Goal: Task Accomplishment & Management: Manage account settings

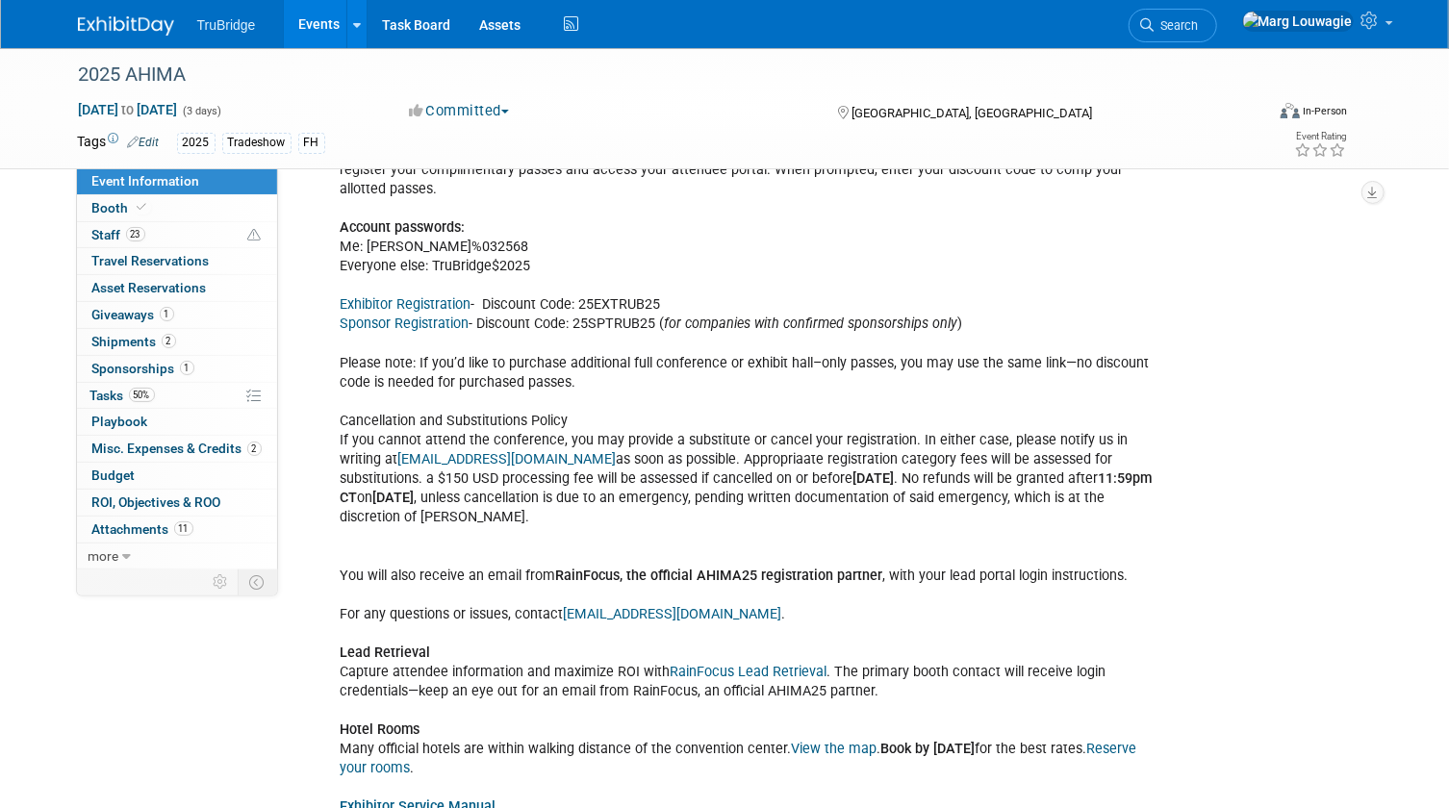
click at [450, 296] on link "Exhibitor Registration" at bounding box center [406, 304] width 131 height 16
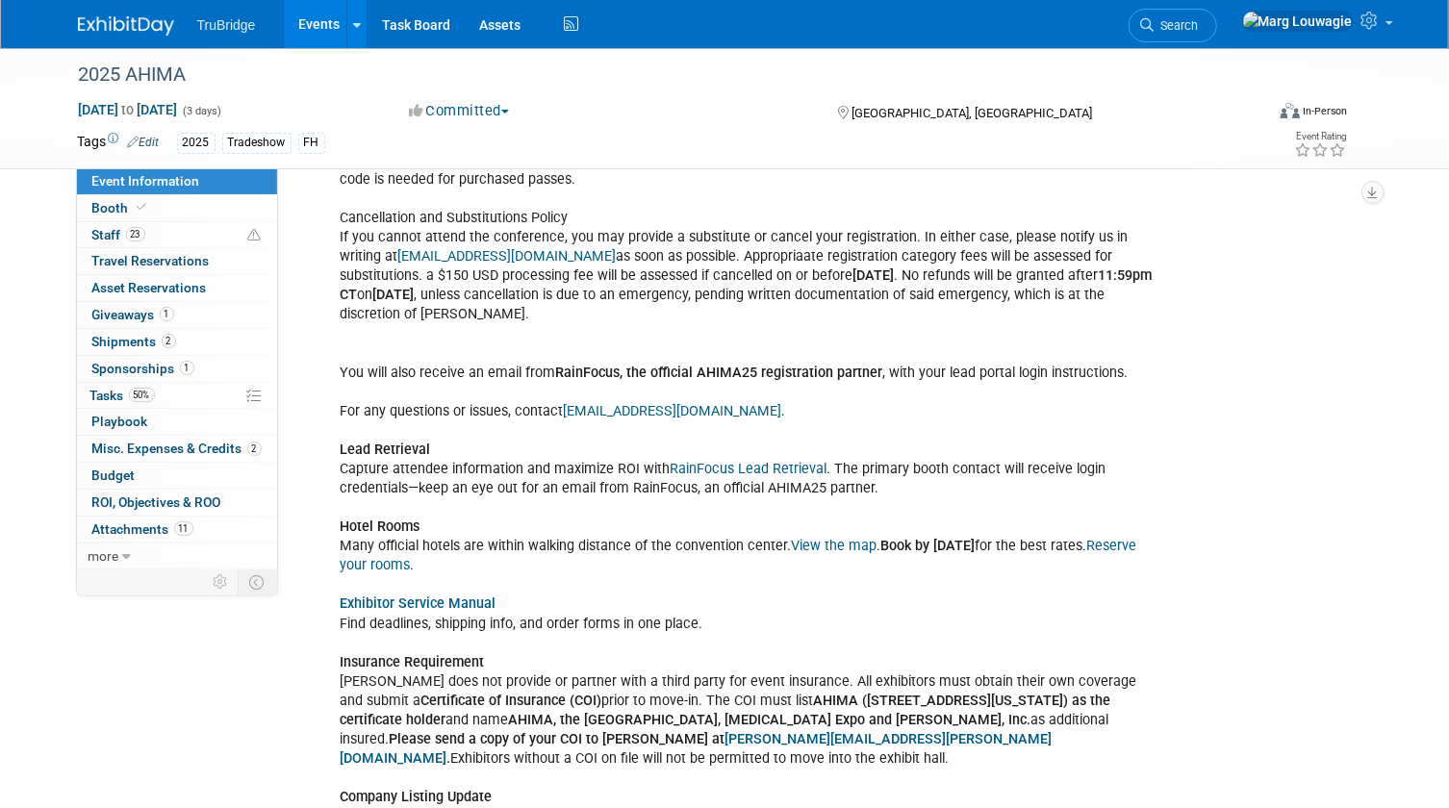
scroll to position [2213, 0]
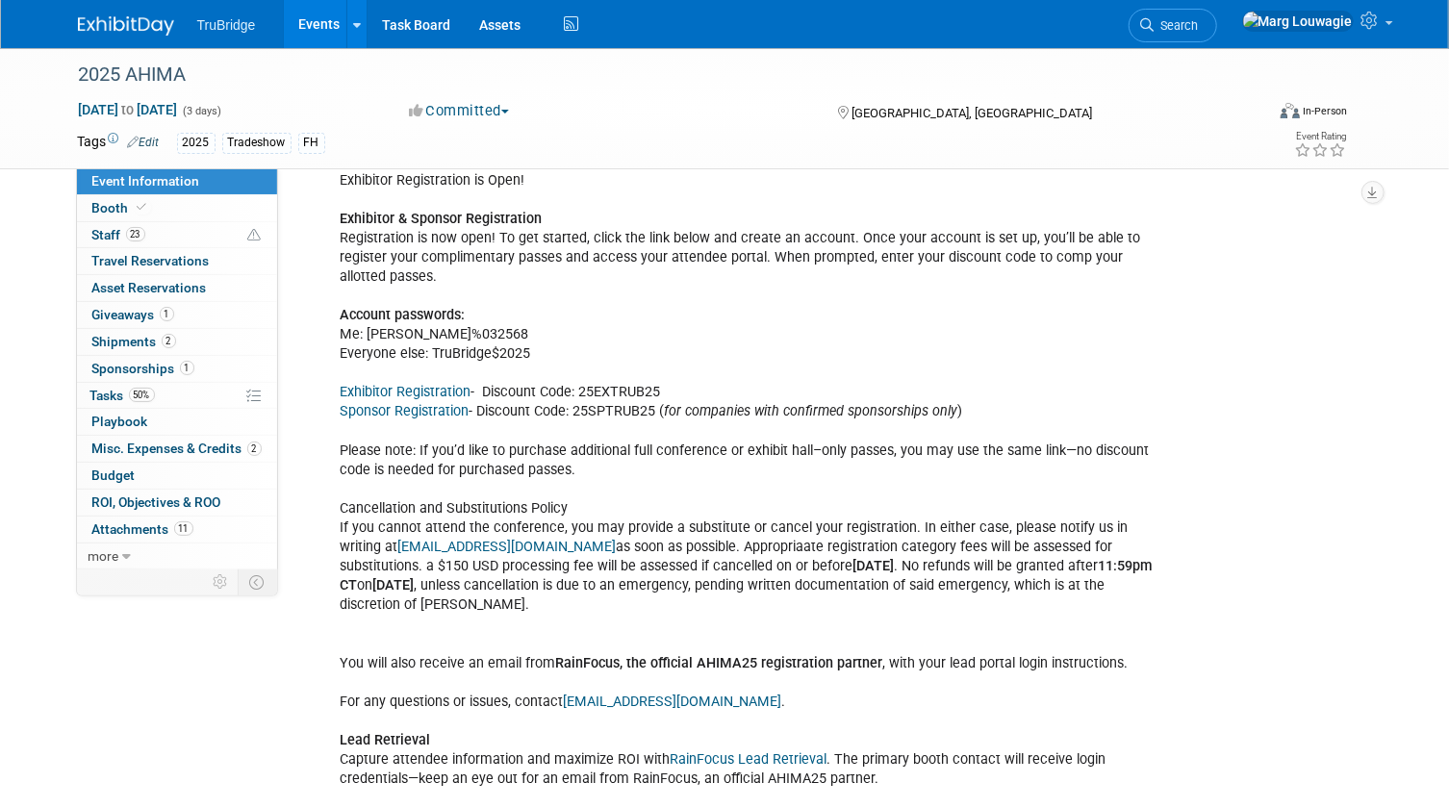
click at [411, 384] on link "Exhibitor Registration" at bounding box center [406, 392] width 131 height 16
click at [431, 384] on link "Exhibitor Registration" at bounding box center [406, 392] width 131 height 16
click at [113, 391] on span "Tasks 50%" at bounding box center [122, 395] width 64 height 15
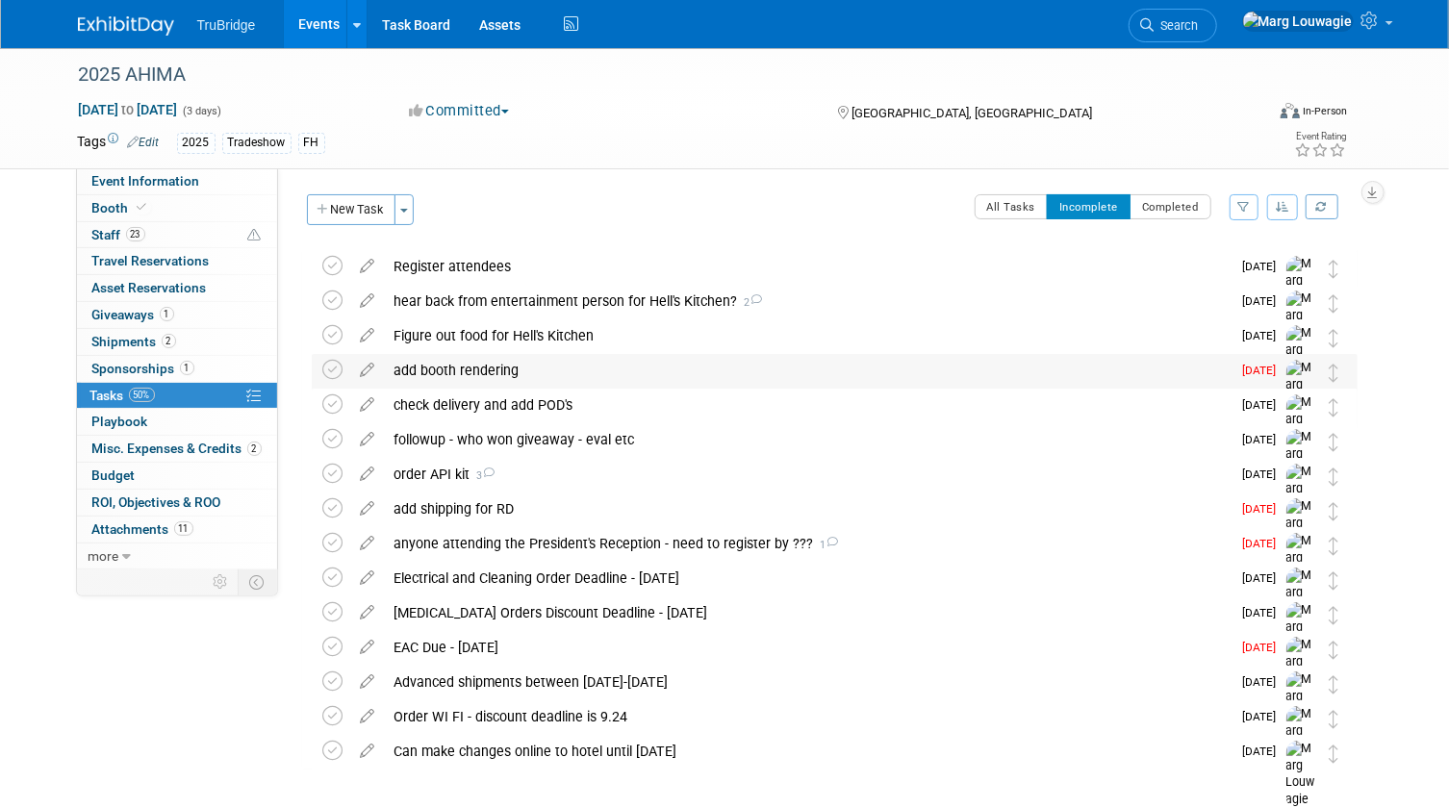
click at [470, 373] on div "add booth rendering" at bounding box center [808, 370] width 846 height 33
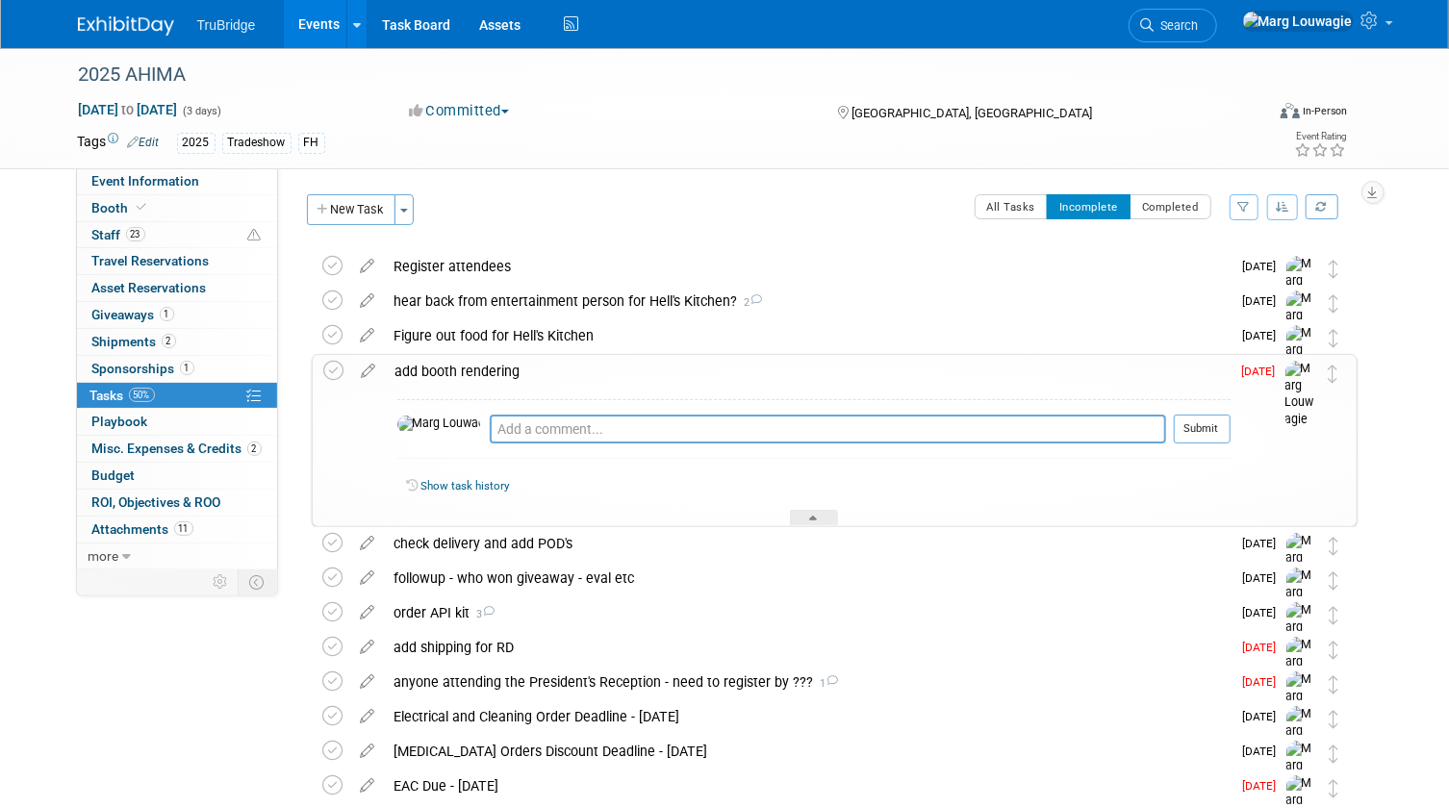
click at [470, 373] on div "add booth rendering" at bounding box center [808, 371] width 845 height 33
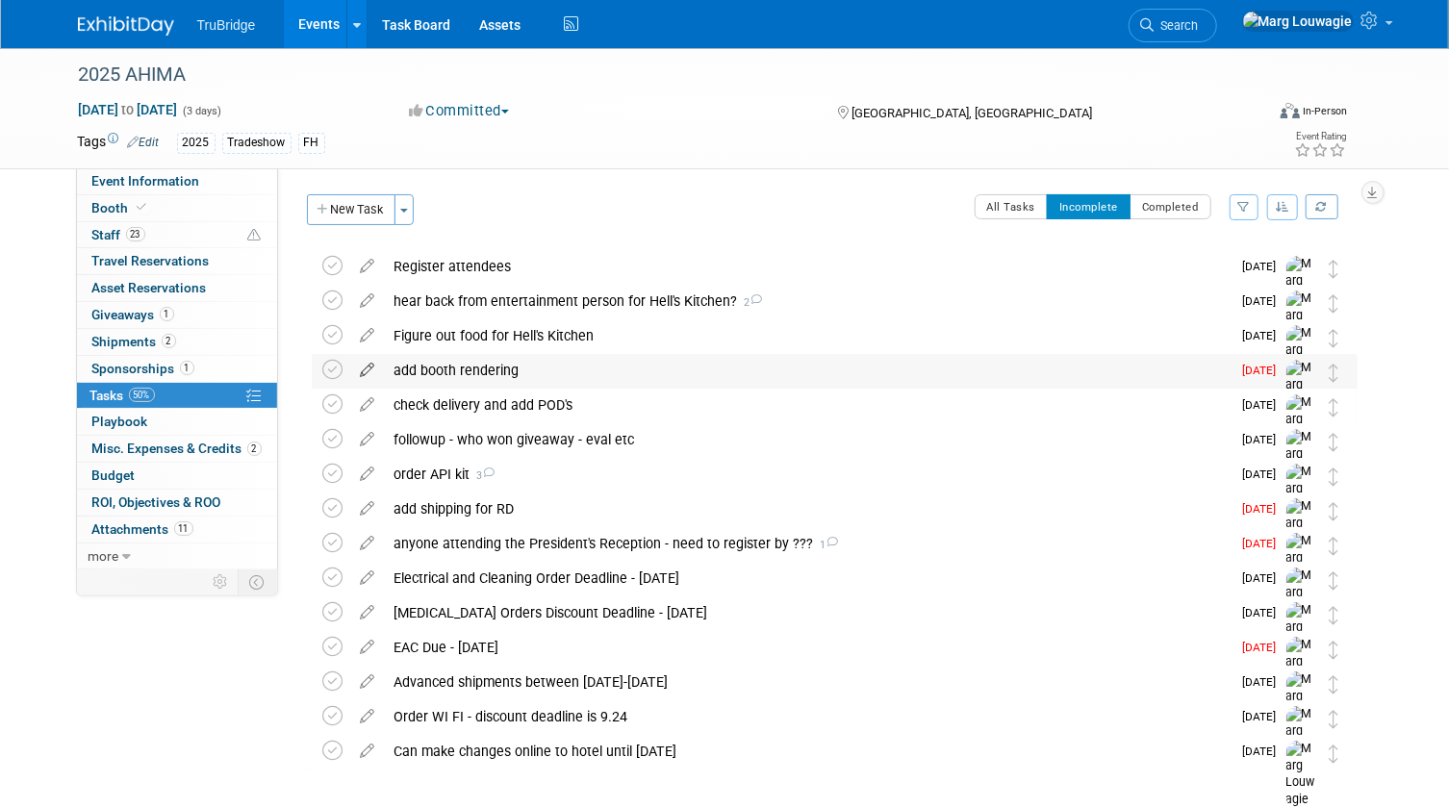
click at [372, 367] on icon at bounding box center [368, 366] width 34 height 24
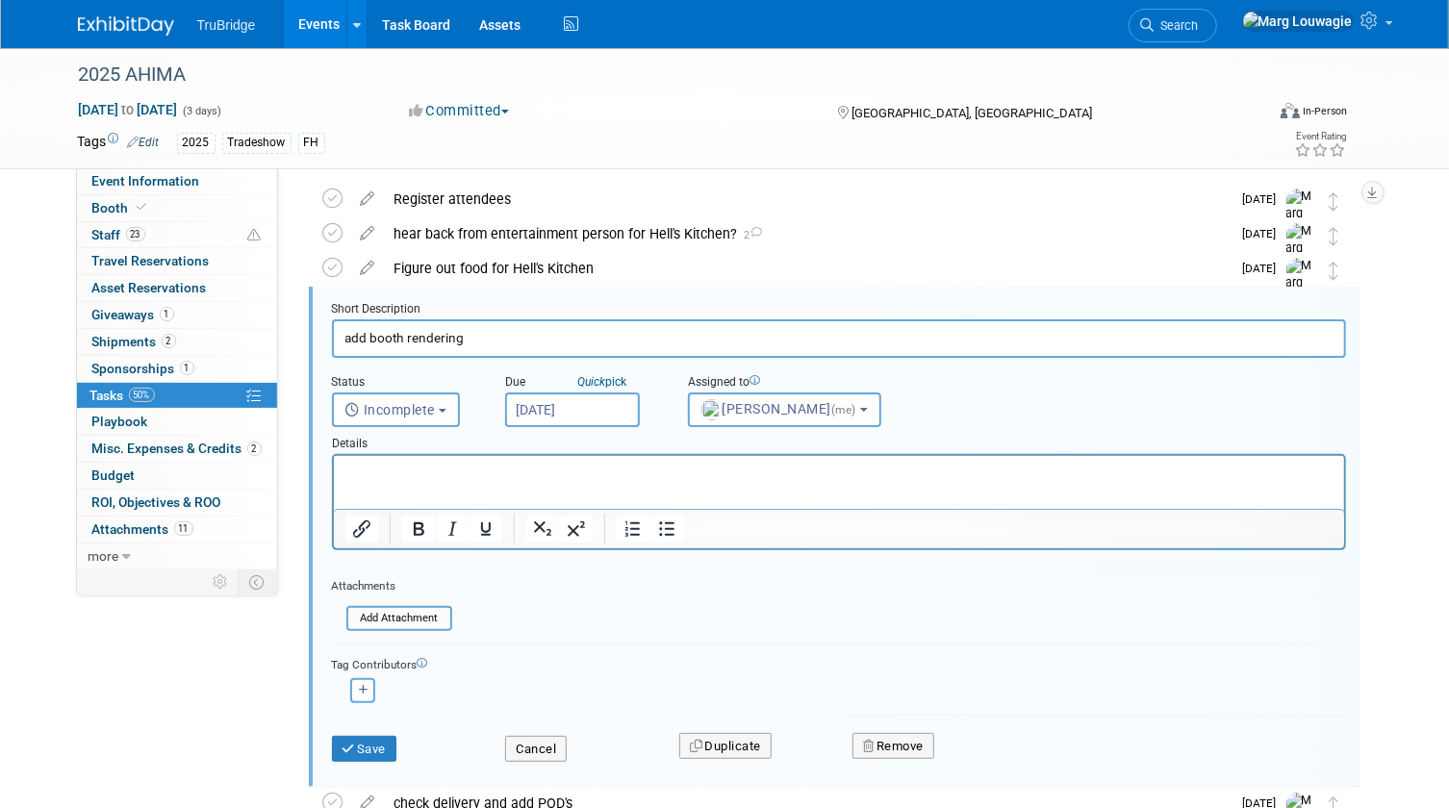
scroll to position [71, 0]
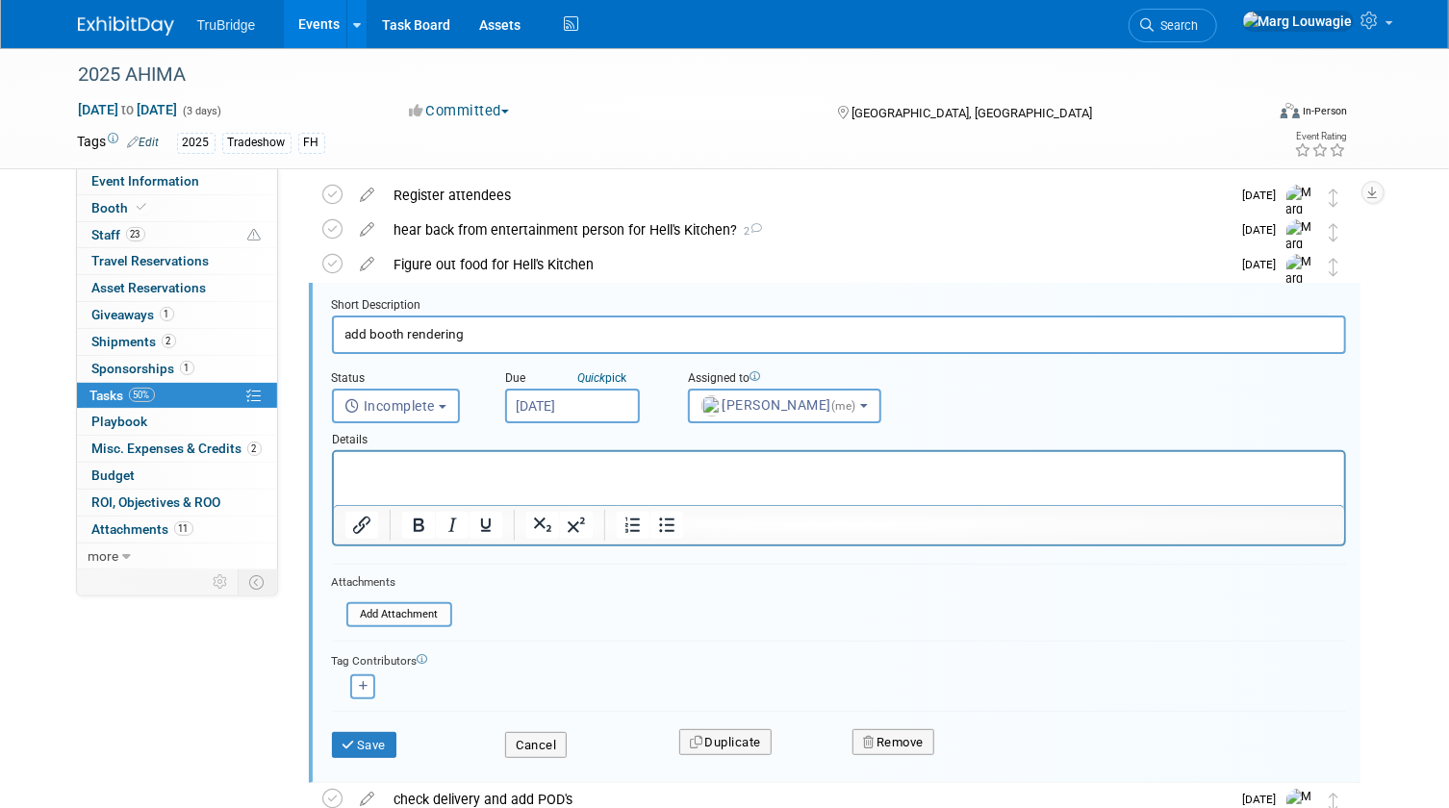
click at [585, 406] on input "Sep 5, 2025" at bounding box center [572, 406] width 135 height 35
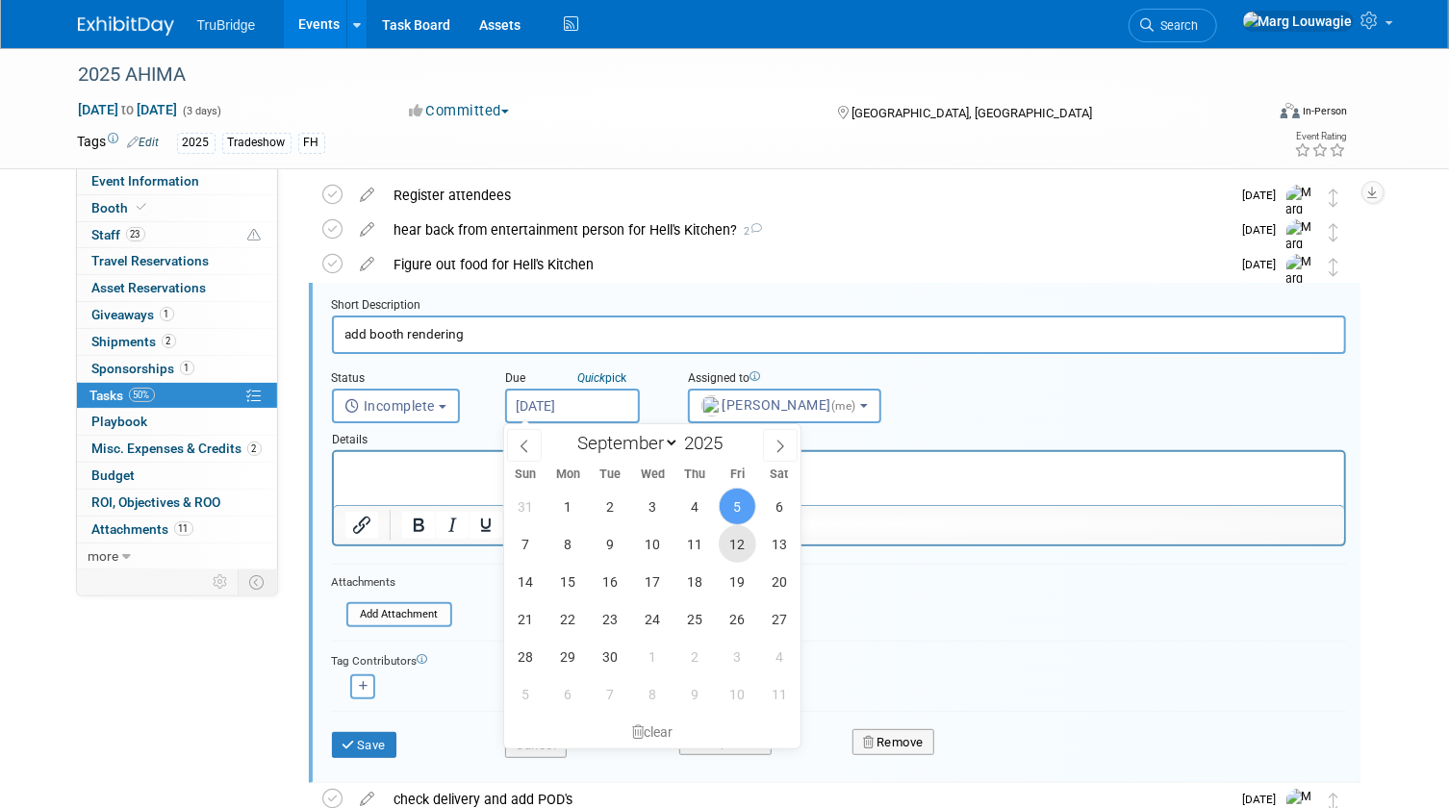
drag, startPoint x: 745, startPoint y: 543, endPoint x: 721, endPoint y: 558, distance: 28.6
click at [745, 542] on span "12" at bounding box center [738, 544] width 38 height 38
type input "[DATE]"
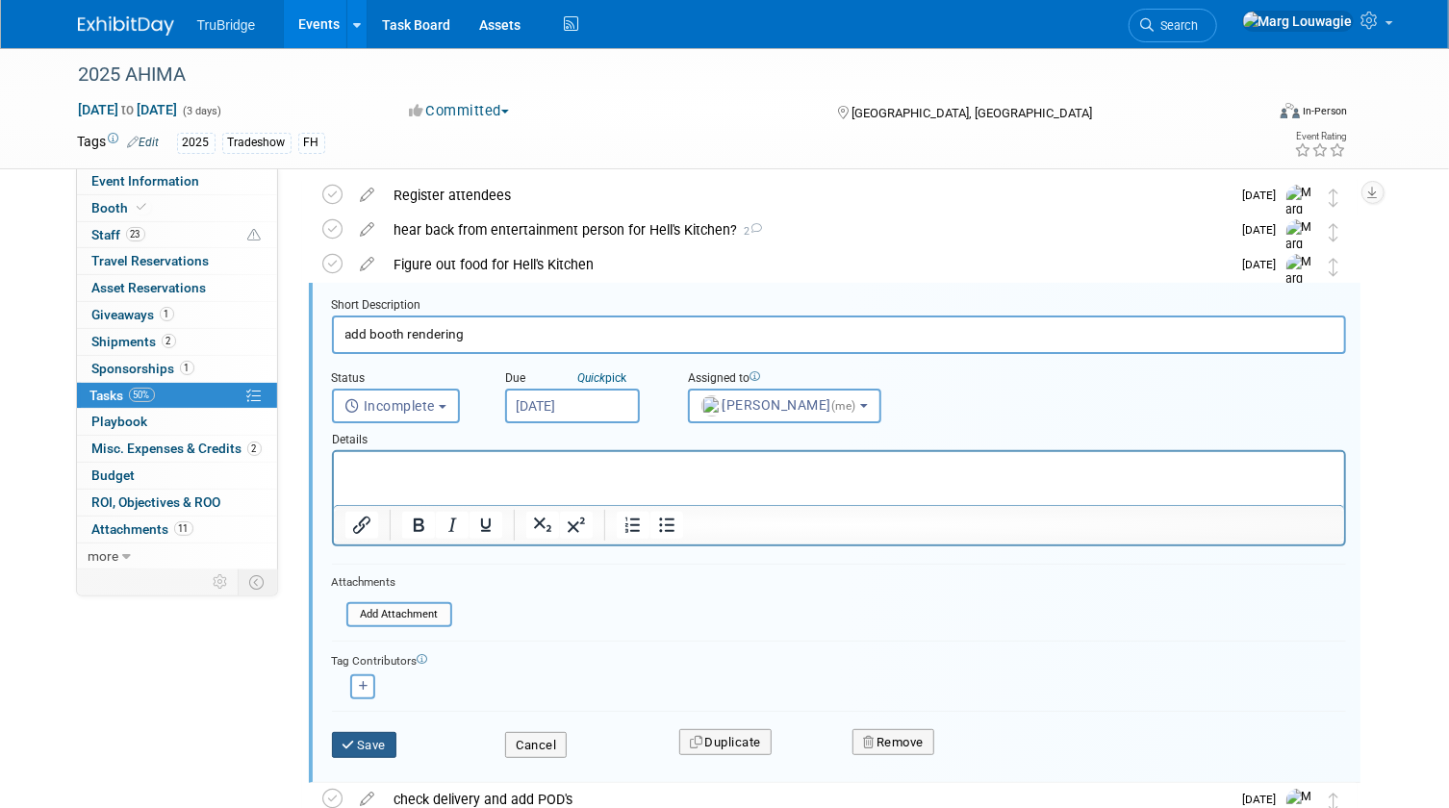
click at [383, 743] on button "Save" at bounding box center [364, 745] width 65 height 27
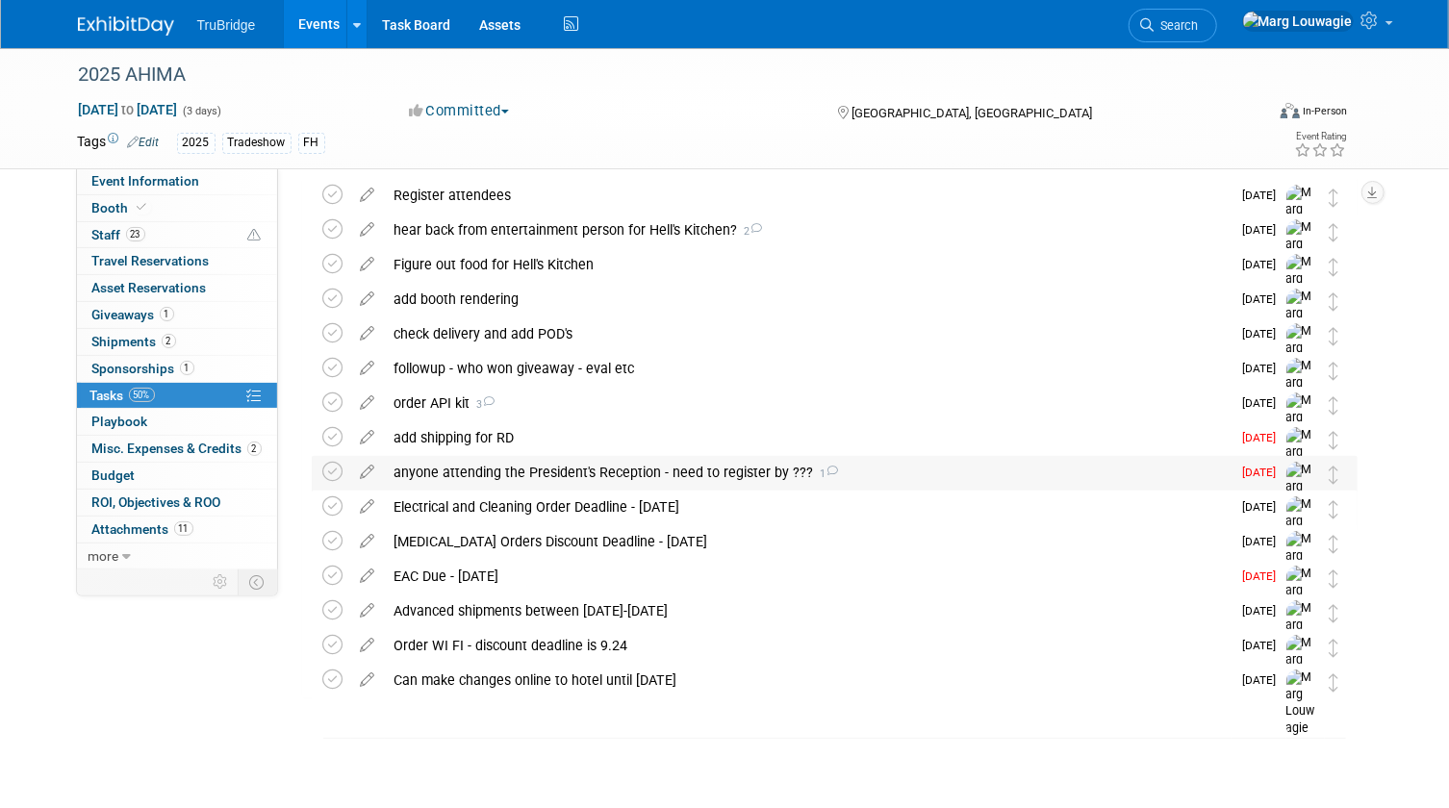
click at [505, 471] on div "anyone attending the President's Reception - need to register by ??? 1" at bounding box center [808, 472] width 846 height 33
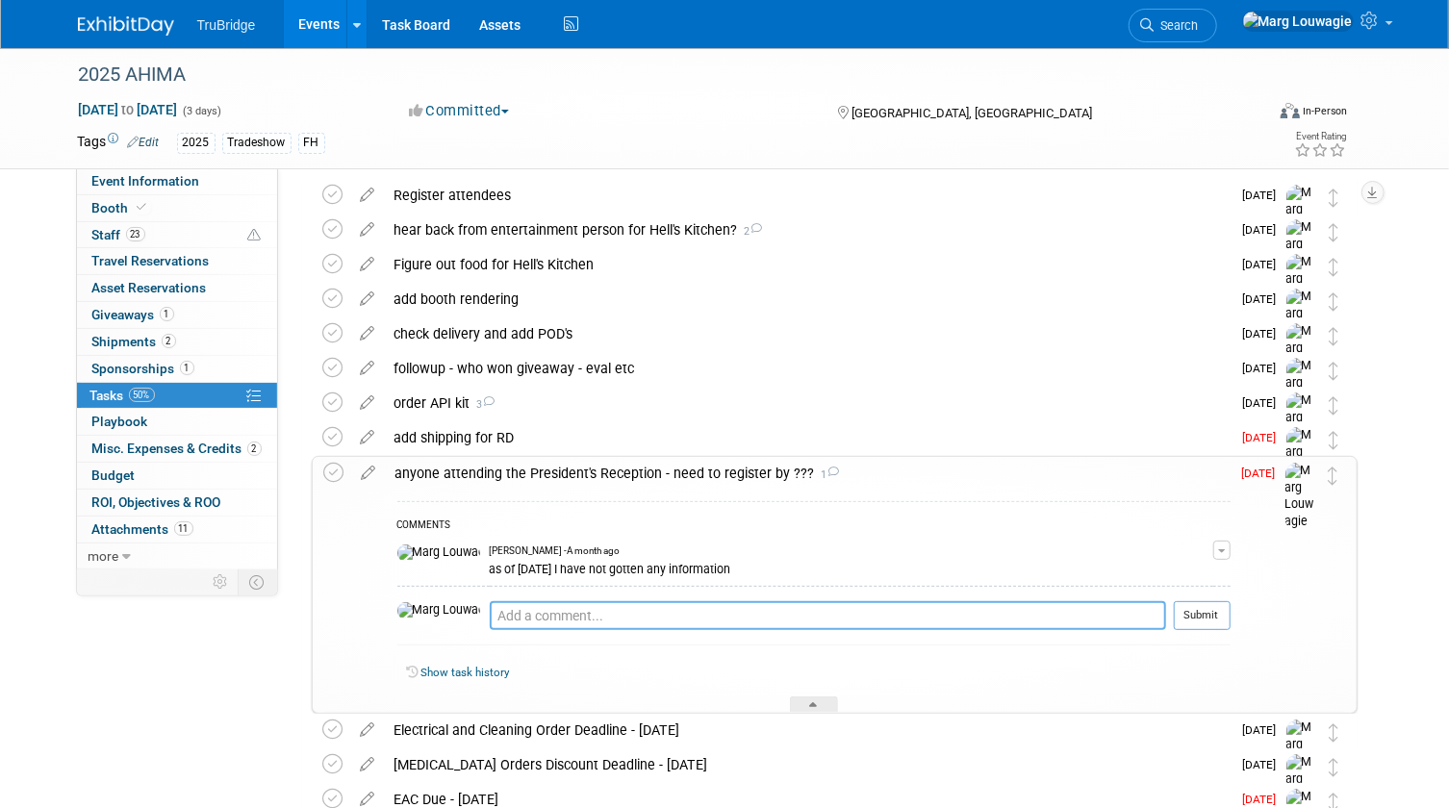
click at [542, 609] on textarea at bounding box center [828, 615] width 676 height 29
type textarea "I have not gotten any information"
click at [1225, 606] on button "Submit" at bounding box center [1202, 615] width 57 height 29
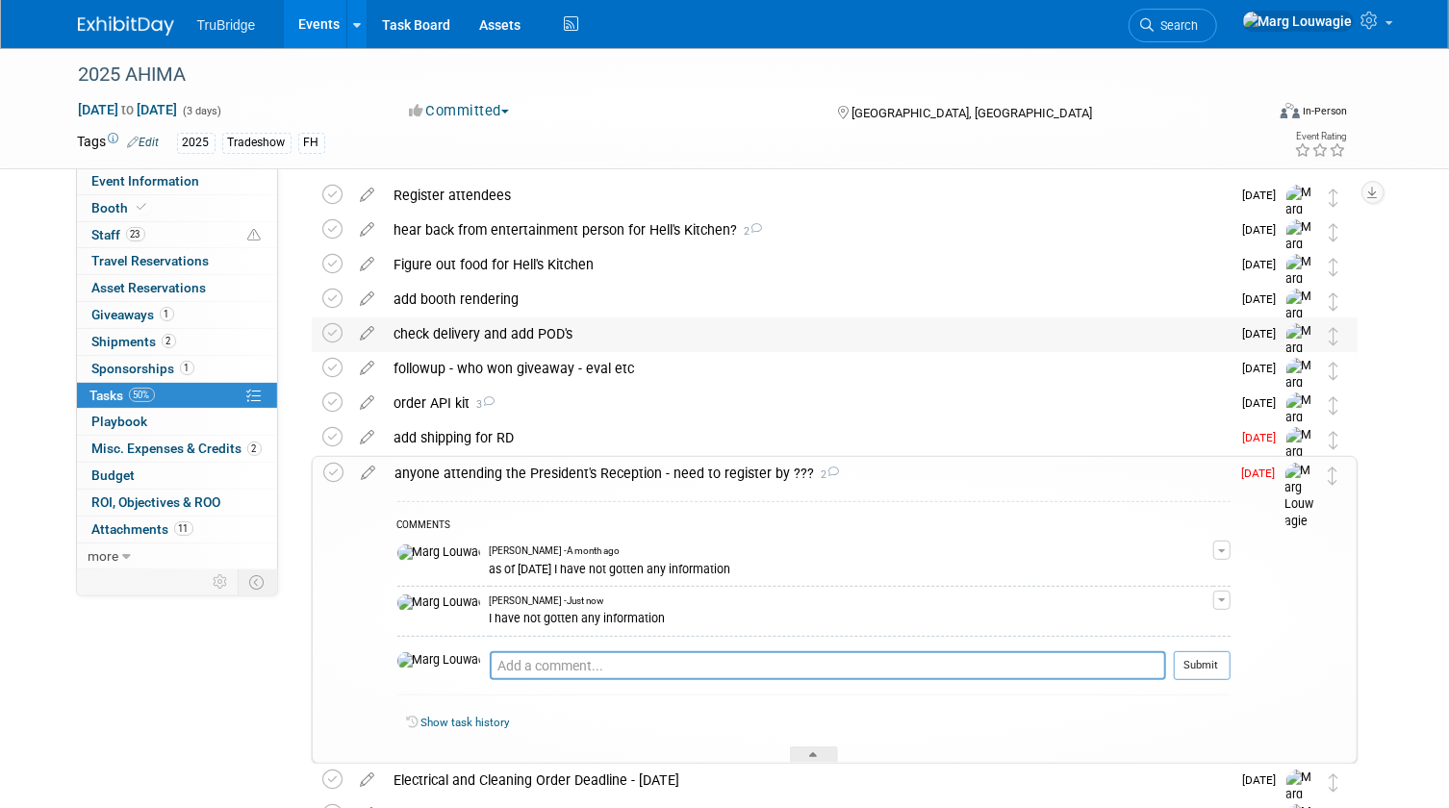
click at [887, 341] on div "check delivery and add POD's" at bounding box center [808, 333] width 846 height 33
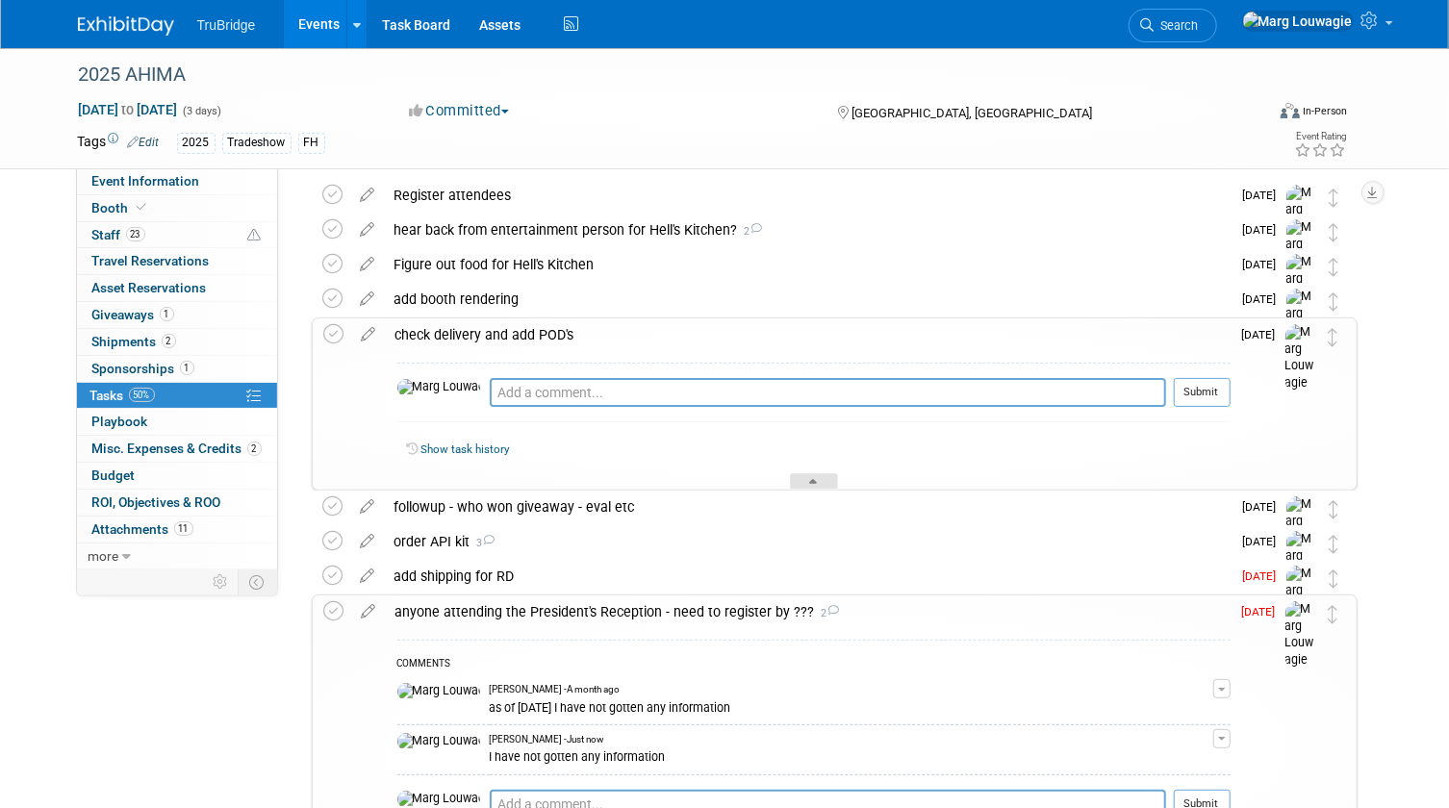
click at [804, 476] on div at bounding box center [814, 481] width 48 height 16
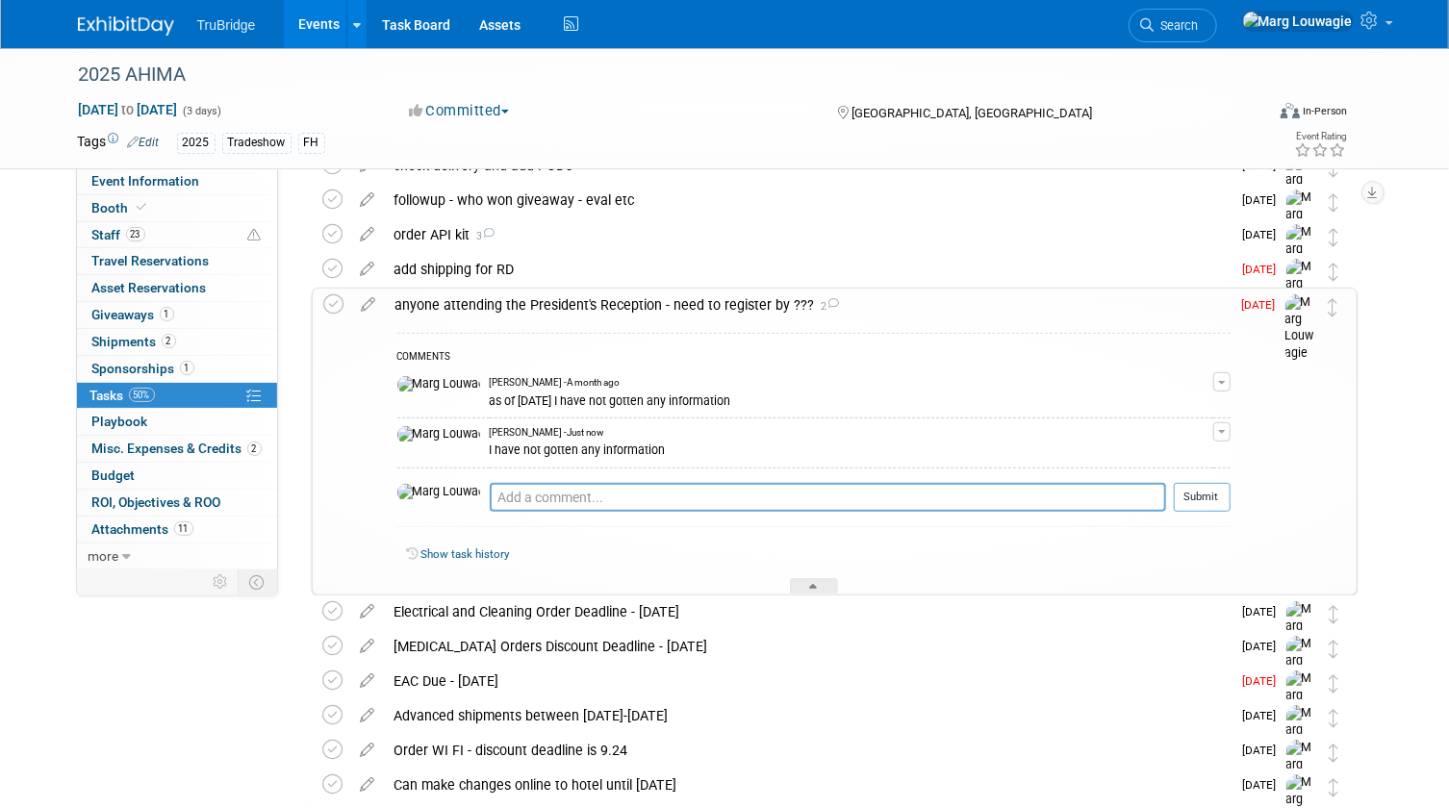
scroll to position [246, 0]
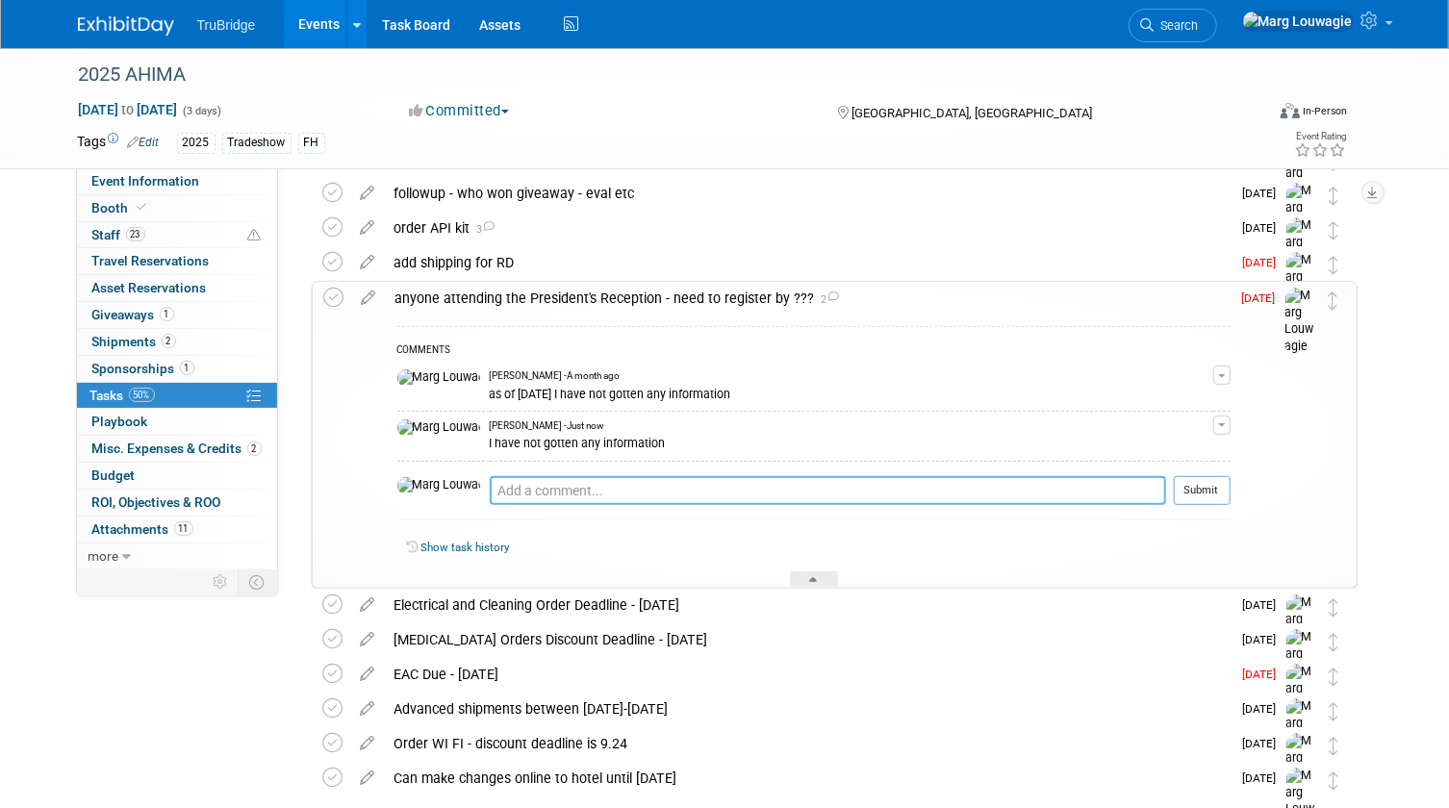
click at [552, 480] on textarea at bounding box center [828, 490] width 676 height 29
type textarea "no info as of 9.5.25"
click at [1211, 487] on button "Submit" at bounding box center [1202, 490] width 57 height 29
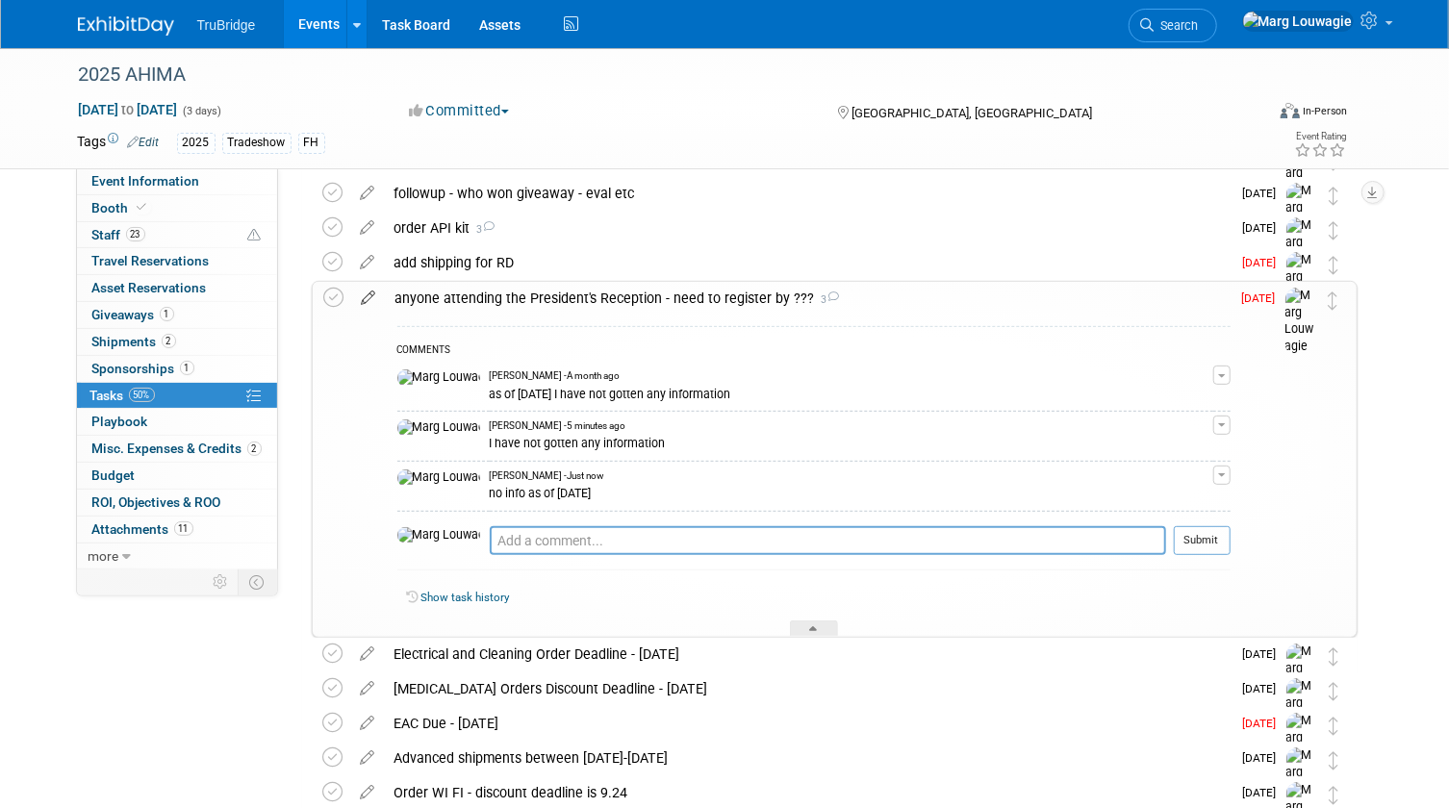
click at [371, 297] on icon at bounding box center [369, 294] width 34 height 24
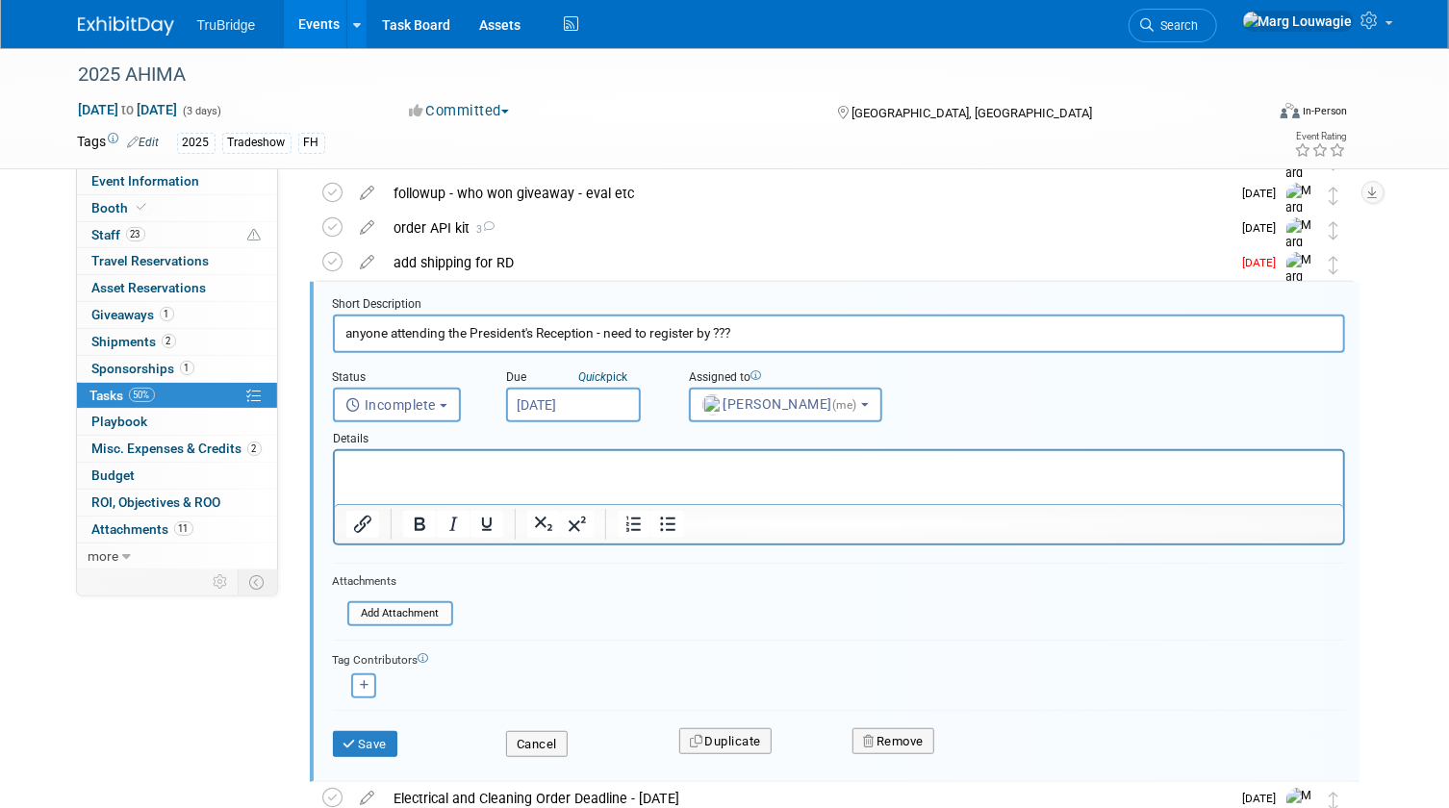
scroll to position [245, 0]
click at [553, 406] on input "[DATE]" at bounding box center [573, 406] width 135 height 35
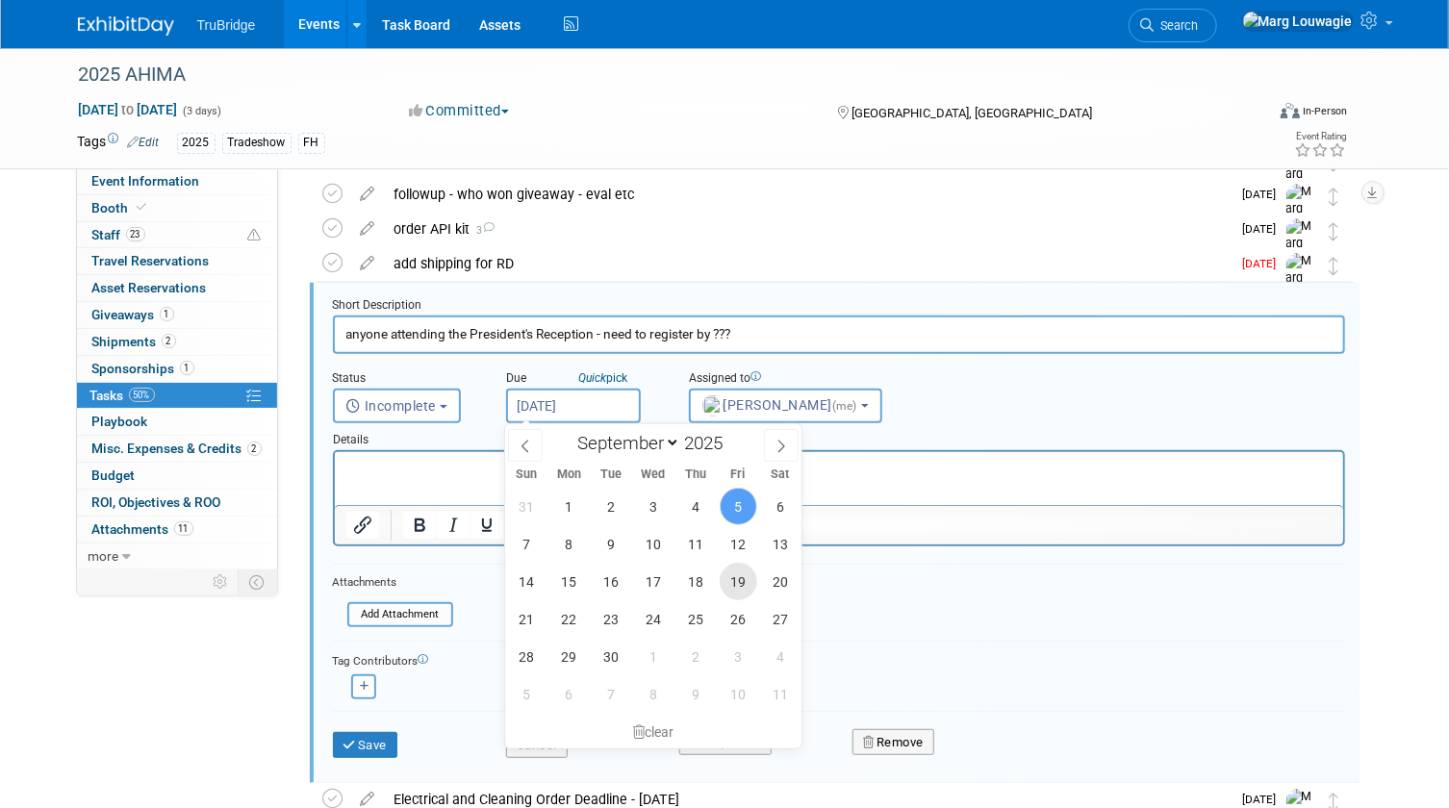
click at [755, 573] on span "19" at bounding box center [739, 582] width 38 height 38
type input "Sep 19, 2025"
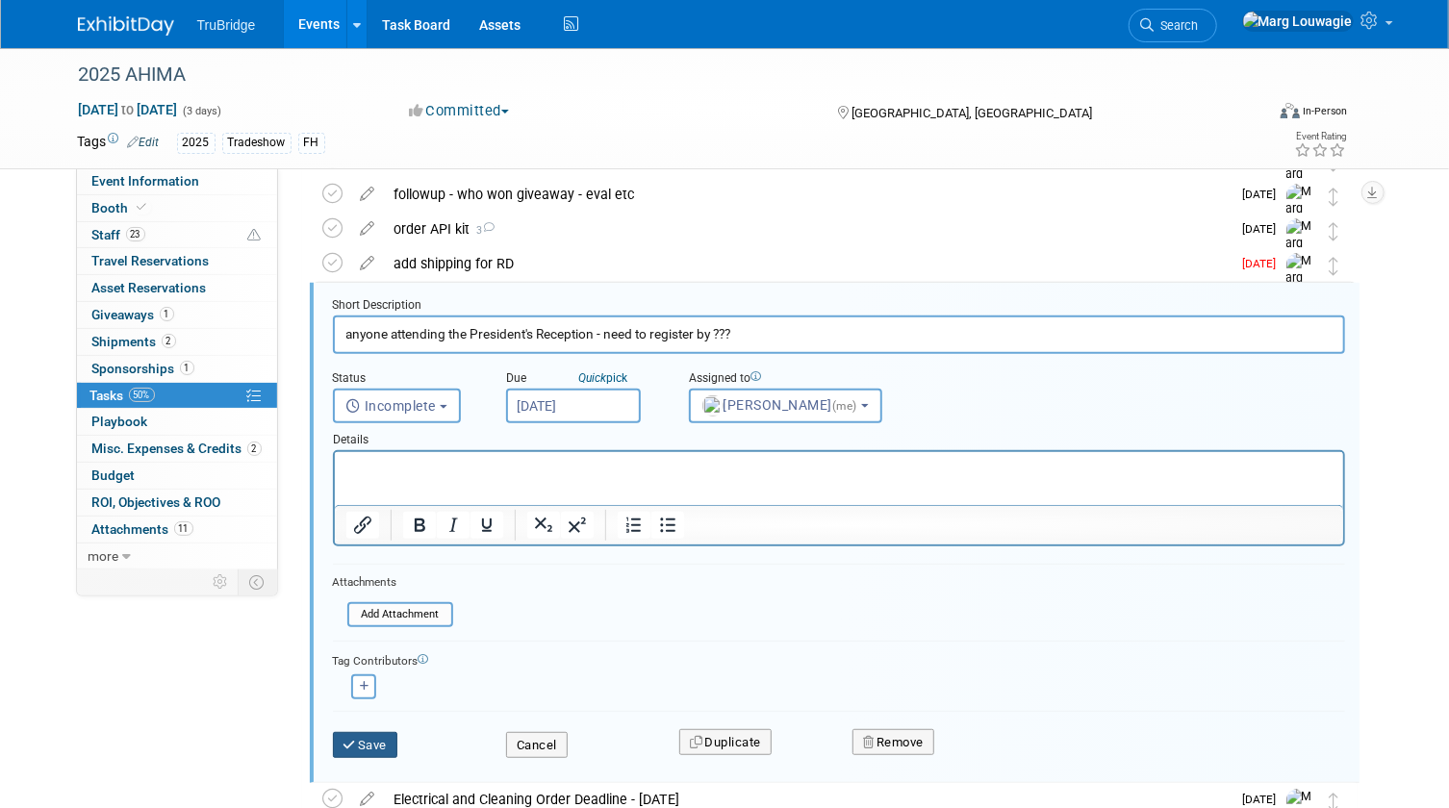
click at [391, 740] on button "Save" at bounding box center [365, 745] width 65 height 27
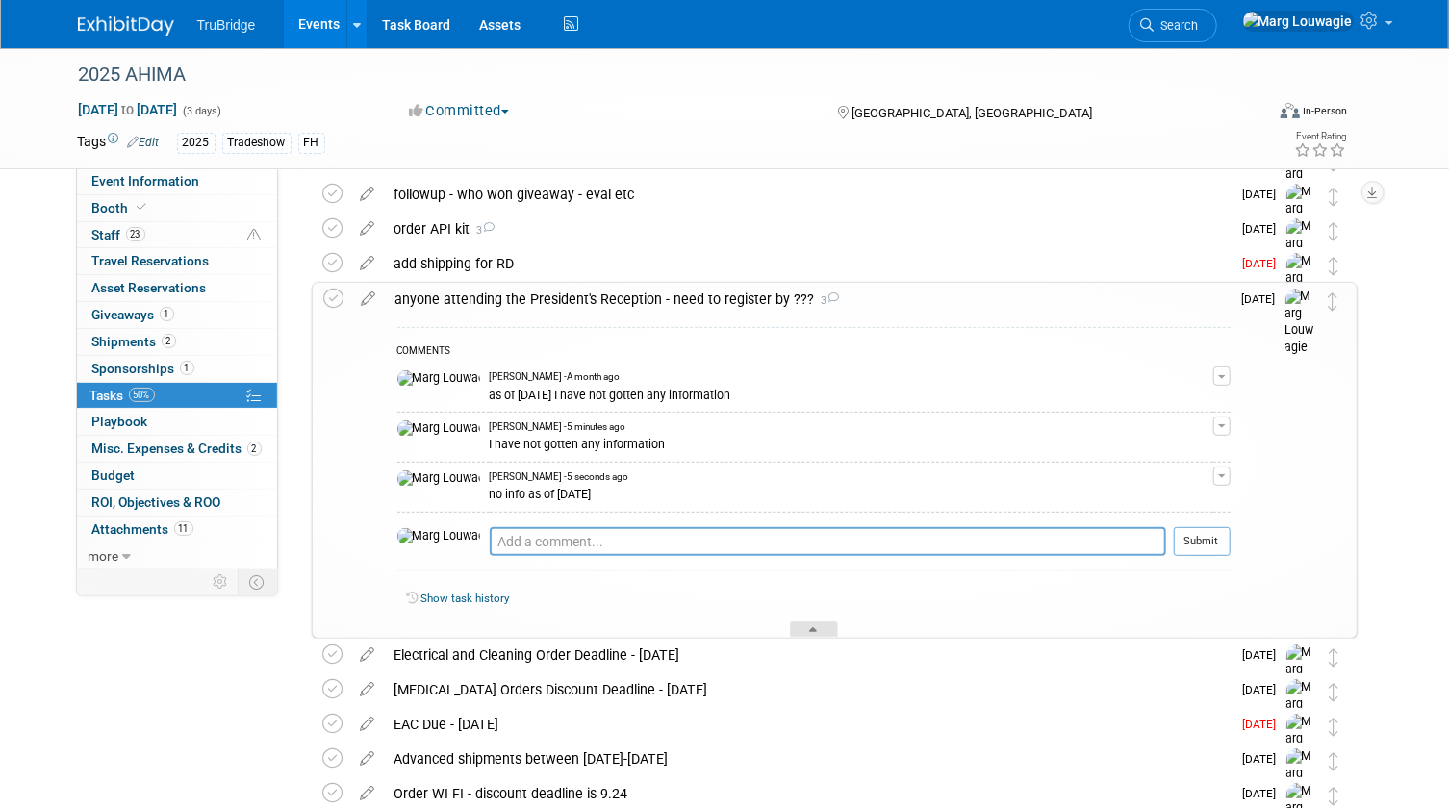
click at [802, 626] on div at bounding box center [814, 629] width 48 height 16
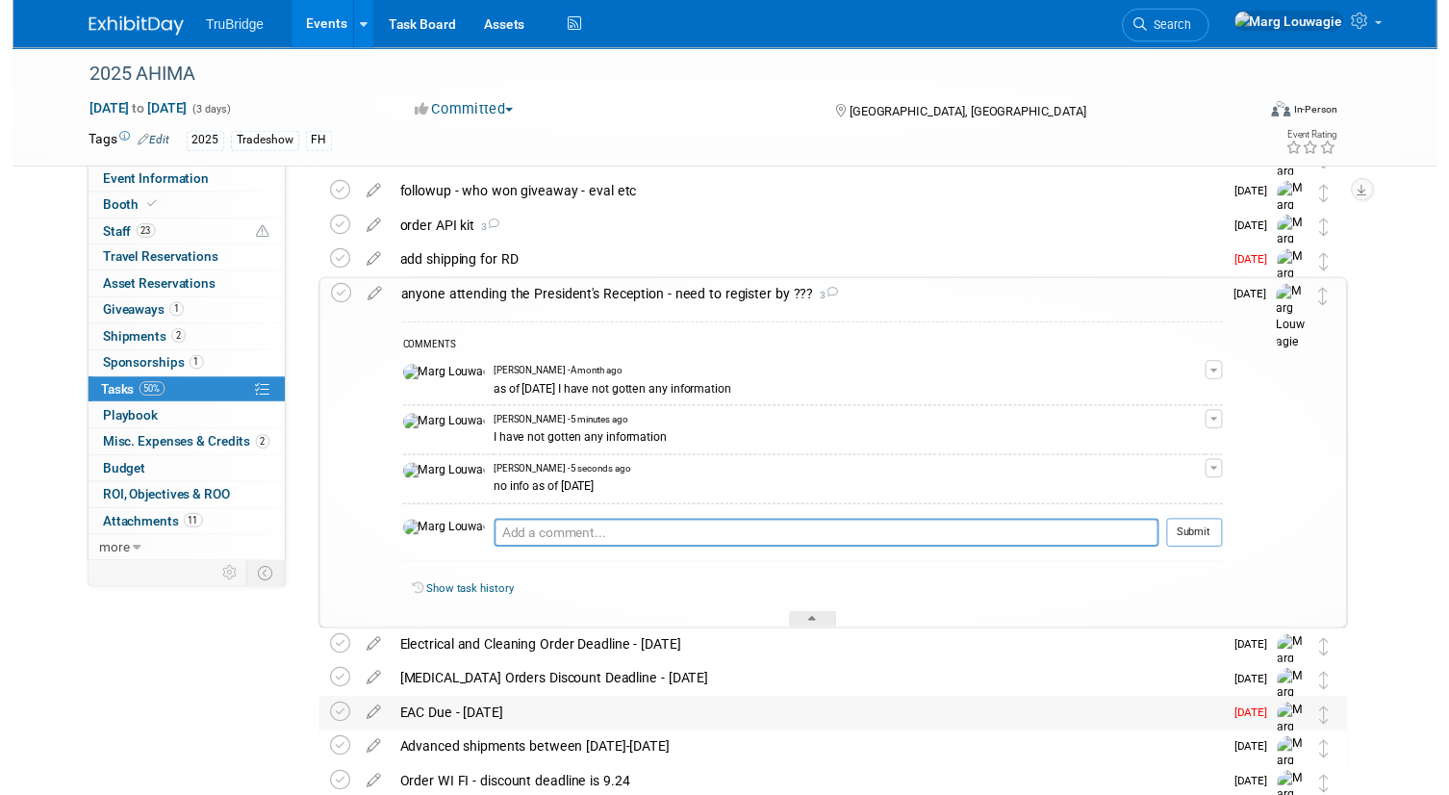
scroll to position [78, 0]
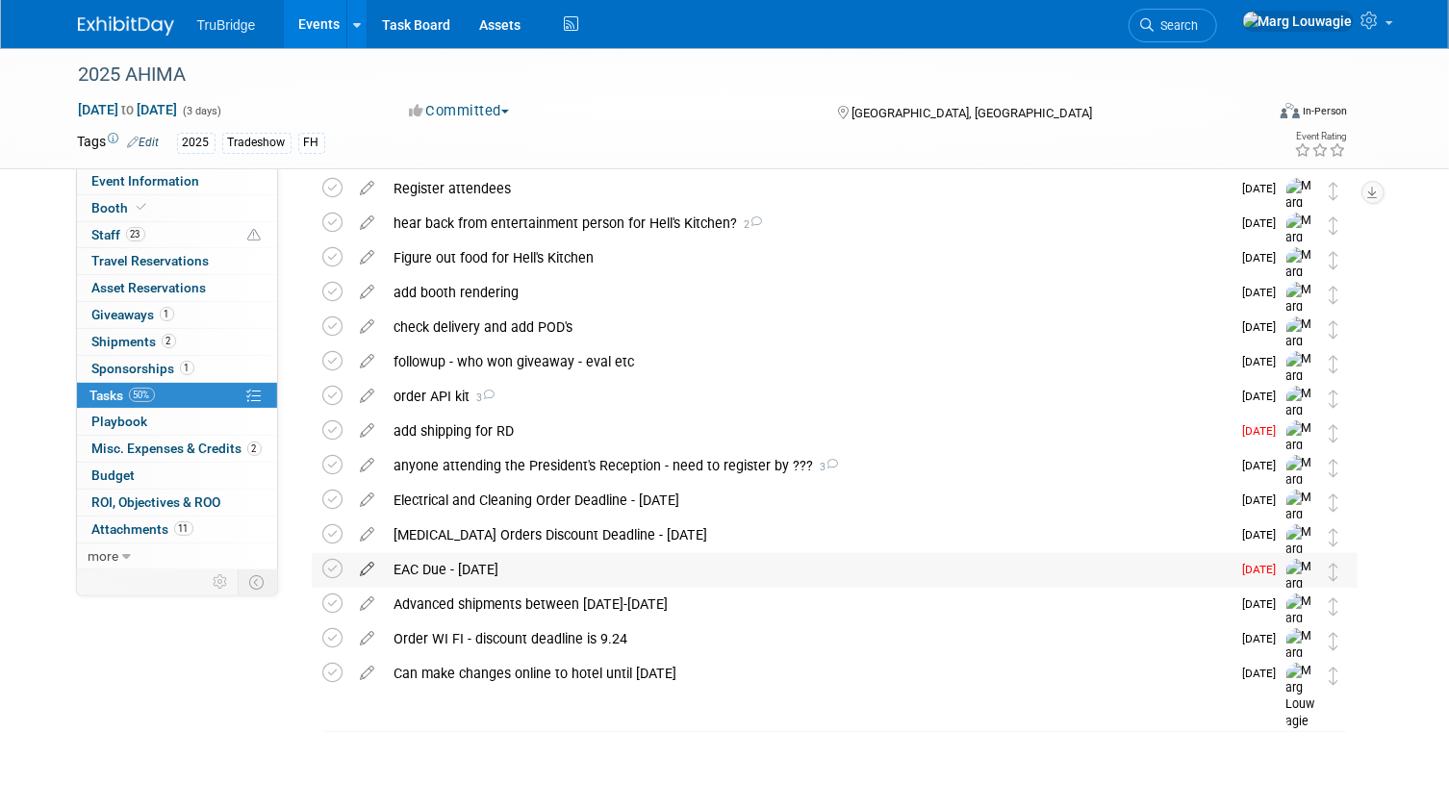
click at [372, 567] on icon at bounding box center [368, 565] width 34 height 24
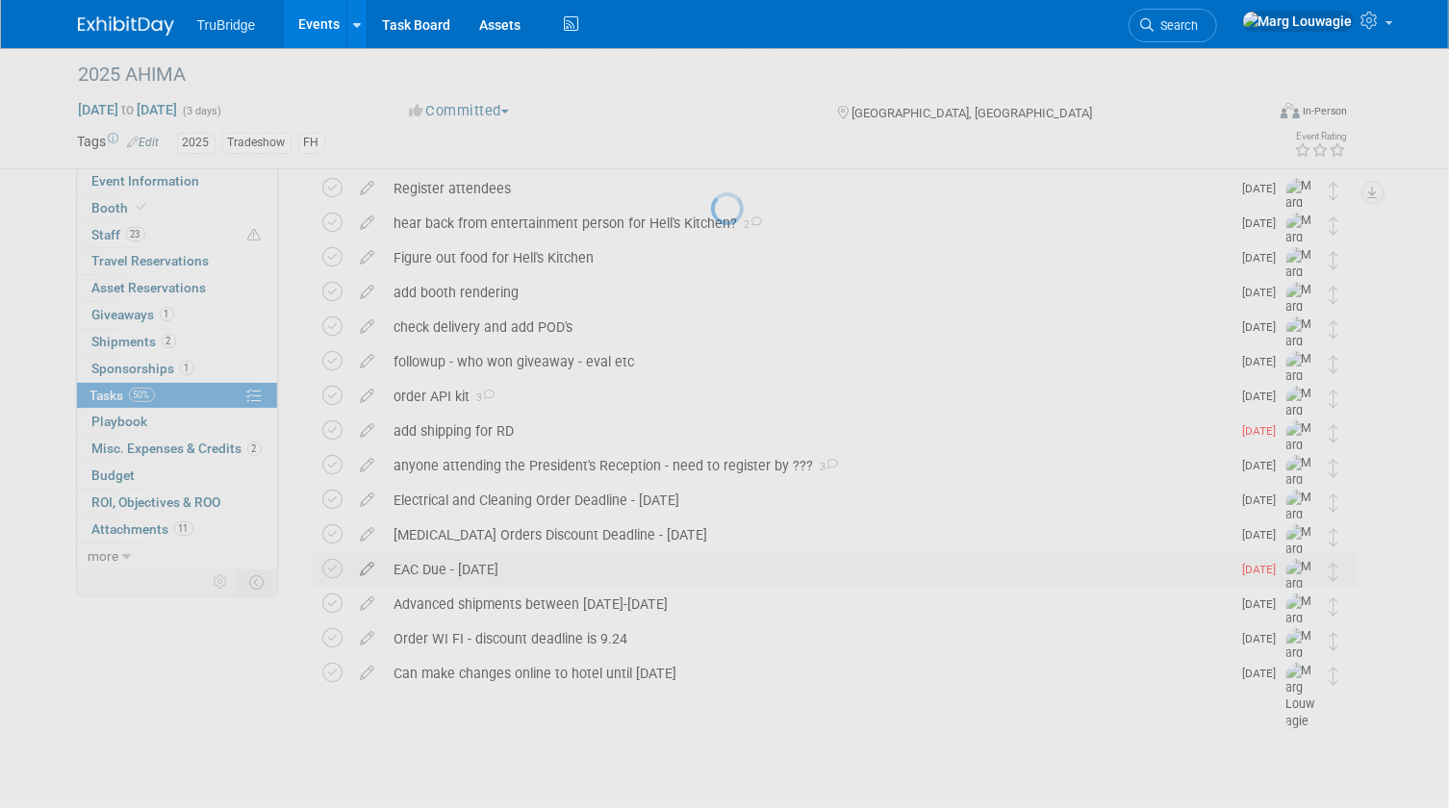
select select "8"
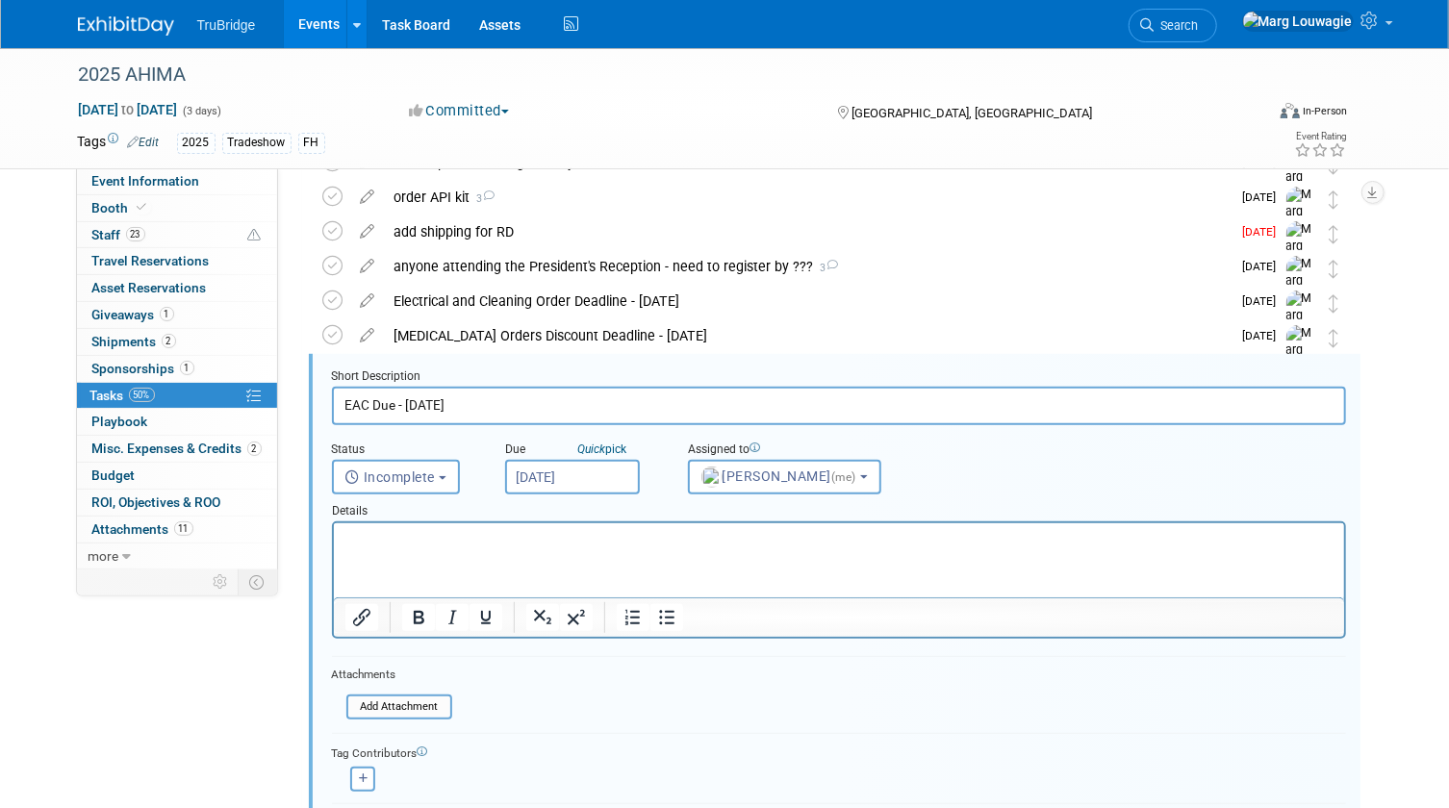
scroll to position [348, 0]
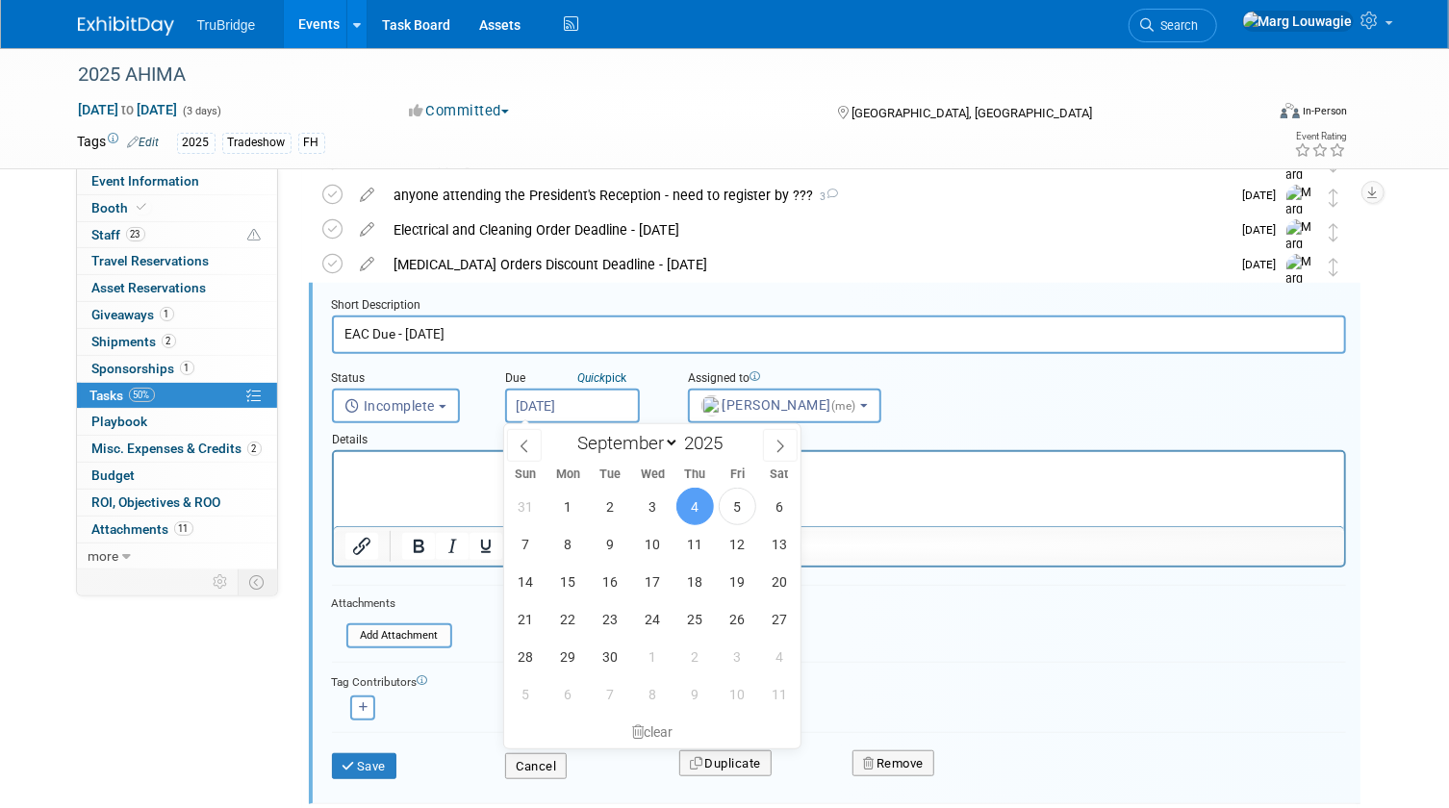
click at [582, 414] on input "Sep 4, 2025" at bounding box center [572, 406] width 135 height 35
click at [646, 549] on span "10" at bounding box center [653, 544] width 38 height 38
type input "Sep 10, 2025"
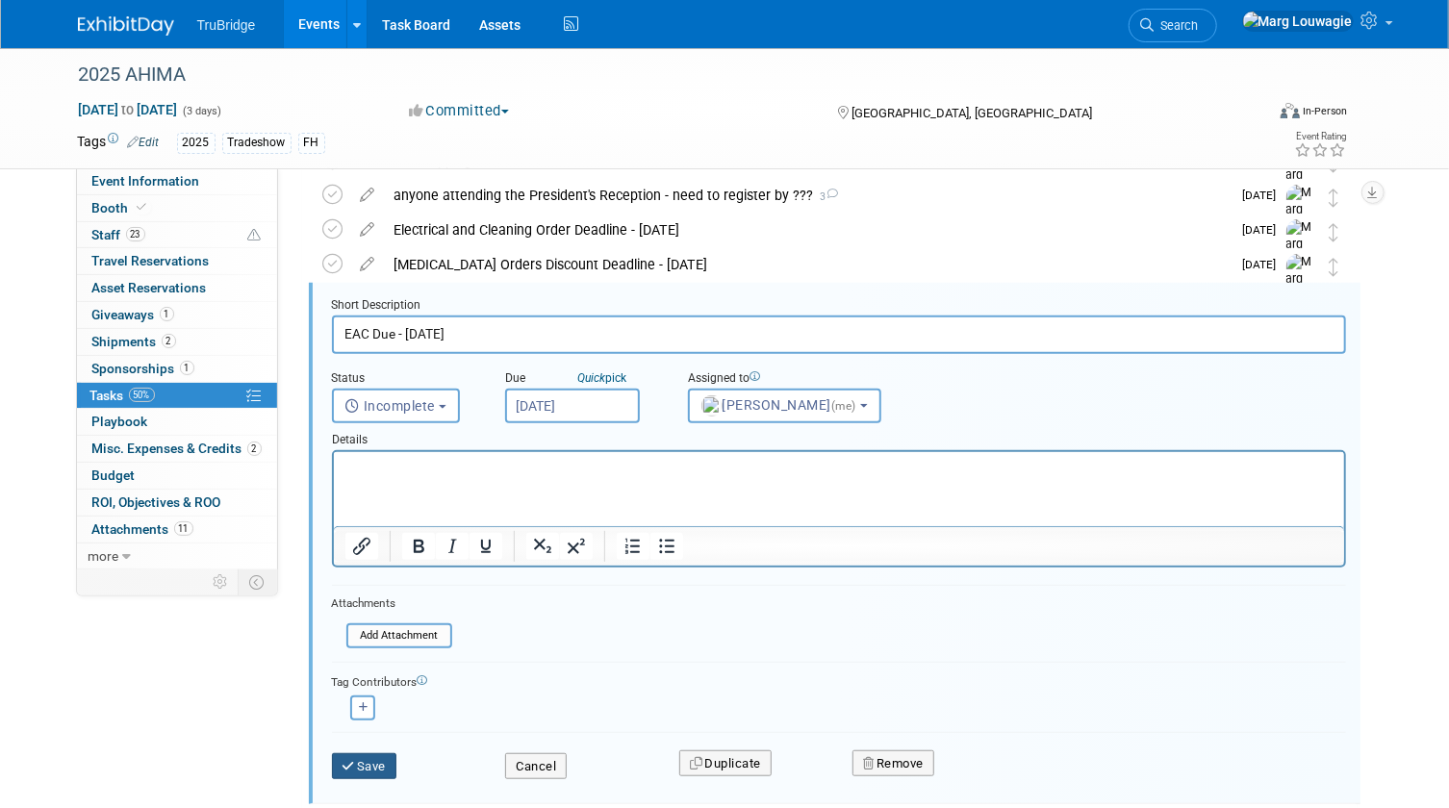
click at [373, 764] on button "Save" at bounding box center [364, 766] width 65 height 27
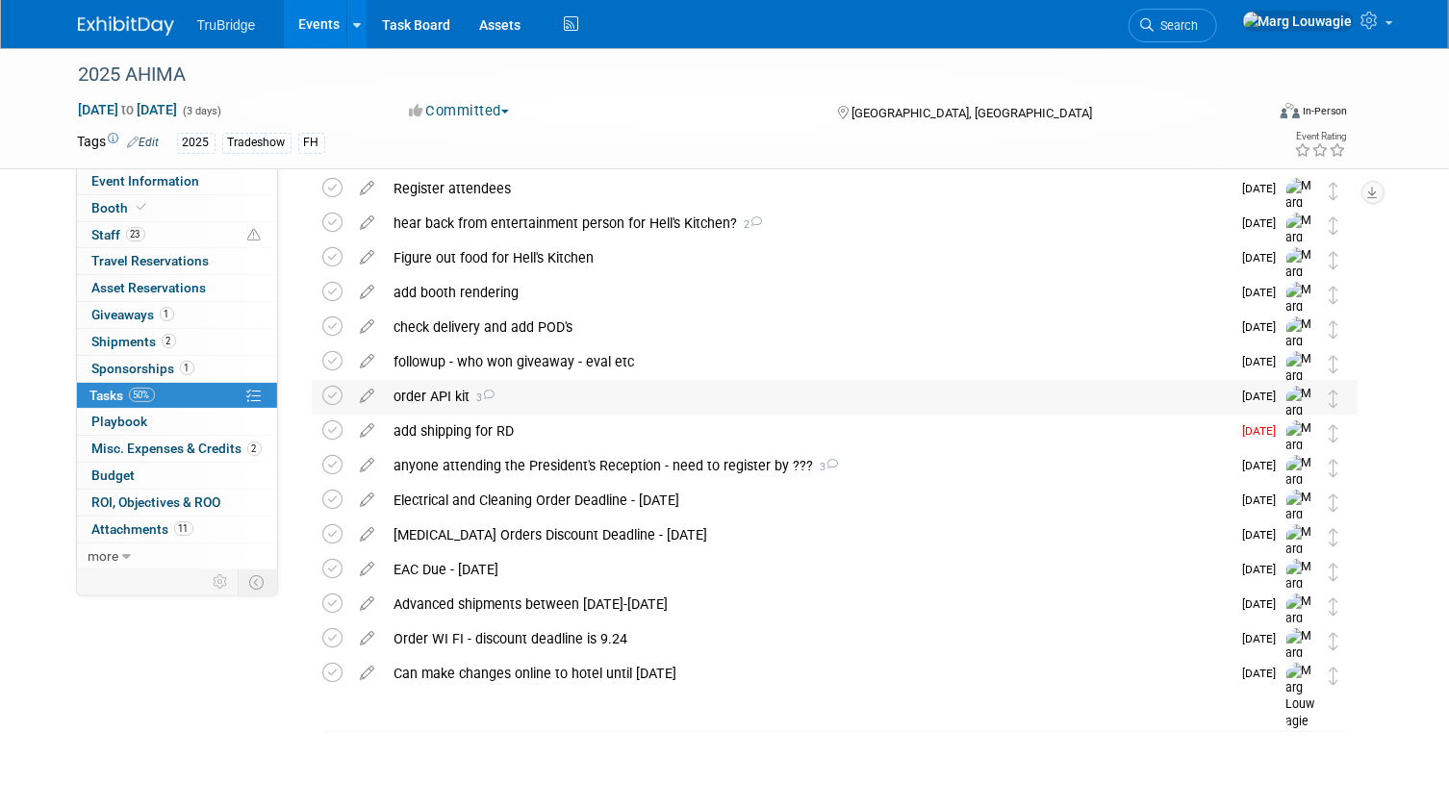
scroll to position [0, 0]
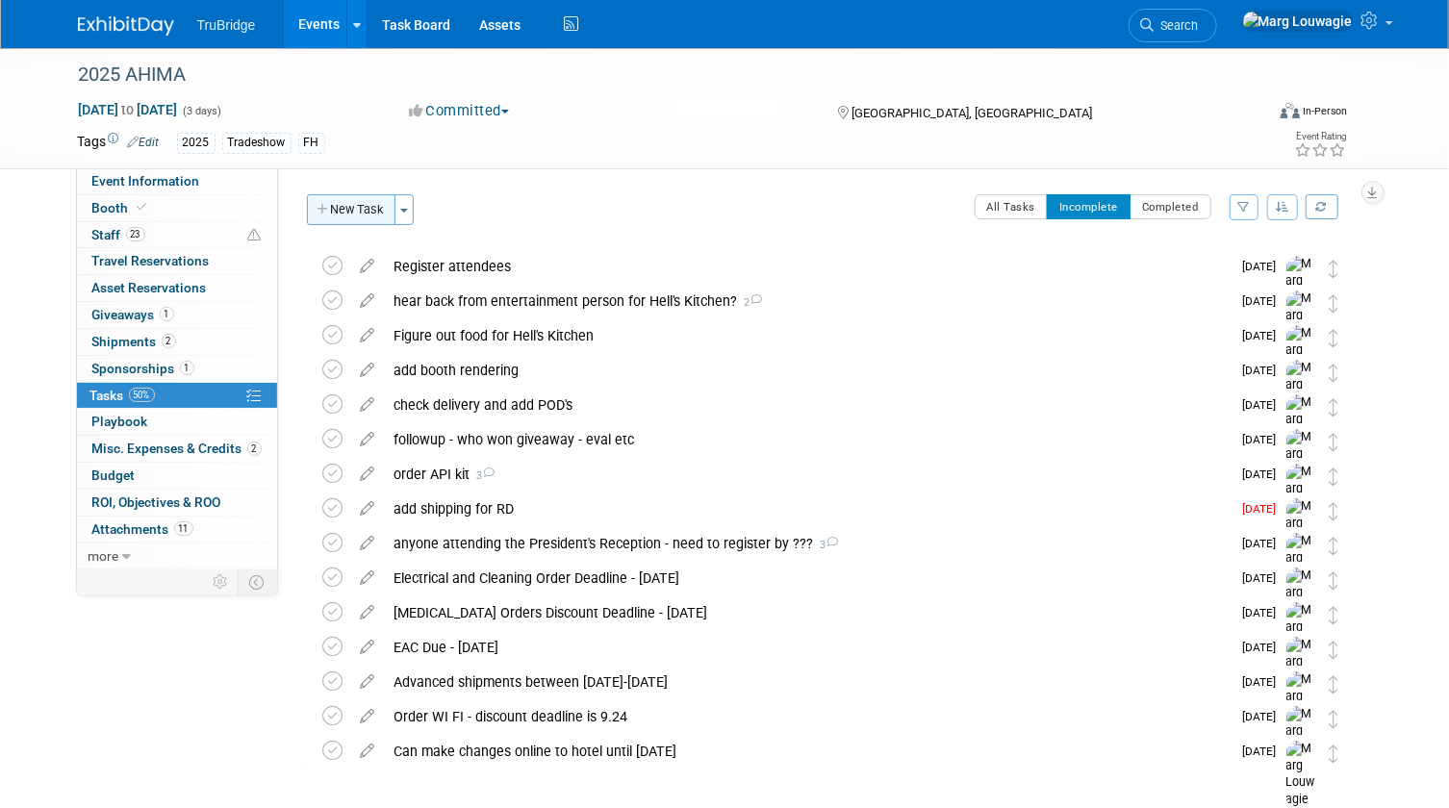
click at [377, 205] on button "New Task" at bounding box center [351, 209] width 88 height 31
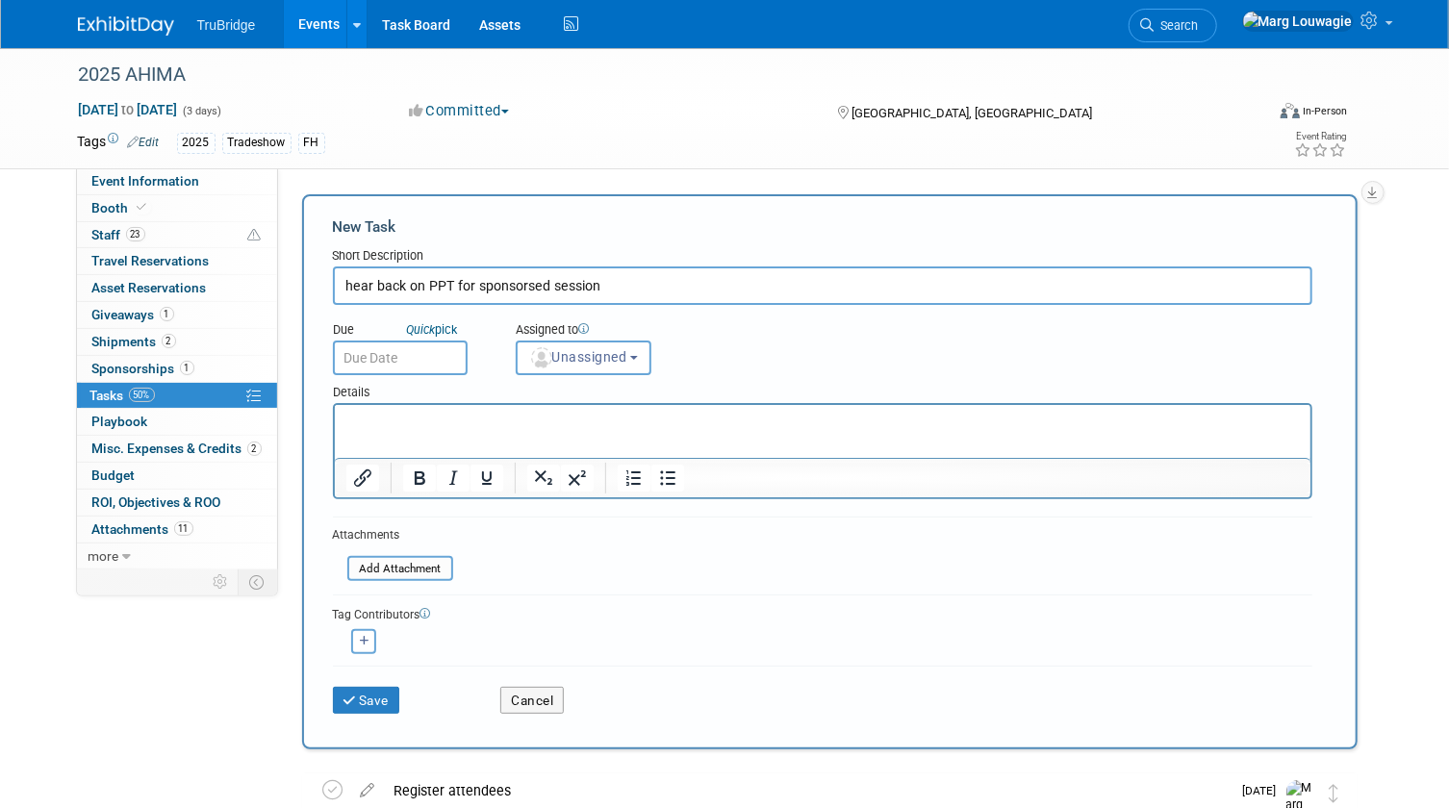
click at [502, 281] on input "hear back on PPT for sponsorsed session" at bounding box center [822, 285] width 979 height 38
type input "hear back on PPT for sponsored session"
click at [613, 350] on span "Unassigned" at bounding box center [578, 356] width 98 height 15
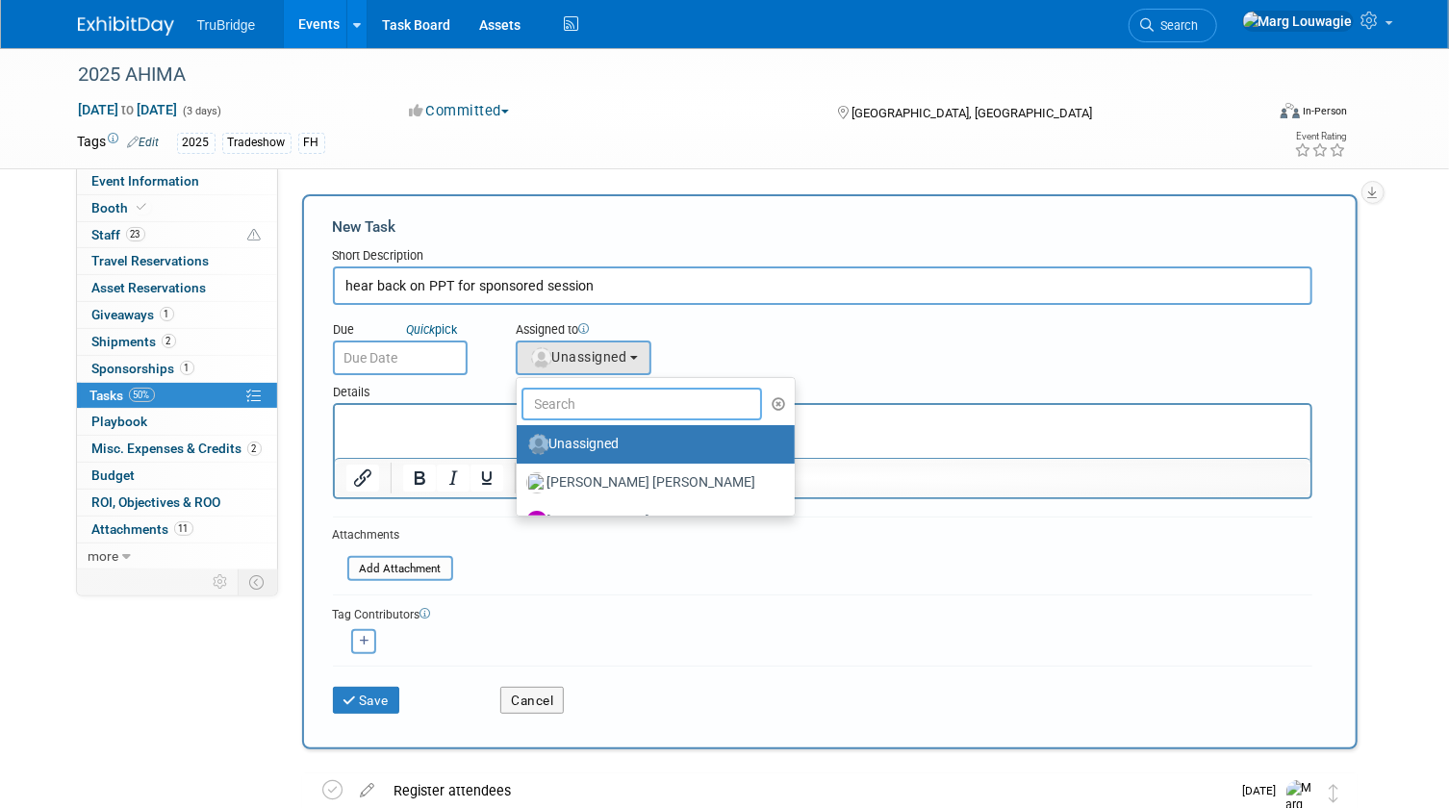
click at [654, 408] on input "text" at bounding box center [641, 404] width 241 height 33
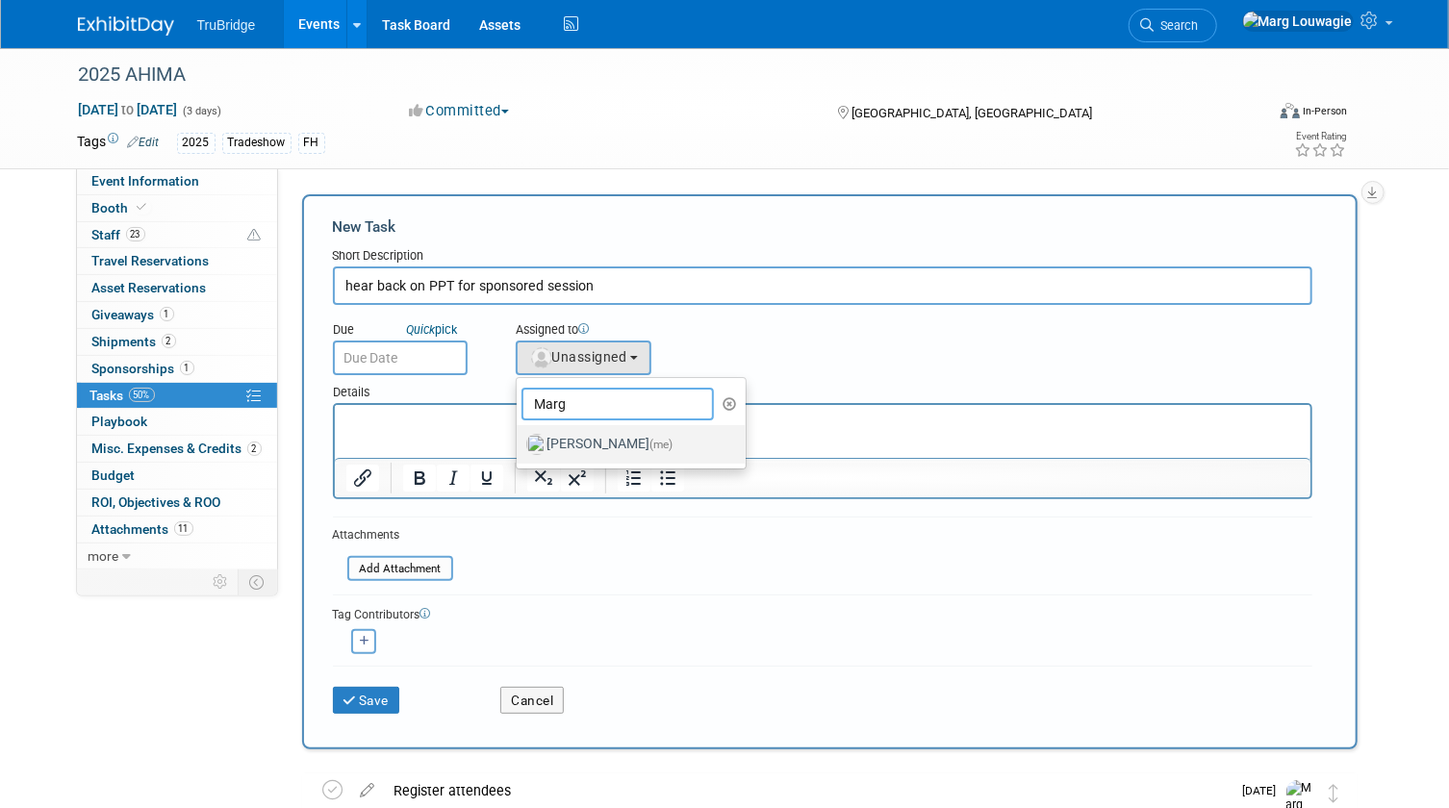
type input "Marg"
click at [613, 438] on label "Marg Louwagie (me)" at bounding box center [626, 444] width 201 height 31
click at [519, 438] on input "Marg Louwagie (me)" at bounding box center [513, 442] width 13 height 13
select select "0abee163-1570-438d-a0ea-e9129f2ffbd7"
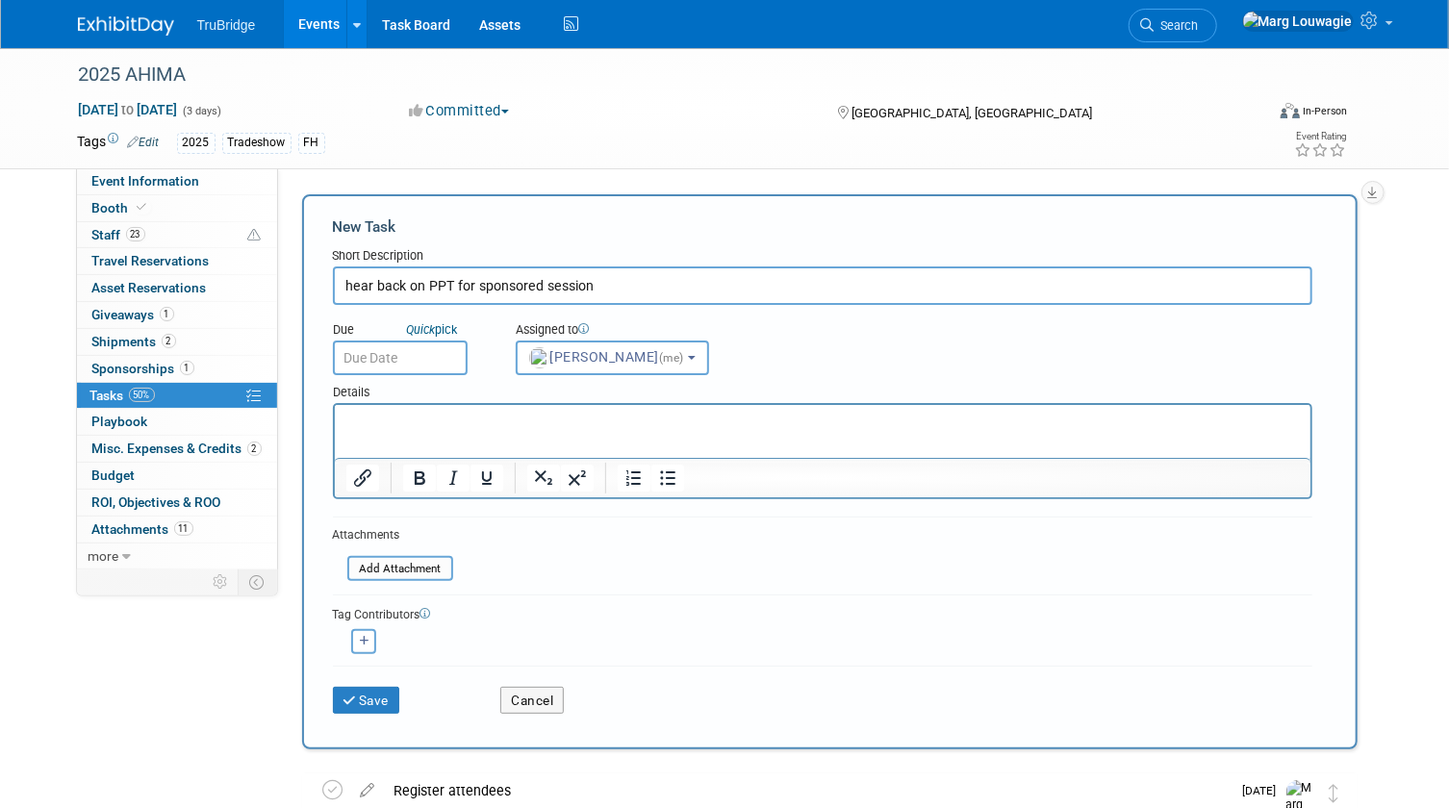
click at [435, 366] on input "text" at bounding box center [400, 358] width 135 height 35
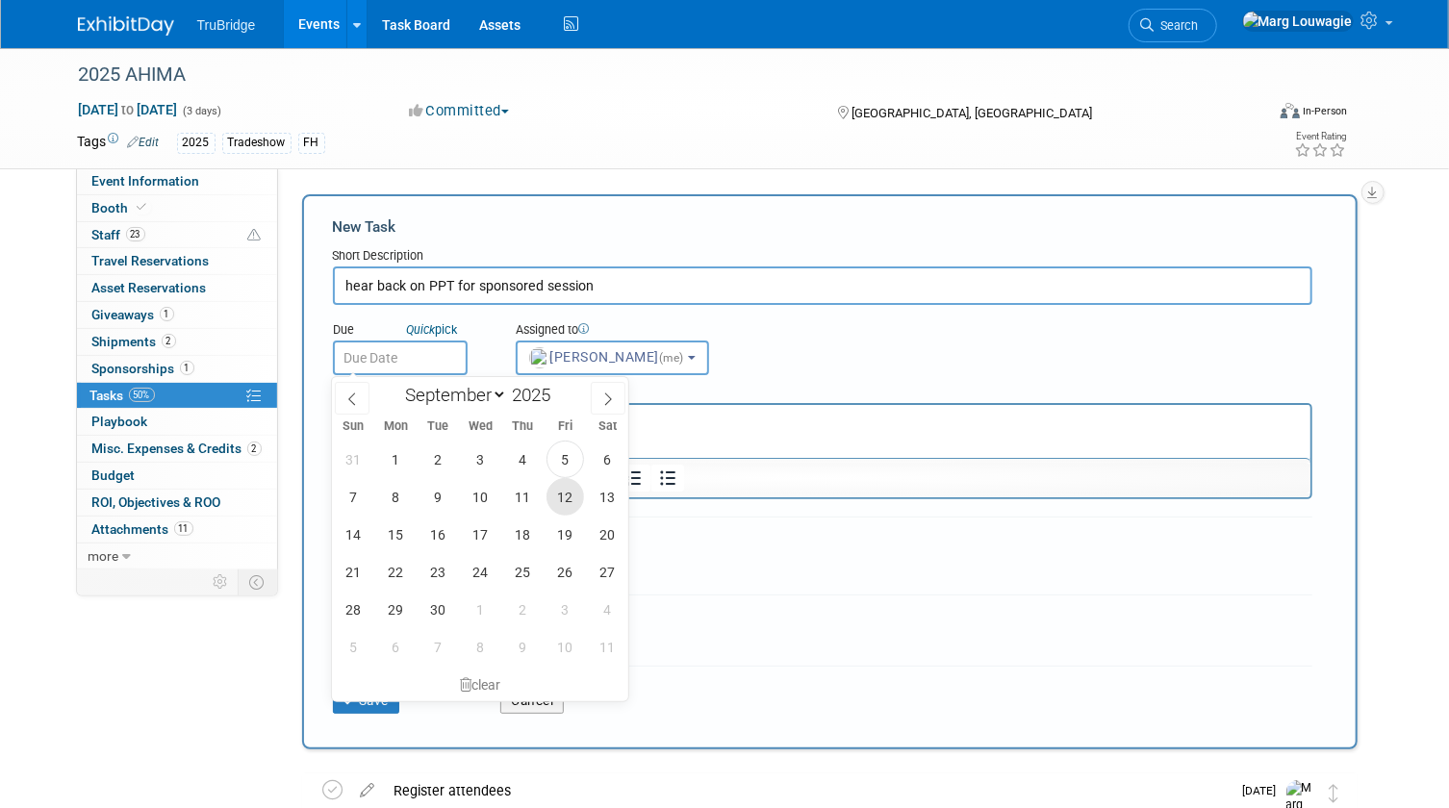
click at [555, 500] on span "12" at bounding box center [565, 497] width 38 height 38
type input "Sep 12, 2025"
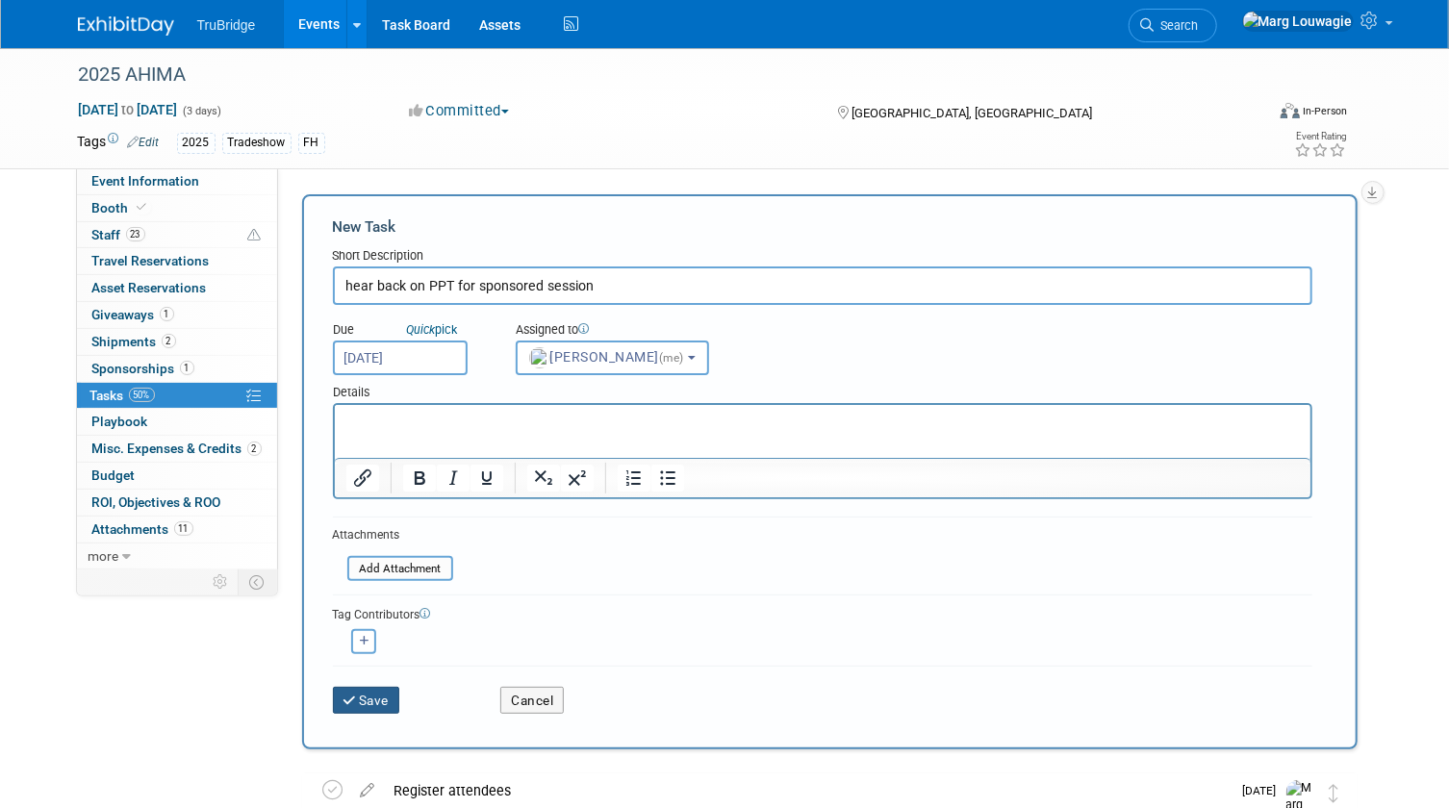
click at [356, 699] on icon "submit" at bounding box center [351, 701] width 16 height 13
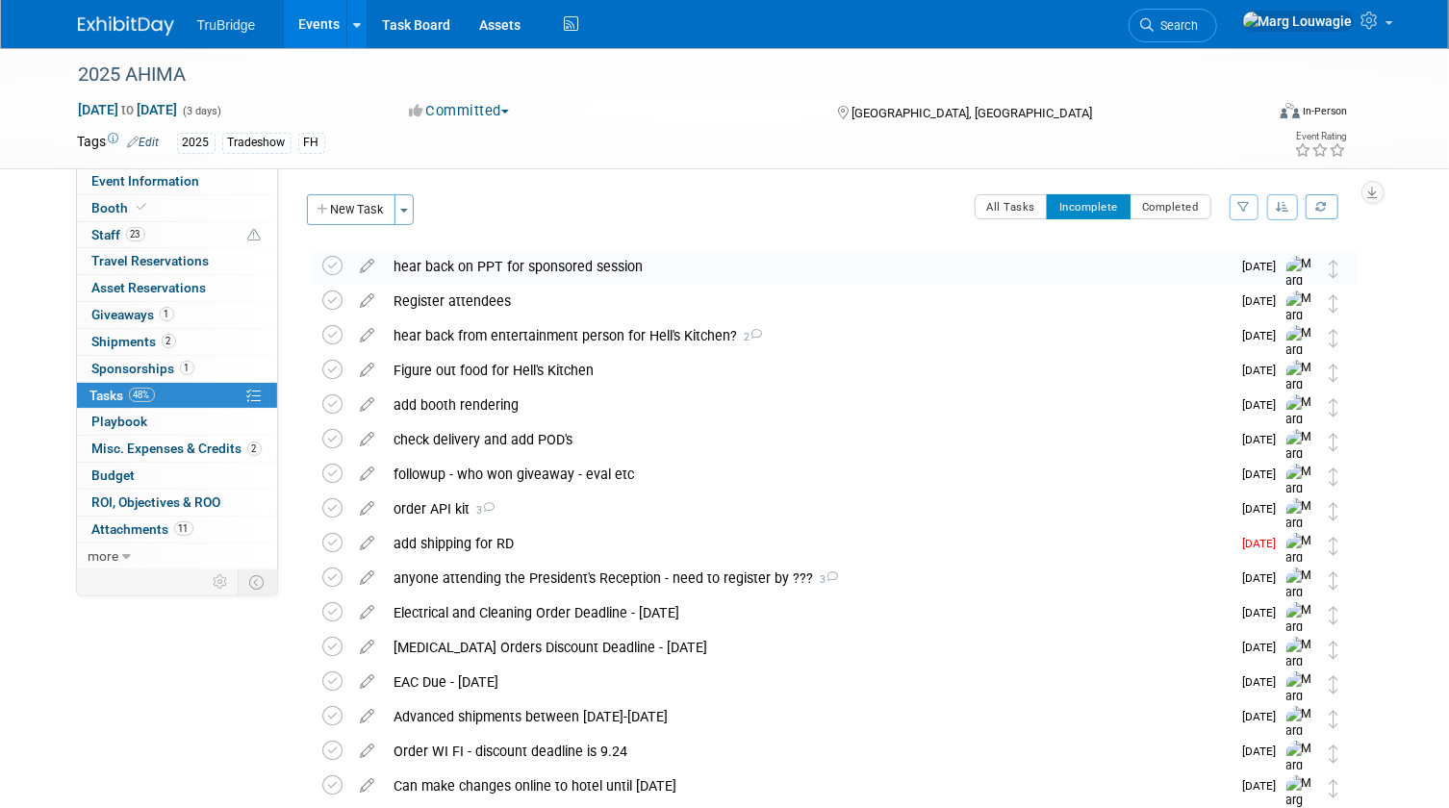
scroll to position [87, 0]
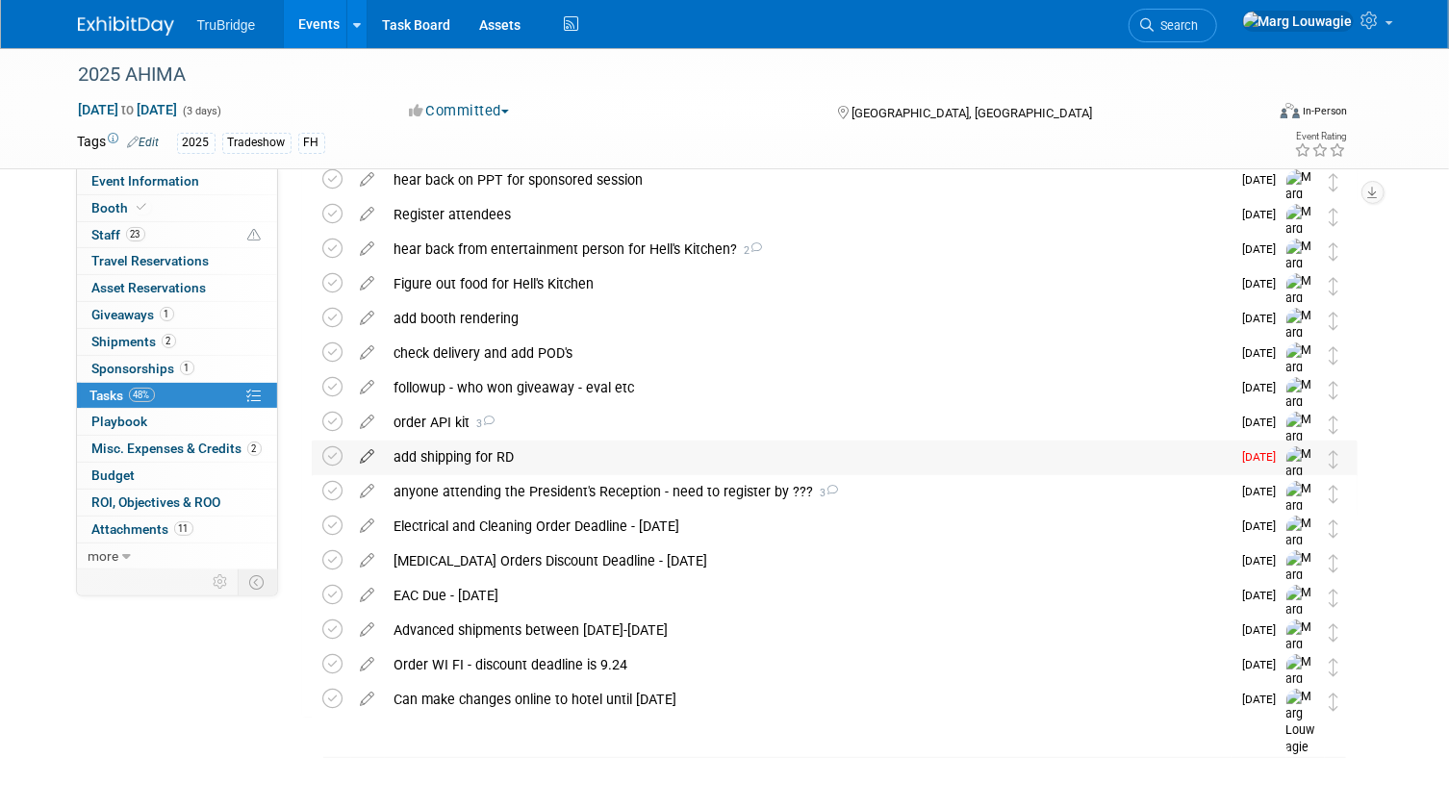
click at [366, 457] on icon at bounding box center [368, 453] width 34 height 24
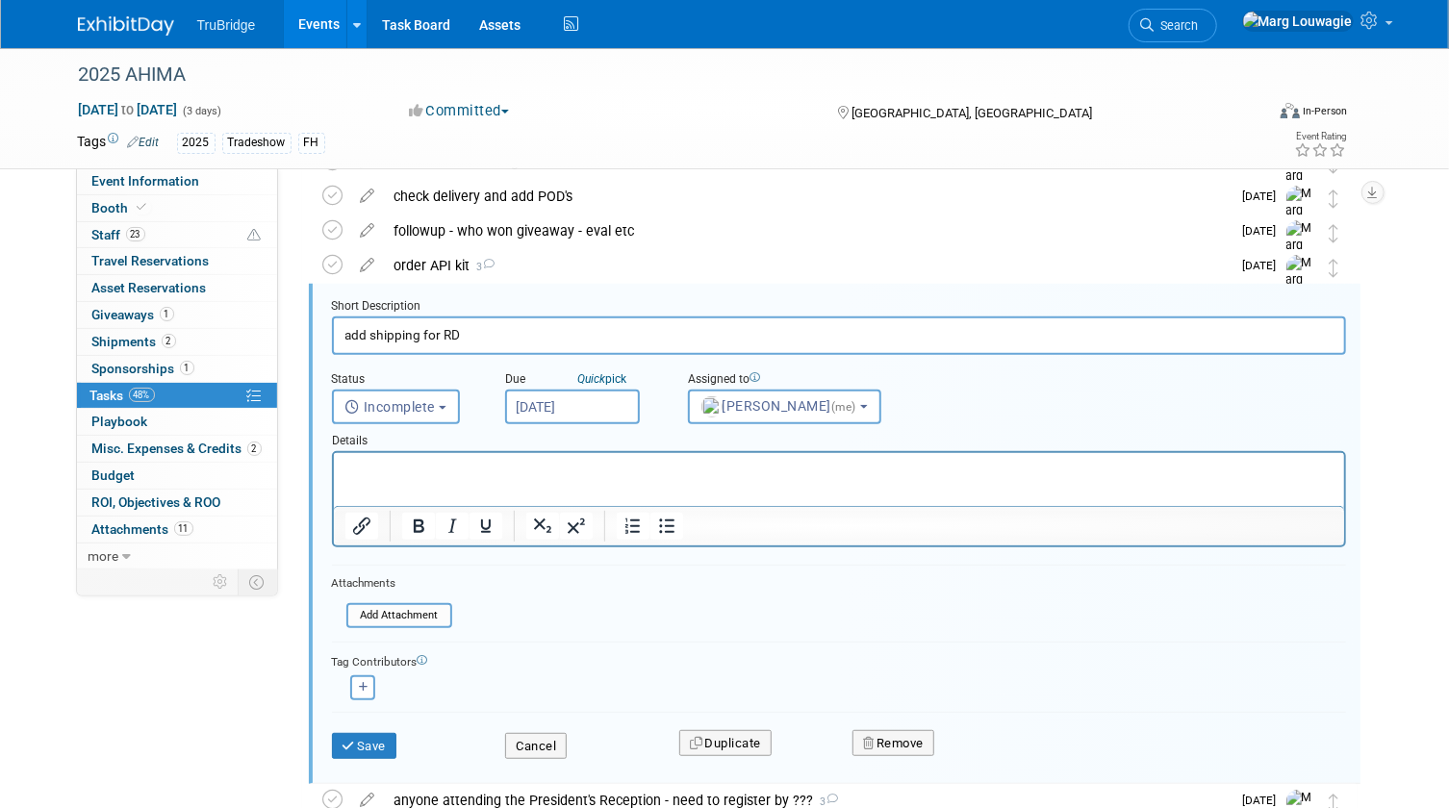
scroll to position [244, 0]
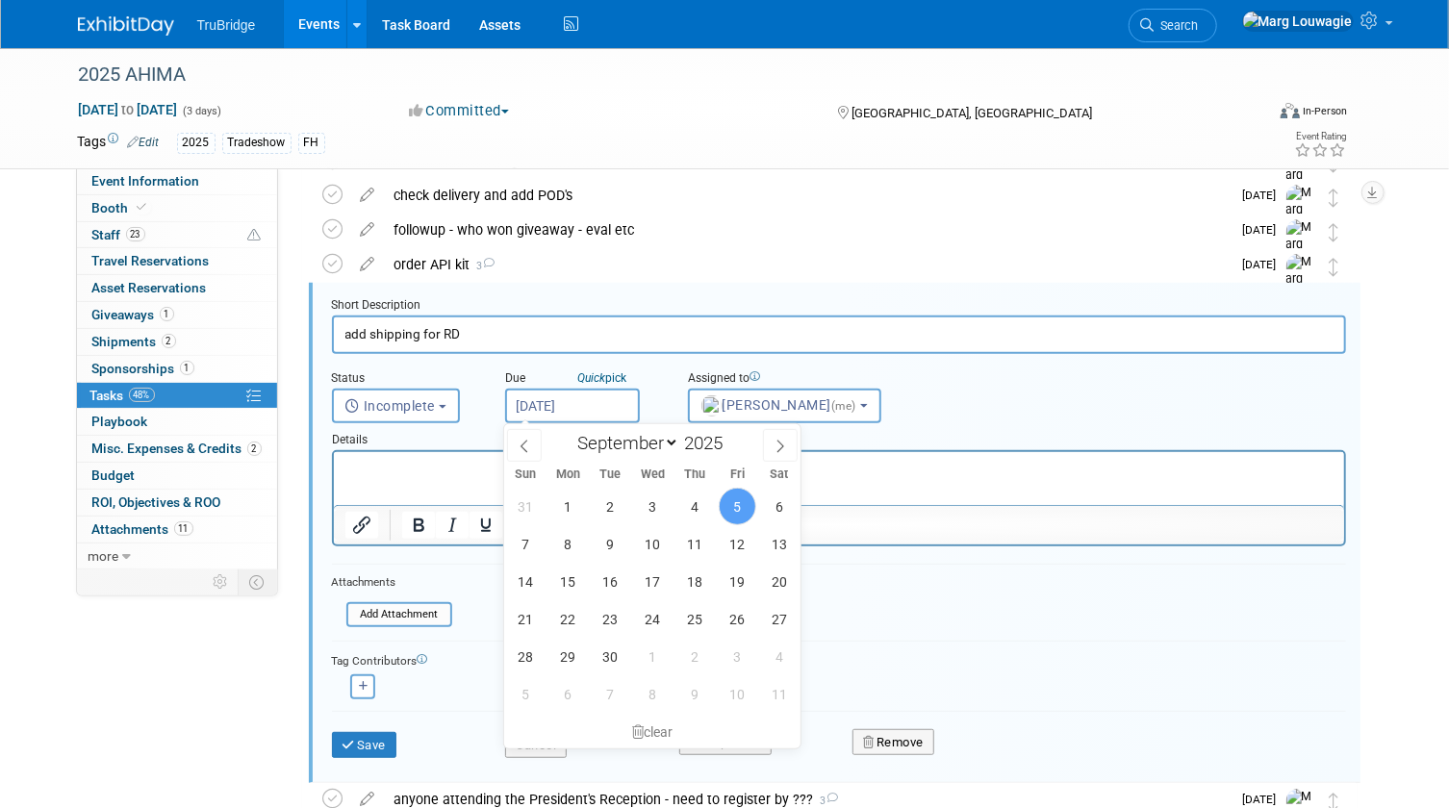
click at [574, 408] on input "Sep 5, 2025" at bounding box center [572, 406] width 135 height 35
click at [726, 545] on span "12" at bounding box center [738, 544] width 38 height 38
type input "Sep 12, 2025"
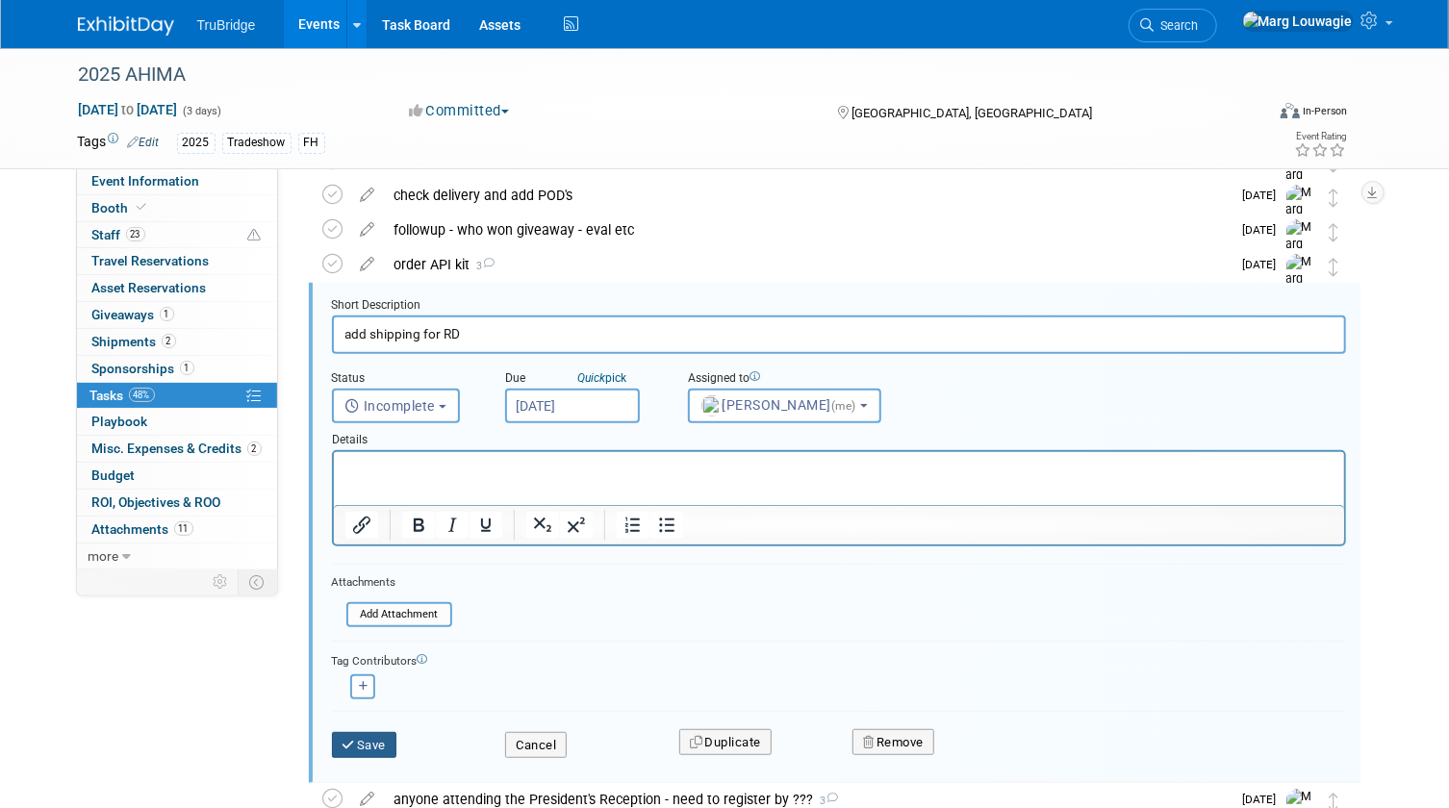
click at [388, 744] on button "Save" at bounding box center [364, 745] width 65 height 27
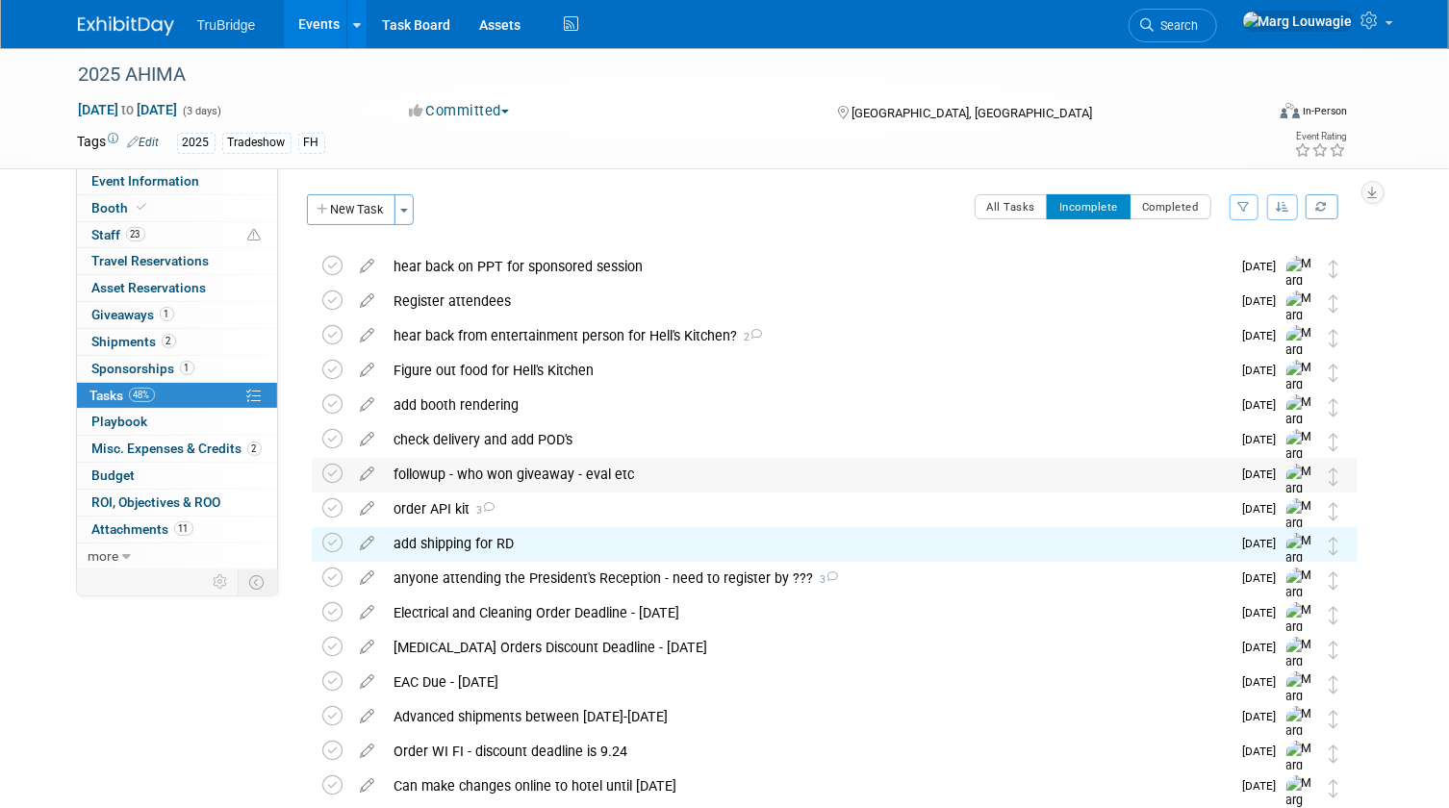
scroll to position [0, 0]
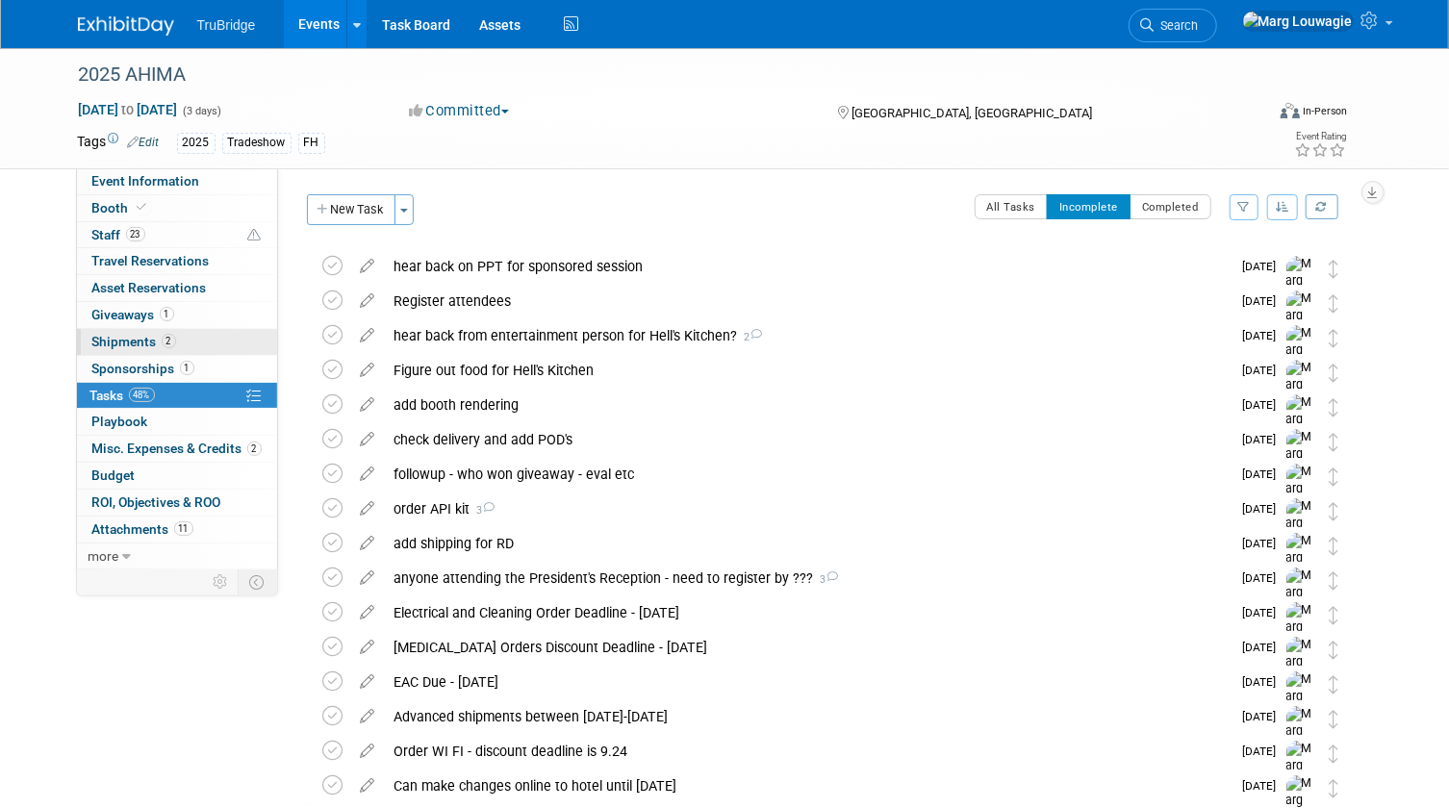
click at [135, 341] on span "Shipments 2" at bounding box center [134, 341] width 84 height 15
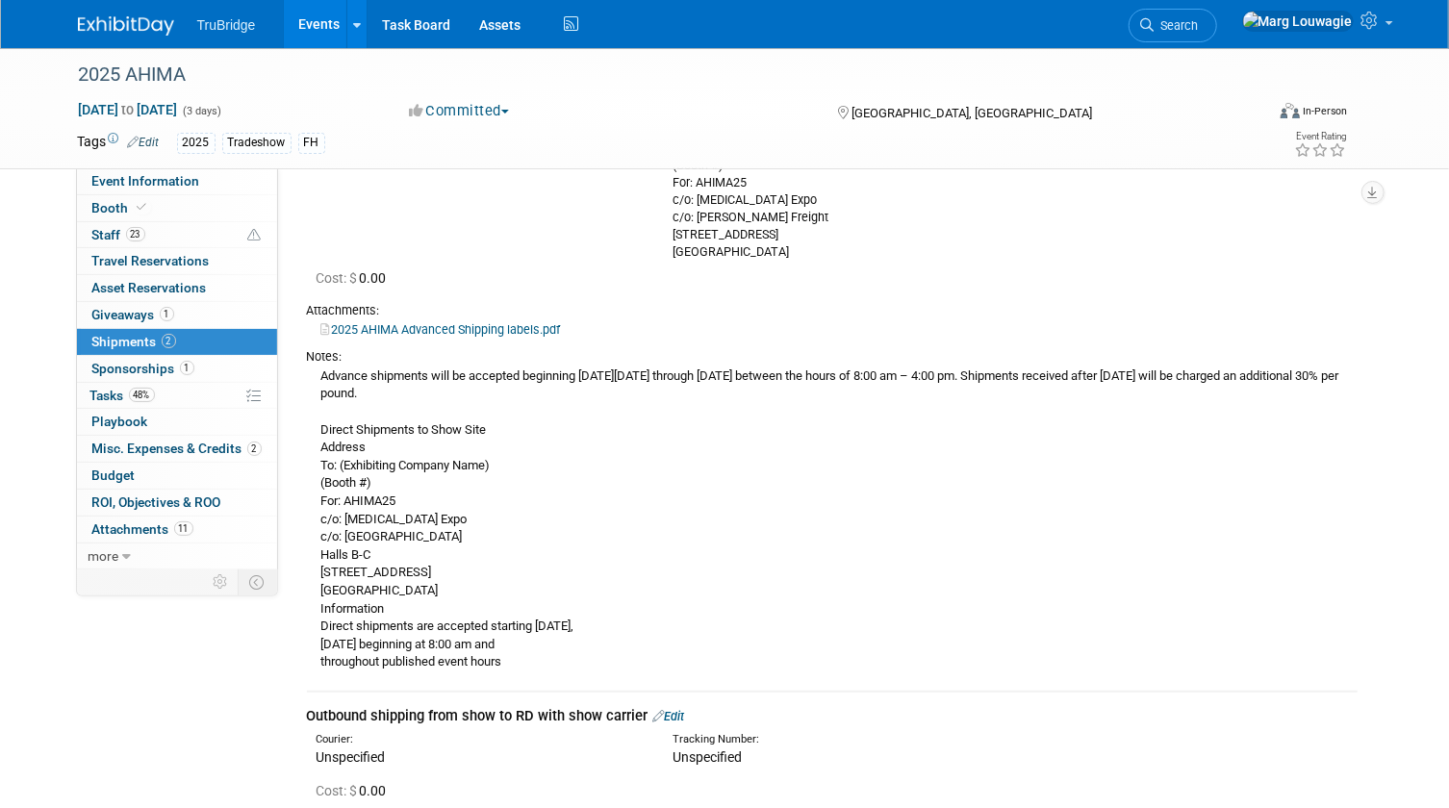
scroll to position [262, 0]
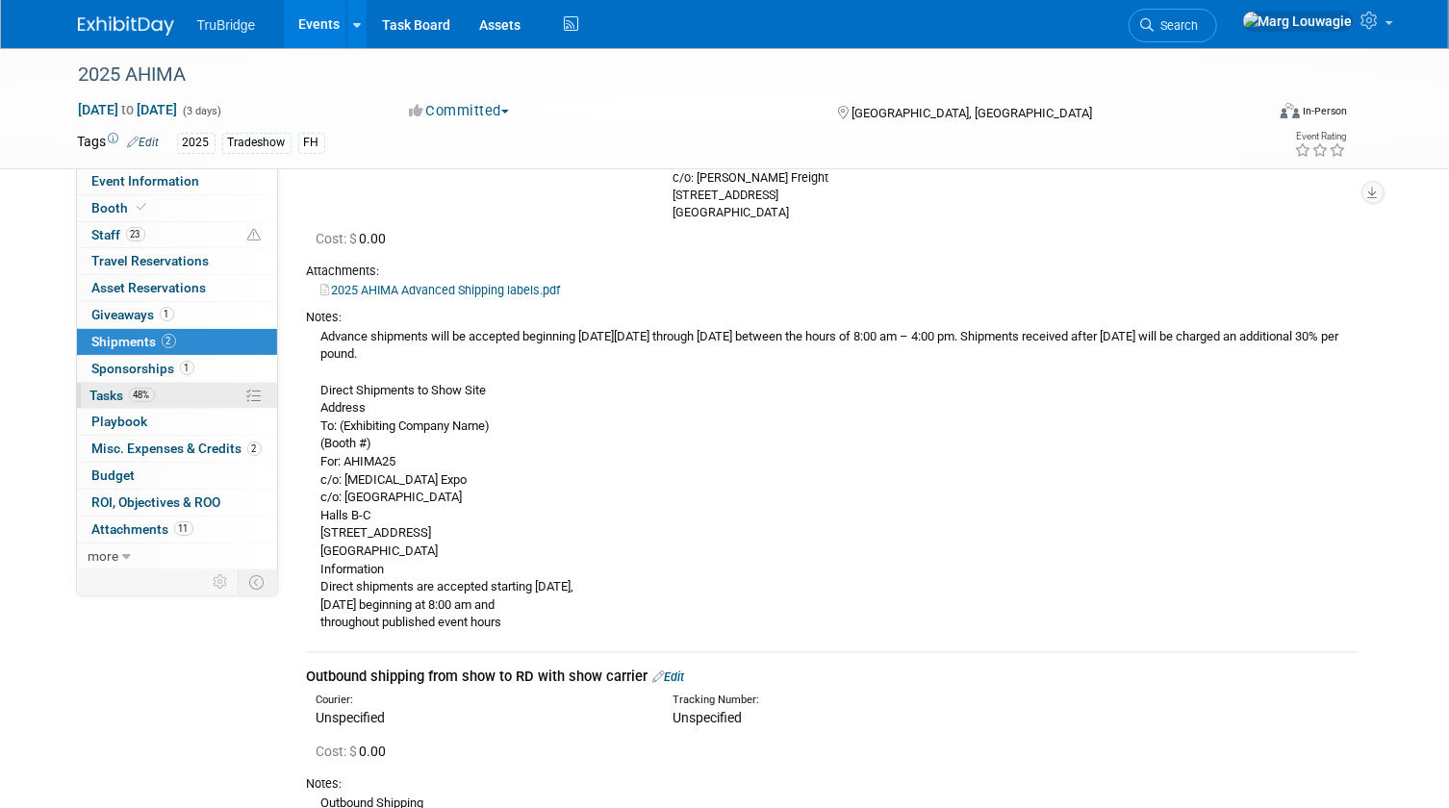
drag, startPoint x: 89, startPoint y: 394, endPoint x: 97, endPoint y: 388, distance: 10.2
click at [90, 394] on span "Tasks 48%" at bounding box center [122, 395] width 64 height 15
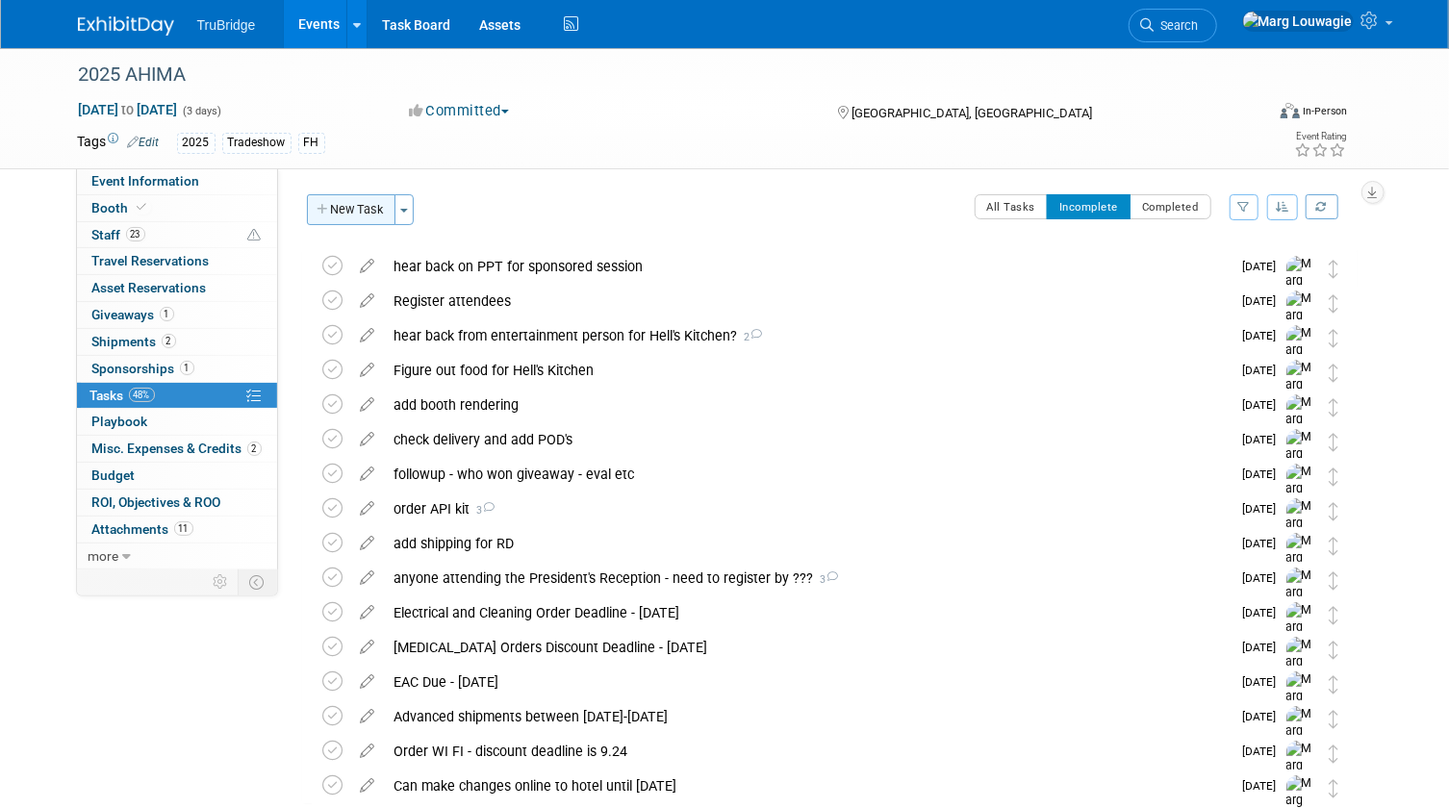
click at [356, 208] on button "New Task" at bounding box center [351, 209] width 88 height 31
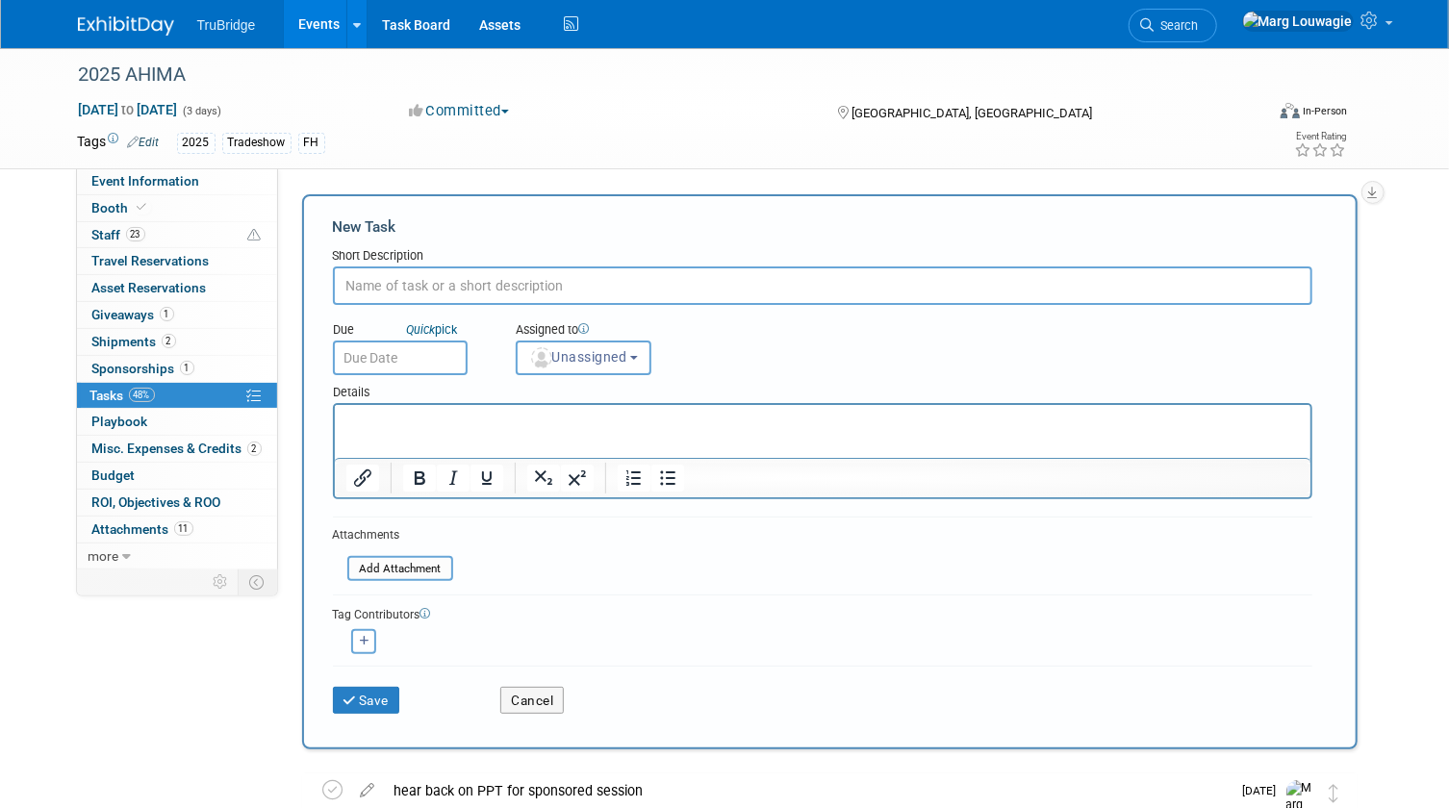
click at [441, 289] on input "text" at bounding box center [822, 285] width 979 height 38
type input "did I get update quote from Skyline?"
click at [616, 360] on span "Unassigned" at bounding box center [578, 356] width 98 height 15
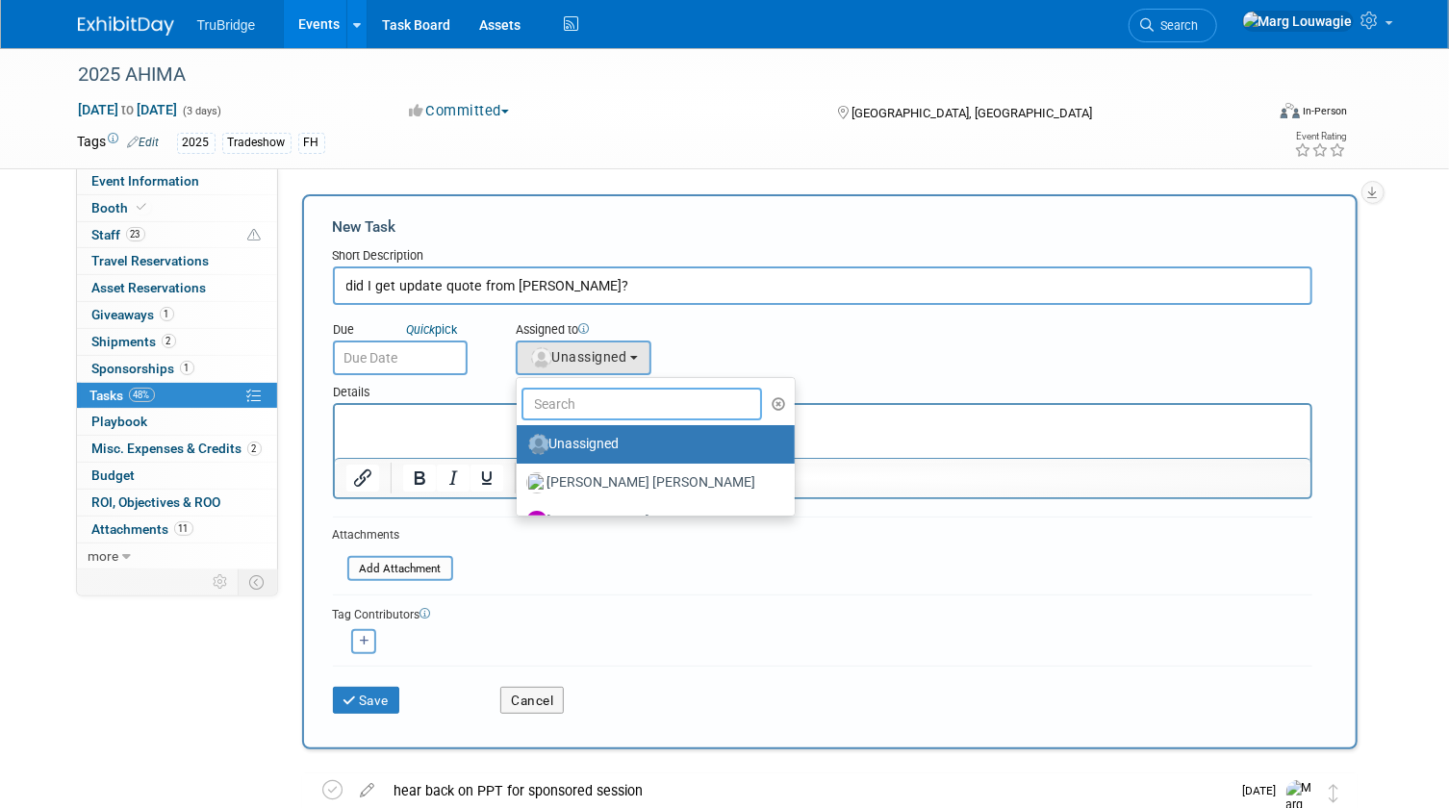
click at [611, 396] on input "text" at bounding box center [641, 404] width 241 height 33
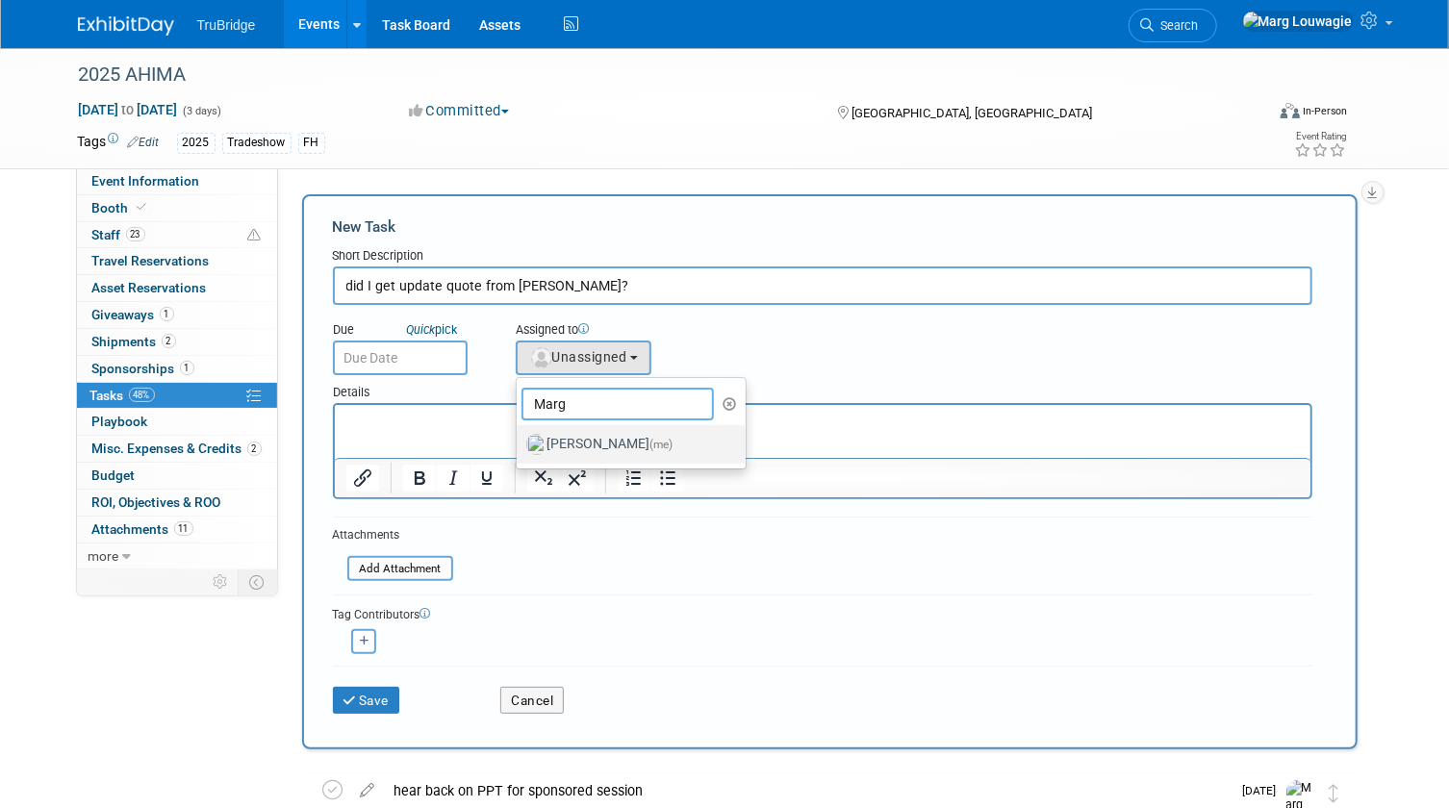
type input "Marg"
click at [627, 436] on label "Marg Louwagie (me)" at bounding box center [626, 444] width 201 height 31
click at [519, 436] on input "Marg Louwagie (me)" at bounding box center [513, 442] width 13 height 13
select select "0abee163-1570-438d-a0ea-e9129f2ffbd7"
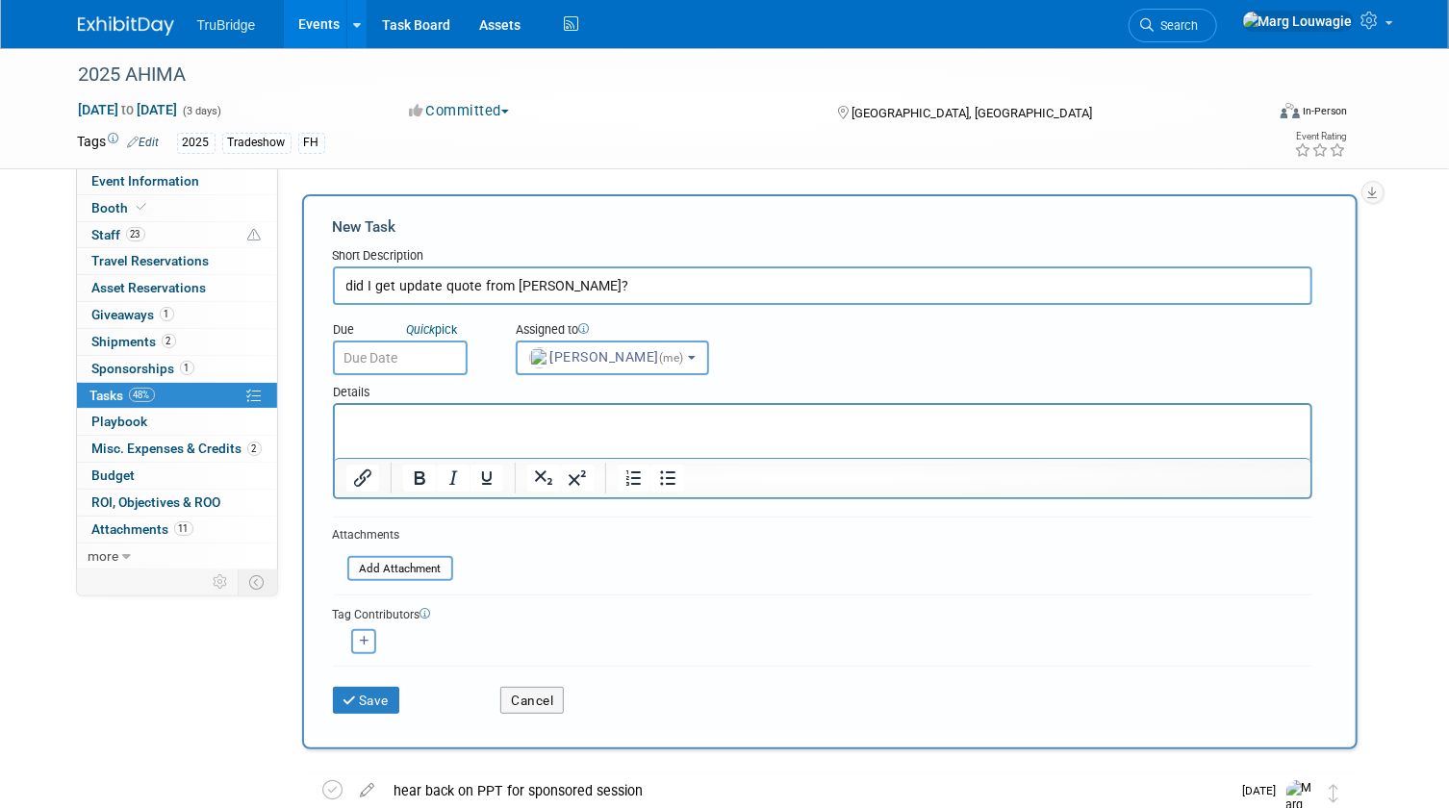
click at [350, 354] on input "text" at bounding box center [400, 358] width 135 height 35
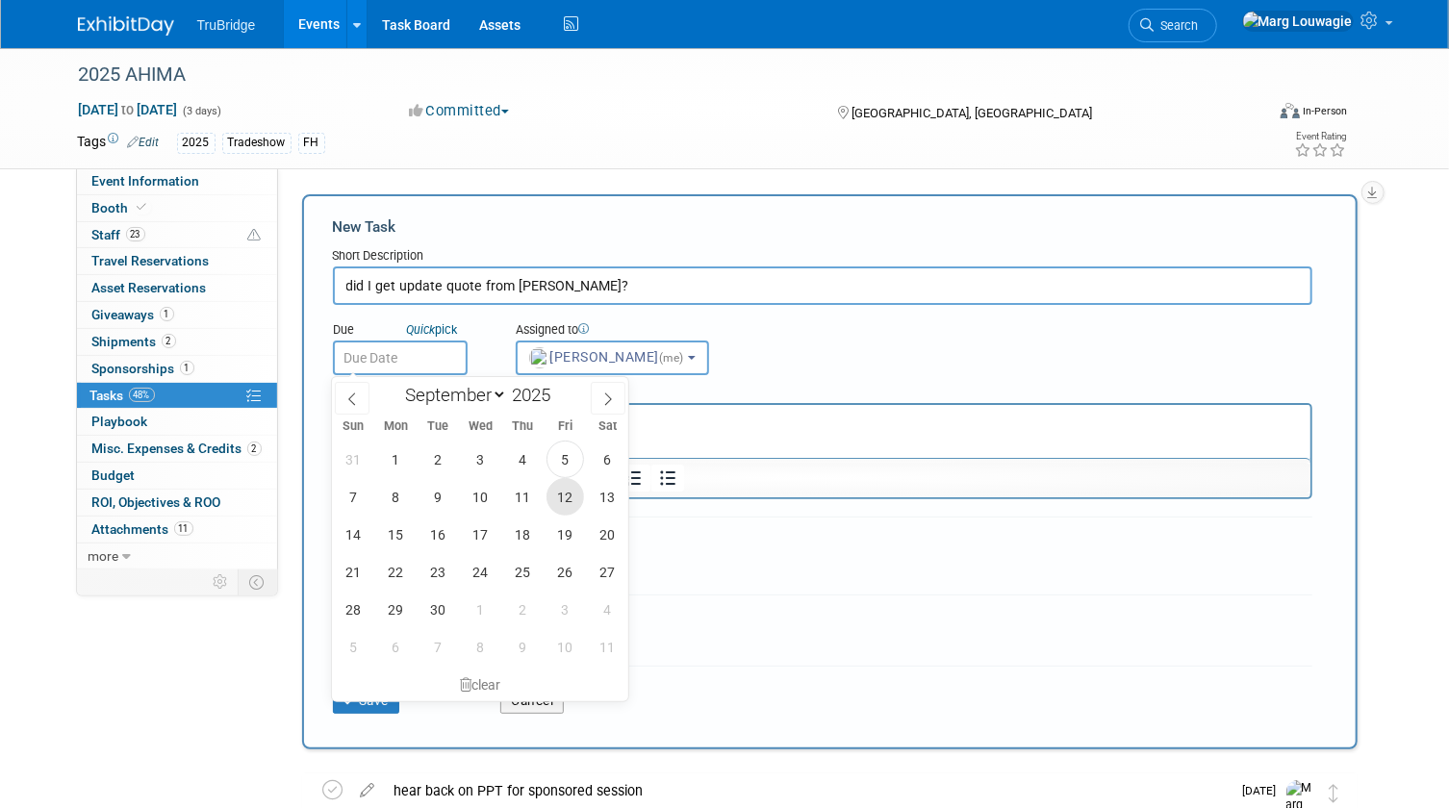
click at [568, 500] on span "12" at bounding box center [565, 497] width 38 height 38
type input "Sep 12, 2025"
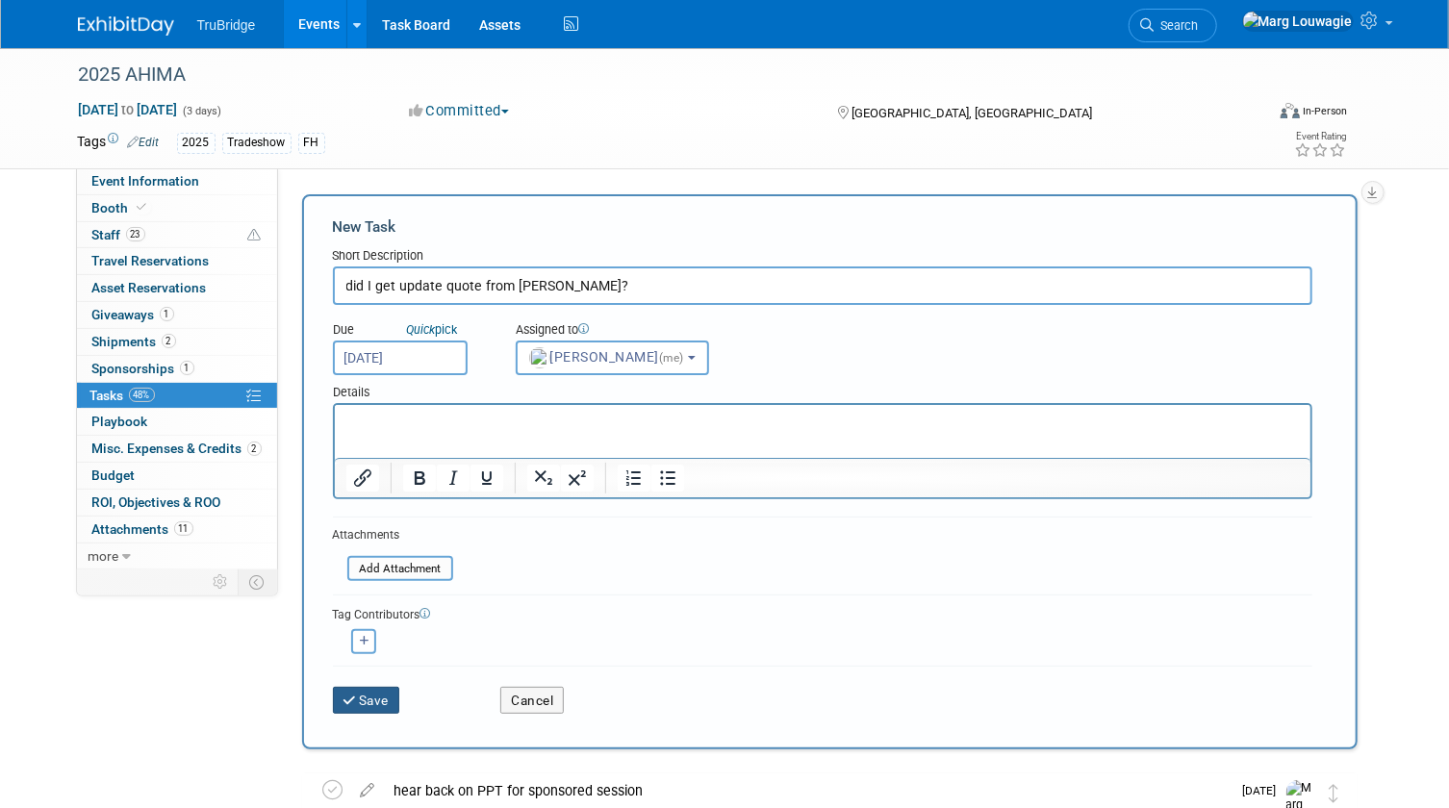
click at [384, 695] on button "Save" at bounding box center [366, 700] width 67 height 27
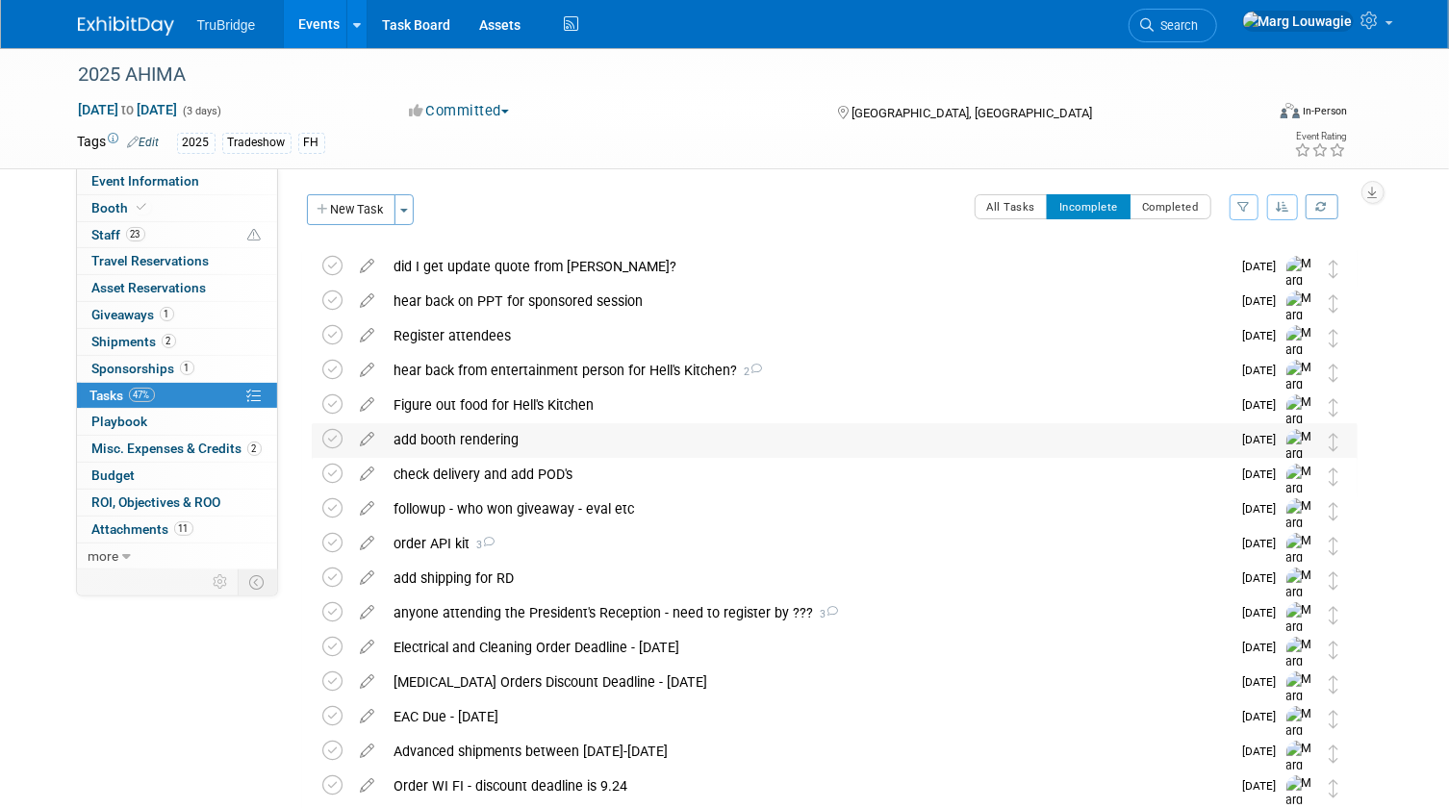
click at [505, 438] on div "add booth rendering" at bounding box center [808, 439] width 846 height 33
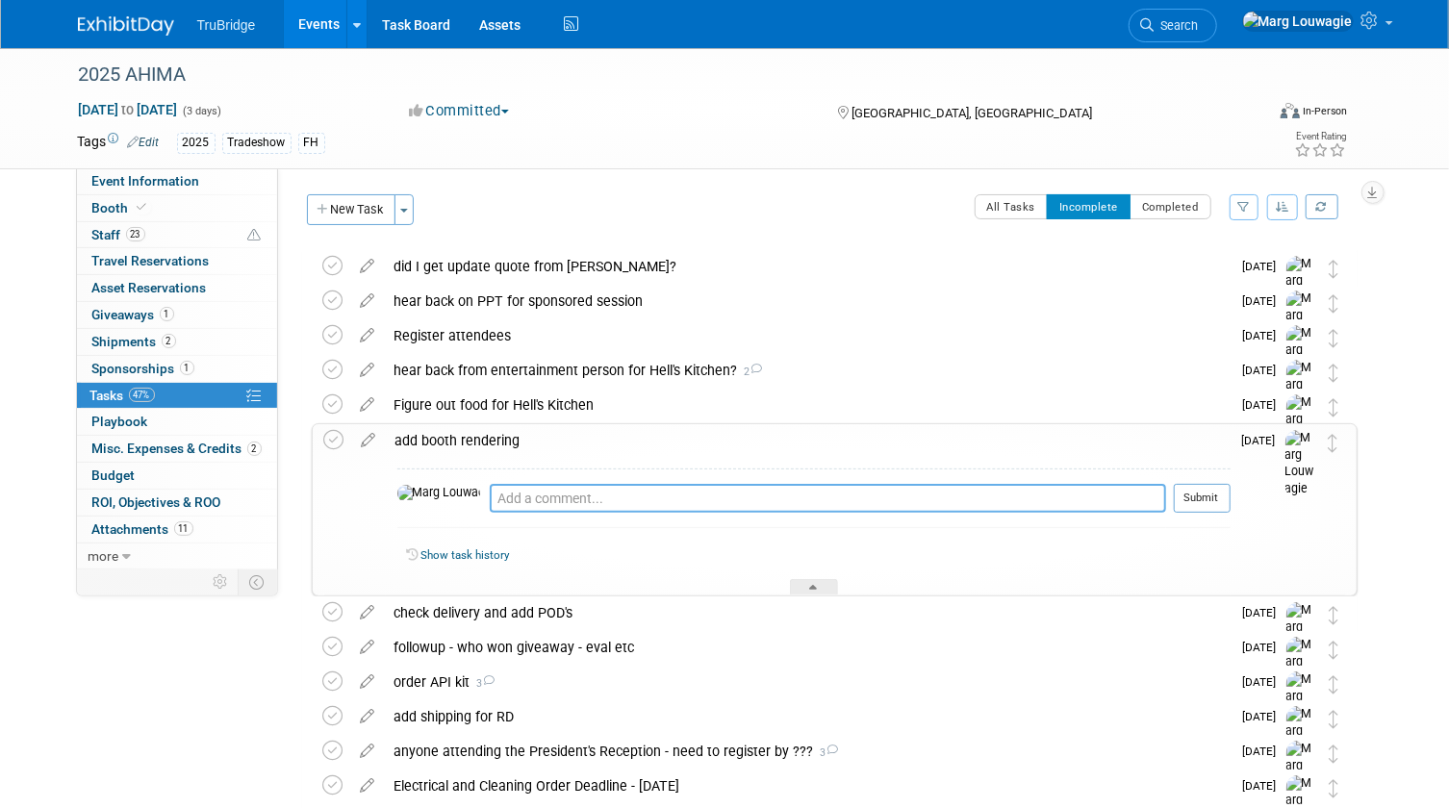
click at [521, 499] on textarea at bounding box center [828, 498] width 676 height 29
type textarea "Sandra confirmed we will have the hanging sign."
click at [1204, 498] on button "Submit" at bounding box center [1202, 498] width 57 height 29
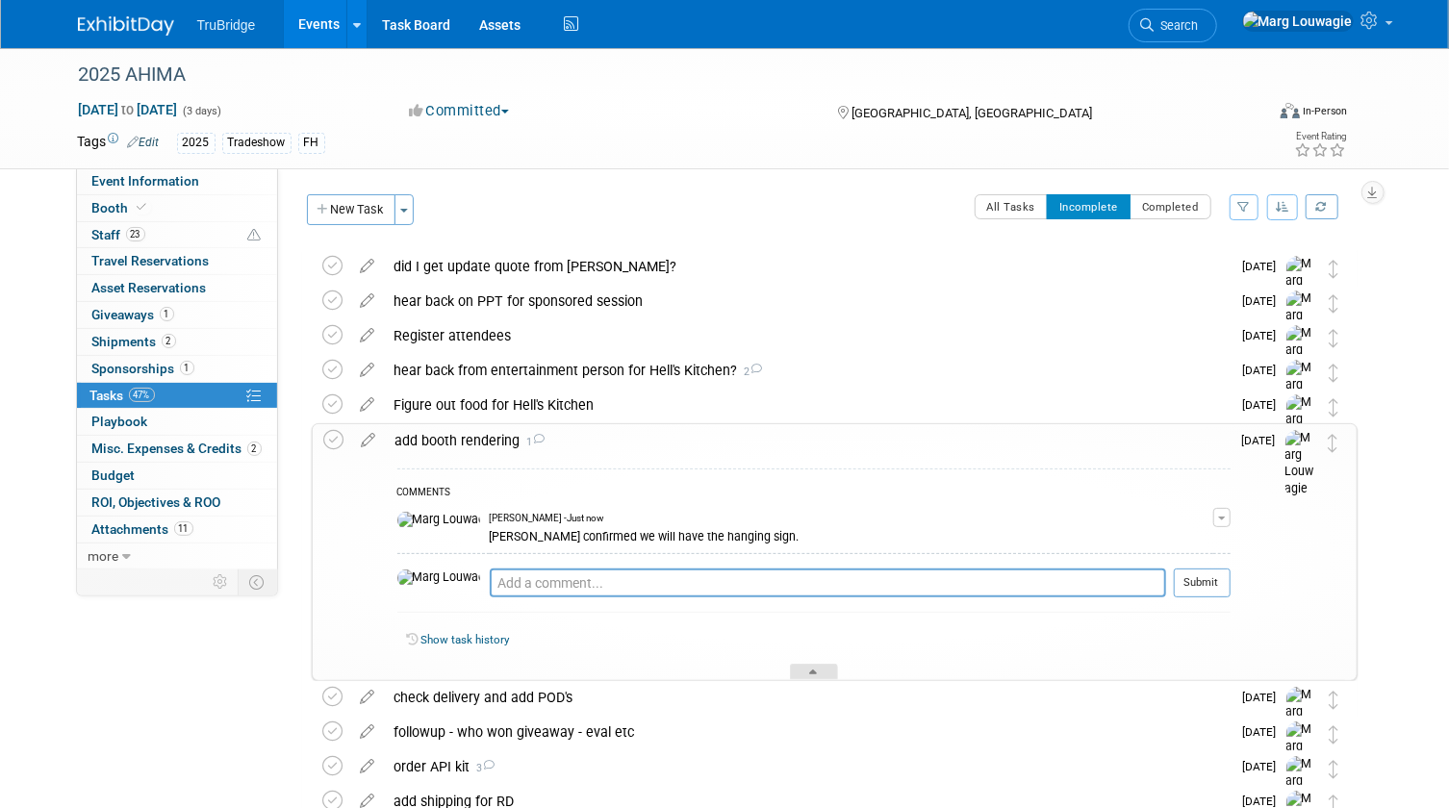
click at [807, 670] on div at bounding box center [814, 672] width 48 height 16
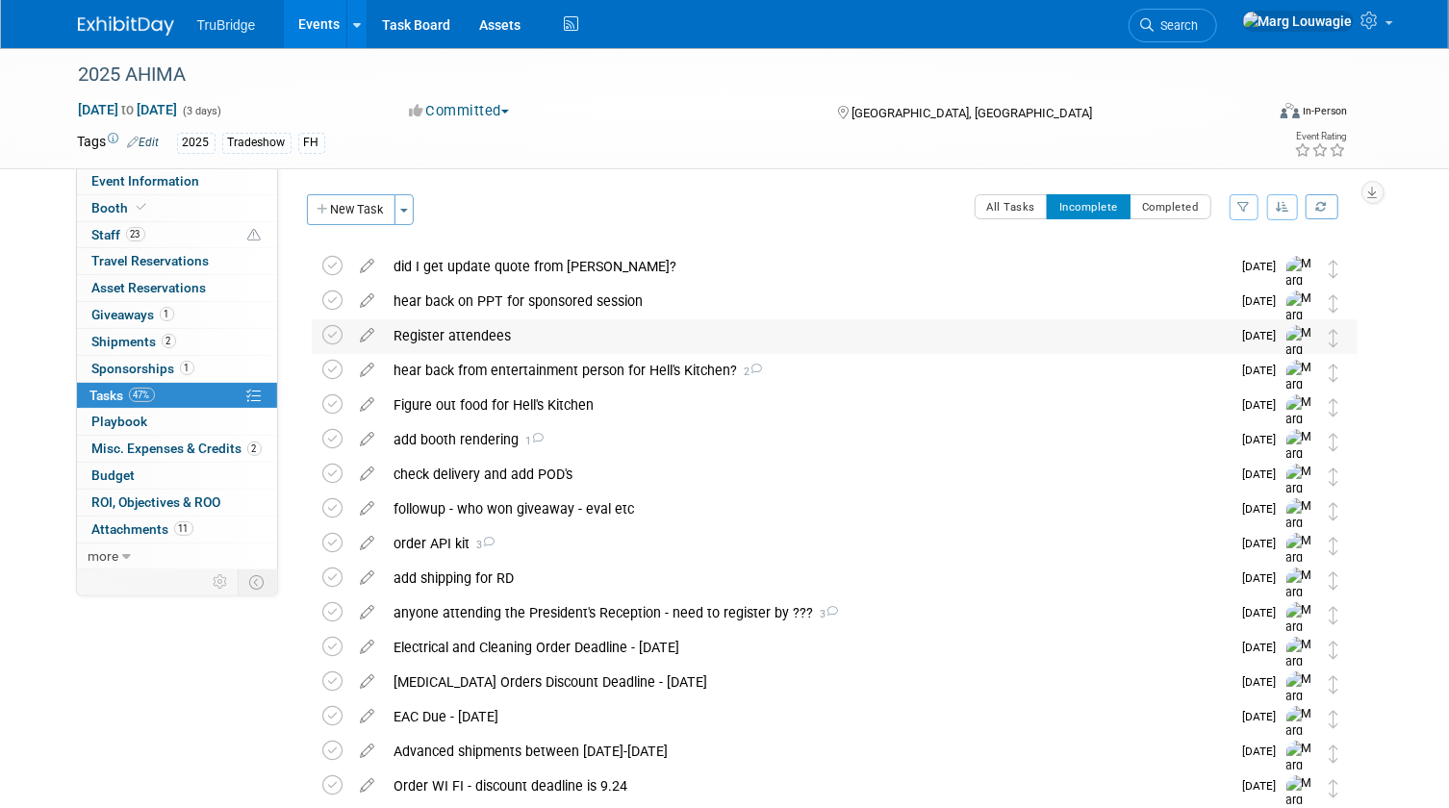
click at [482, 339] on div "Register attendees" at bounding box center [808, 335] width 846 height 33
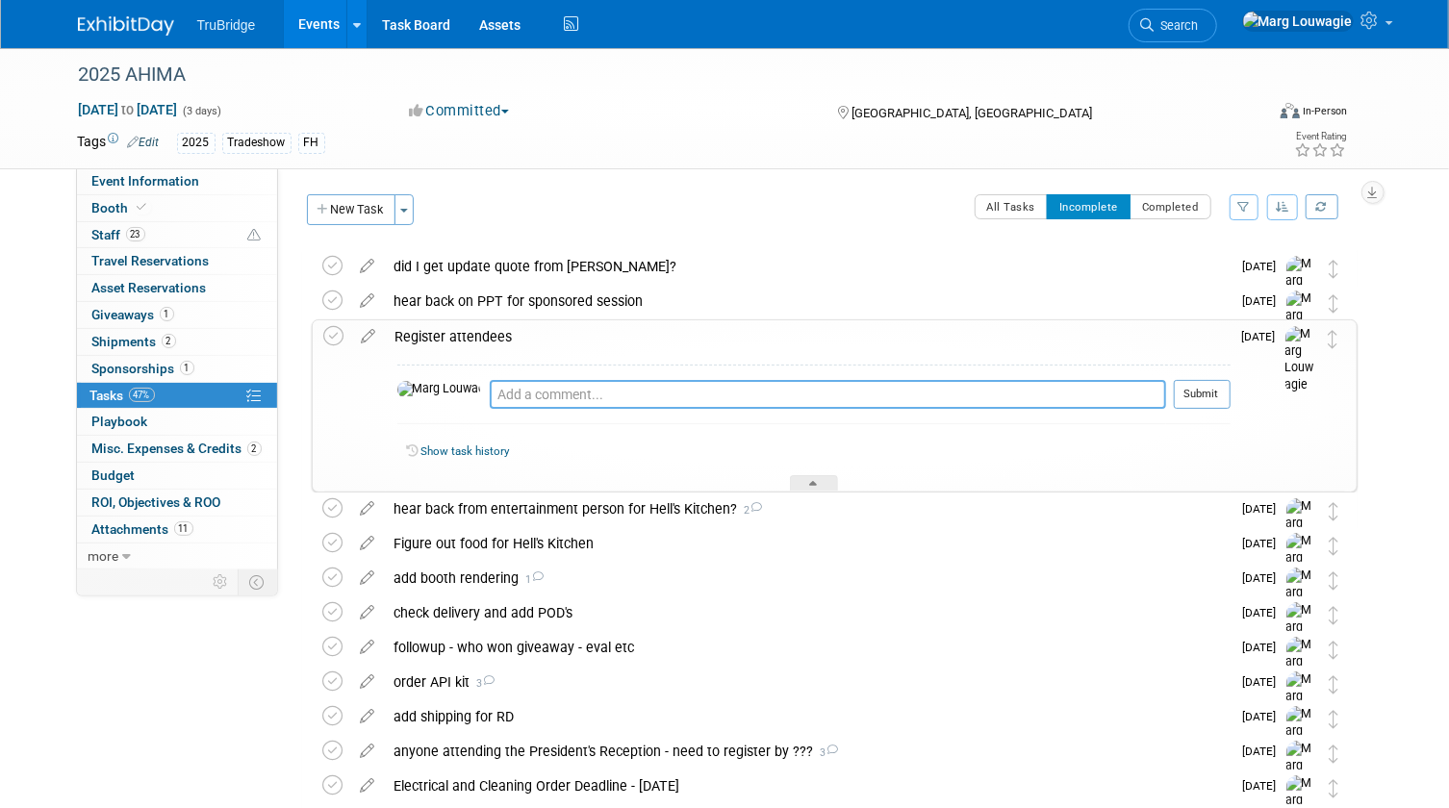
click at [517, 392] on textarea at bounding box center [828, 394] width 676 height 29
type textarea "Need to register Brandon, Cody and Andrea yet - sent them an email on 9.5.25"
click at [1180, 400] on button "Submit" at bounding box center [1202, 394] width 57 height 29
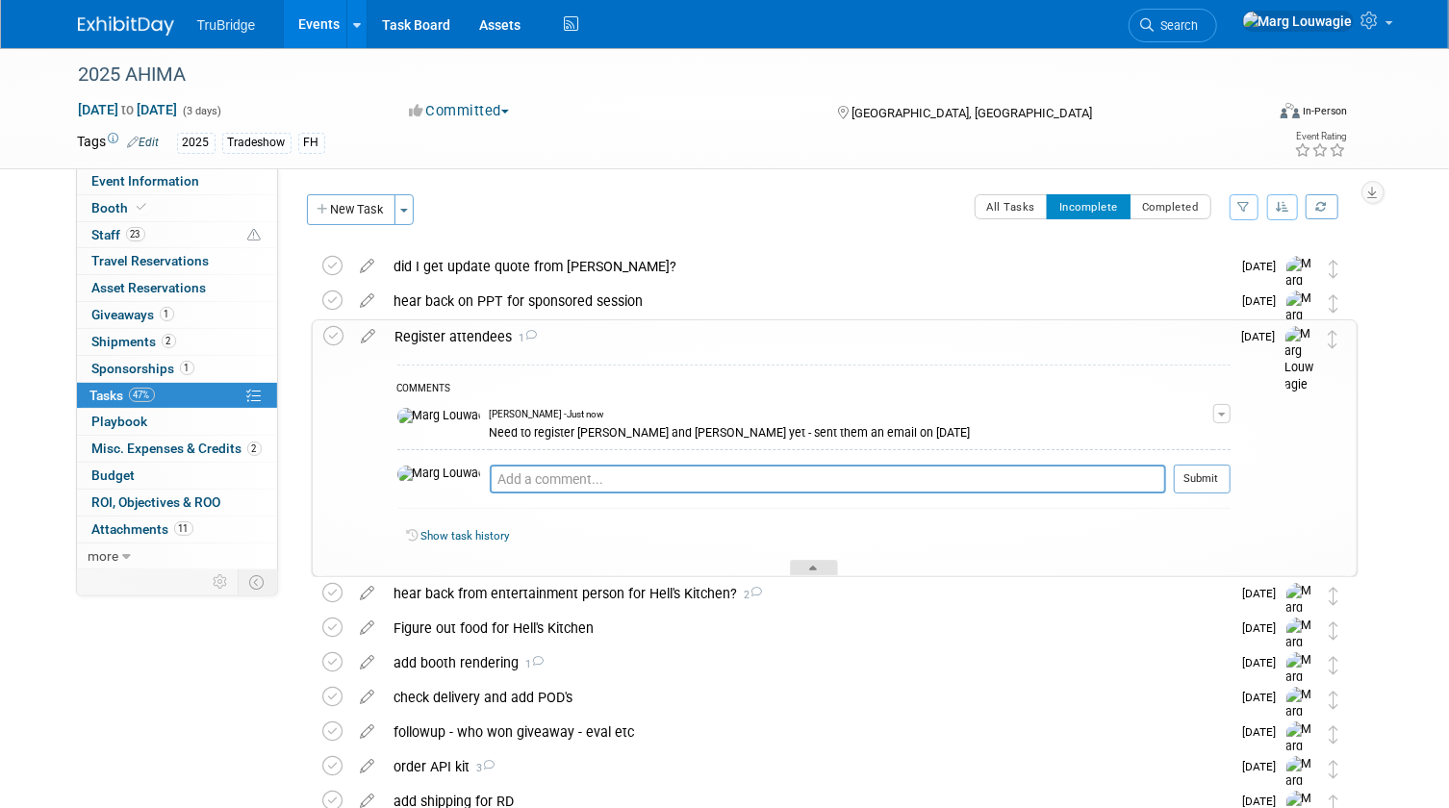
click at [825, 560] on div at bounding box center [814, 568] width 48 height 16
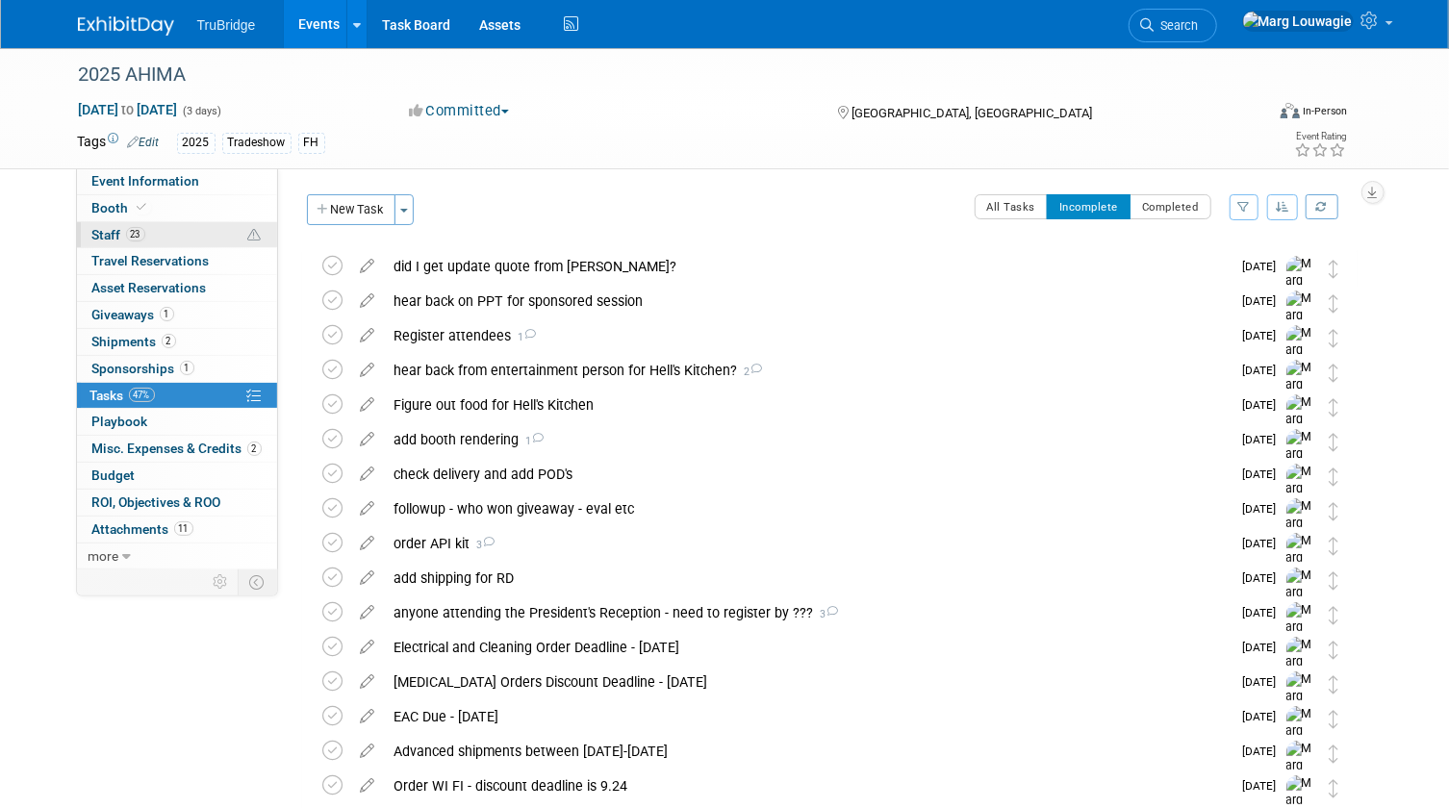
click at [171, 233] on link "23 Staff 23" at bounding box center [177, 235] width 200 height 26
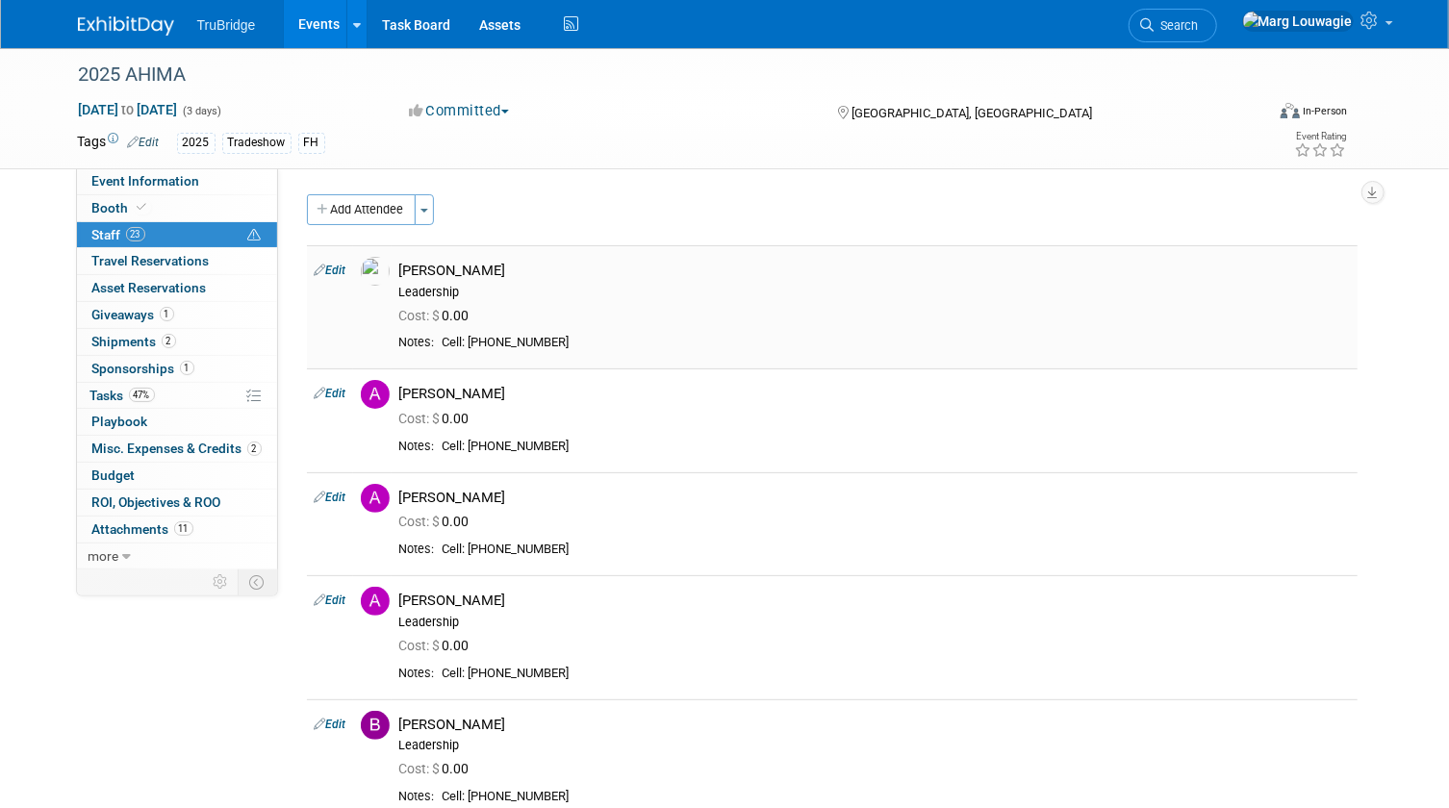
click at [333, 269] on link "Edit" at bounding box center [331, 270] width 32 height 13
select select "c78ad3cc-2f10-4f5c-9e05-f704526eaa05"
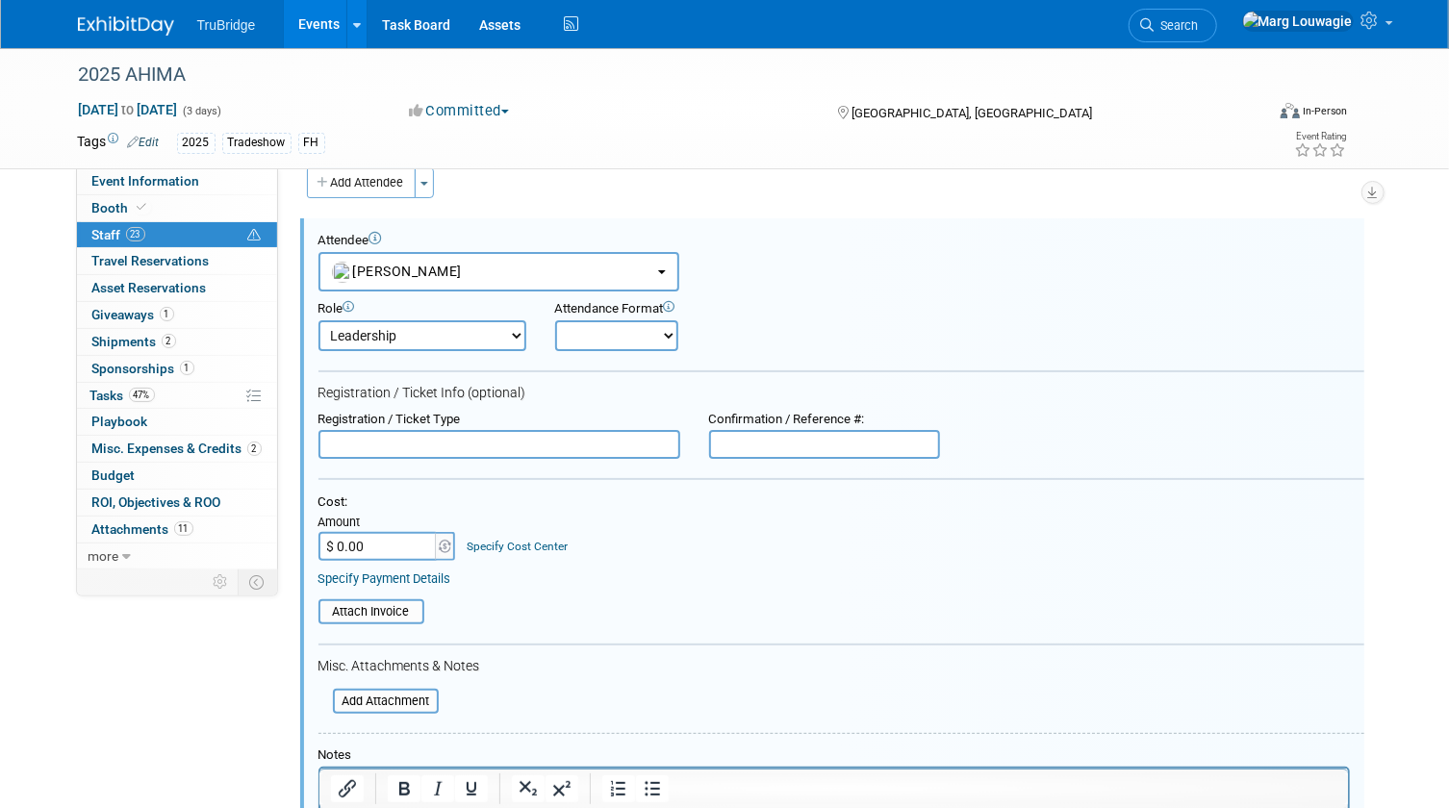
click at [569, 439] on input "text" at bounding box center [499, 444] width 362 height 29
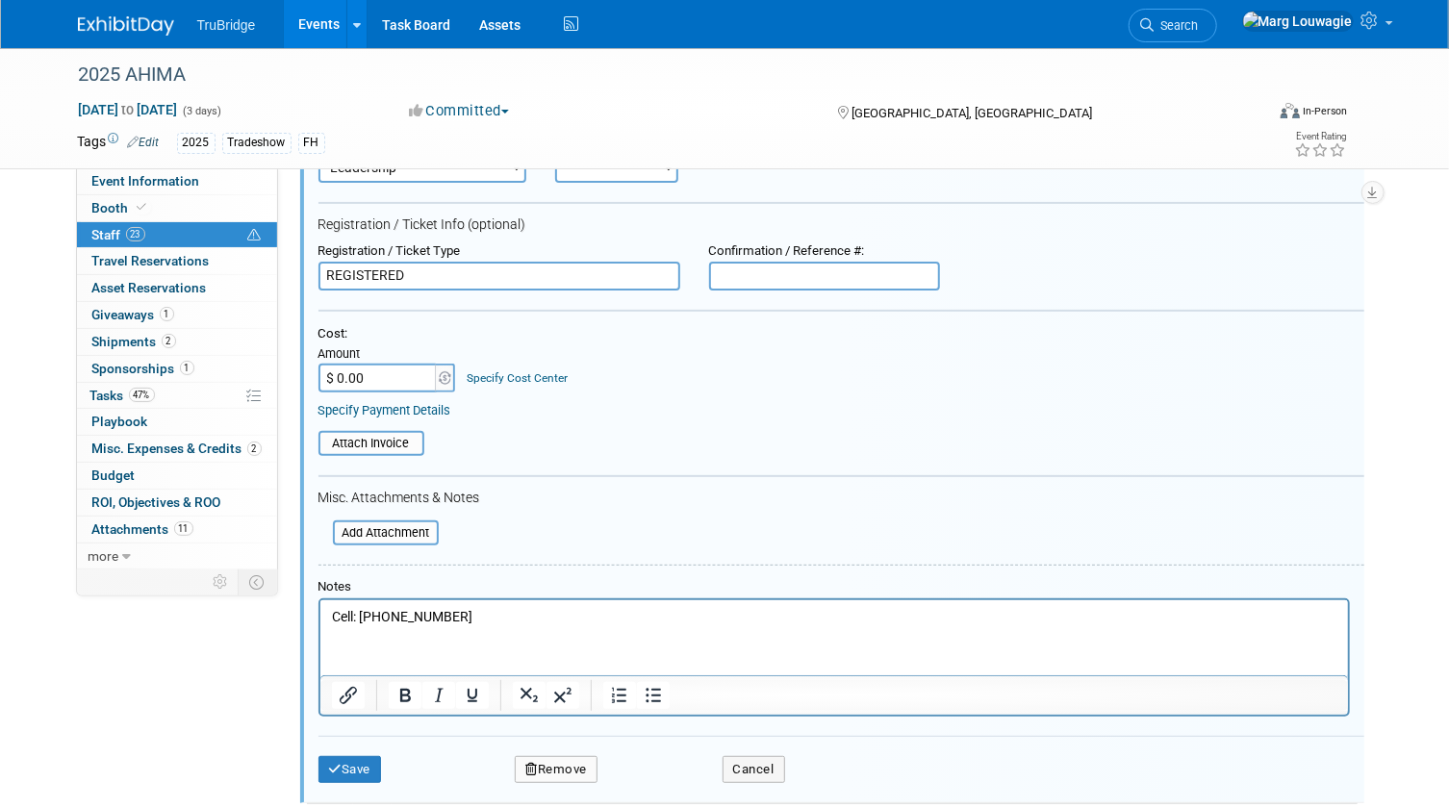
scroll to position [202, 0]
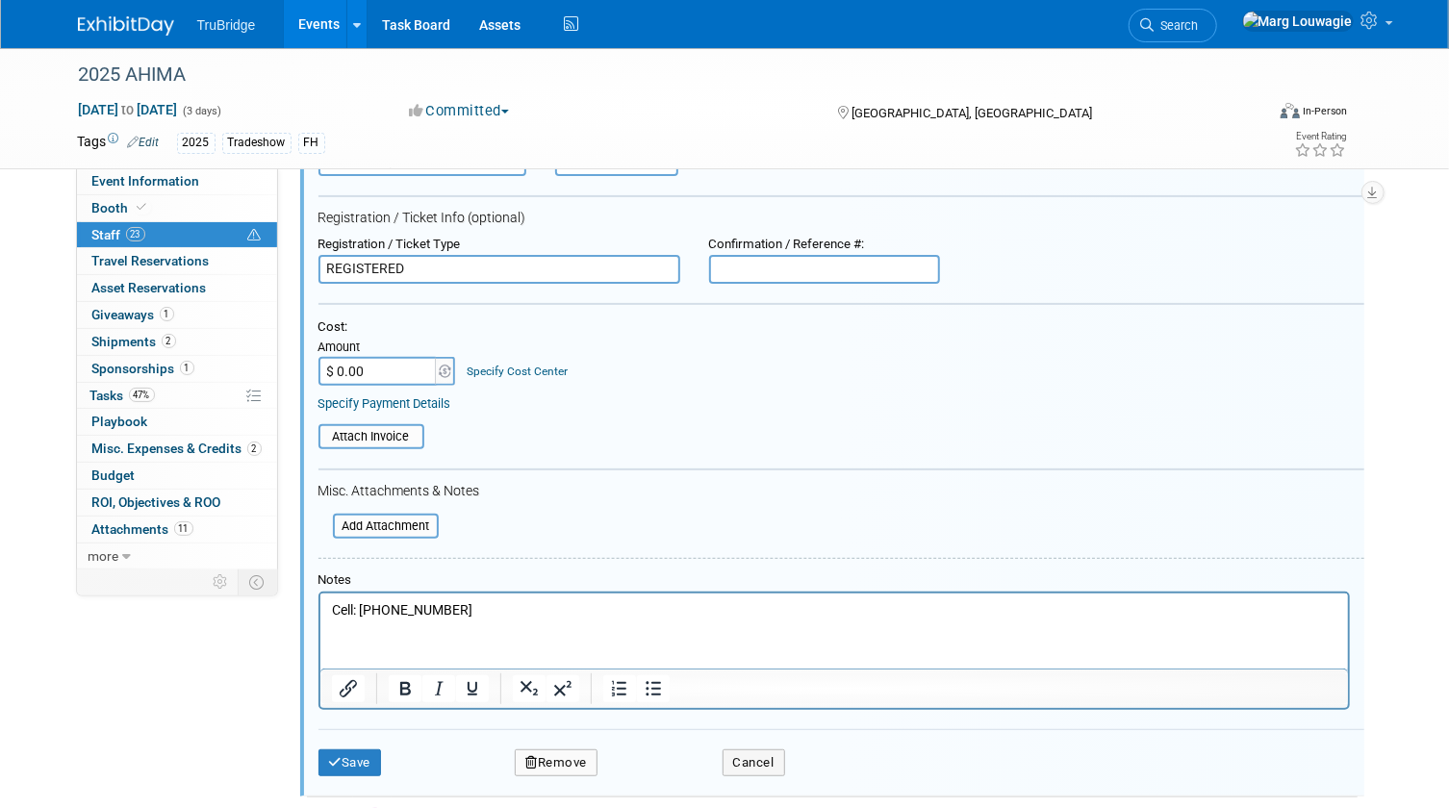
type input "REGISTERED"
click at [386, 373] on input "$ 0.00" at bounding box center [378, 371] width 120 height 29
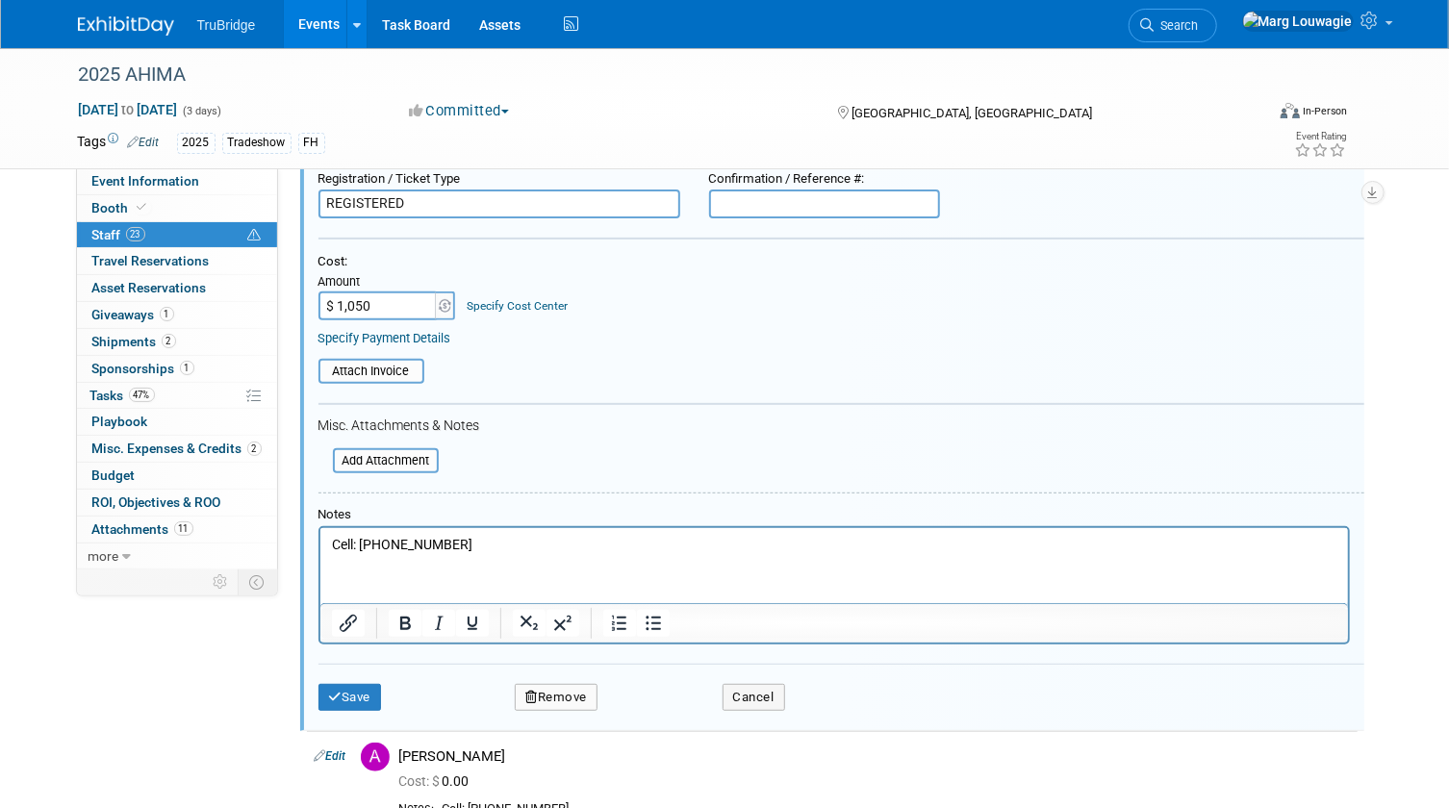
scroll to position [464, 0]
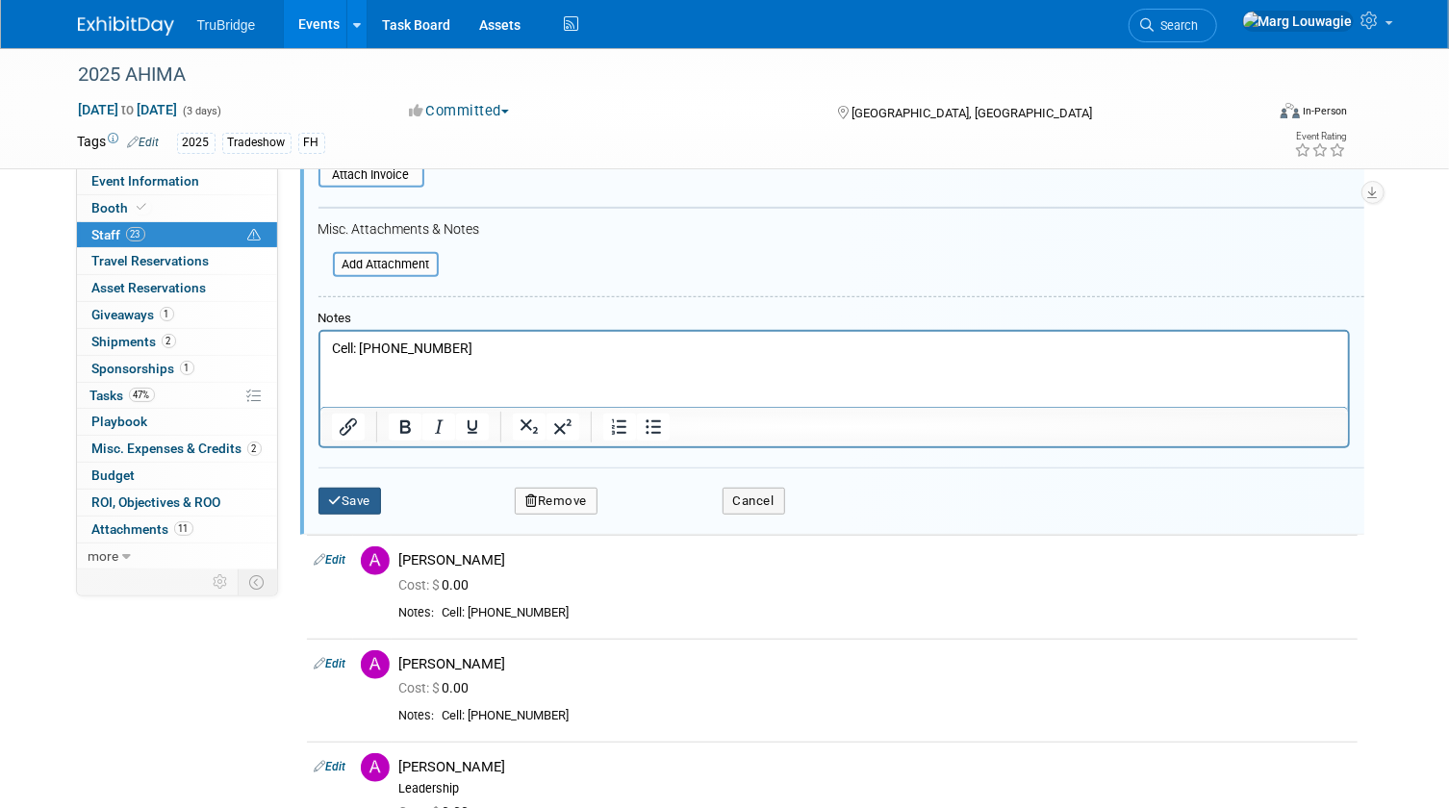
type input "$ 1,050.00"
click at [374, 495] on button "Save" at bounding box center [349, 501] width 63 height 27
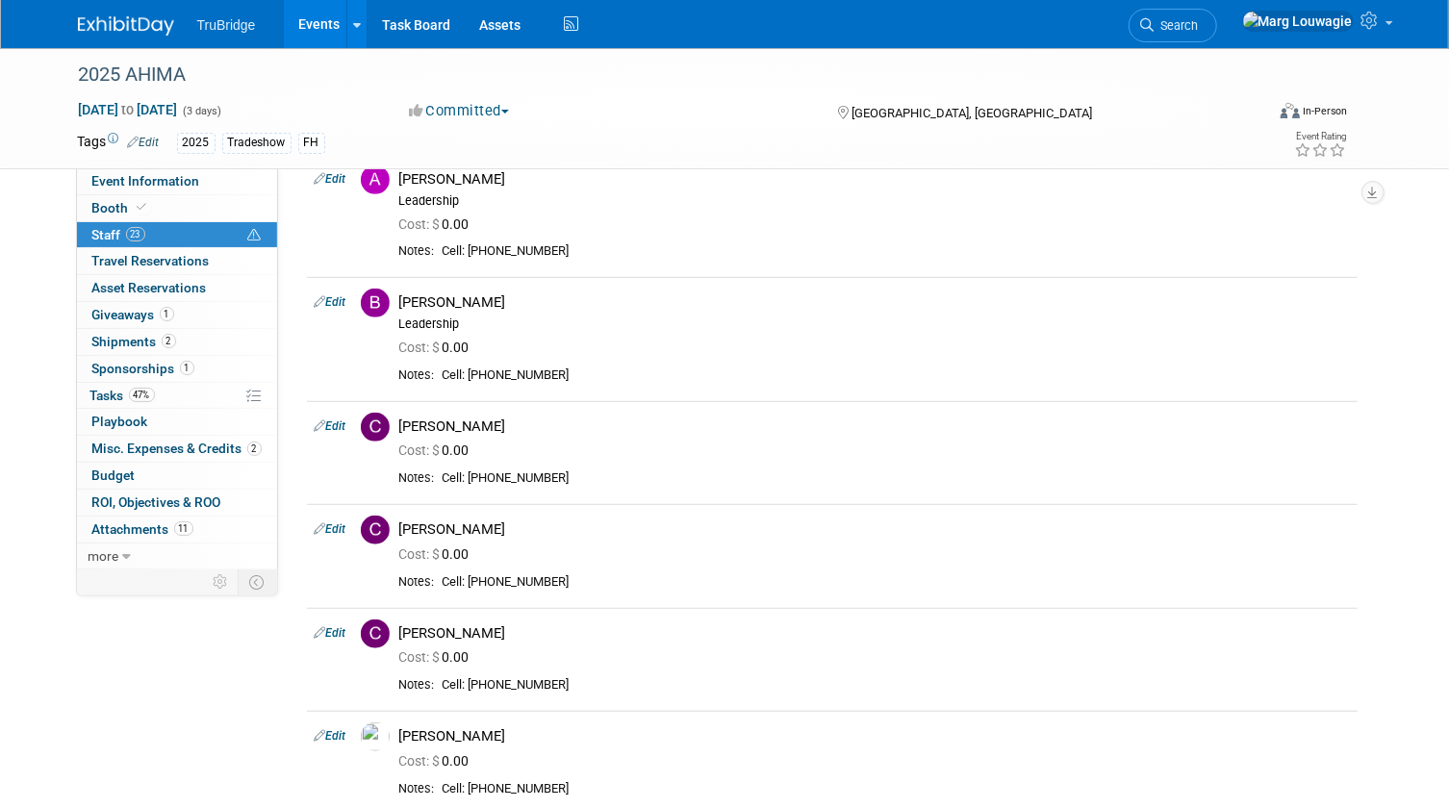
drag, startPoint x: 1230, startPoint y: 21, endPoint x: 1204, endPoint y: 42, distance: 33.5
click at [1199, 21] on span "Search" at bounding box center [1176, 25] width 44 height 14
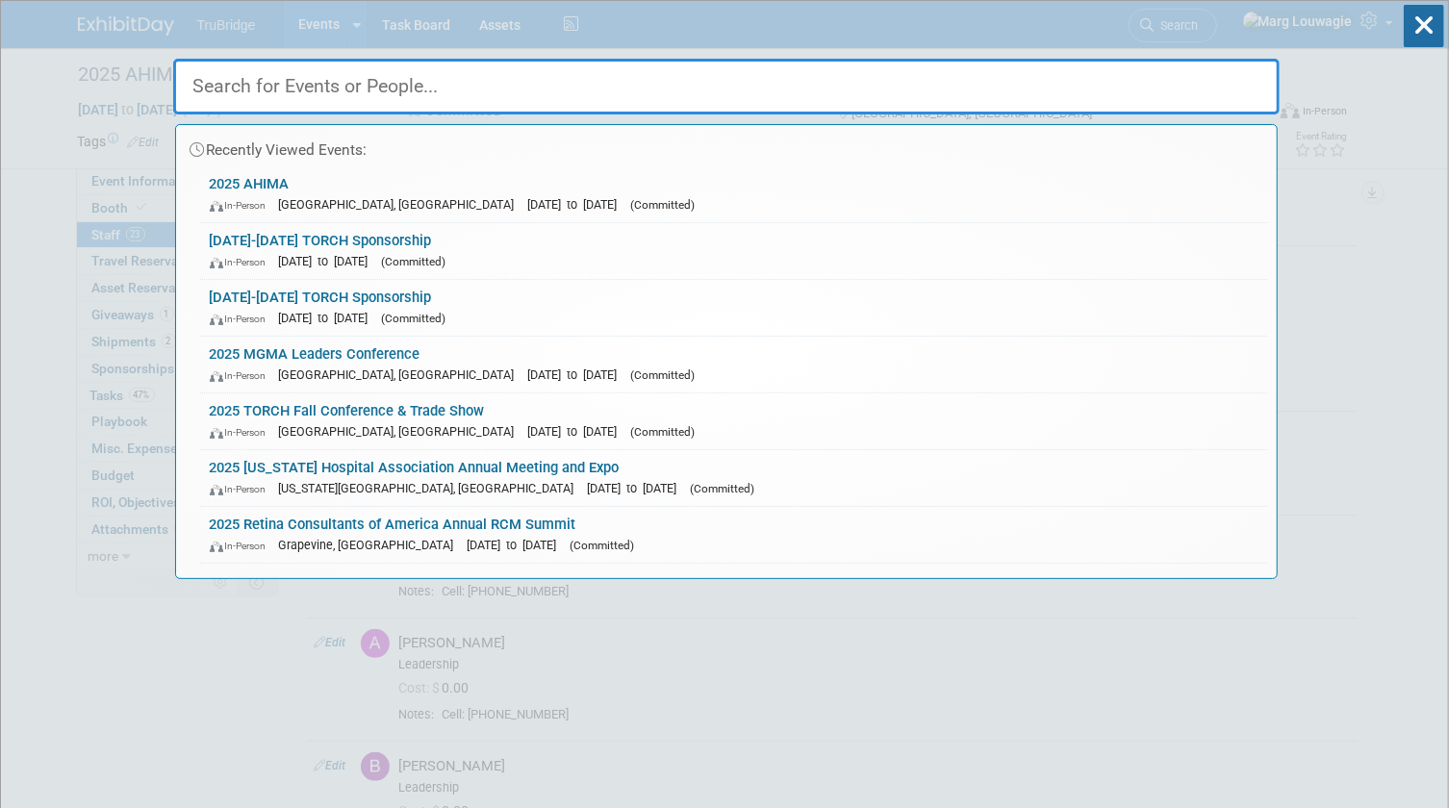
click at [1048, 86] on input "text" at bounding box center [726, 87] width 1106 height 56
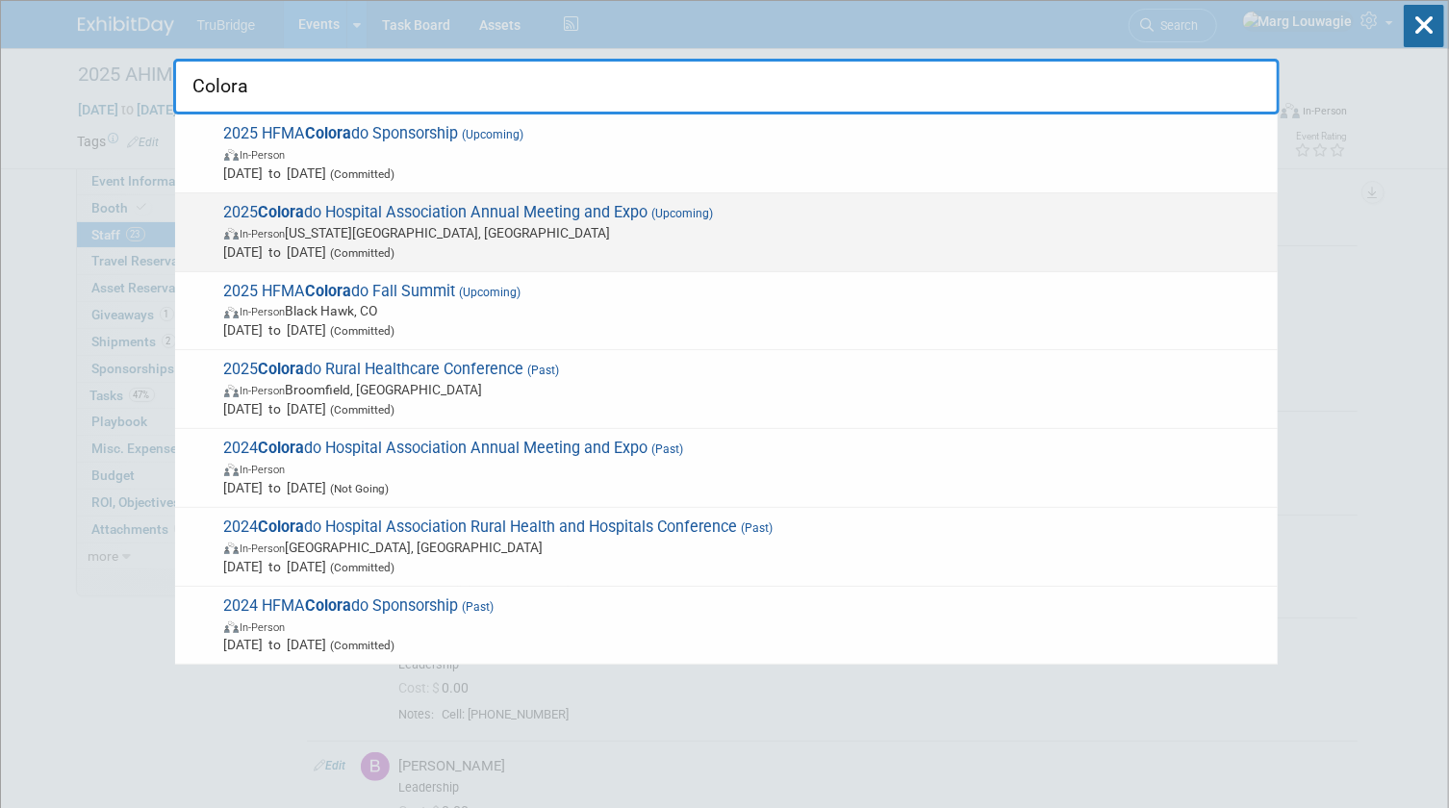
type input "Colora"
click at [386, 242] on span "Sep 24, 2025 to Sep 26, 2025 (Committed)" at bounding box center [746, 251] width 1044 height 19
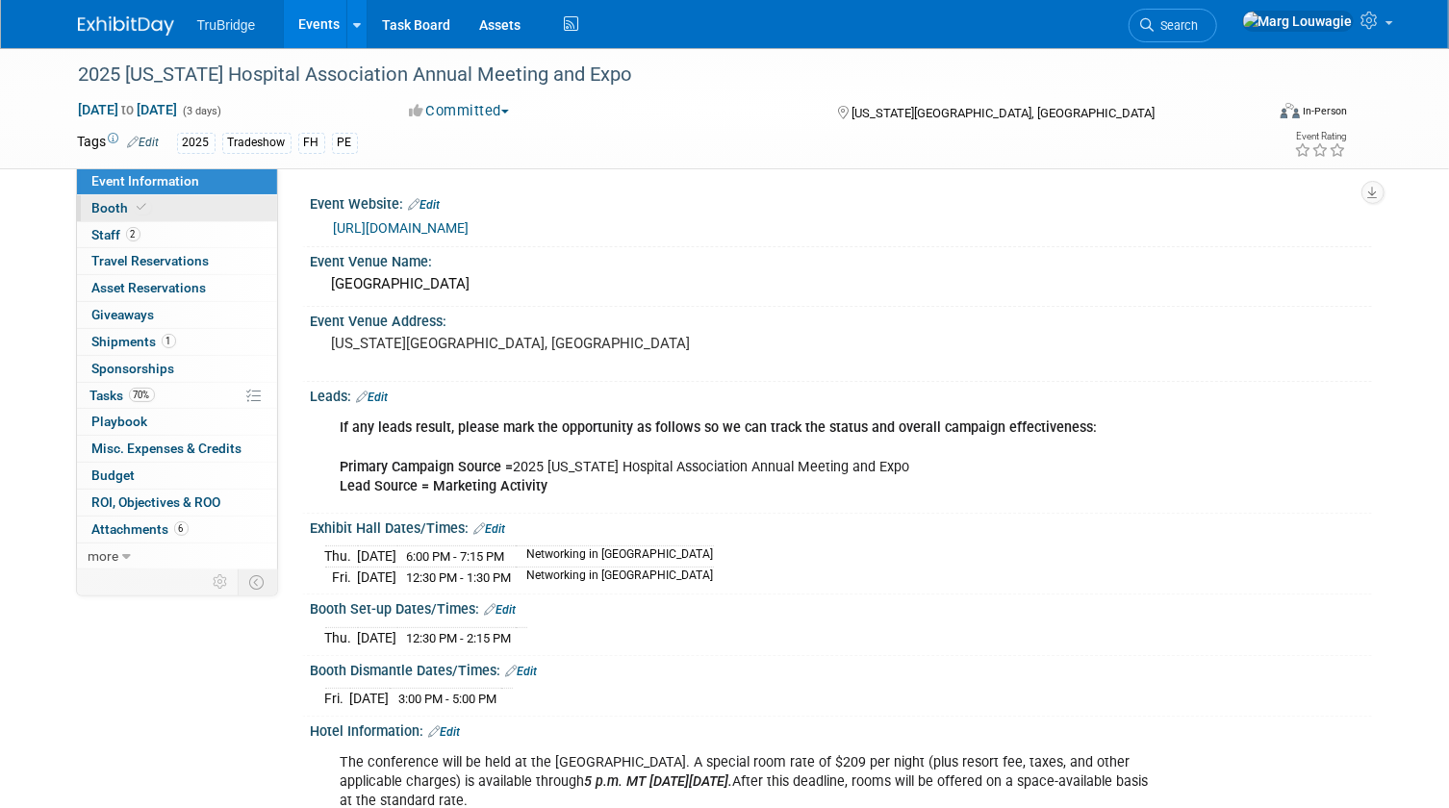
click at [197, 212] on link "Booth" at bounding box center [177, 208] width 200 height 26
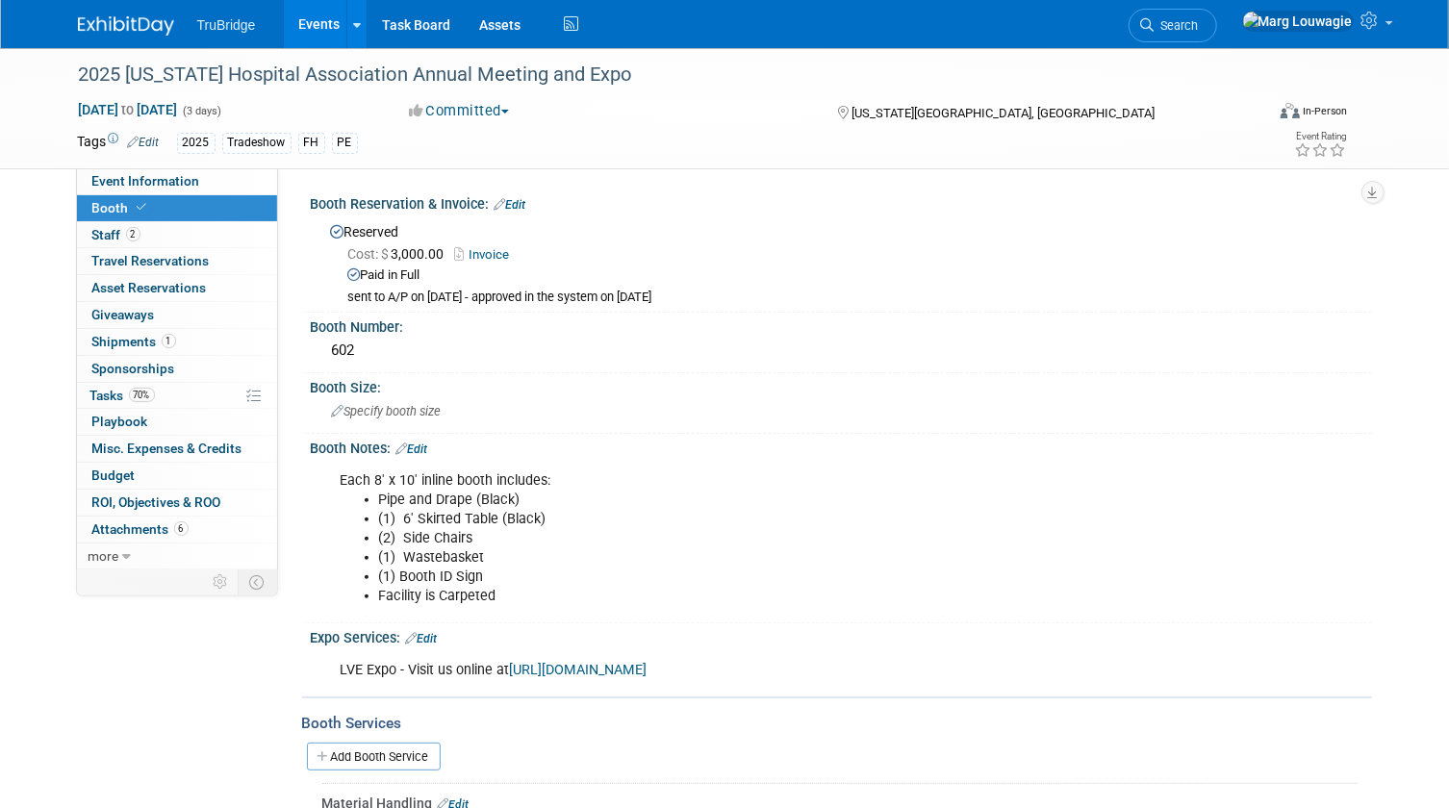
scroll to position [87, 0]
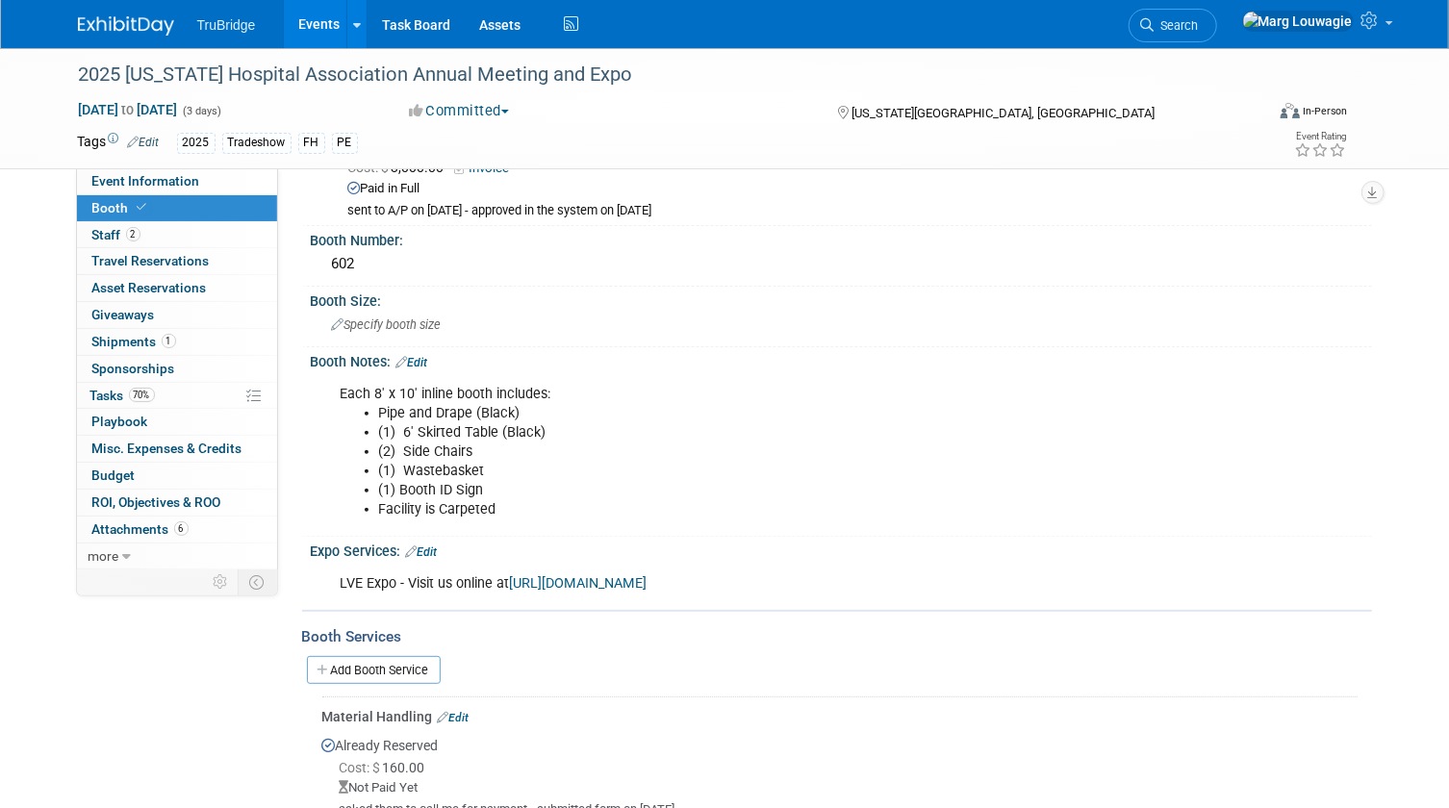
click at [571, 577] on link "http://order.lvexpo.com/" at bounding box center [579, 583] width 138 height 16
click at [255, 179] on link "Event Information" at bounding box center [177, 181] width 200 height 26
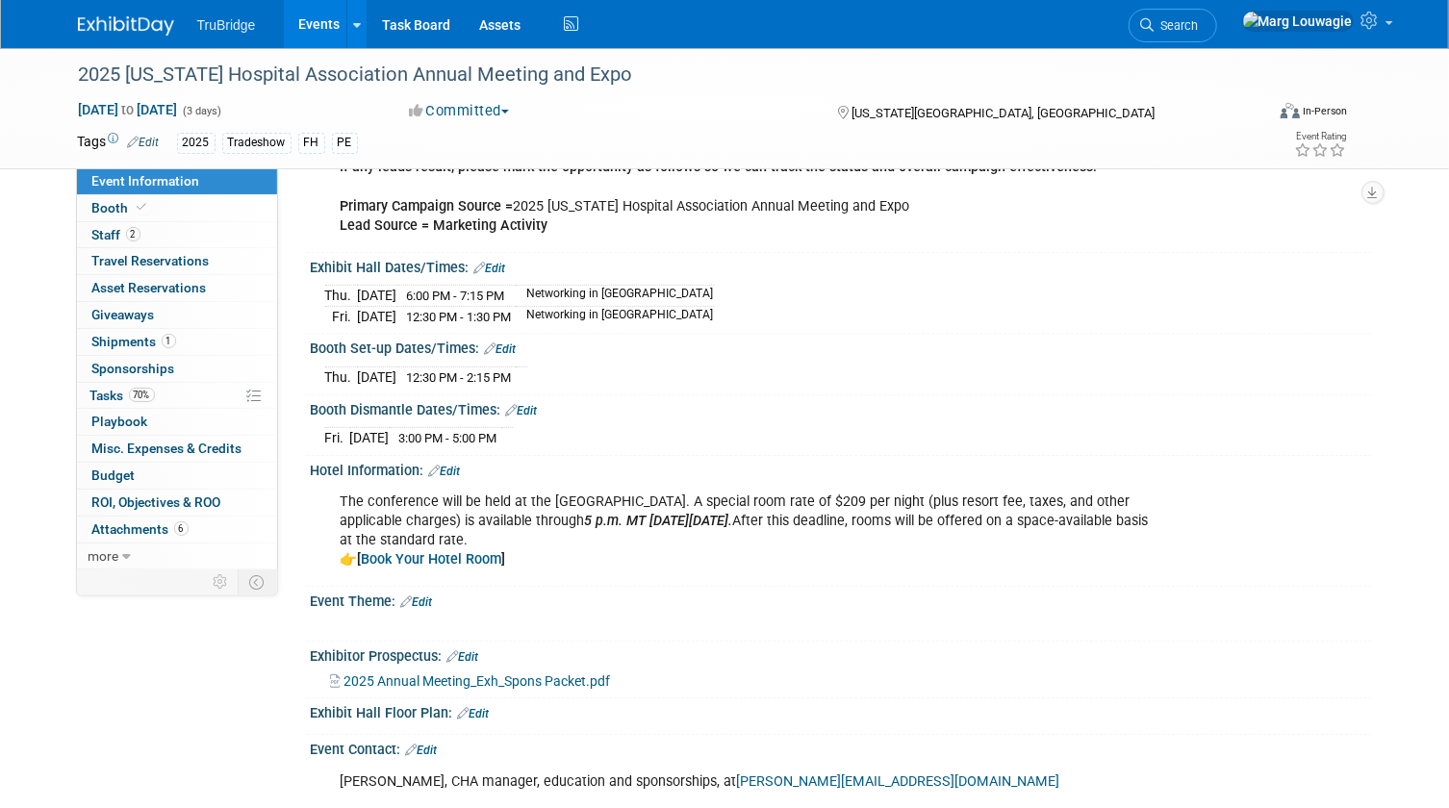
scroll to position [262, 0]
click at [508, 344] on link "Edit" at bounding box center [501, 347] width 32 height 13
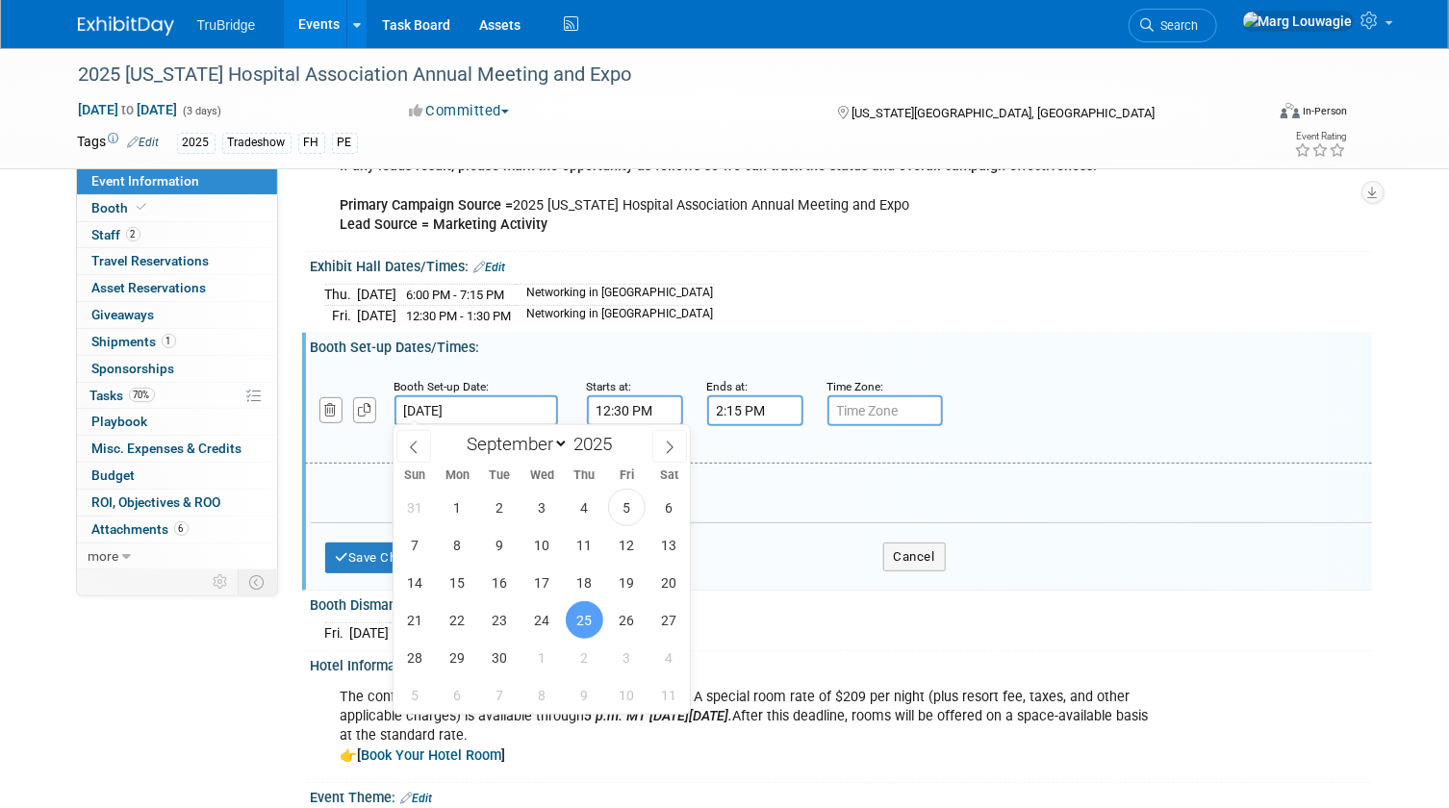
click at [479, 410] on input "Sep 25, 2025" at bounding box center [476, 410] width 164 height 31
click at [535, 623] on span "24" at bounding box center [542, 620] width 38 height 38
type input "Sep 24, 2025"
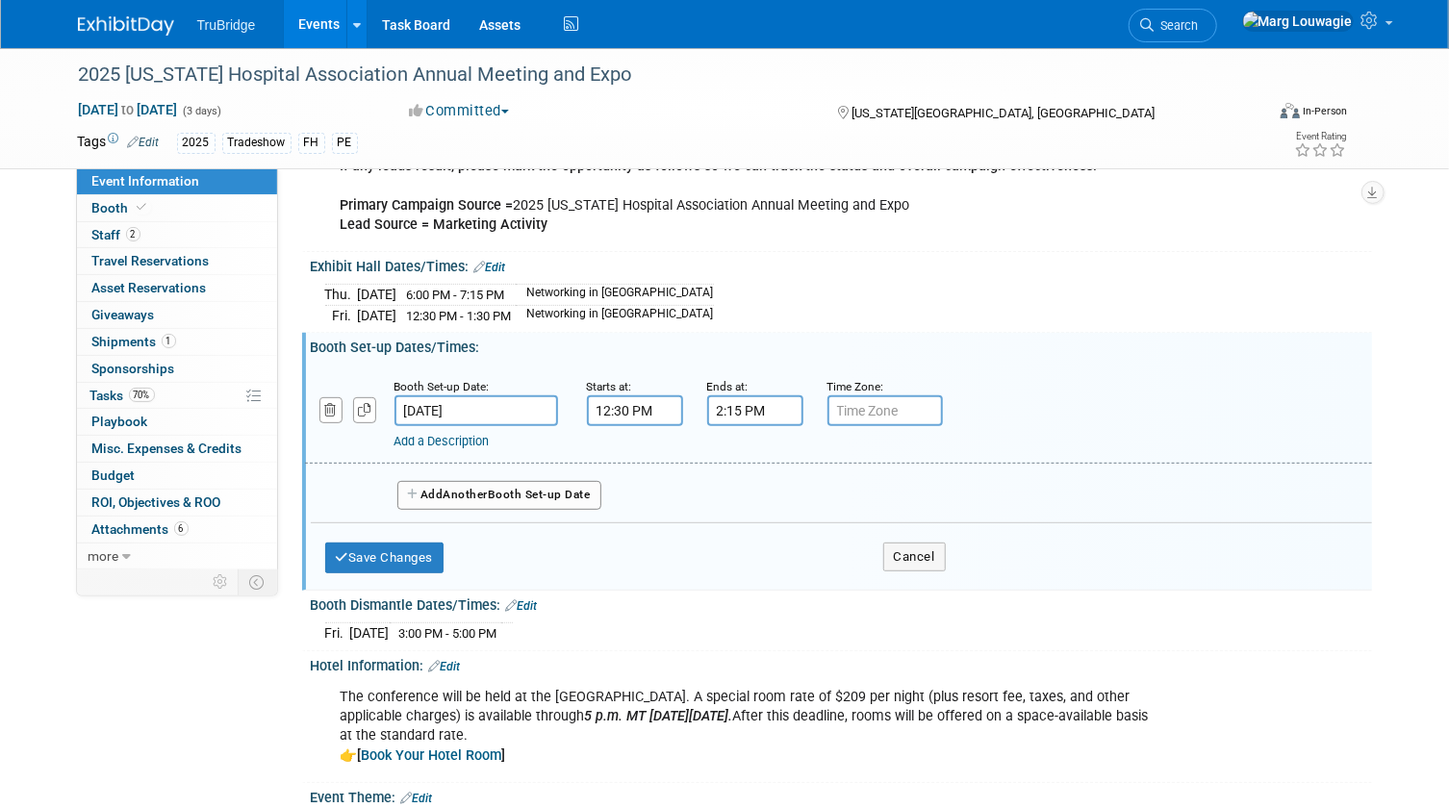
click at [640, 411] on input "12:30 PM" at bounding box center [635, 410] width 96 height 31
click at [627, 547] on span at bounding box center [632, 542] width 34 height 34
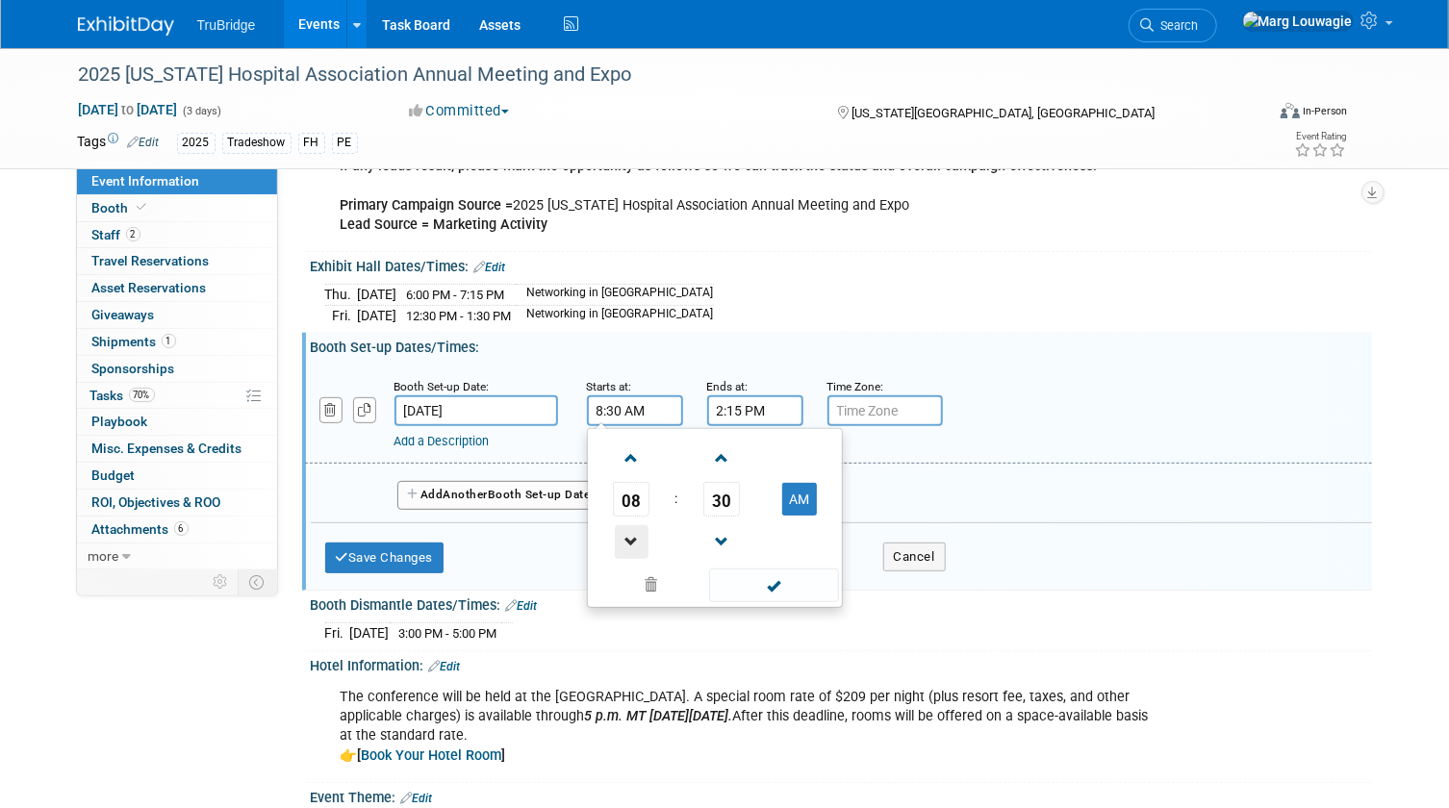
click at [627, 547] on span at bounding box center [632, 542] width 34 height 34
click at [629, 442] on span at bounding box center [632, 459] width 34 height 34
click at [709, 484] on span "30" at bounding box center [721, 499] width 37 height 35
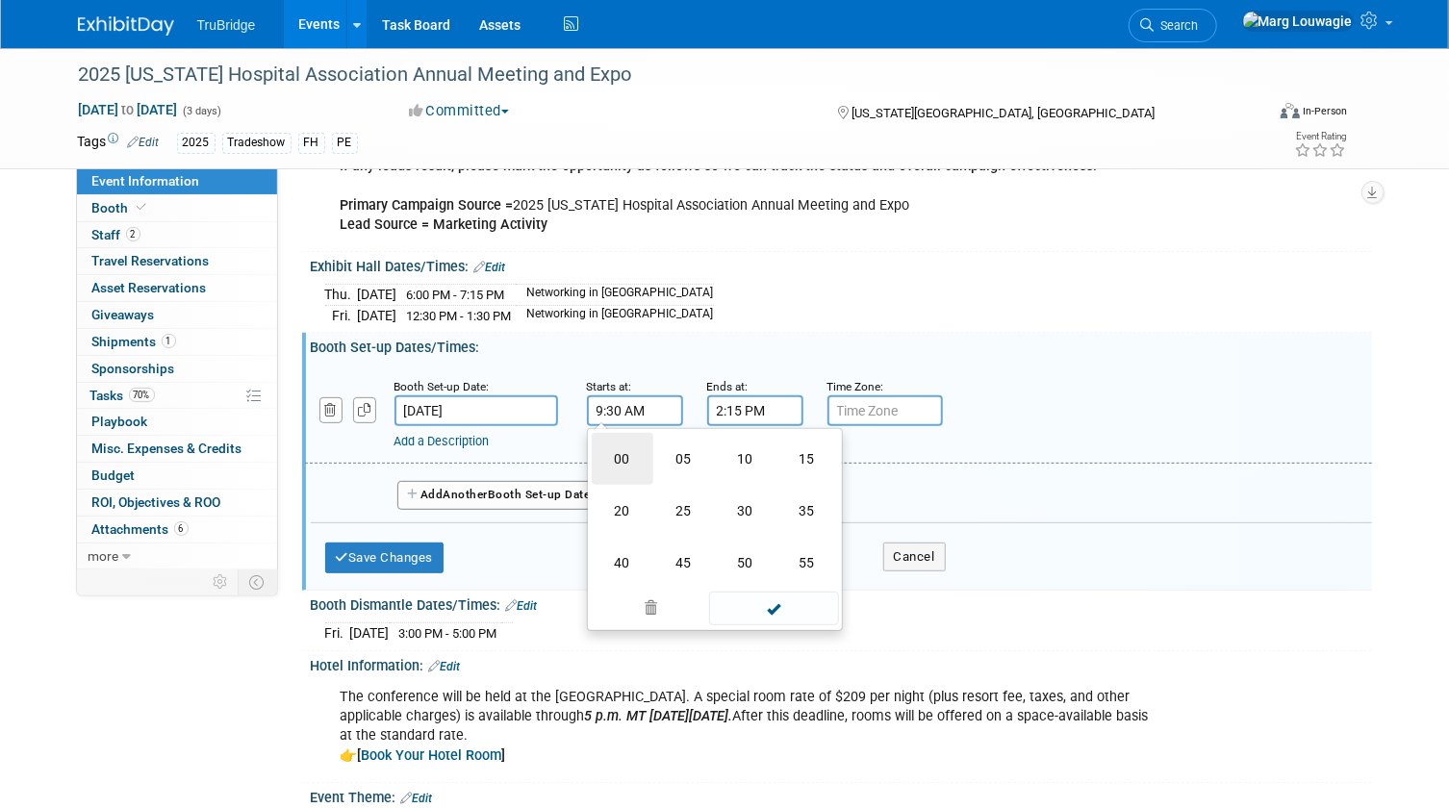
click at [630, 451] on td "00" at bounding box center [623, 459] width 62 height 52
type input "9:00 AM"
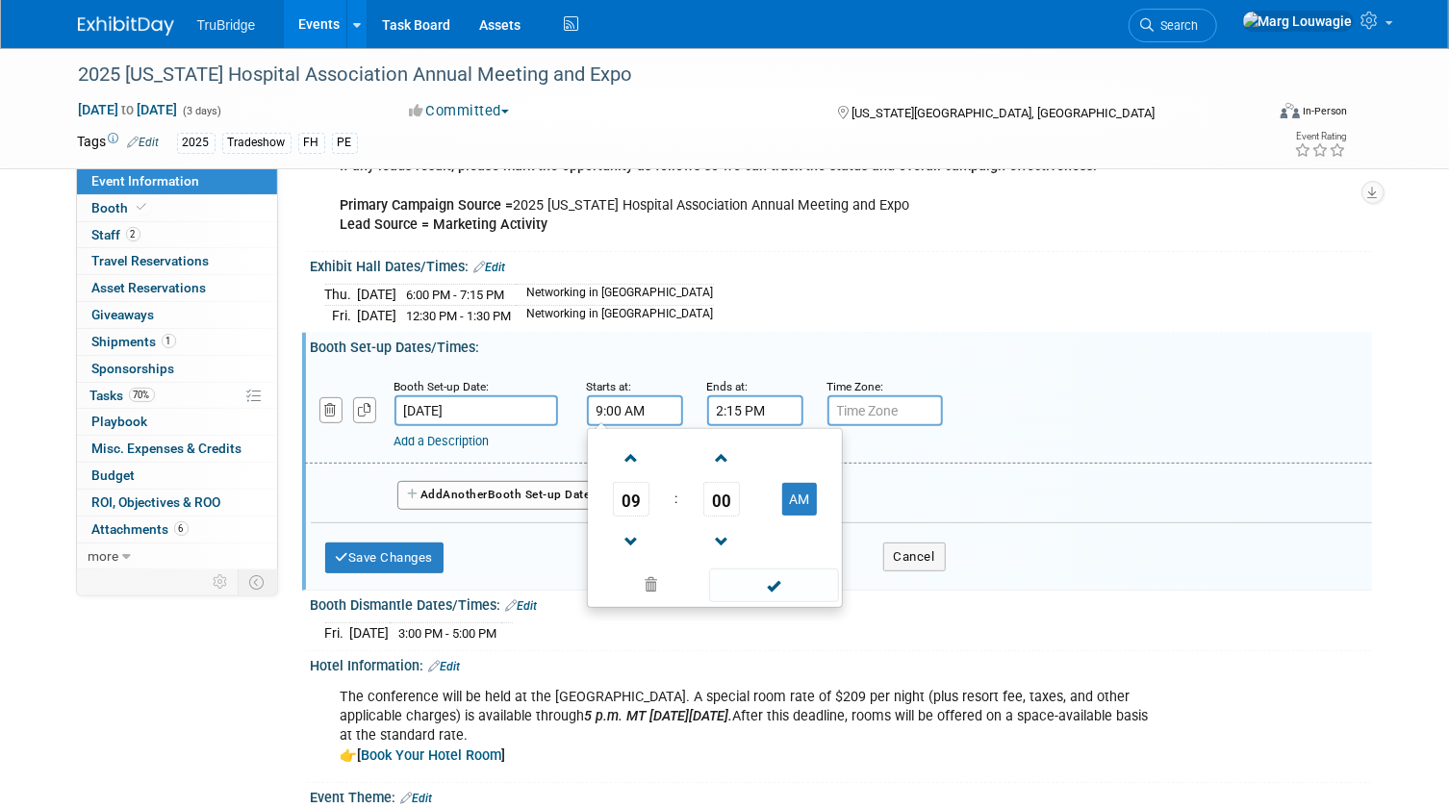
click at [741, 408] on input "2:15 PM" at bounding box center [755, 410] width 96 height 31
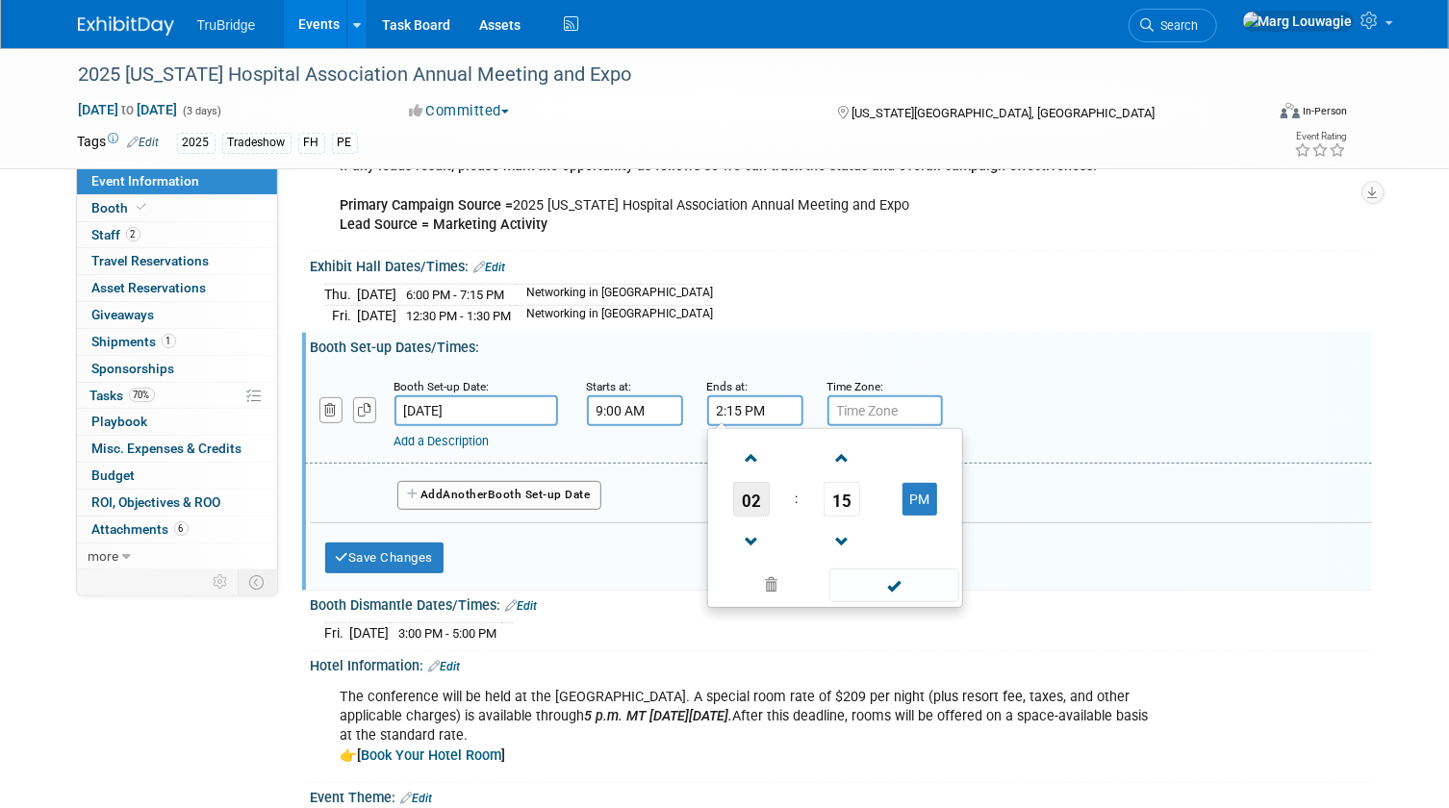
click at [757, 482] on span "02" at bounding box center [751, 499] width 37 height 35
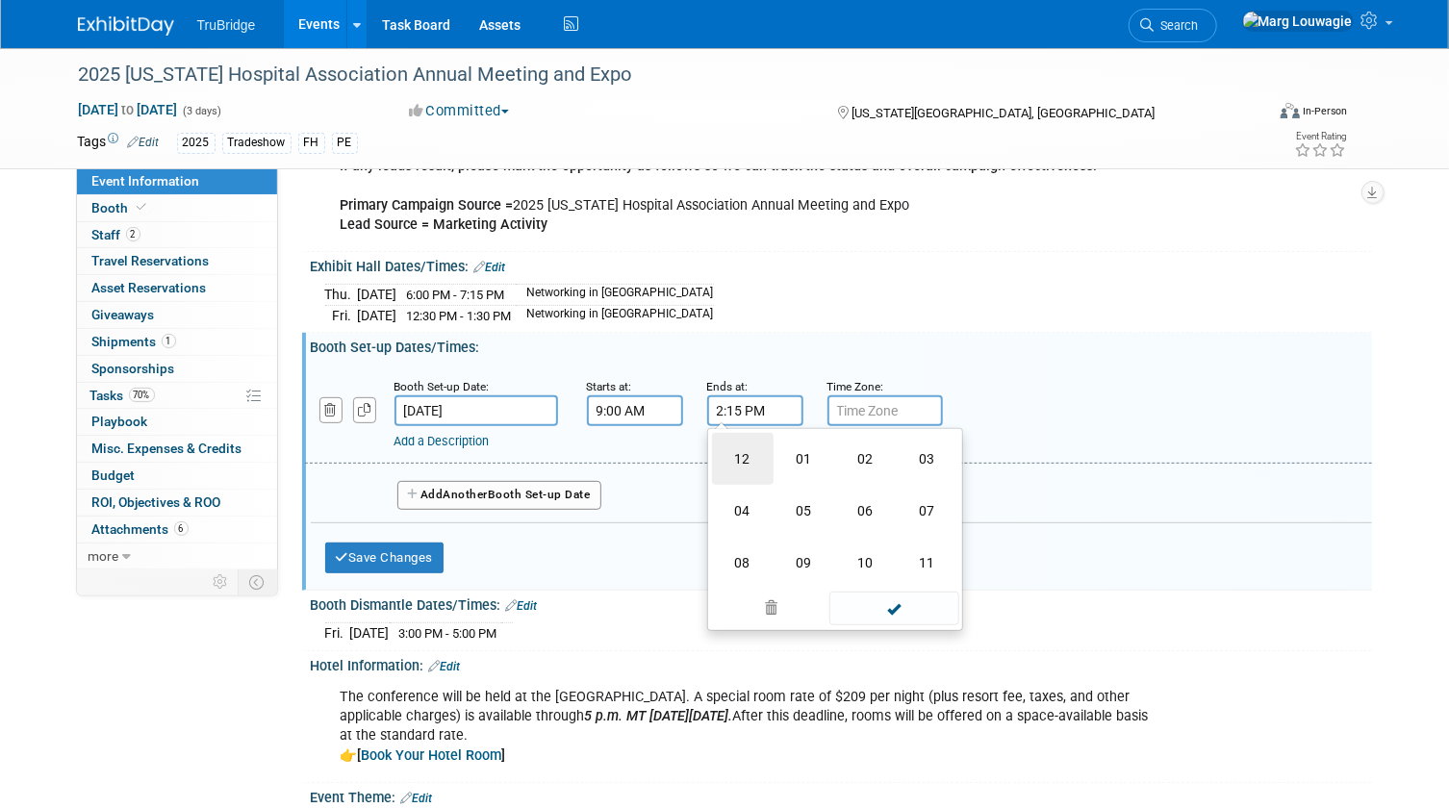
click at [752, 473] on td "12" at bounding box center [743, 459] width 62 height 52
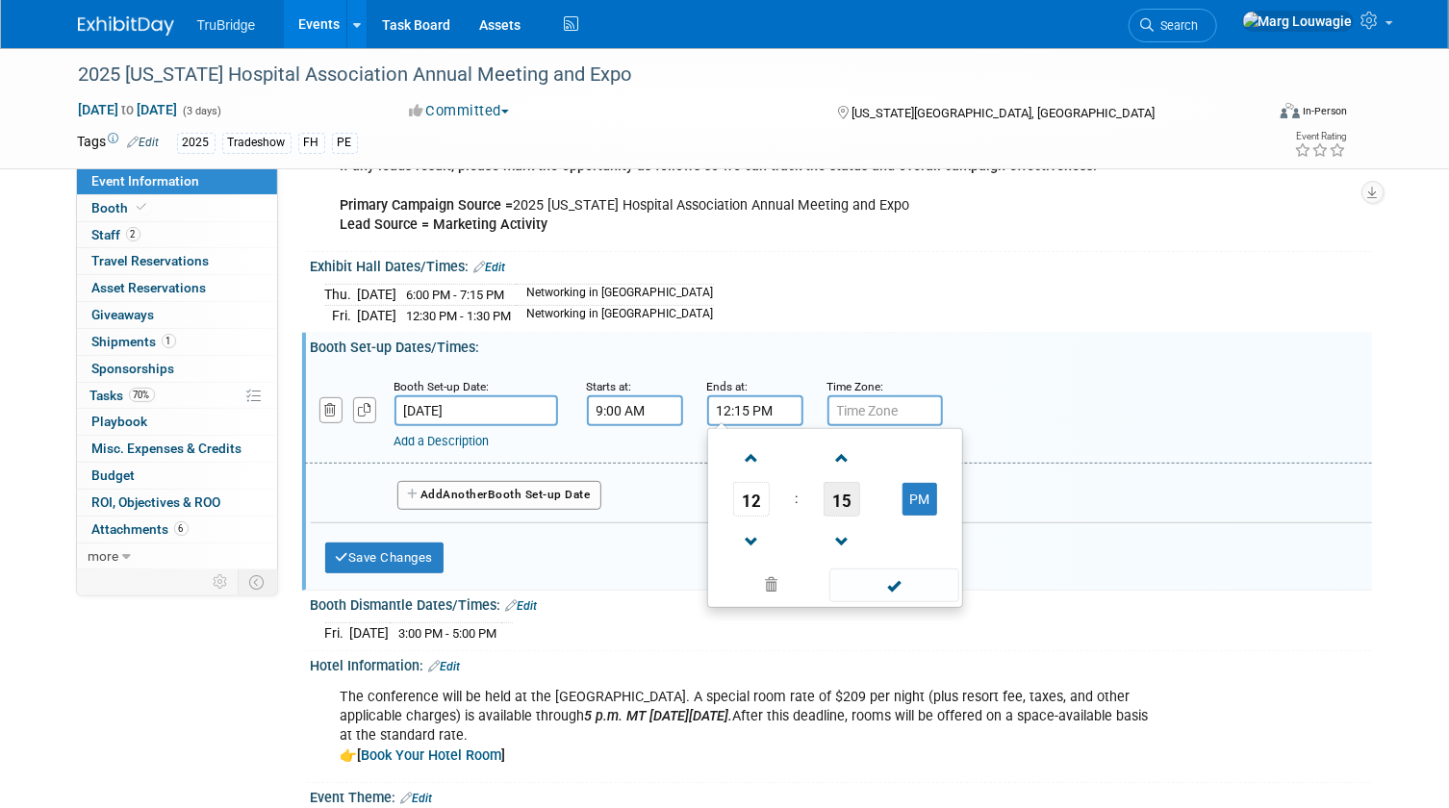
click at [846, 501] on span "15" at bounding box center [841, 499] width 37 height 35
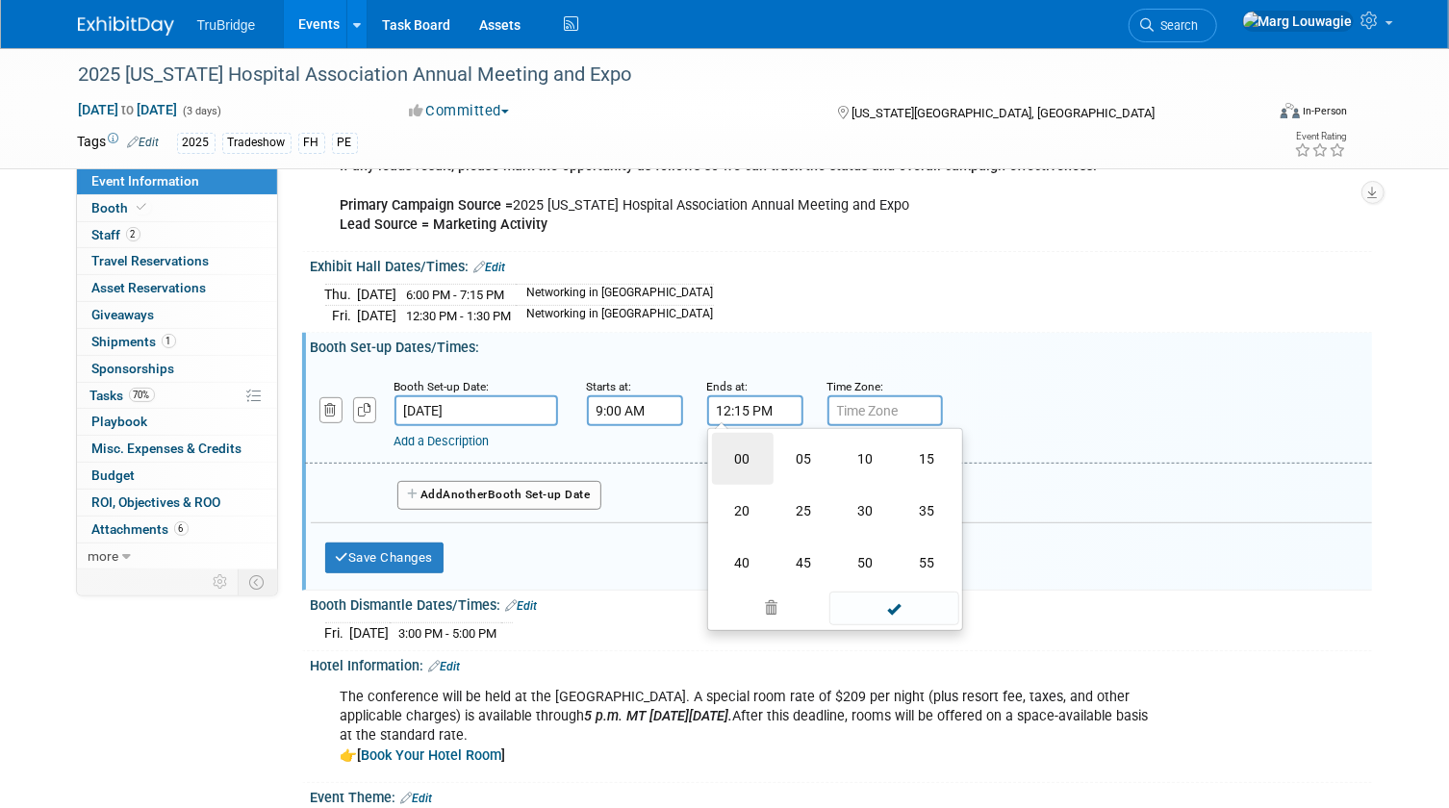
click at [752, 460] on td "00" at bounding box center [743, 459] width 62 height 52
type input "12:00 PM"
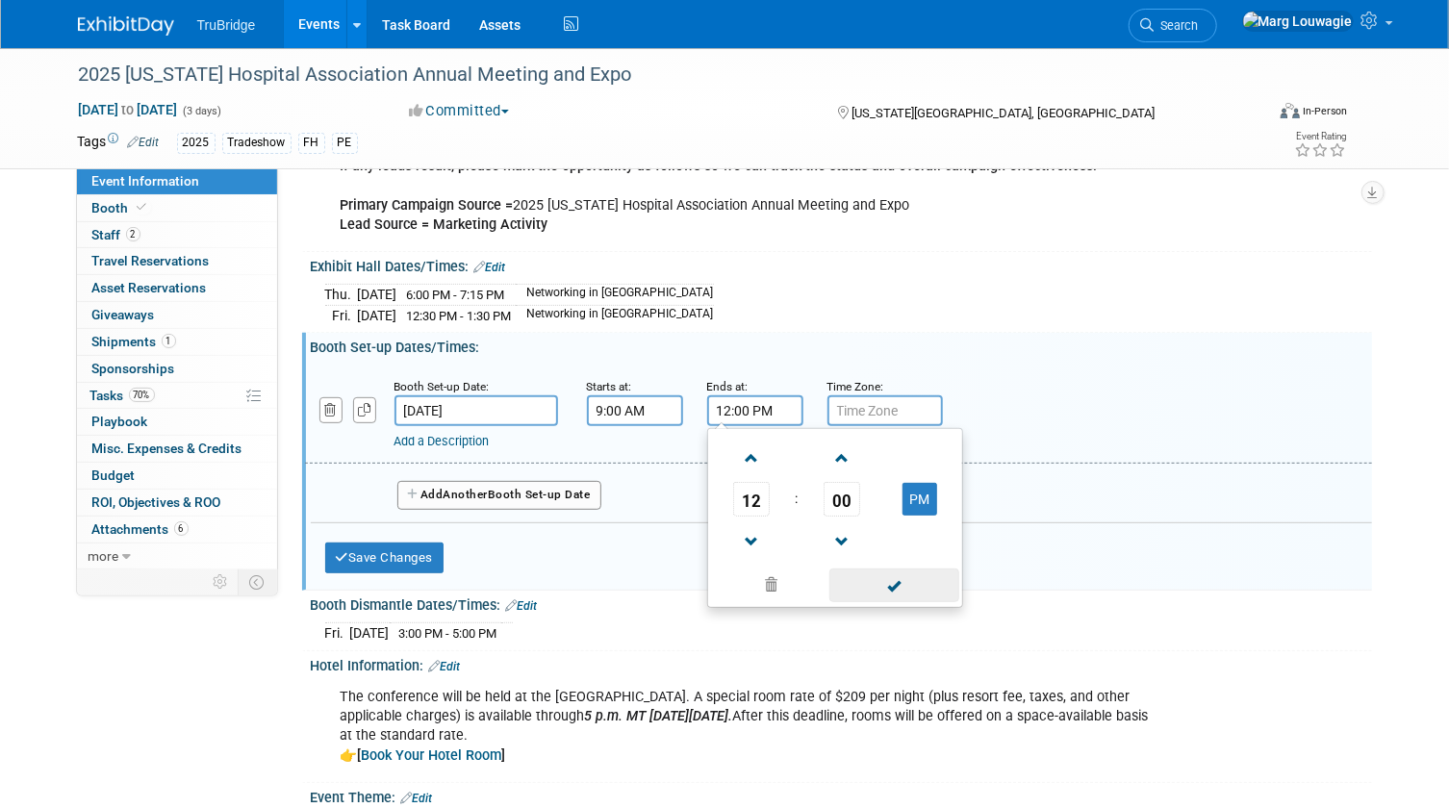
click at [878, 573] on span at bounding box center [894, 585] width 130 height 34
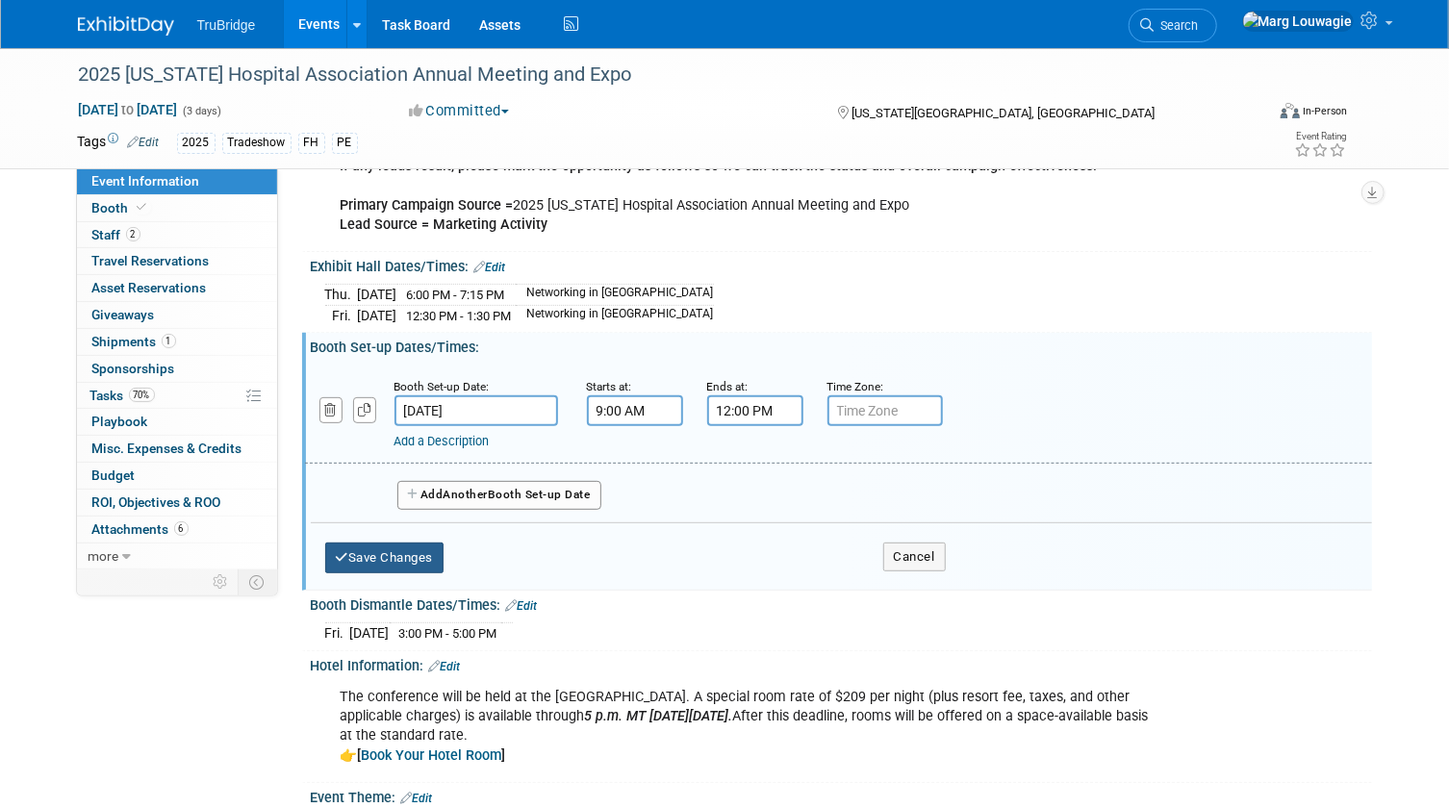
click at [432, 544] on button "Save Changes" at bounding box center [384, 558] width 119 height 31
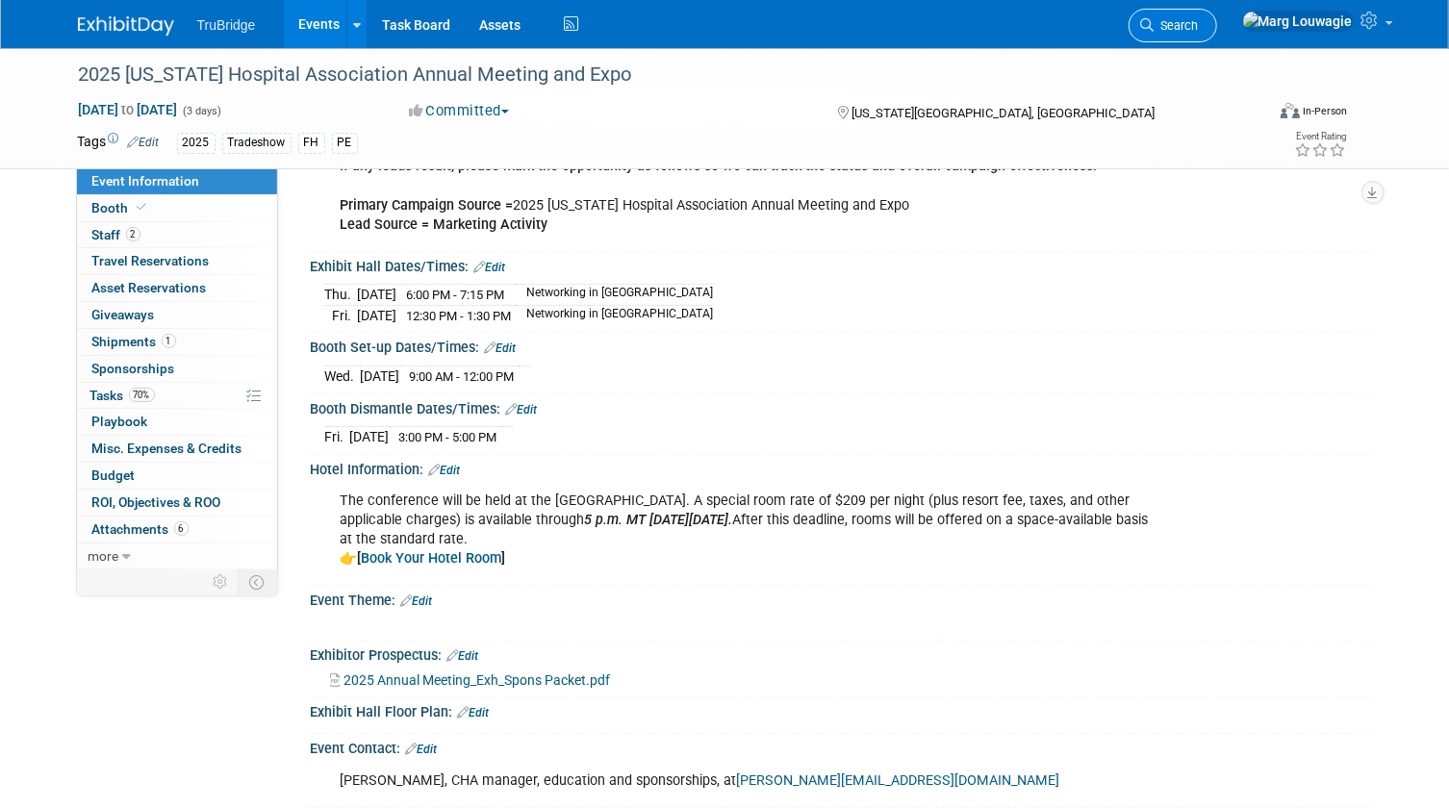
click at [1199, 20] on span "Search" at bounding box center [1176, 25] width 44 height 14
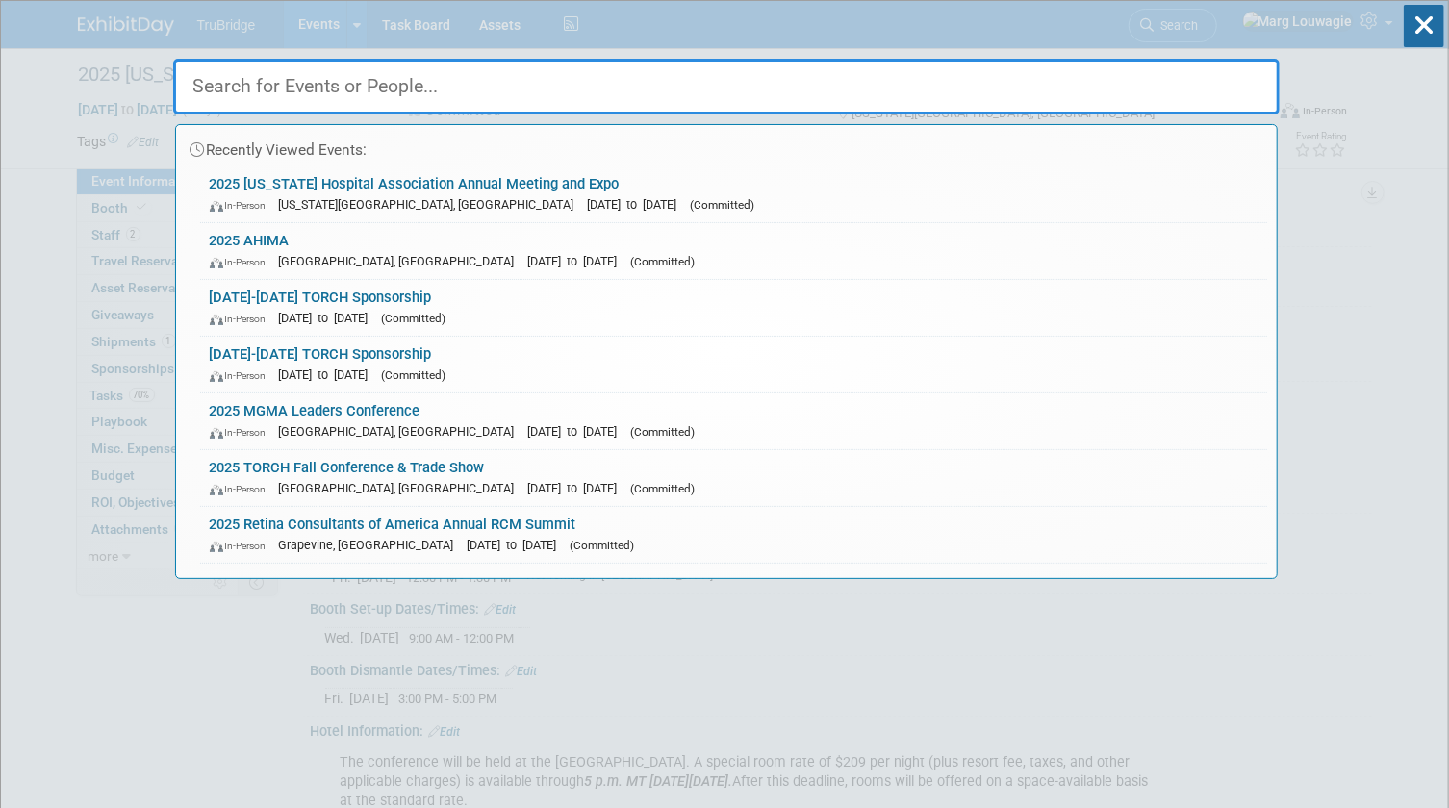
click at [1190, 88] on input "text" at bounding box center [726, 87] width 1106 height 56
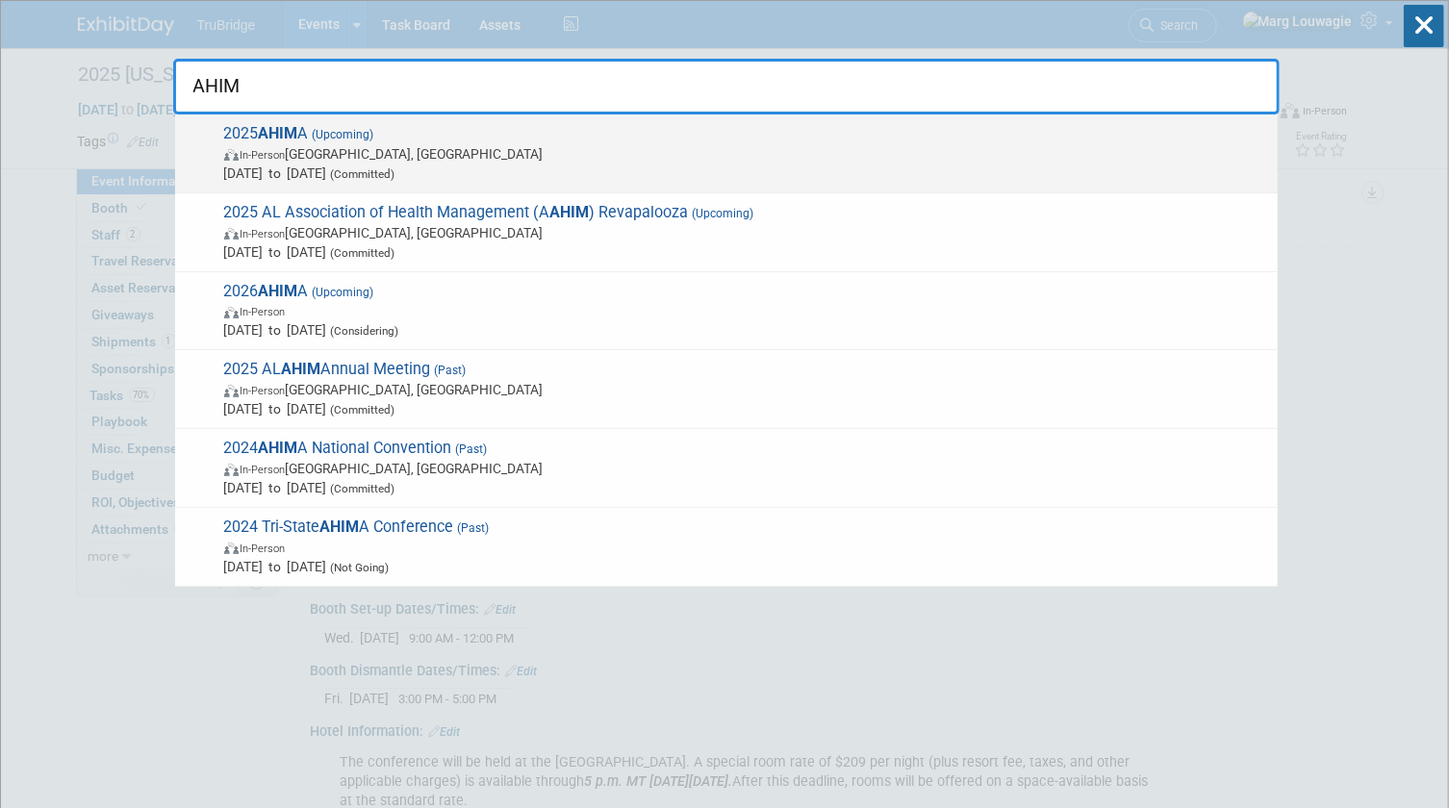
type input "AHIM"
click at [262, 130] on strong "AHIM" at bounding box center [278, 133] width 39 height 18
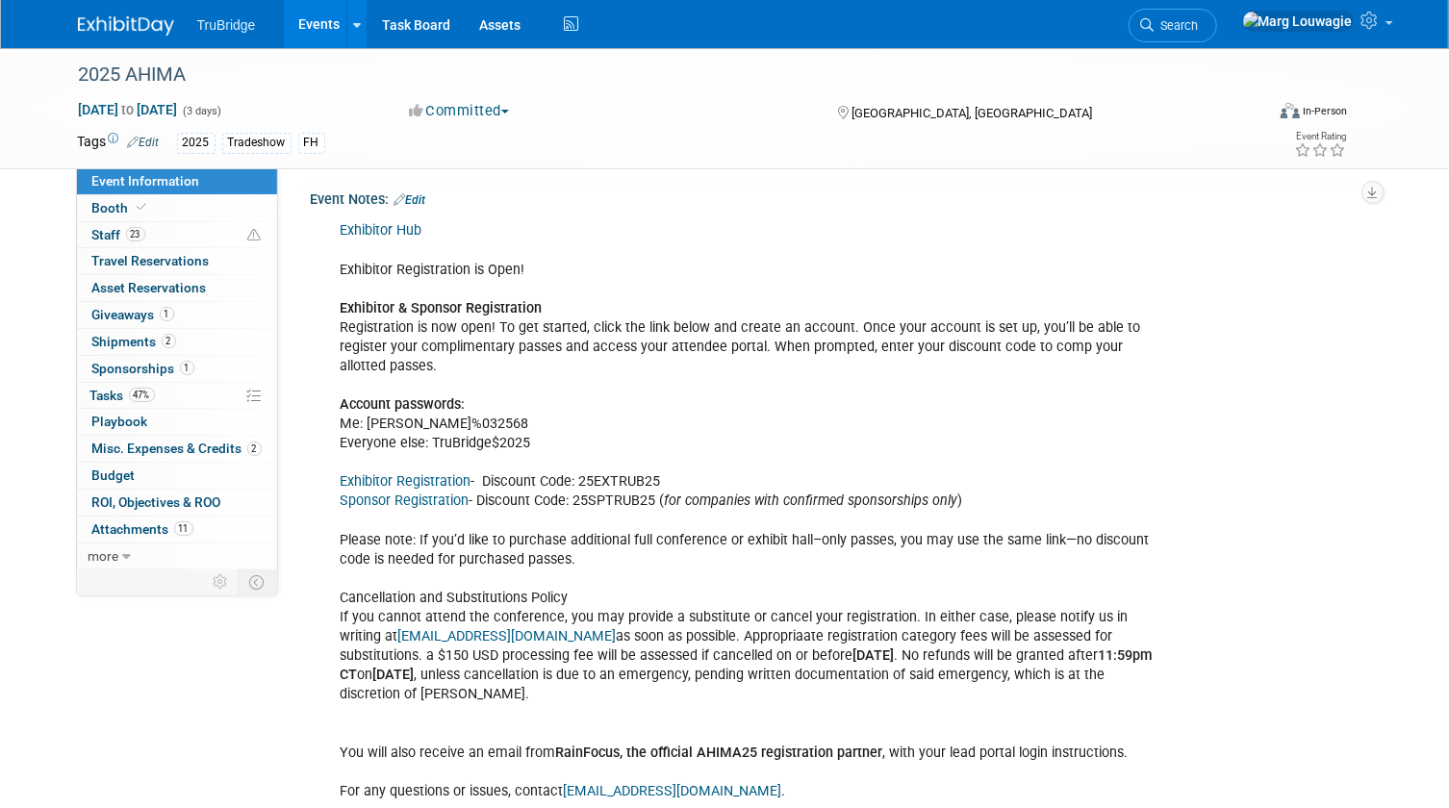
scroll to position [2039, 0]
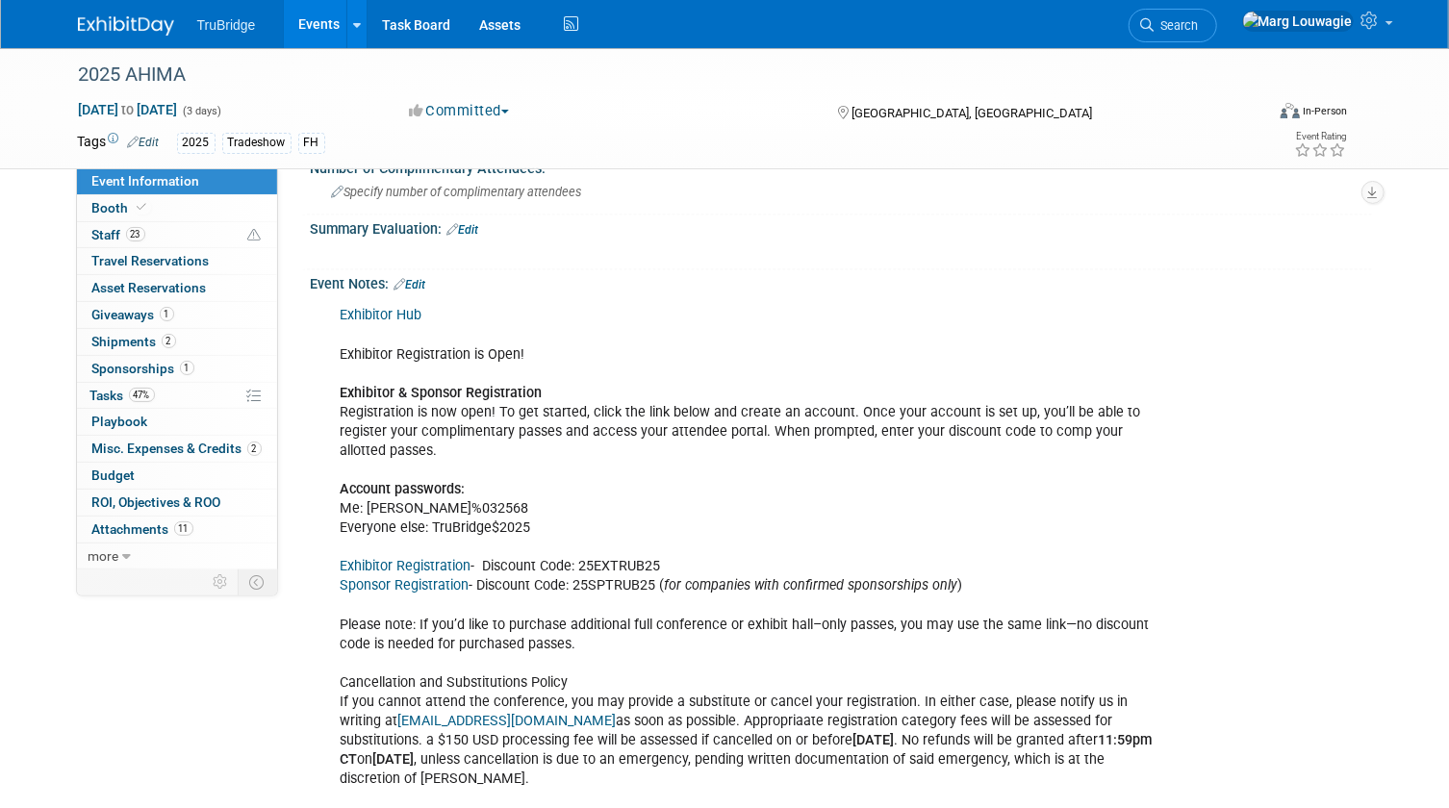
click at [418, 278] on link "Edit" at bounding box center [410, 284] width 32 height 13
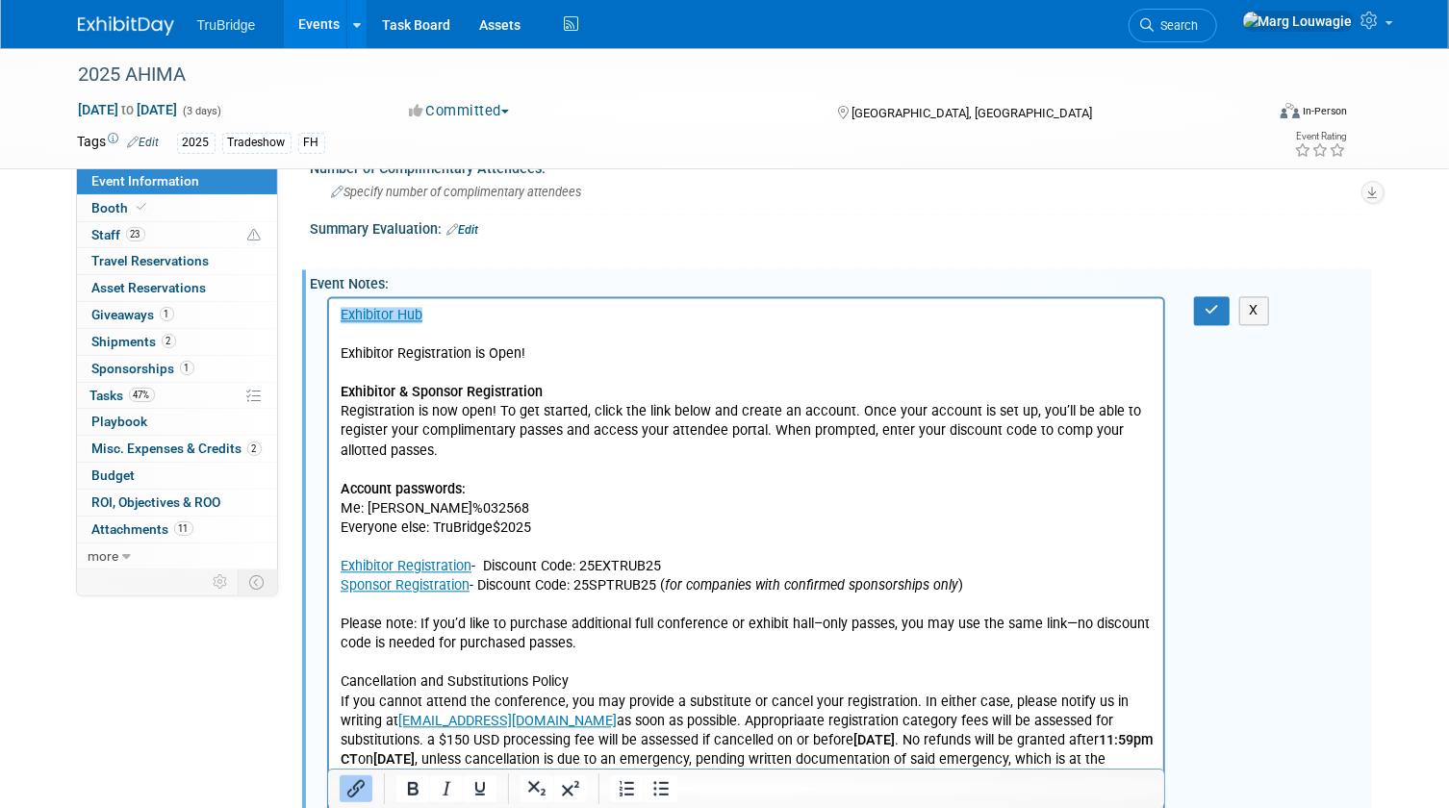
scroll to position [0, 0]
click at [479, 503] on p "﻿Exhibitor Hub Exhibitor Registration is Open! Exhibitor & Sponsor Registration…" at bounding box center [746, 808] width 813 height 1004
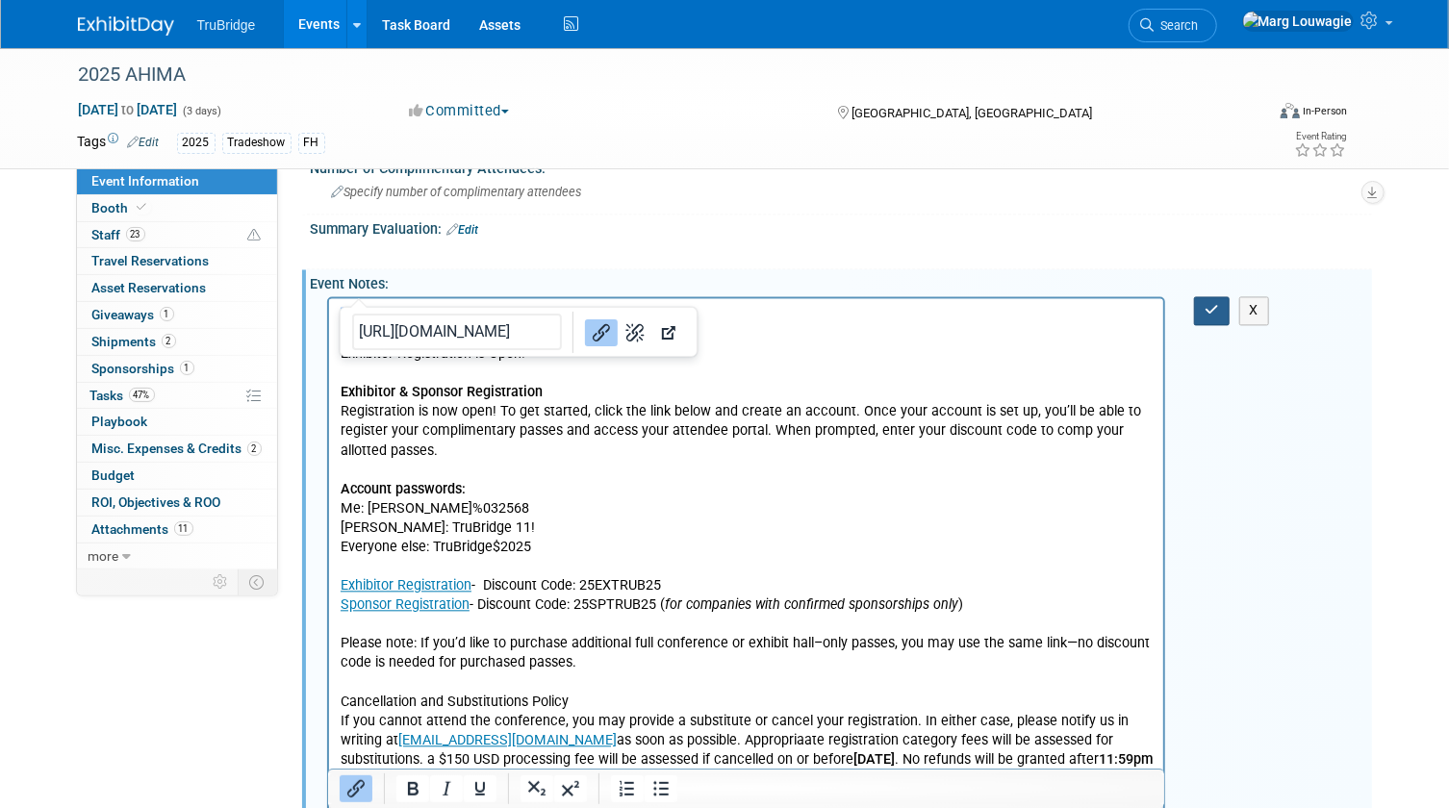
click at [1220, 296] on button "button" at bounding box center [1212, 310] width 36 height 28
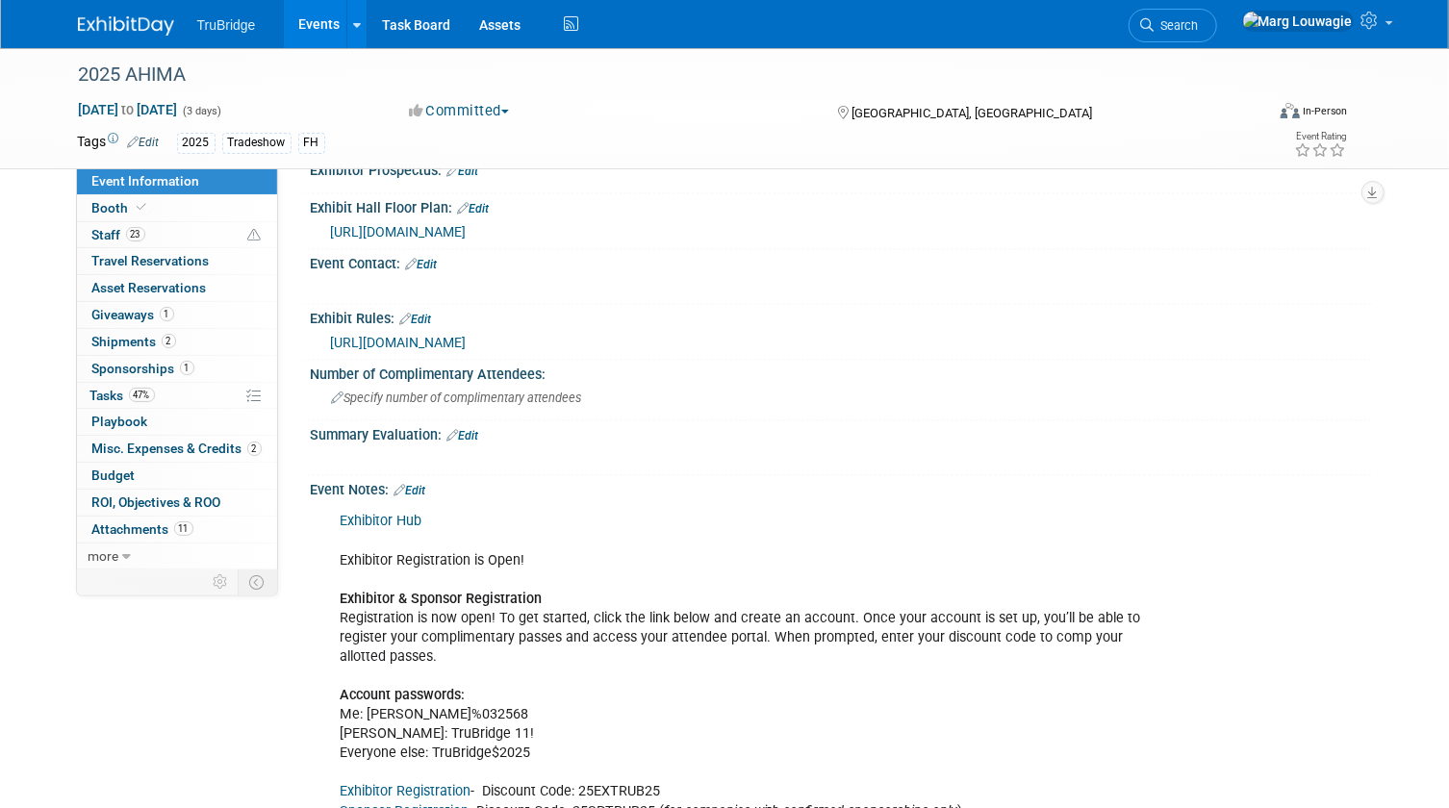
scroll to position [1689, 0]
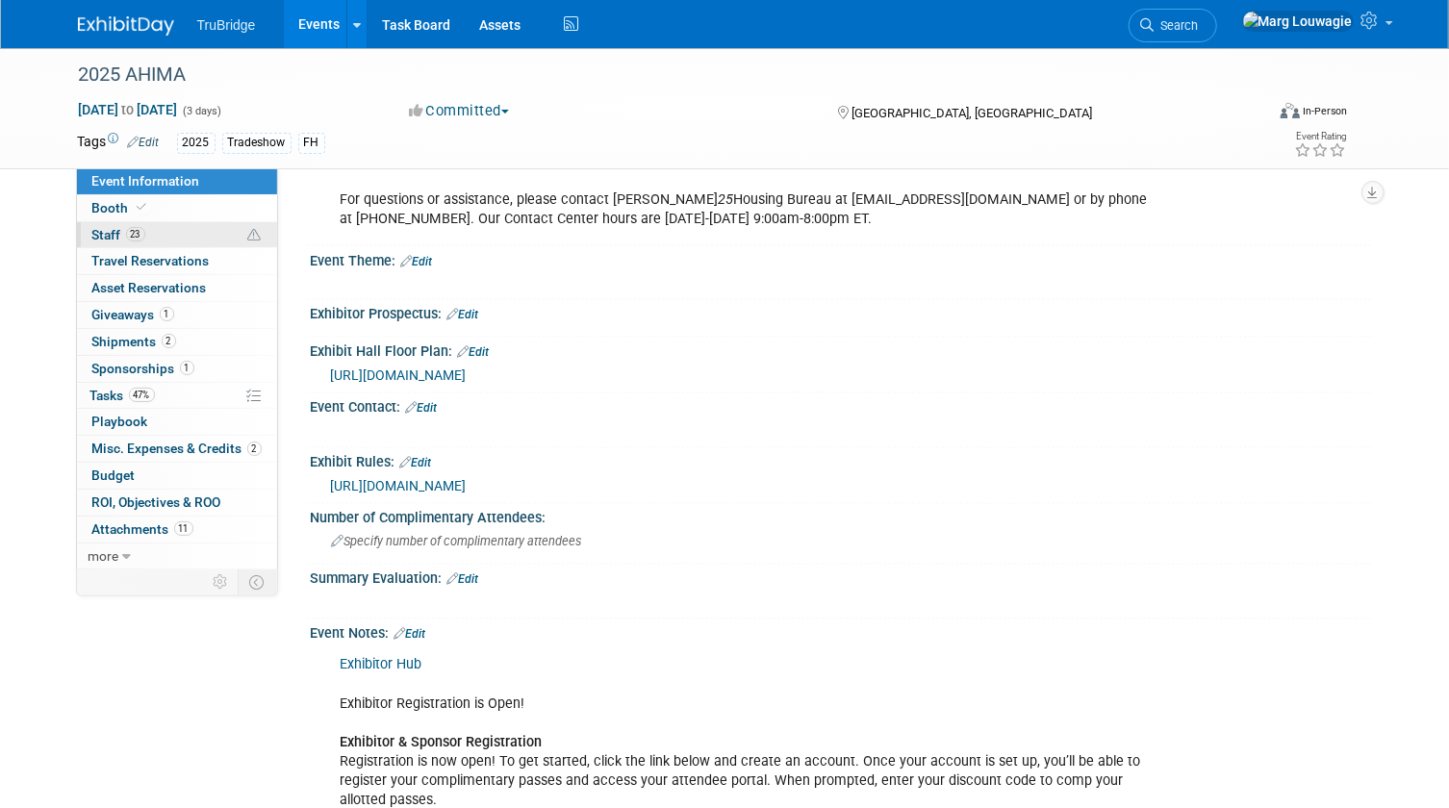
drag, startPoint x: 121, startPoint y: 236, endPoint x: 227, endPoint y: 240, distance: 105.9
click at [121, 236] on span "Staff 23" at bounding box center [118, 234] width 53 height 15
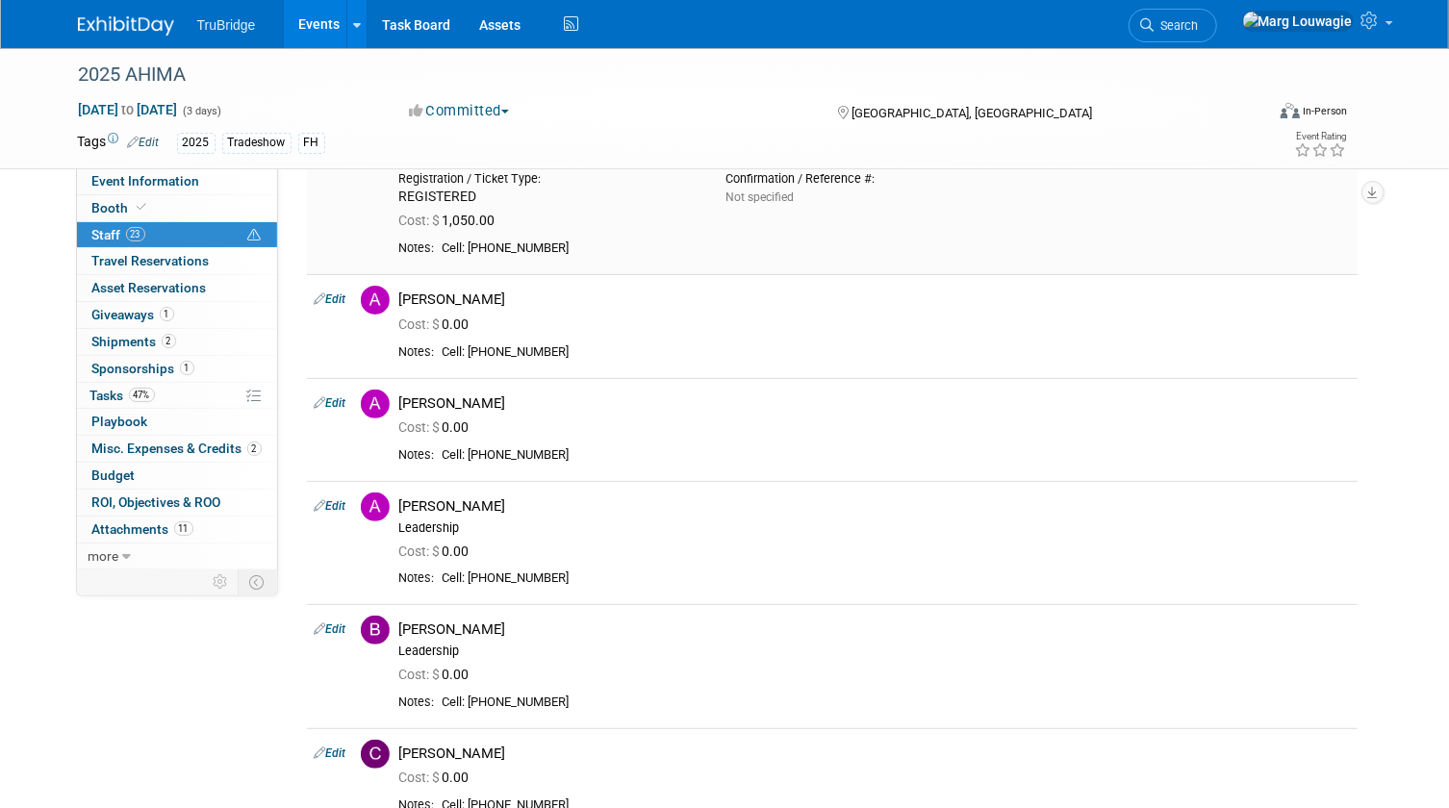
scroll to position [87, 0]
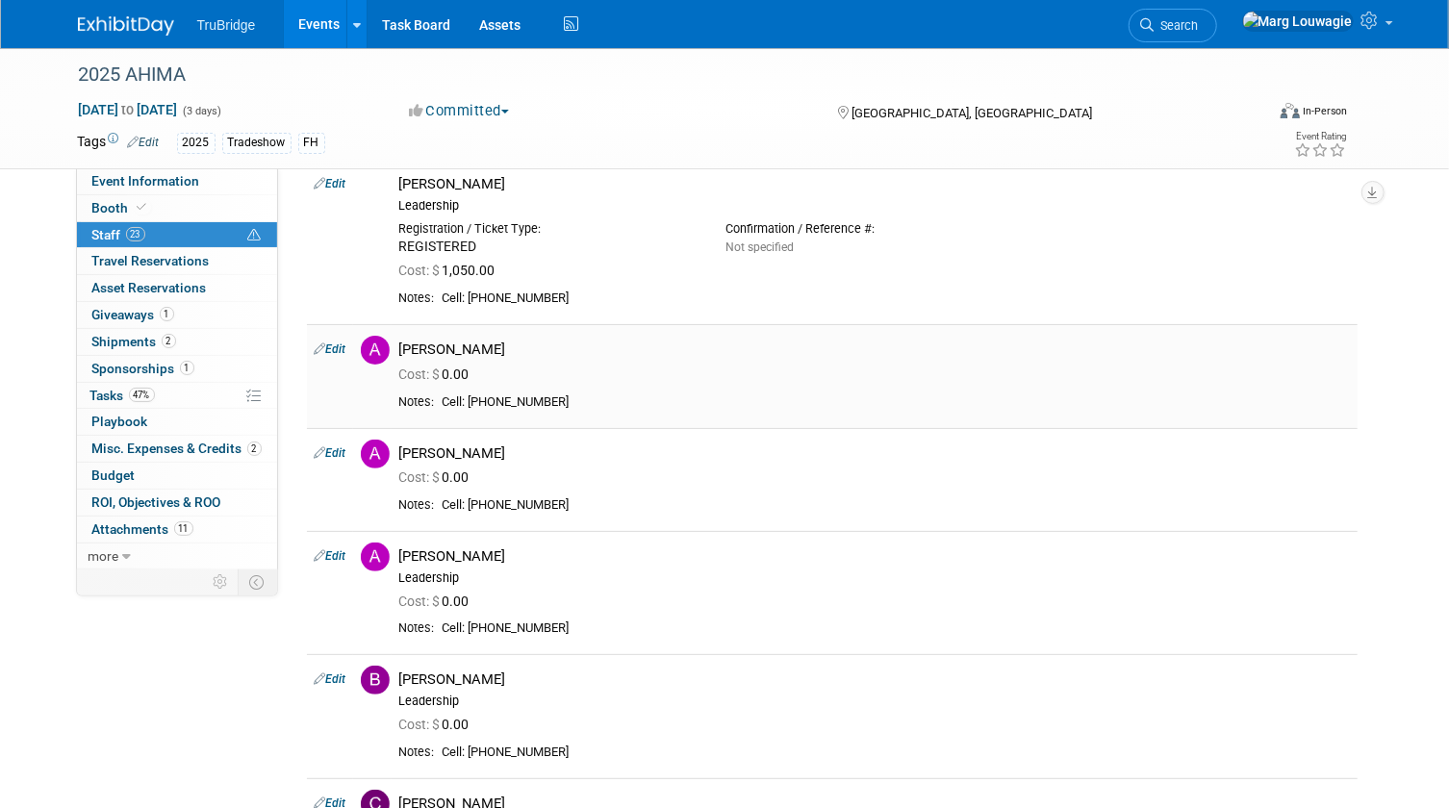
click at [341, 346] on link "Edit" at bounding box center [331, 348] width 32 height 13
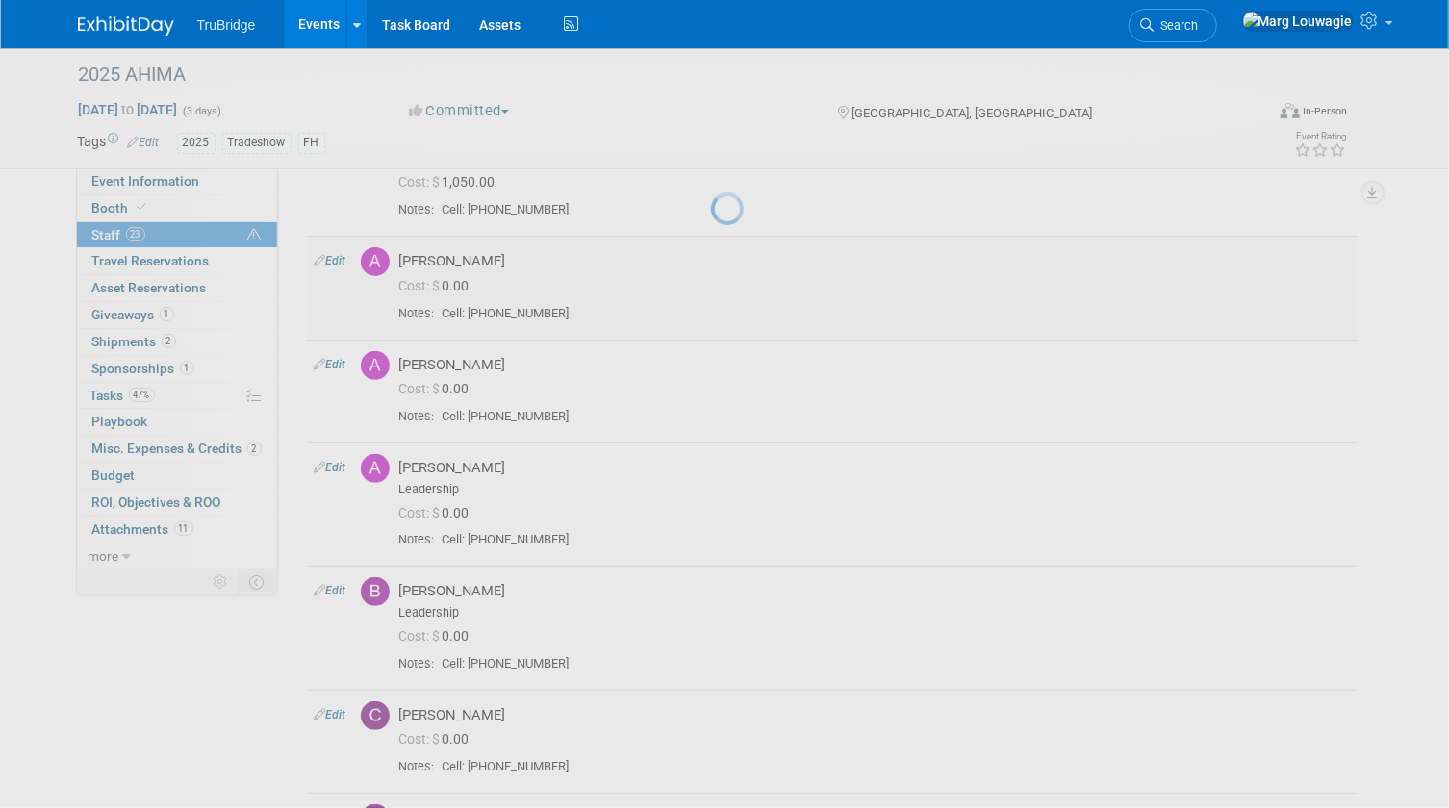
select select "21857a2e-38fe-40bb-8a39-fe973b1def5e"
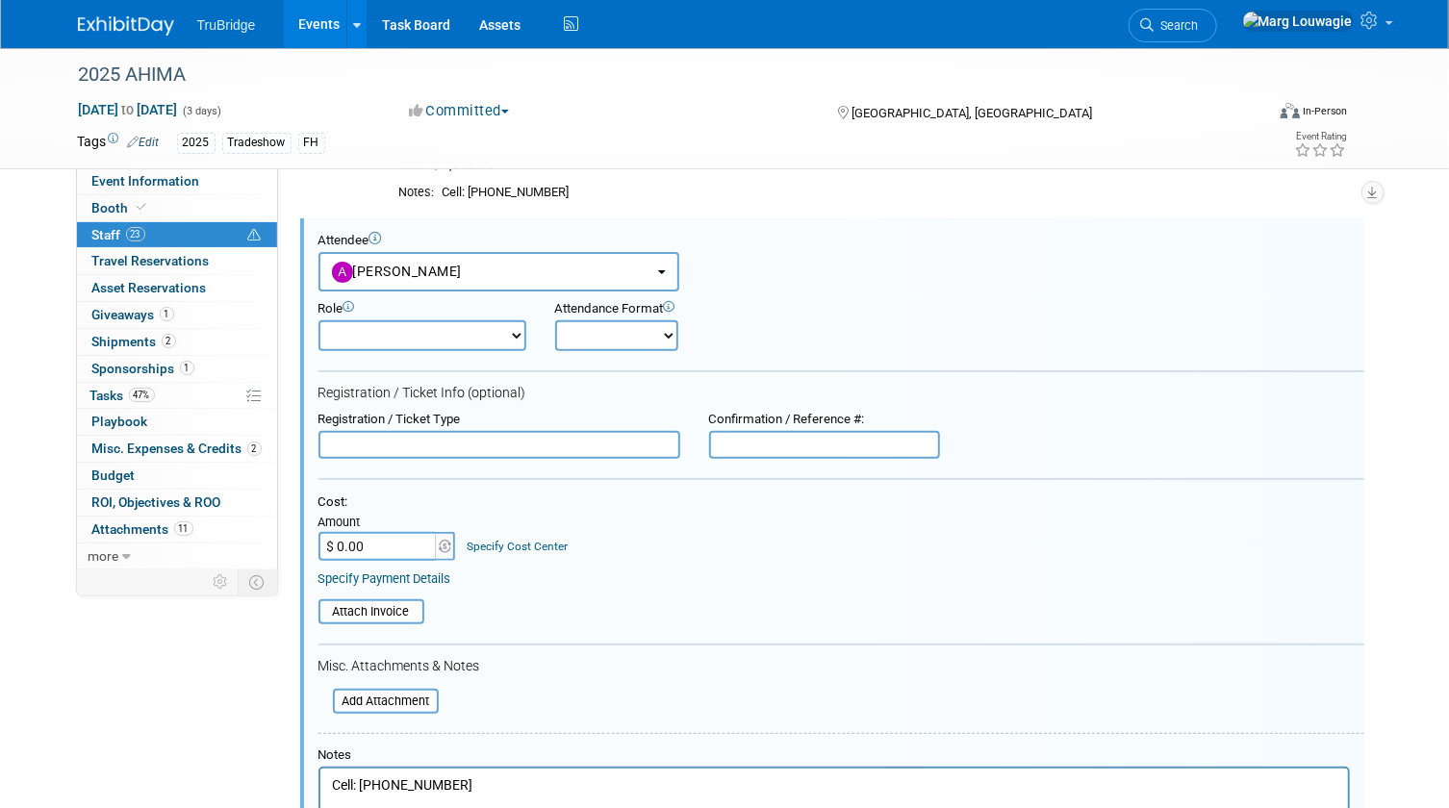
scroll to position [0, 0]
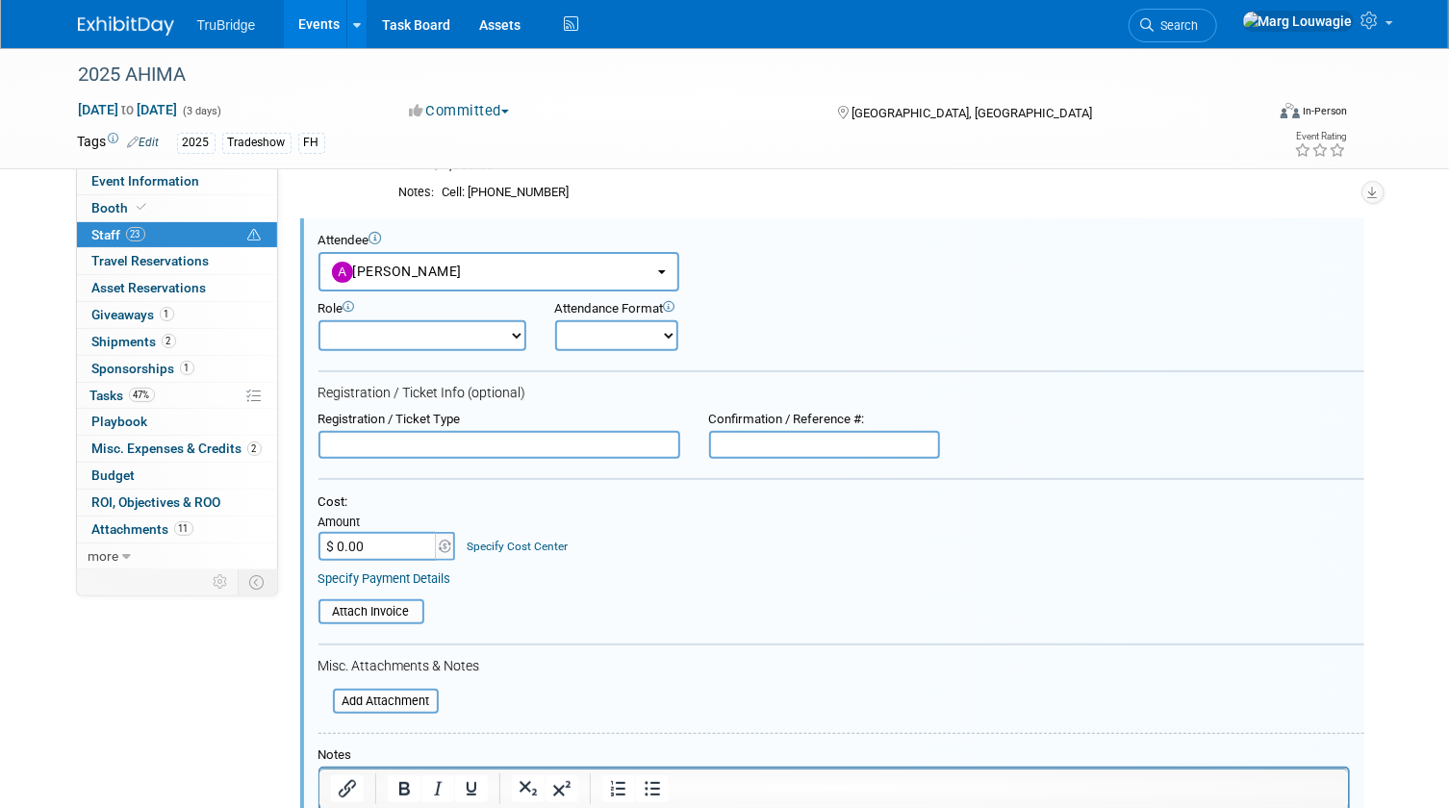
click at [439, 439] on input "text" at bounding box center [499, 445] width 362 height 29
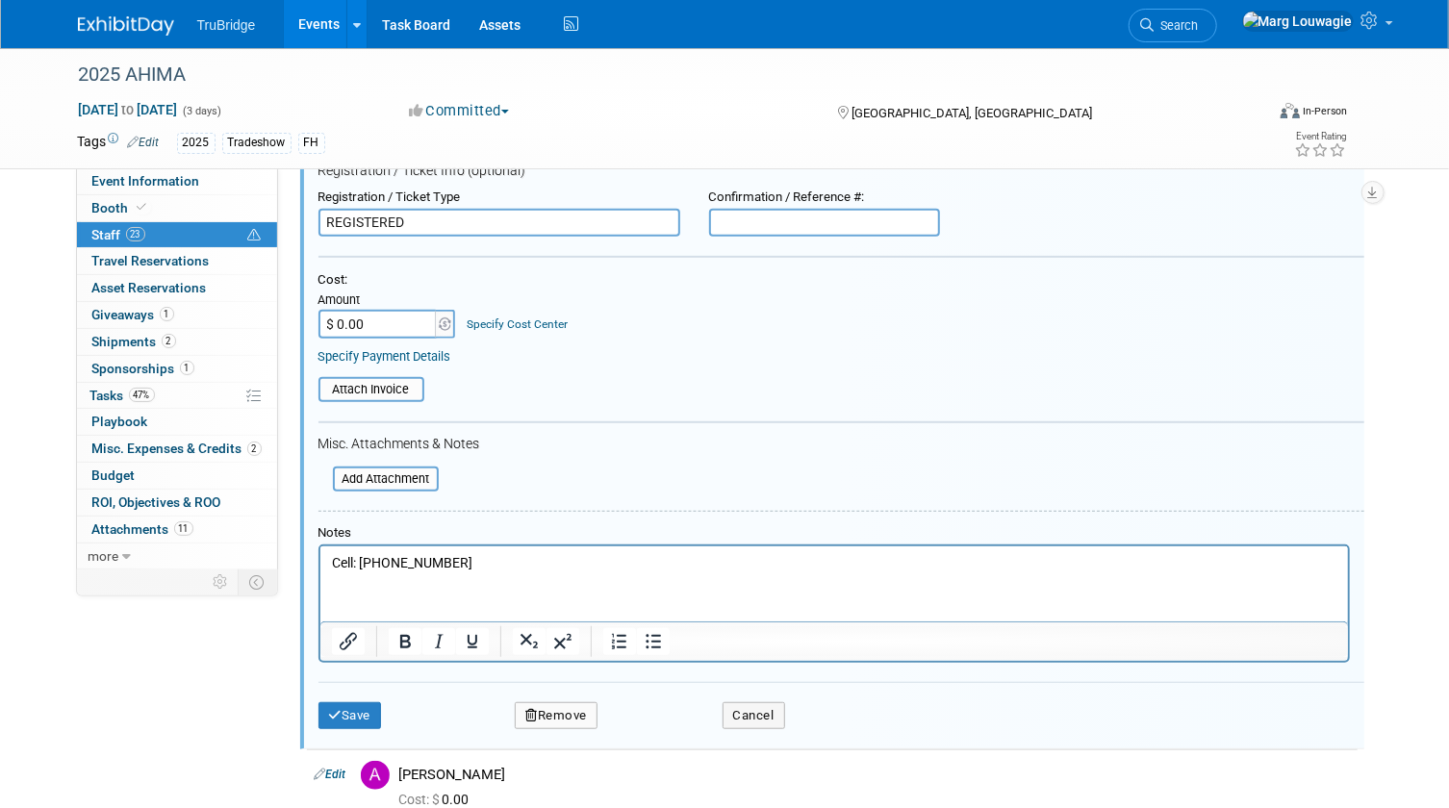
scroll to position [454, 0]
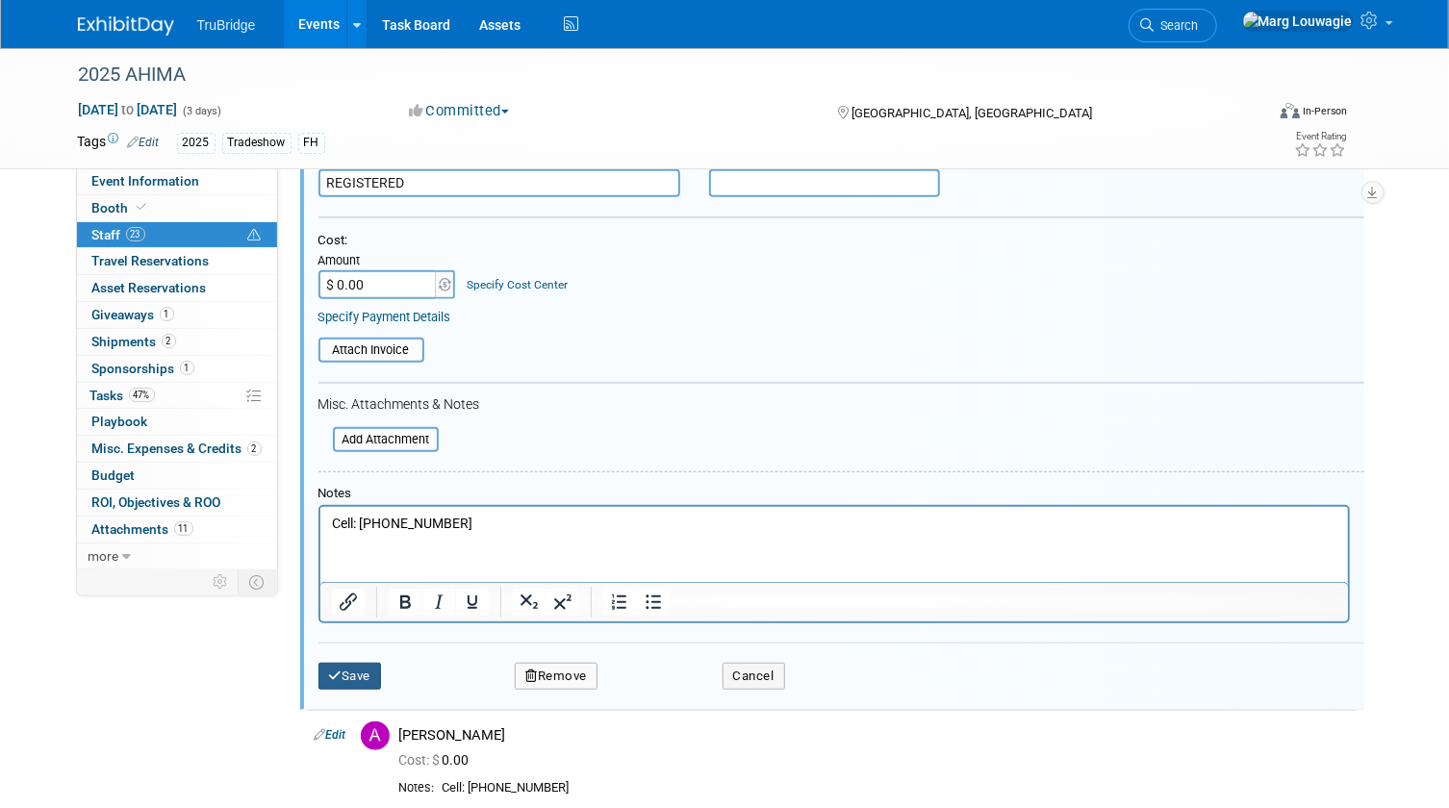
type input "REGISTERED"
click at [356, 678] on button "Save" at bounding box center [349, 676] width 63 height 27
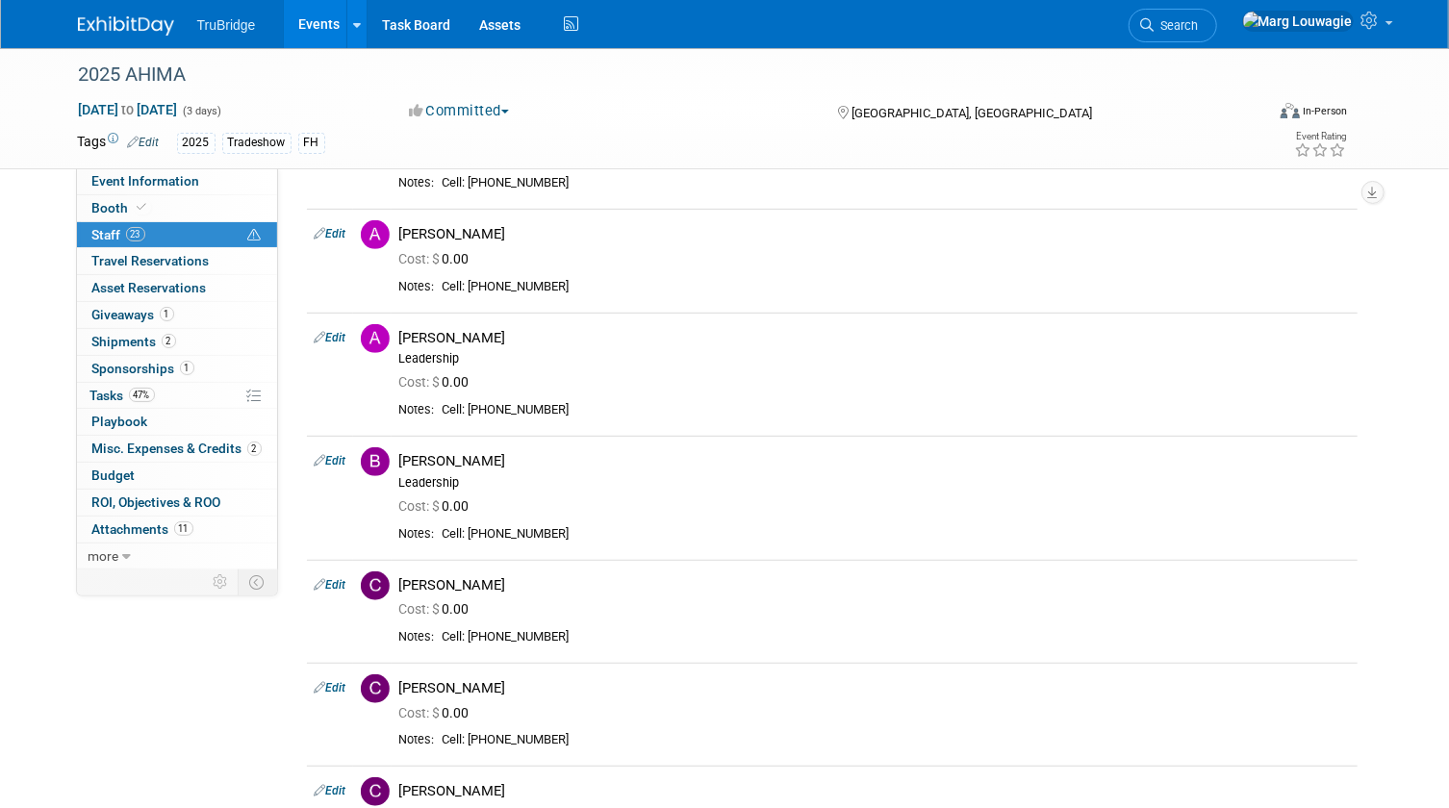
scroll to position [349, 0]
click at [343, 234] on link "Edit" at bounding box center [331, 231] width 32 height 13
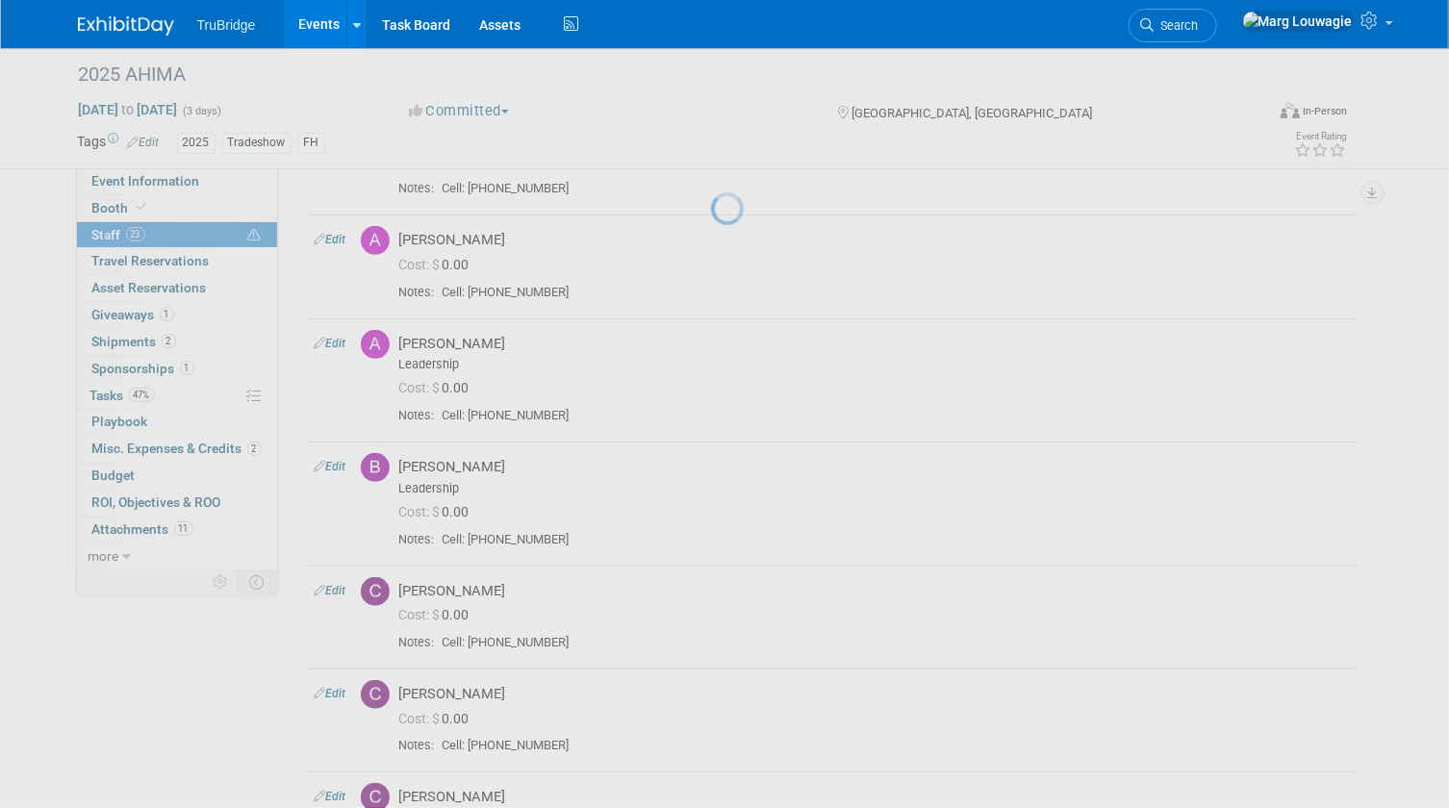
select select "11358dcd-d1cf-456d-8d13-90fd014ca5ea"
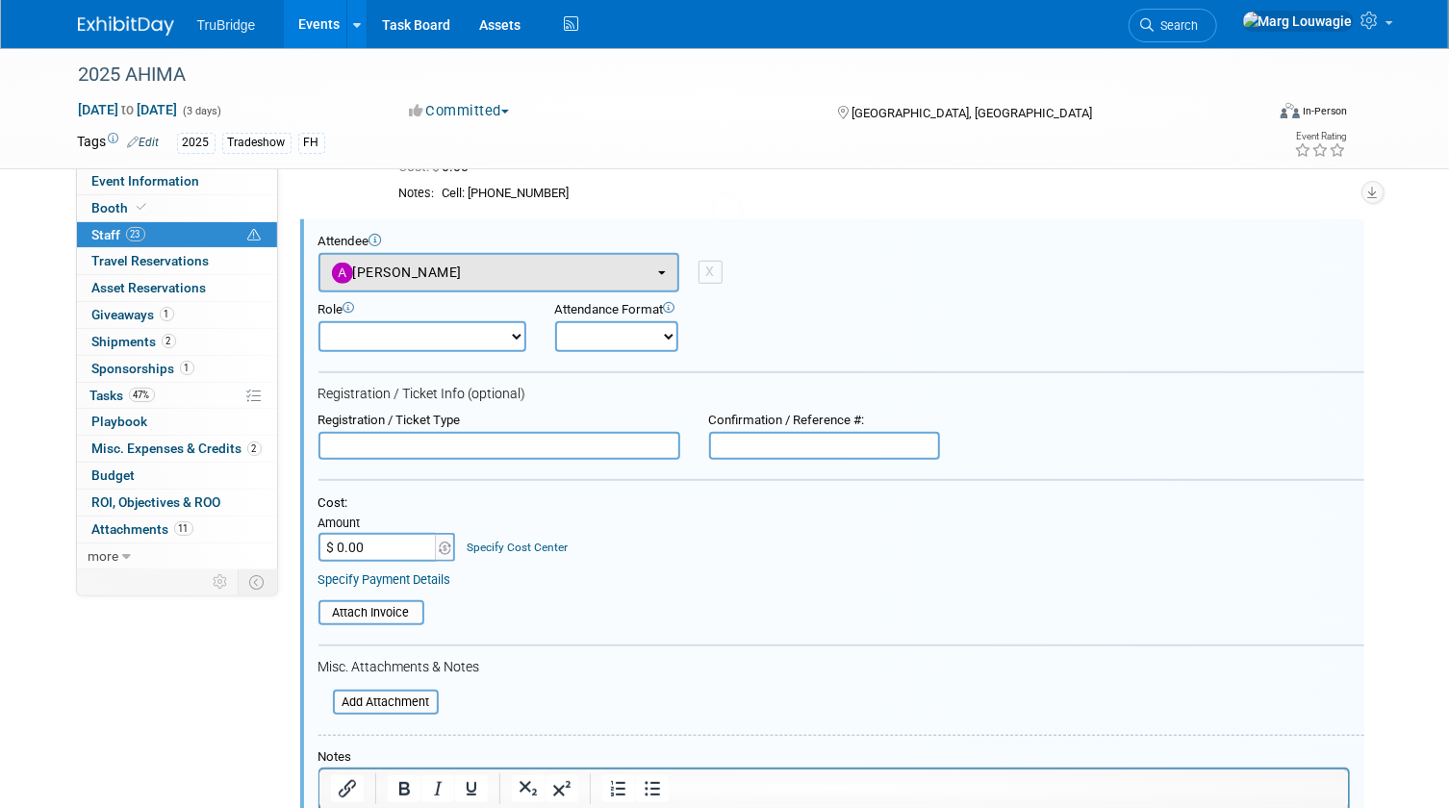
scroll to position [0, 0]
click at [406, 442] on input "text" at bounding box center [499, 446] width 362 height 29
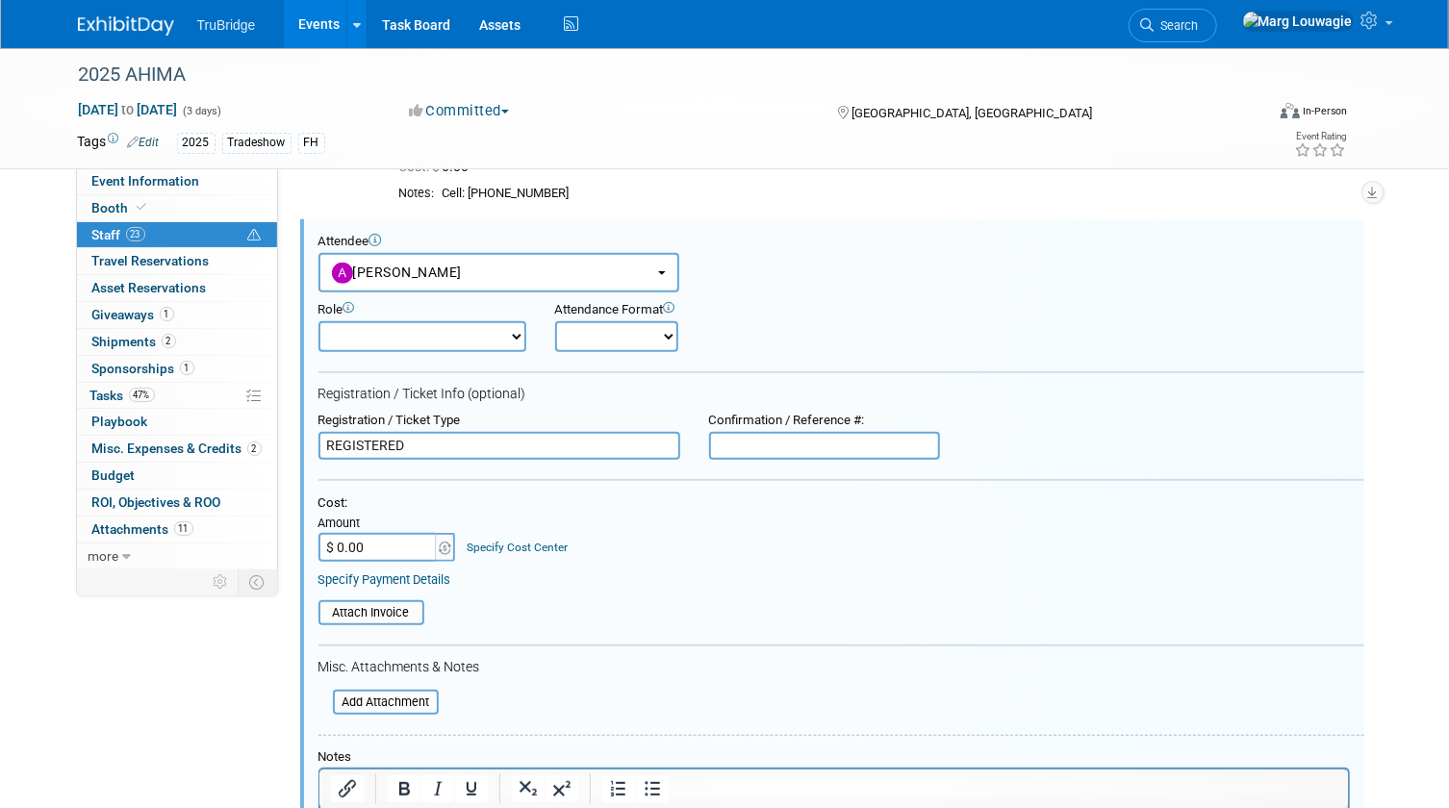
type input "REGISTERED"
click at [385, 544] on input "$ 0.00" at bounding box center [378, 547] width 120 height 29
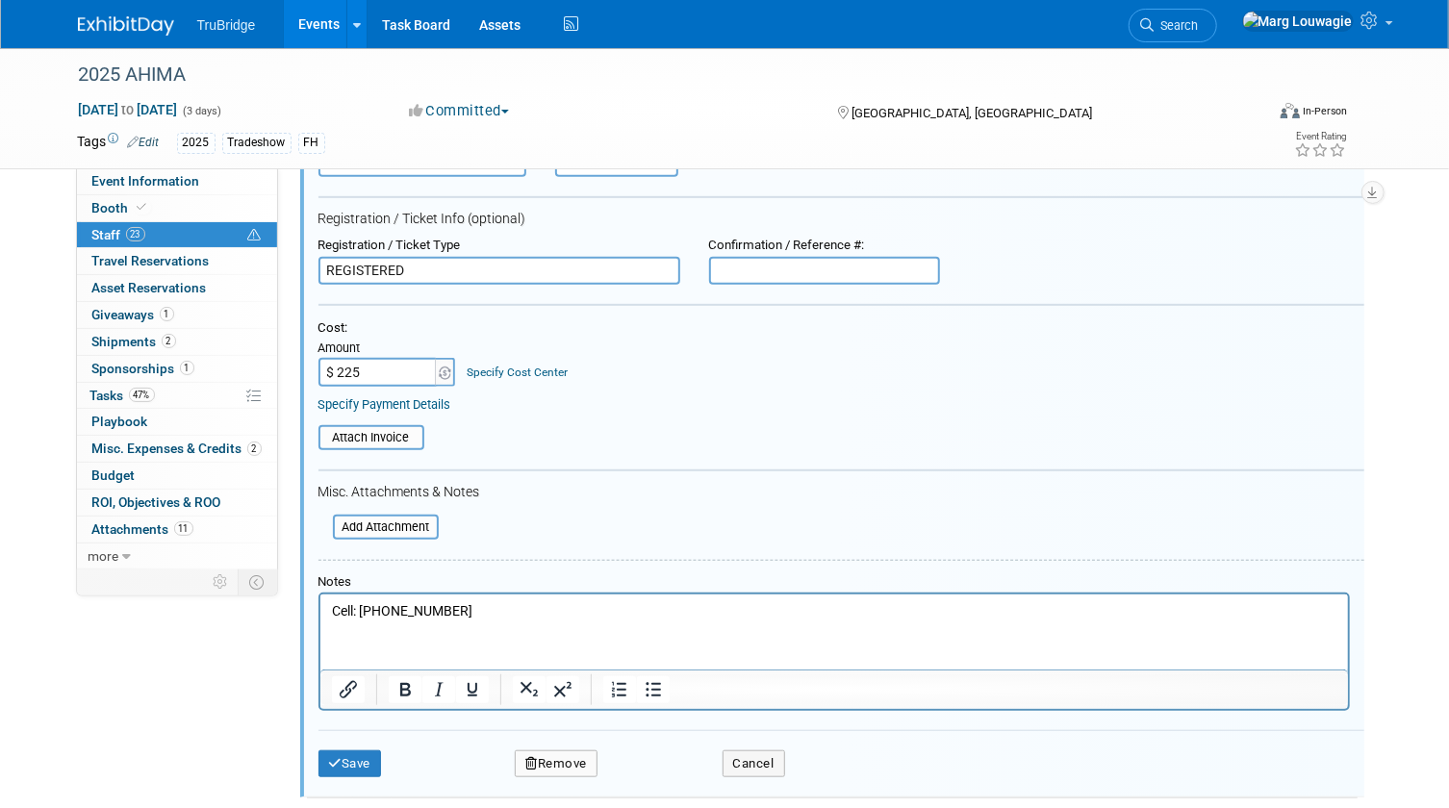
scroll to position [599, 0]
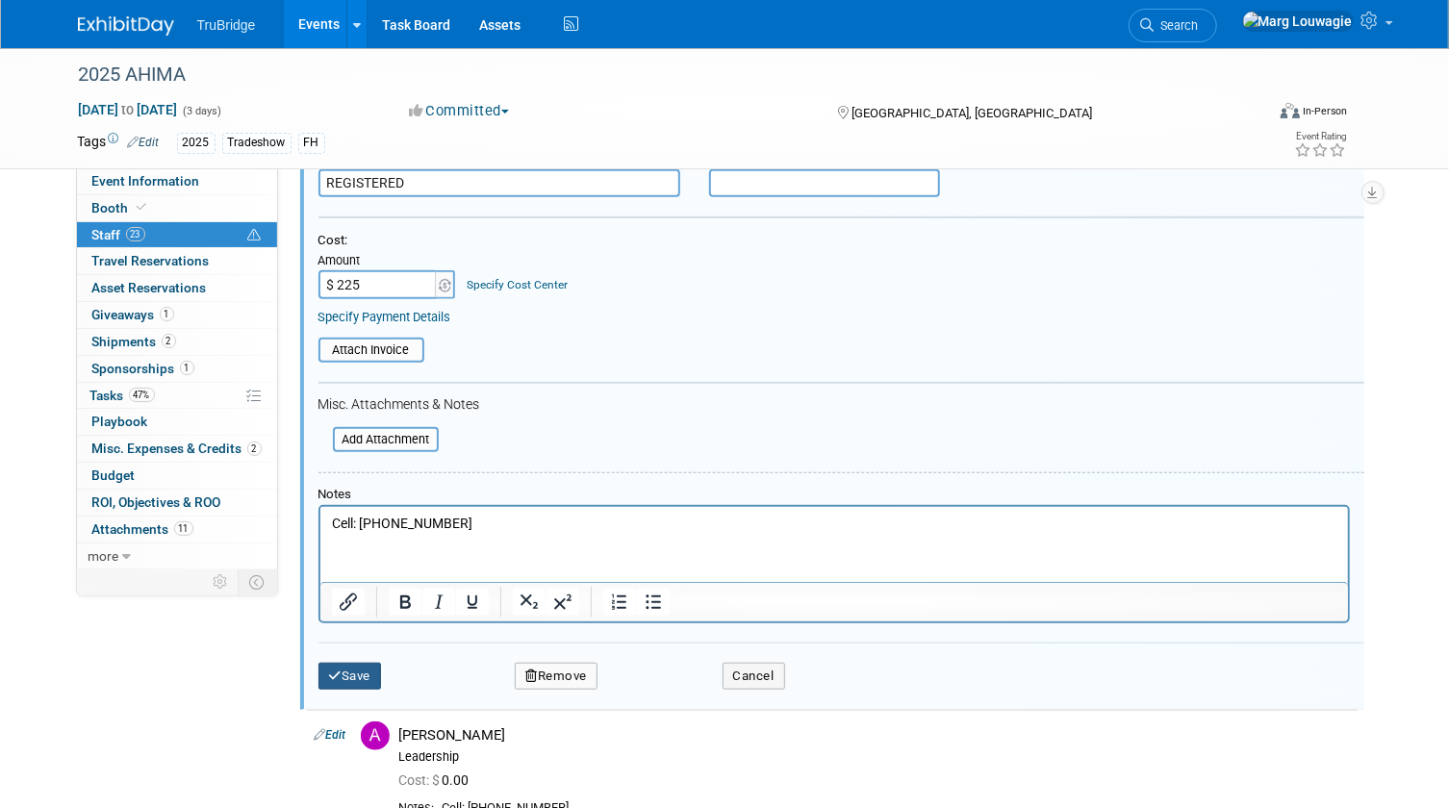
type input "$ 225.00"
click at [356, 670] on button "Save" at bounding box center [349, 676] width 63 height 27
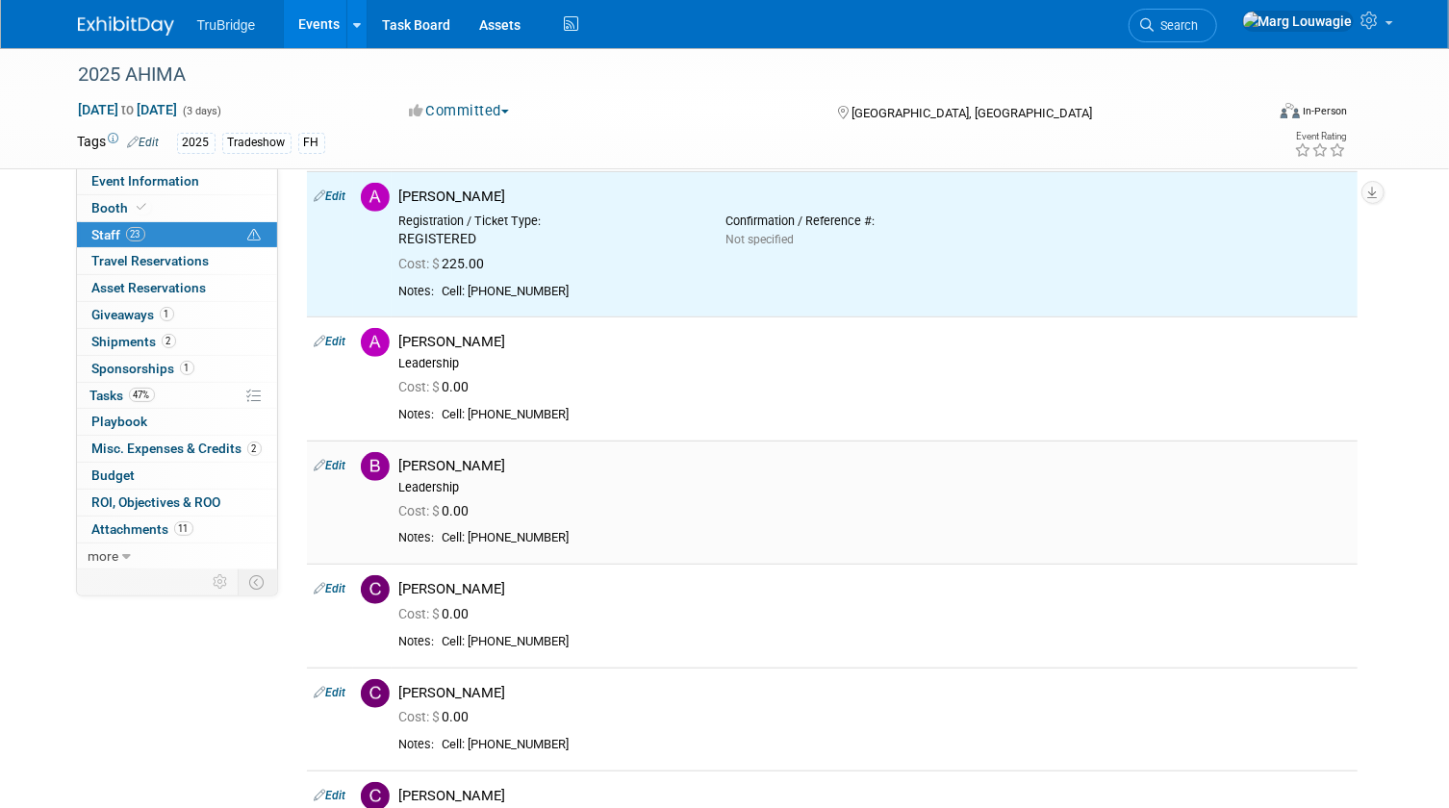
scroll to position [337, 0]
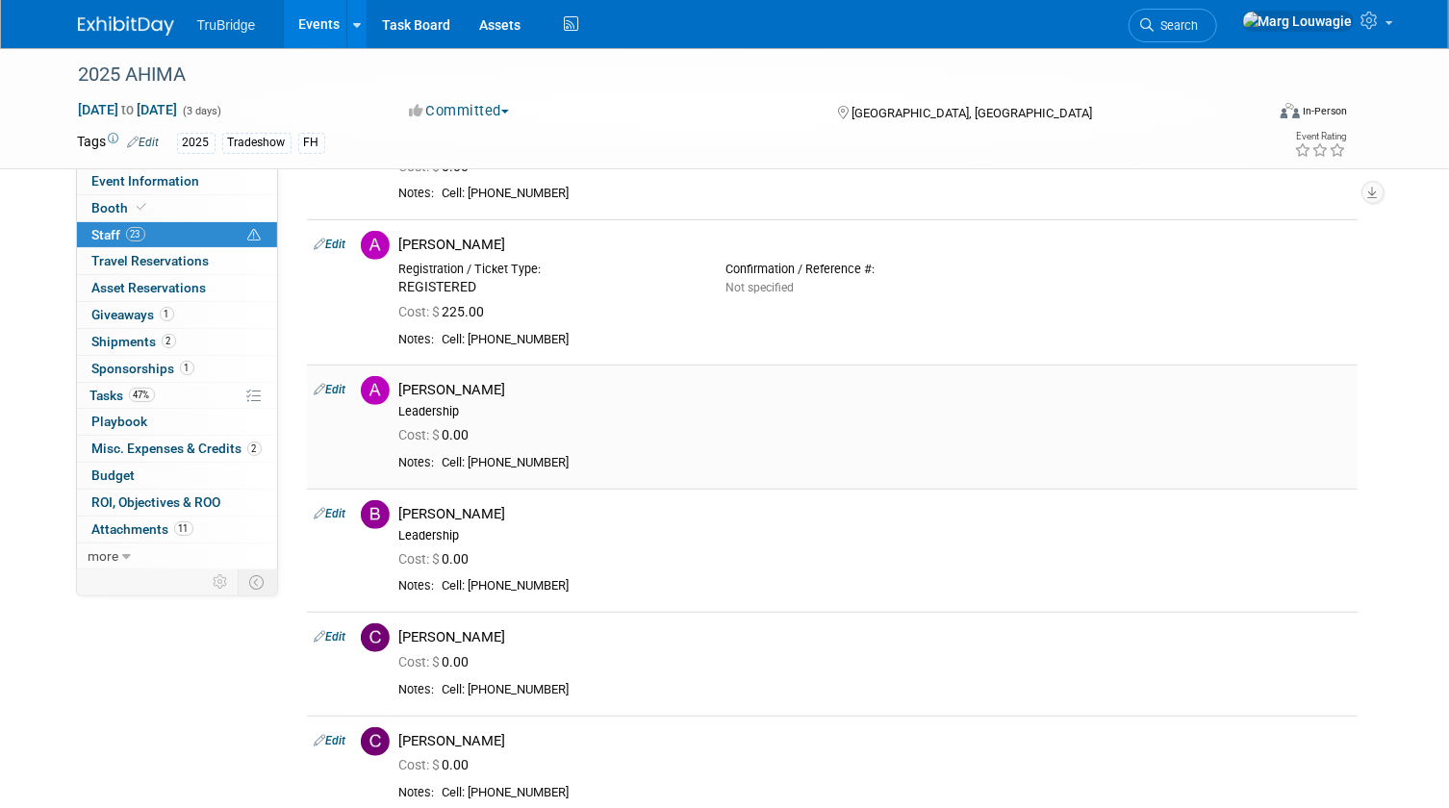
click at [332, 388] on link "Edit" at bounding box center [331, 389] width 32 height 13
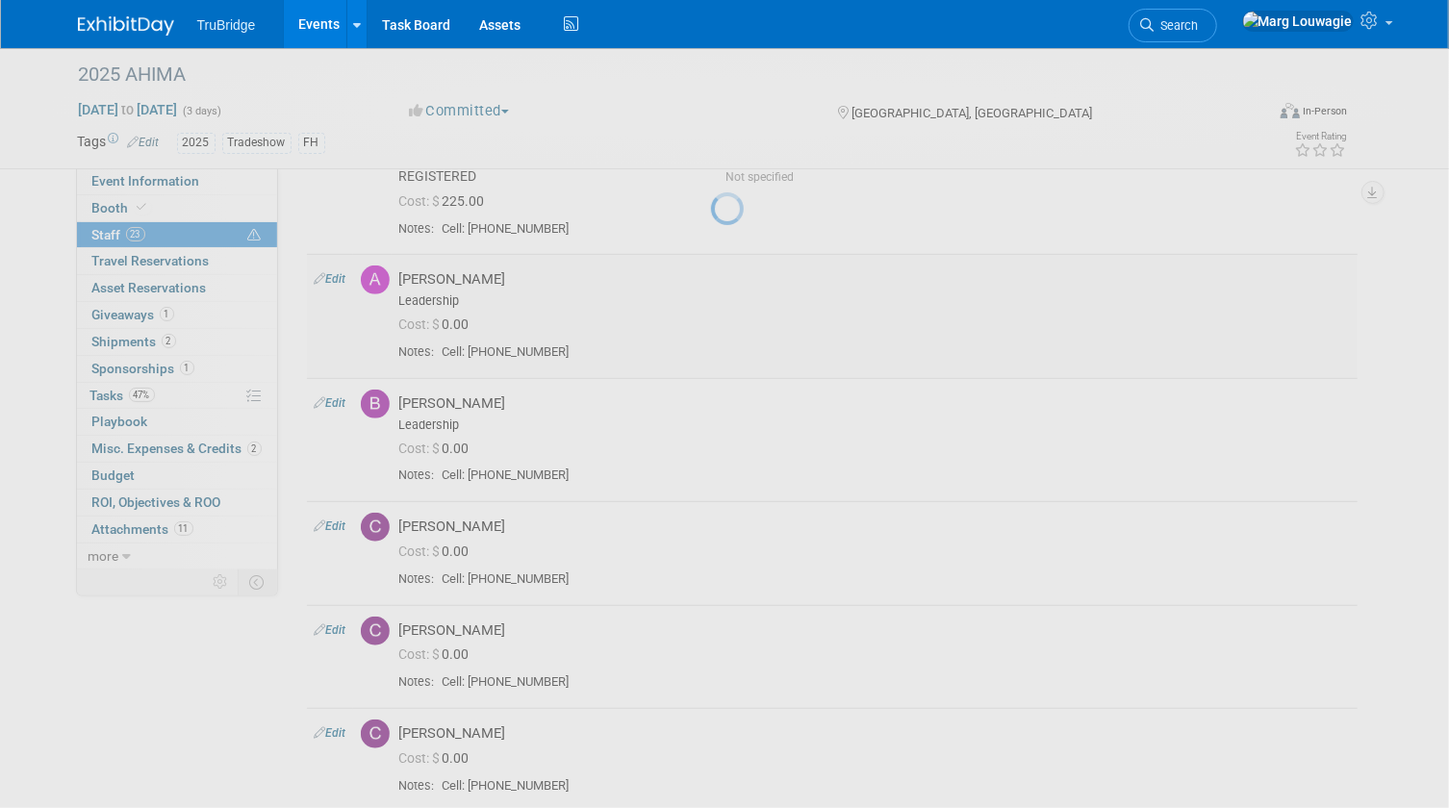
select select "5709ddd3-d80c-45a7-81e7-ba5cc7cc812a"
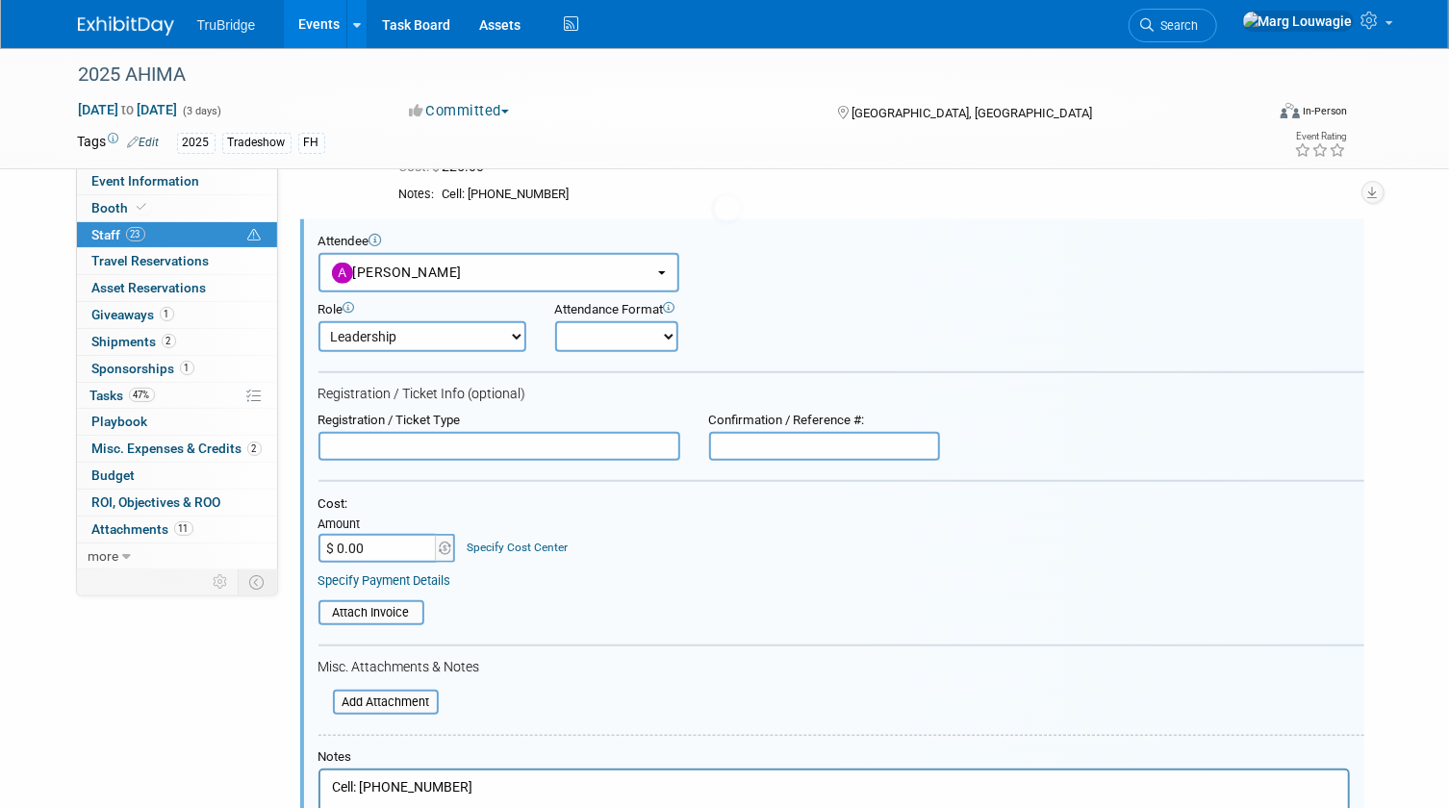
scroll to position [0, 0]
click at [416, 442] on input "text" at bounding box center [499, 446] width 362 height 29
type input "REGISTERED"
click at [412, 551] on input "$ 0.00" at bounding box center [378, 548] width 120 height 29
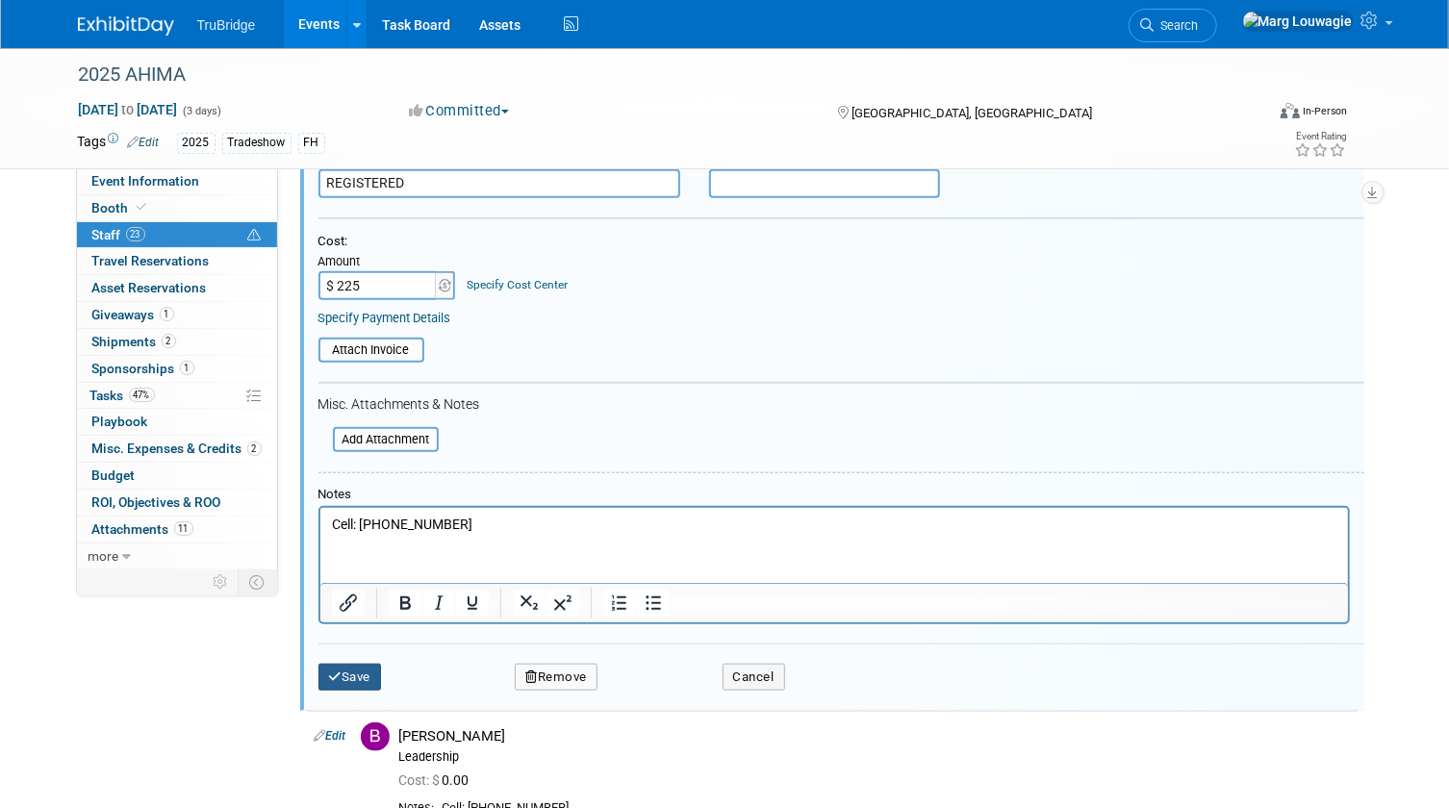
type input "$ 225.00"
click at [356, 668] on button "Save" at bounding box center [349, 677] width 63 height 27
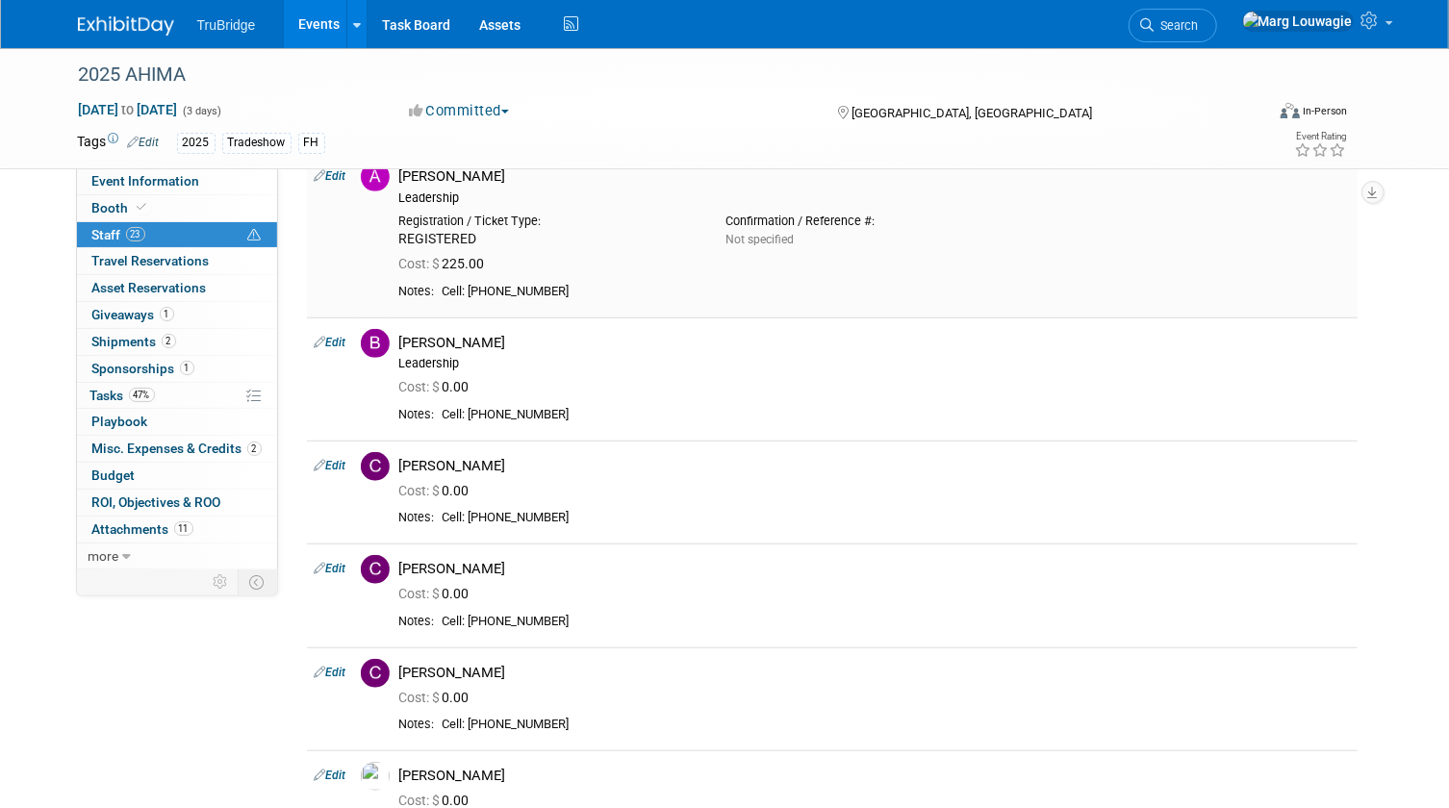
scroll to position [569, 0]
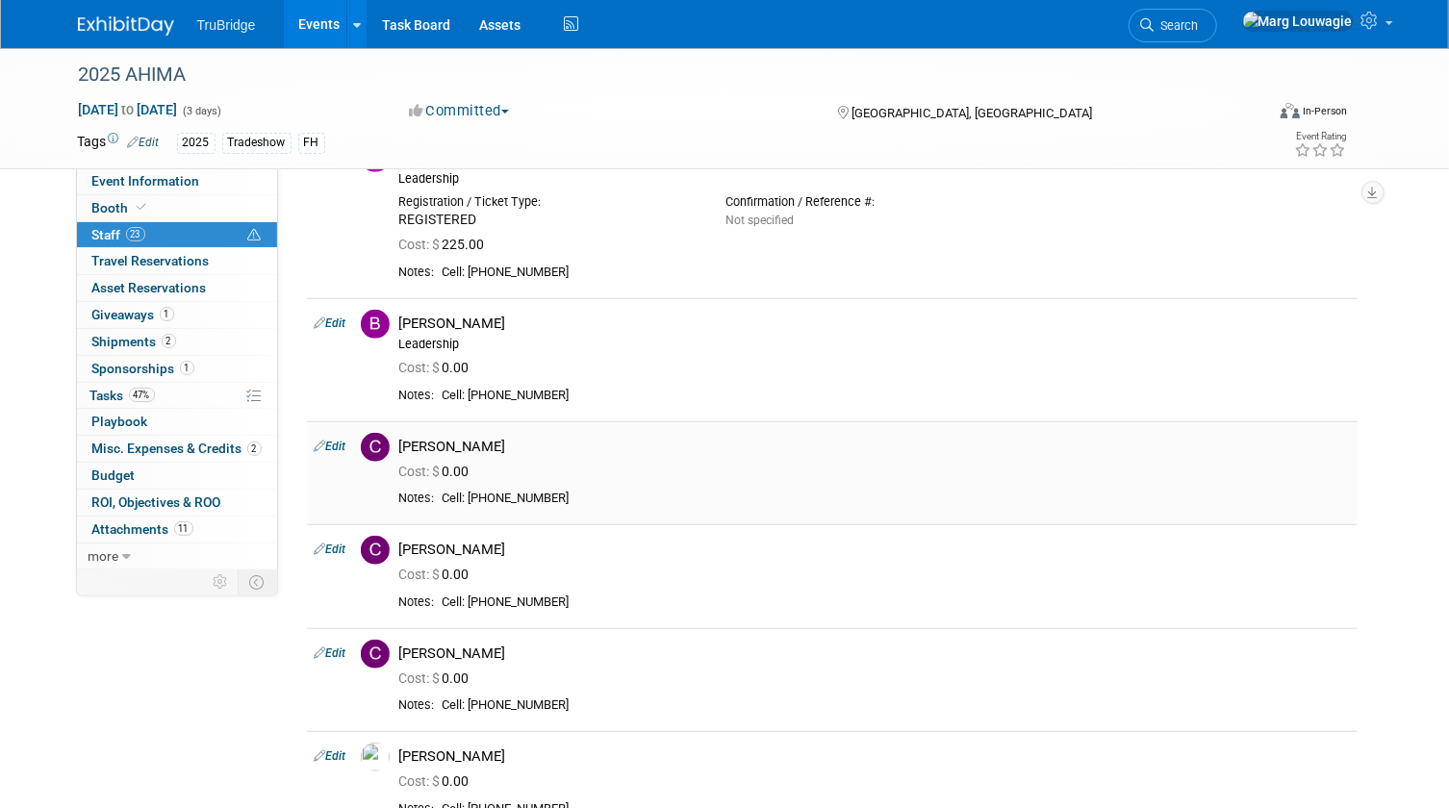
click at [337, 442] on link "Edit" at bounding box center [331, 446] width 32 height 13
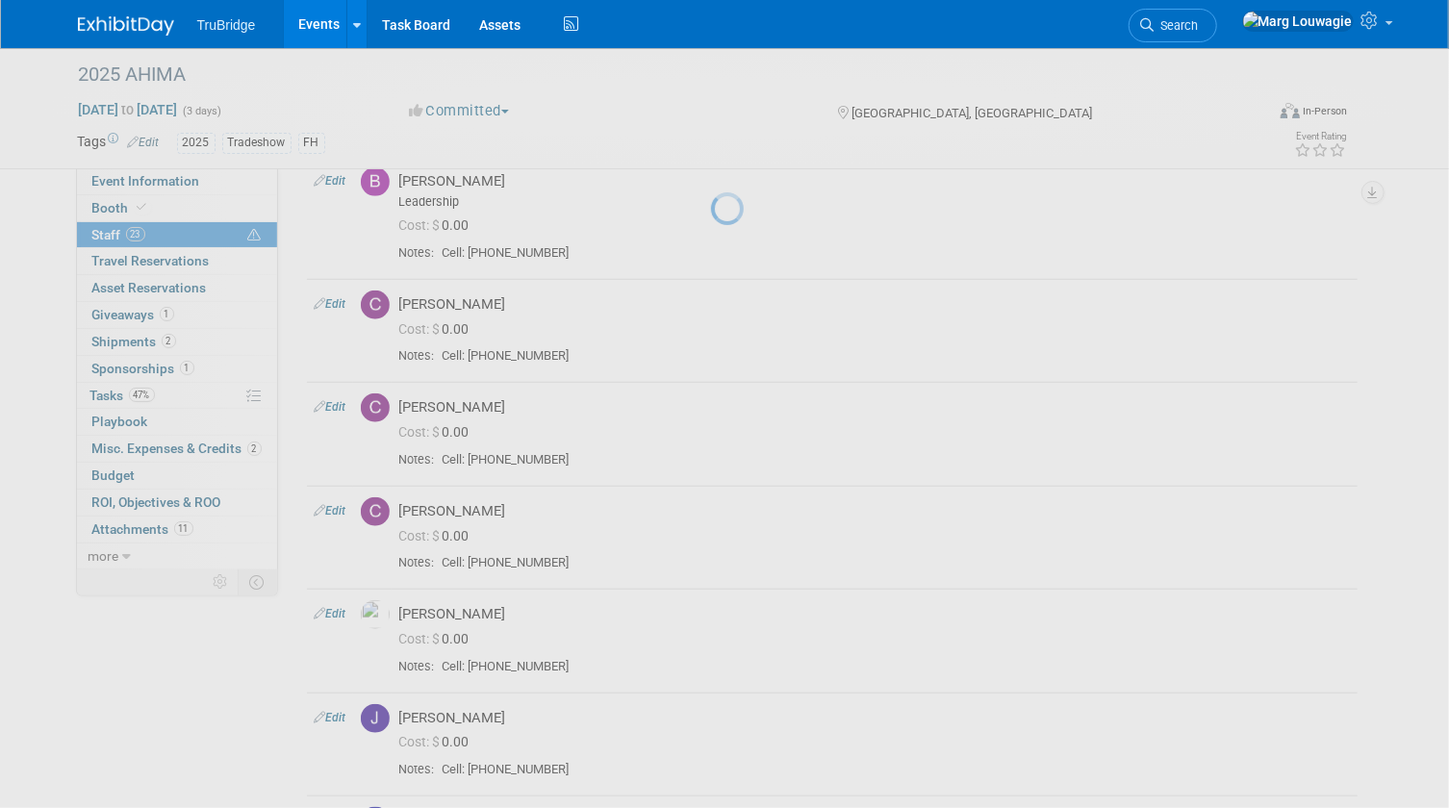
select select "0a52f2e6-e70b-4b88-969d-3eb779fdbfcc"
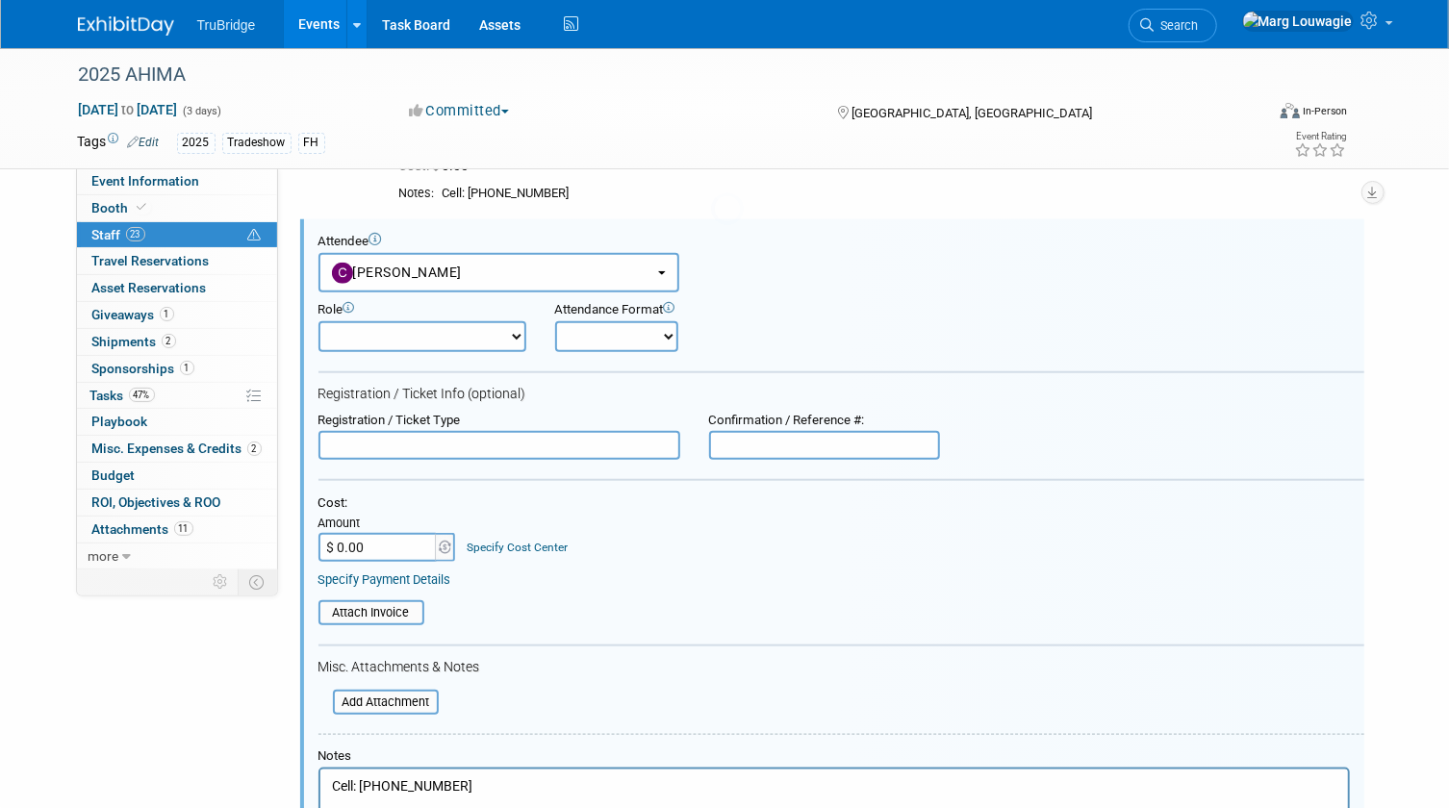
scroll to position [0, 0]
click at [366, 438] on input "text" at bounding box center [499, 445] width 362 height 29
type input "REGISTERED"
click at [365, 527] on div "Amount" at bounding box center [387, 524] width 139 height 17
click at [377, 547] on input "$ 0.00" at bounding box center [378, 547] width 120 height 29
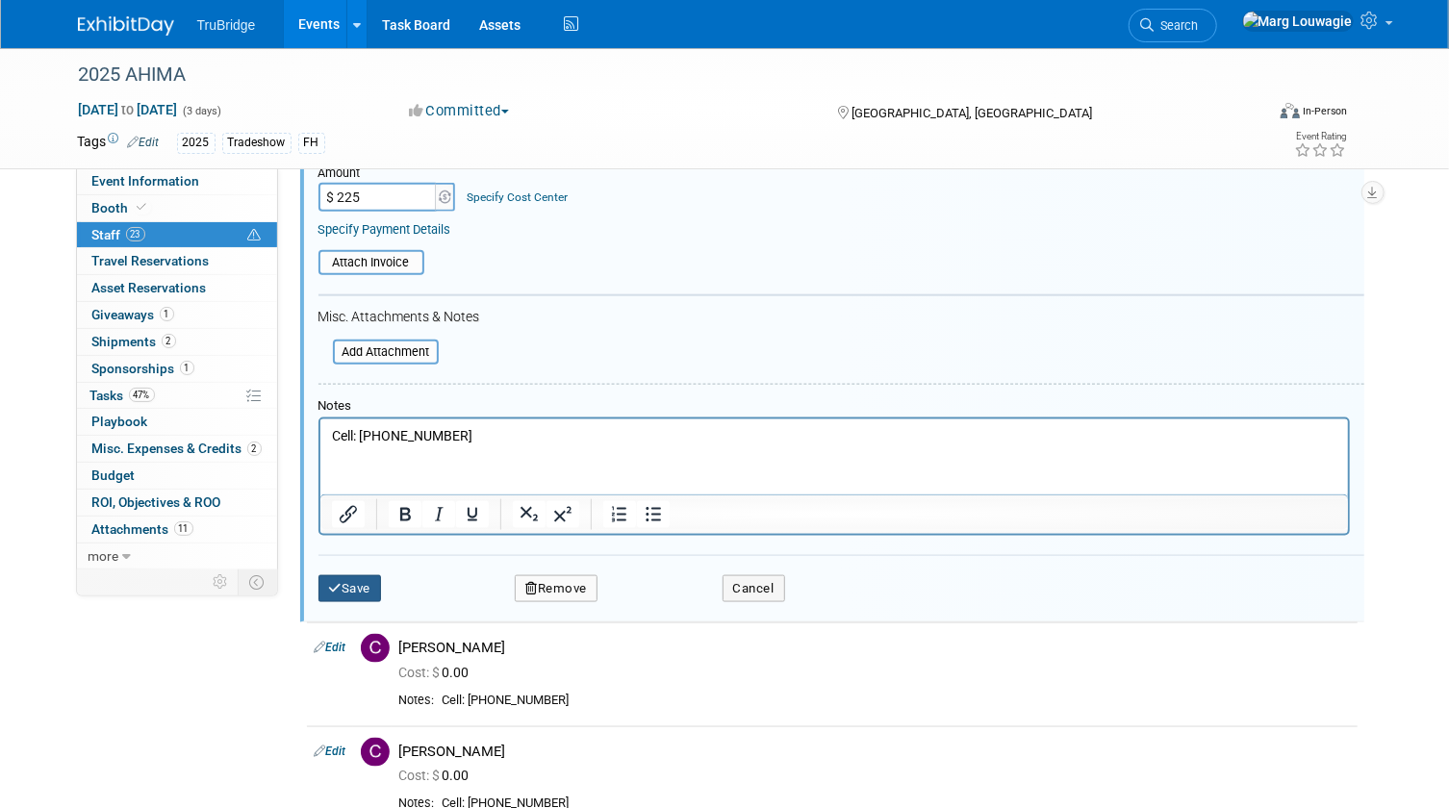
type input "$ 225.00"
click at [367, 582] on button "Save" at bounding box center [349, 588] width 63 height 27
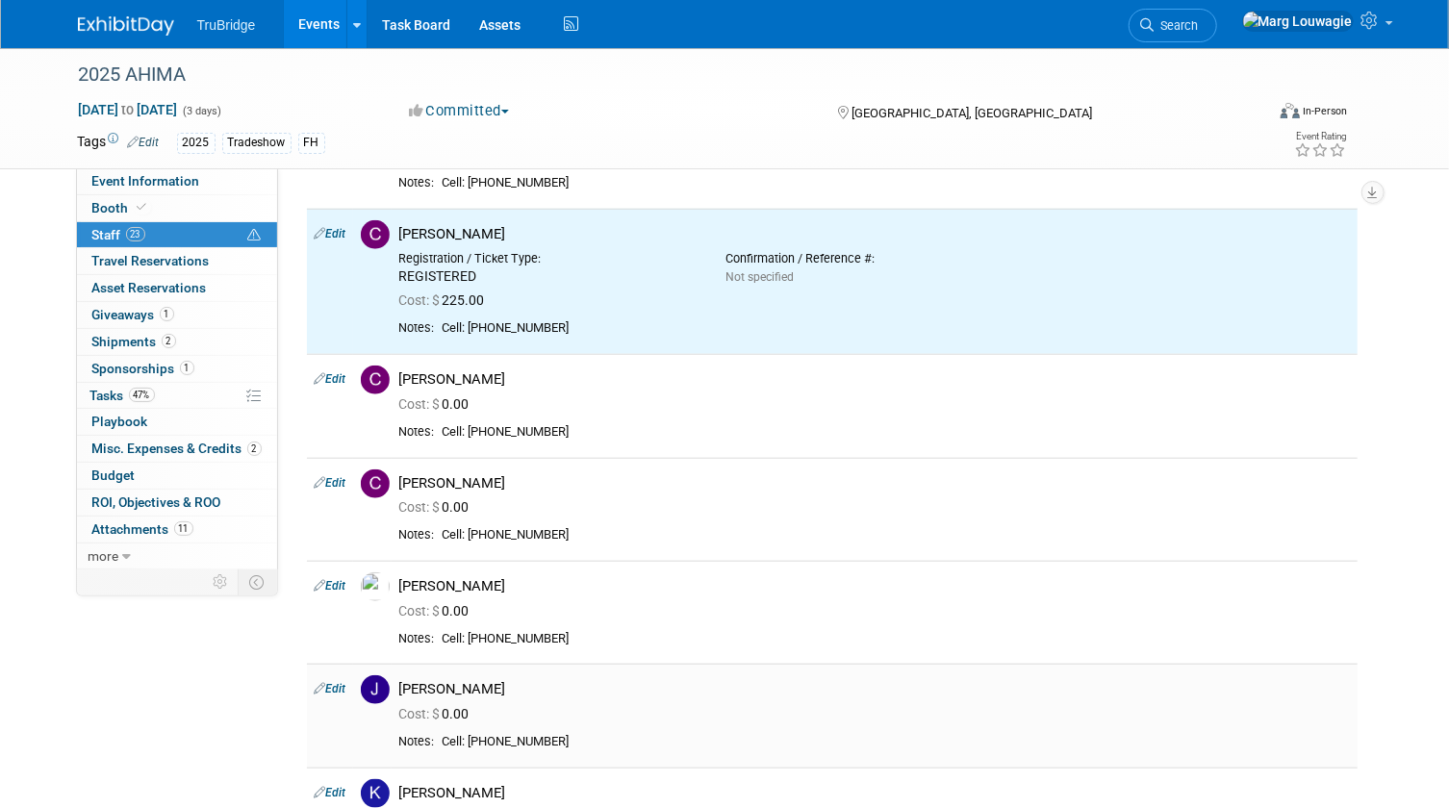
scroll to position [771, 0]
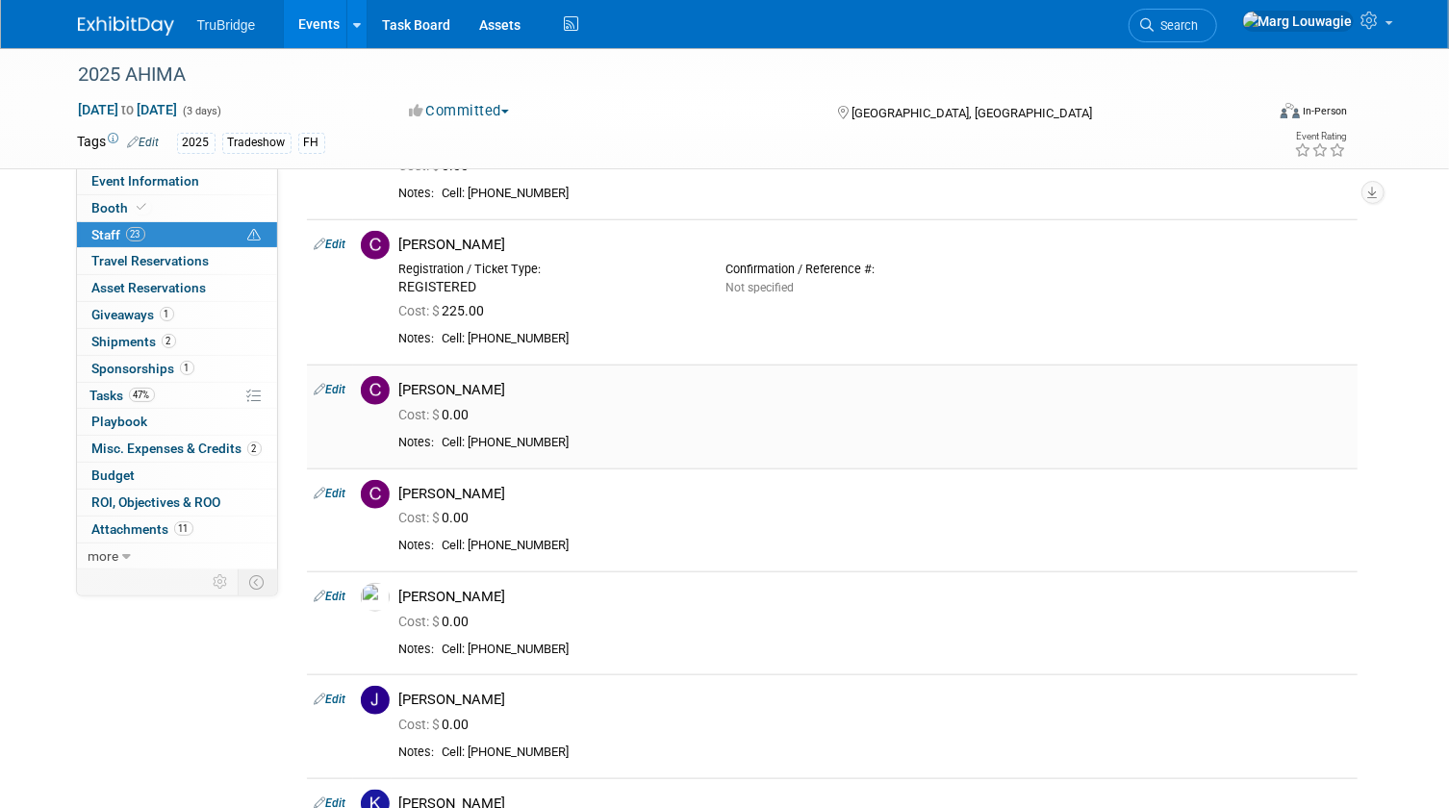
click at [332, 390] on link "Edit" at bounding box center [331, 389] width 32 height 13
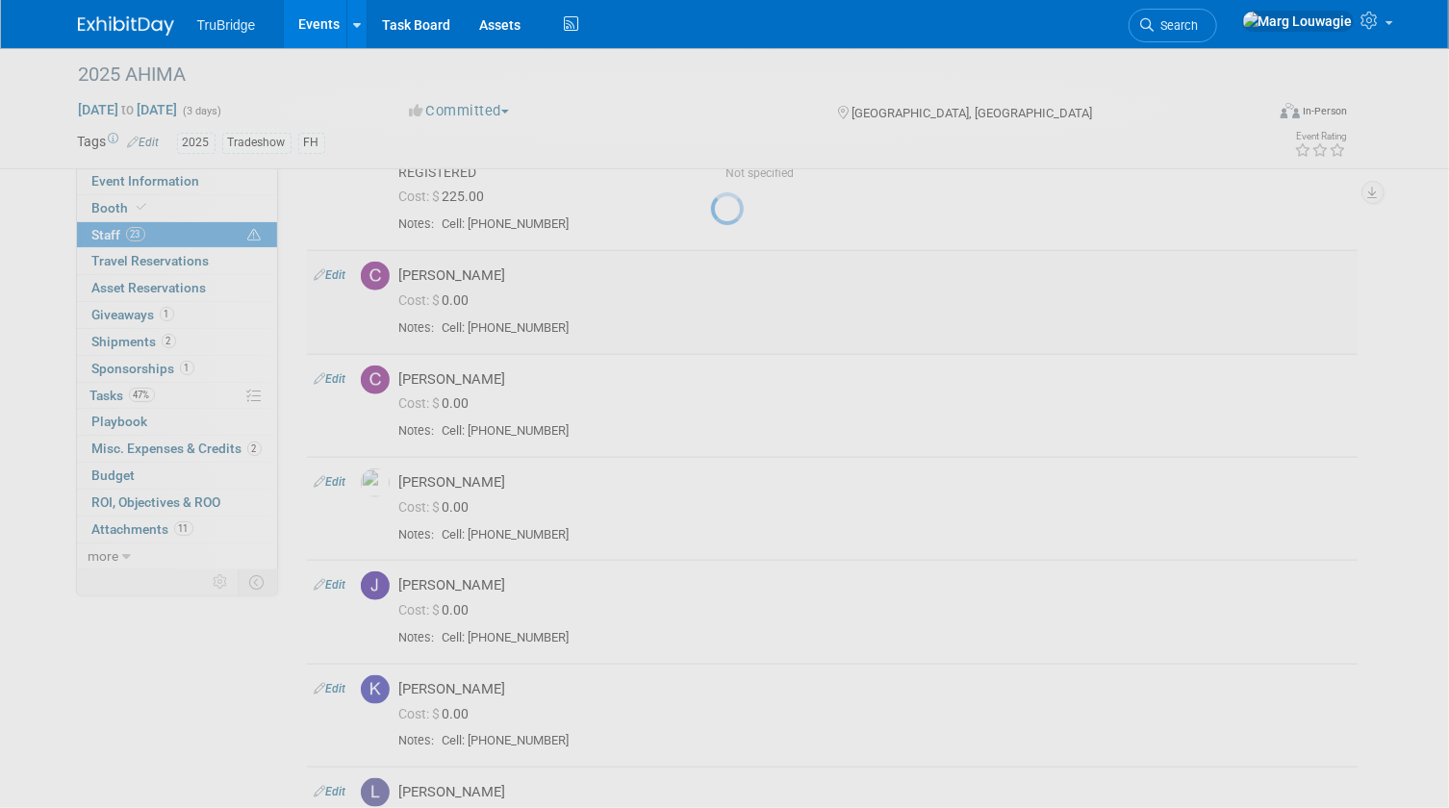
select select "50242dbe-812b-469d-a436-5908e6c4d96f"
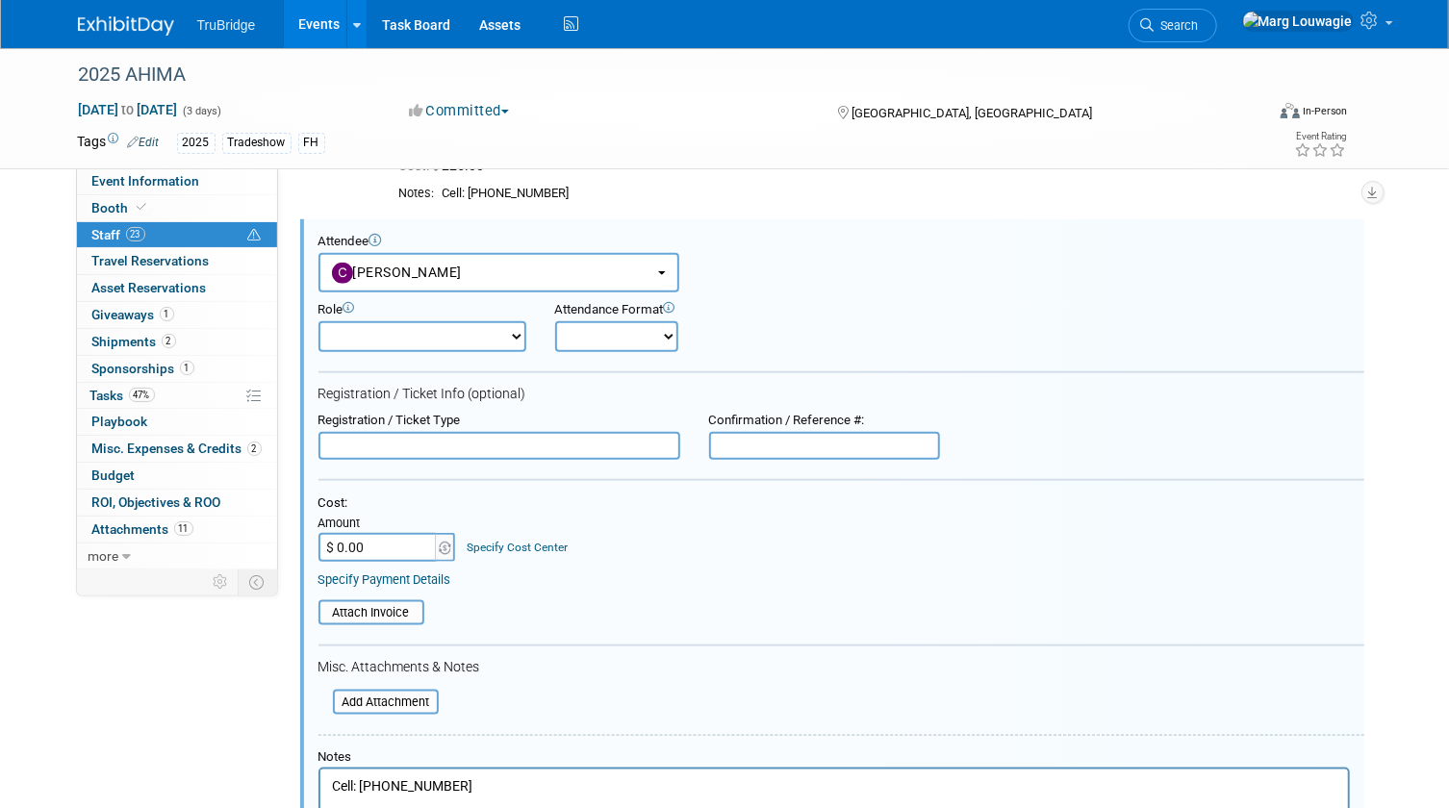
scroll to position [0, 0]
click at [393, 442] on input "text" at bounding box center [499, 446] width 362 height 29
type input "REGISTERED"
click at [383, 548] on input "$ 0.00" at bounding box center [378, 547] width 120 height 29
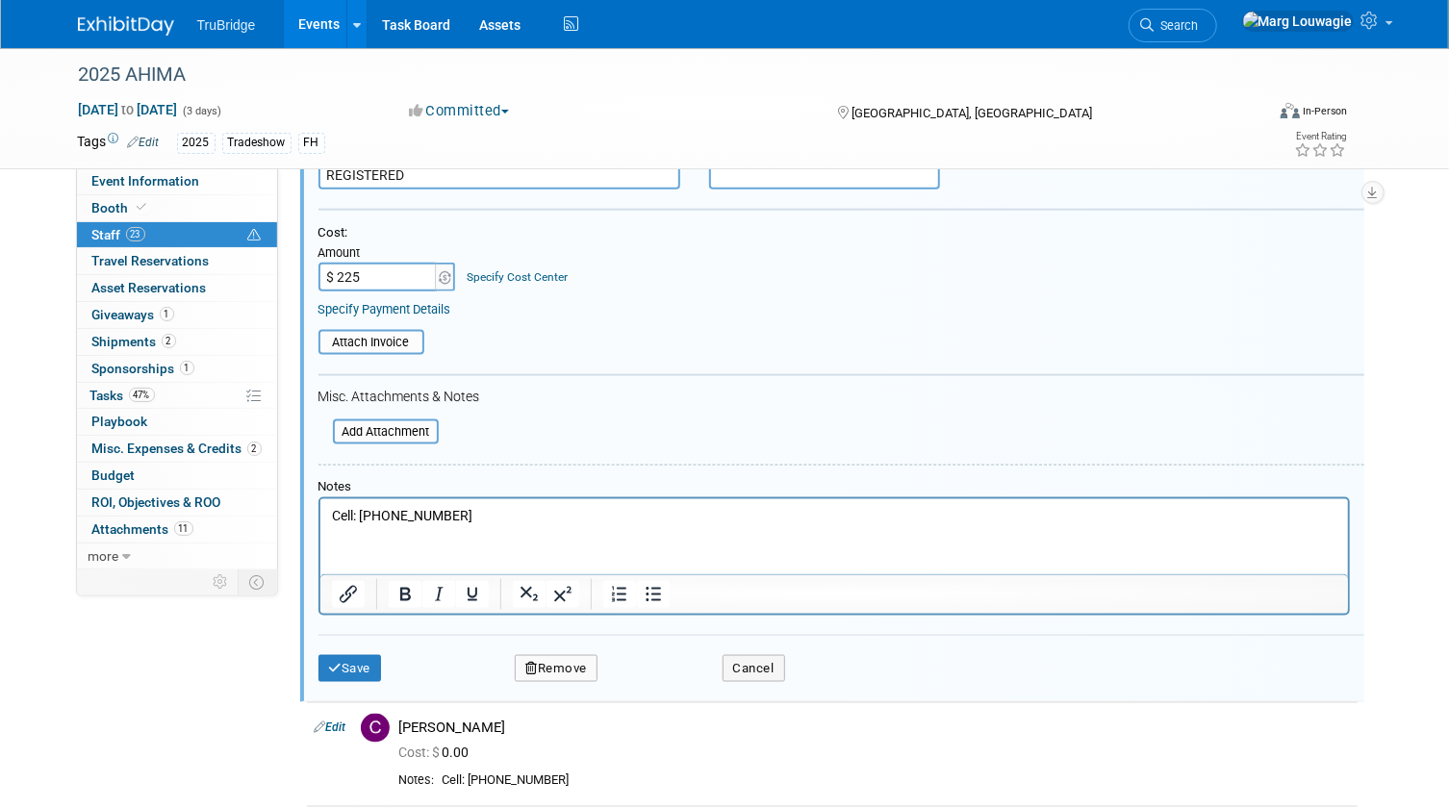
scroll to position [1267, 0]
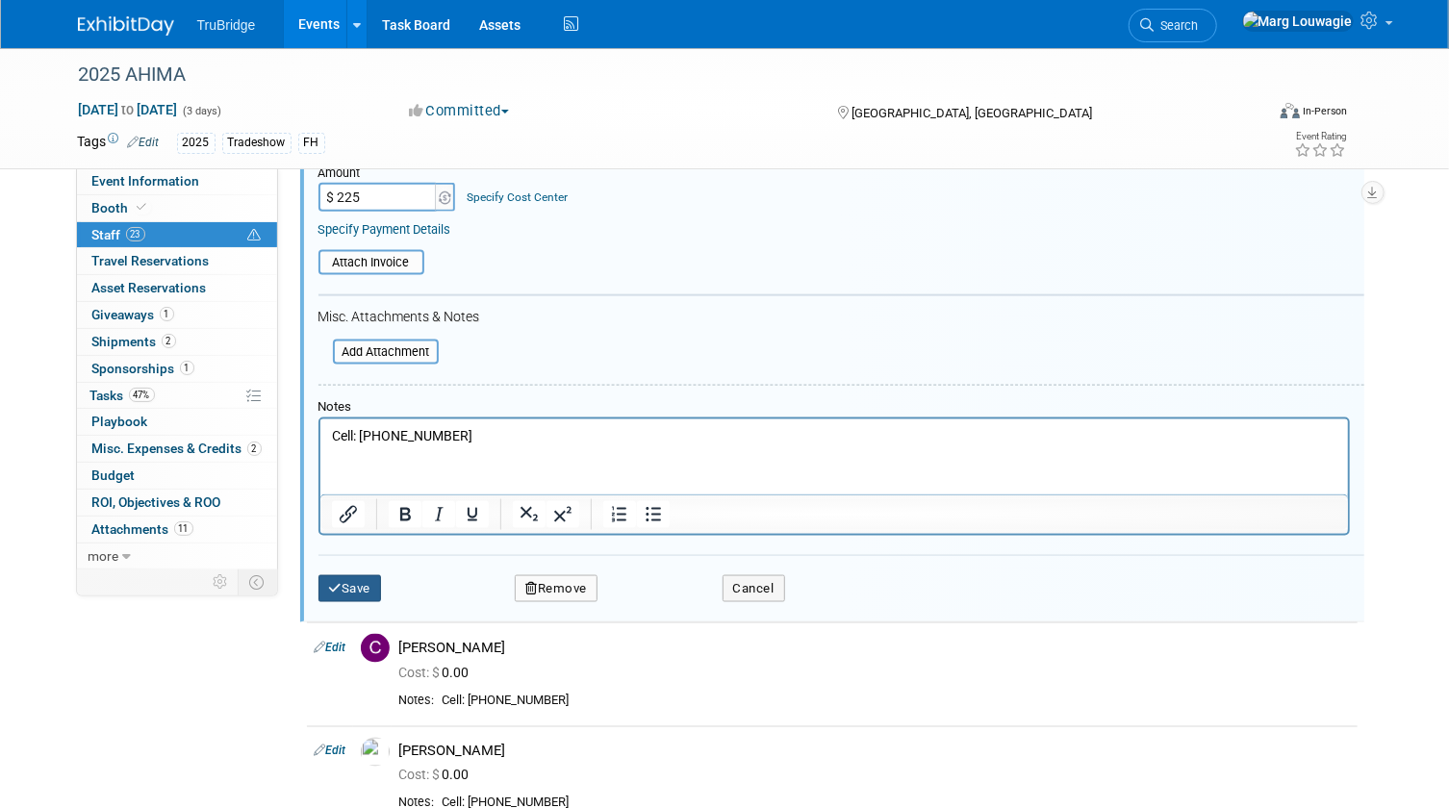
type input "$ 225.00"
click at [359, 579] on button "Save" at bounding box center [349, 588] width 63 height 27
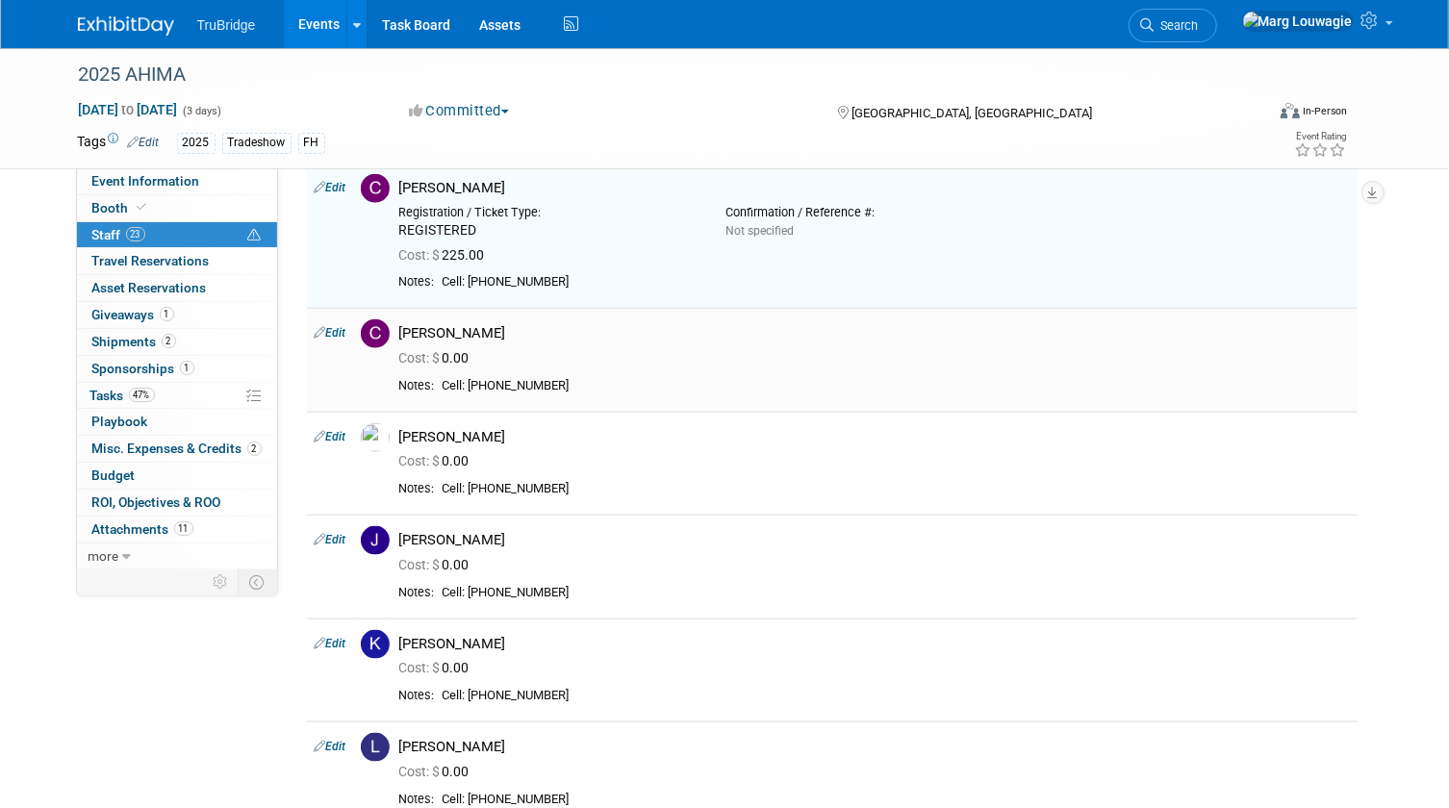
scroll to position [1004, 0]
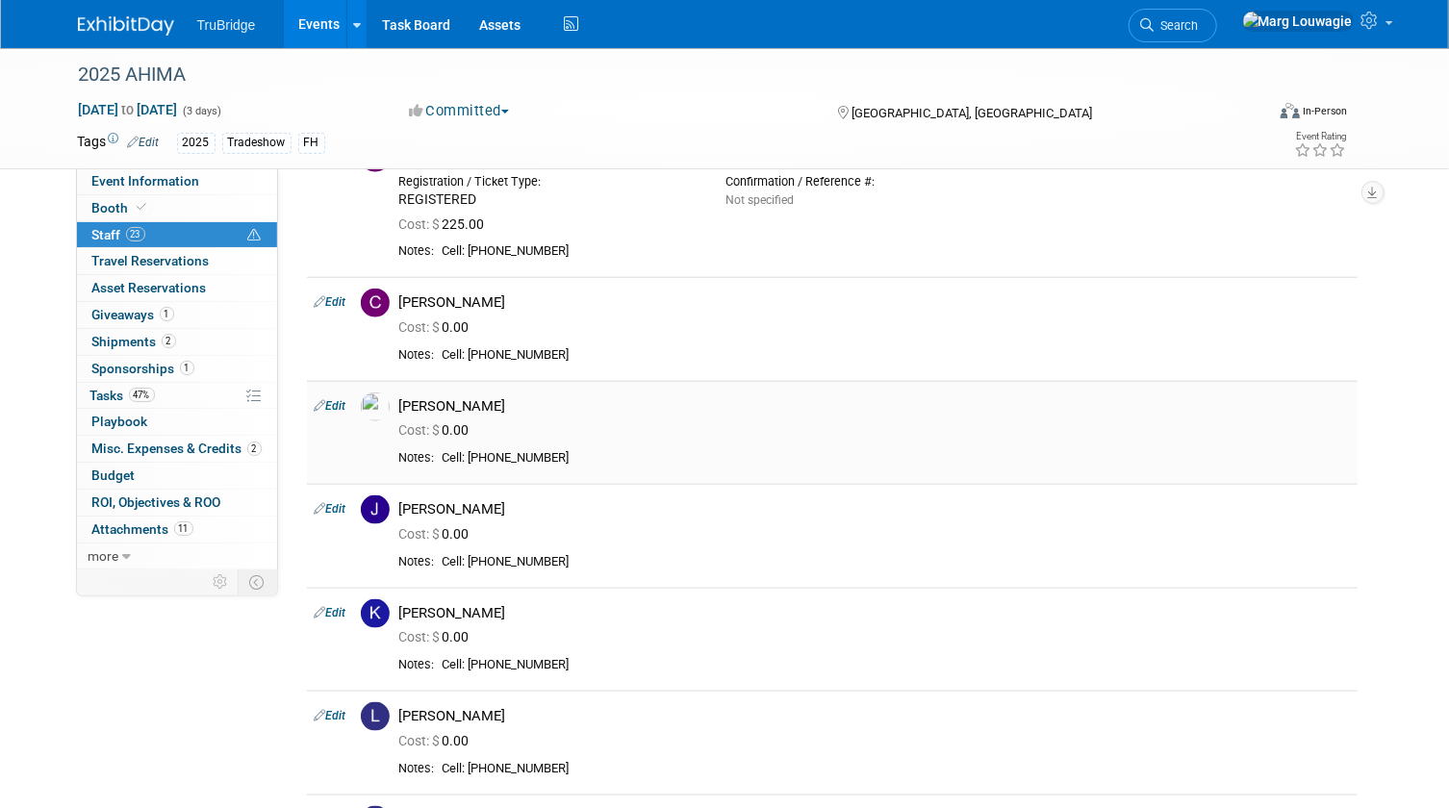
click at [340, 405] on link "Edit" at bounding box center [331, 405] width 32 height 13
select select "acc746e6-783b-49fe-b7fe-789a22ffaa87"
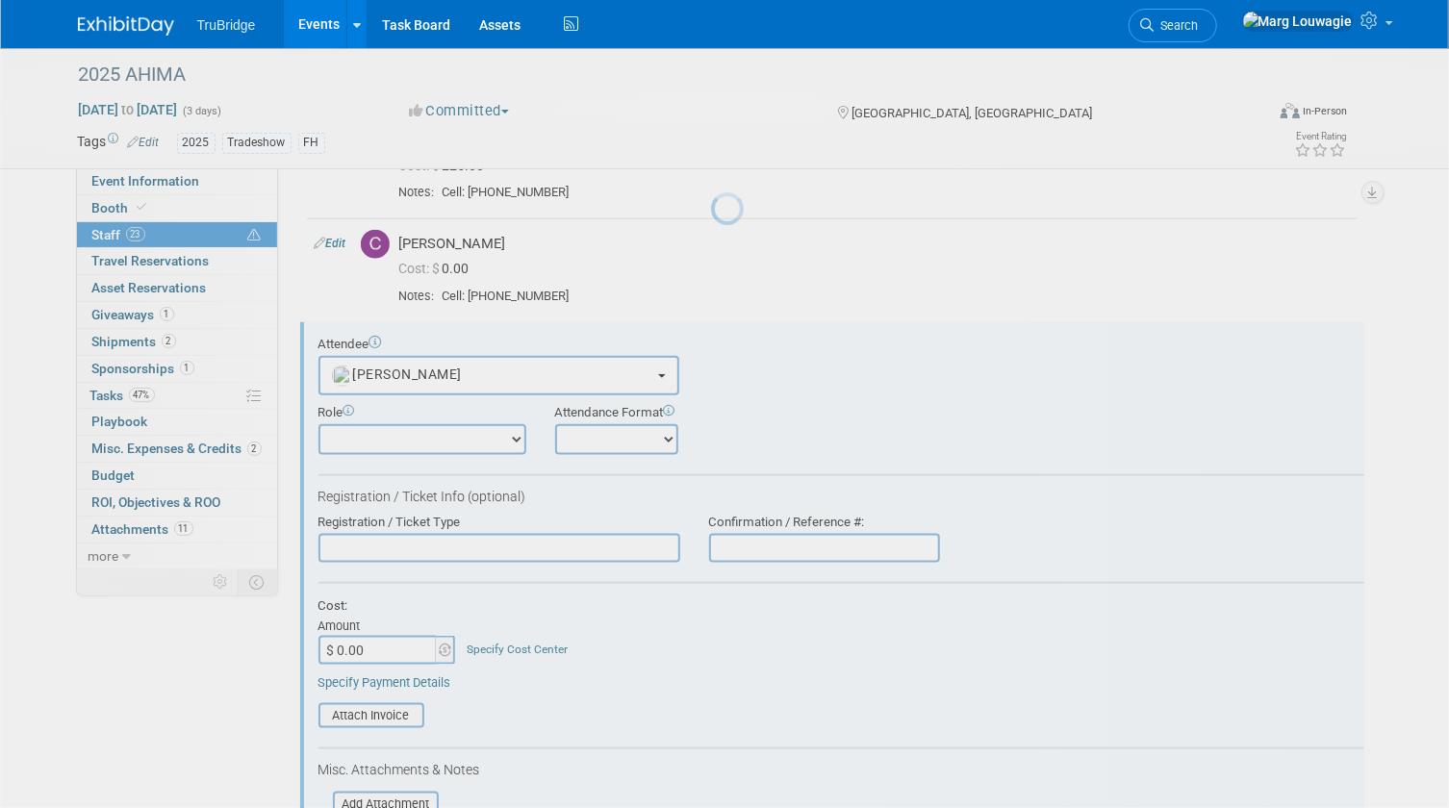
scroll to position [0, 0]
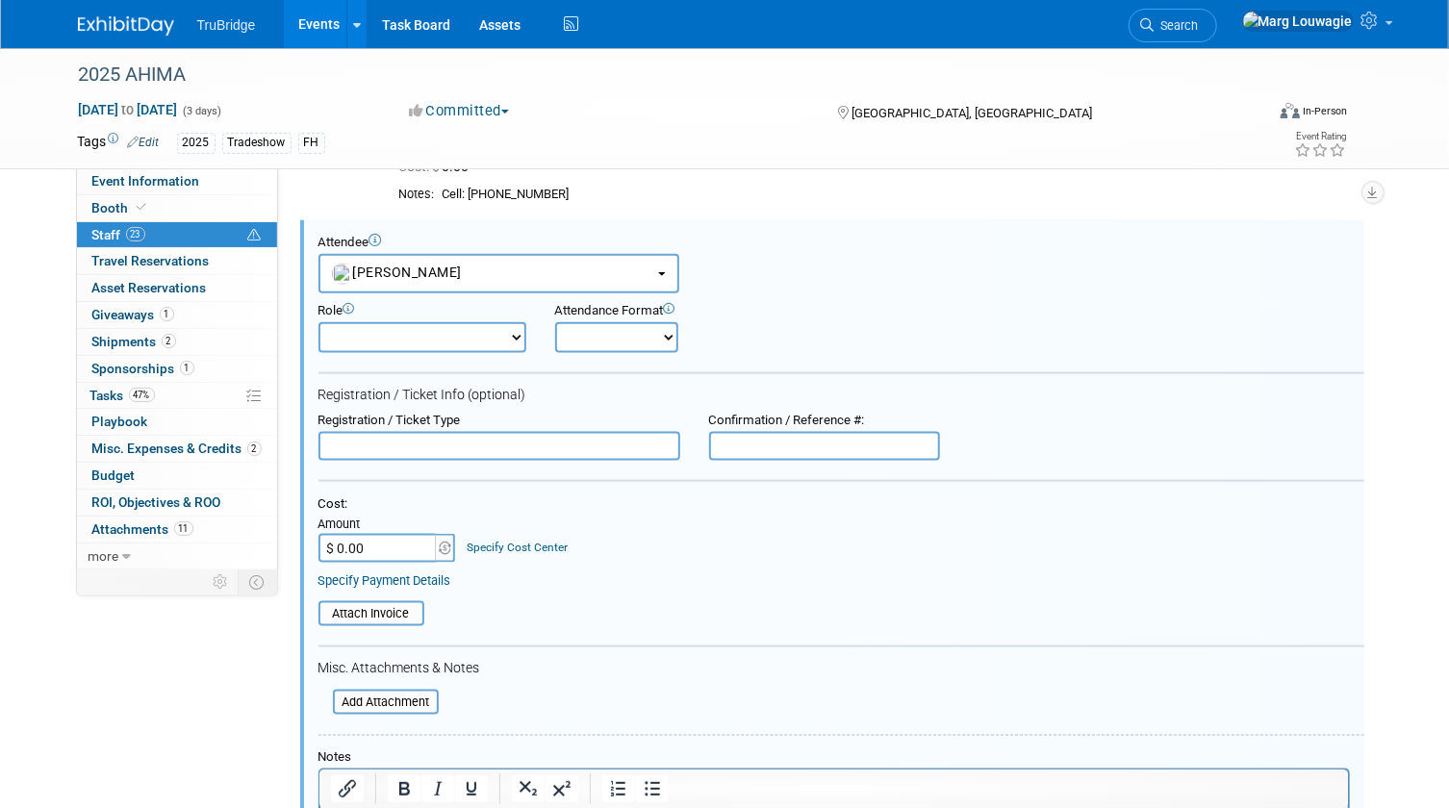
click at [425, 447] on input "text" at bounding box center [499, 446] width 362 height 29
type input "REGISTERED"
click at [379, 546] on input "$ 0.00" at bounding box center [378, 548] width 120 height 29
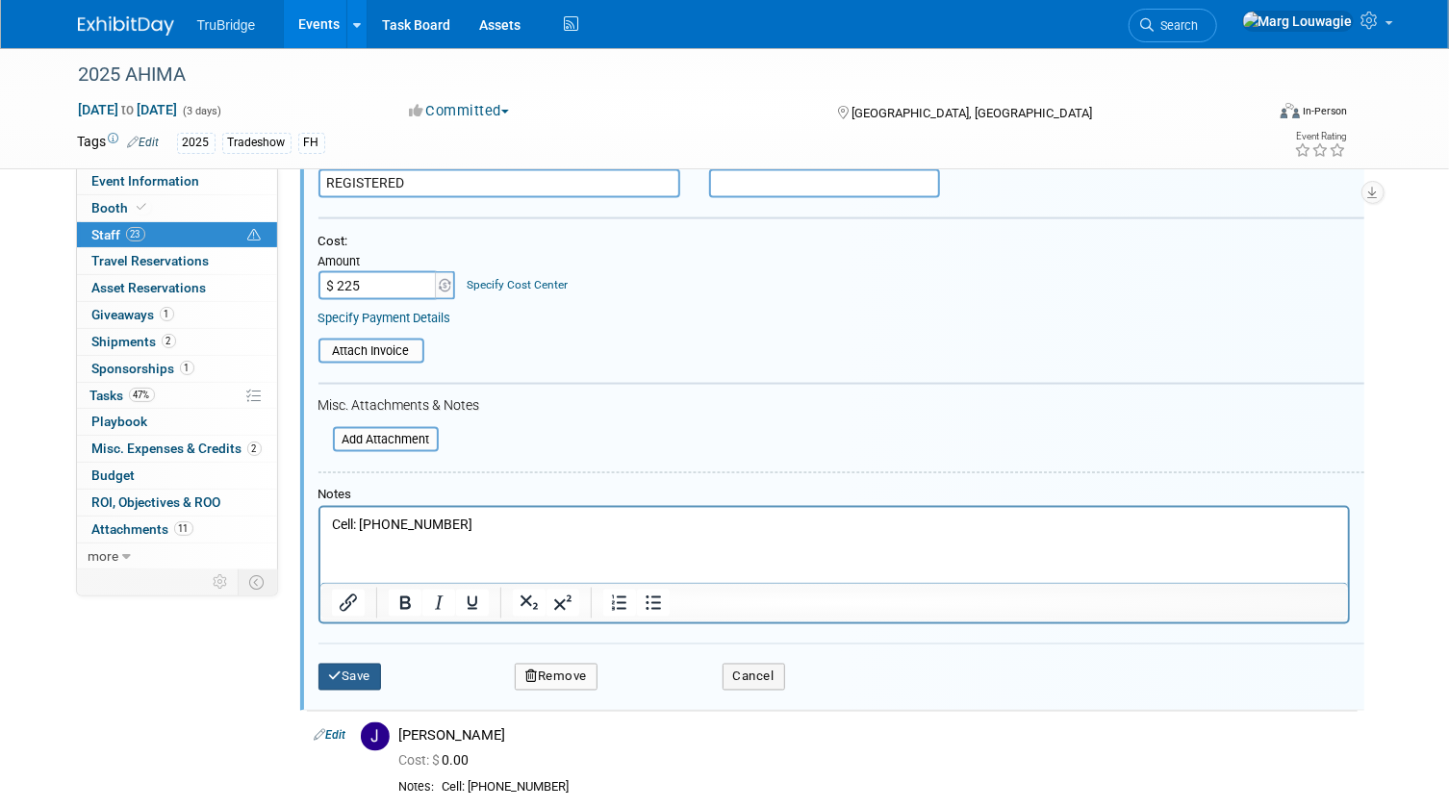
type input "$ 225.00"
click at [371, 669] on button "Save" at bounding box center [349, 677] width 63 height 27
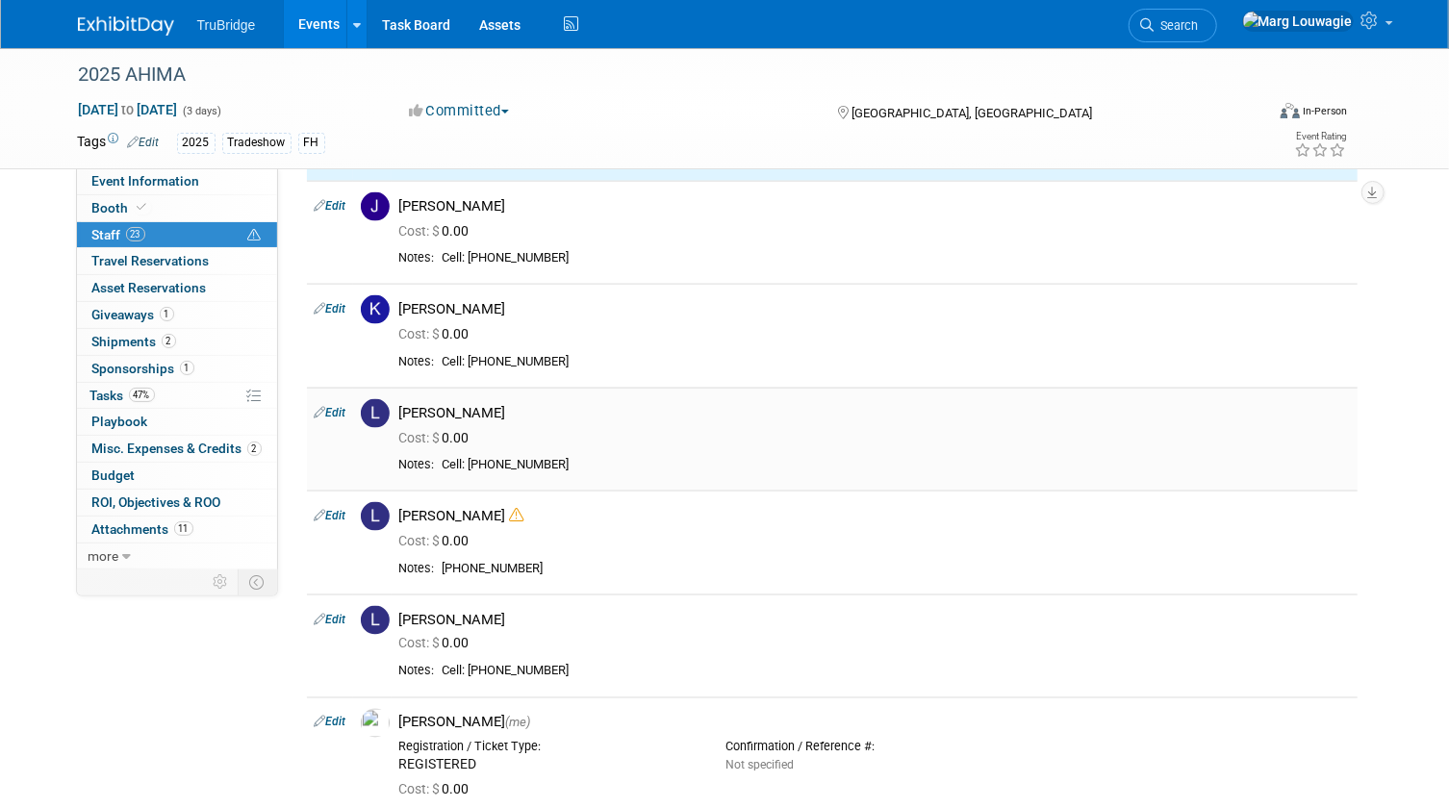
scroll to position [1165, 0]
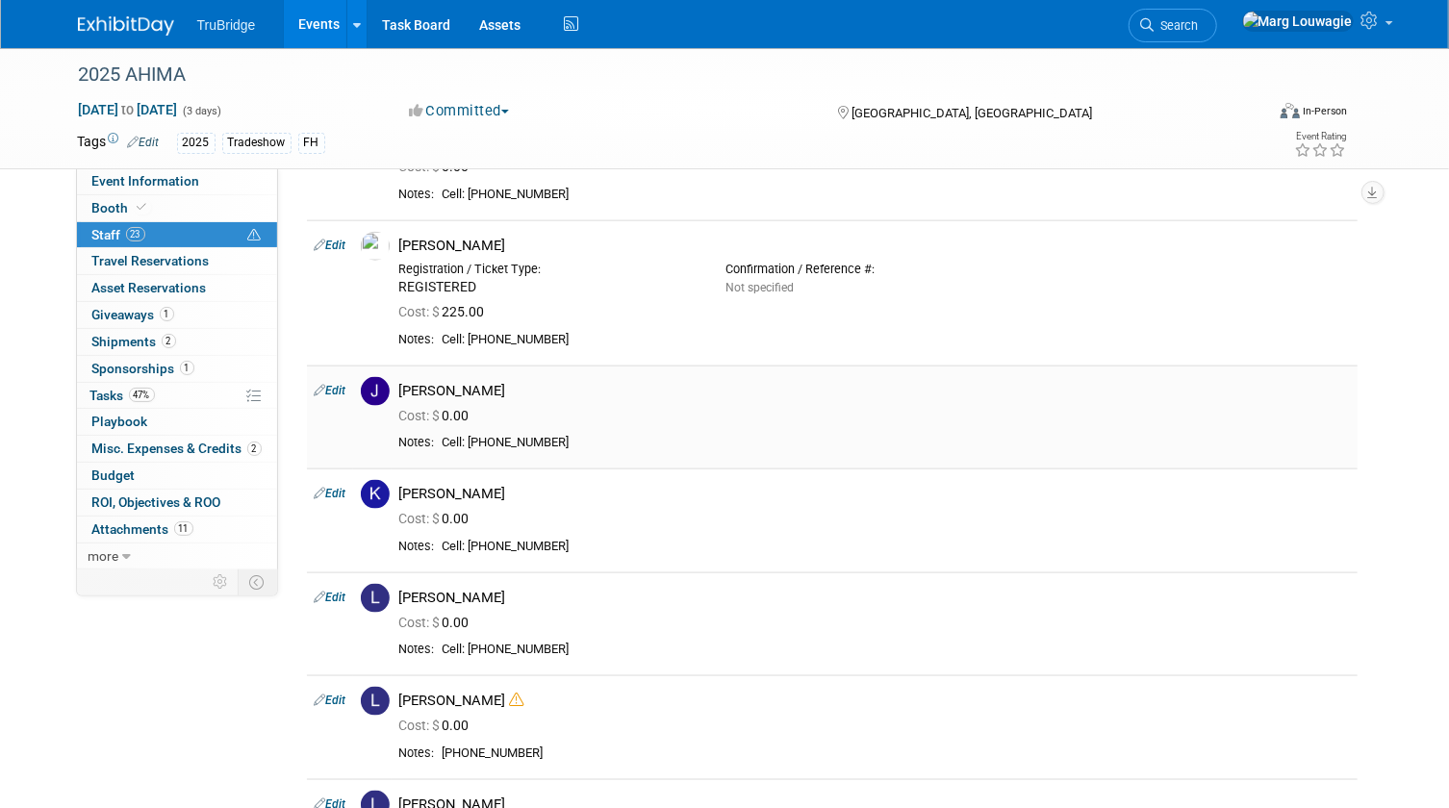
click at [339, 386] on link "Edit" at bounding box center [331, 390] width 32 height 13
select select "47f7d21d-b76c-44bd-9713-bf80011943eb"
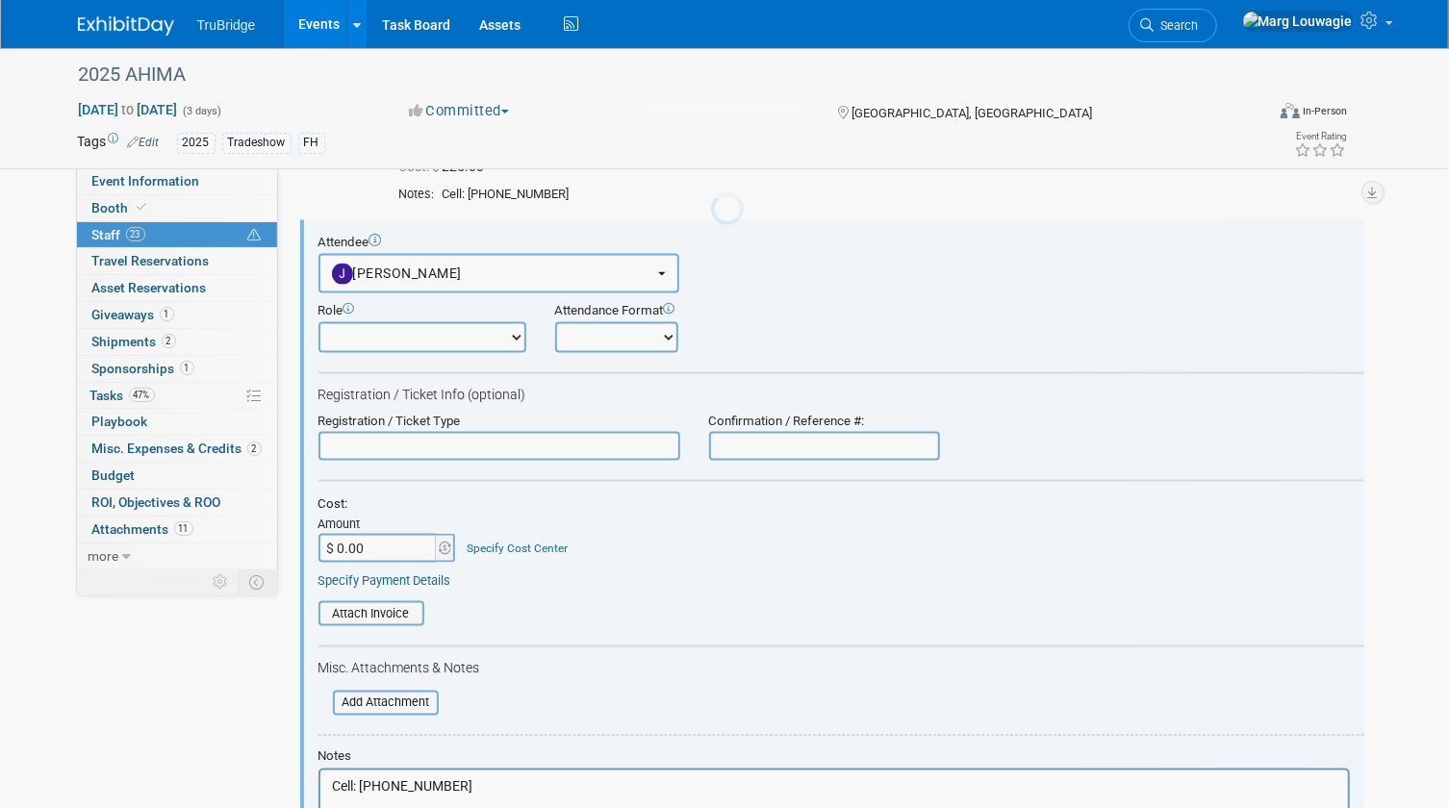
scroll to position [0, 0]
click at [390, 442] on input "text" at bounding box center [499, 446] width 362 height 29
type input "REGISTERED"
click at [364, 548] on input "$ 0.00" at bounding box center [378, 548] width 120 height 29
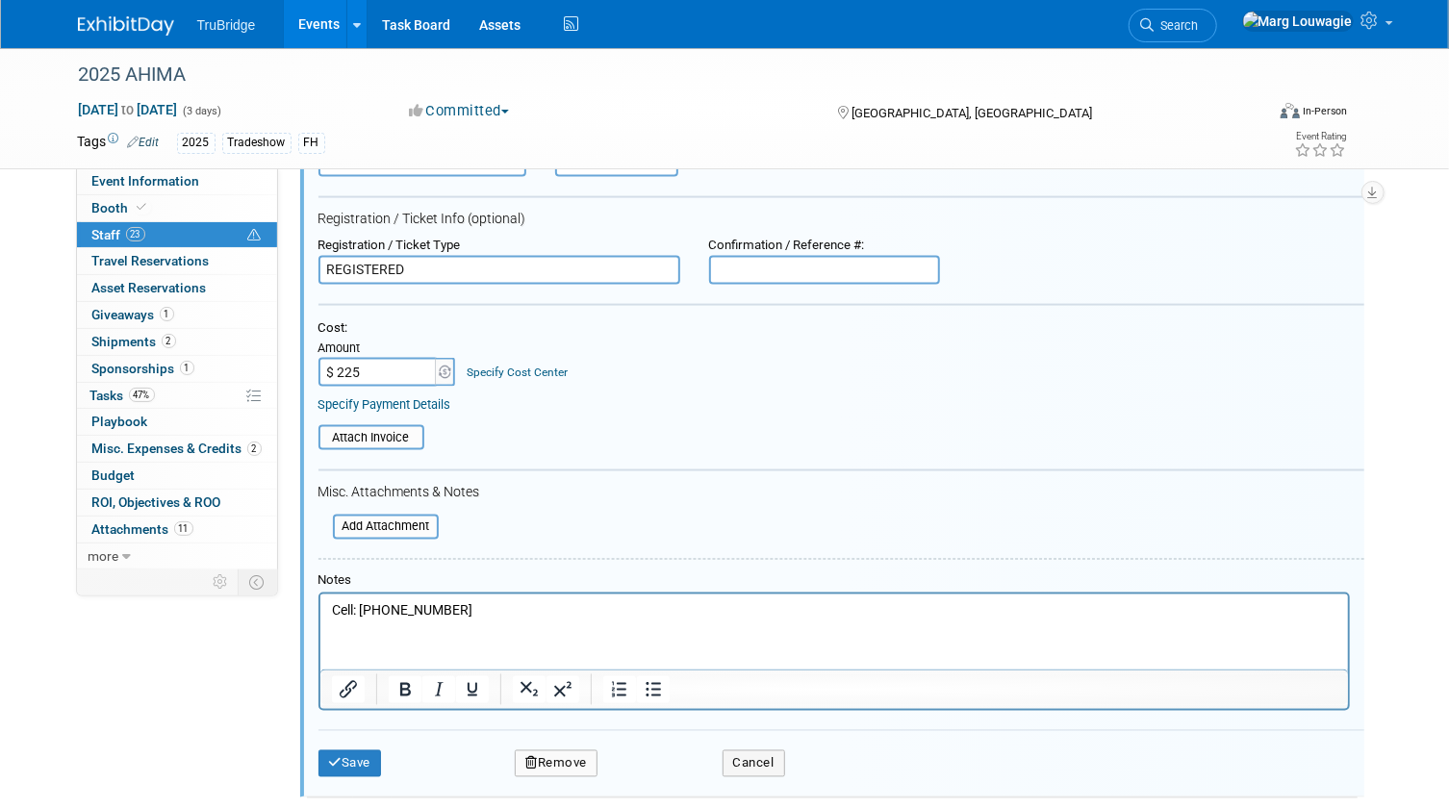
scroll to position [1573, 0]
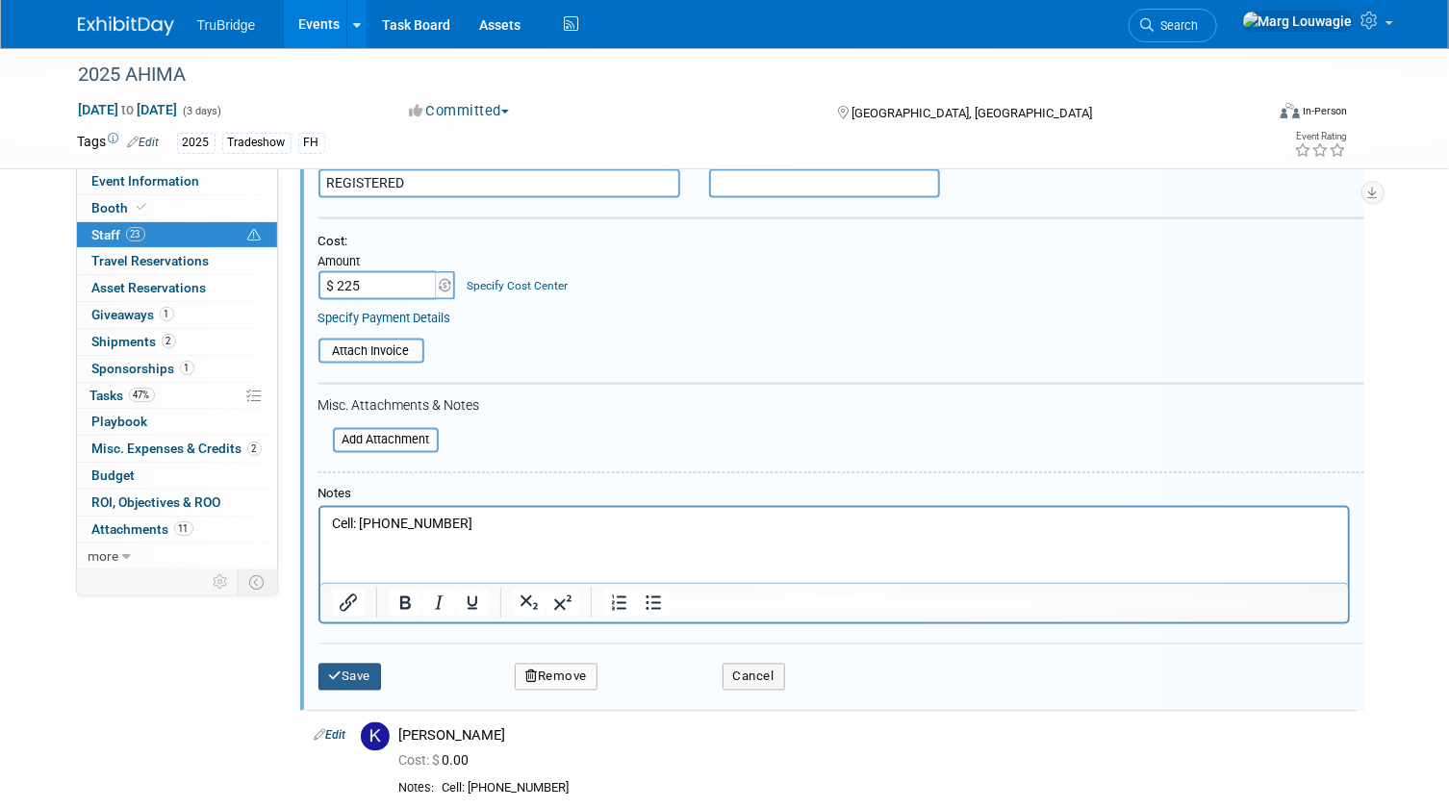
type input "$ 225.00"
drag, startPoint x: 360, startPoint y: 661, endPoint x: 518, endPoint y: 536, distance: 201.3
click at [361, 664] on button "Save" at bounding box center [349, 677] width 63 height 27
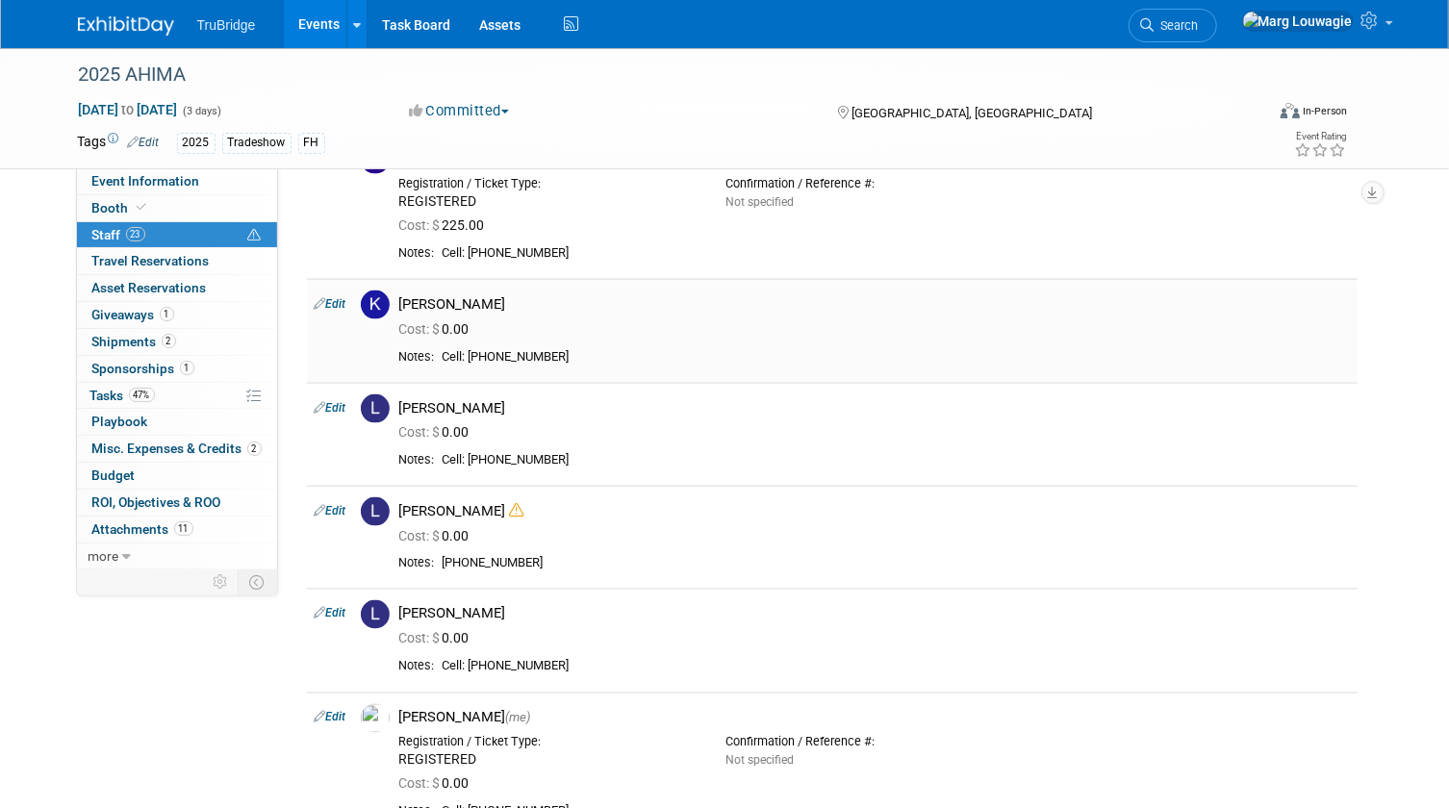
scroll to position [1398, 0]
click at [341, 303] on link "Edit" at bounding box center [331, 302] width 32 height 13
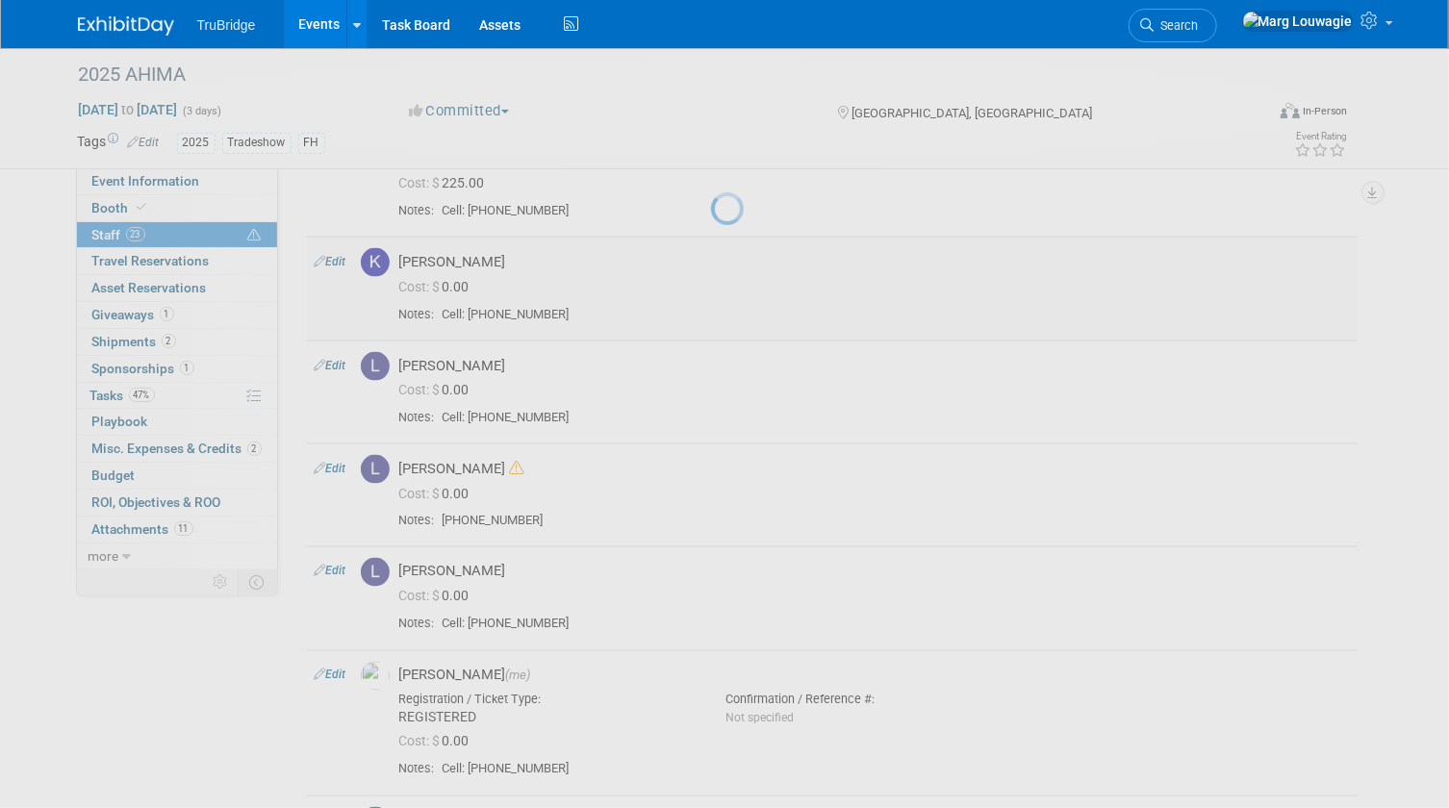
select select "5e19c7b3-1835-41bd-8fd9-d2e55a183cec"
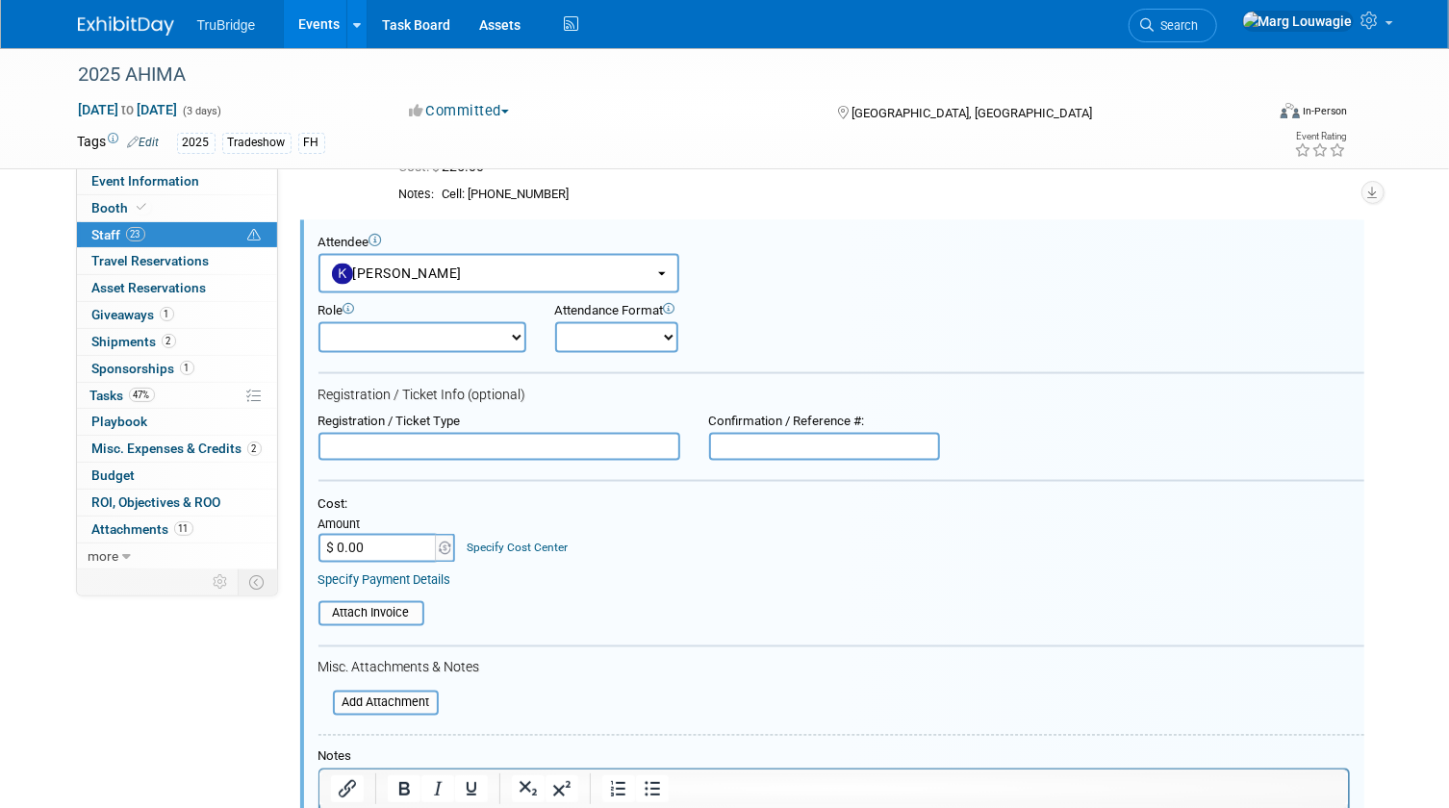
scroll to position [0, 0]
click at [395, 437] on input "text" at bounding box center [499, 447] width 362 height 29
type input "REGISTERED"
click at [401, 548] on input "$ 0.00" at bounding box center [378, 548] width 120 height 29
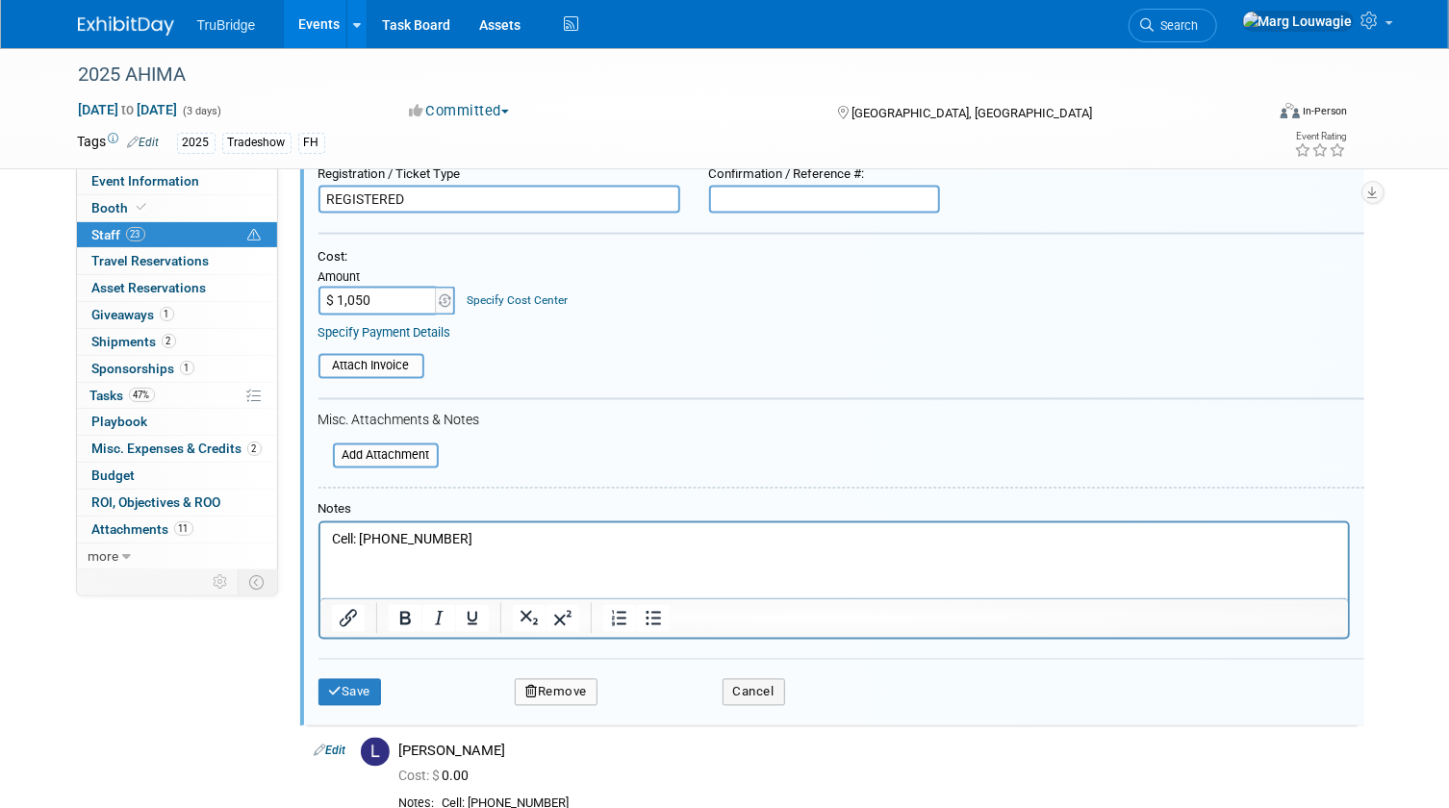
scroll to position [1718, 0]
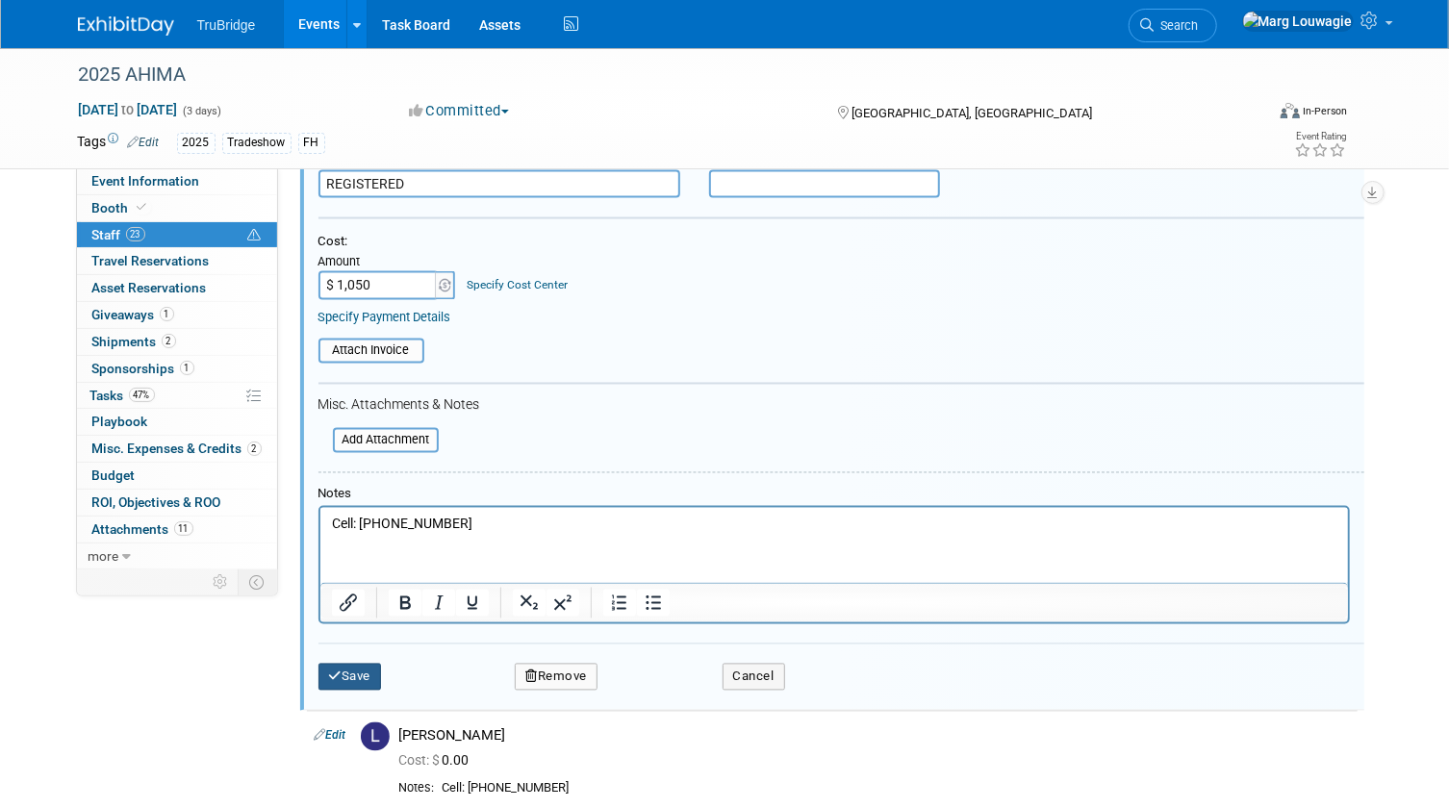
type input "$ 1,050.00"
drag, startPoint x: 337, startPoint y: 668, endPoint x: 429, endPoint y: 573, distance: 132.0
click at [337, 670] on icon "submit" at bounding box center [335, 676] width 13 height 13
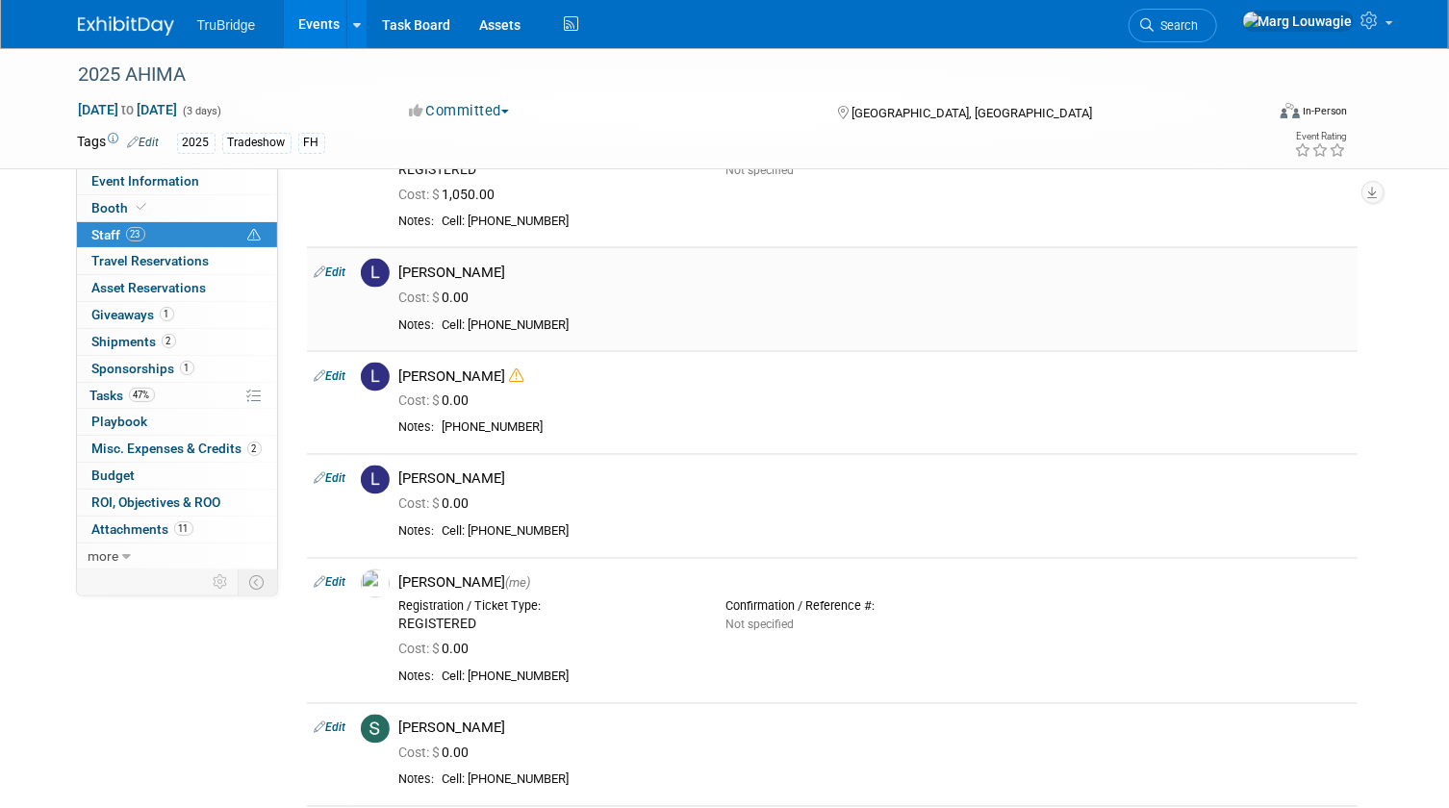
scroll to position [1543, 0]
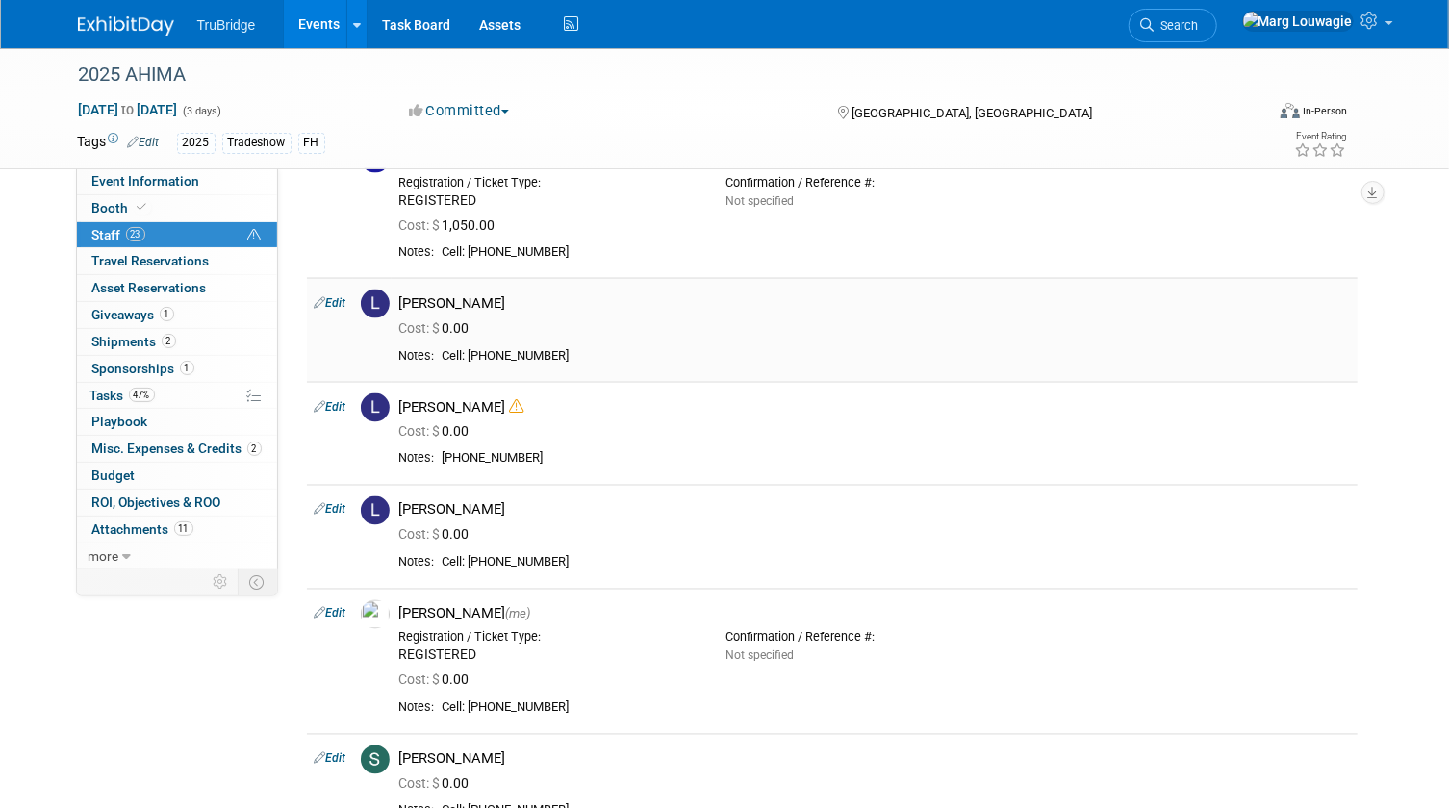
click at [337, 304] on link "Edit" at bounding box center [331, 302] width 32 height 13
select select "d751f9e5-a399-413b-bb2e-bd4de73e217b"
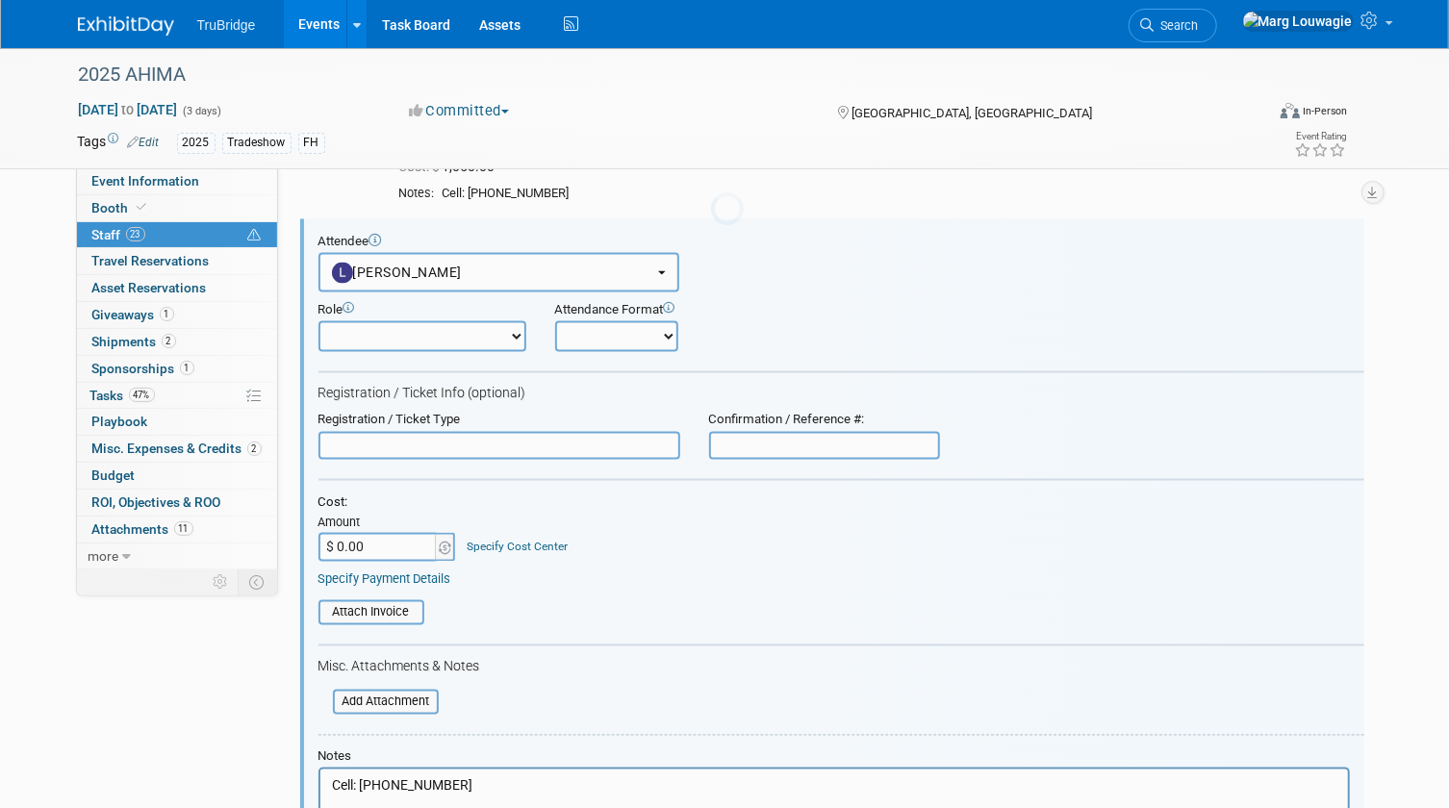
scroll to position [0, 0]
click at [403, 443] on input "text" at bounding box center [499, 446] width 362 height 29
type input "REGISTERED"
click at [374, 534] on input "$ 0.00" at bounding box center [378, 547] width 120 height 29
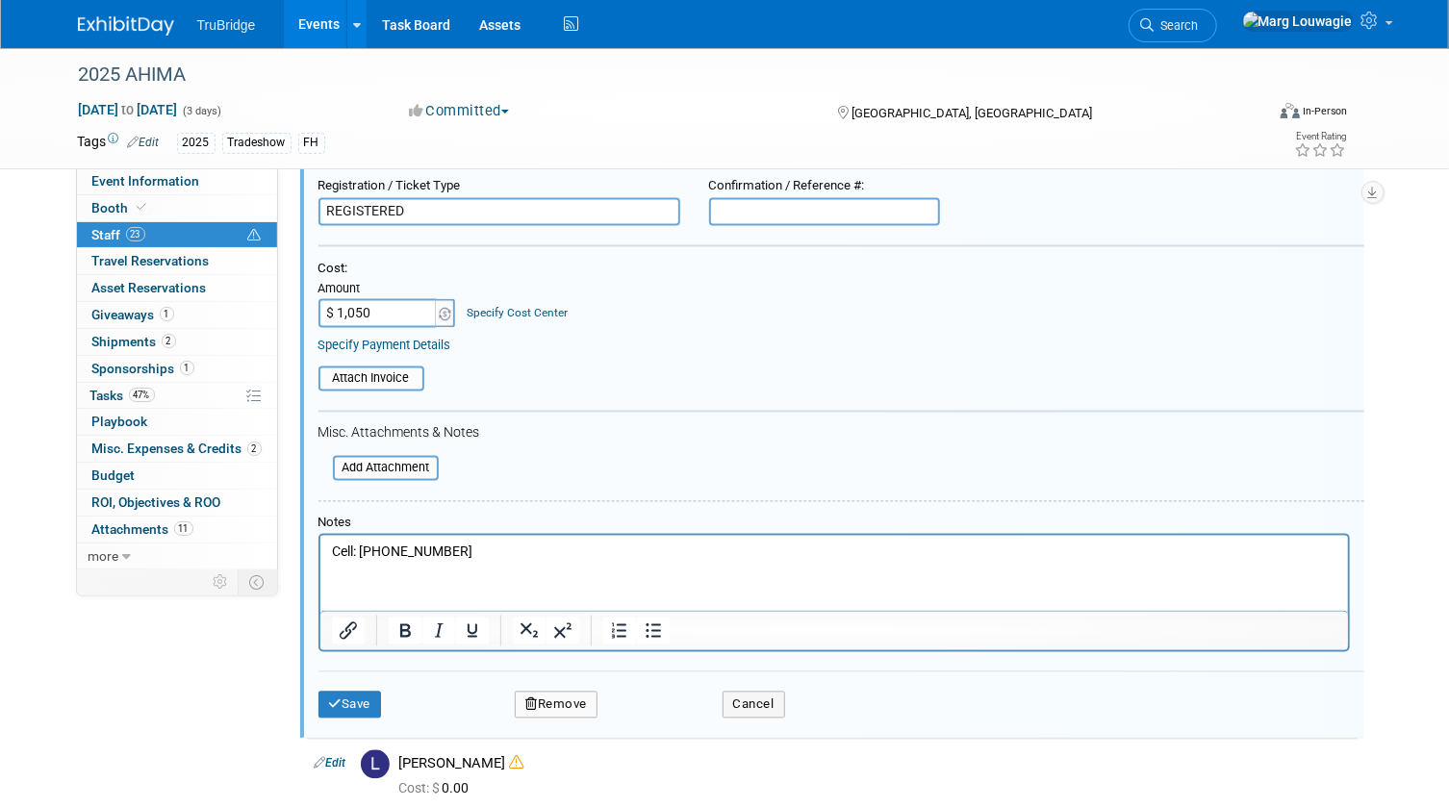
scroll to position [1864, 0]
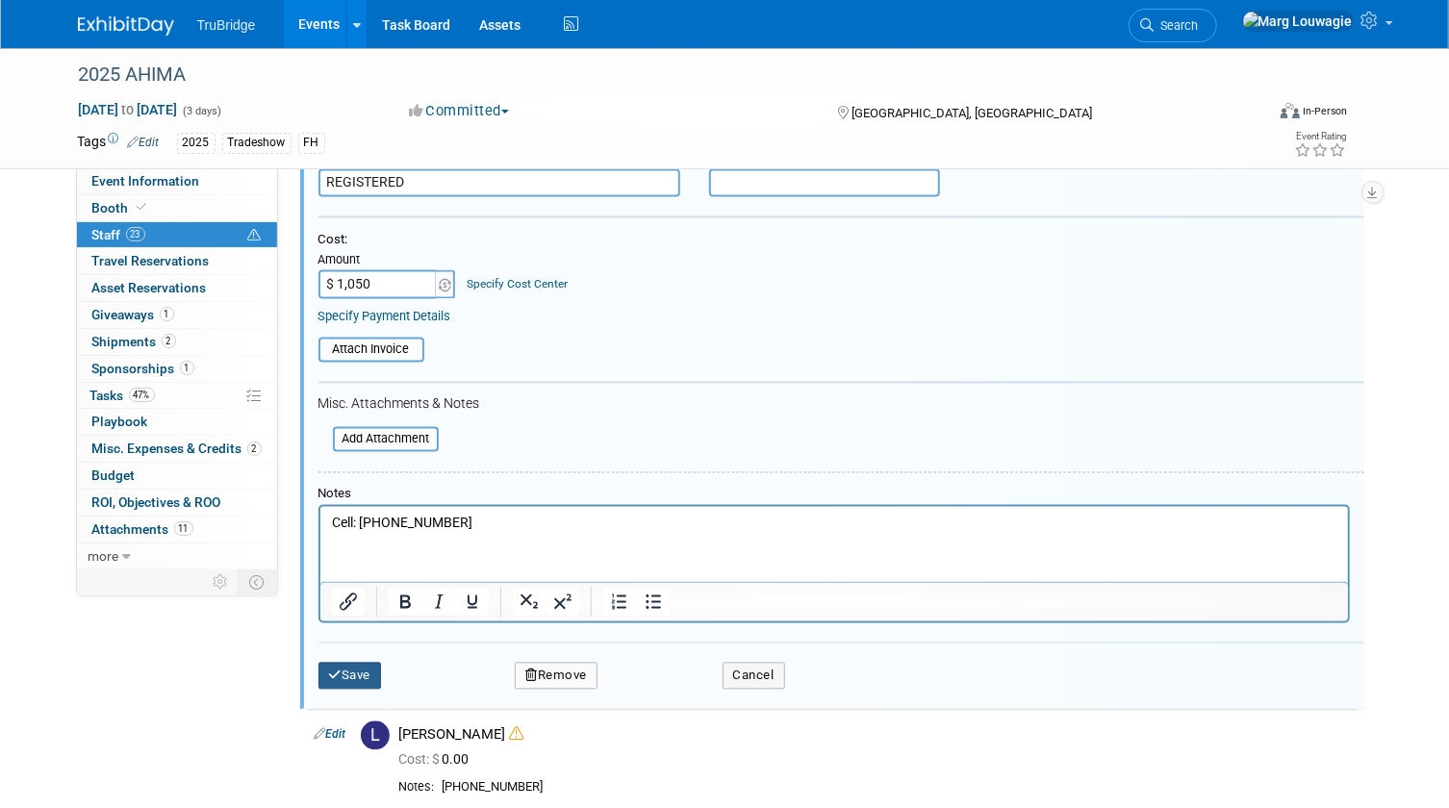
type input "$ 1,050.00"
click at [344, 674] on button "Save" at bounding box center [349, 676] width 63 height 27
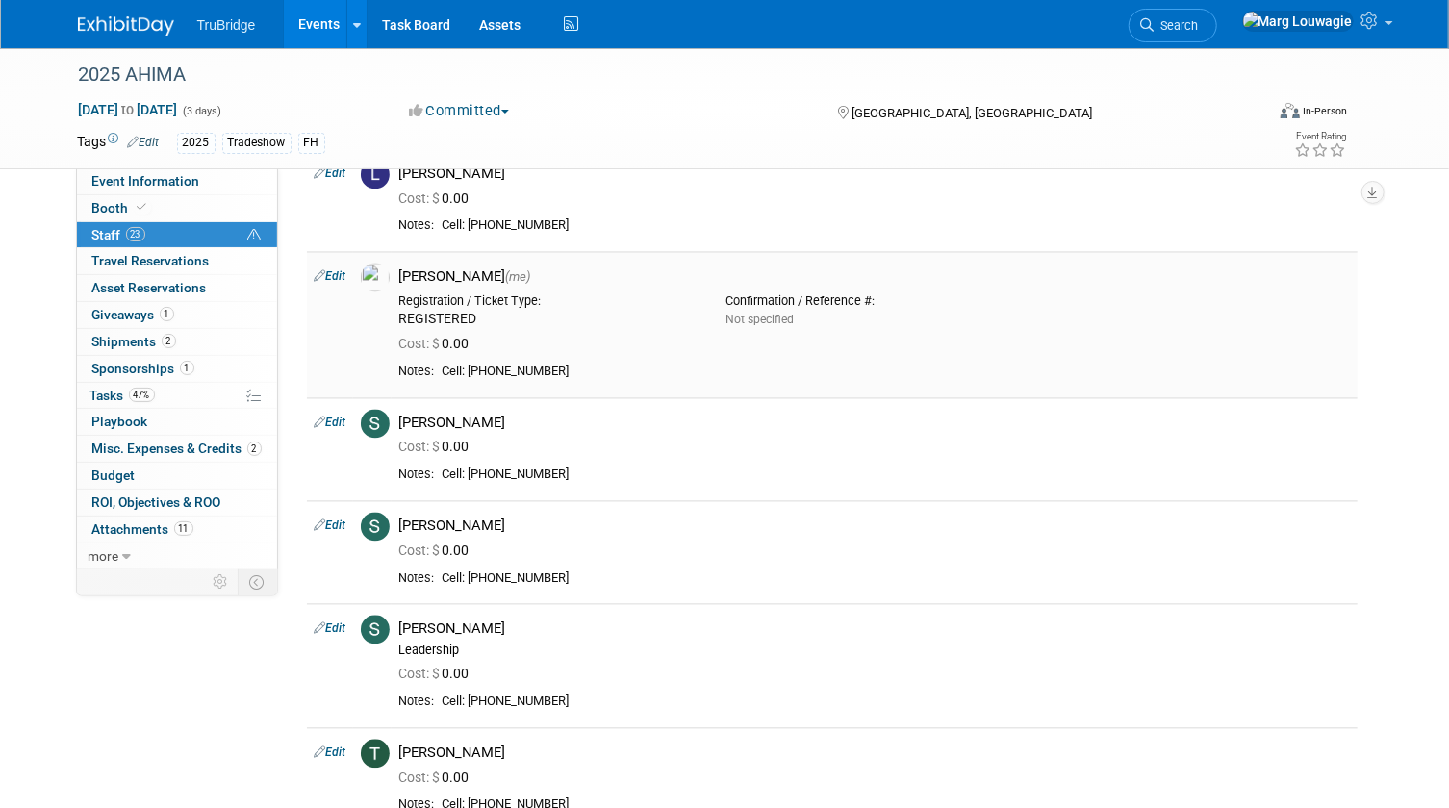
scroll to position [1952, 0]
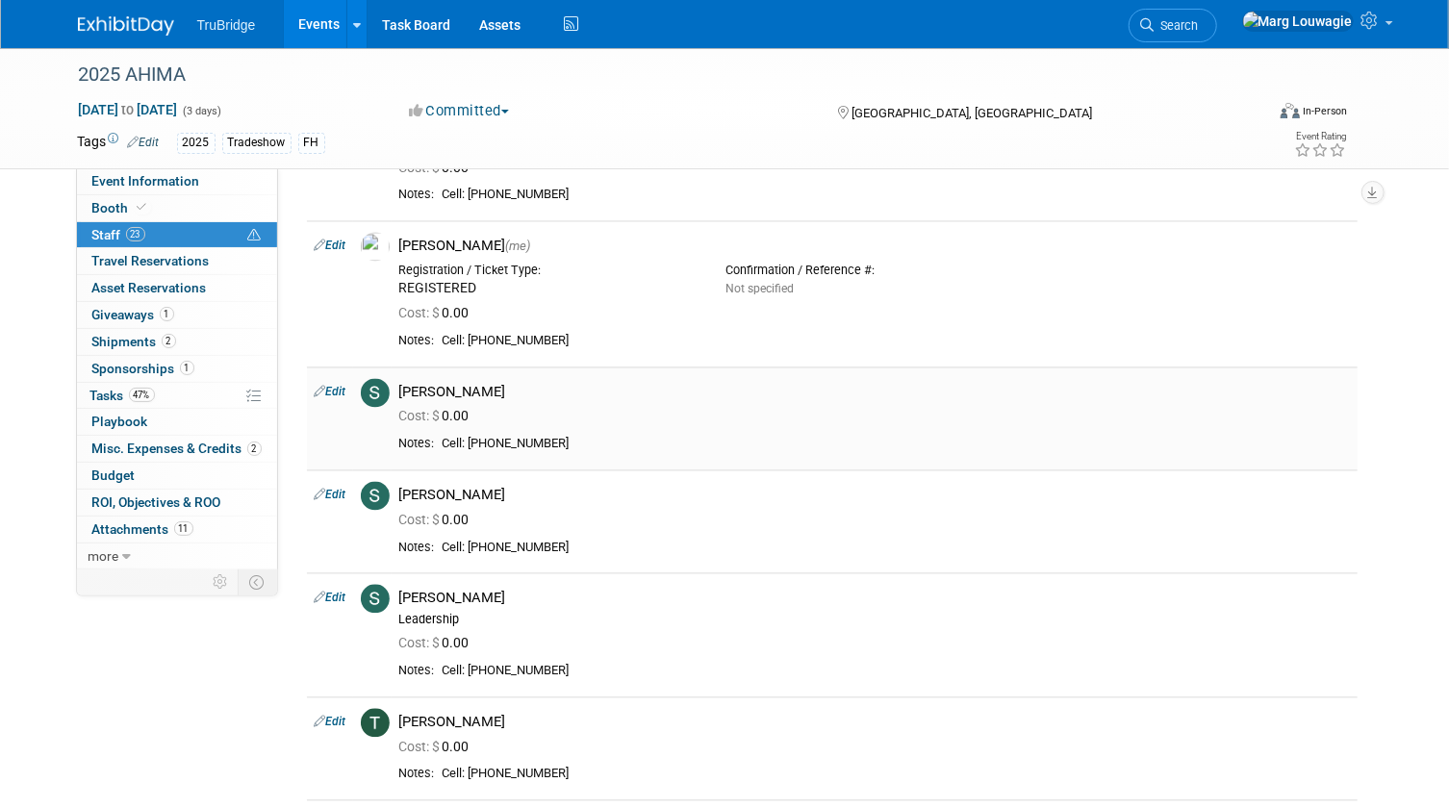
click at [338, 390] on link "Edit" at bounding box center [331, 392] width 32 height 13
select select "dc15d19b-392b-4d4a-b29d-963ba80aacdb"
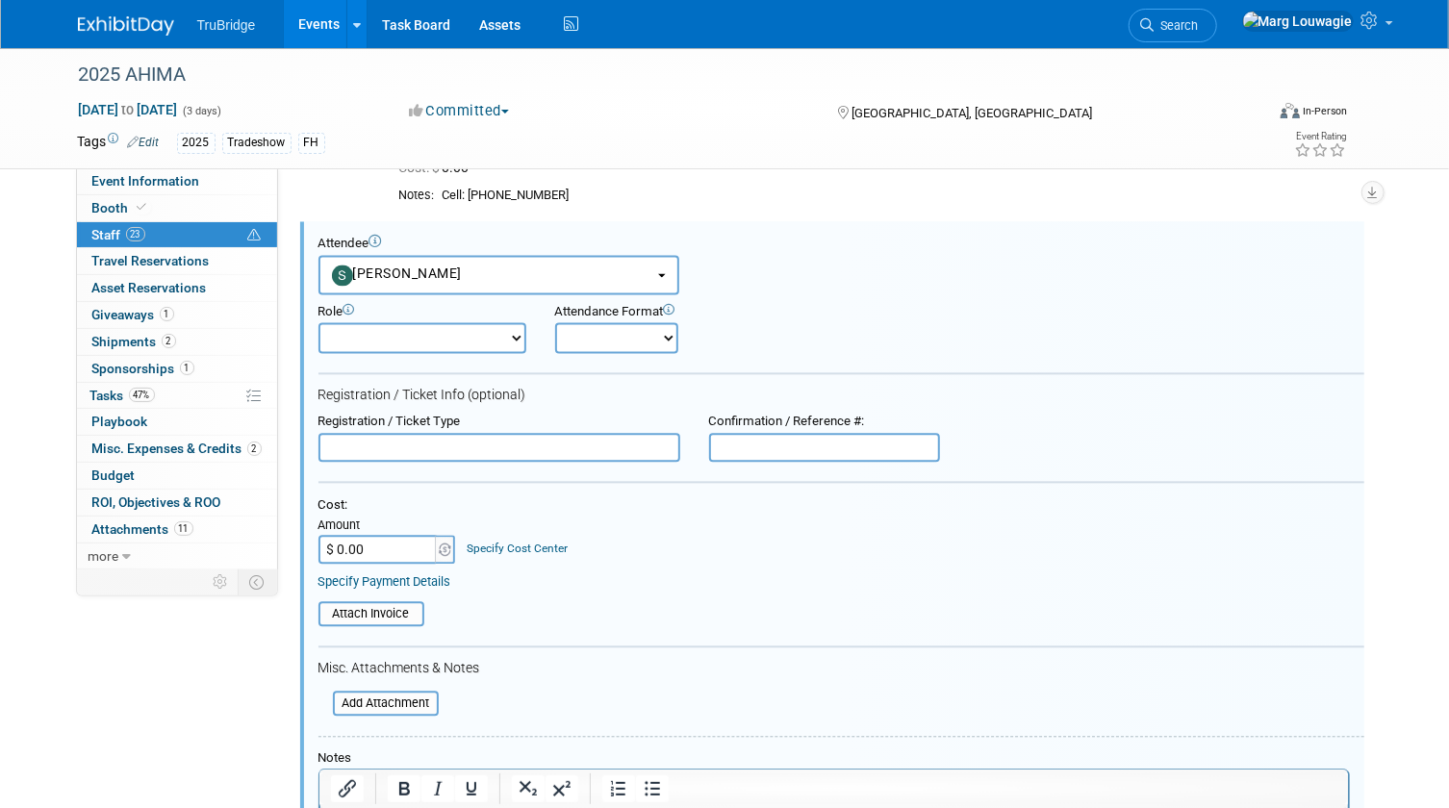
scroll to position [0, 0]
click at [374, 444] on input "text" at bounding box center [499, 447] width 362 height 29
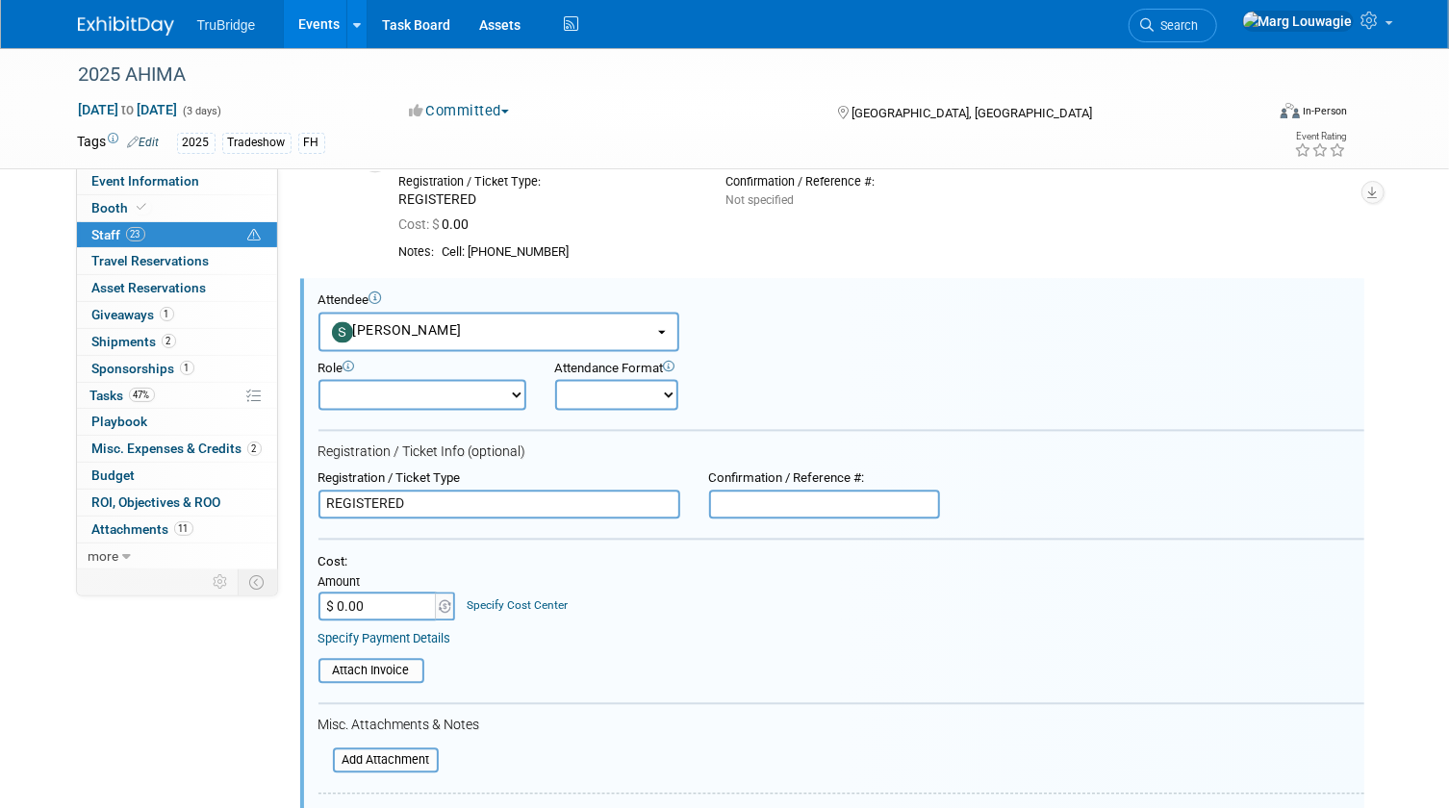
scroll to position [2010, 0]
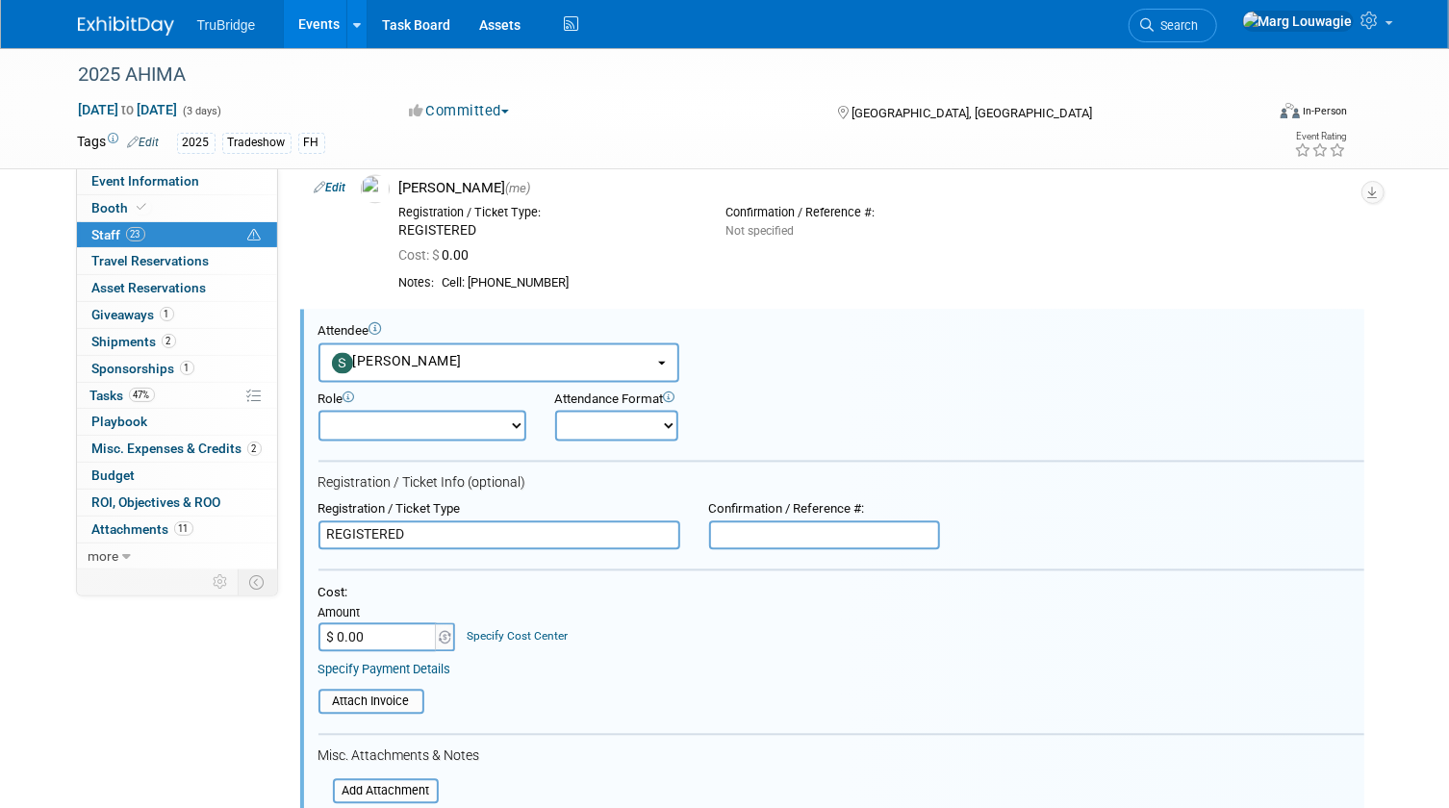
type input "REGISTERED"
click at [363, 642] on input "$ 0.00" at bounding box center [378, 636] width 120 height 29
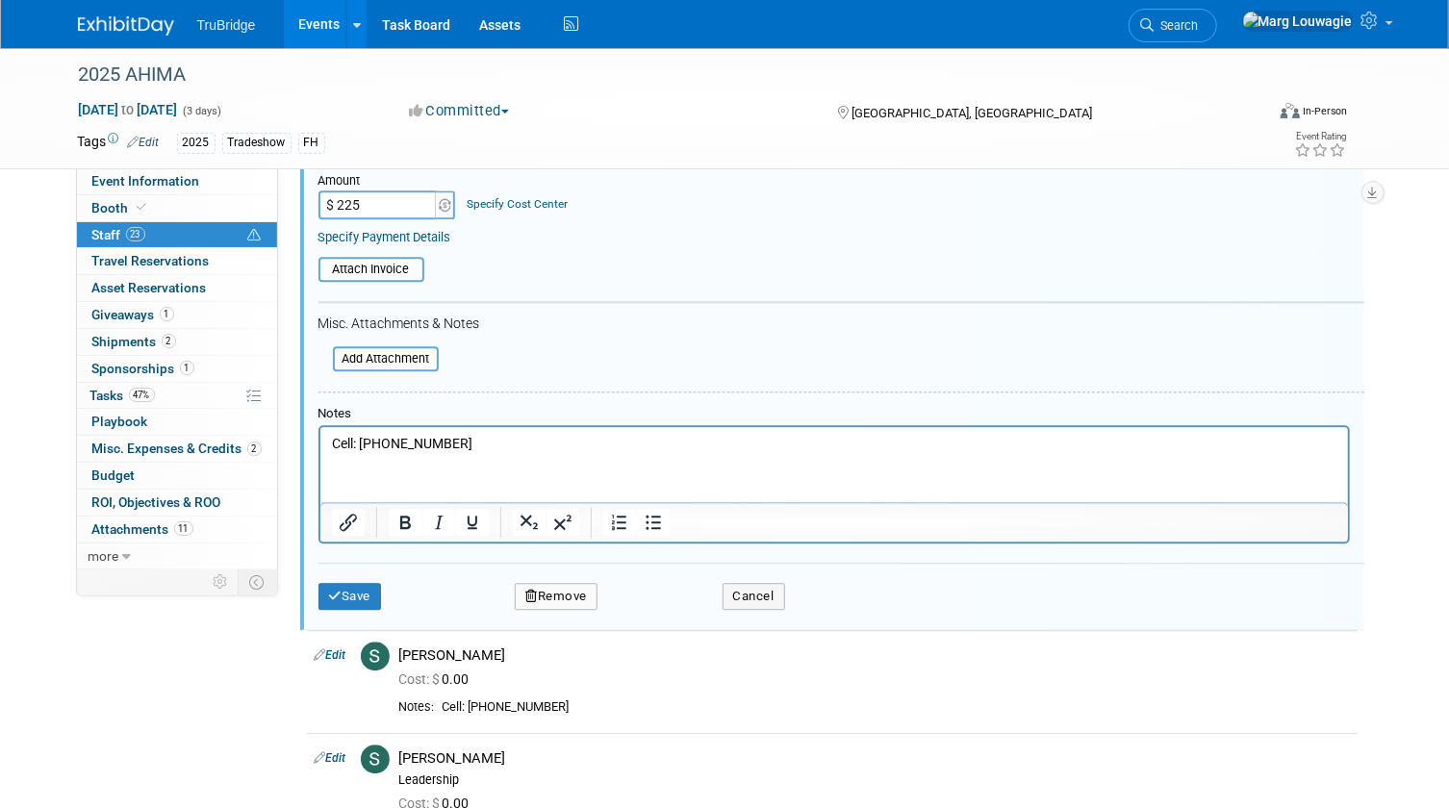
scroll to position [2448, 0]
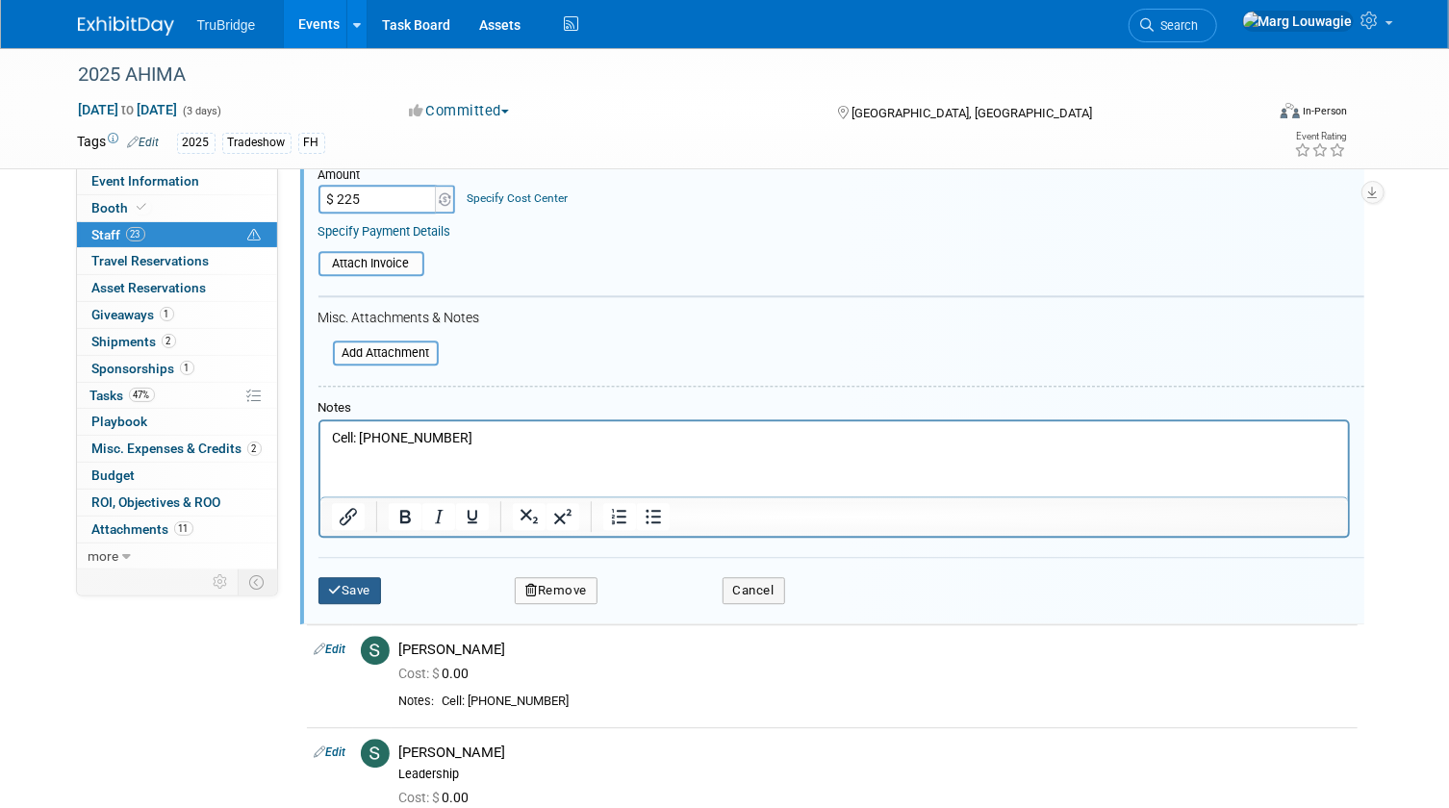
type input "$ 225.00"
click at [375, 586] on button "Save" at bounding box center [349, 590] width 63 height 27
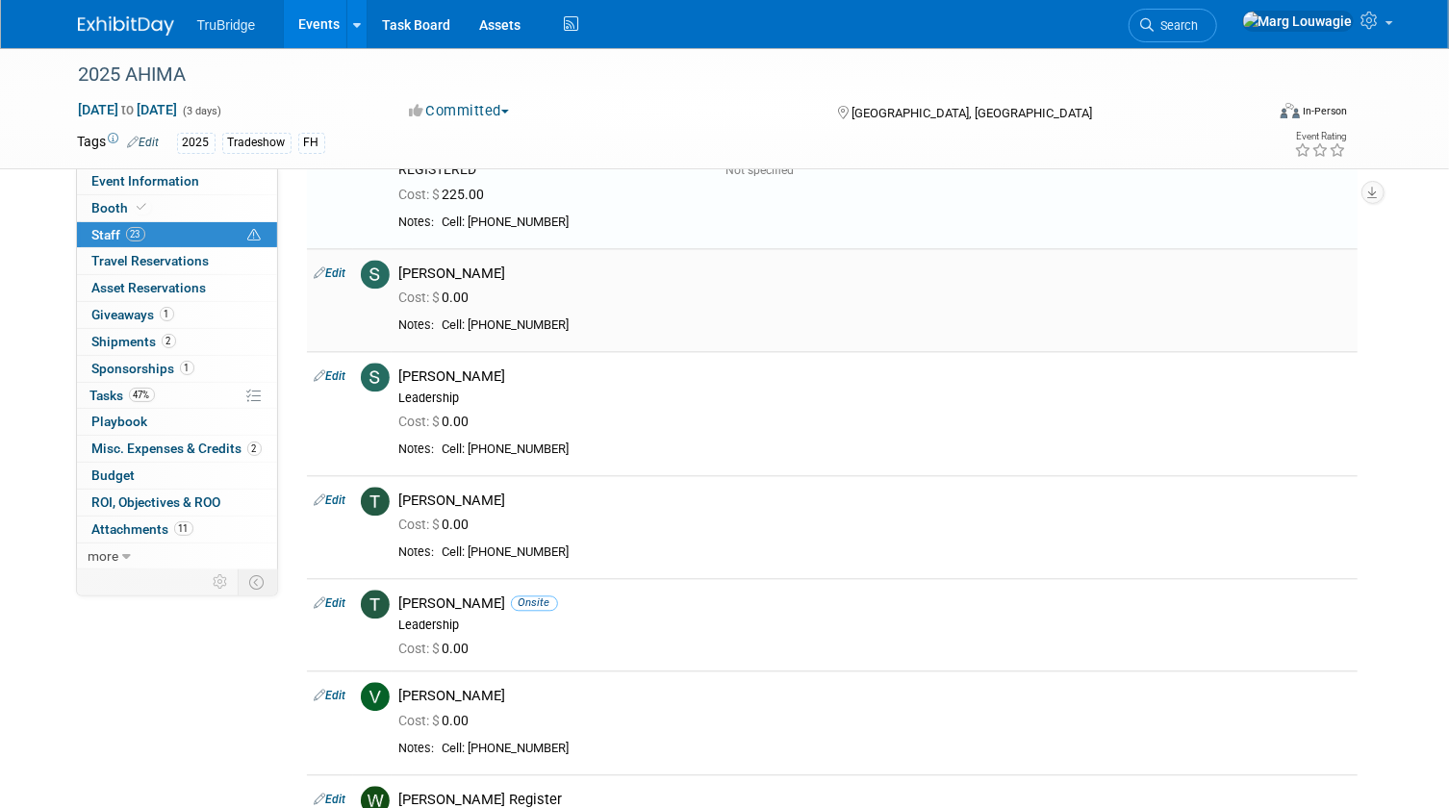
scroll to position [2186, 0]
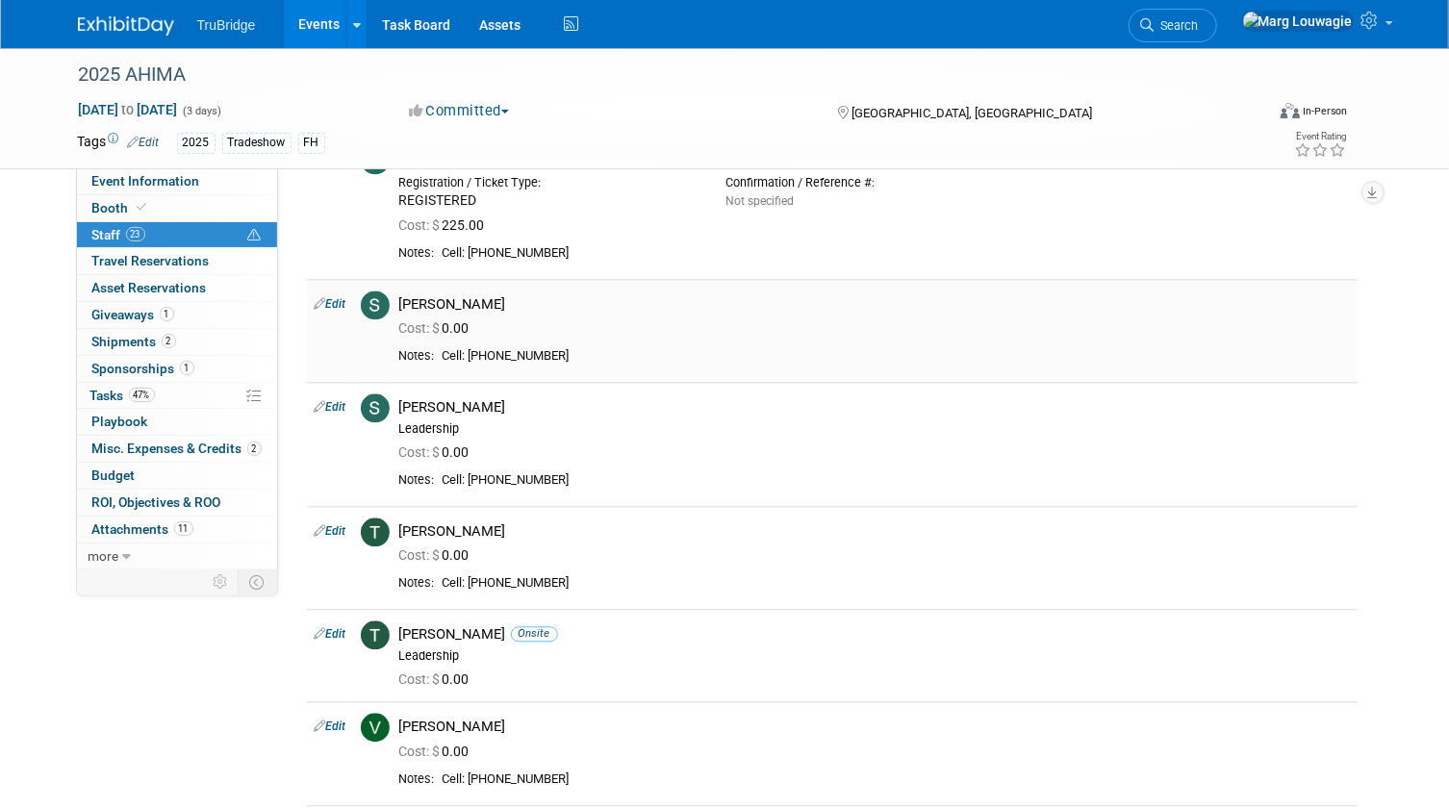
click at [330, 298] on link "Edit" at bounding box center [331, 303] width 32 height 13
select select "a95bcdce-de3f-4bf3-8872-1348be69c891"
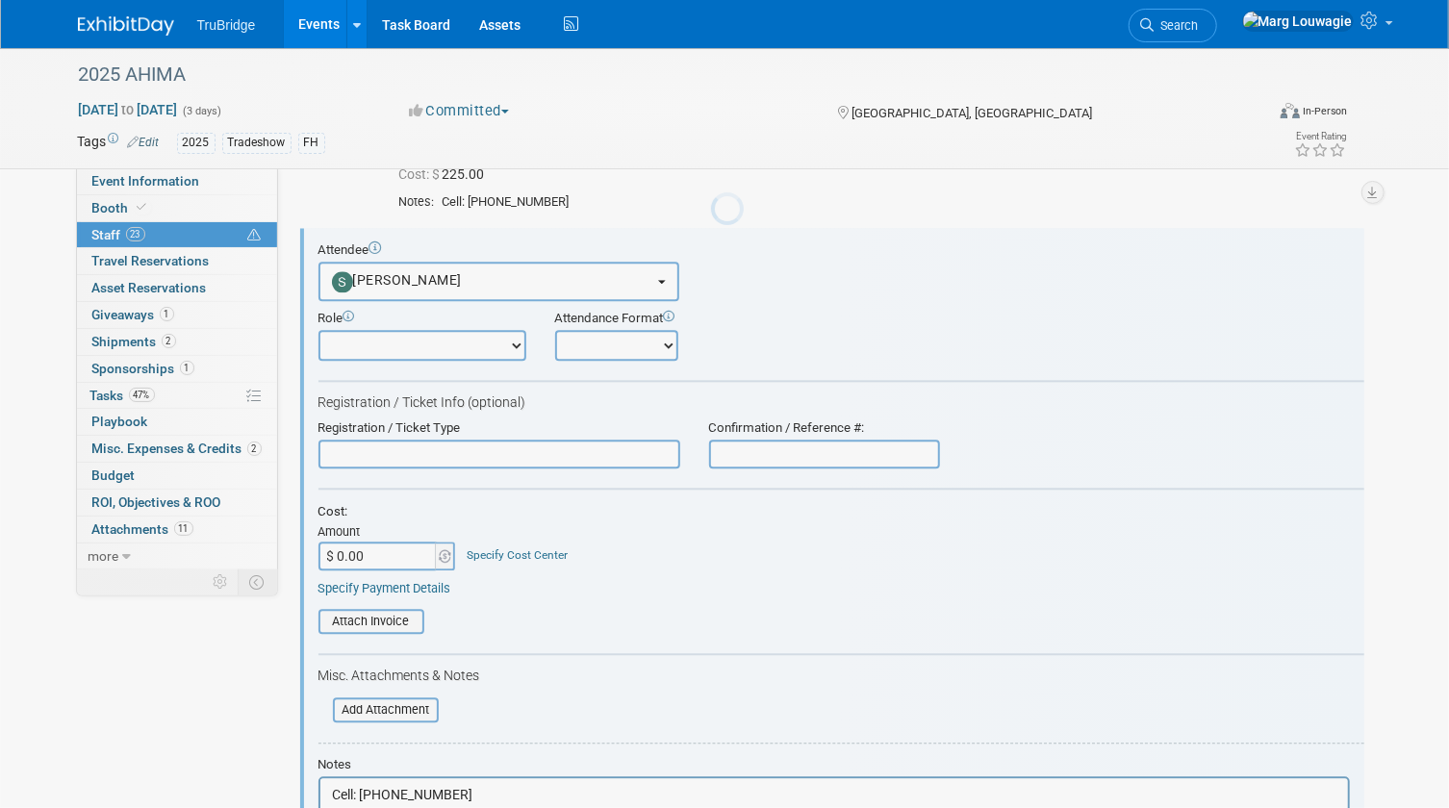
scroll to position [0, 0]
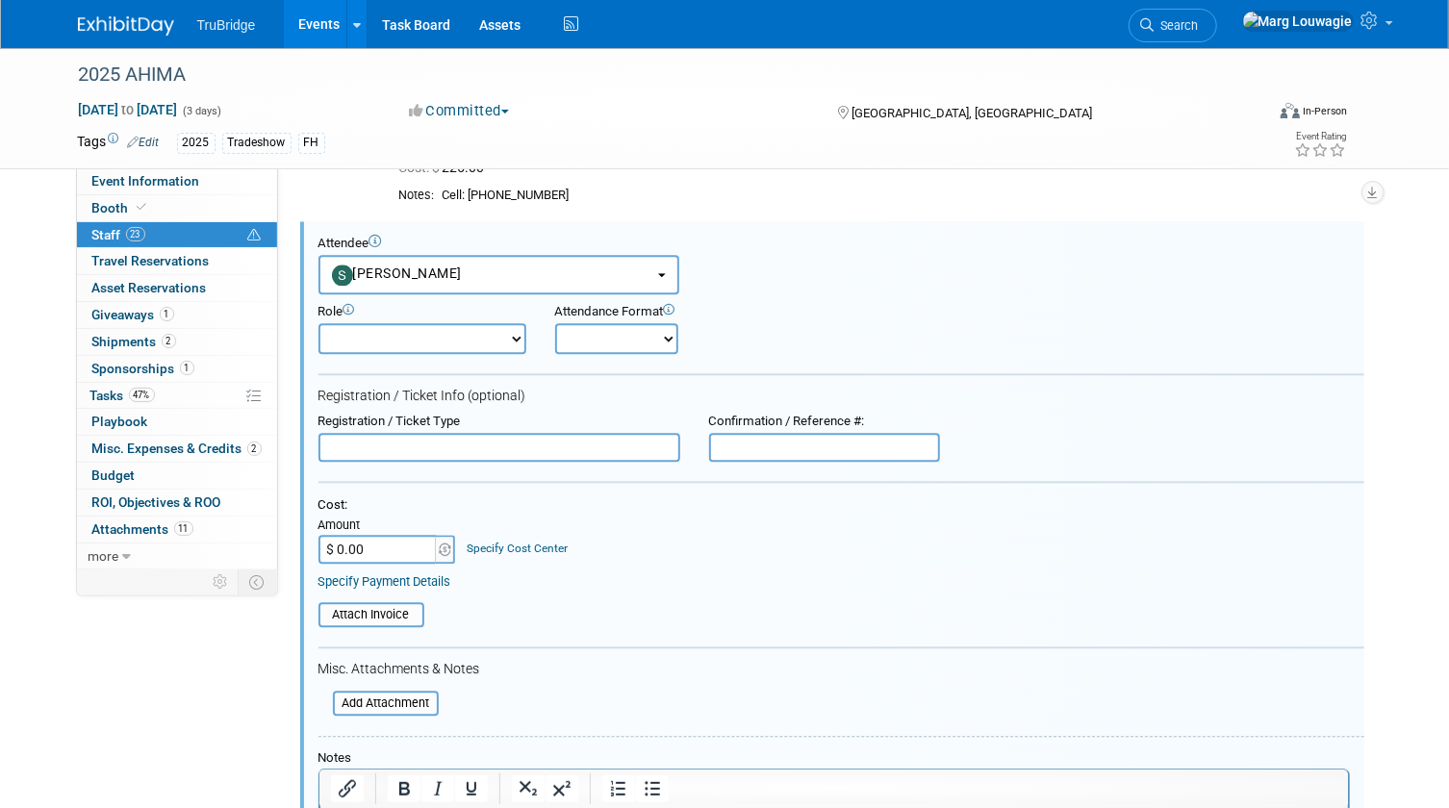
click at [387, 434] on input "text" at bounding box center [499, 447] width 362 height 29
type input "REGISTERED"
click at [375, 543] on input "$ 0.00" at bounding box center [378, 549] width 120 height 29
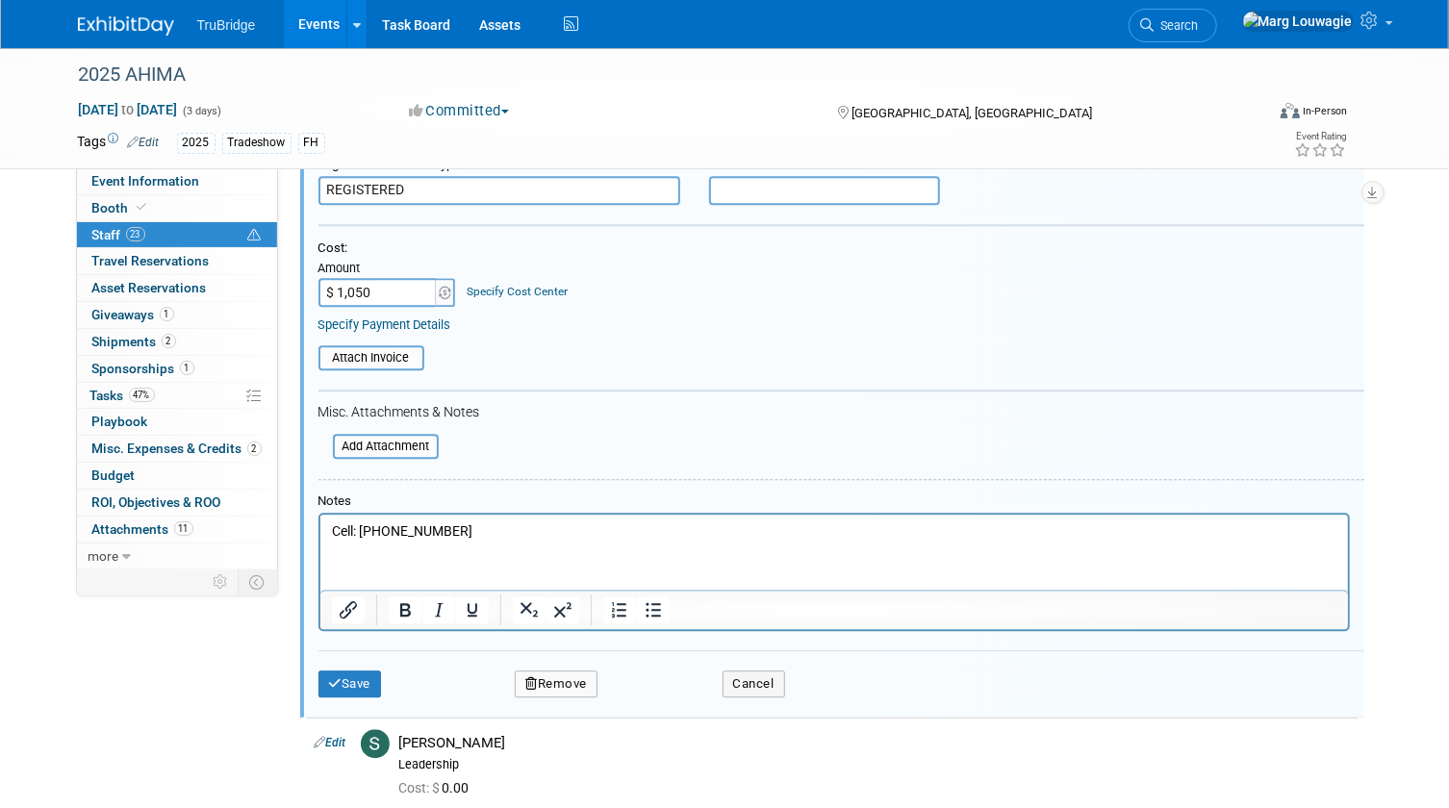
scroll to position [2593, 0]
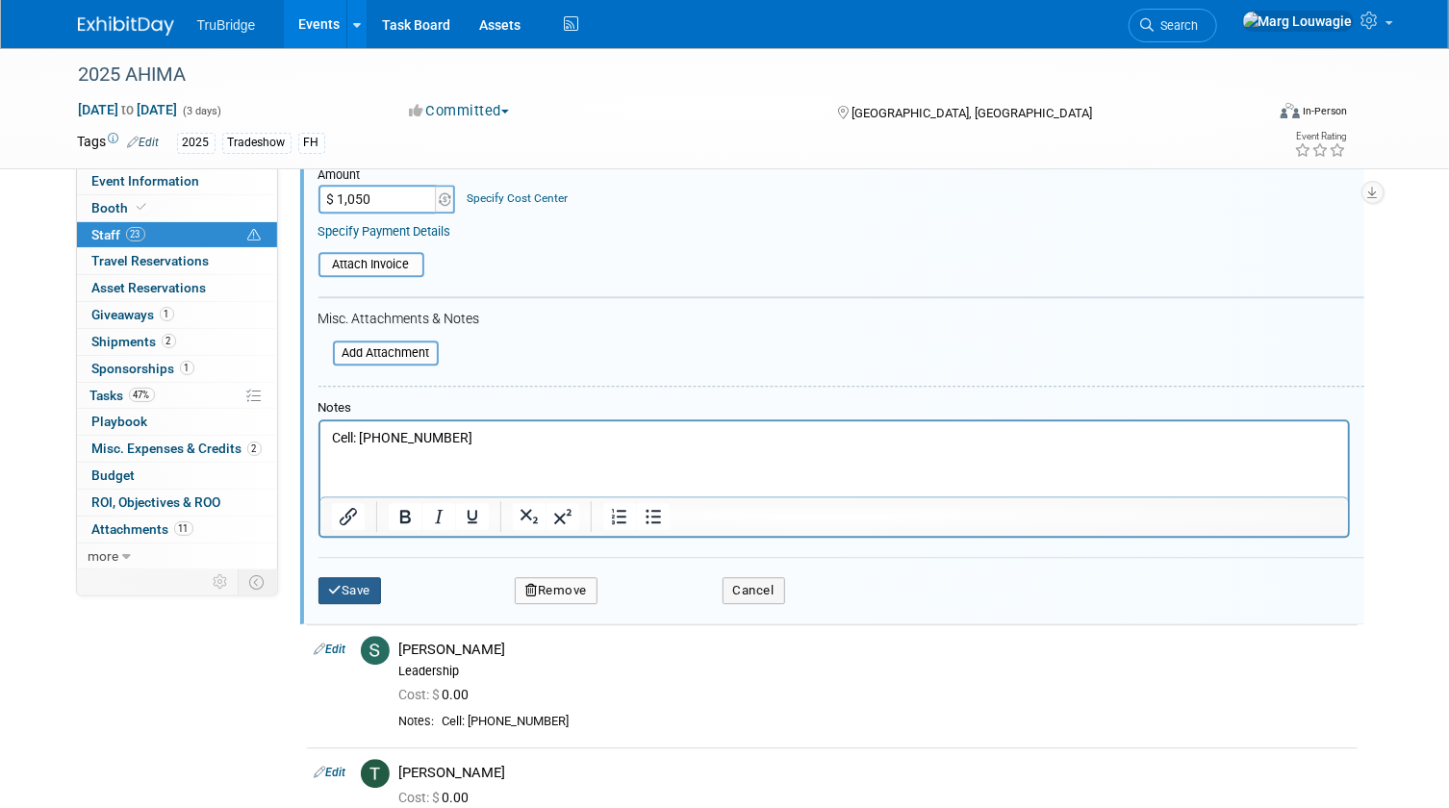
type input "$ 1,050.00"
click at [343, 582] on button "Save" at bounding box center [349, 590] width 63 height 27
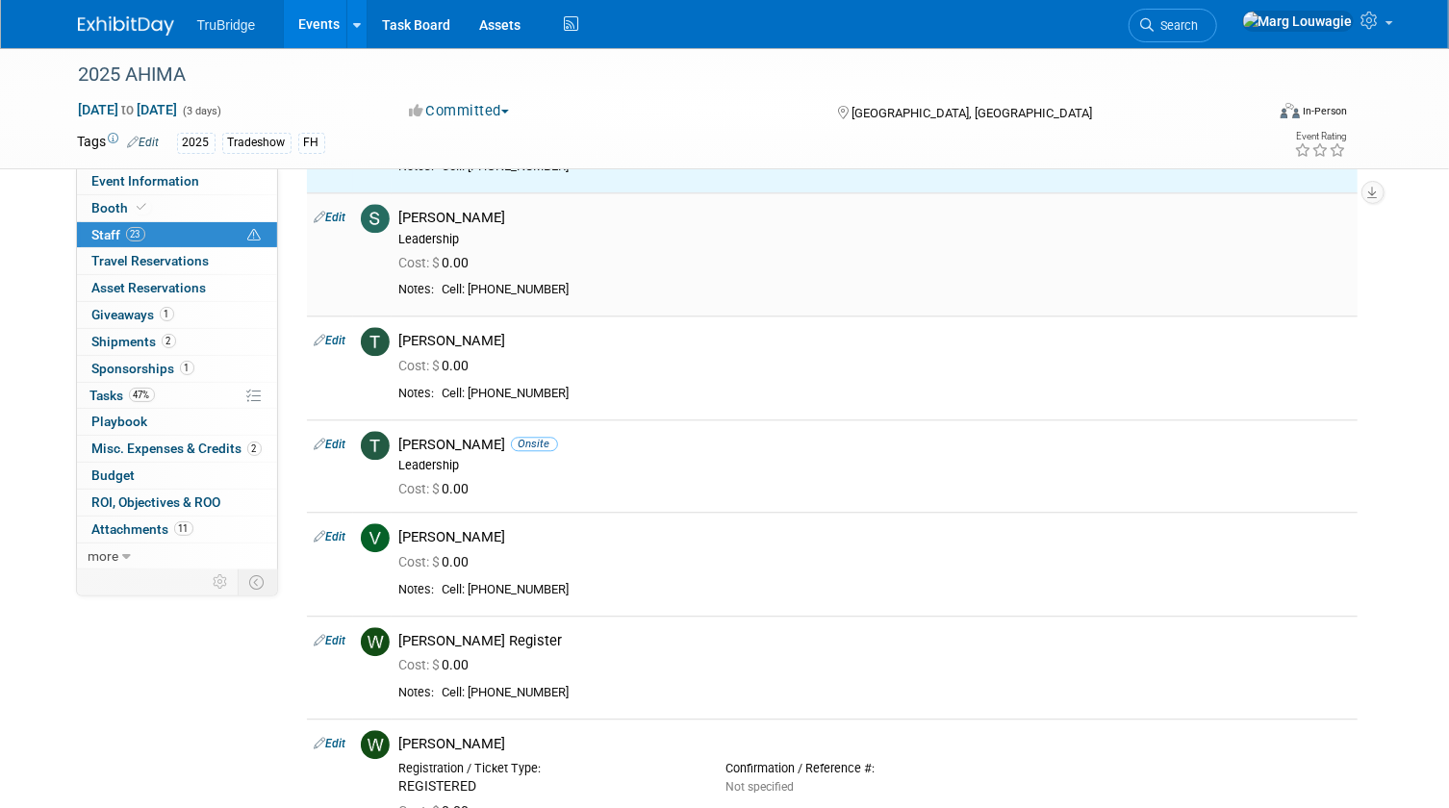
scroll to position [2331, 0]
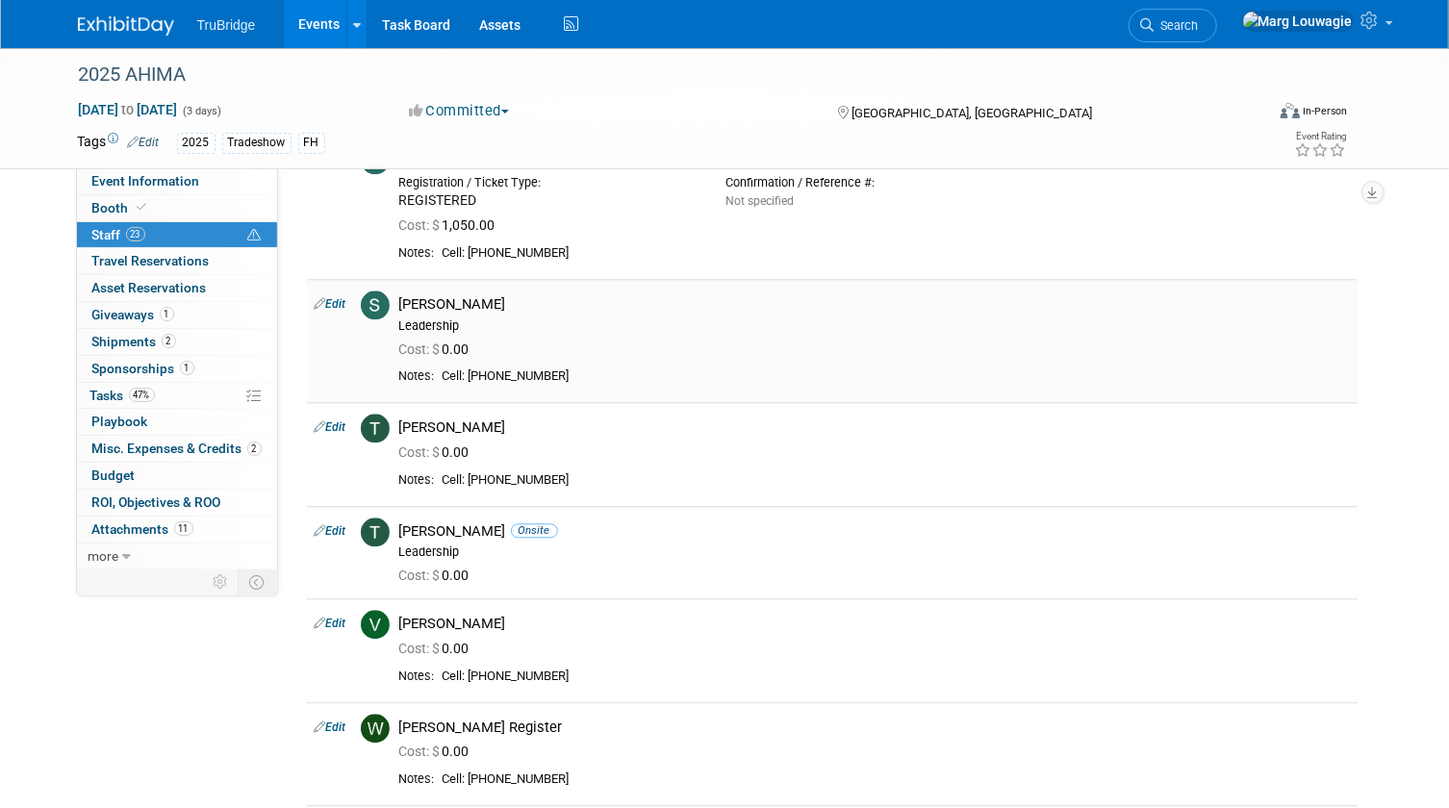
click at [340, 300] on link "Edit" at bounding box center [331, 303] width 32 height 13
select select "9cd1fd1b-8568-418b-9cc1-8d3339b537cb"
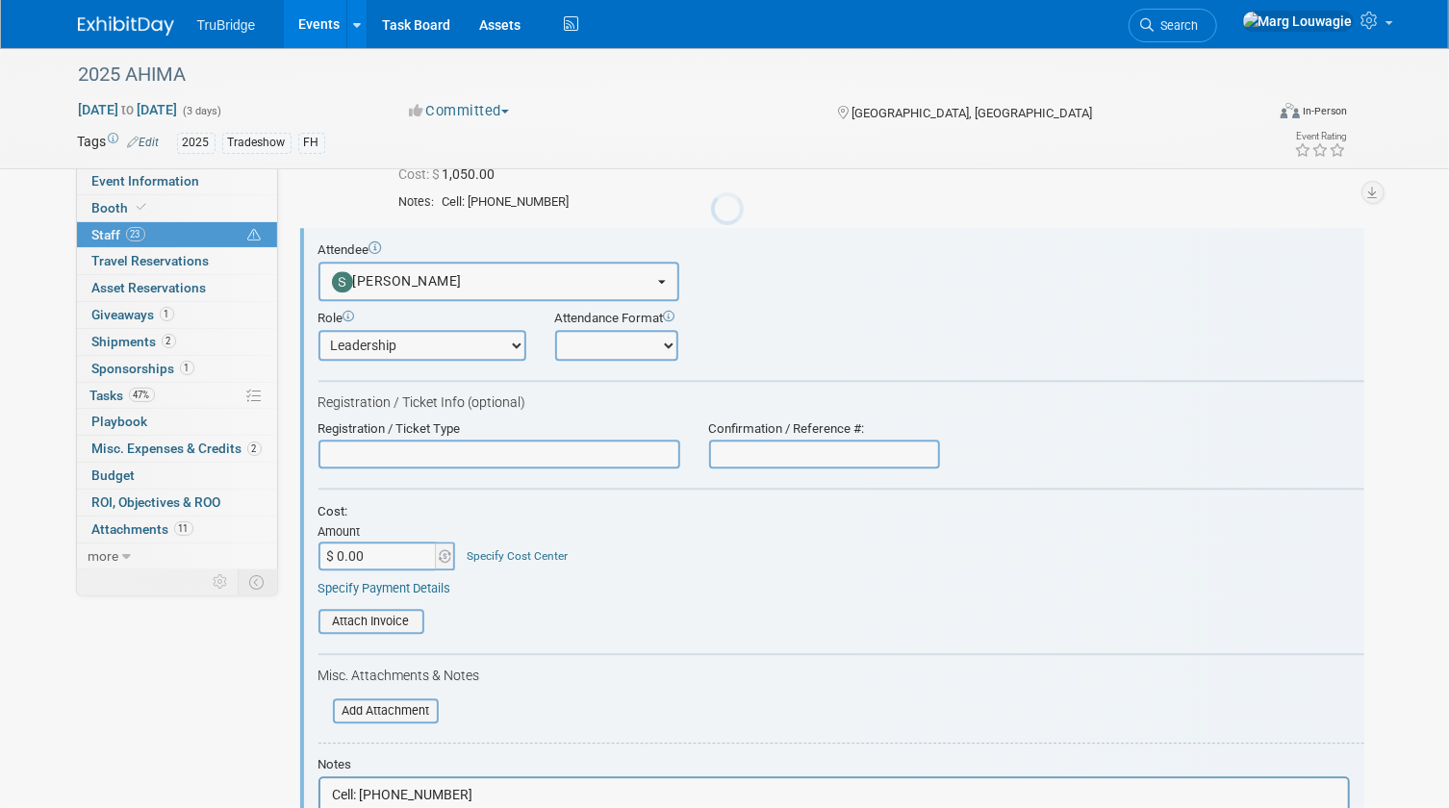
scroll to position [0, 0]
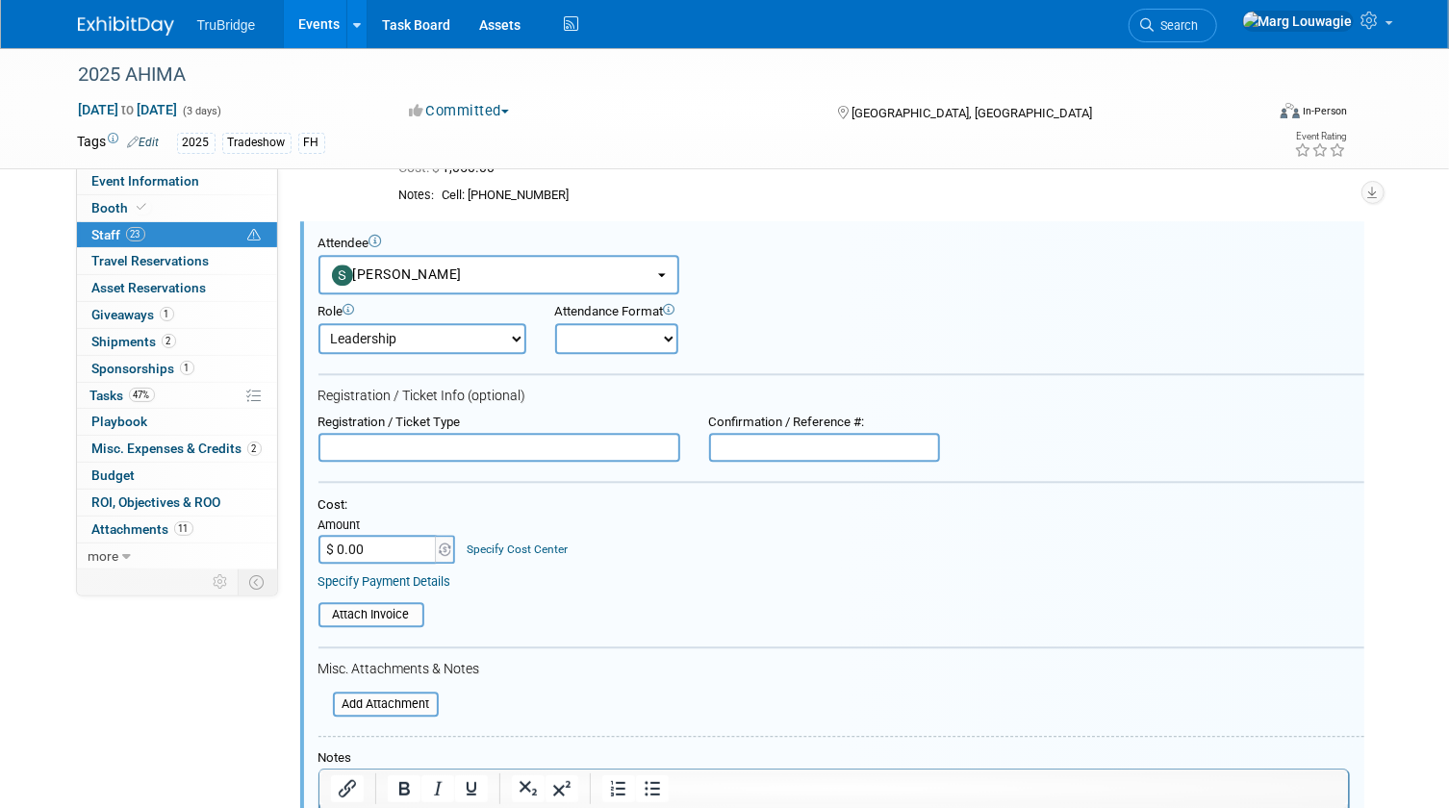
click at [410, 447] on input "text" at bounding box center [499, 447] width 362 height 29
type input "REGISTERED"
click at [402, 539] on input "$ 0.00" at bounding box center [378, 549] width 120 height 29
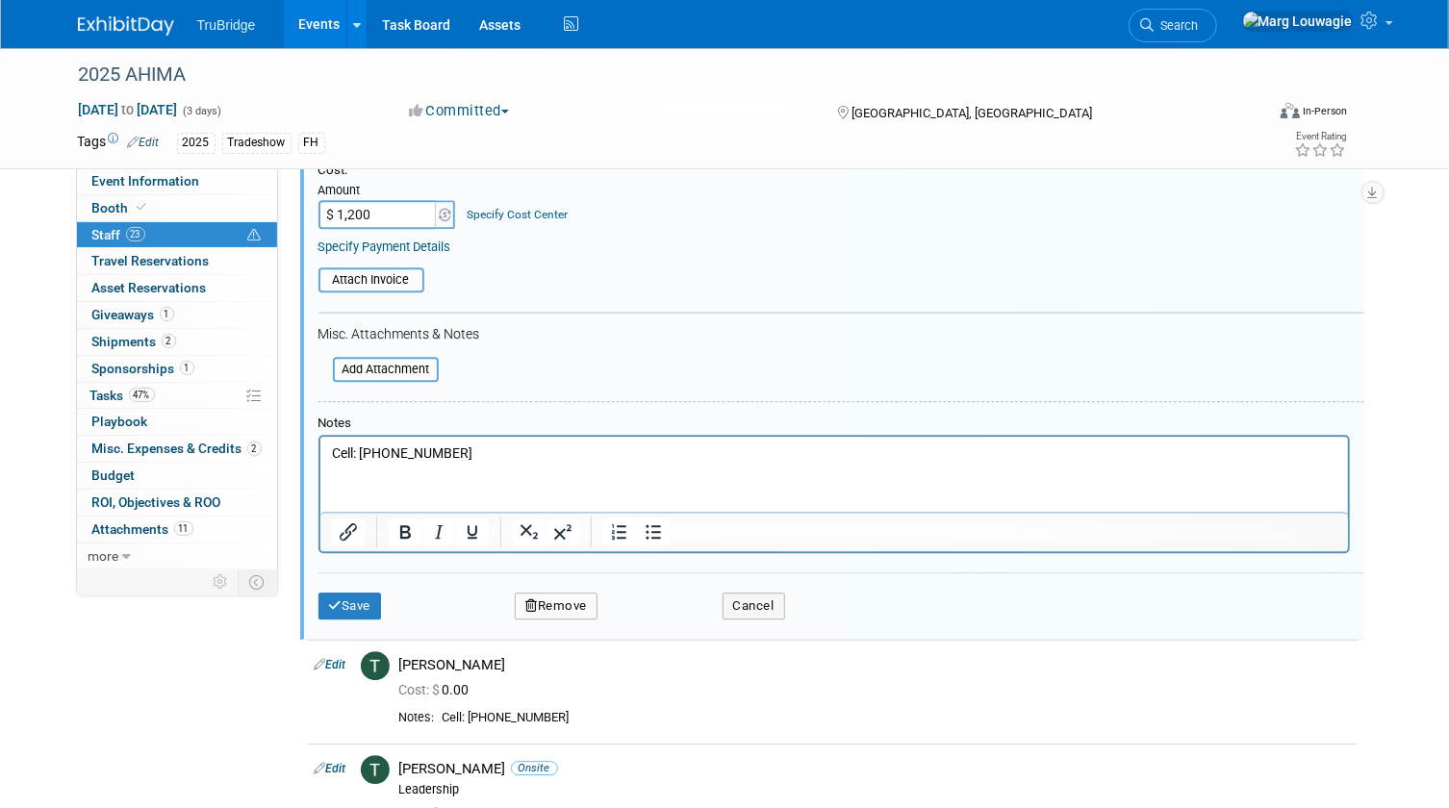
scroll to position [2739, 0]
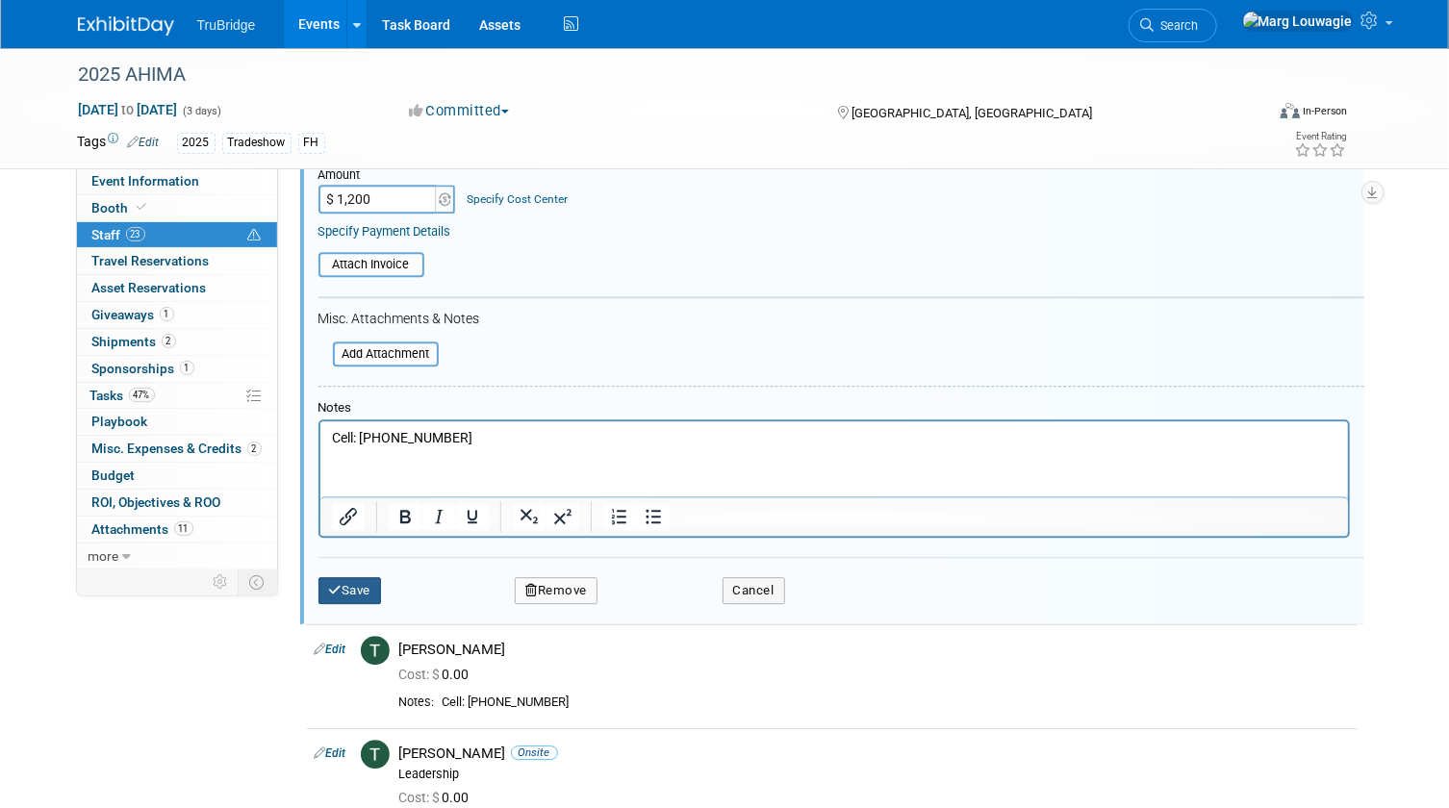
type input "$ 1,200.00"
click at [344, 587] on button "Save" at bounding box center [349, 590] width 63 height 27
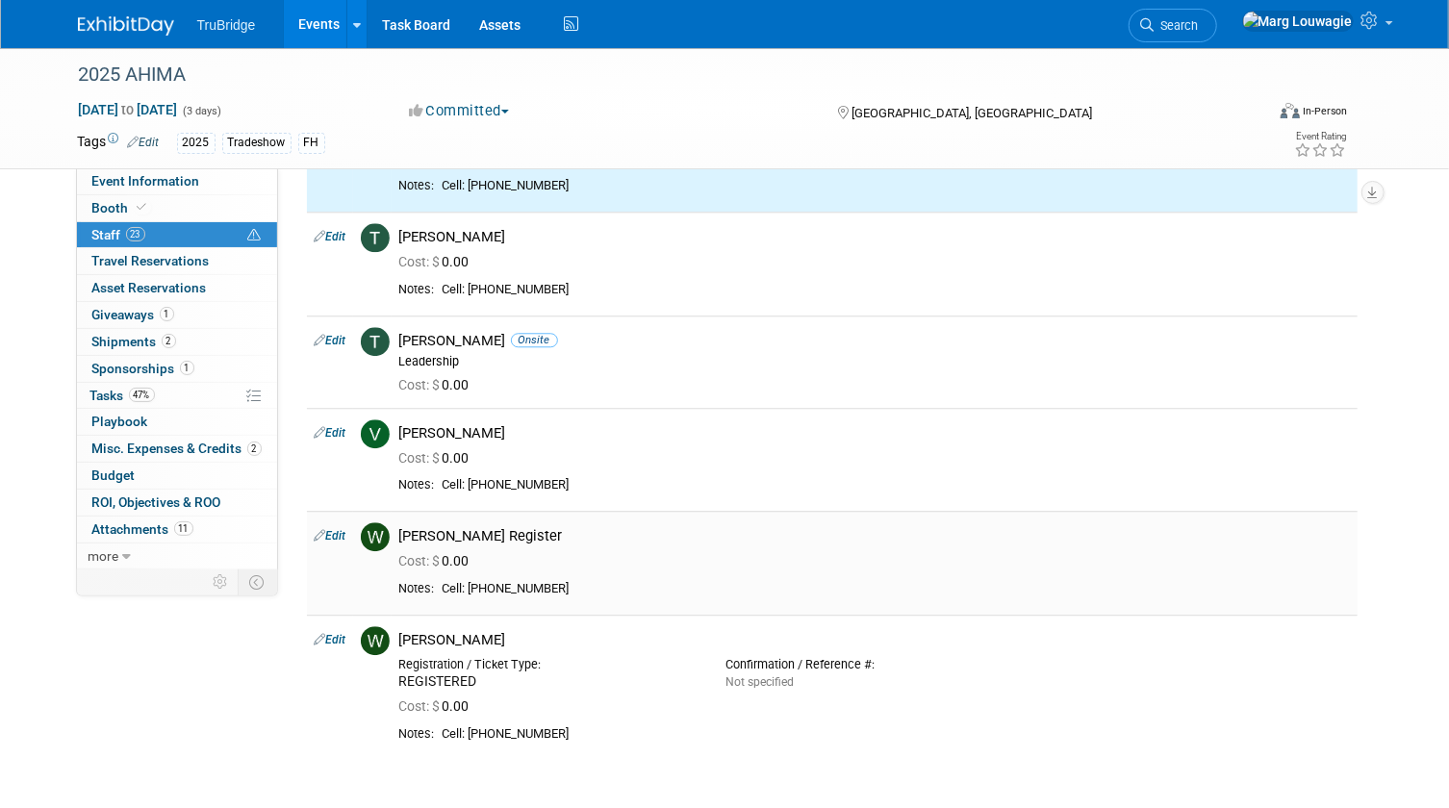
scroll to position [2476, 0]
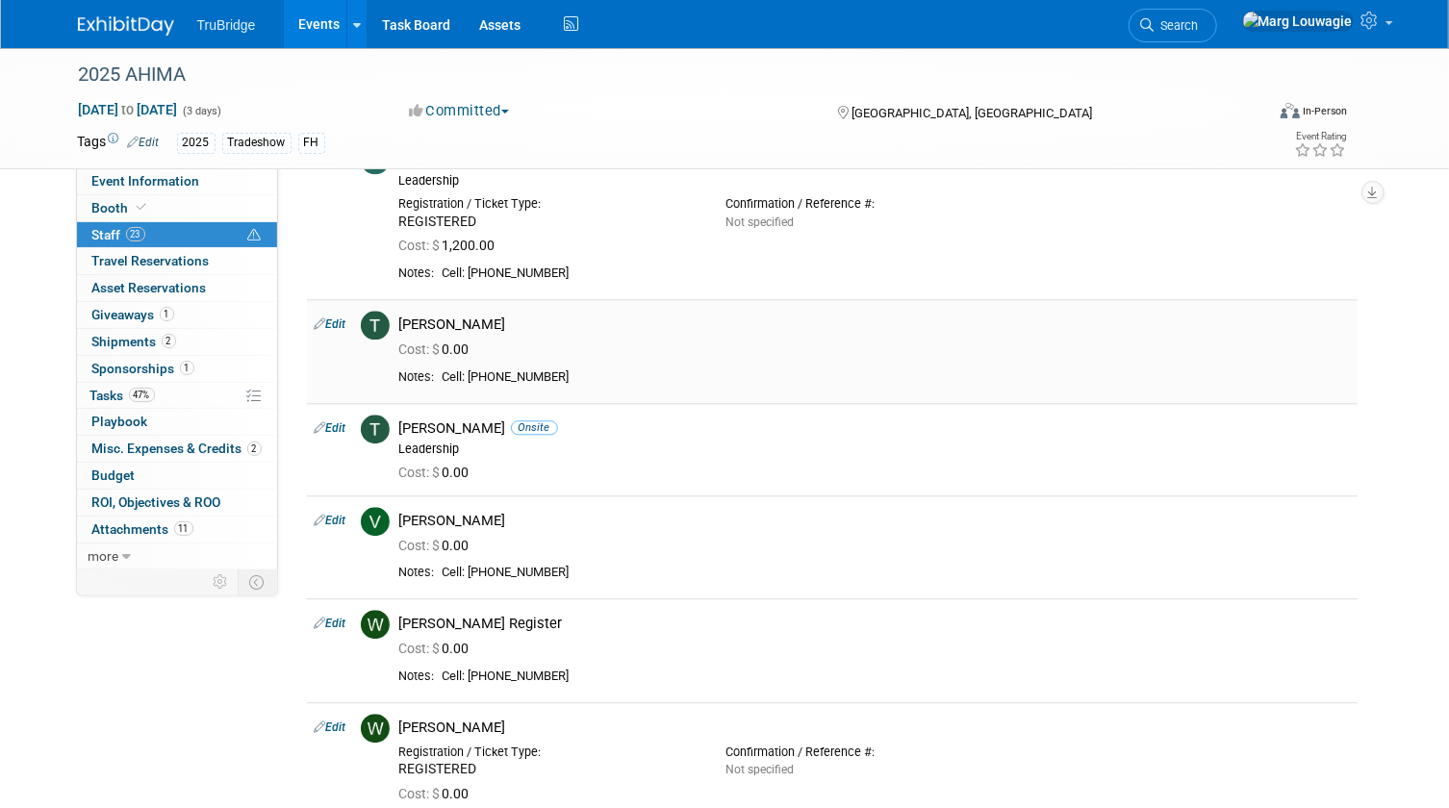
click at [342, 318] on link "Edit" at bounding box center [331, 323] width 32 height 13
select select "2bc0a230-d970-4f43-b532-51860f12cba2"
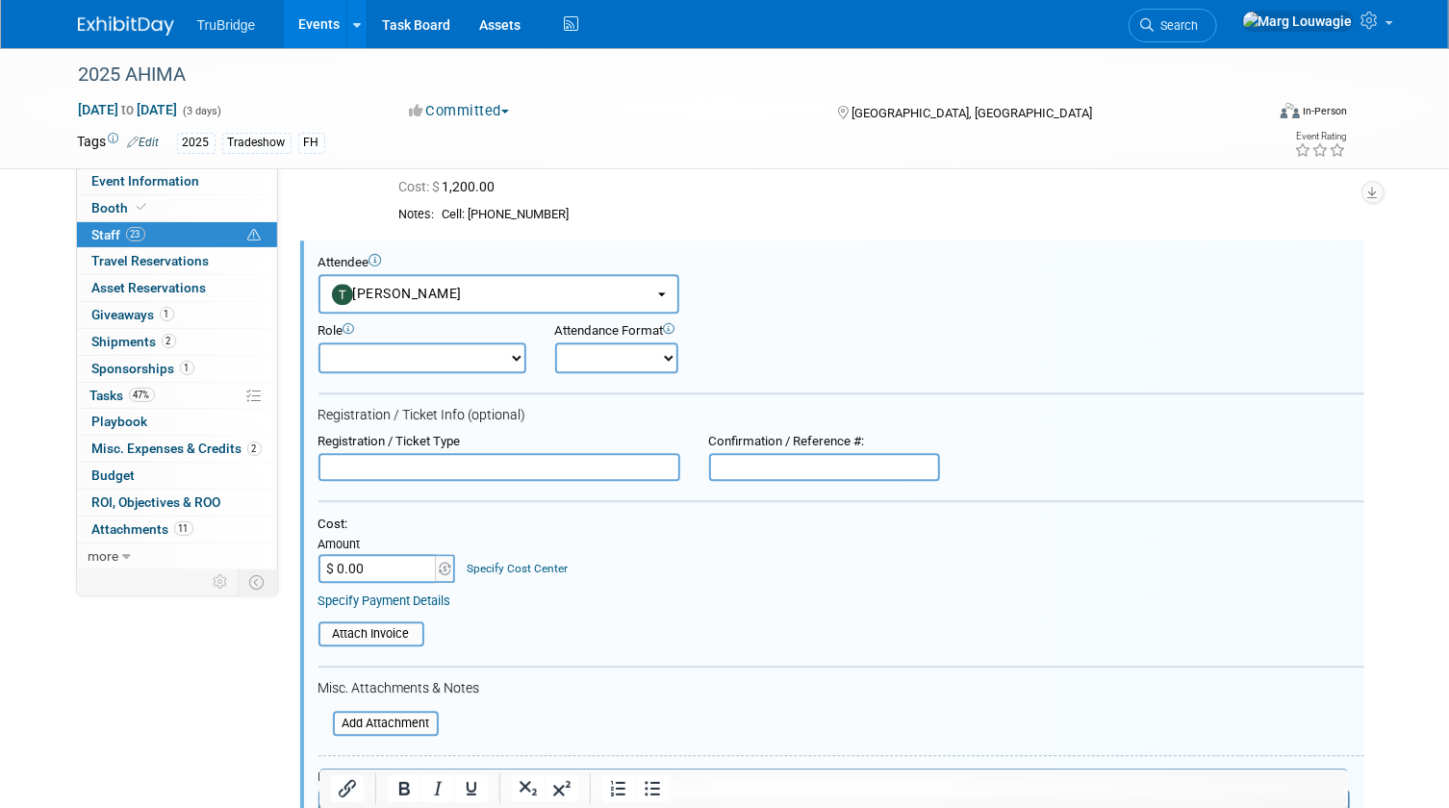
scroll to position [2555, 0]
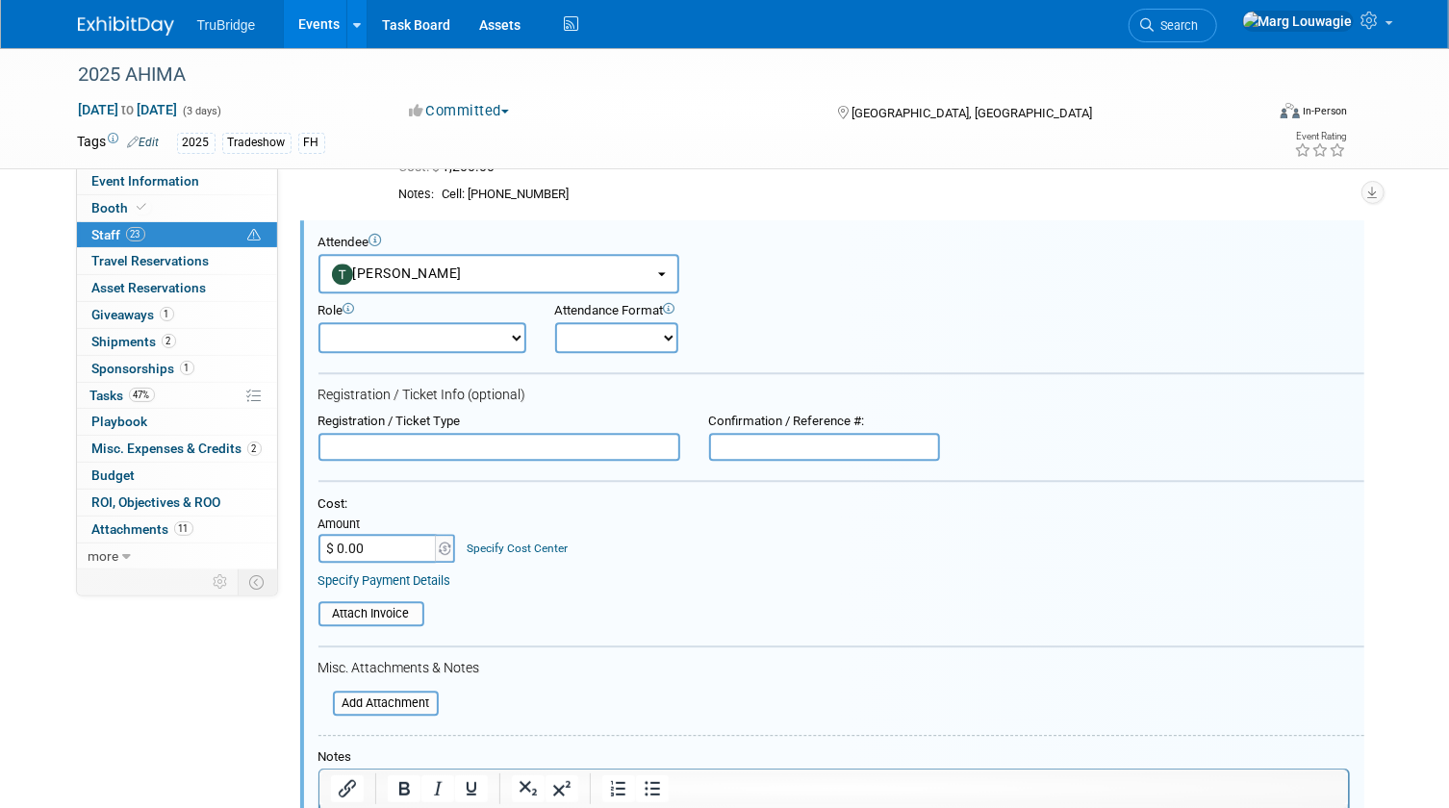
click at [385, 448] on input "text" at bounding box center [499, 447] width 362 height 29
type input "REGISTERED"
click at [385, 554] on input "$ 0.00" at bounding box center [378, 548] width 120 height 29
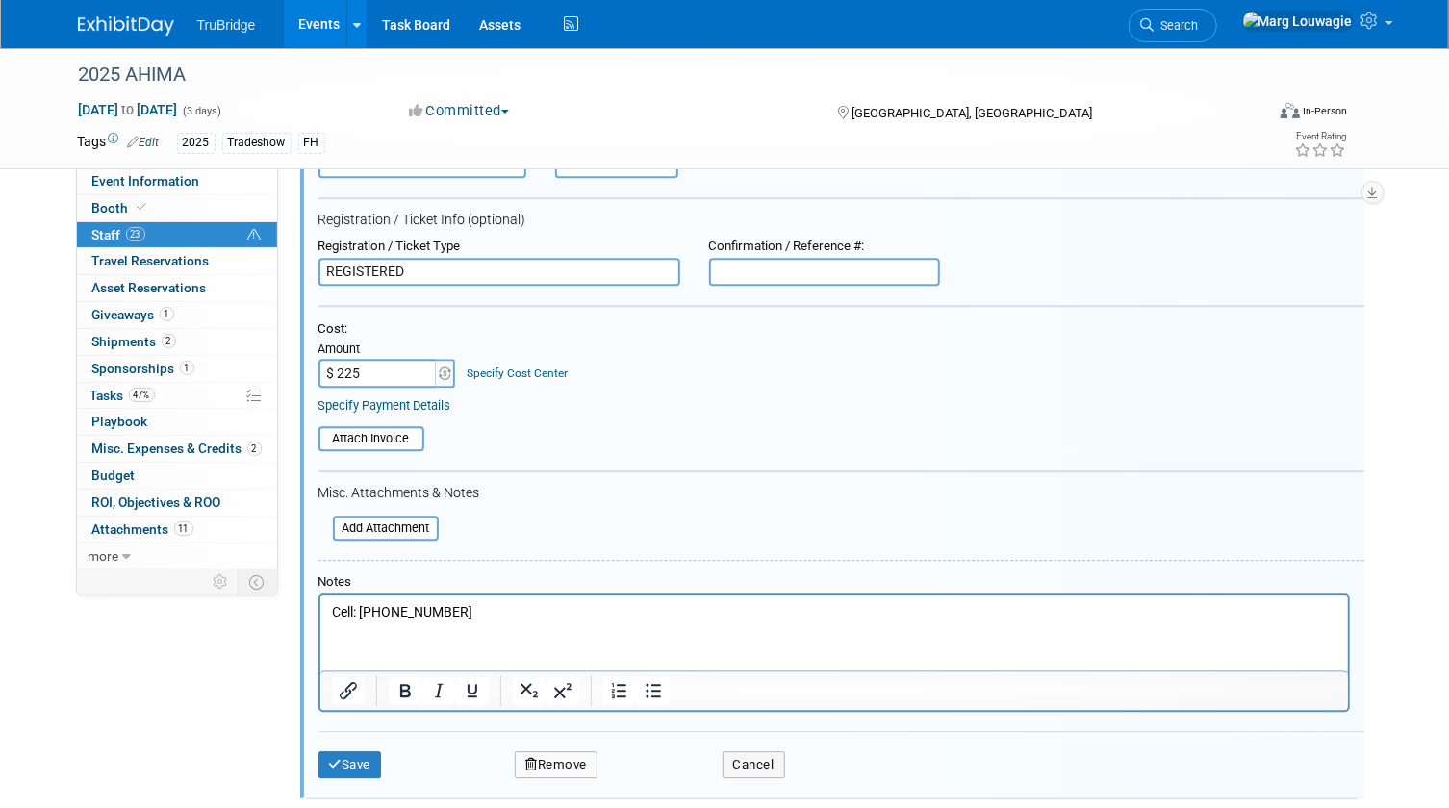
scroll to position [2817, 0]
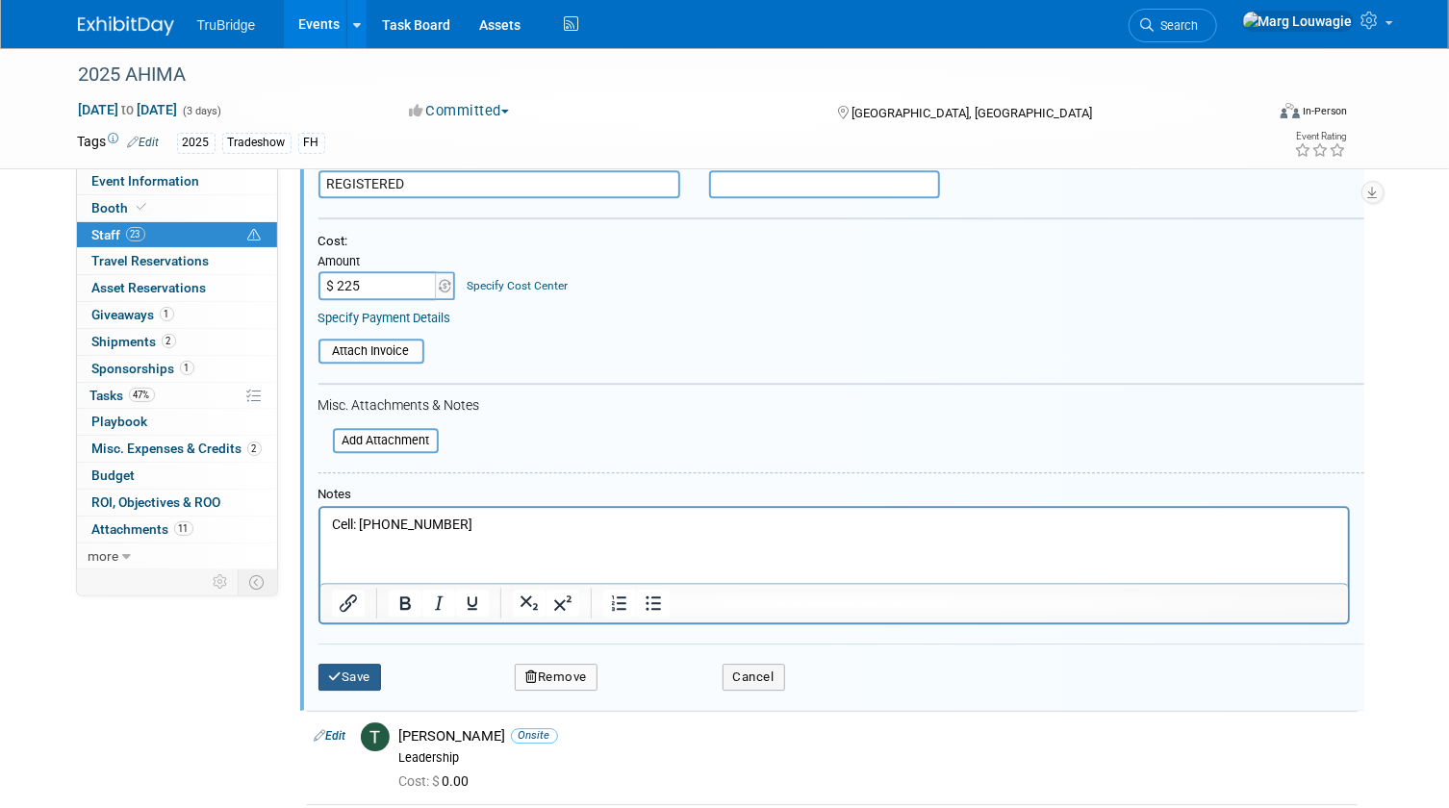
type input "$ 225.00"
click at [347, 664] on button "Save" at bounding box center [349, 677] width 63 height 27
click at [0, 0] on div at bounding box center [0, 0] width 0 height 0
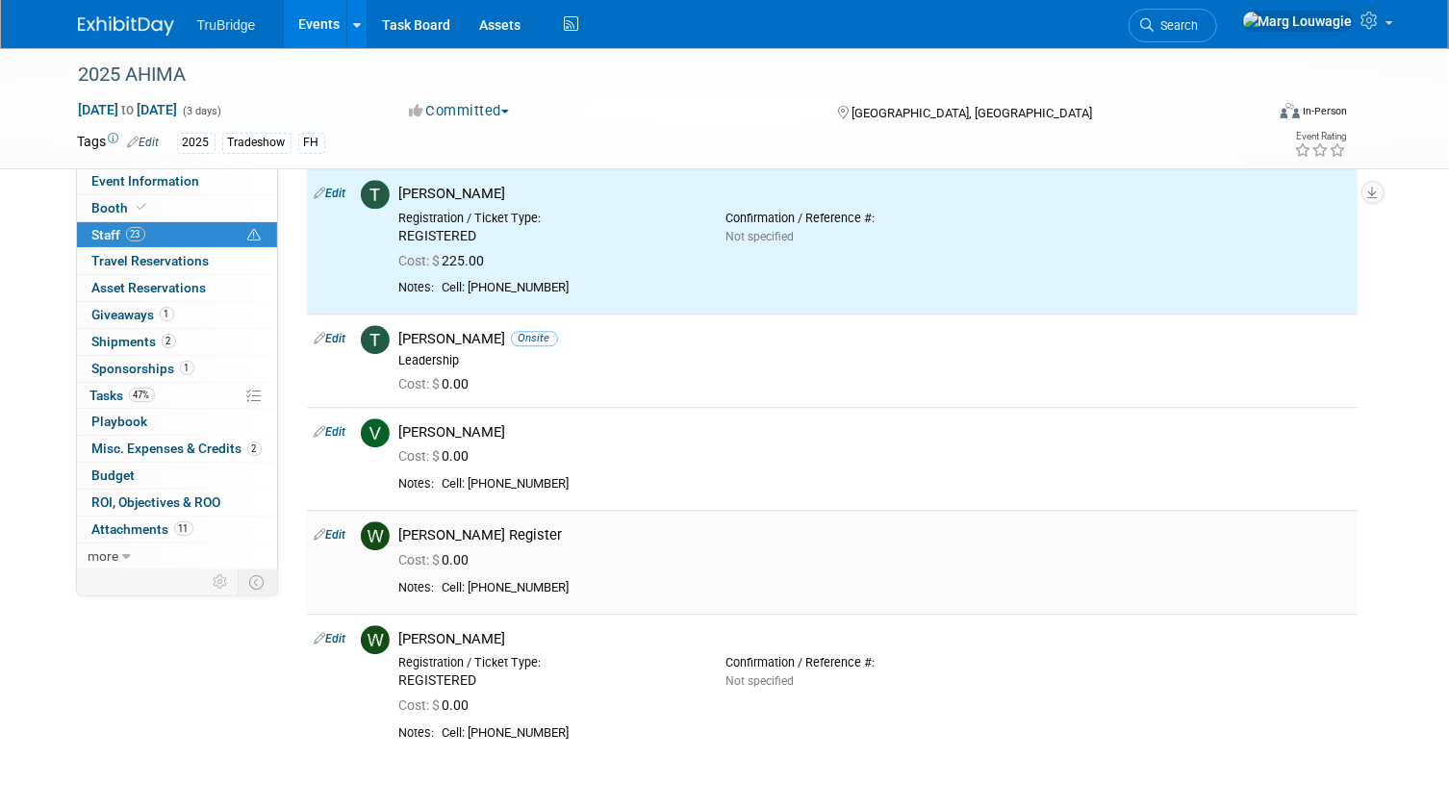
scroll to position [2607, 0]
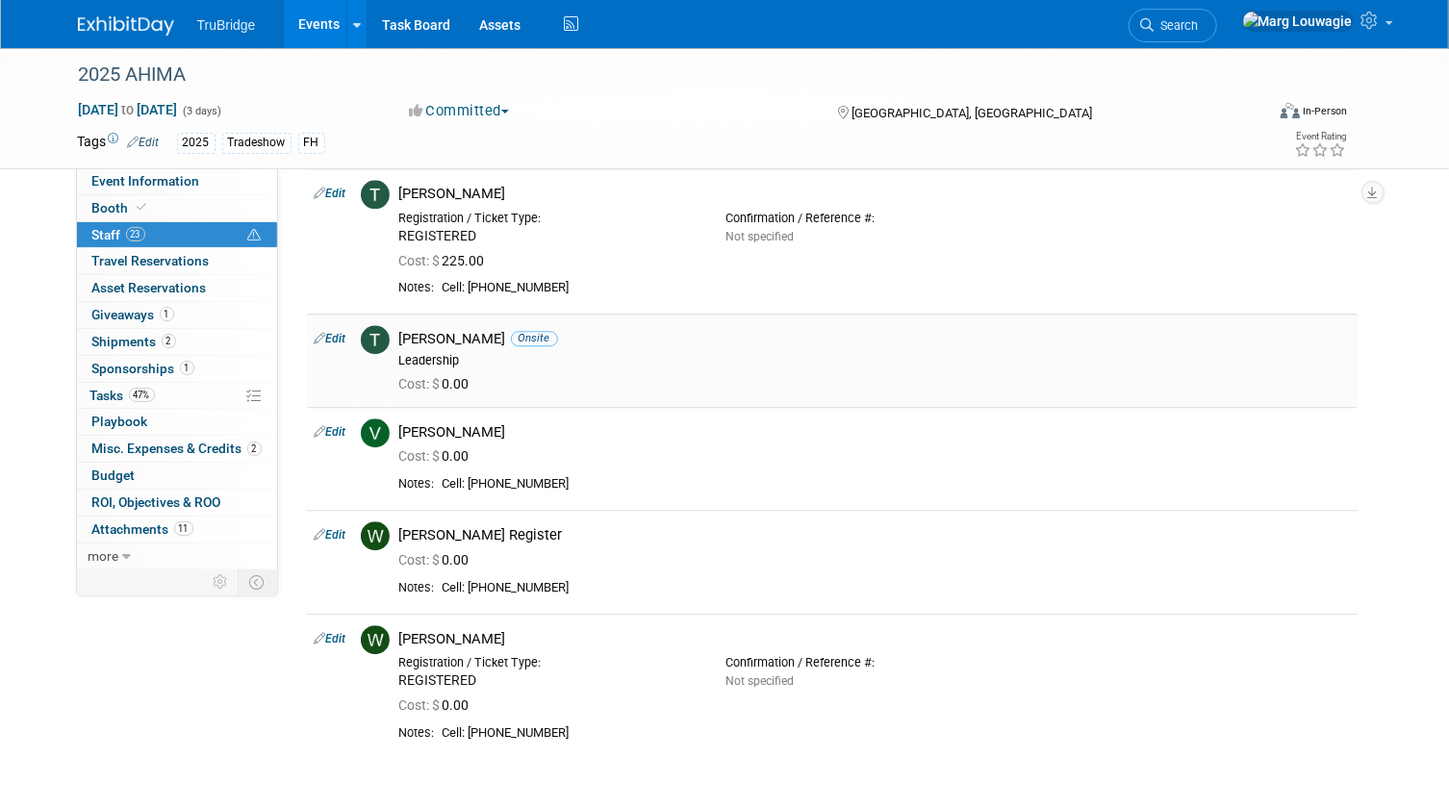
click at [344, 337] on link "Edit" at bounding box center [331, 338] width 32 height 13
select select "34fe2fd0-16bf-4bdc-868b-39a062ef3530"
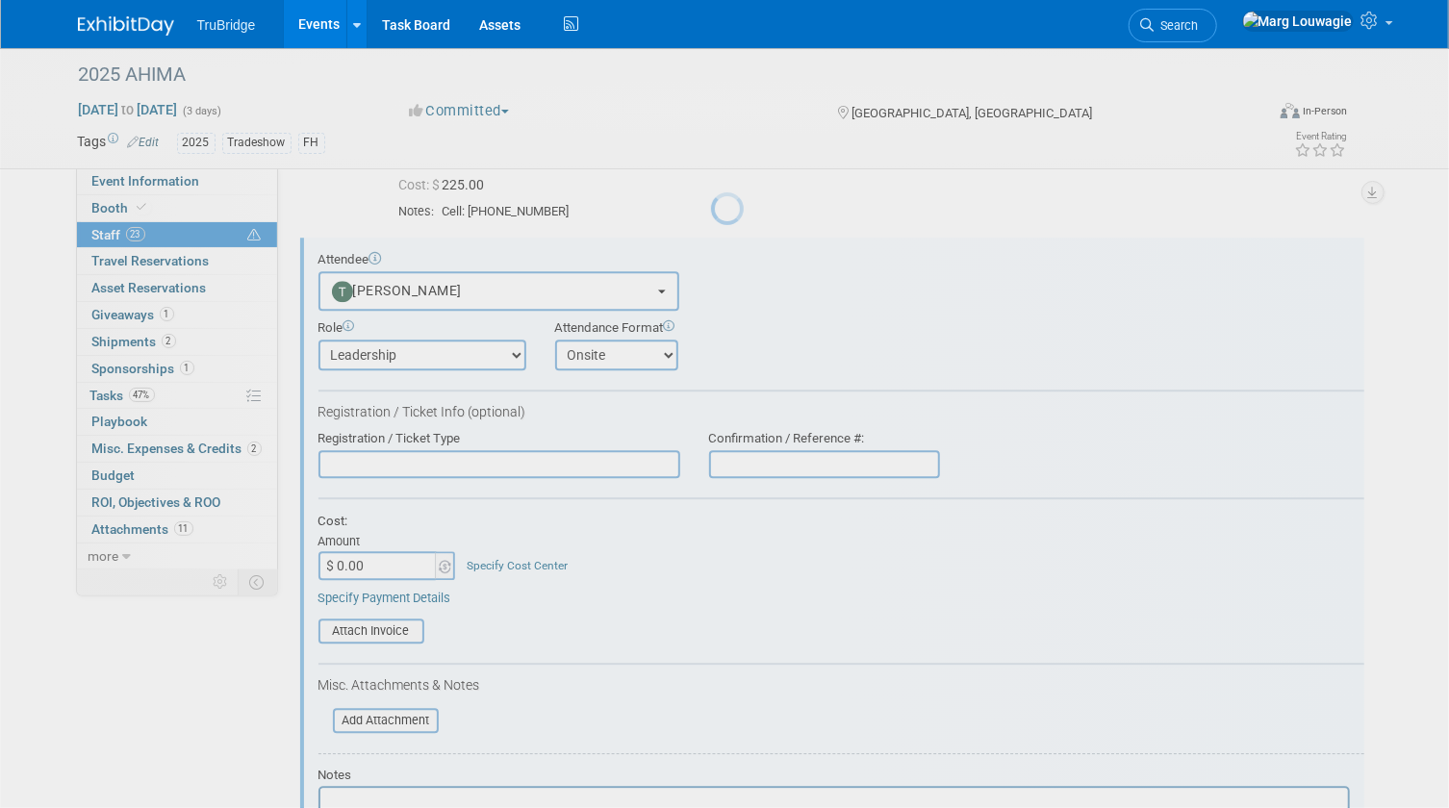
scroll to position [2700, 0]
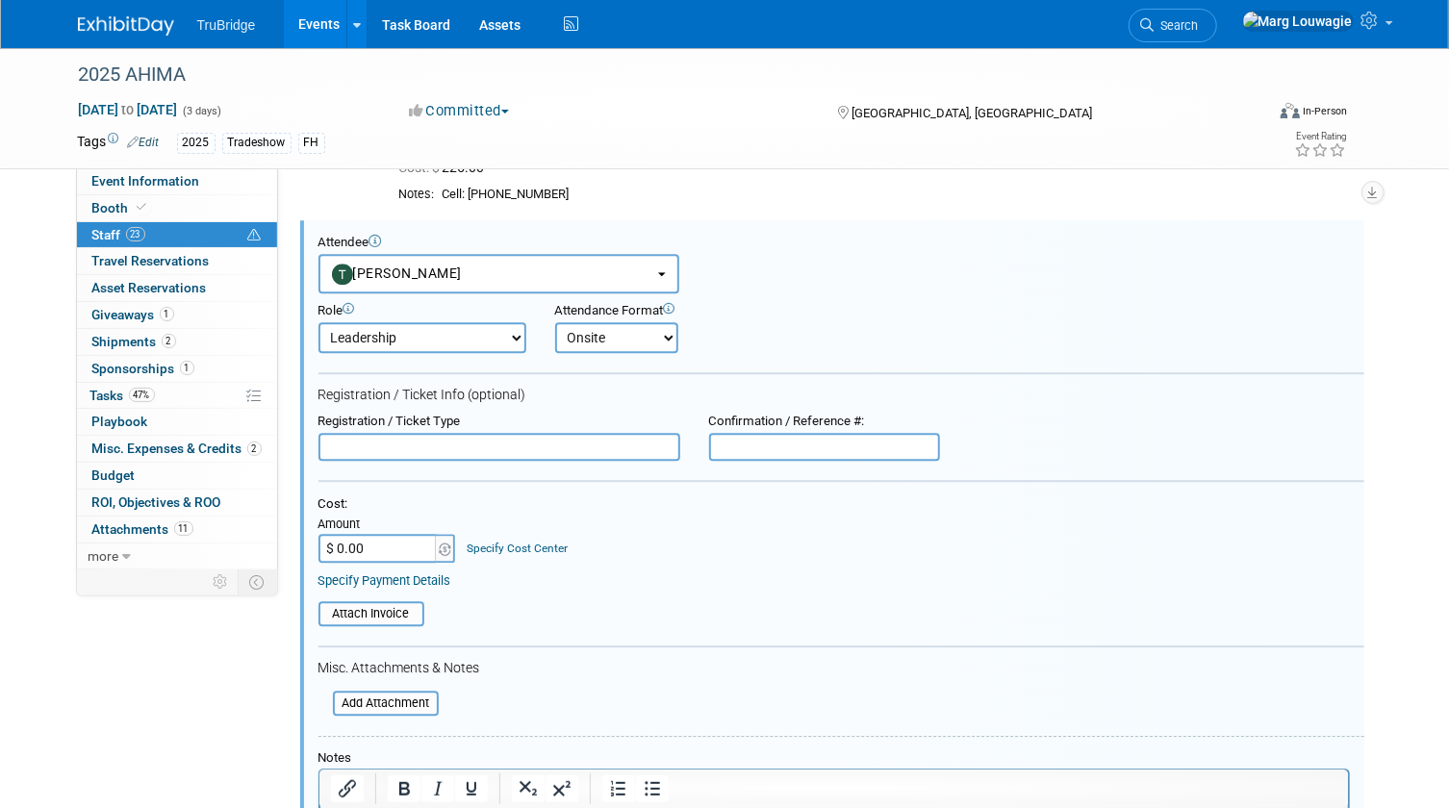
click at [417, 452] on input "text" at bounding box center [499, 447] width 362 height 29
type input "REGISTERED"
click at [397, 543] on input "$ 0.00" at bounding box center [378, 548] width 120 height 29
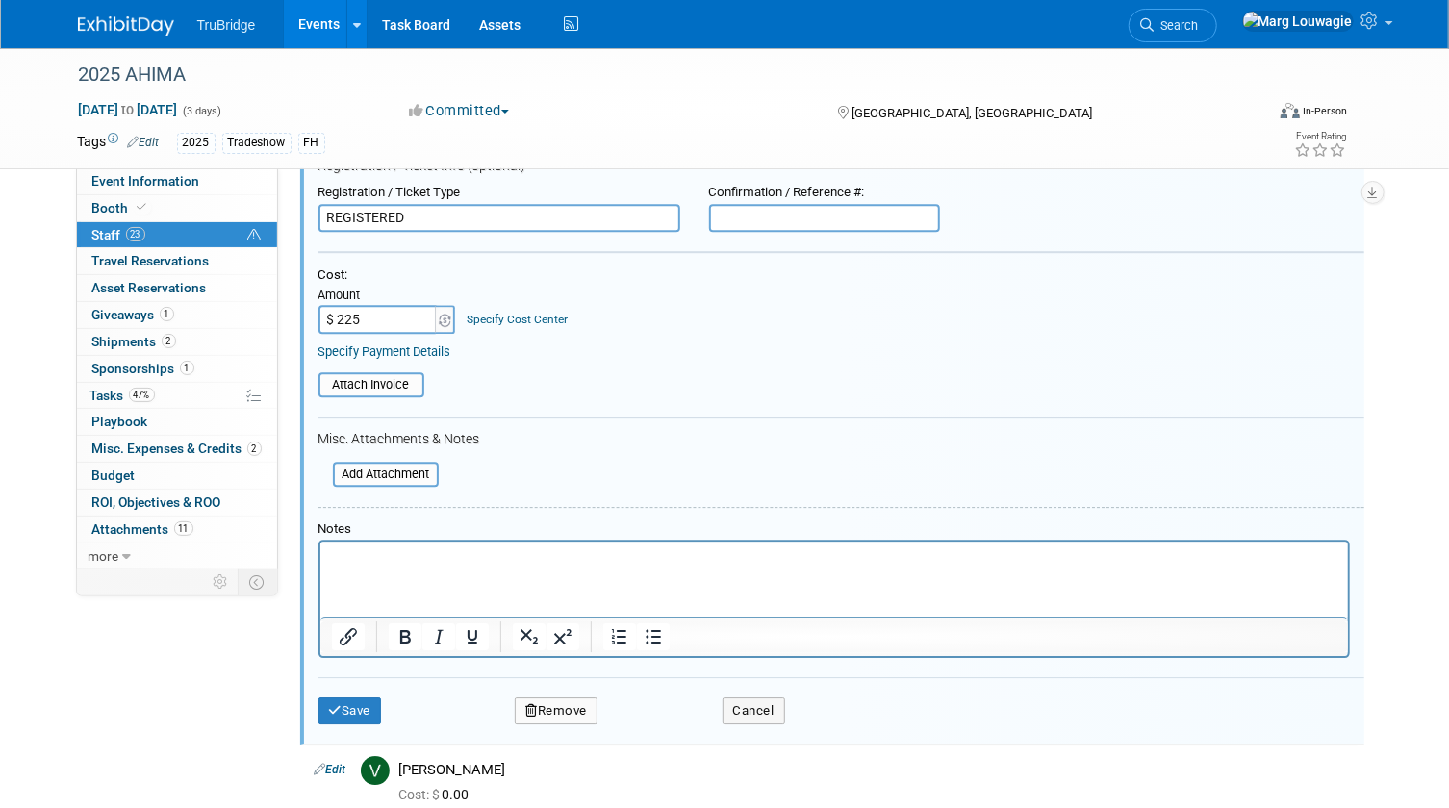
scroll to position [2963, 0]
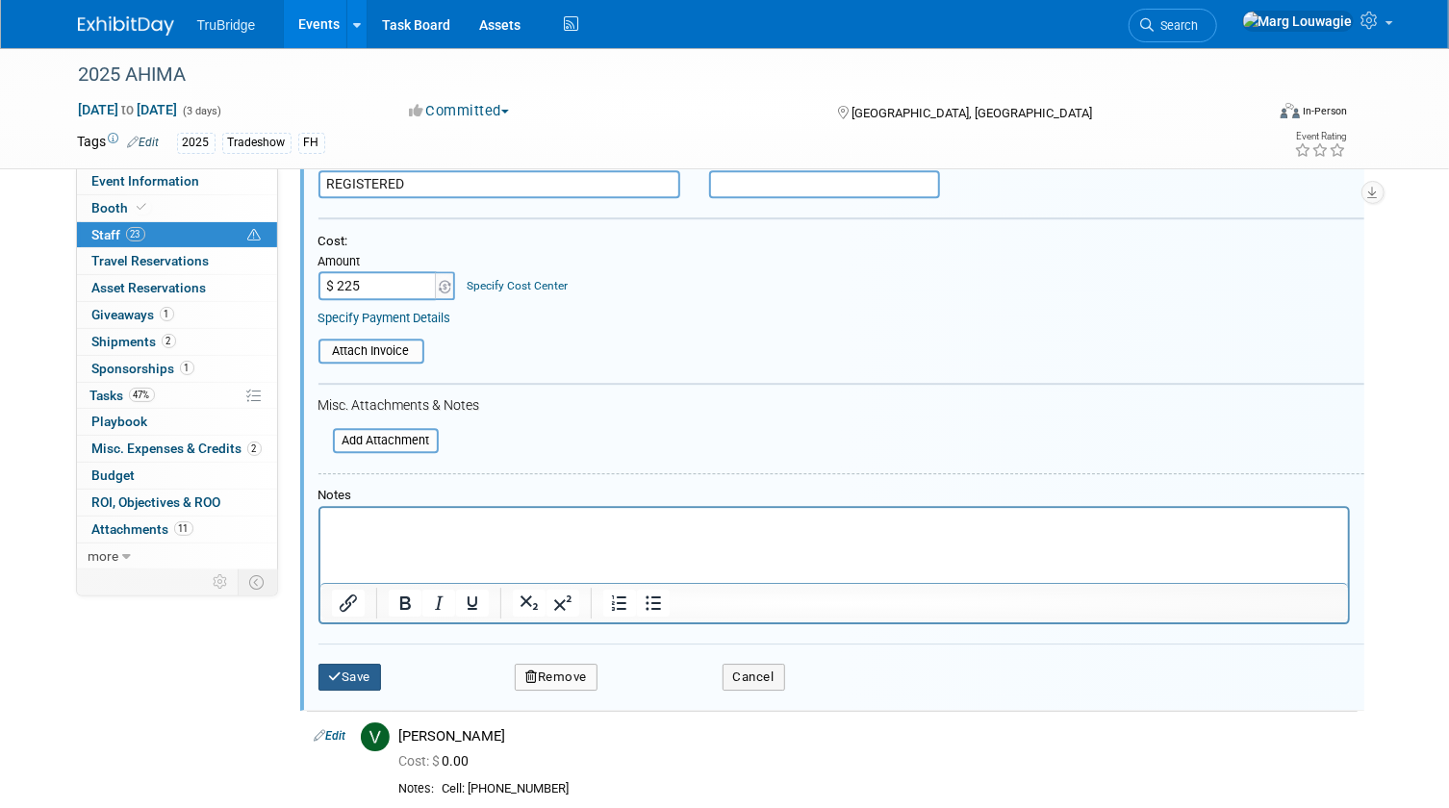
type input "$ 225.00"
click at [352, 664] on button "Save" at bounding box center [349, 677] width 63 height 27
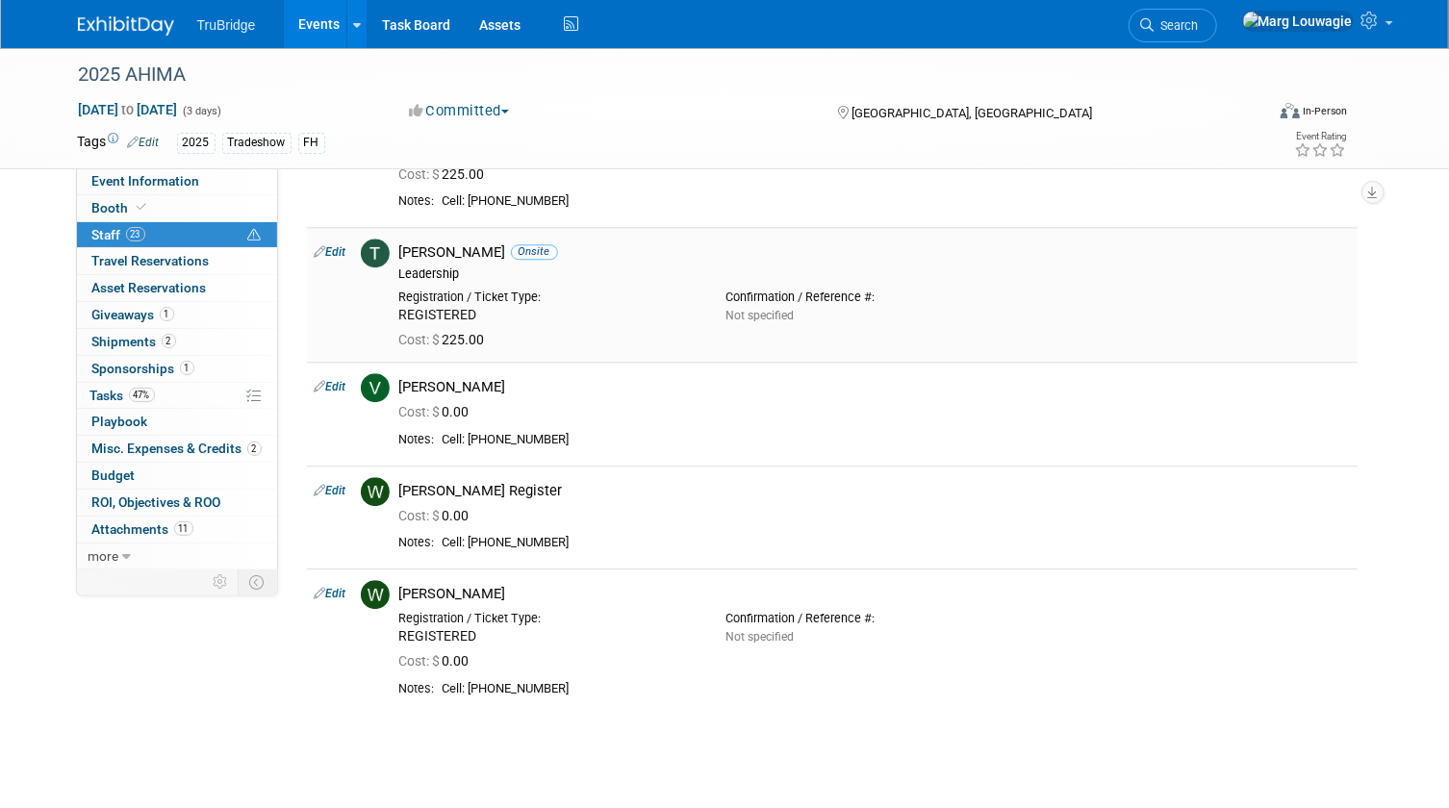
scroll to position [2737, 0]
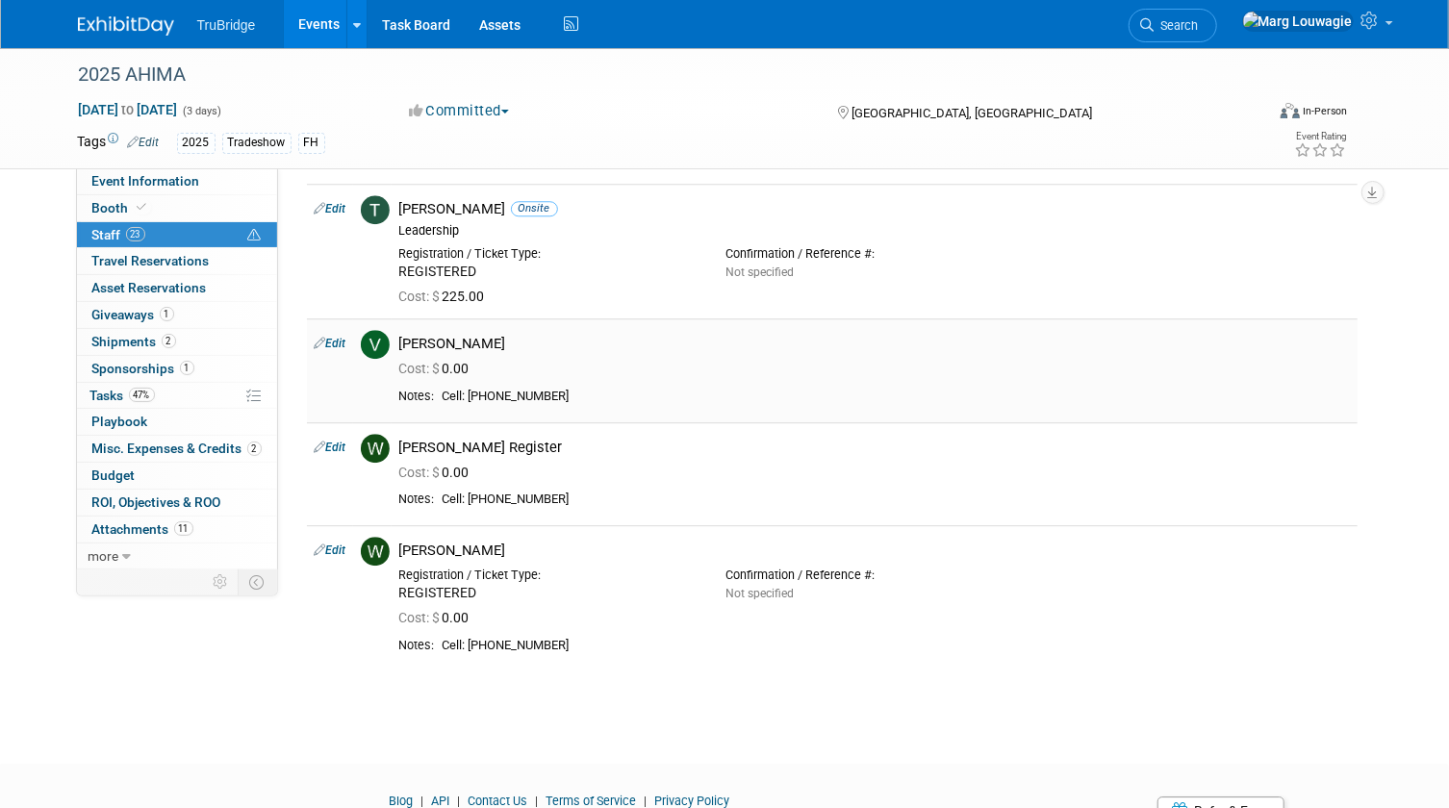
click at [341, 341] on link "Edit" at bounding box center [331, 343] width 32 height 13
select select "0422634d-6a97-4e34-a355-4b99a4302da5"
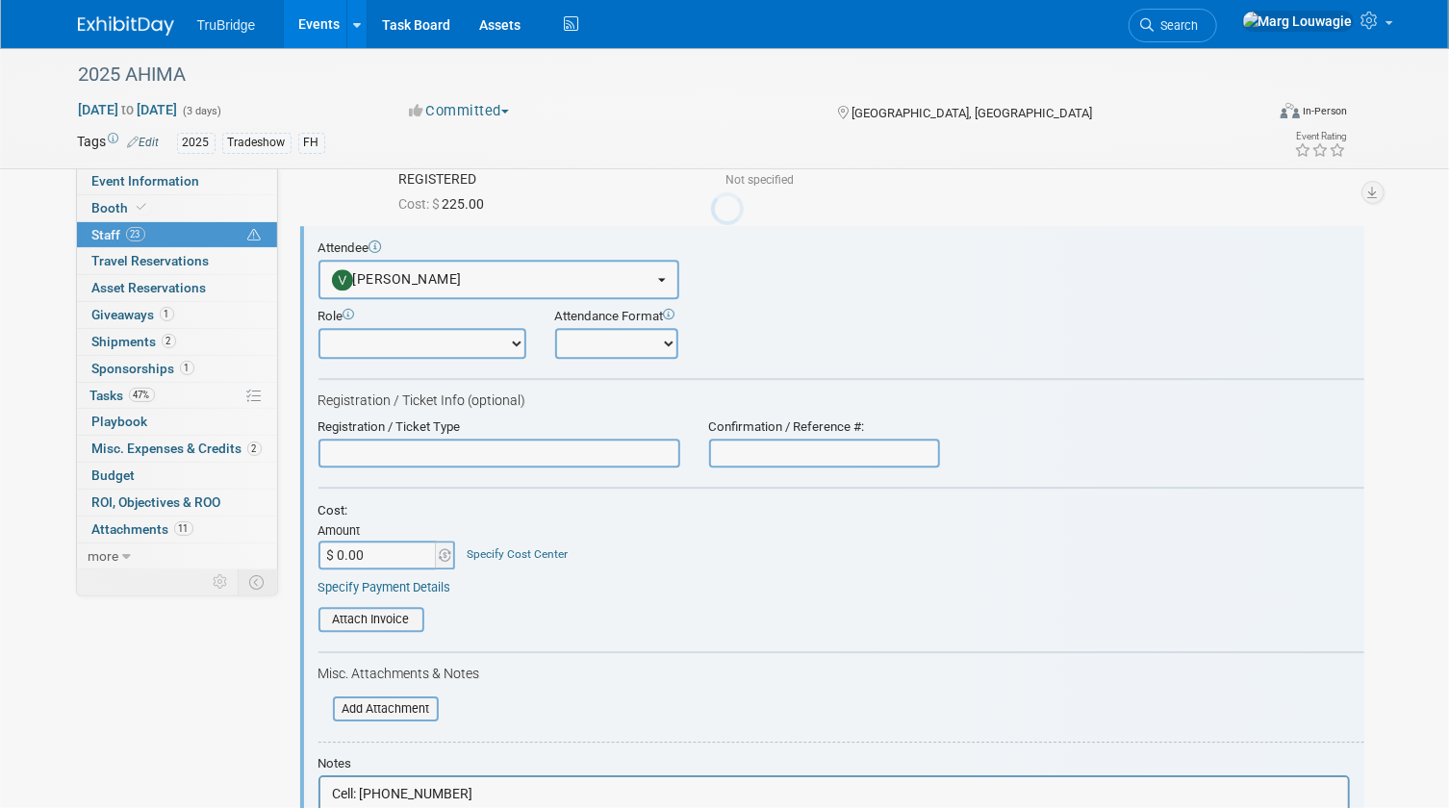
scroll to position [0, 0]
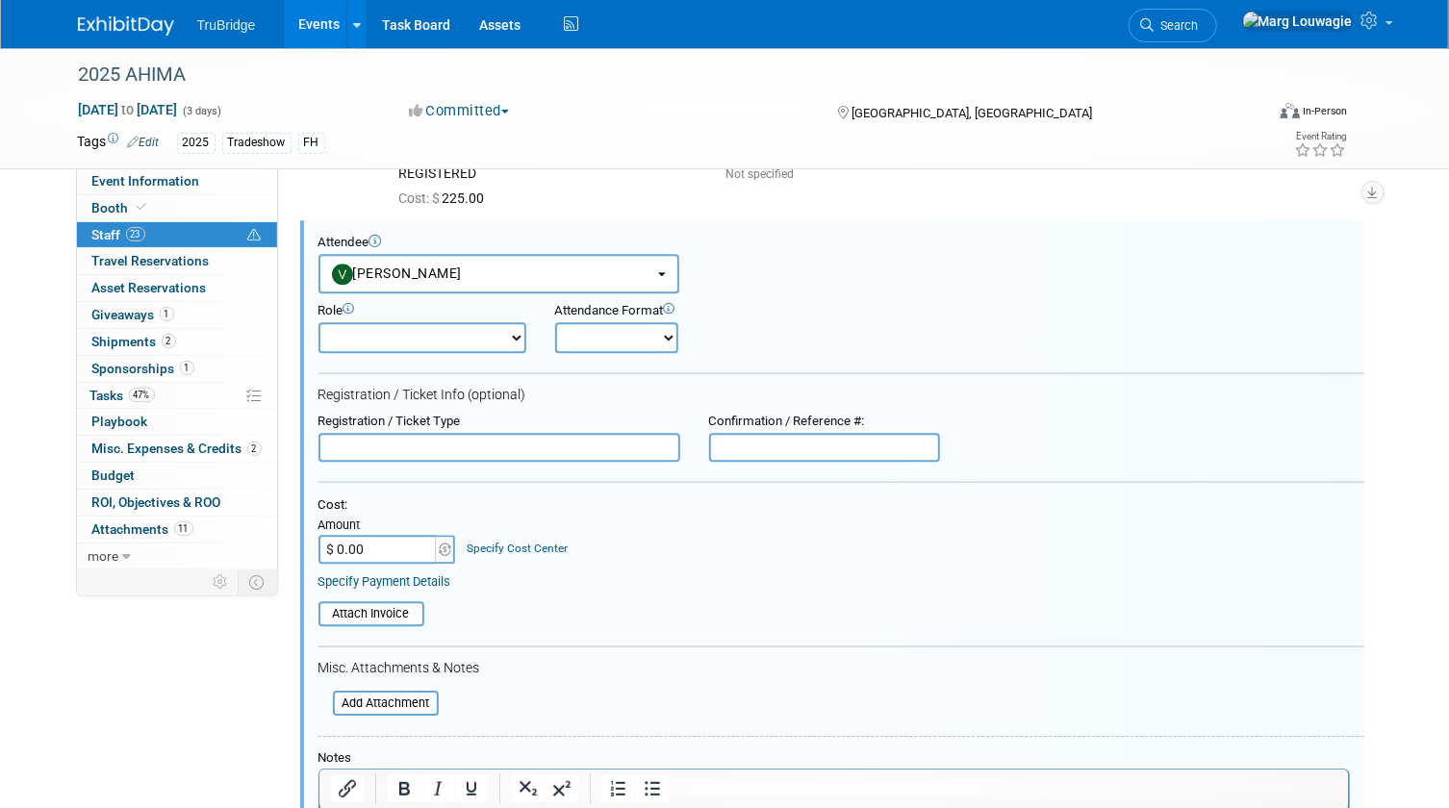
click at [422, 433] on input "text" at bounding box center [499, 447] width 362 height 29
type input "REGISTERED"
click at [369, 539] on input "$ 0.00" at bounding box center [378, 549] width 120 height 29
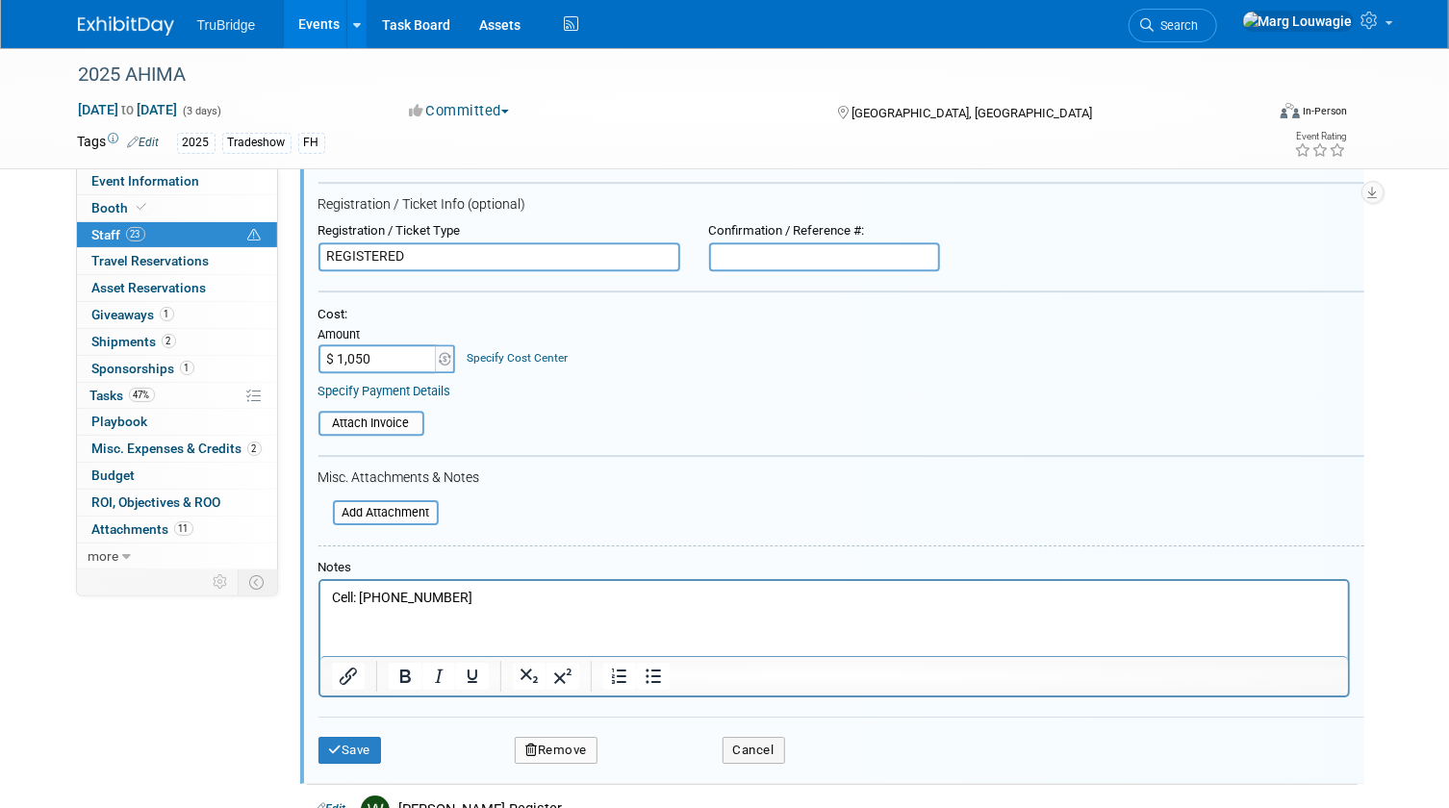
scroll to position [3097, 0]
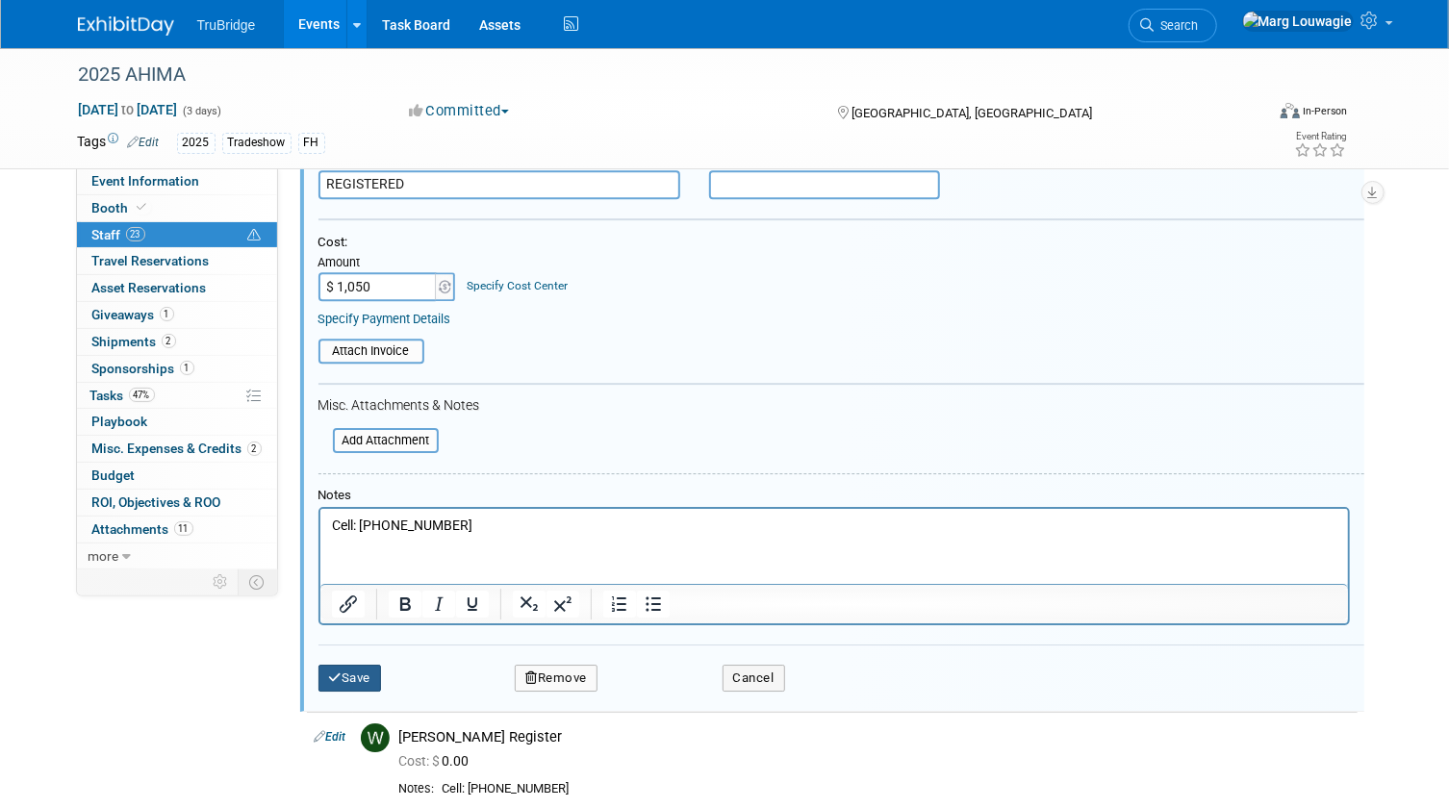
type input "$ 1,050.00"
click at [356, 666] on button "Save" at bounding box center [349, 678] width 63 height 27
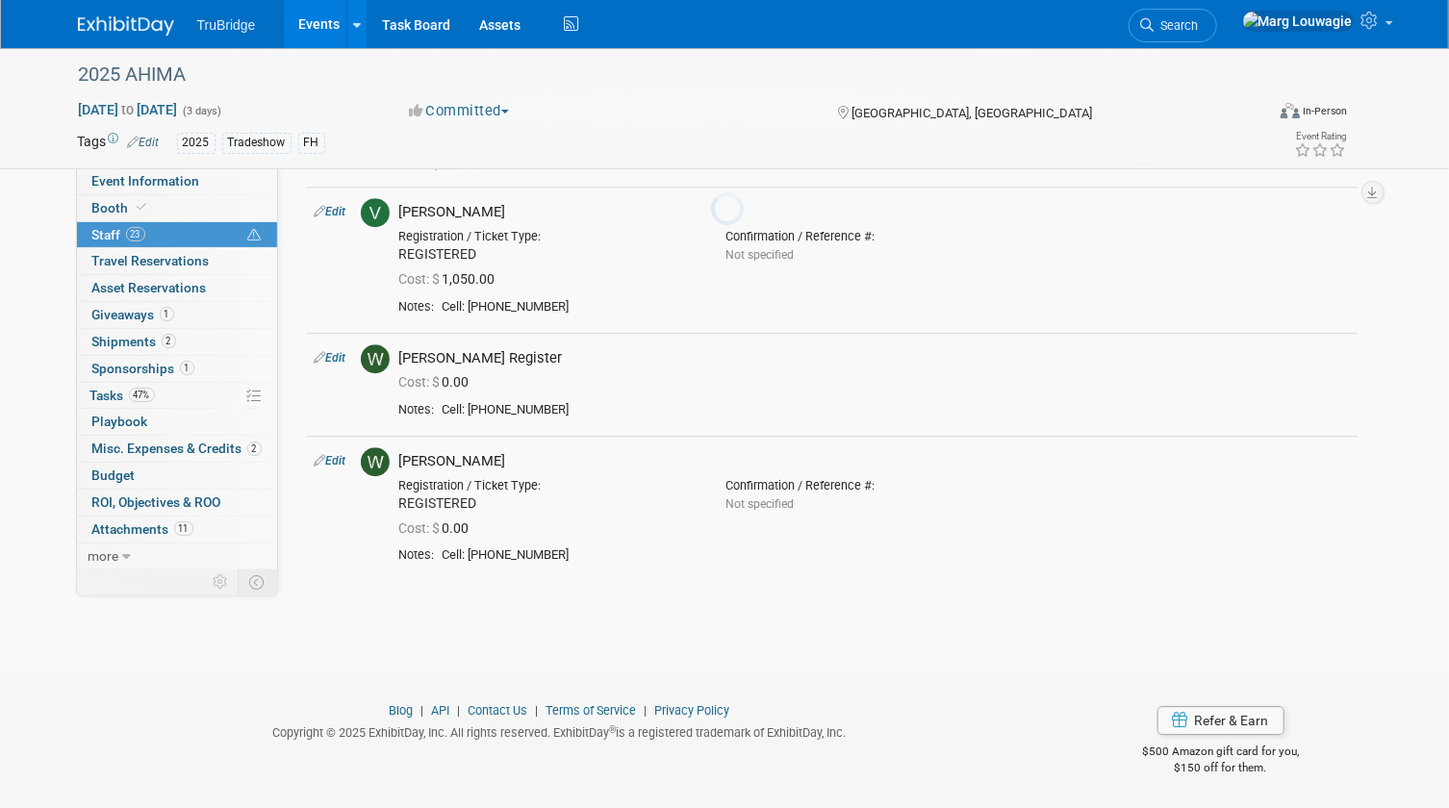
scroll to position [2867, 0]
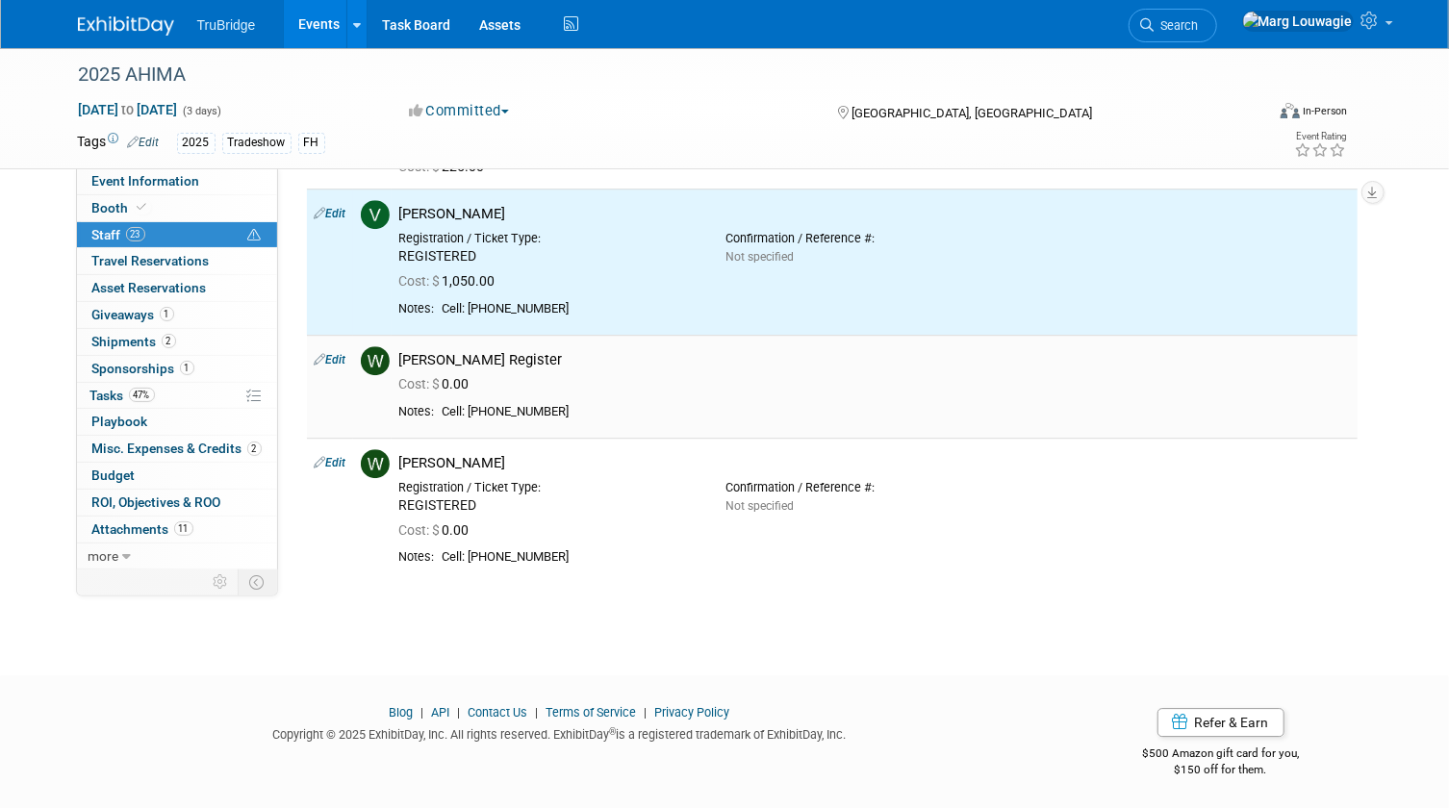
click at [333, 358] on link "Edit" at bounding box center [331, 359] width 32 height 13
select select "3b227b93-3d60-4493-8c82-cd945bcffce9"
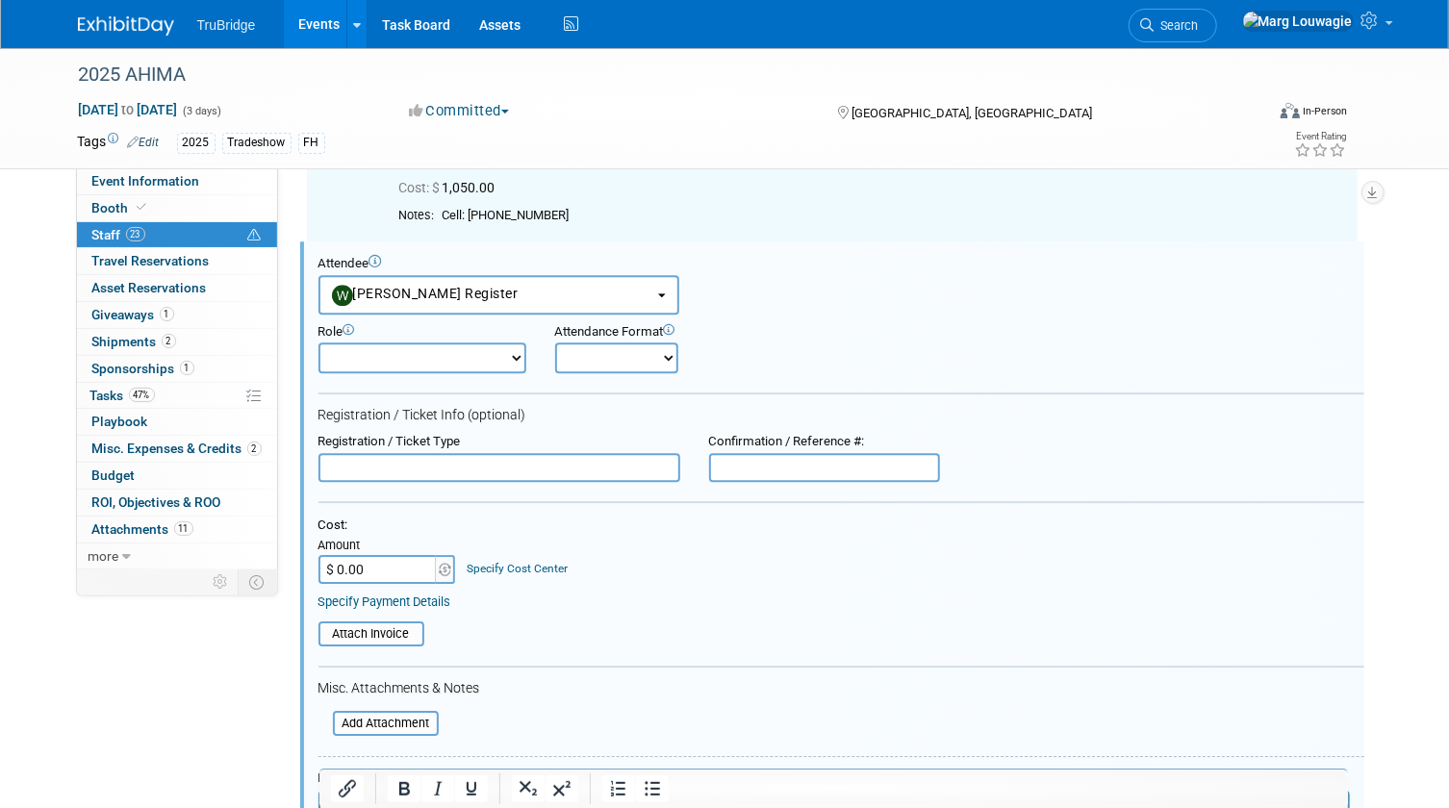
scroll to position [2980, 0]
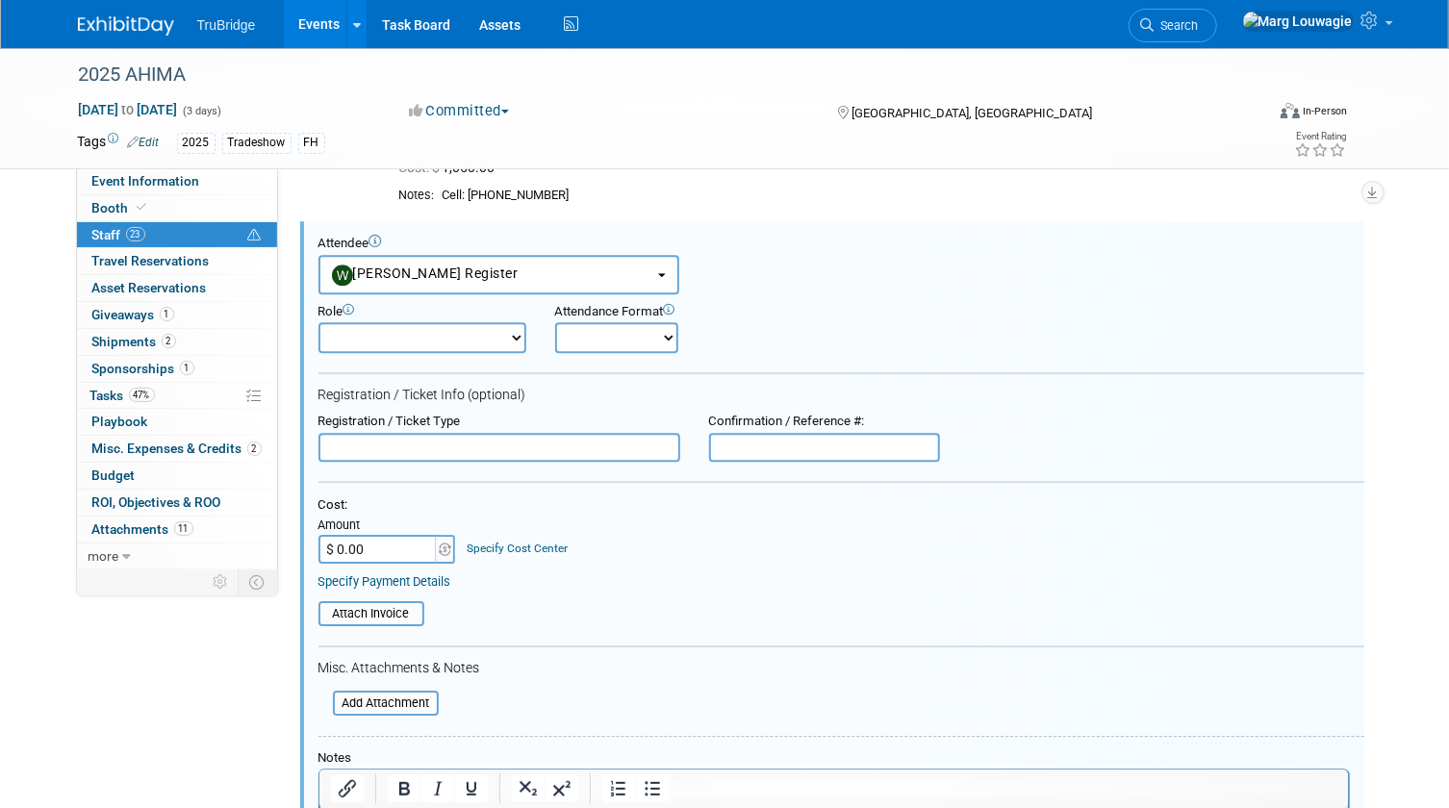
click at [379, 450] on input "text" at bounding box center [499, 447] width 362 height 29
type input "REGISTERED"
click at [380, 552] on input "$ 0.00" at bounding box center [378, 549] width 120 height 29
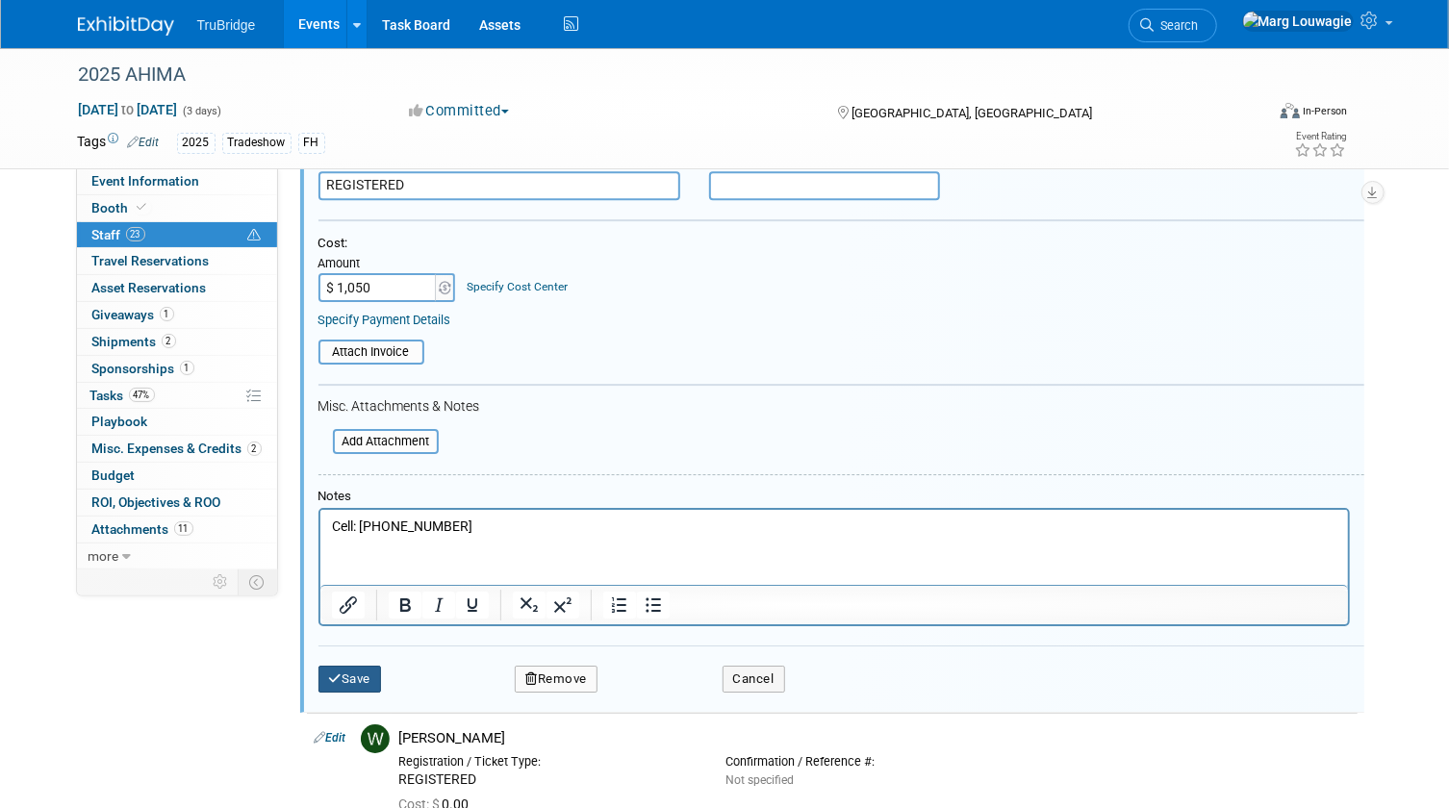
type input "$ 1,050.00"
click at [368, 672] on button "Save" at bounding box center [349, 679] width 63 height 27
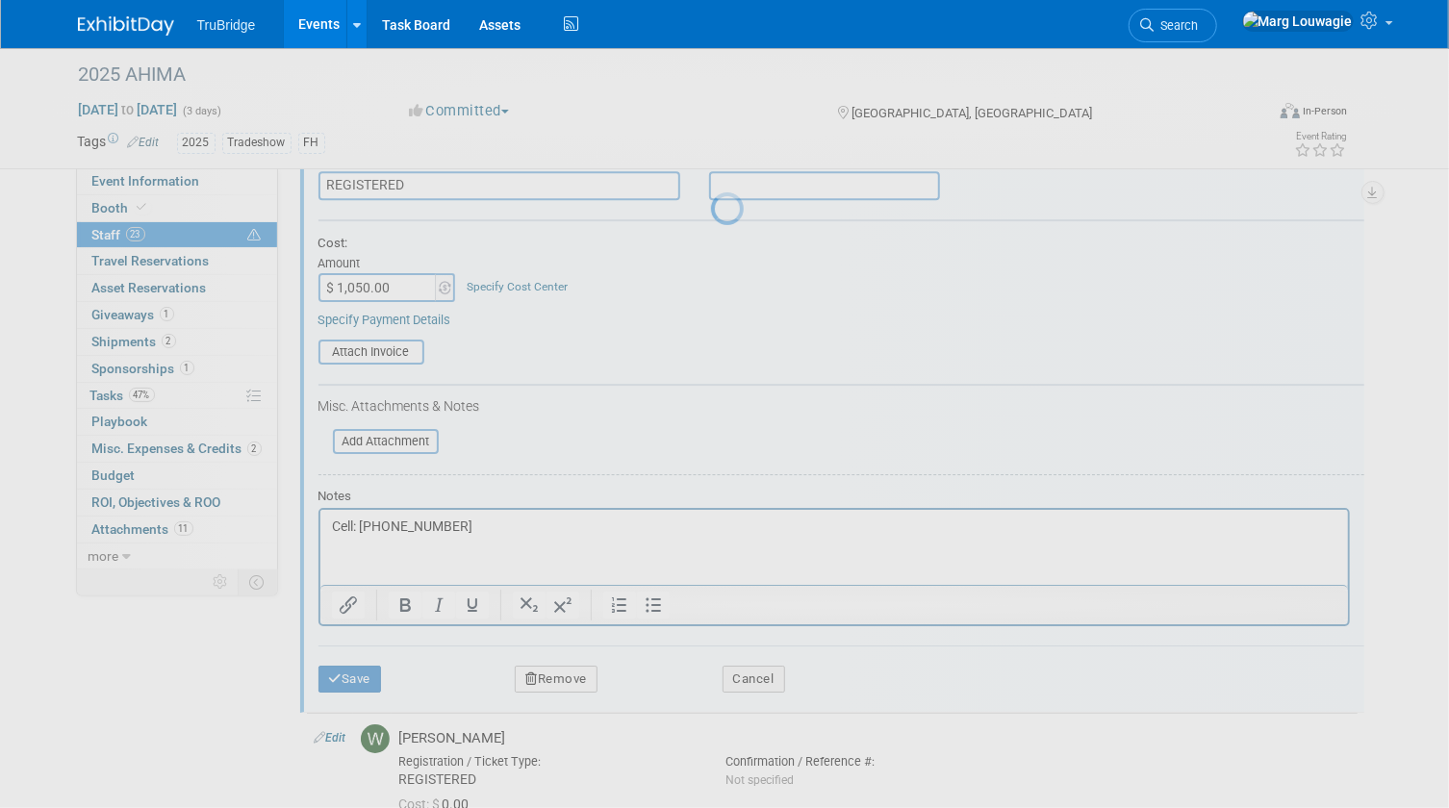
scroll to position [2908, 0]
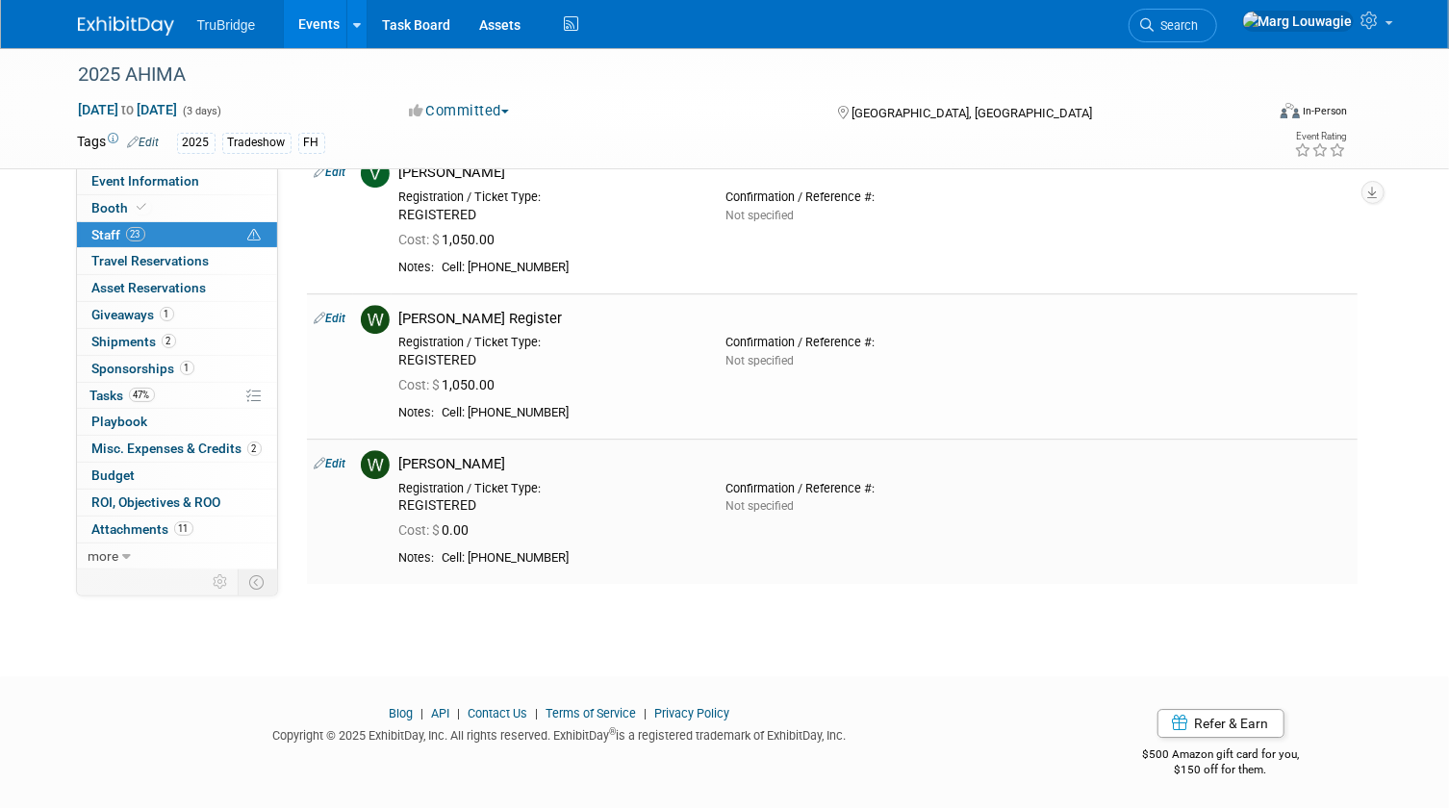
click at [344, 457] on link "Edit" at bounding box center [331, 463] width 32 height 13
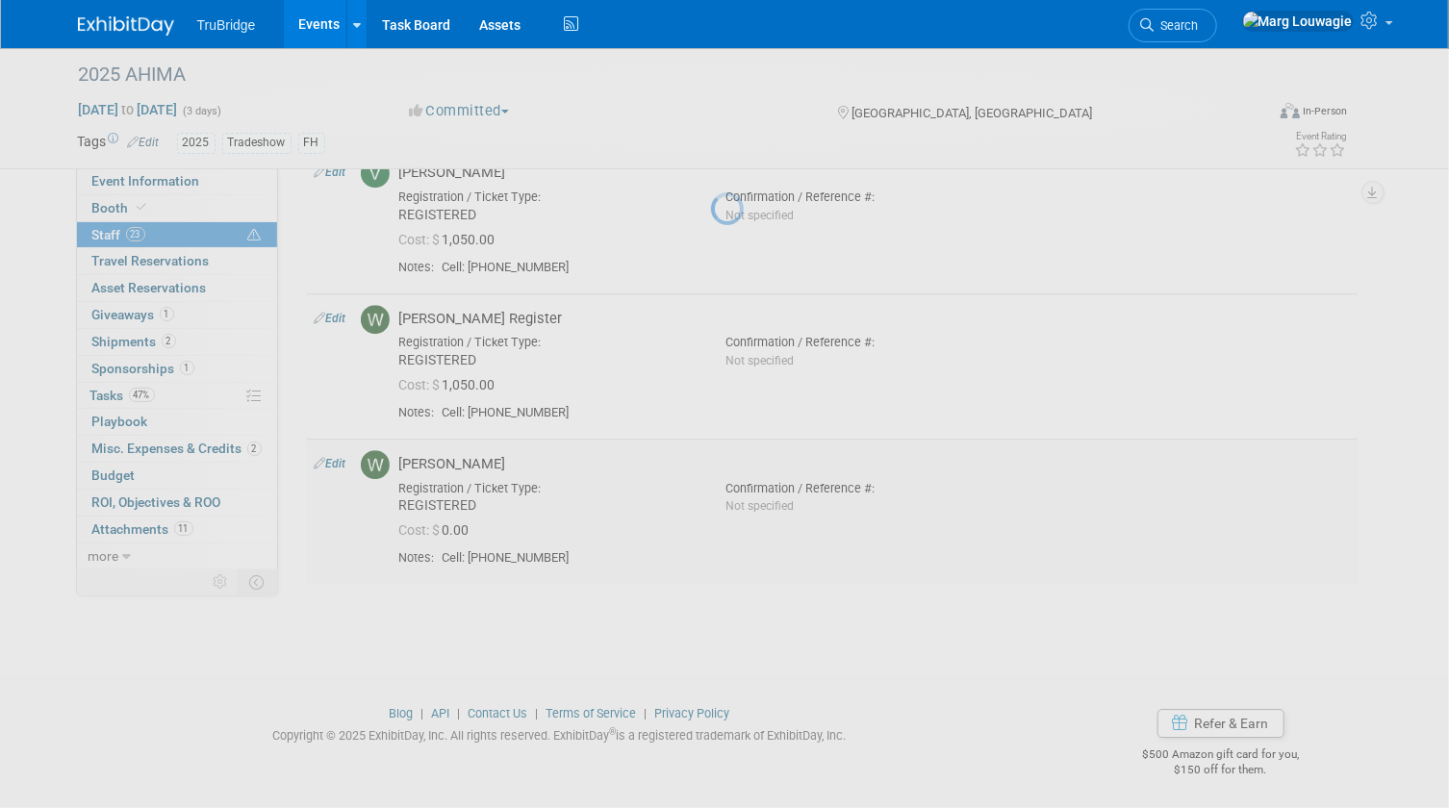
click at [711, 456] on div at bounding box center [724, 404] width 27 height 808
select select "4ff202e7-b065-41eb-868c-e4111a985510"
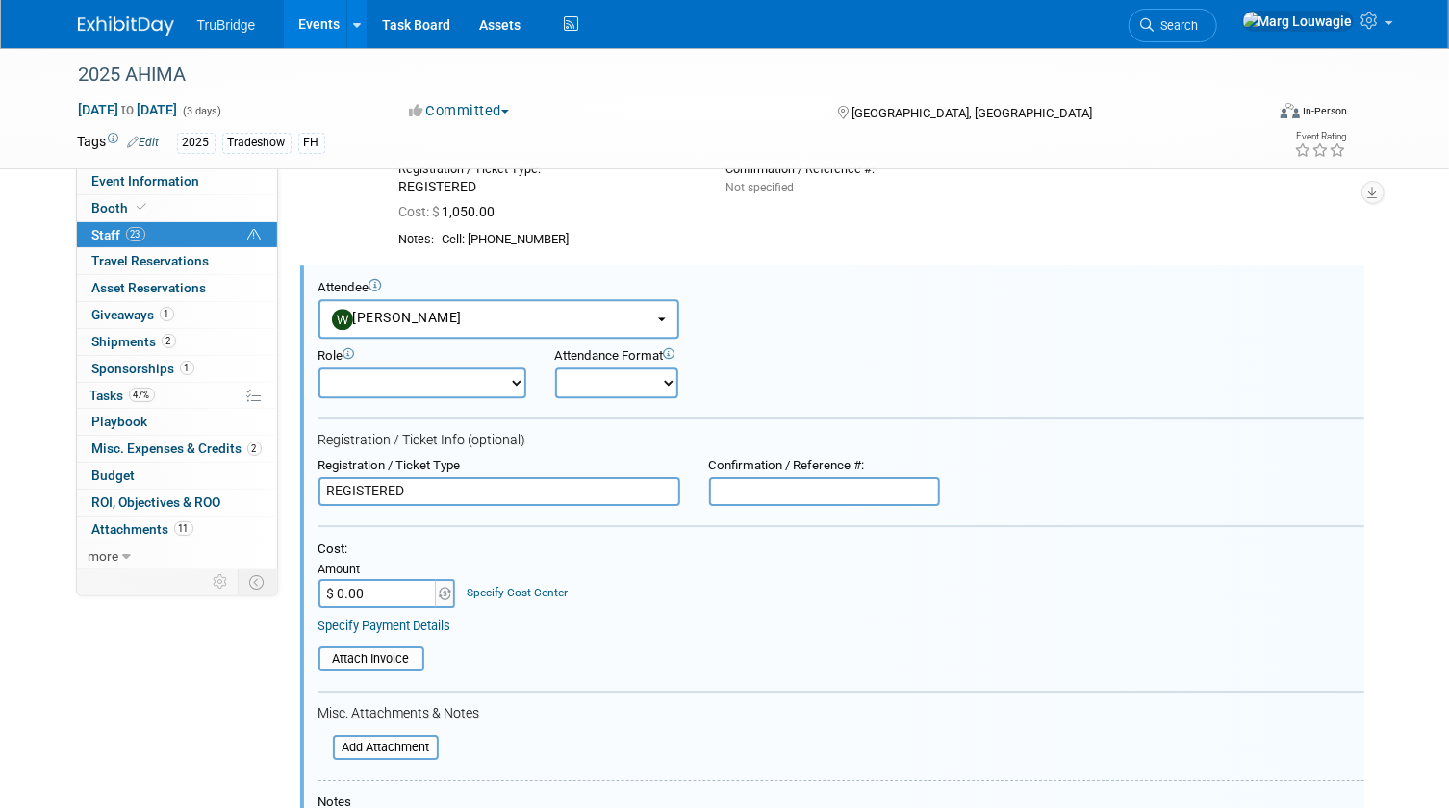
scroll to position [3125, 0]
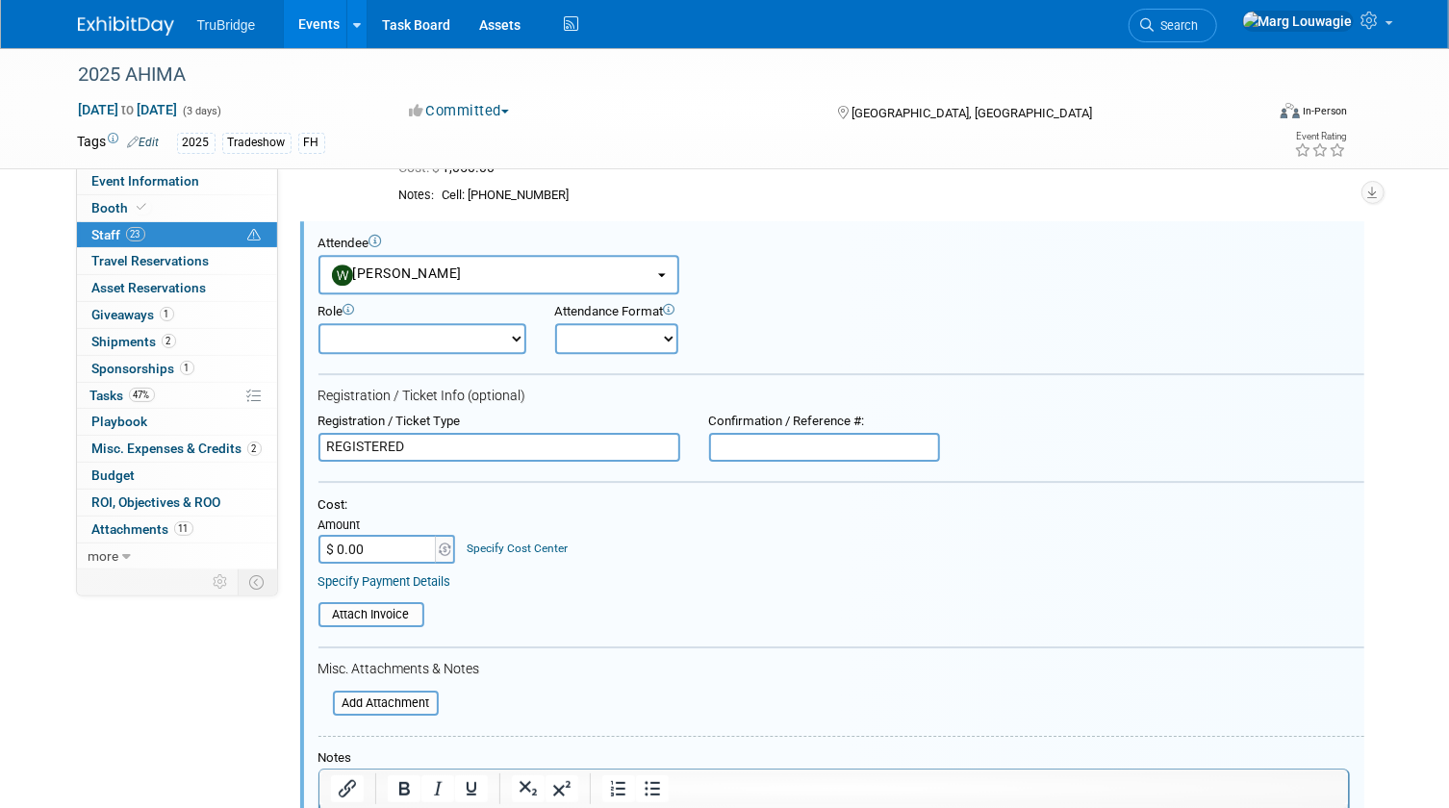
click at [379, 539] on input "$ 0.00" at bounding box center [378, 549] width 120 height 29
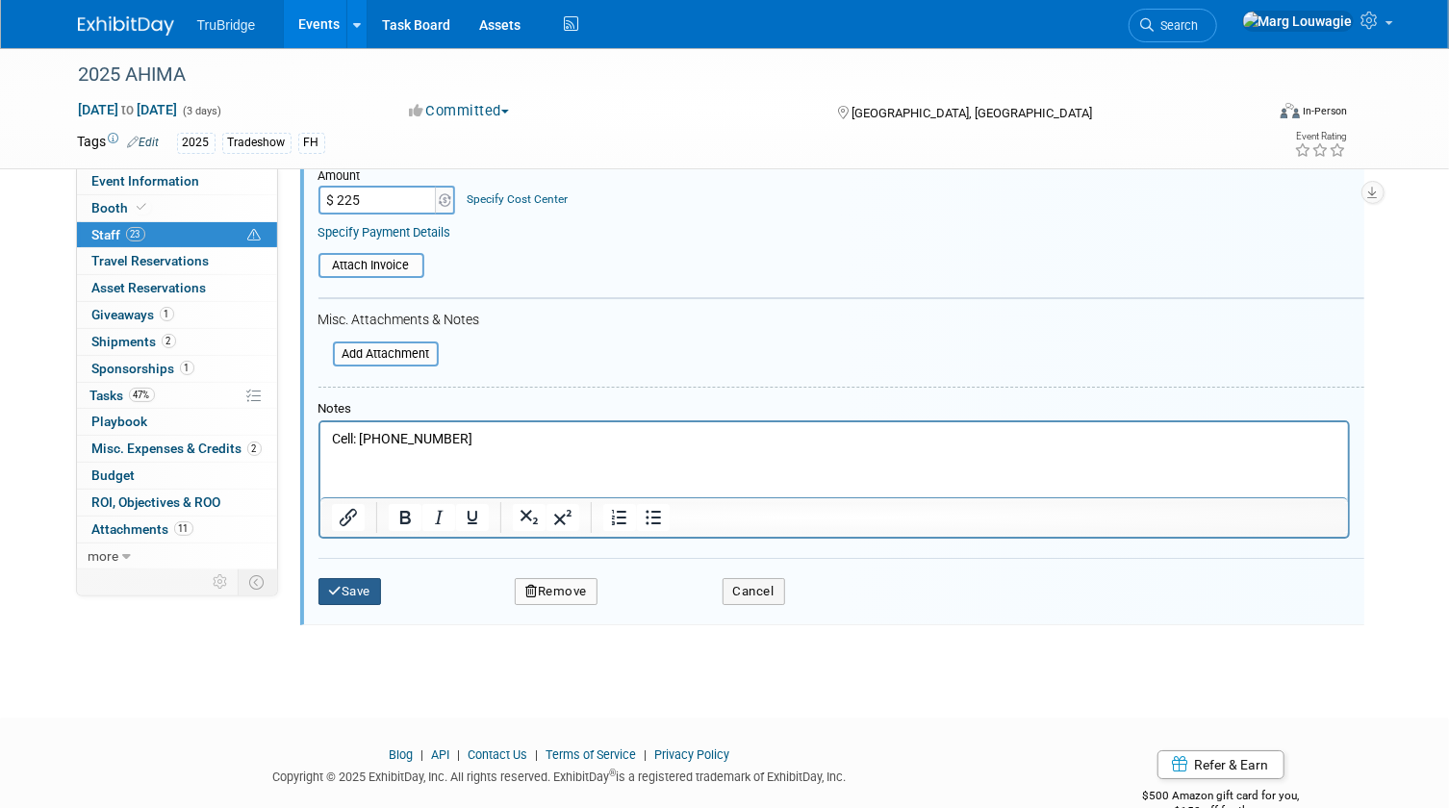
type input "$ 225.00"
click at [358, 586] on button "Save" at bounding box center [349, 591] width 63 height 27
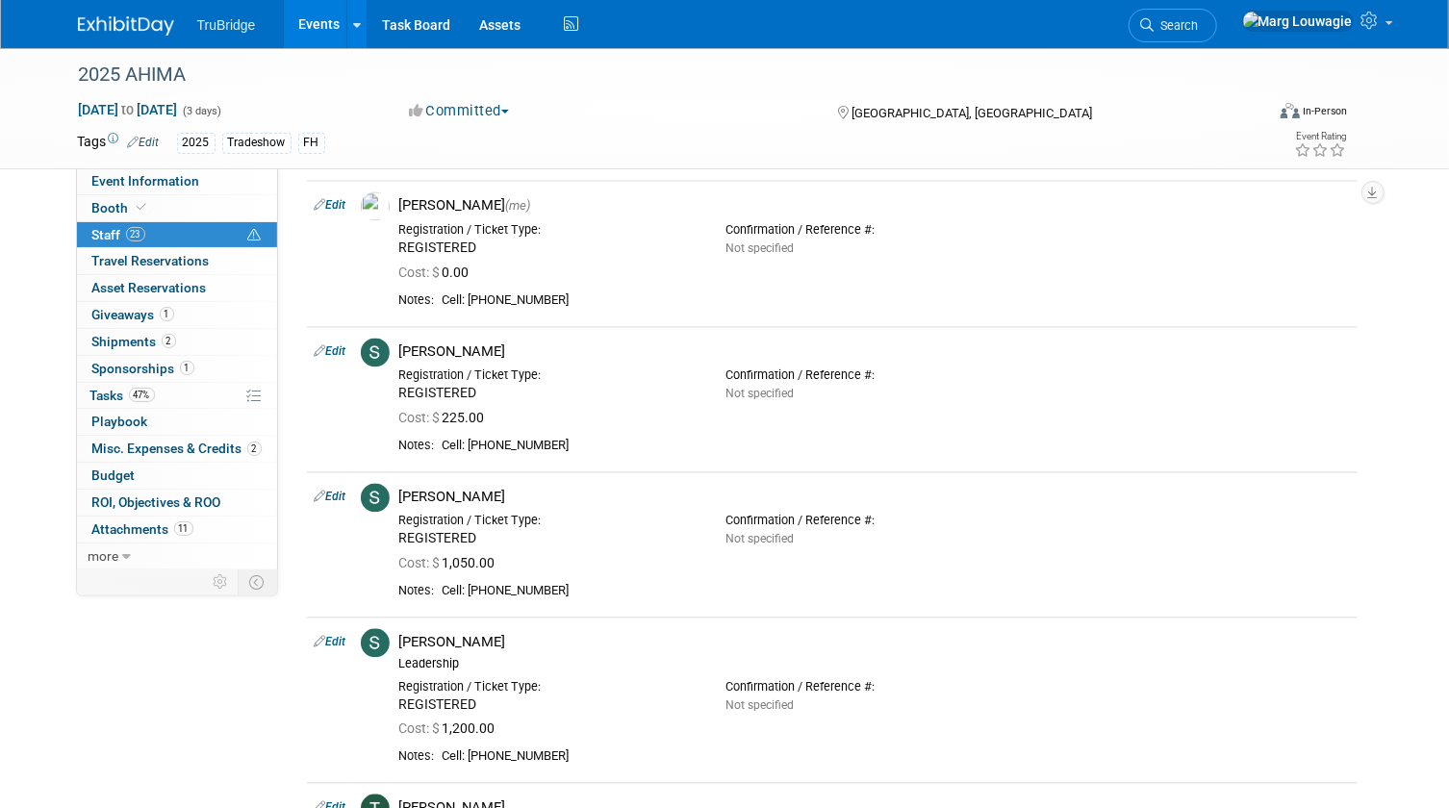
scroll to position [1946, 0]
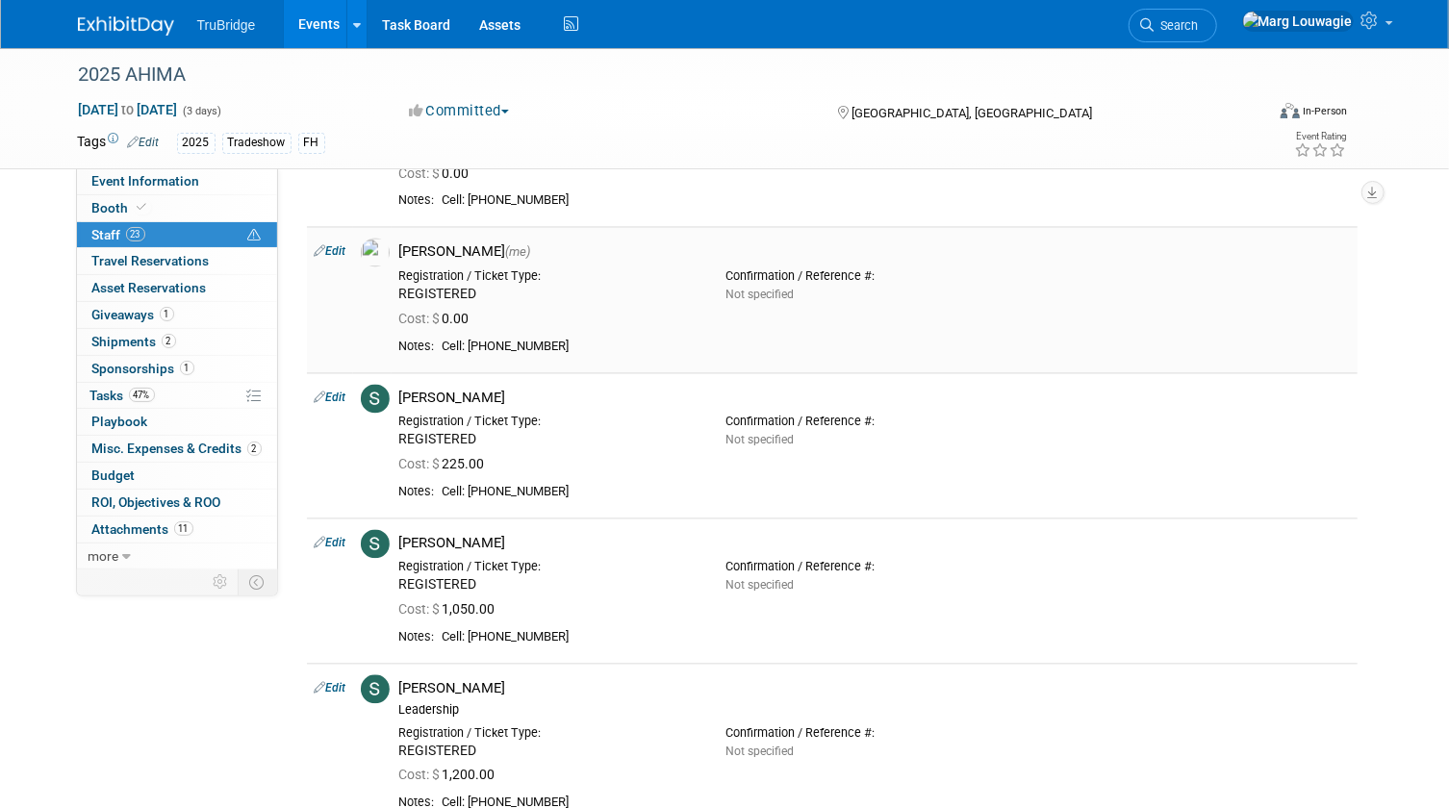
click at [341, 249] on link "Edit" at bounding box center [331, 251] width 32 height 13
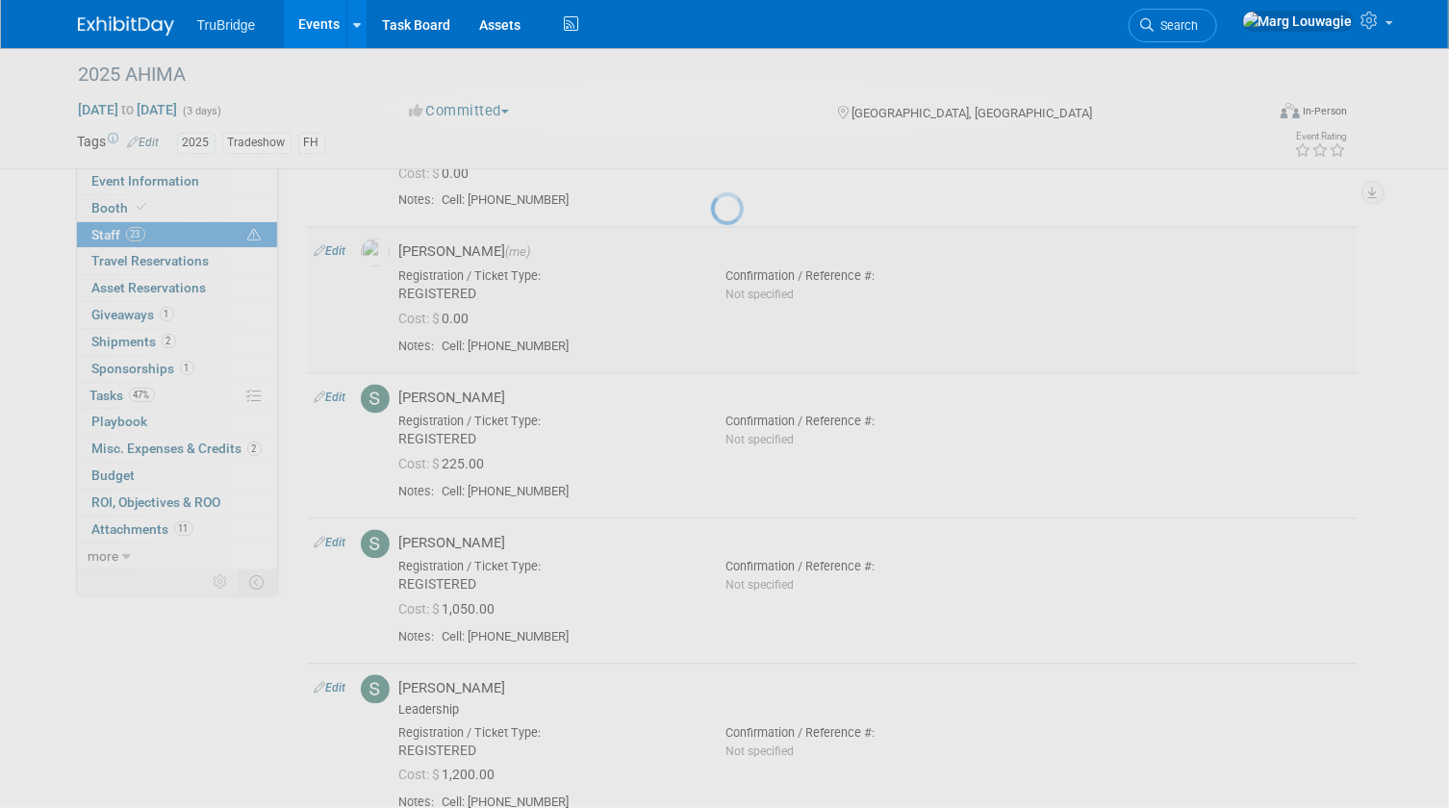
select select "0abee163-1570-438d-a0ea-e9129f2ffbd7"
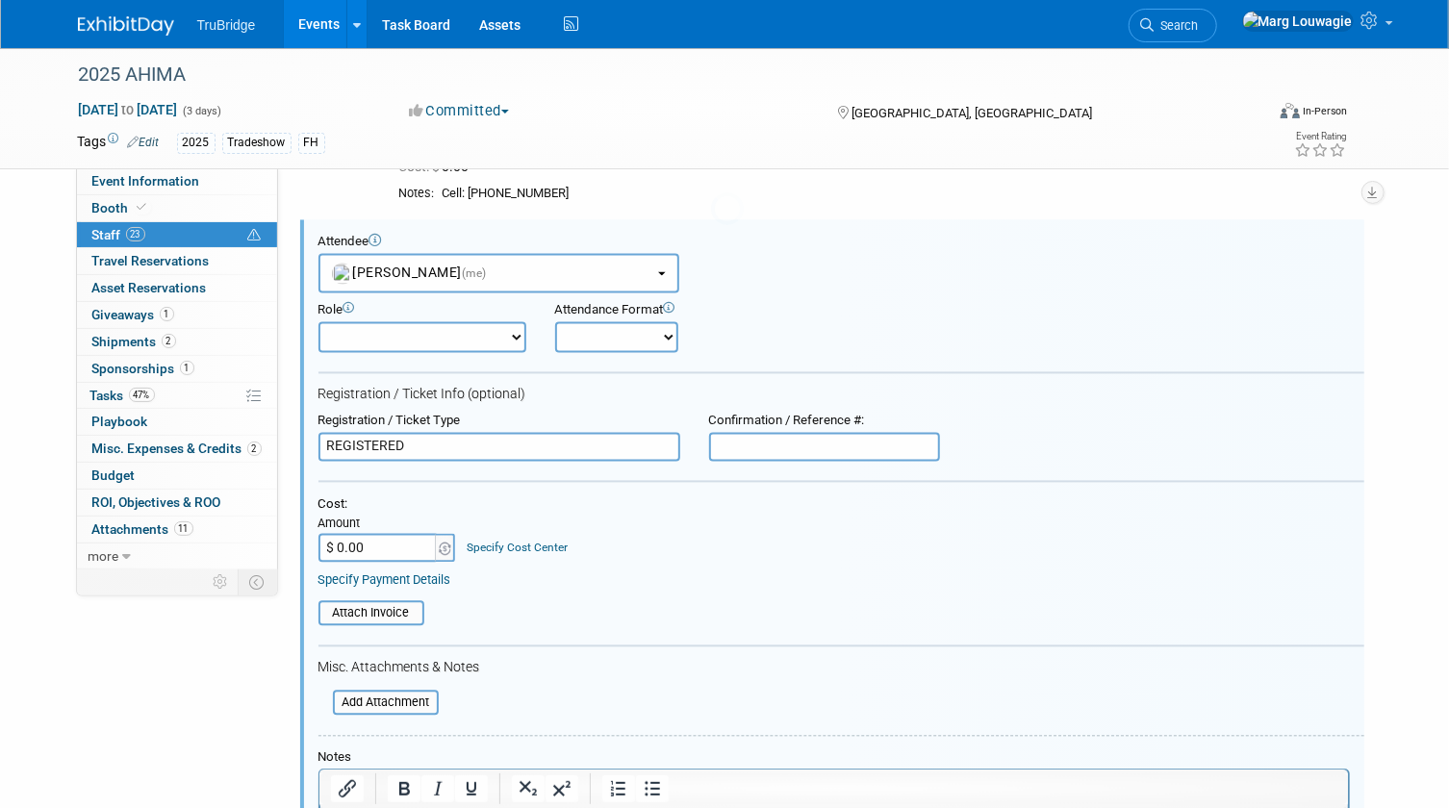
scroll to position [0, 0]
click at [388, 536] on input "$ 0.00" at bounding box center [378, 548] width 120 height 29
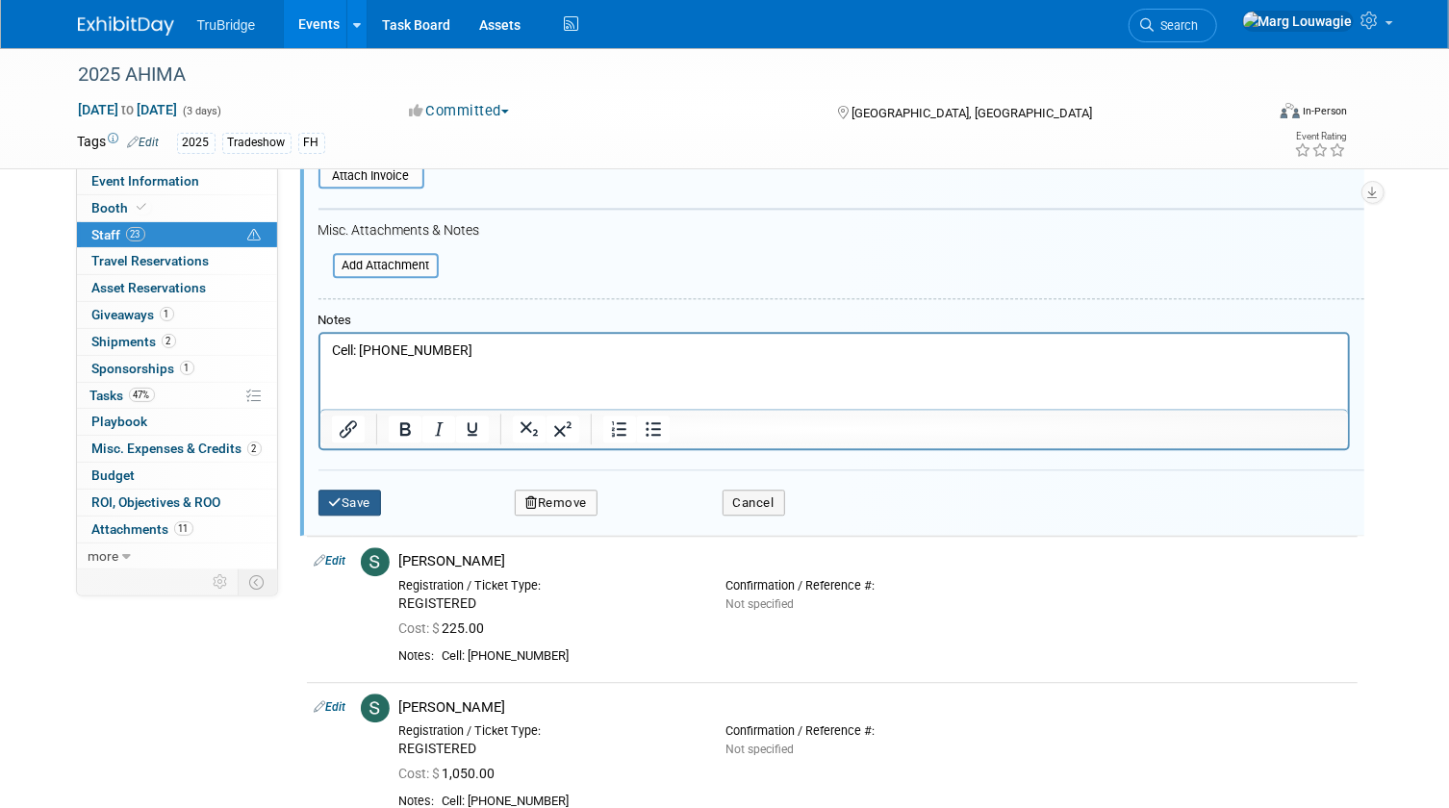
click at [365, 503] on button "Save" at bounding box center [349, 503] width 63 height 27
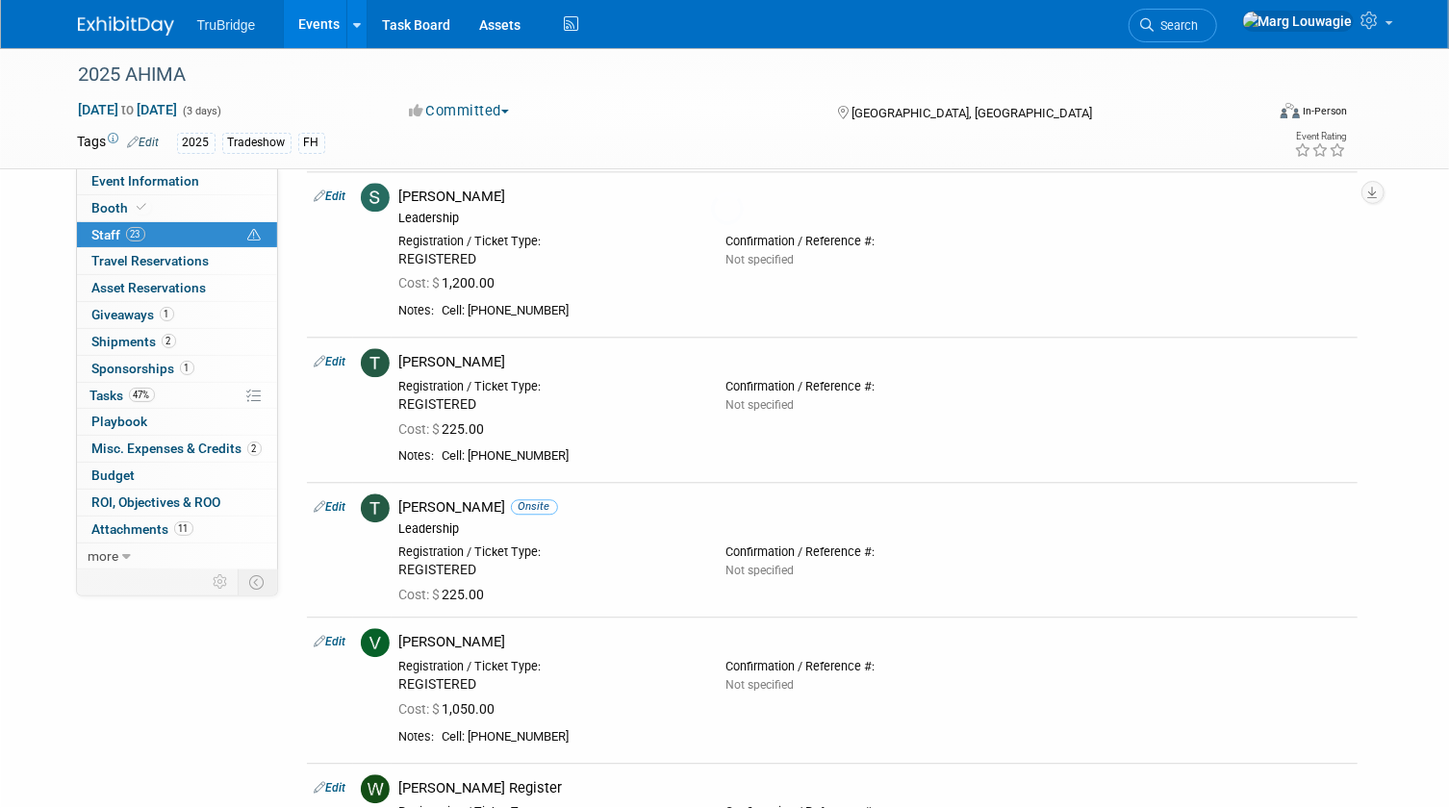
scroll to position [2390, 0]
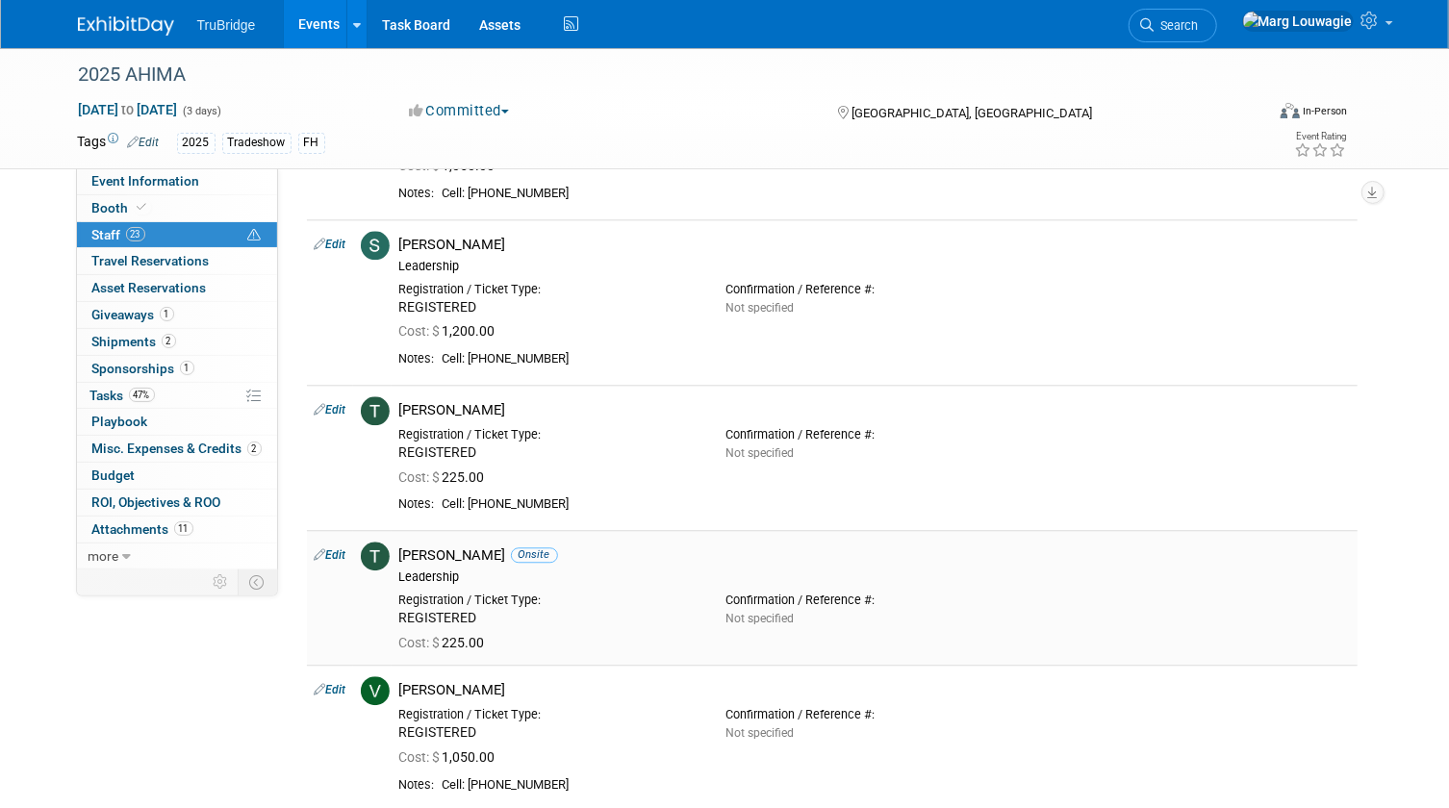
click at [337, 550] on link "Edit" at bounding box center [331, 554] width 32 height 13
select select "34fe2fd0-16bf-4bdc-868b-39a062ef3530"
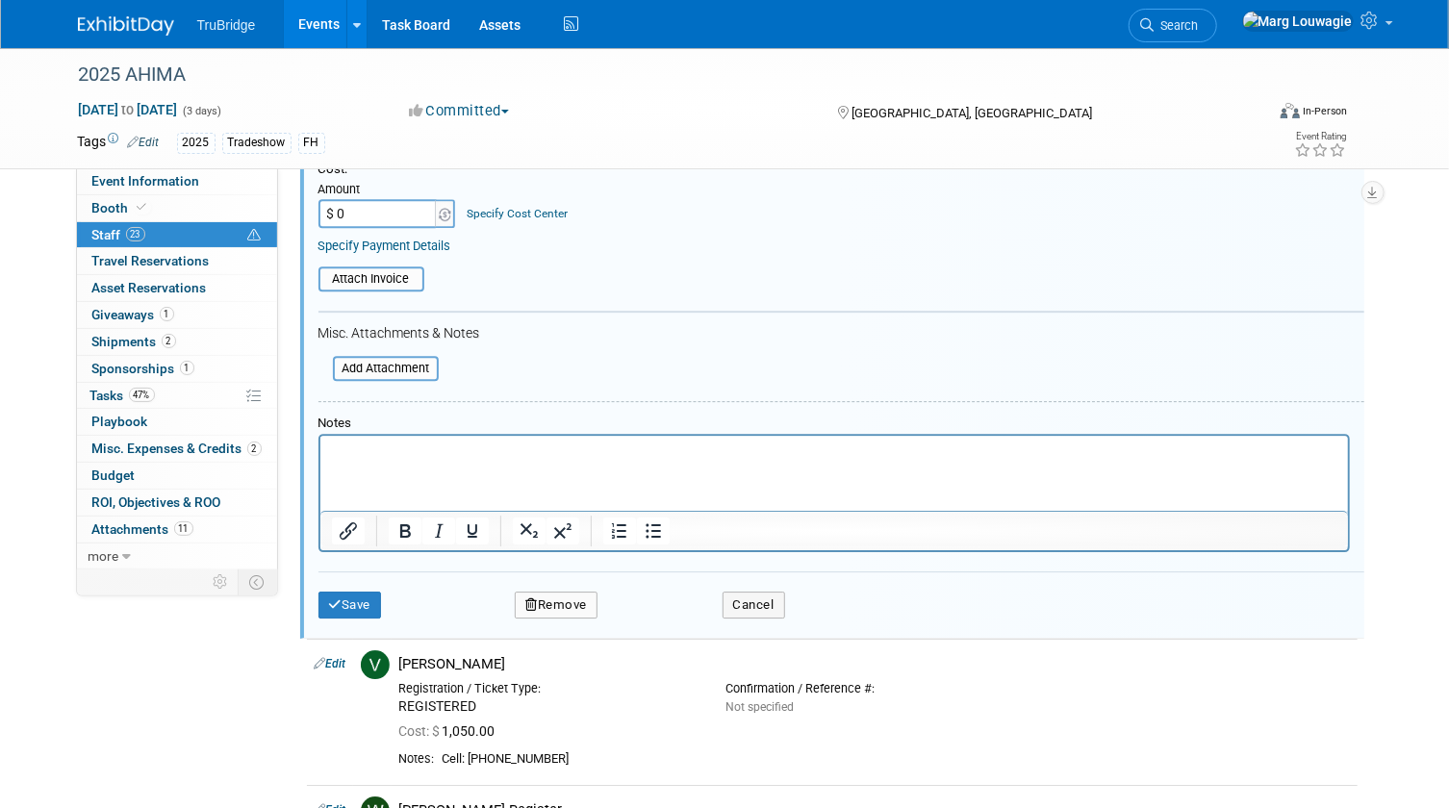
scroll to position [3049, 0]
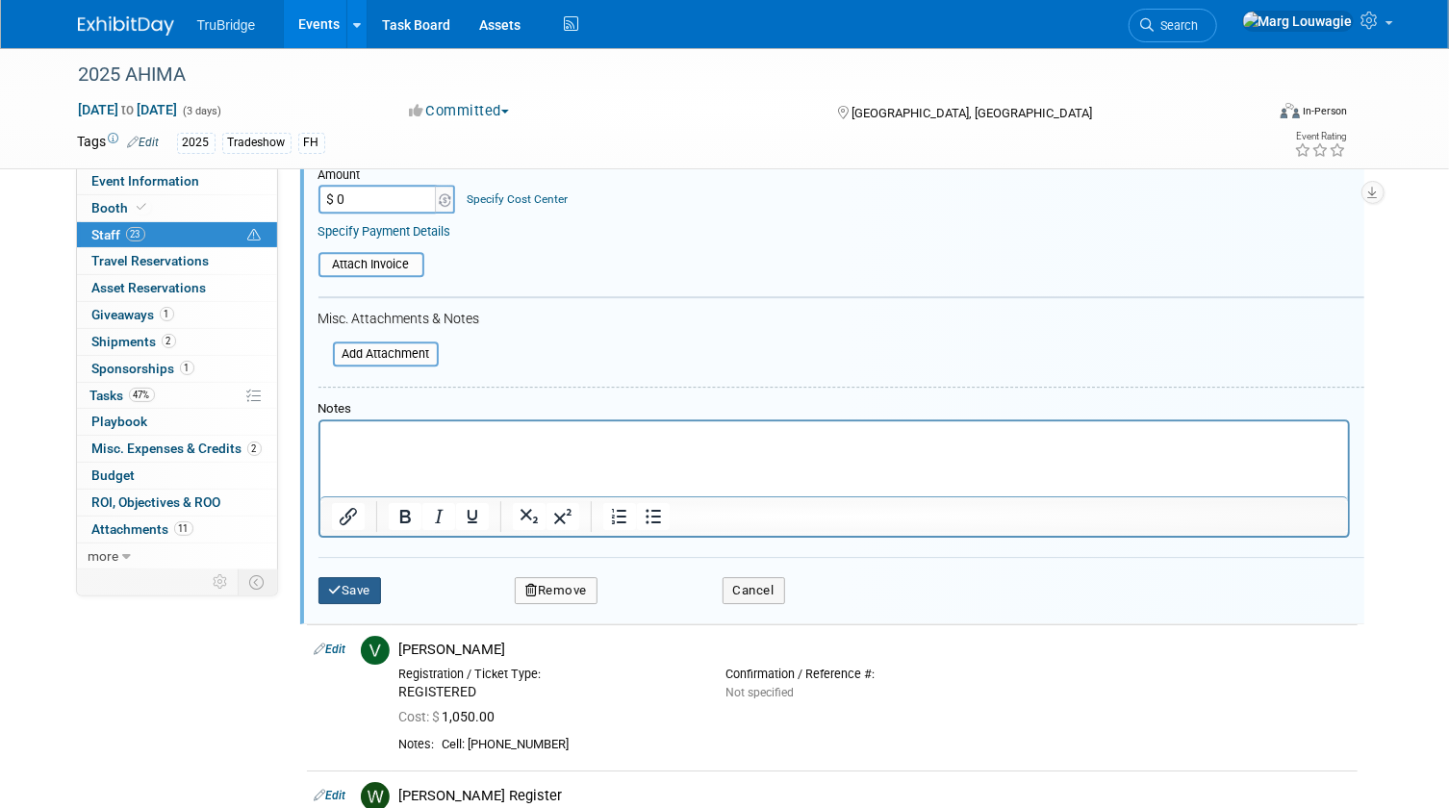
type input "$ 0.00"
click at [342, 577] on button "Save" at bounding box center [349, 590] width 63 height 27
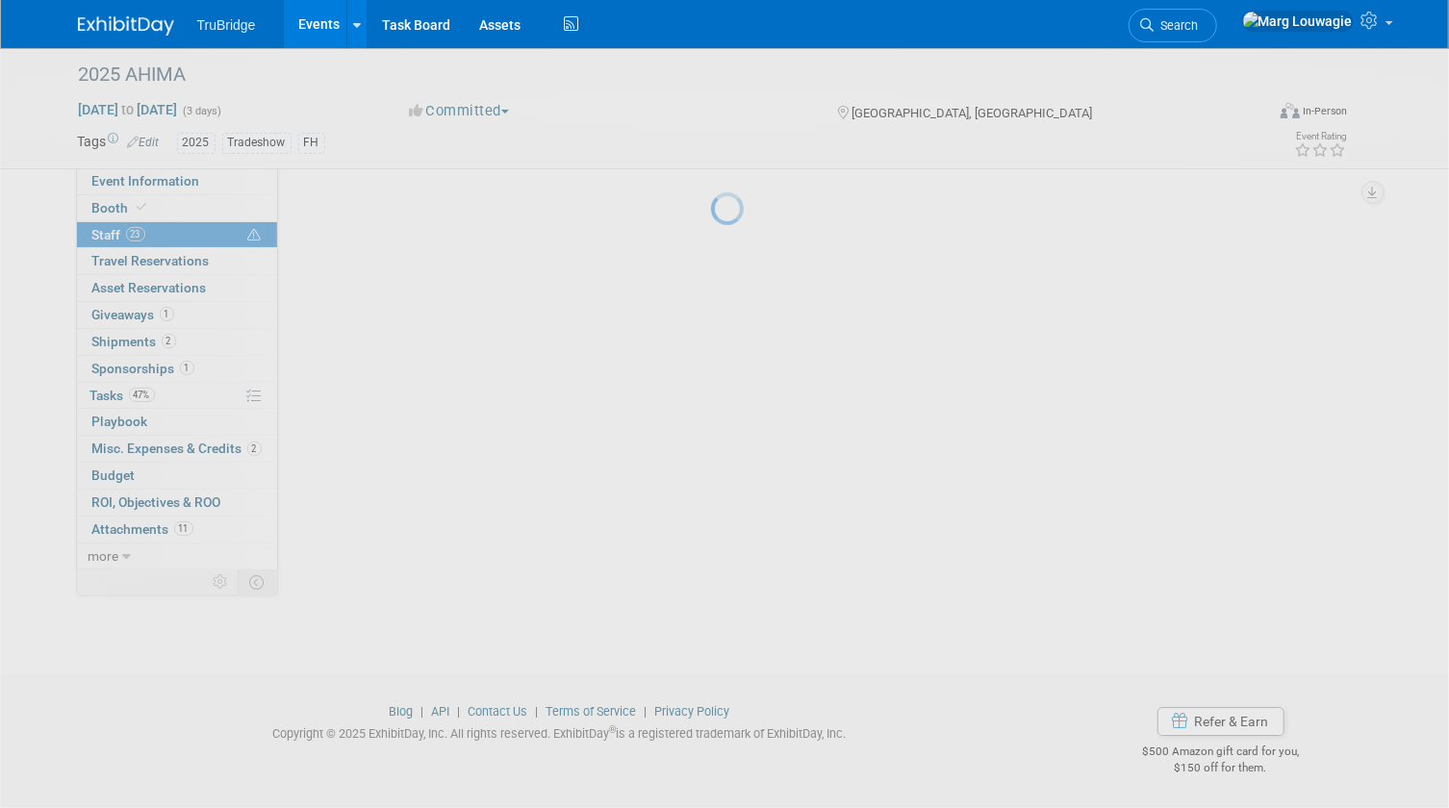
scroll to position [2908, 0]
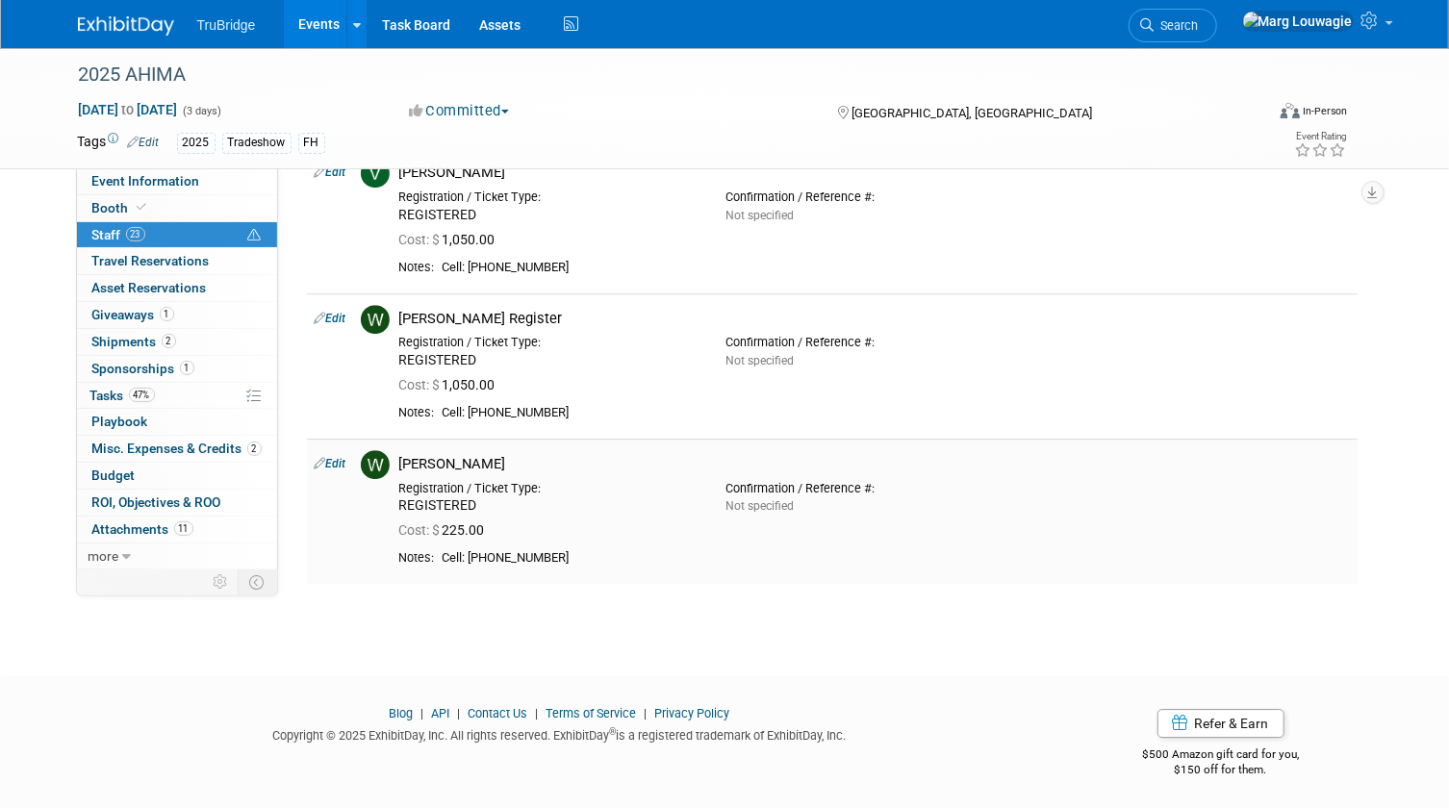
click at [338, 461] on link "Edit" at bounding box center [331, 463] width 32 height 13
select select "4ff202e7-b065-41eb-868c-e4111a985510"
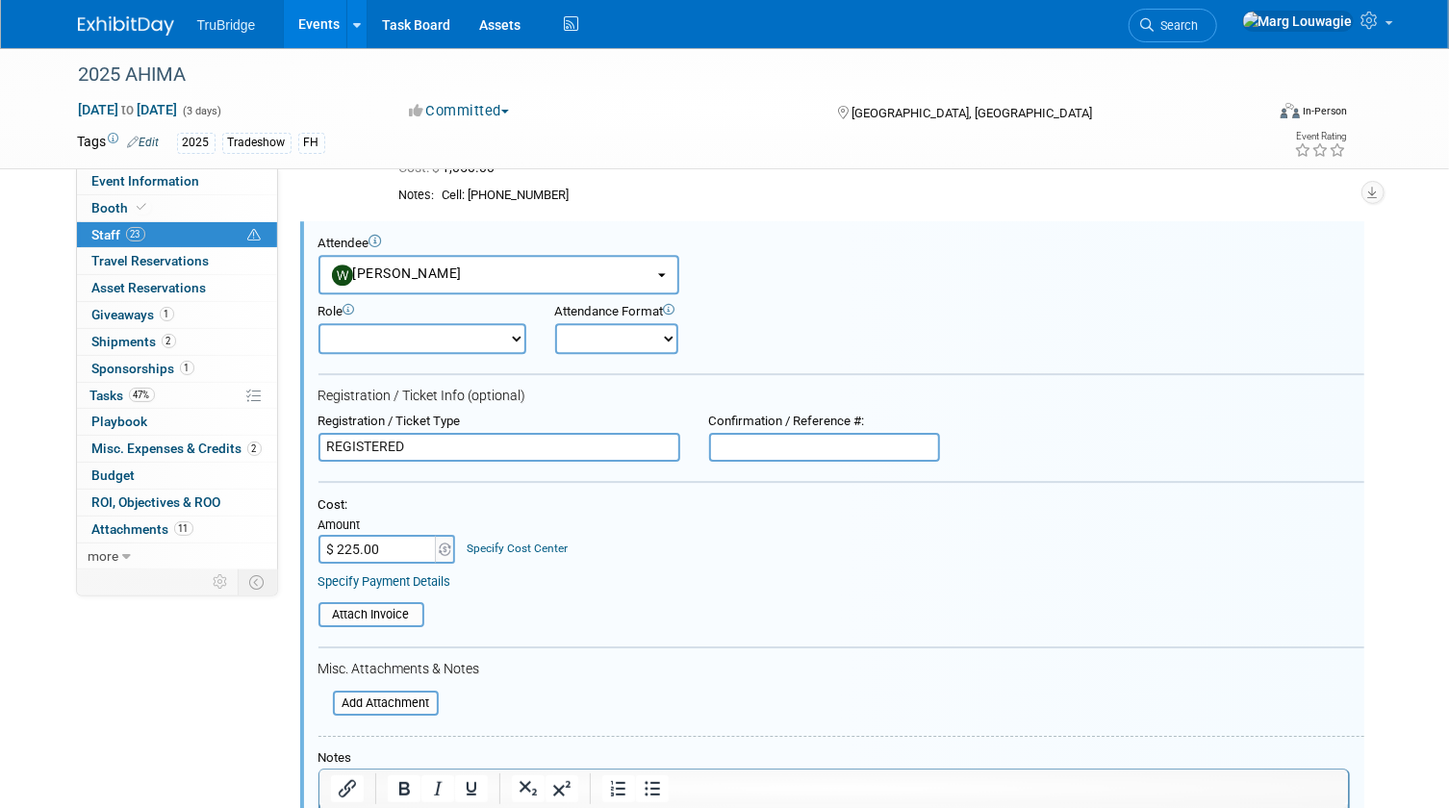
scroll to position [0, 0]
click at [378, 548] on input "$ 225.00" at bounding box center [378, 549] width 120 height 29
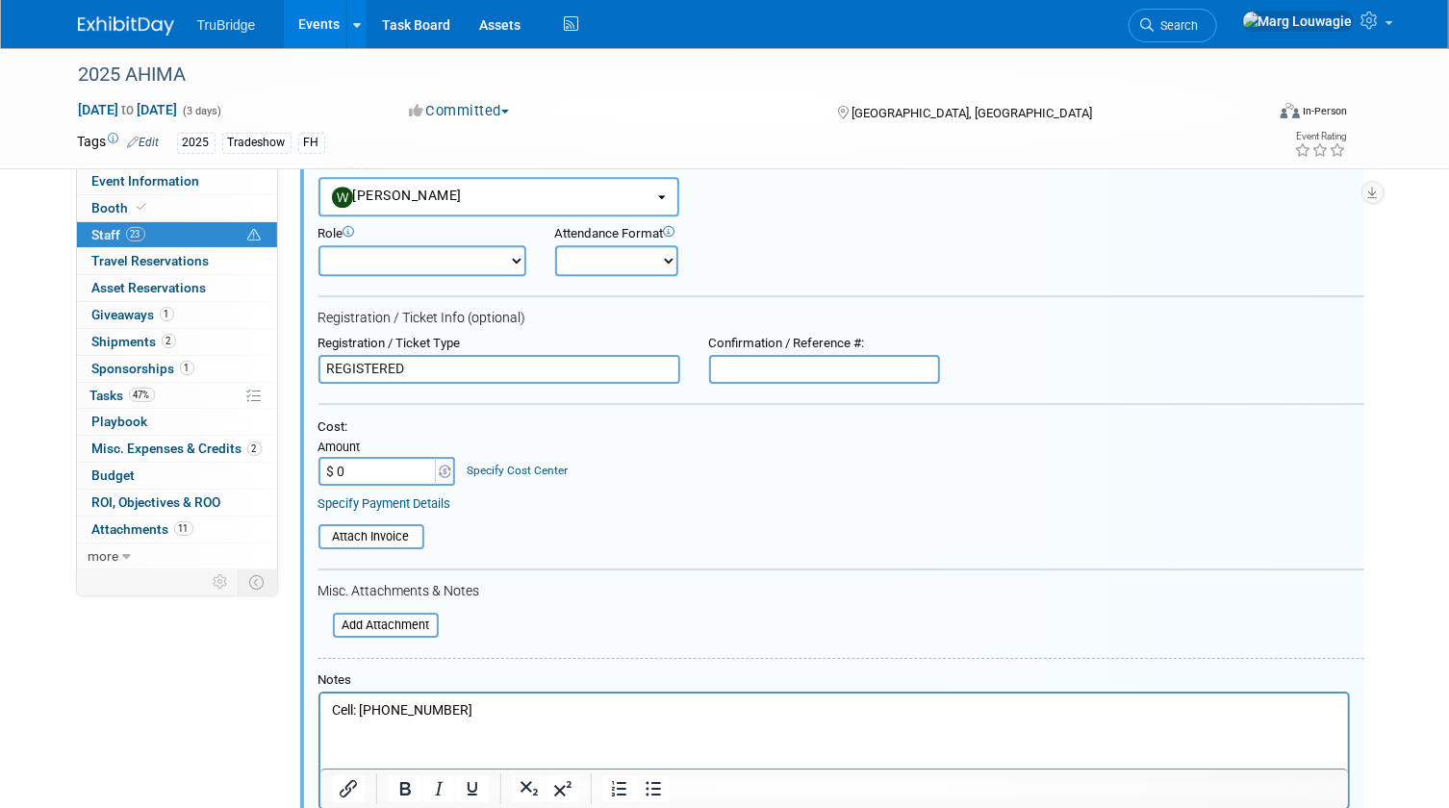
scroll to position [3299, 0]
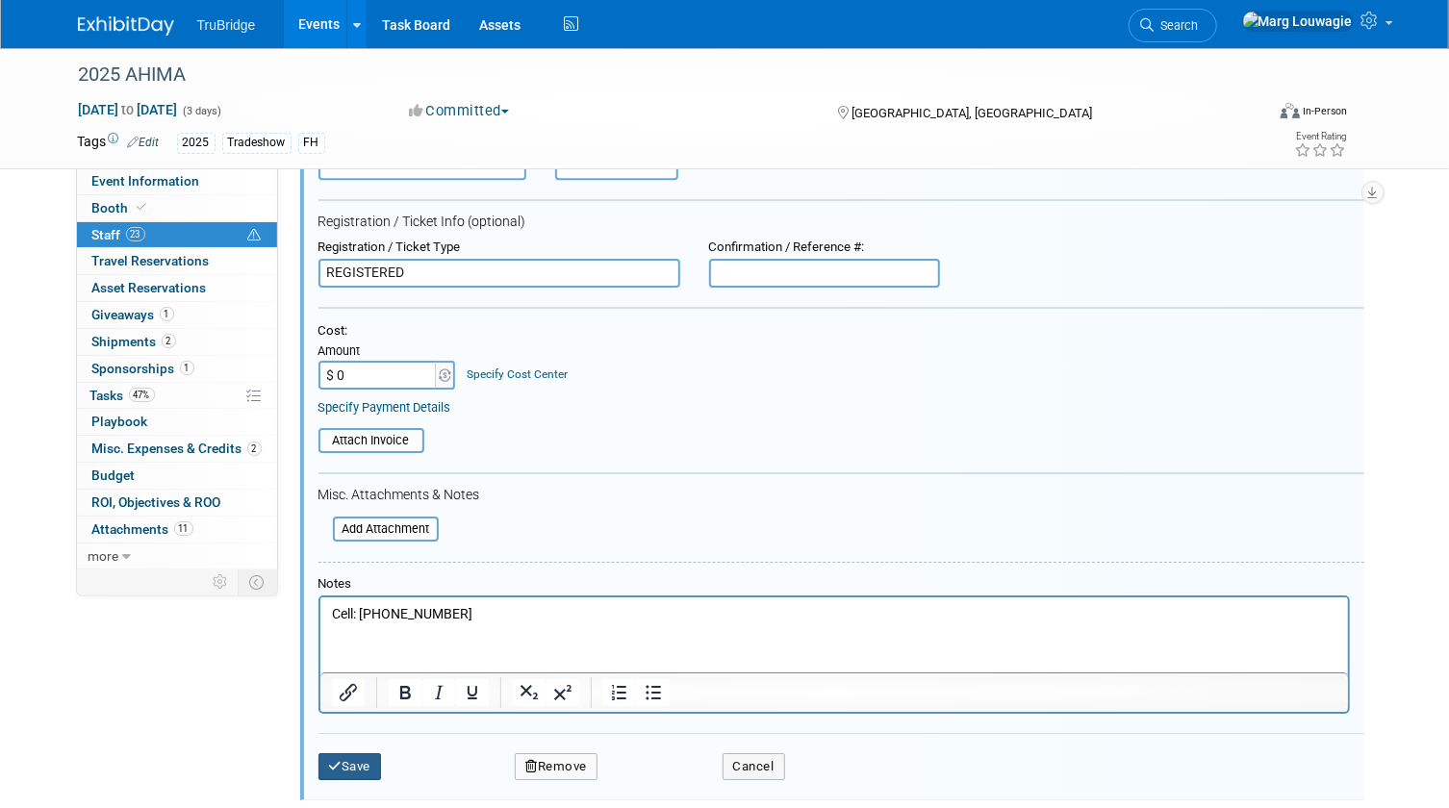
type input "$ 0.00"
click at [348, 760] on button "Save" at bounding box center [349, 766] width 63 height 27
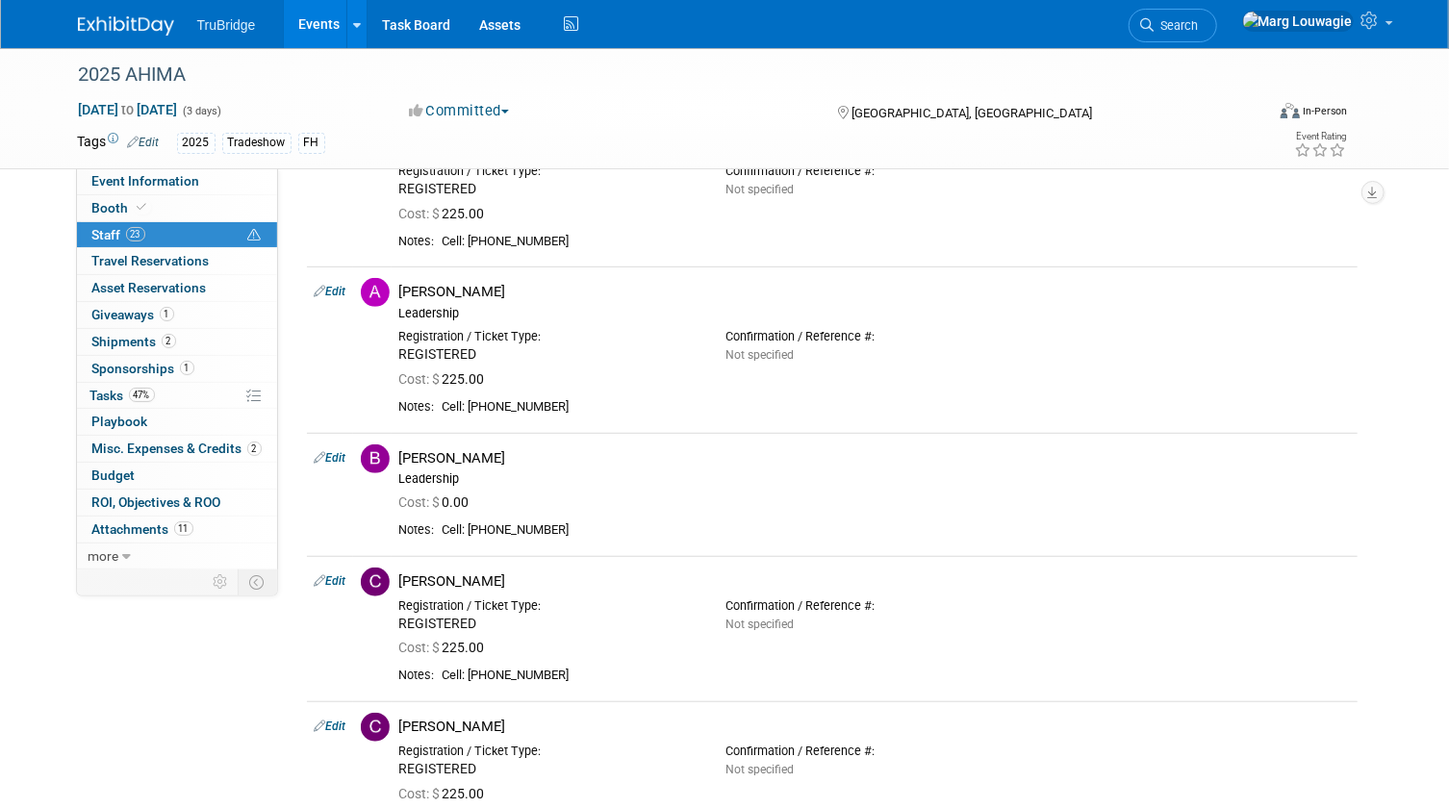
scroll to position [372, 0]
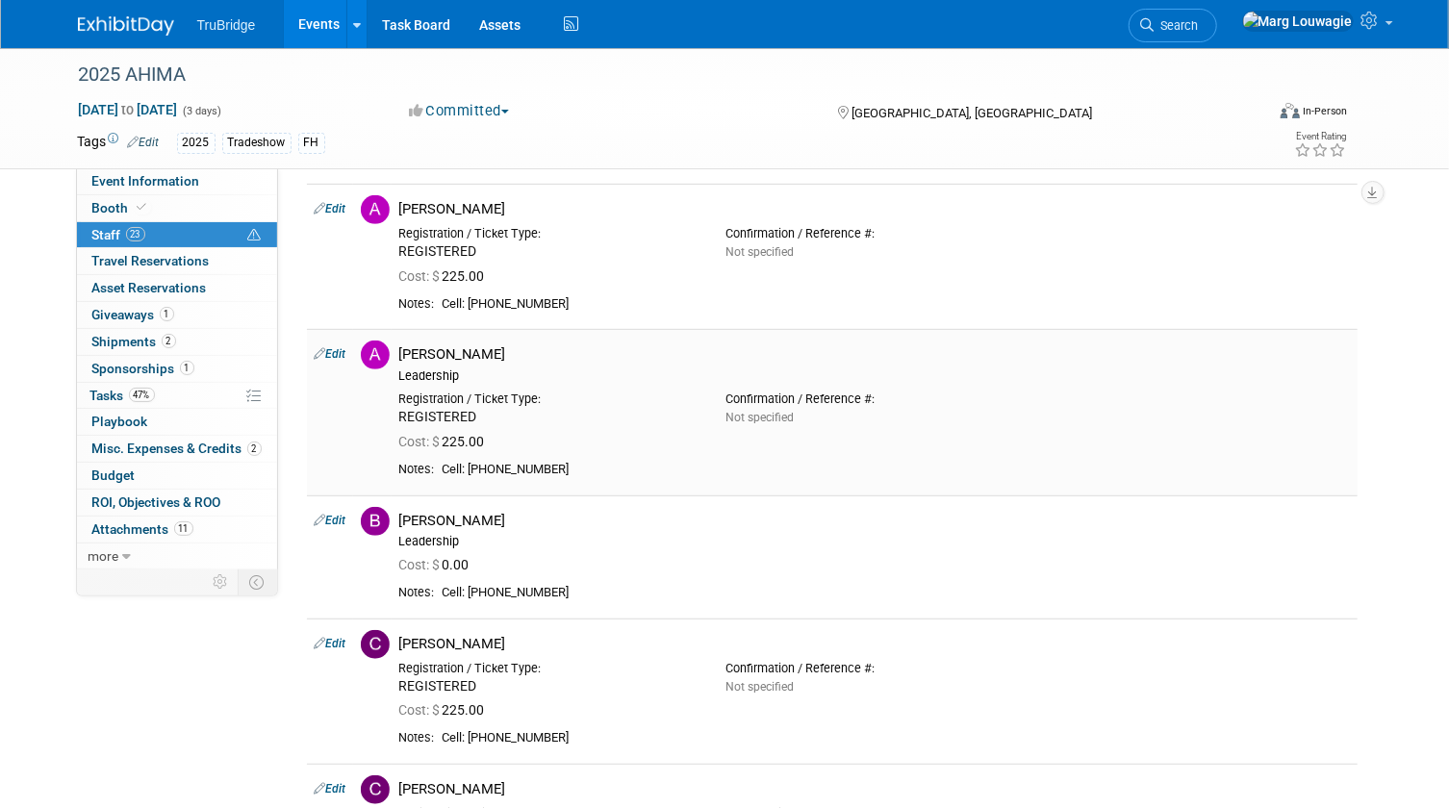
click at [335, 355] on link "Edit" at bounding box center [331, 353] width 32 height 13
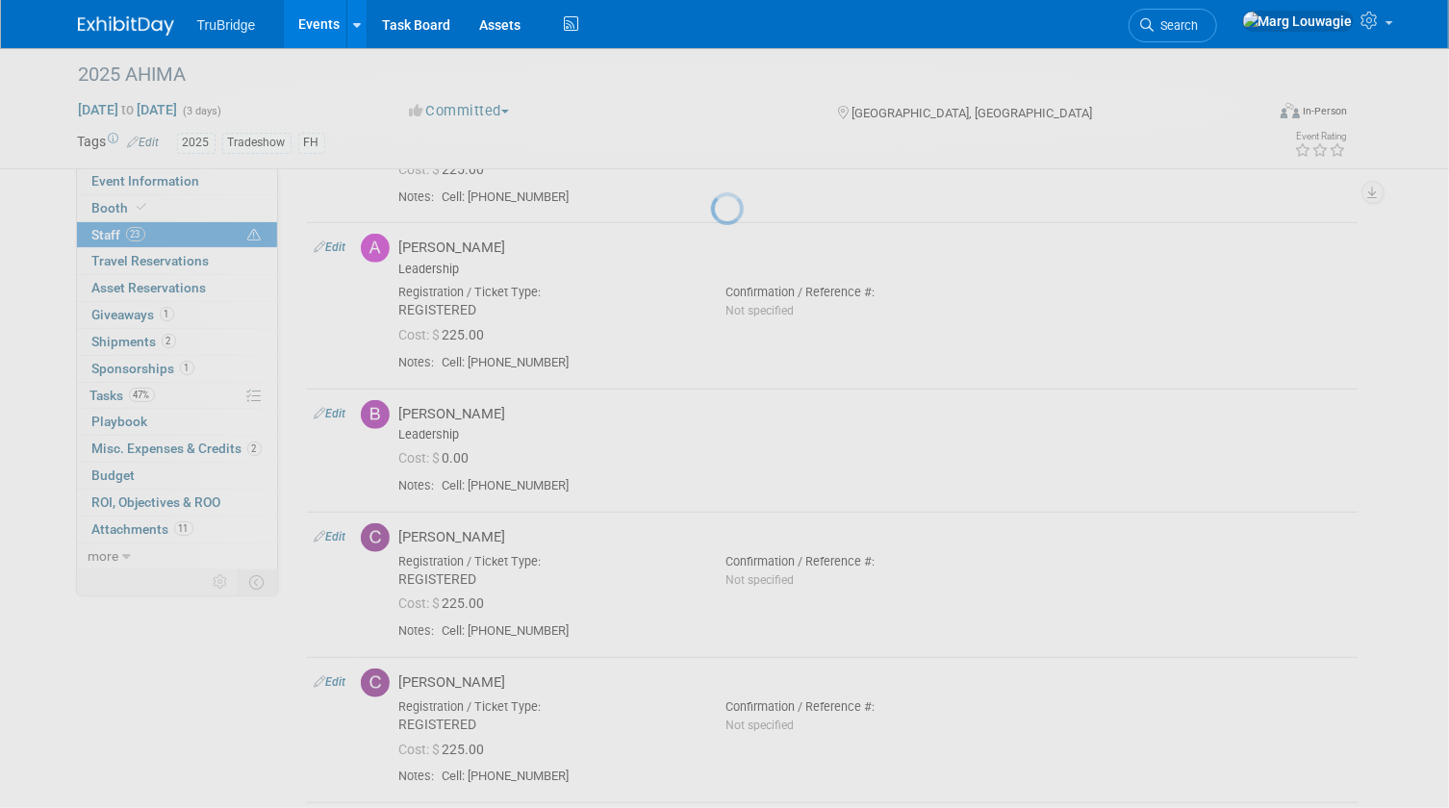
select select "5709ddd3-d80c-45a7-81e7-ba5cc7cc812a"
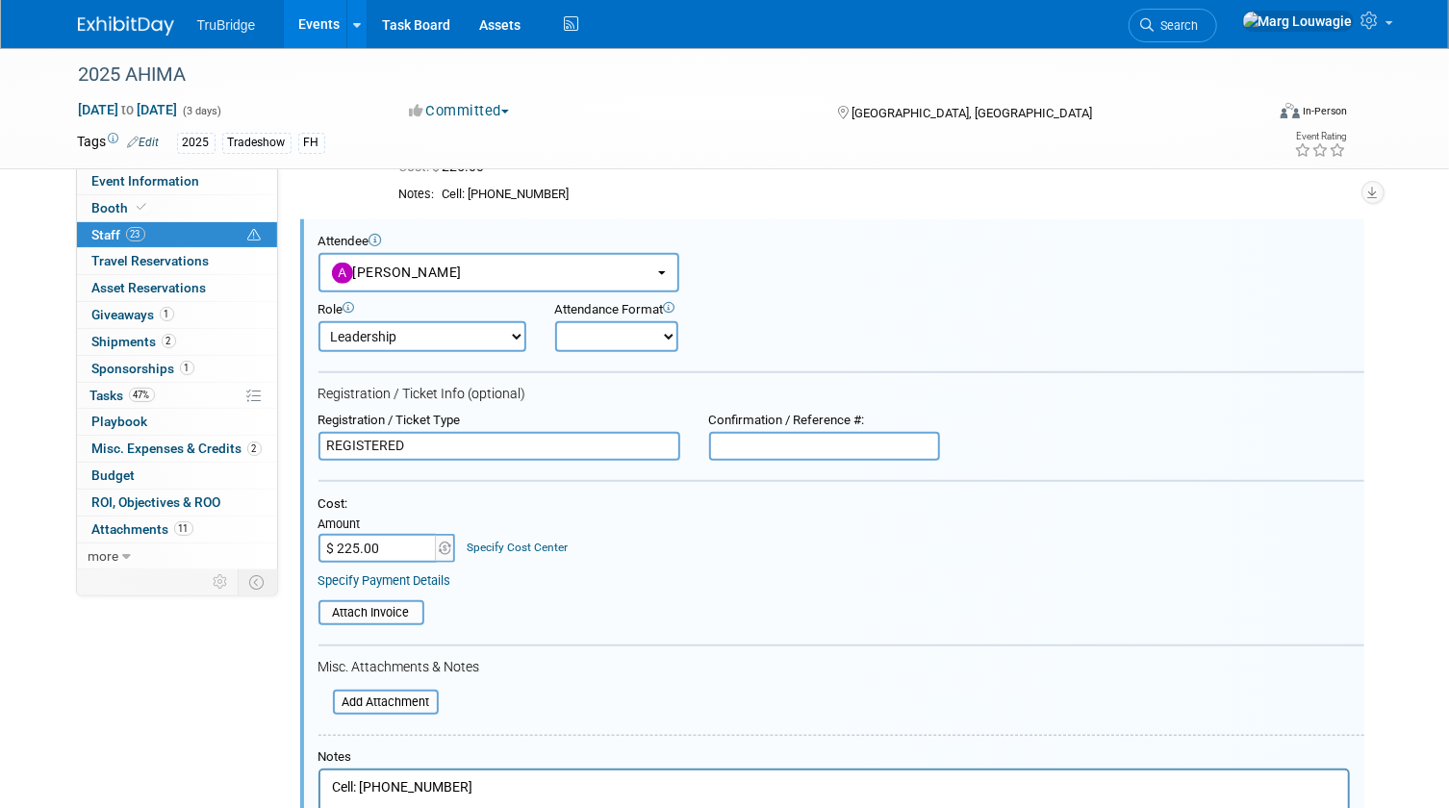
scroll to position [0, 0]
click at [375, 530] on div "Amount" at bounding box center [387, 525] width 139 height 17
click at [378, 550] on input "$ 225.00" at bounding box center [378, 548] width 120 height 29
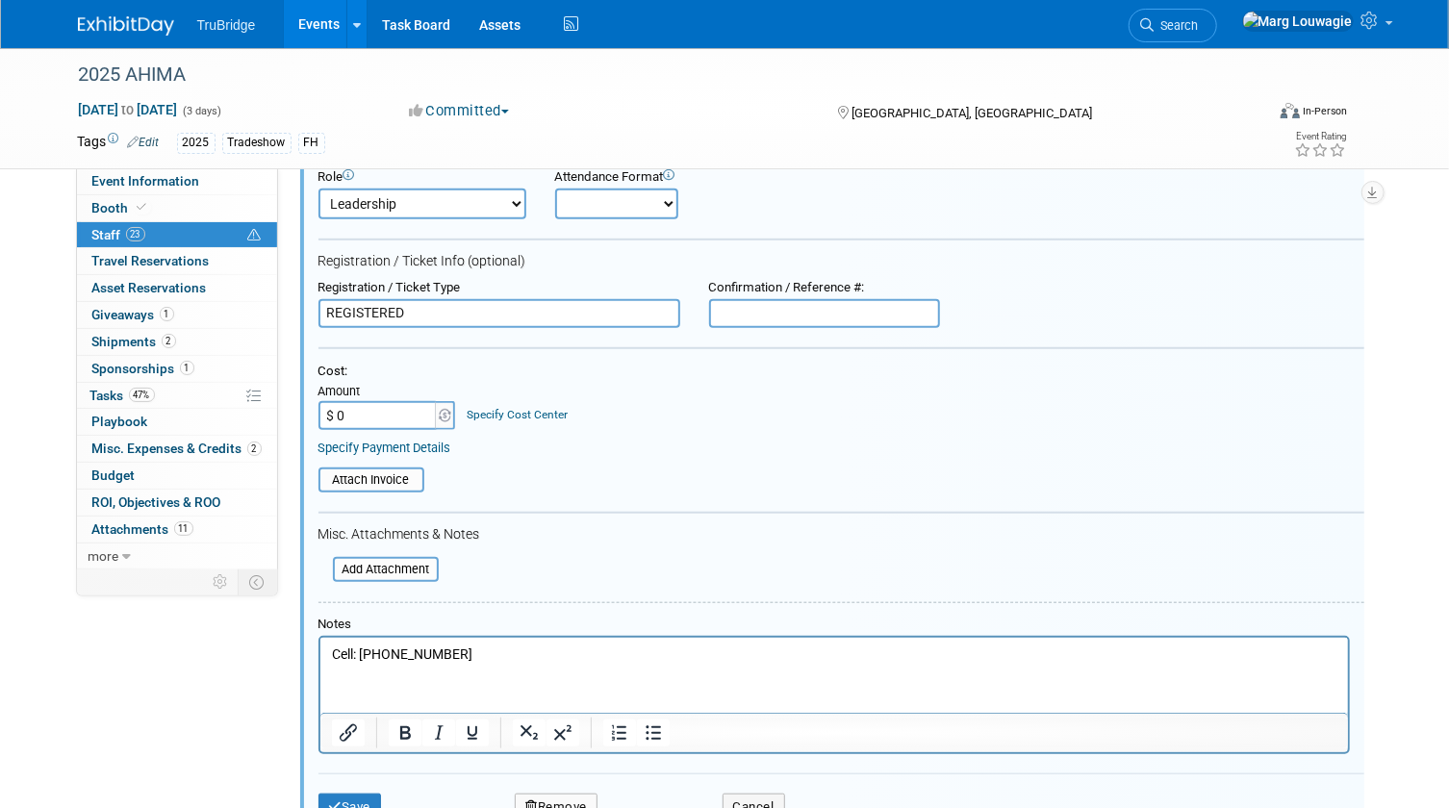
scroll to position [745, 0]
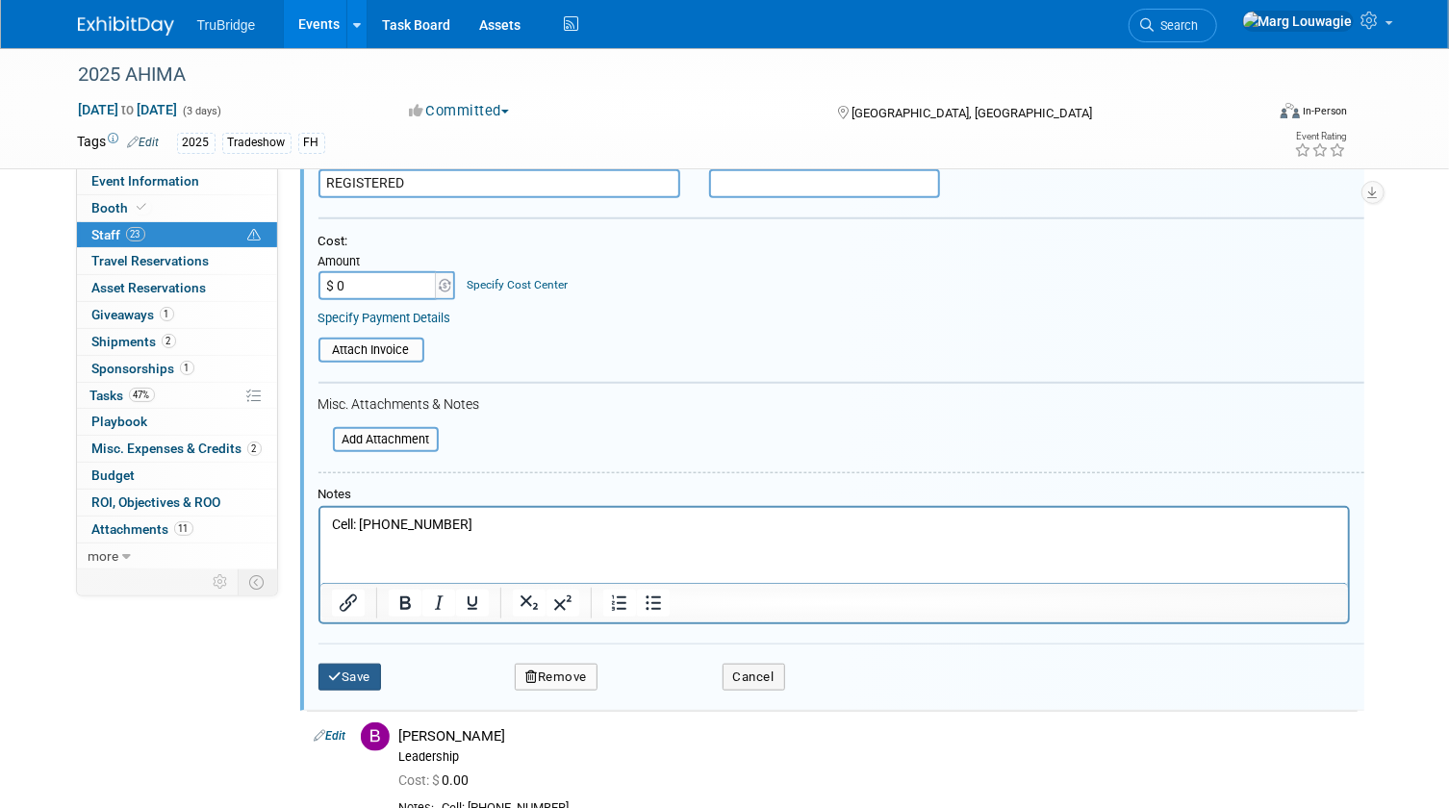
type input "$ 0.00"
click at [364, 670] on button "Save" at bounding box center [349, 677] width 63 height 27
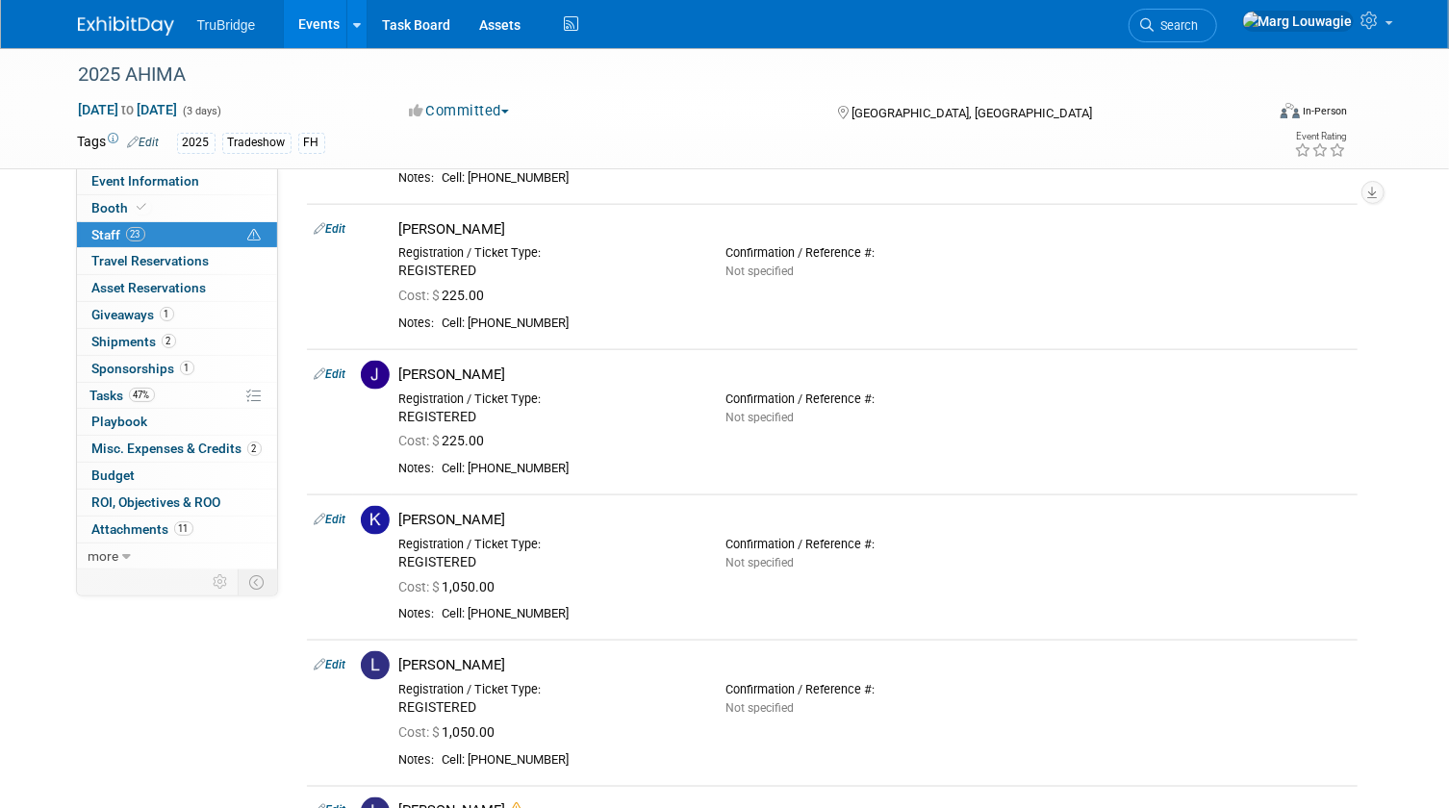
scroll to position [1182, 0]
click at [338, 370] on link "Edit" at bounding box center [331, 372] width 32 height 13
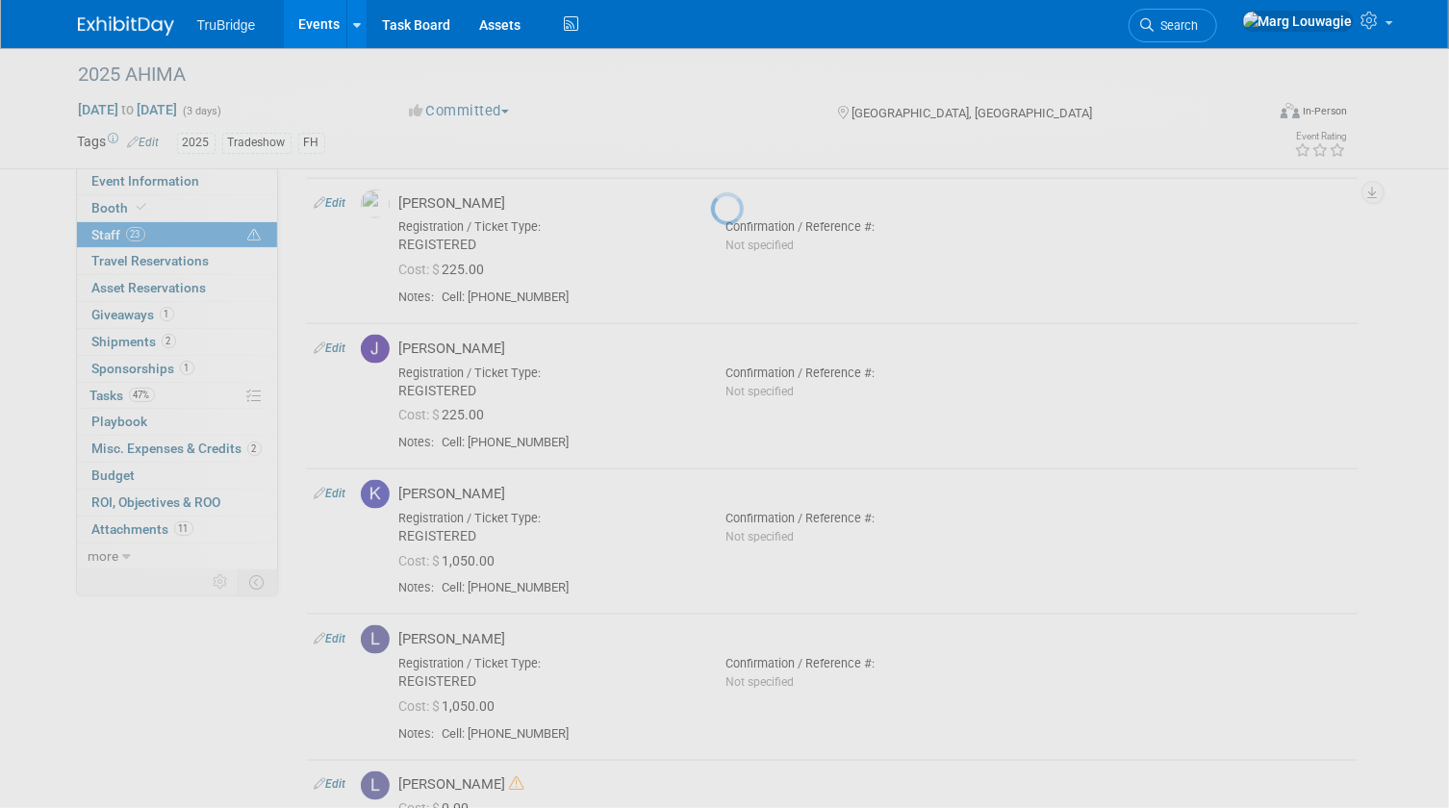
select select "47f7d21d-b76c-44bd-9713-bf80011943eb"
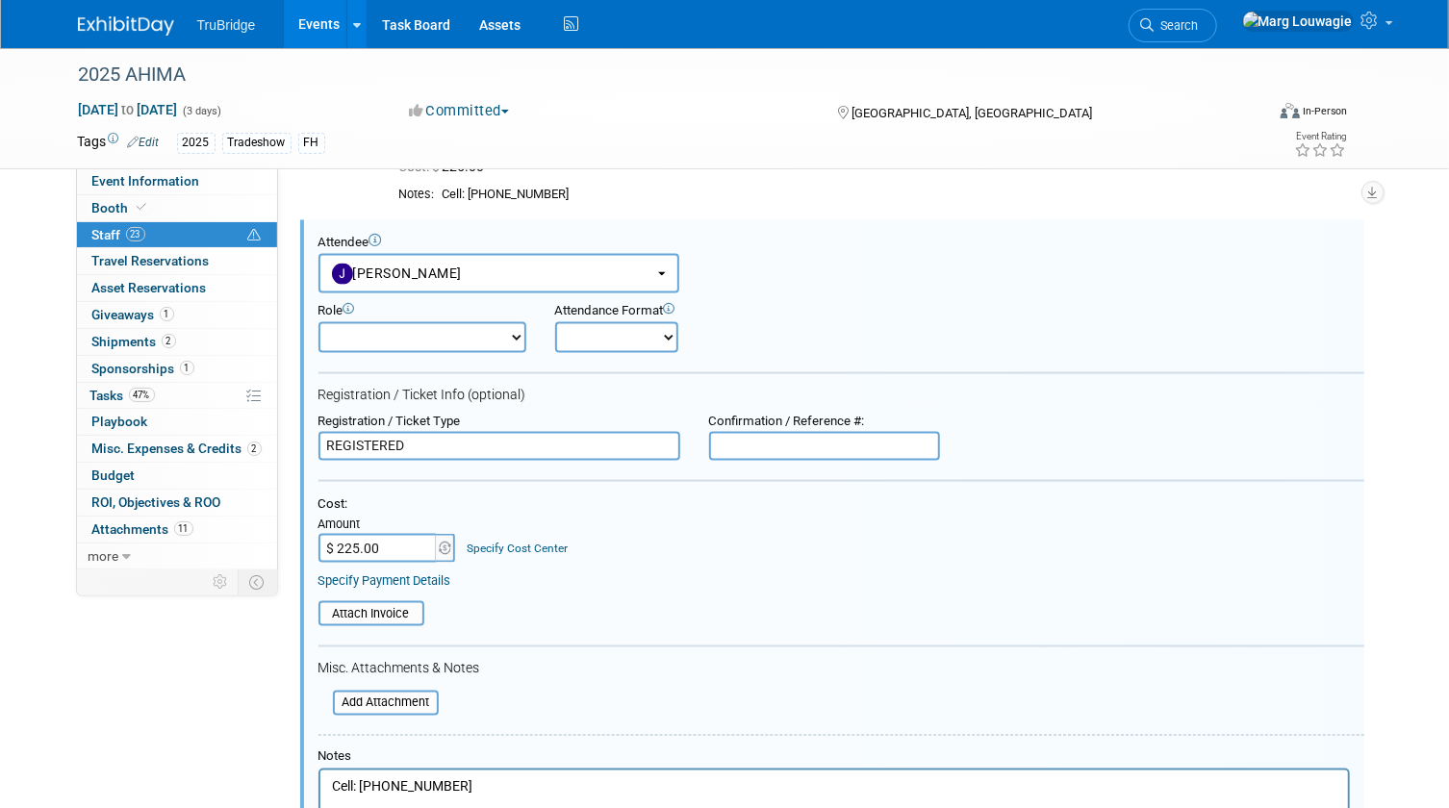
scroll to position [0, 0]
click at [375, 542] on input "$ 225.00" at bounding box center [378, 548] width 120 height 29
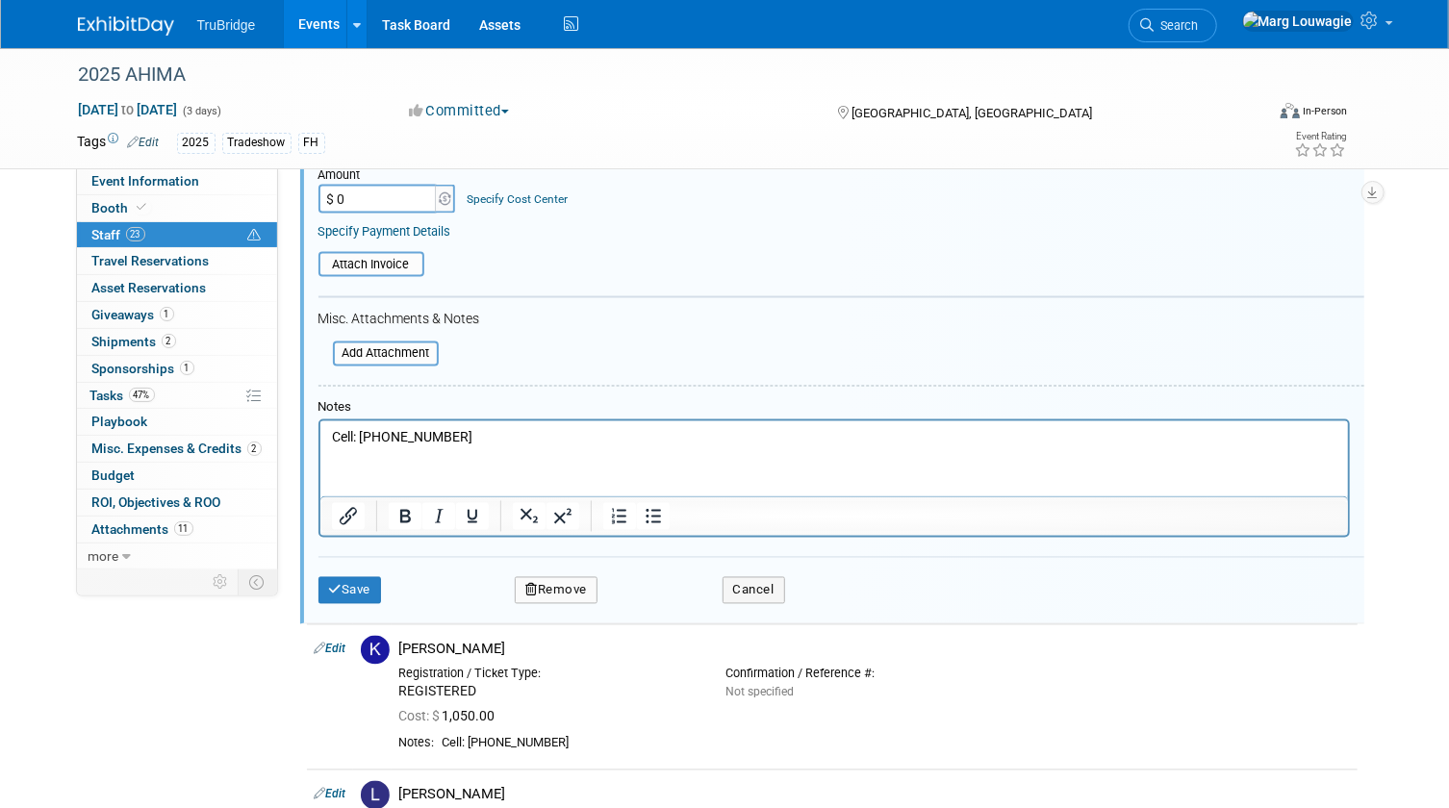
scroll to position [1660, 0]
type input "$ 0.00"
click at [362, 583] on button "Save" at bounding box center [349, 589] width 63 height 27
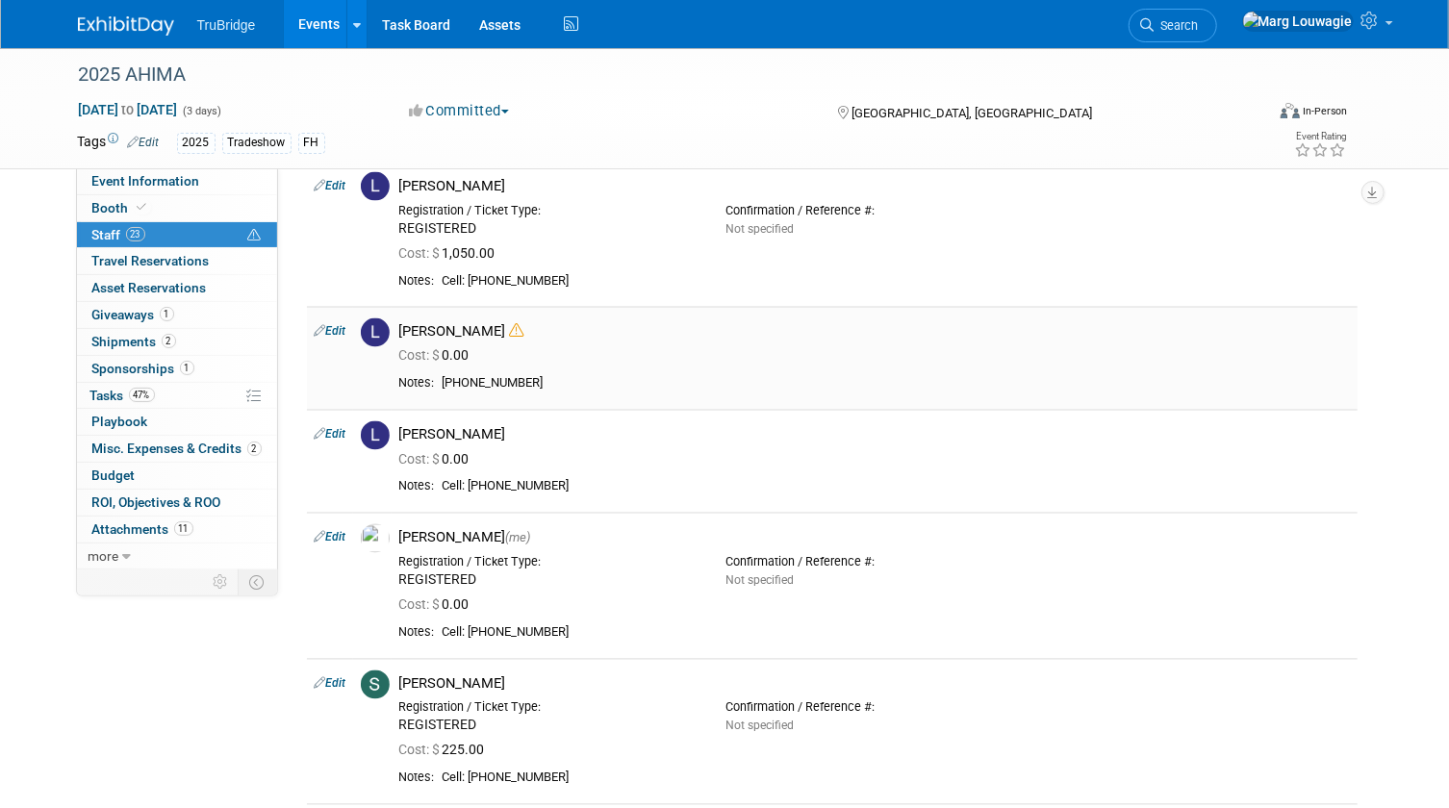
click at [333, 327] on link "Edit" at bounding box center [331, 331] width 32 height 13
select select "d61f4061-cd12-4be2-8494-cd56ca0880bd"
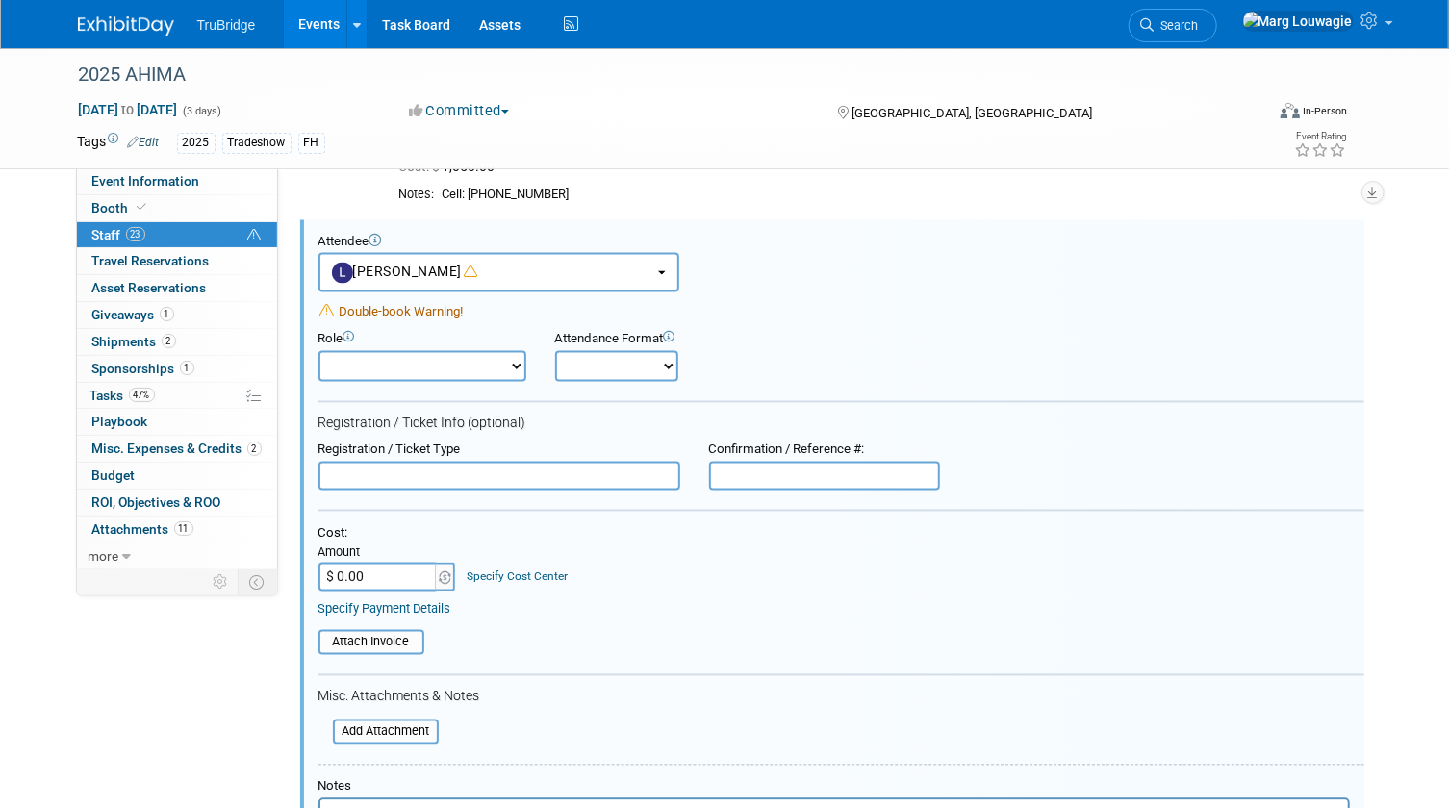
scroll to position [0, 0]
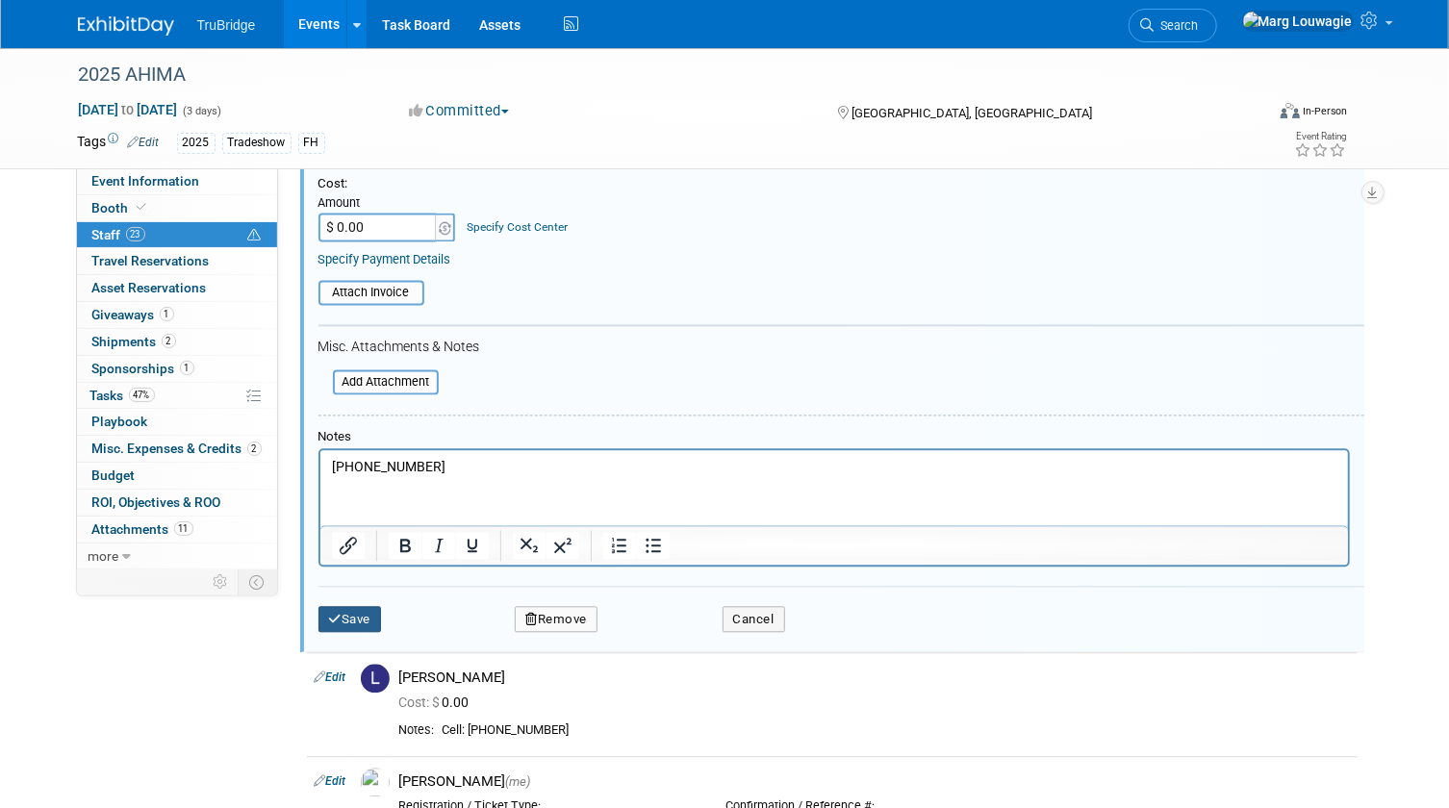
click at [354, 609] on button "Save" at bounding box center [349, 619] width 63 height 27
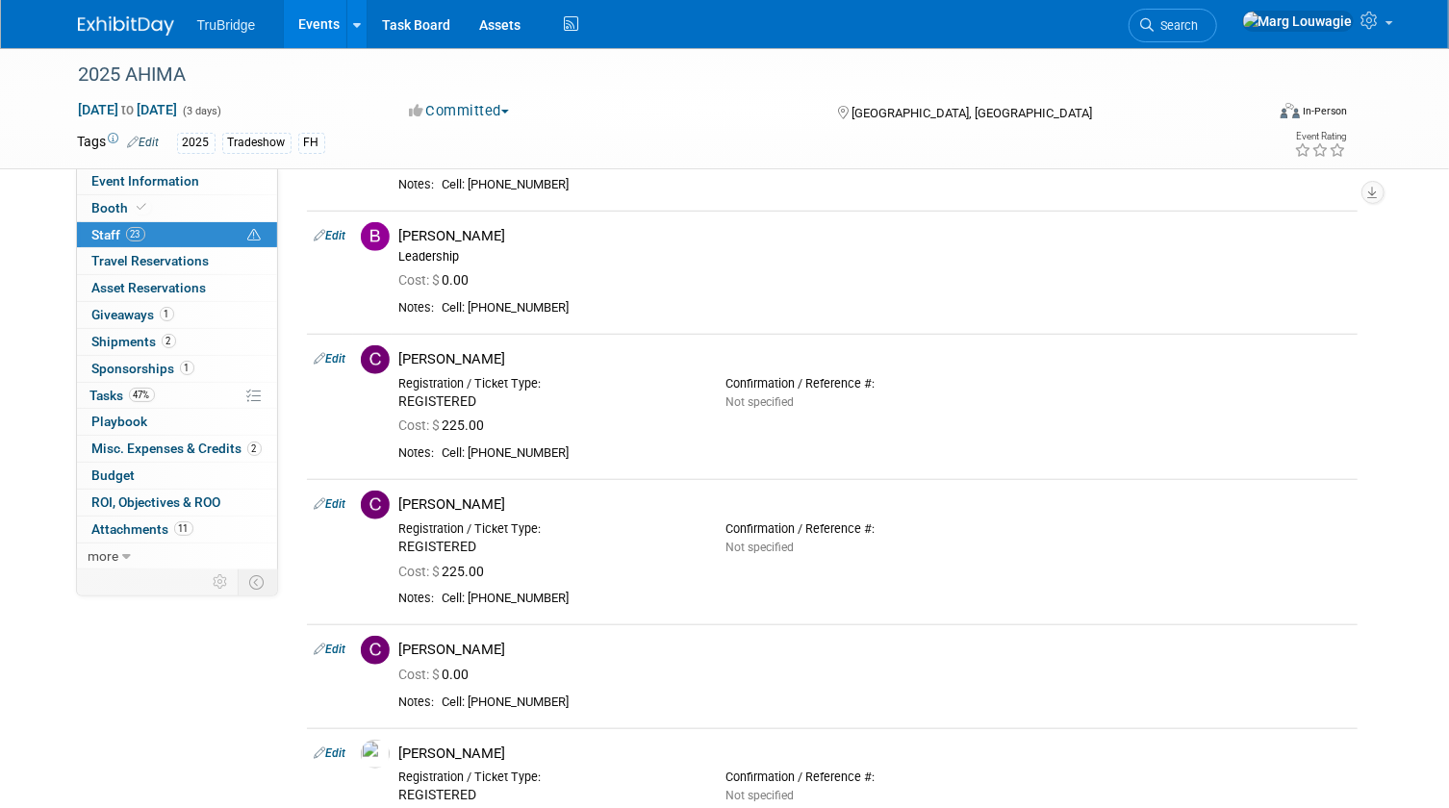
scroll to position [610, 0]
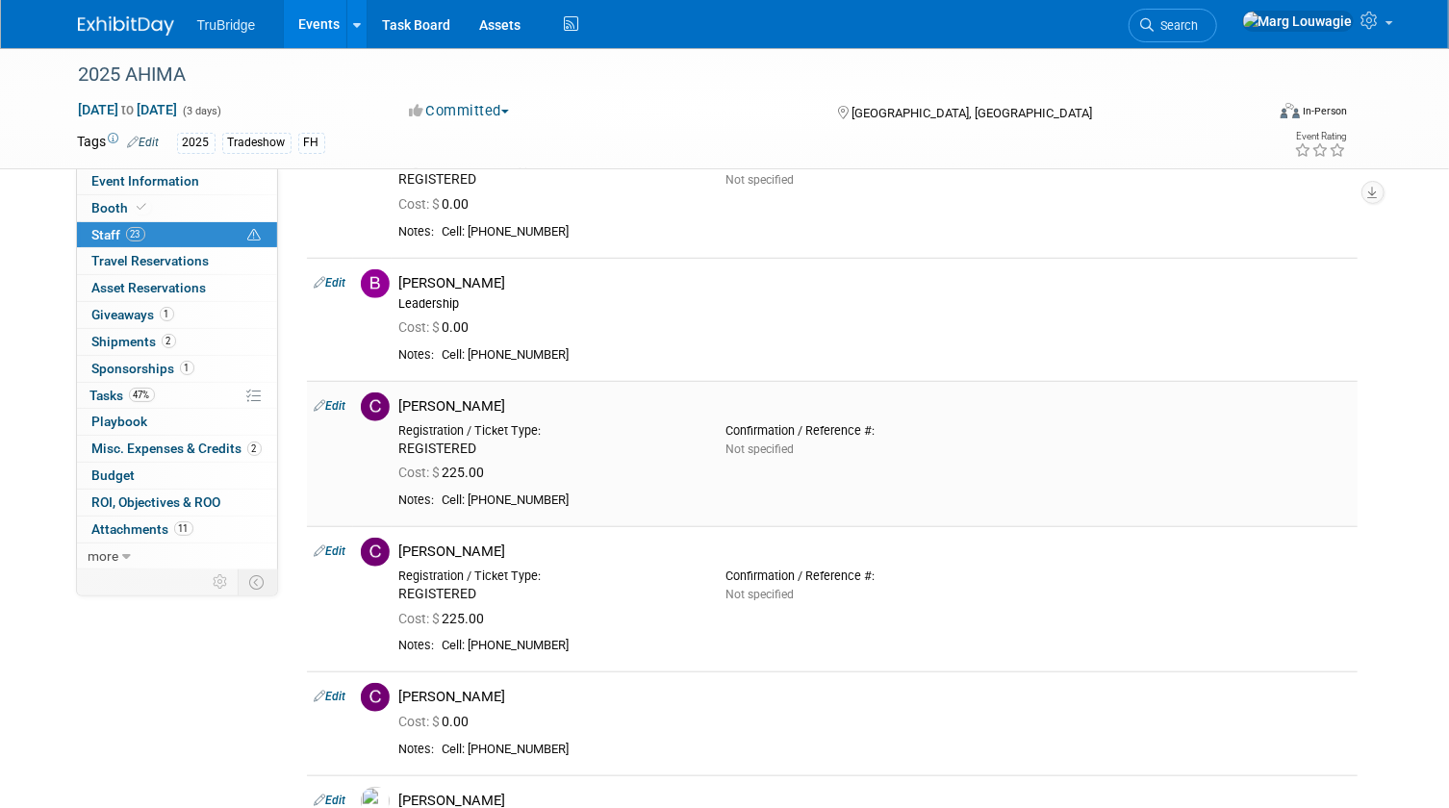
click at [336, 395] on td "Edit" at bounding box center [330, 453] width 46 height 145
click at [337, 408] on link "Edit" at bounding box center [331, 405] width 32 height 13
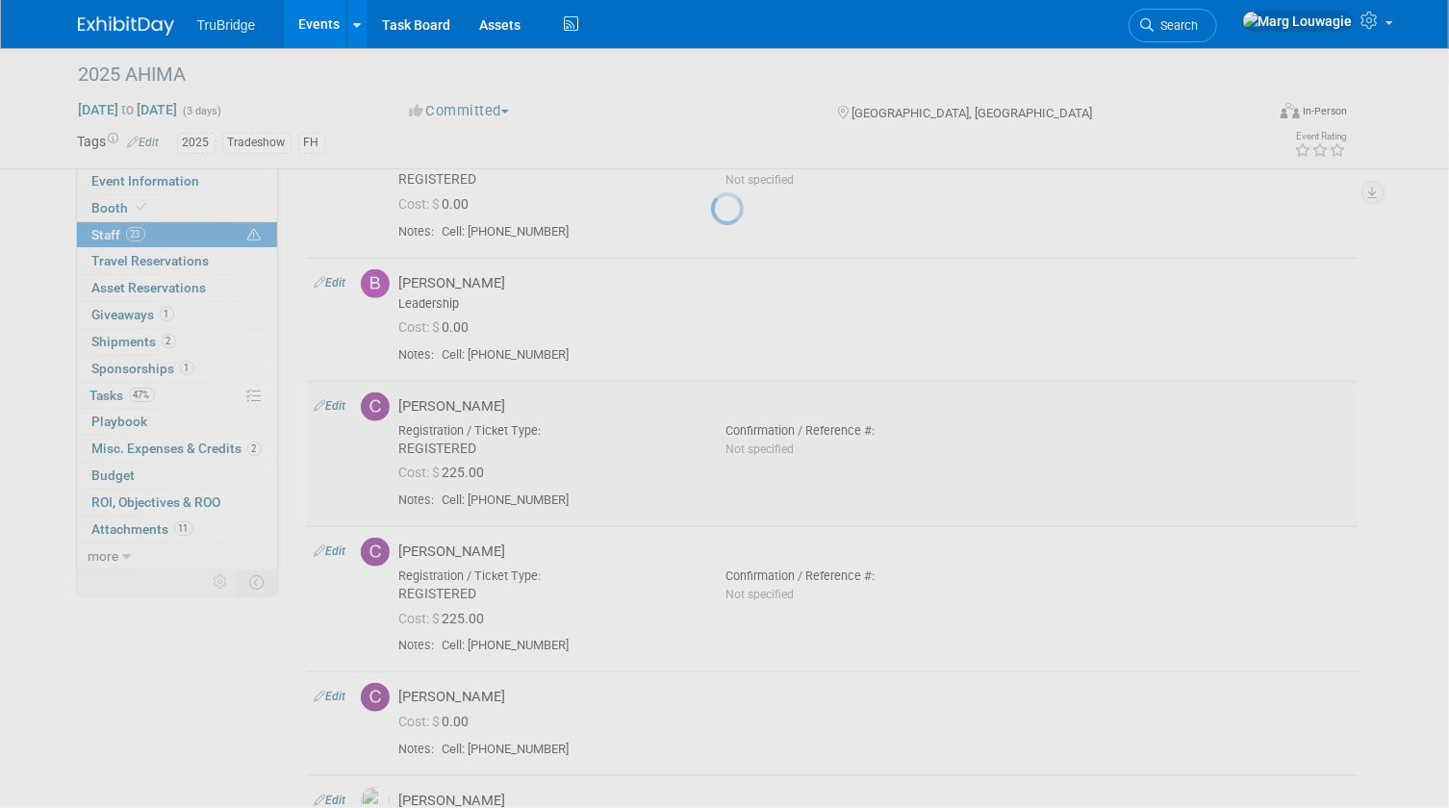
select select "0a52f2e6-e70b-4b88-969d-3eb779fdbfcc"
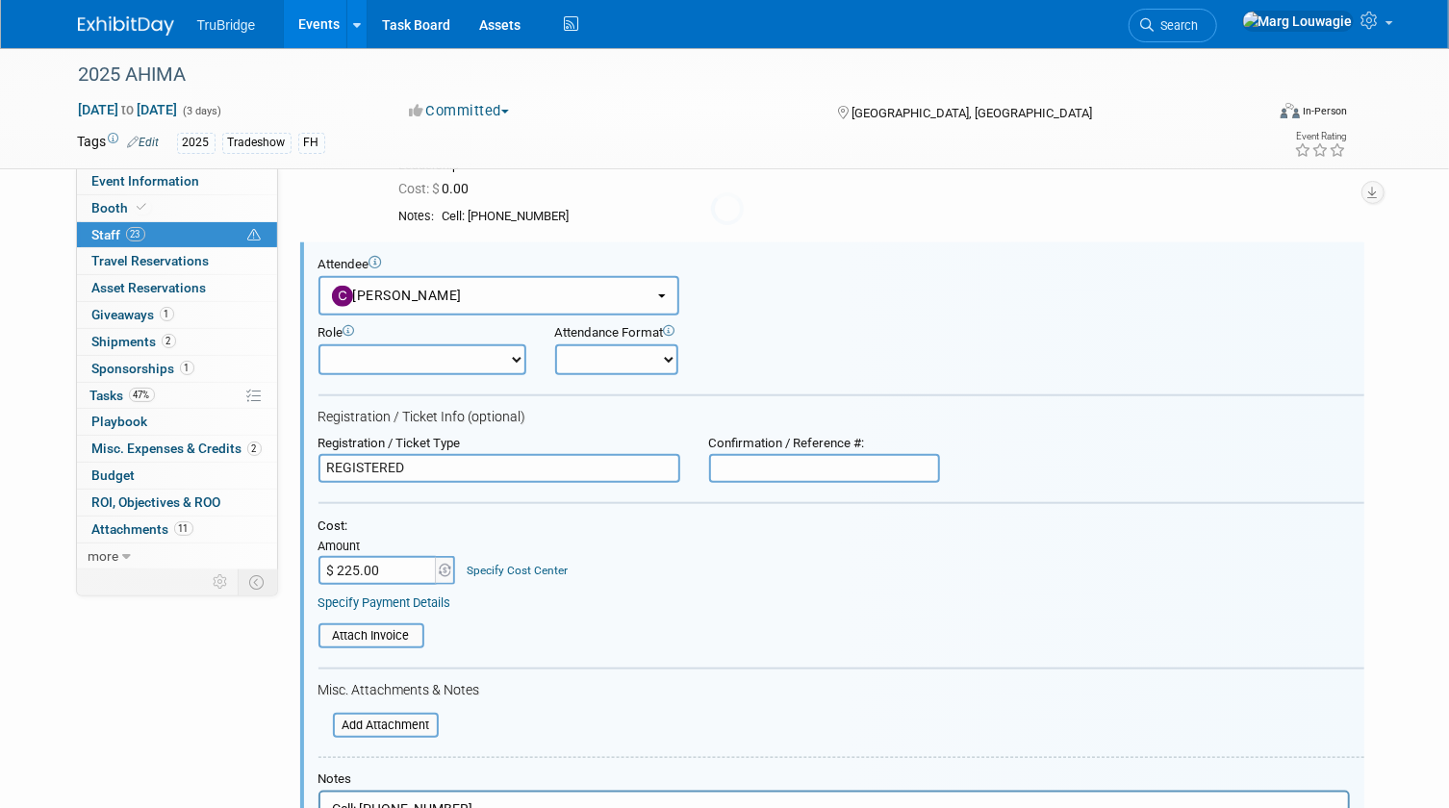
scroll to position [771, 0]
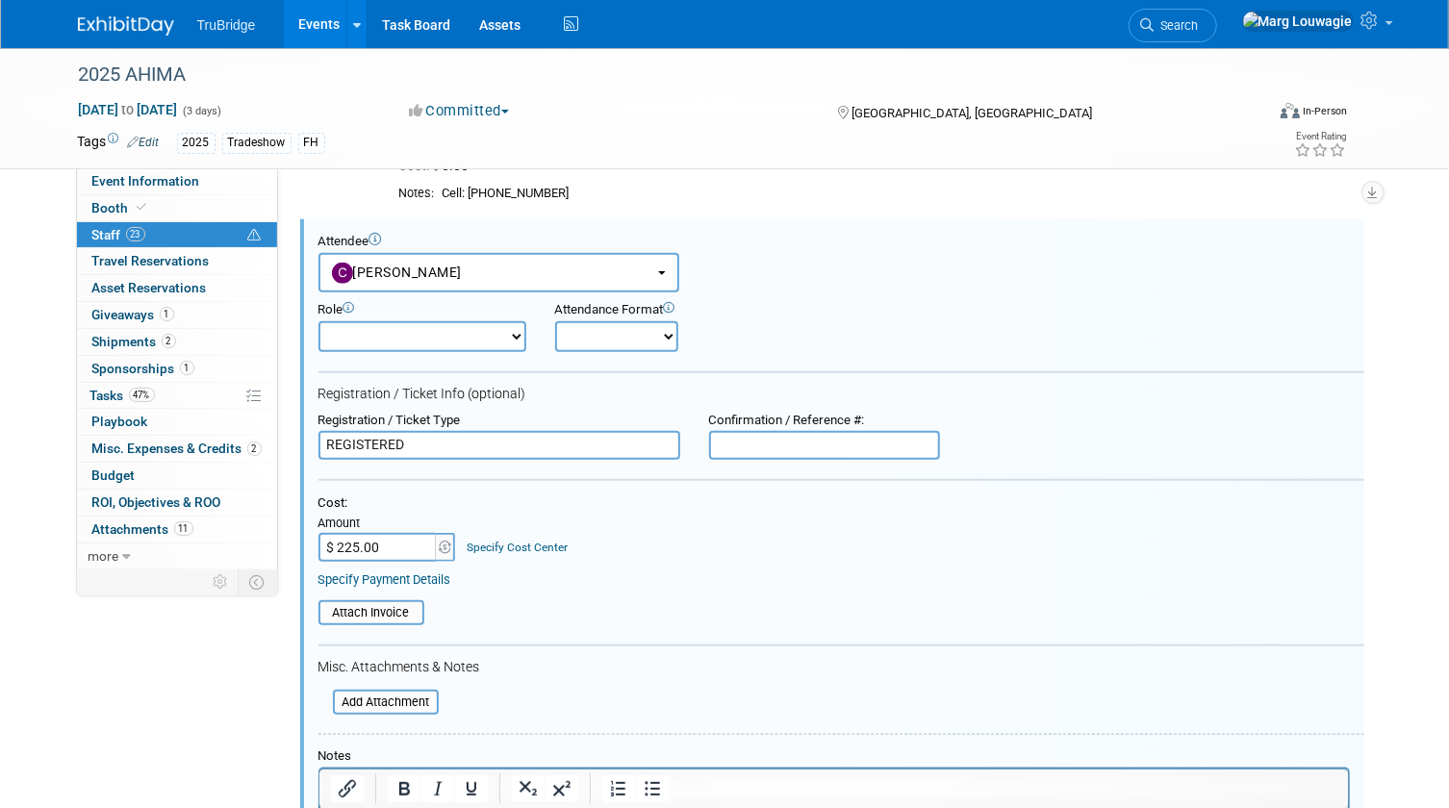
click at [384, 541] on input "$ 225.00" at bounding box center [378, 547] width 120 height 29
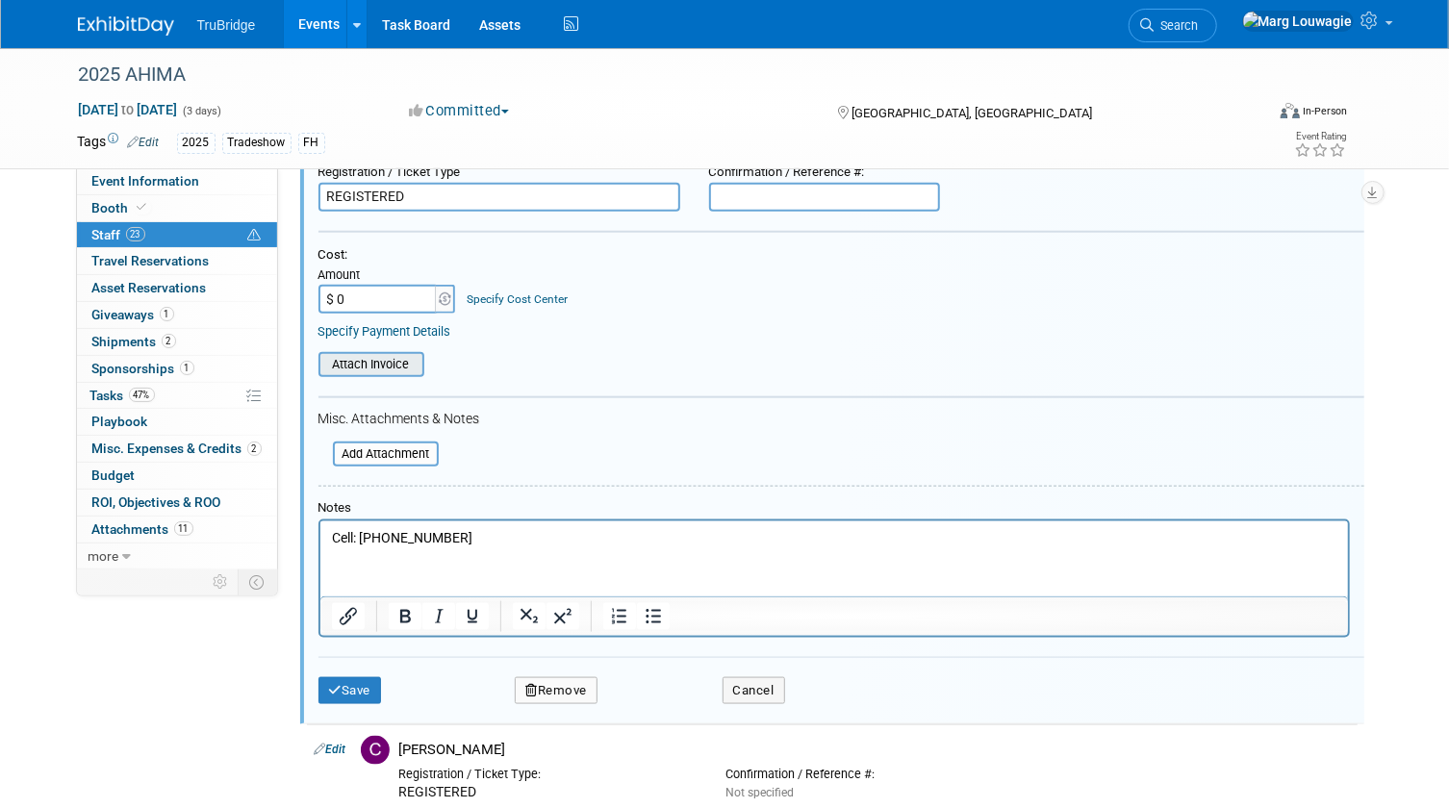
scroll to position [1122, 0]
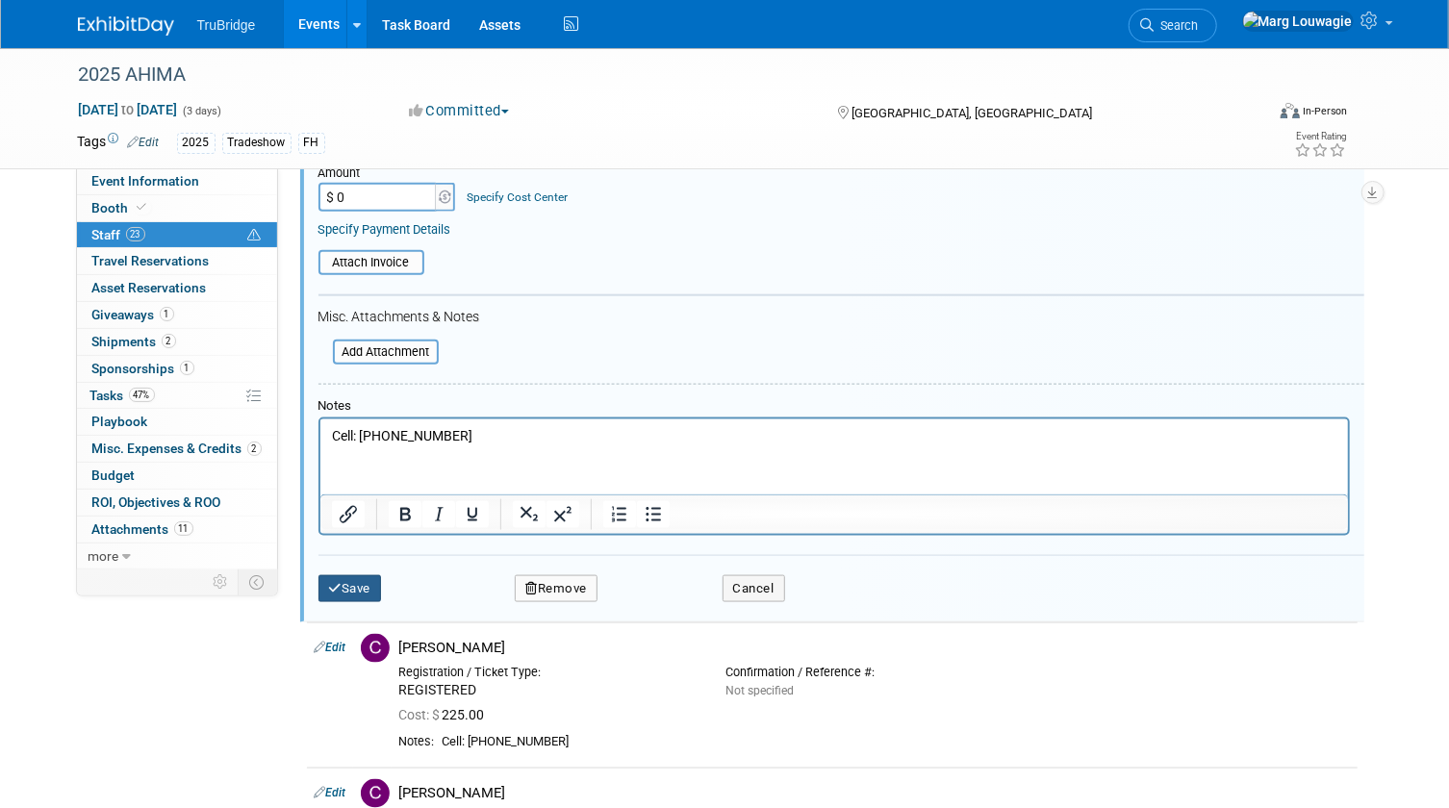
type input "$ 0.00"
click at [357, 576] on button "Save" at bounding box center [349, 588] width 63 height 27
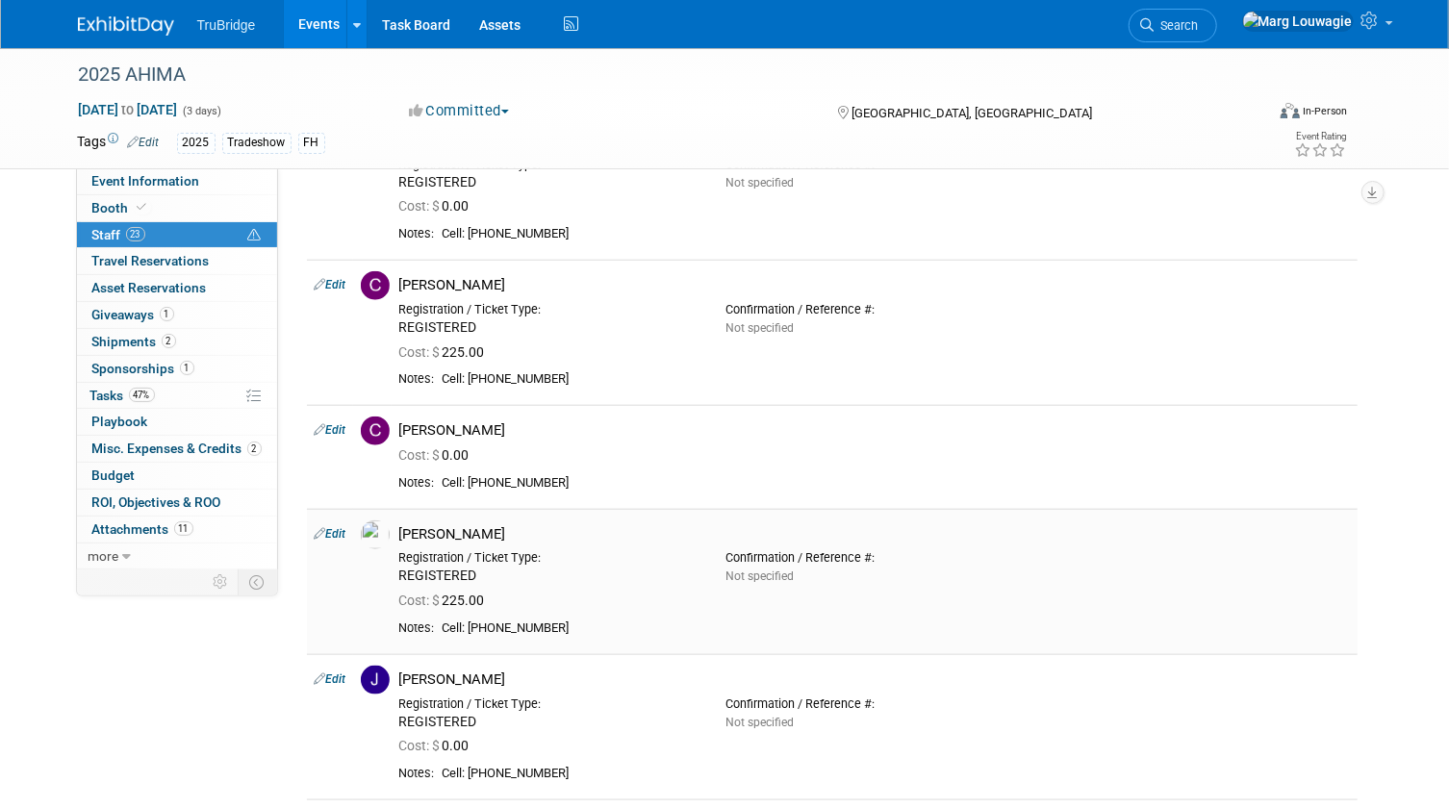
scroll to position [859, 0]
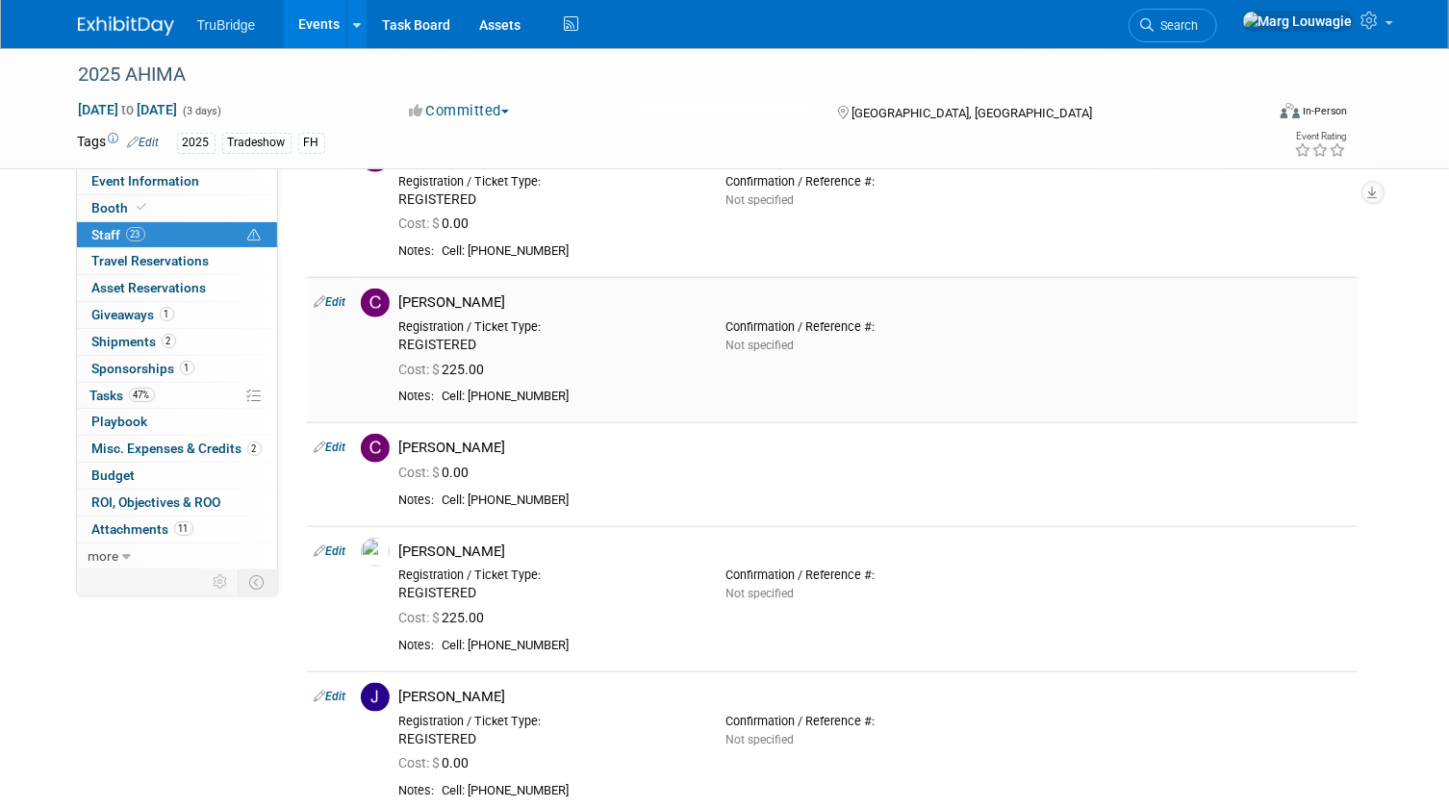
click at [341, 295] on link "Edit" at bounding box center [331, 301] width 32 height 13
click at [0, 0] on div at bounding box center [0, 0] width 0 height 0
select select "50242dbe-812b-469d-a436-5908e6c4d96f"
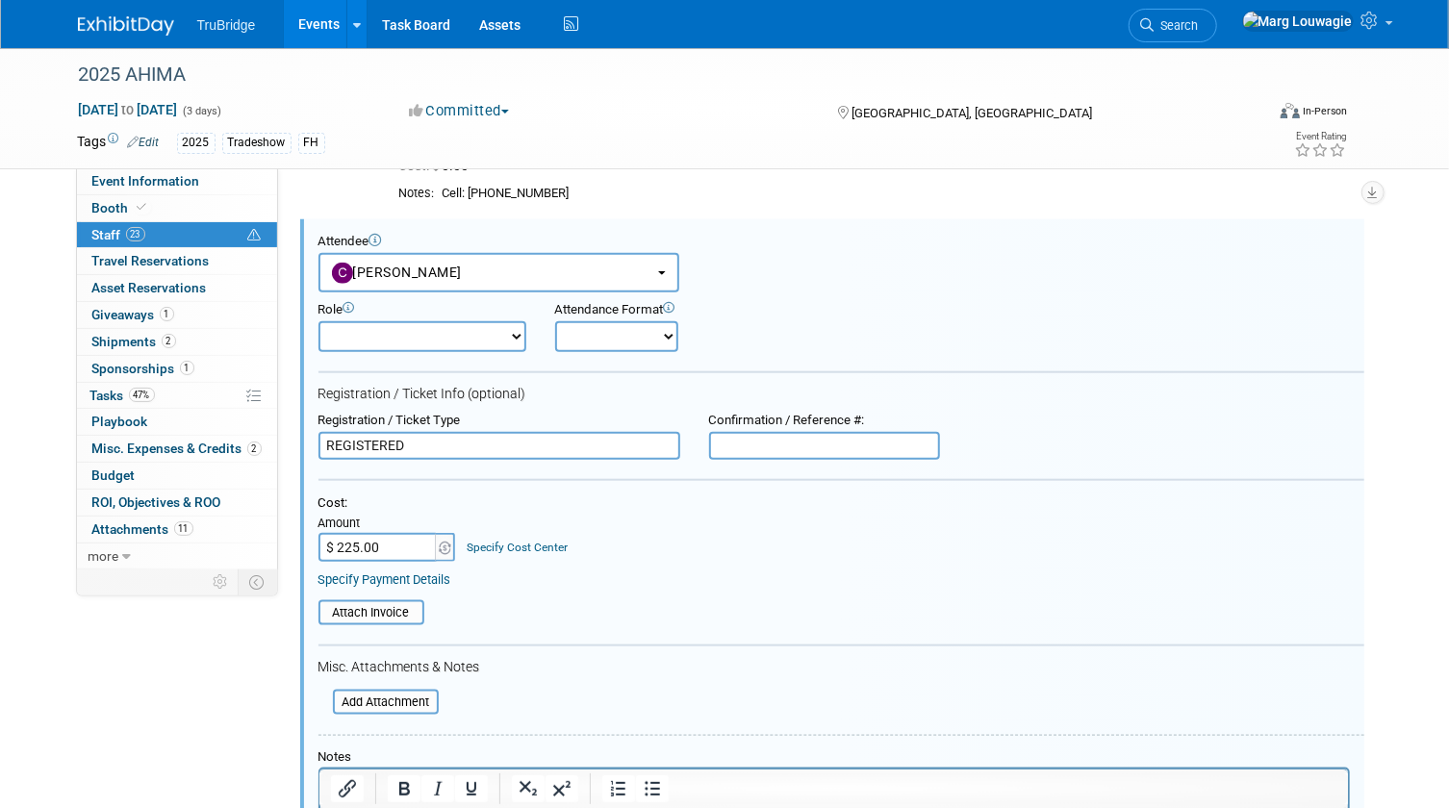
scroll to position [0, 0]
click at [392, 543] on input "$ 225.00" at bounding box center [378, 547] width 120 height 29
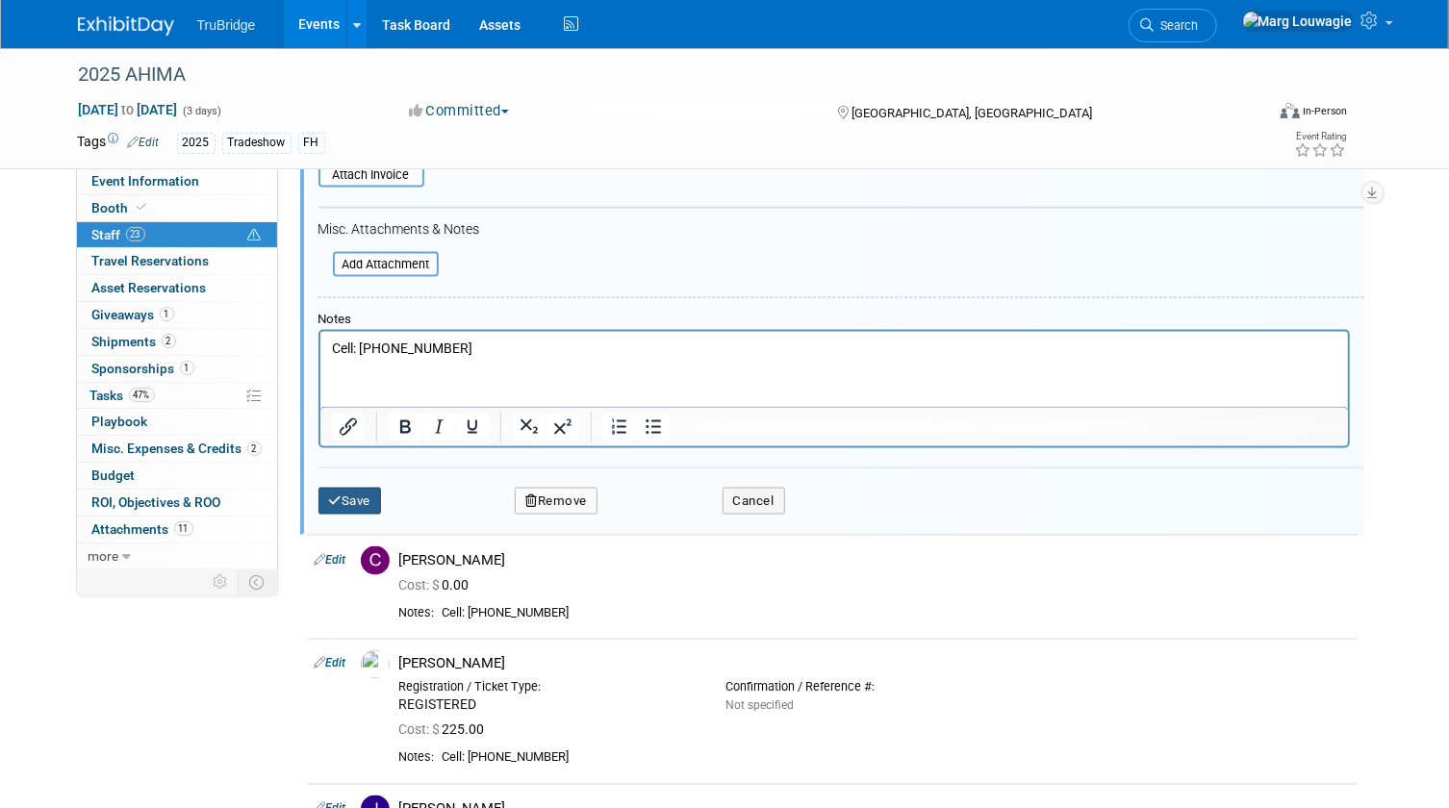
type input "$ 0.00"
click at [351, 498] on button "Save" at bounding box center [349, 501] width 63 height 27
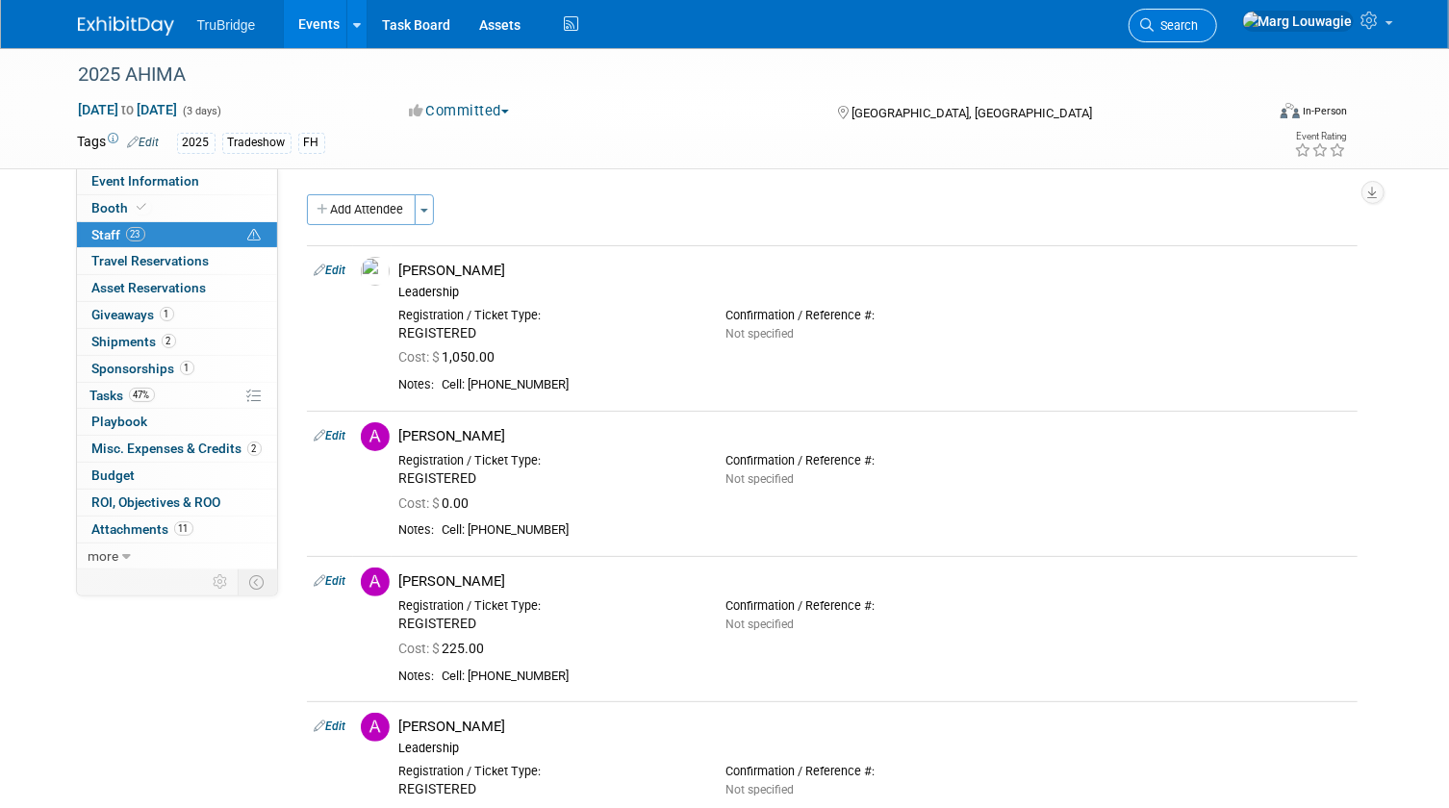
click at [1199, 20] on span "Search" at bounding box center [1176, 25] width 44 height 14
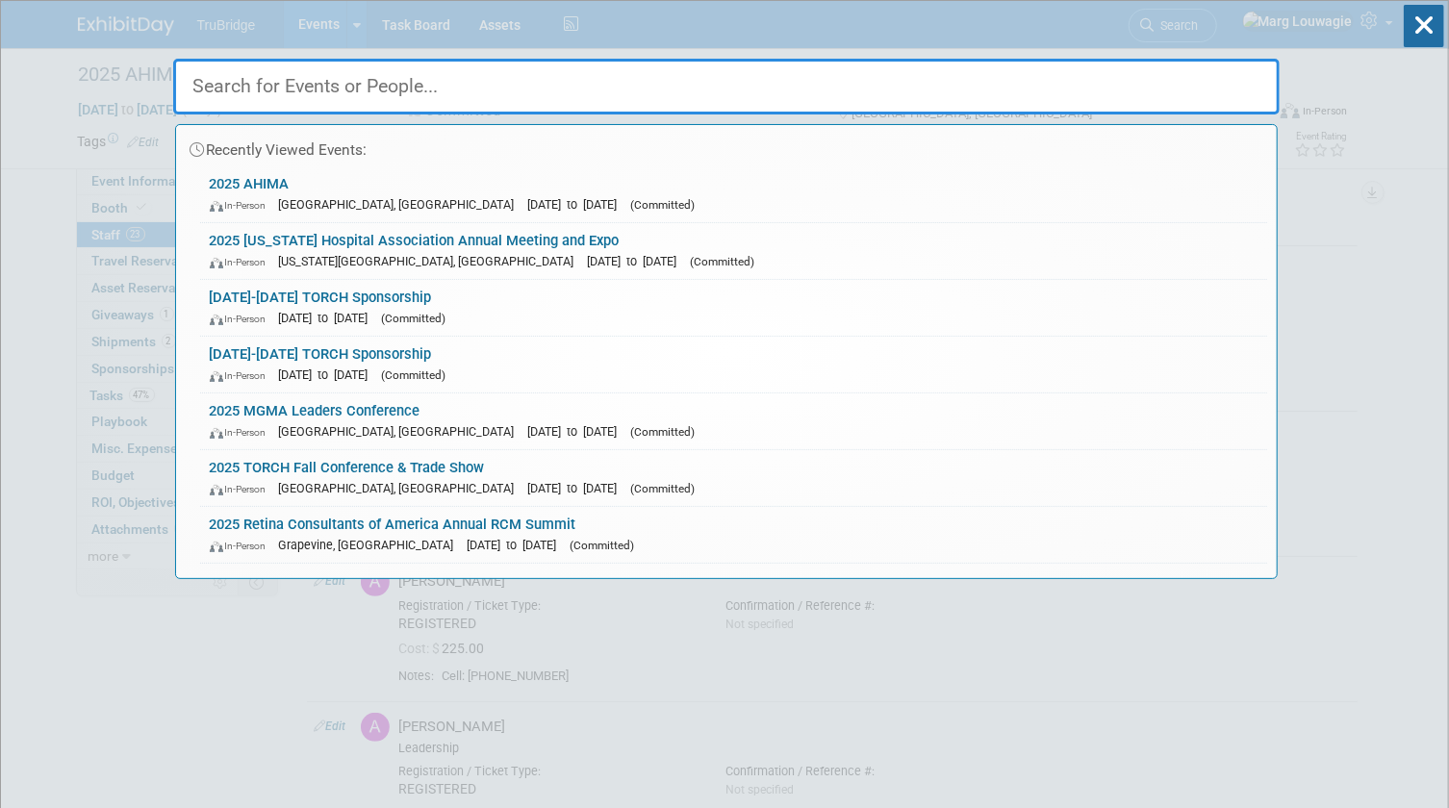
click at [1165, 96] on input "text" at bounding box center [726, 87] width 1106 height 56
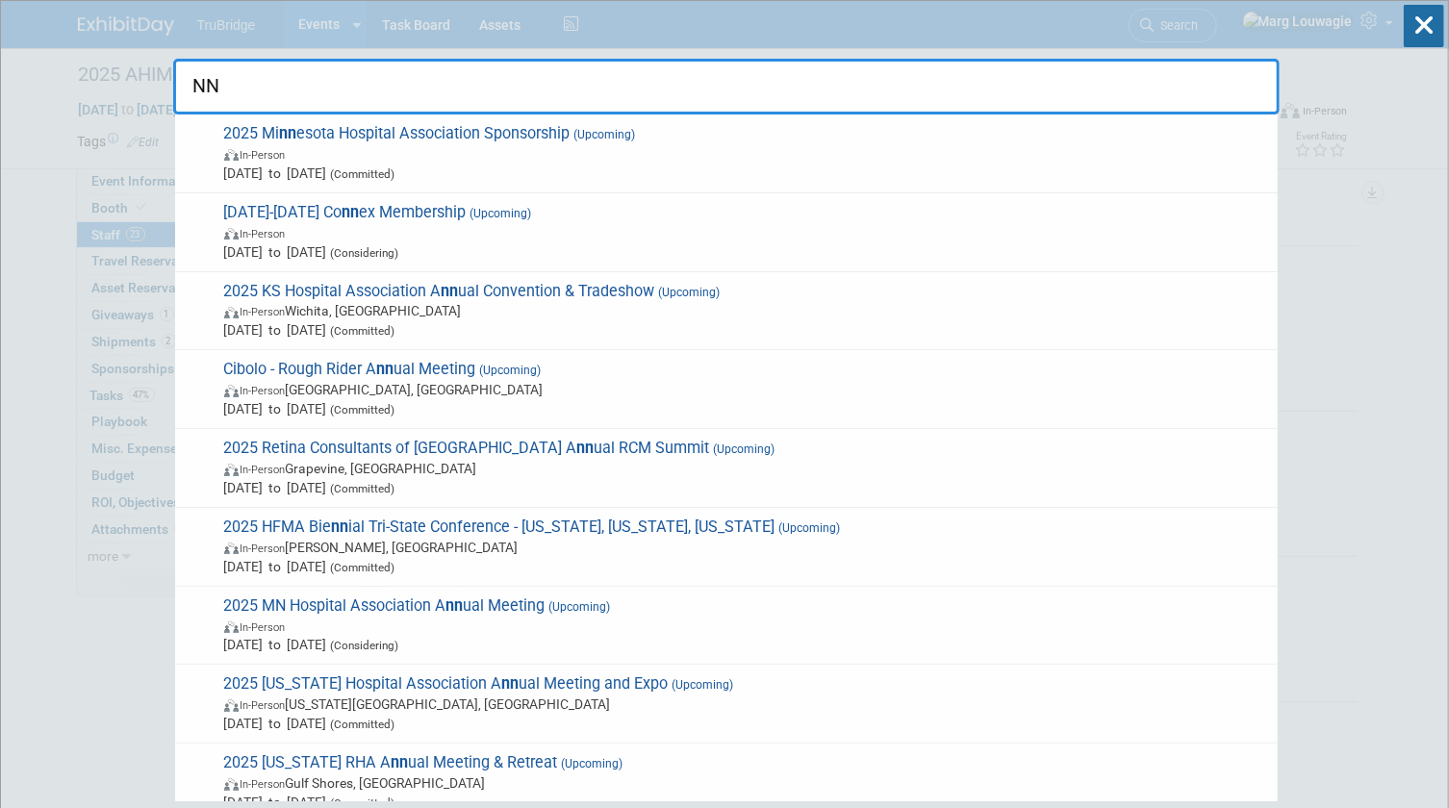
type input "N"
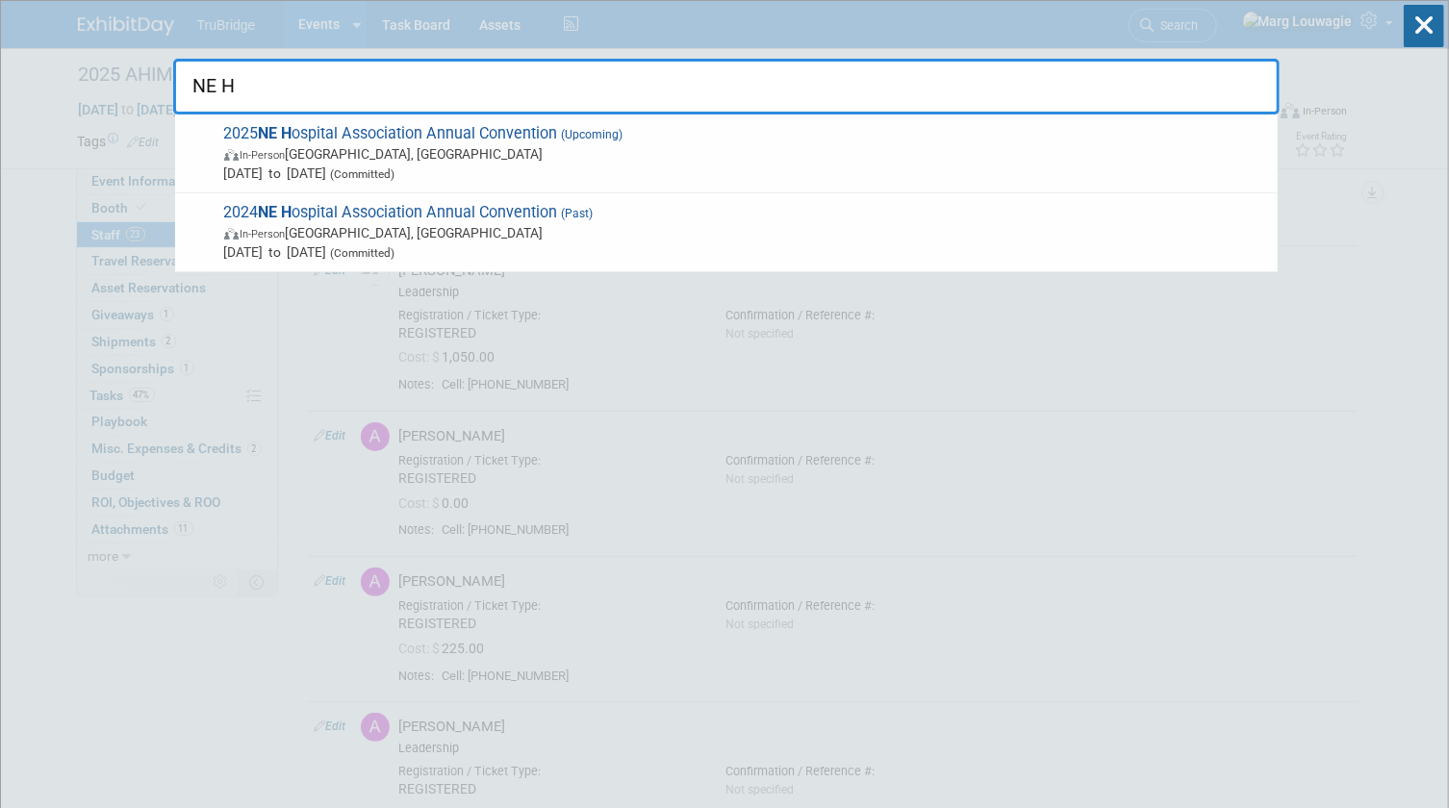
drag, startPoint x: 1423, startPoint y: 19, endPoint x: 1395, endPoint y: 28, distance: 29.2
click at [1423, 18] on icon at bounding box center [1423, 26] width 40 height 42
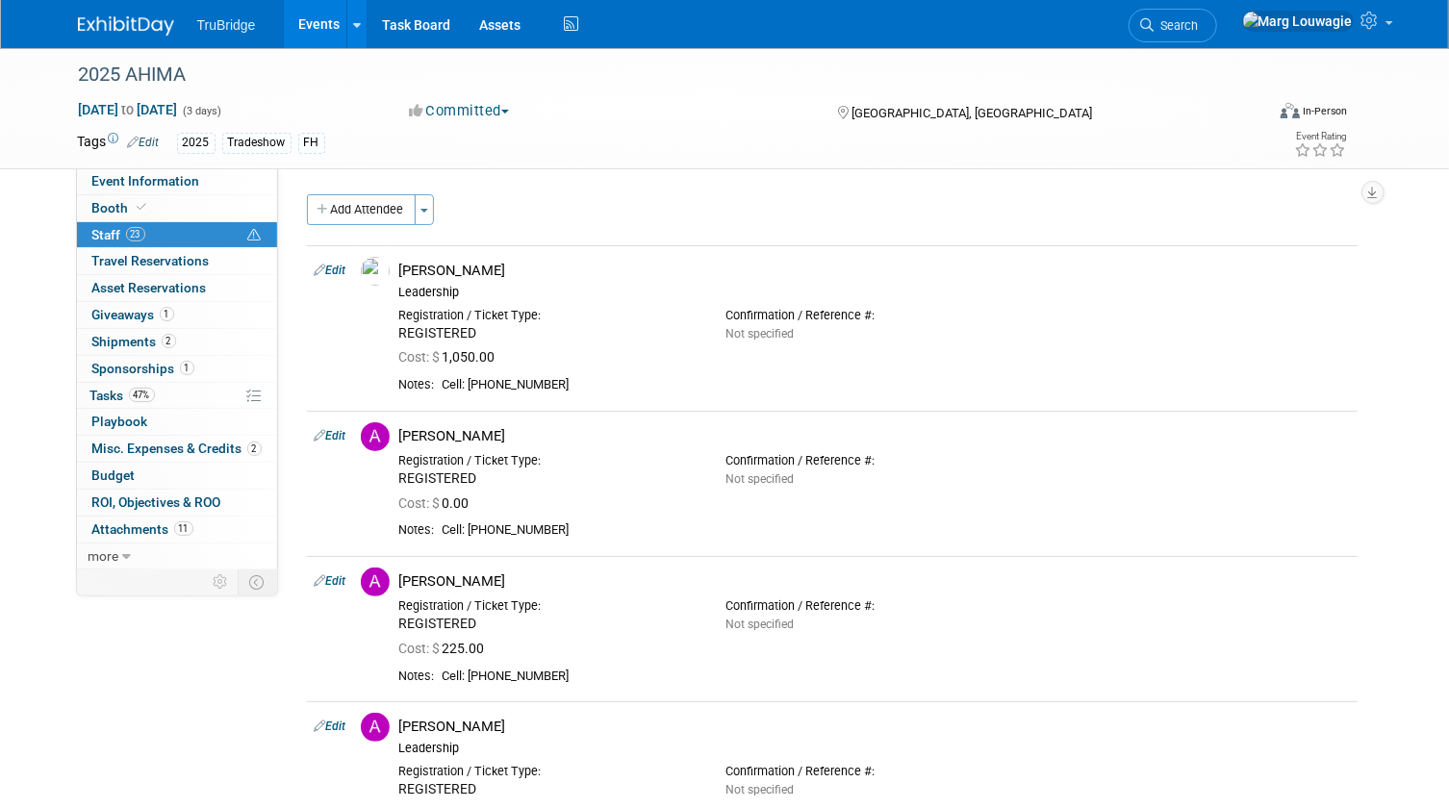
drag, startPoint x: 1234, startPoint y: 27, endPoint x: 1228, endPoint y: 38, distance: 12.1
click at [1199, 27] on span "Search" at bounding box center [1176, 25] width 44 height 14
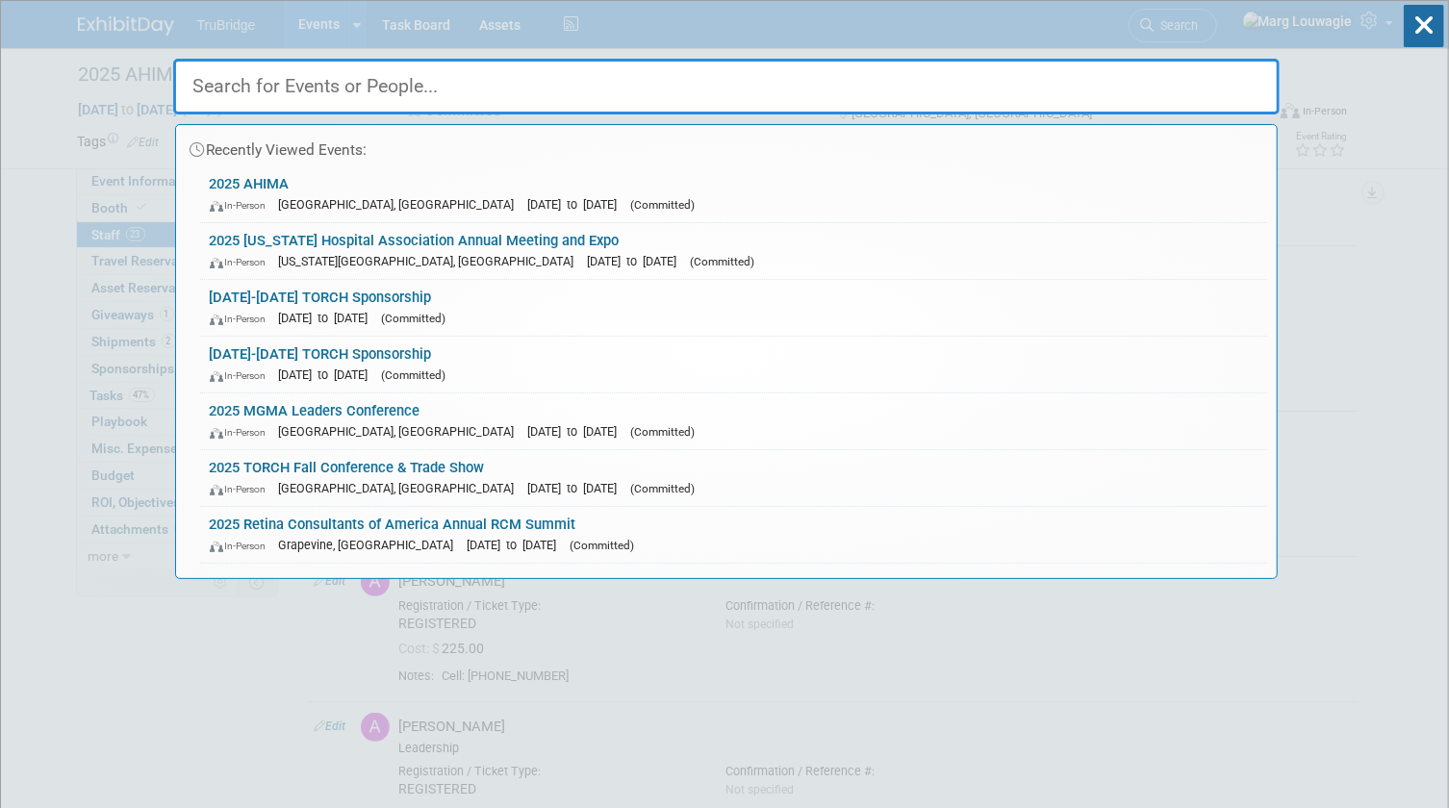
click at [1211, 74] on input "text" at bounding box center [726, 87] width 1106 height 56
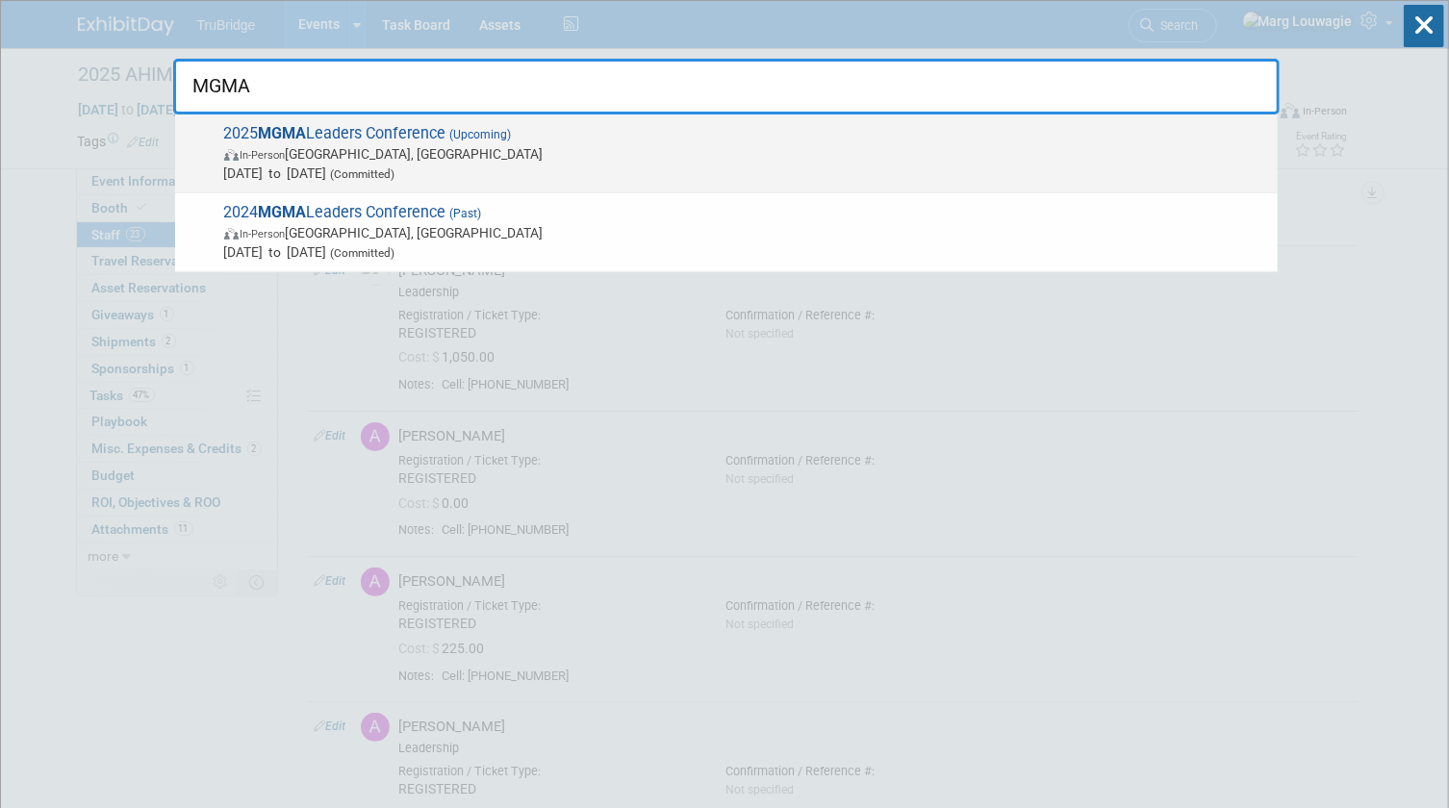
type input "MGMA"
click at [392, 126] on span "2025 MGMA Leaders Conference (Upcoming) In-Person Orlando, FL Sep 28, 2025 to O…" at bounding box center [742, 153] width 1049 height 59
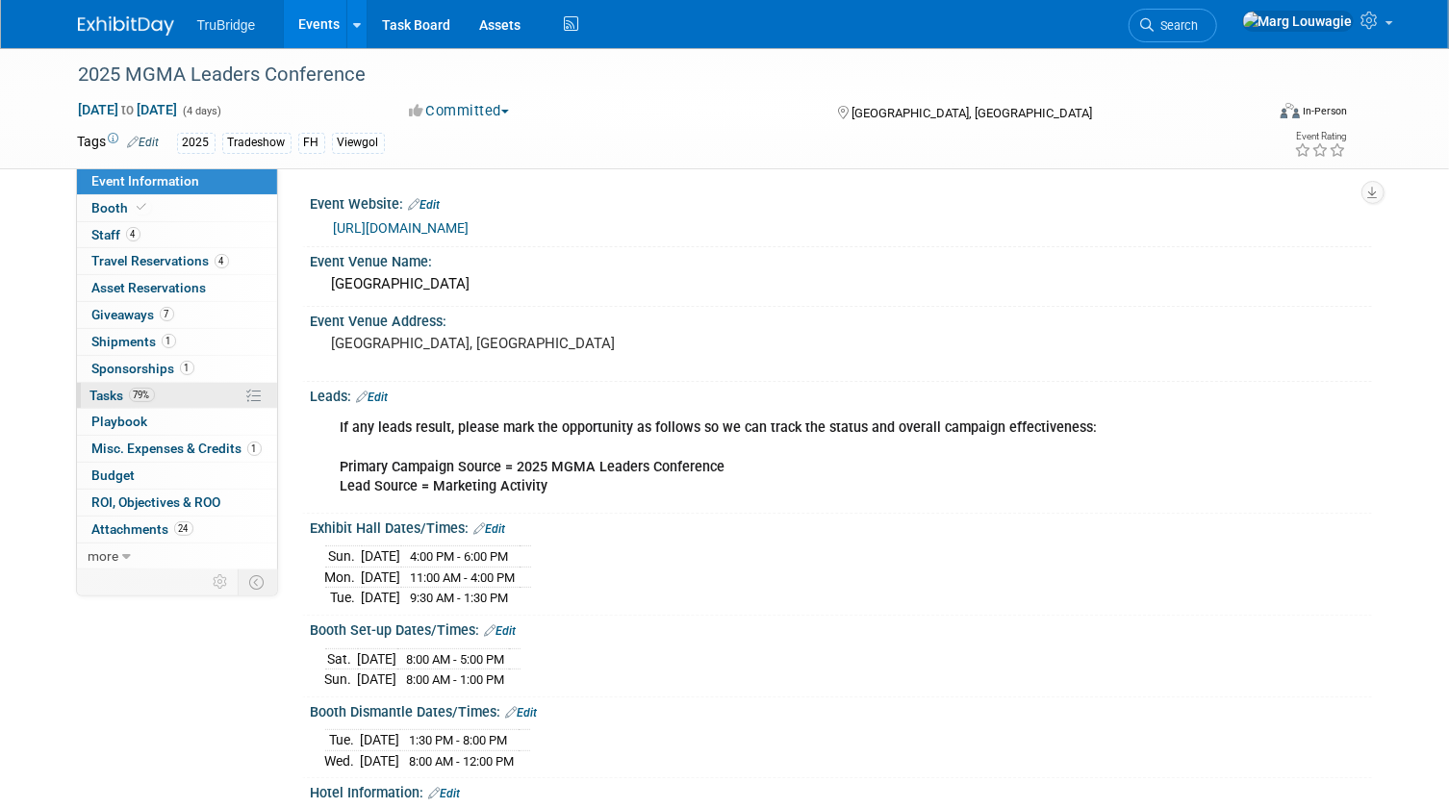
click at [87, 388] on link "79% Tasks 79%" at bounding box center [177, 396] width 200 height 26
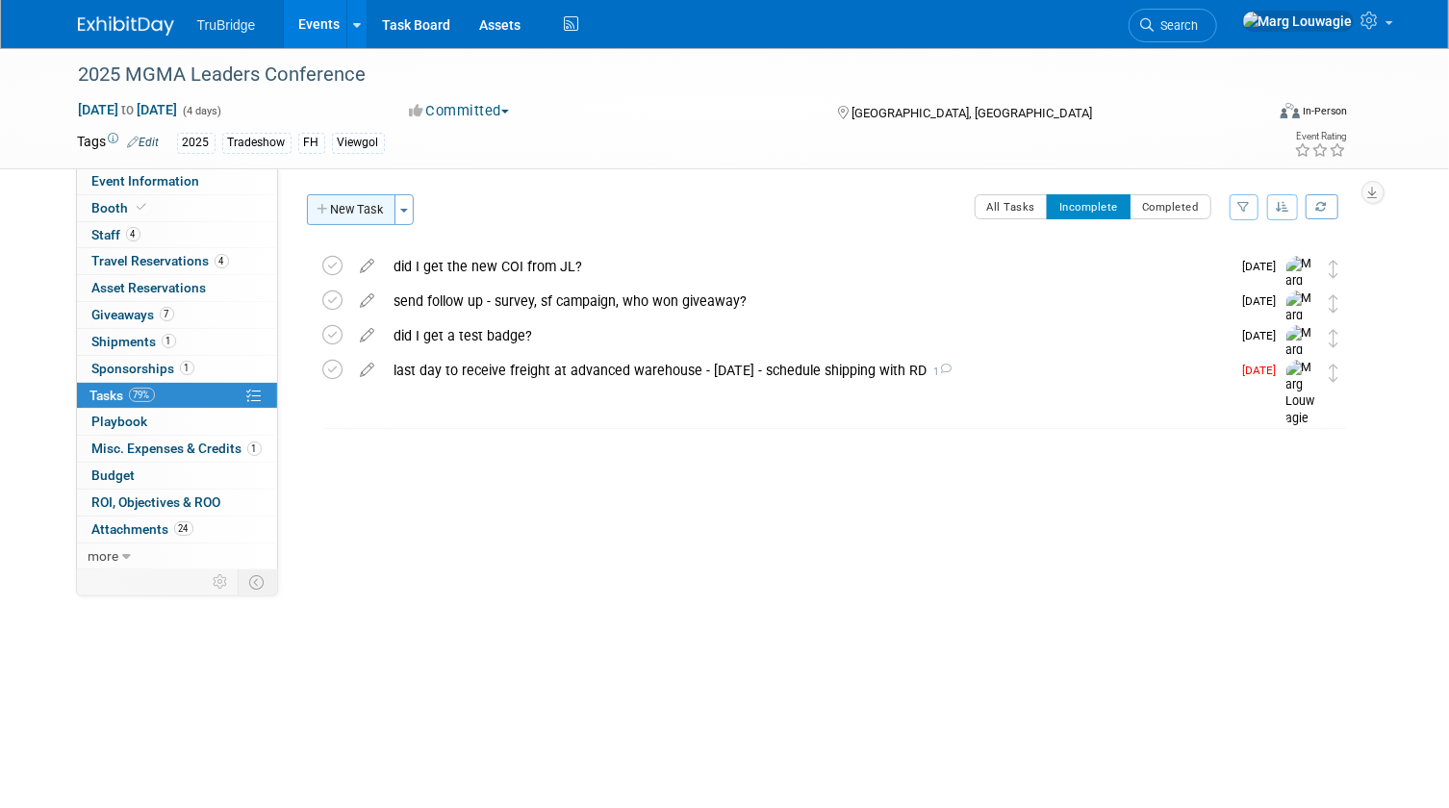
click at [376, 205] on button "New Task" at bounding box center [351, 209] width 88 height 31
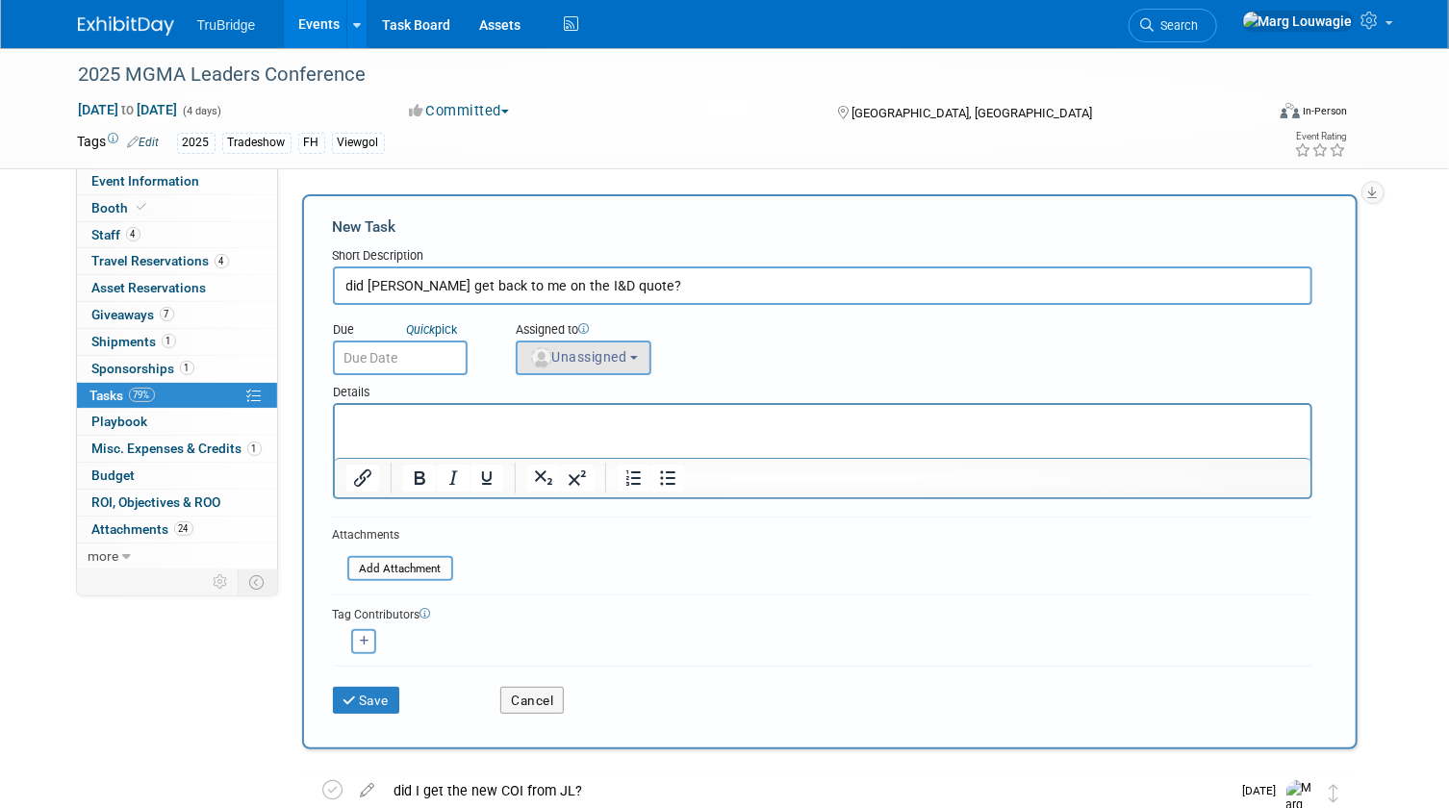
type input "did scott get back to me on the I&D quote?"
click at [568, 362] on span "Unassigned" at bounding box center [578, 356] width 98 height 15
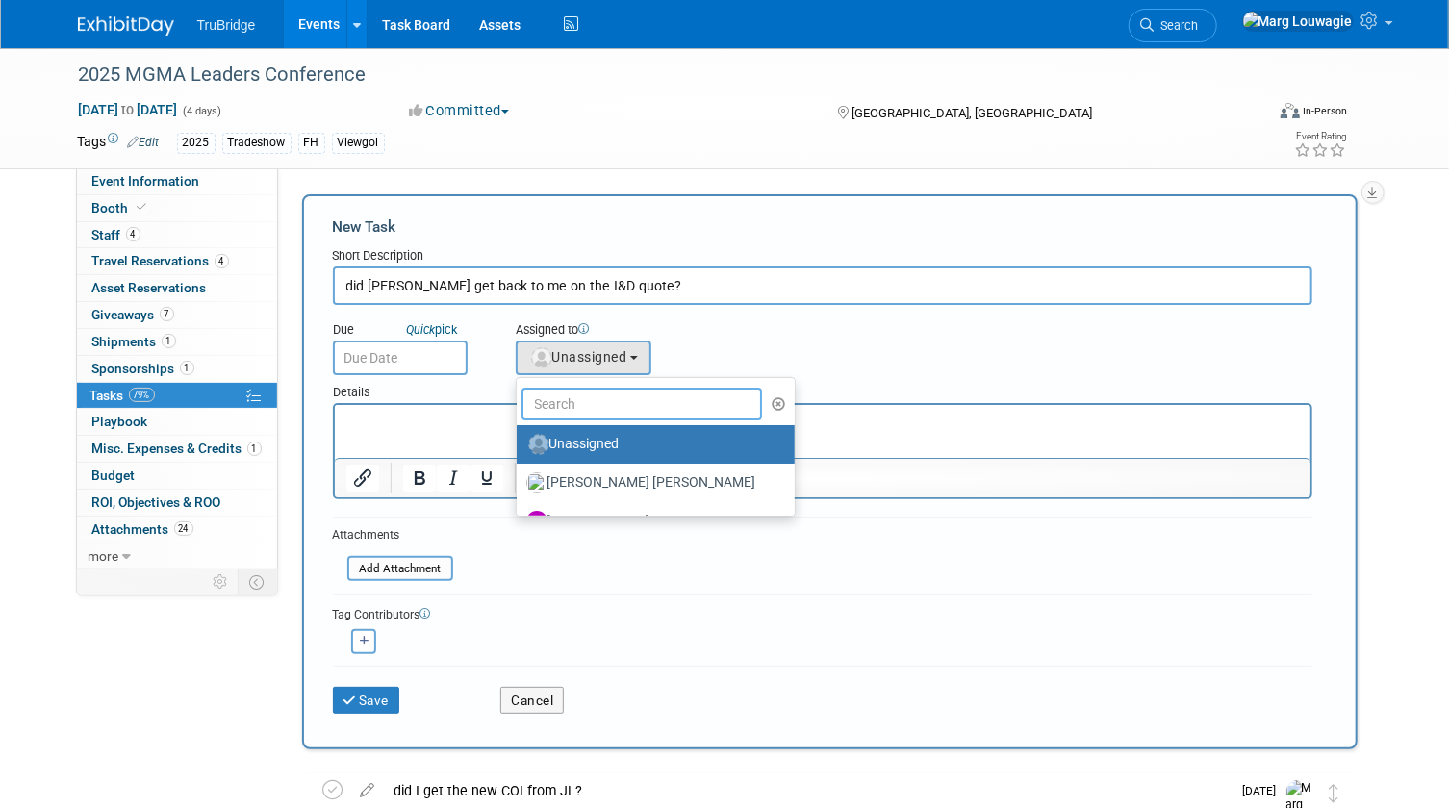
click at [602, 405] on input "text" at bounding box center [641, 404] width 241 height 33
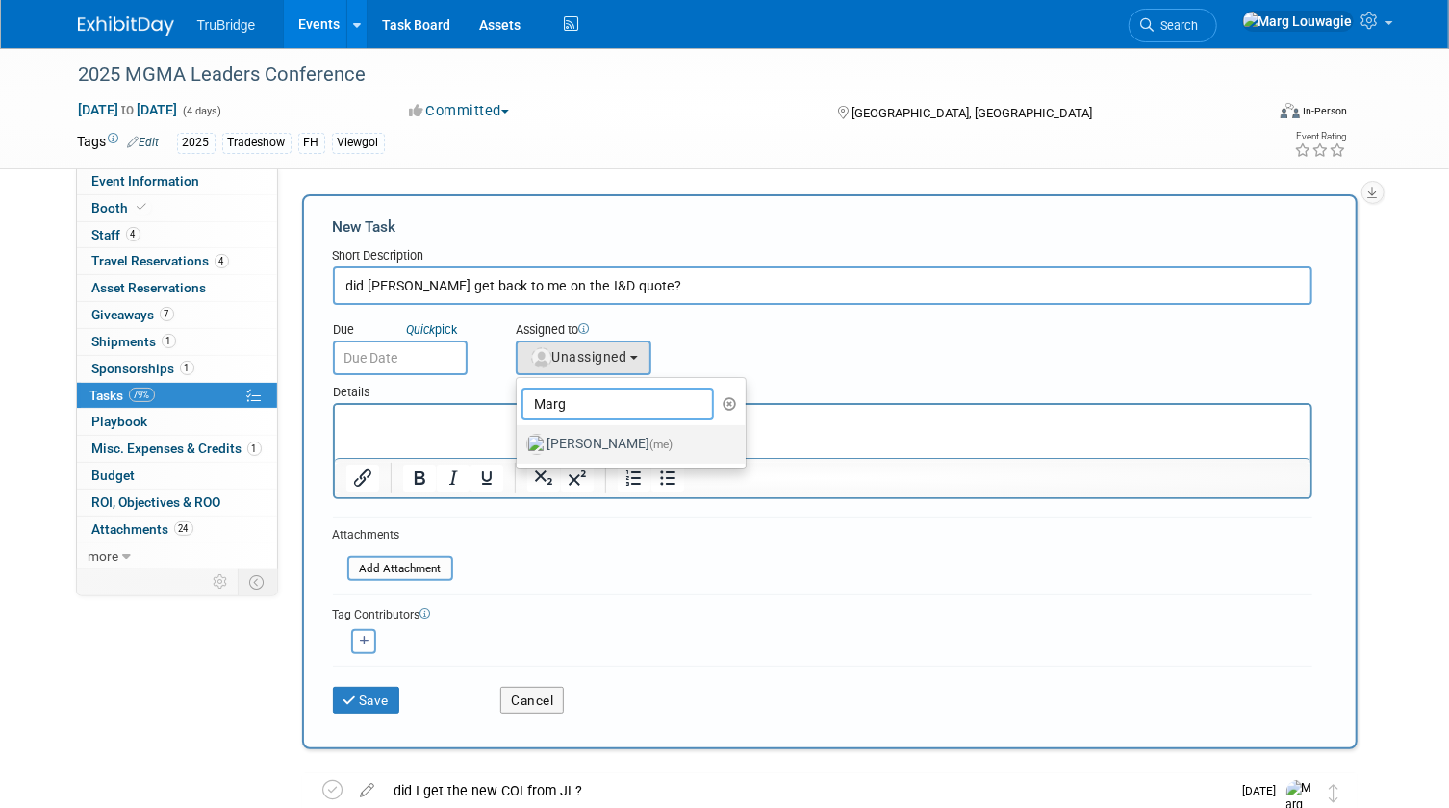
type input "Marg"
click at [616, 438] on label "[PERSON_NAME] (me)" at bounding box center [626, 444] width 201 height 31
click at [519, 438] on input "[PERSON_NAME] (me)" at bounding box center [513, 442] width 13 height 13
select select "0abee163-1570-438d-a0ea-e9129f2ffbd7"
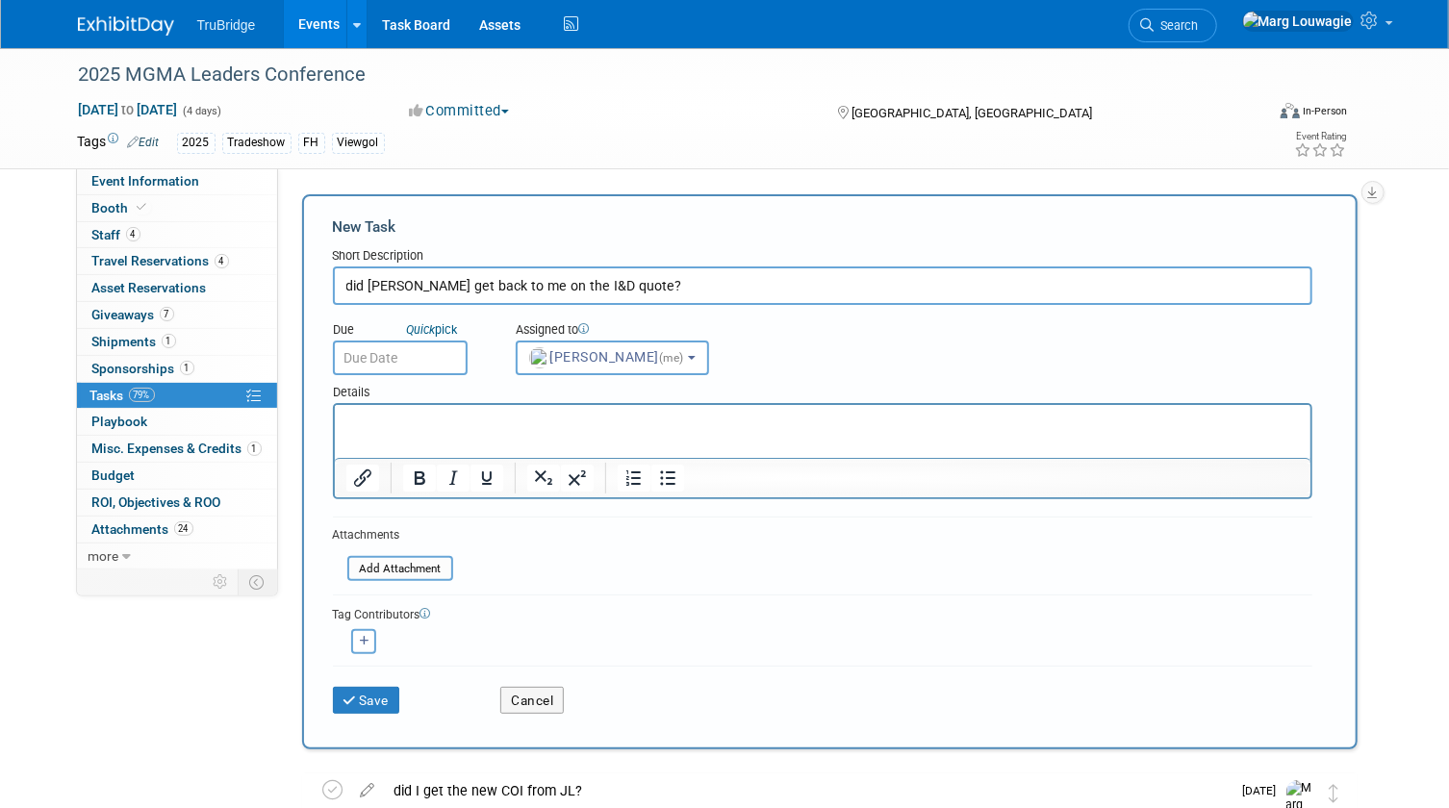
click at [421, 355] on input "text" at bounding box center [400, 358] width 135 height 35
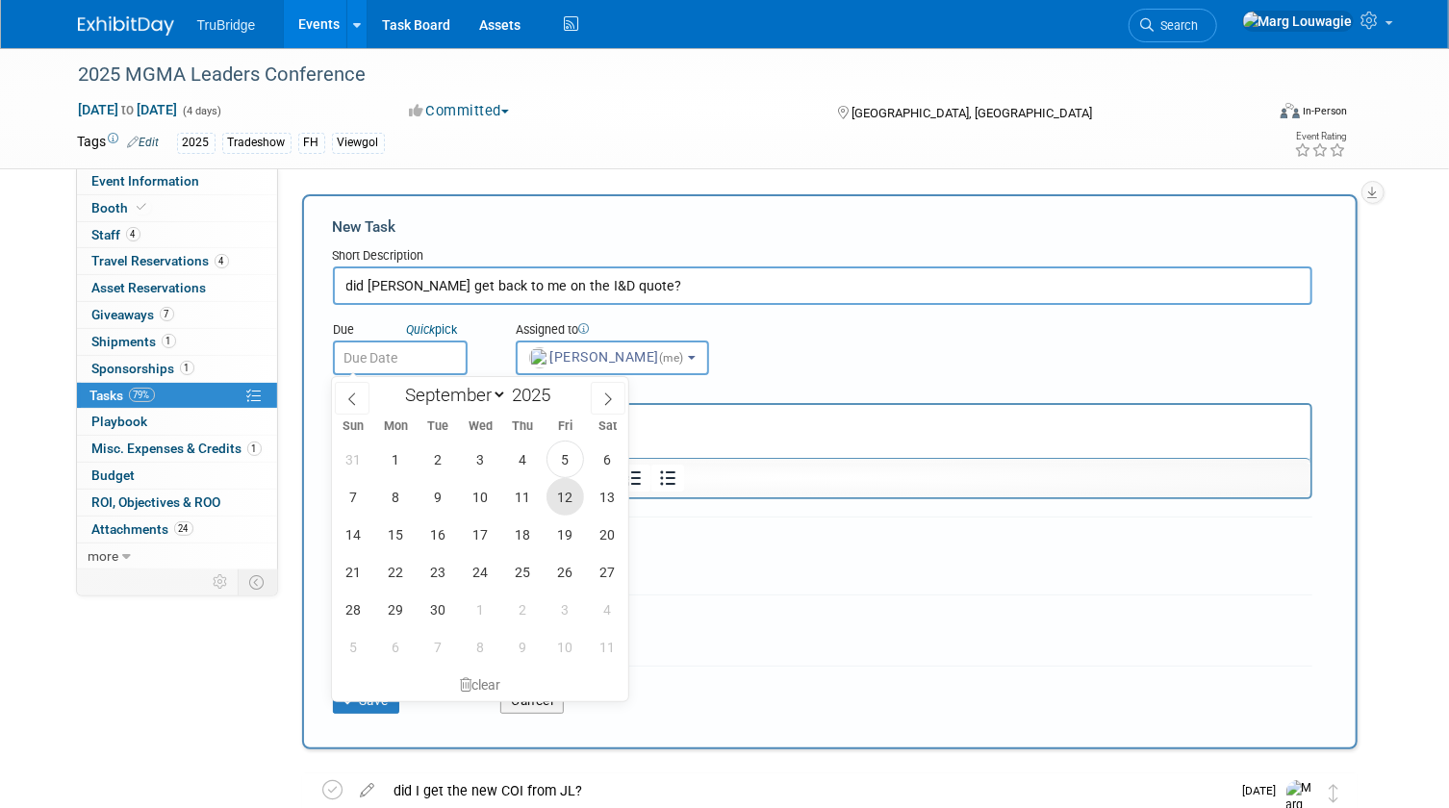
click at [562, 490] on span "12" at bounding box center [565, 497] width 38 height 38
type input "[DATE]"
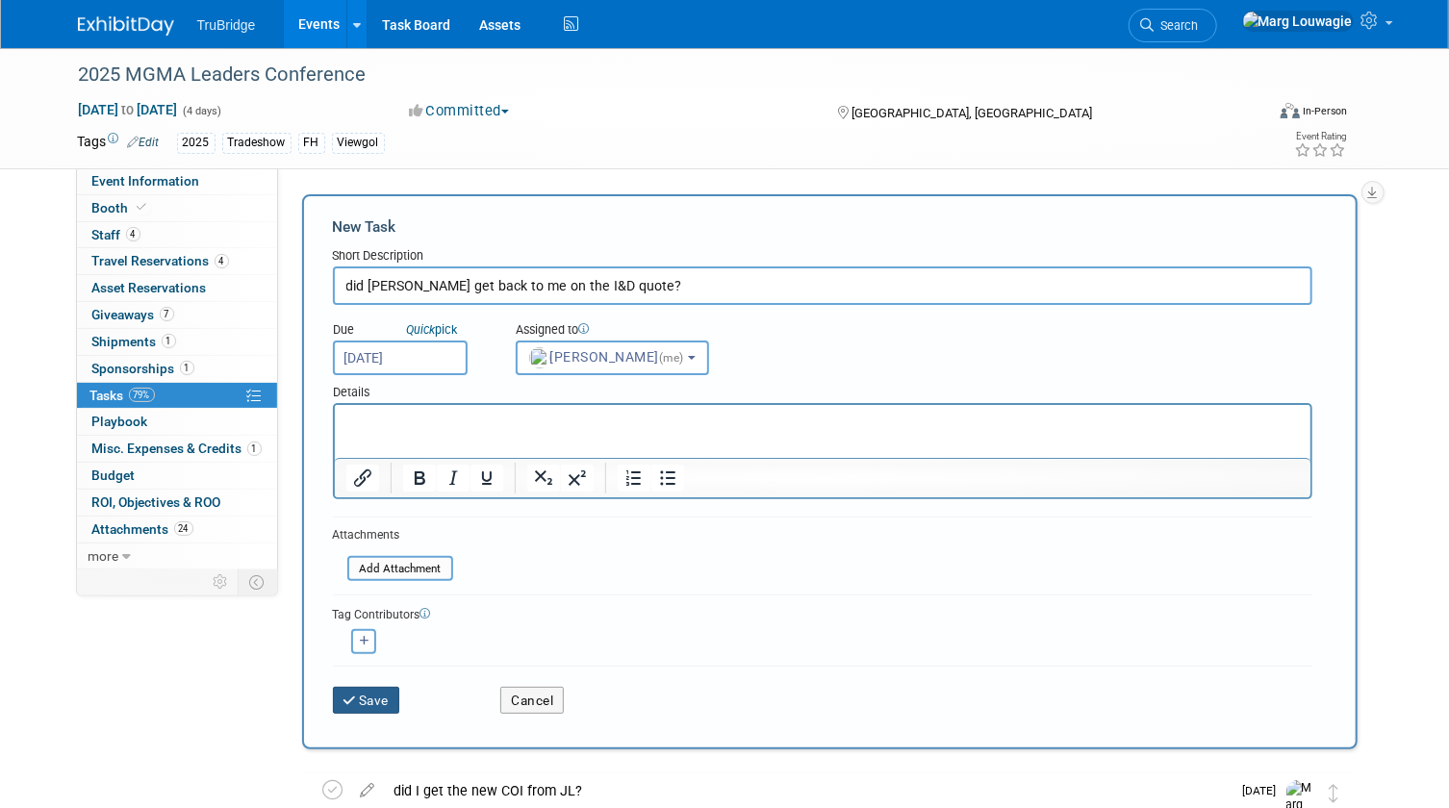
click at [376, 689] on button "Save" at bounding box center [366, 700] width 67 height 27
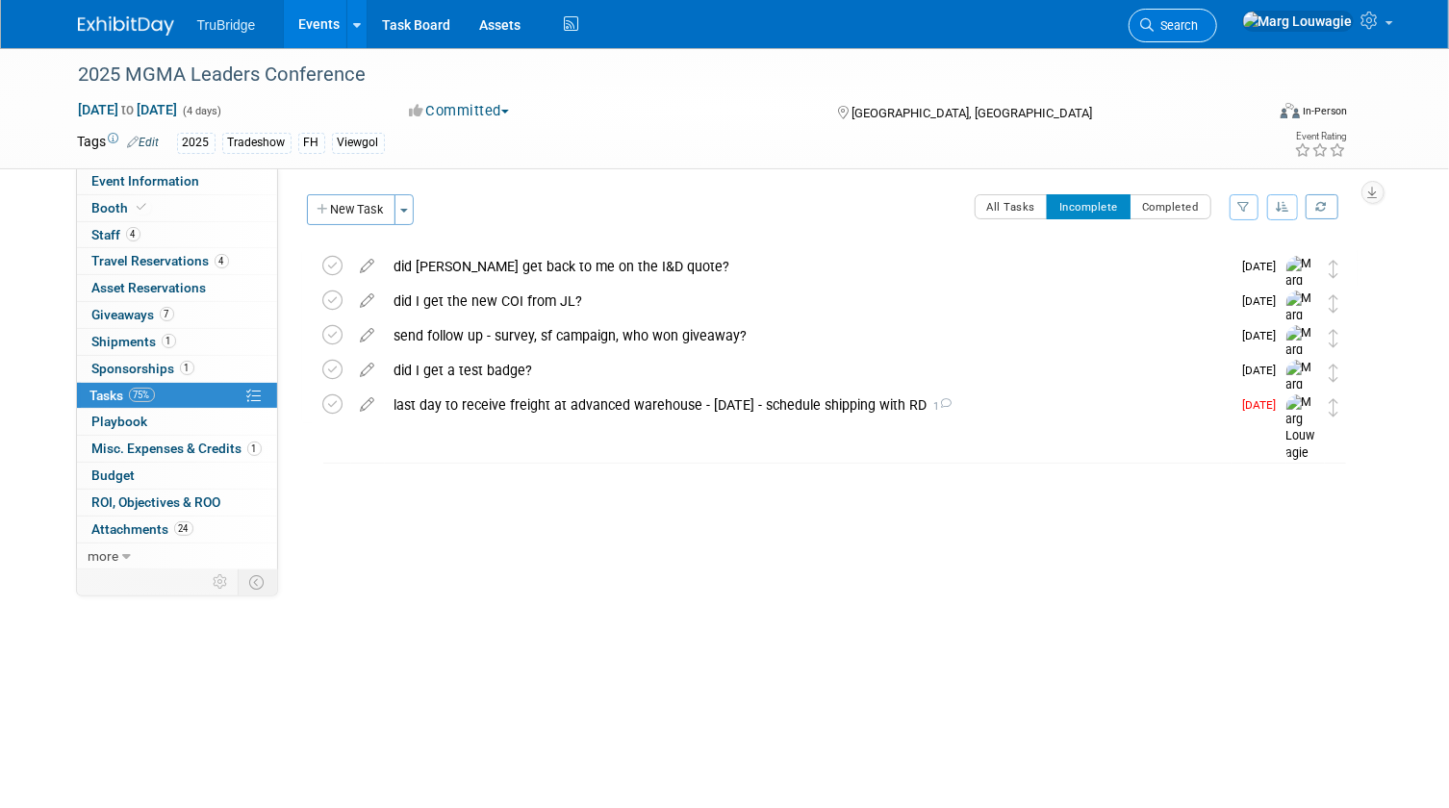
click at [1199, 21] on span "Search" at bounding box center [1176, 25] width 44 height 14
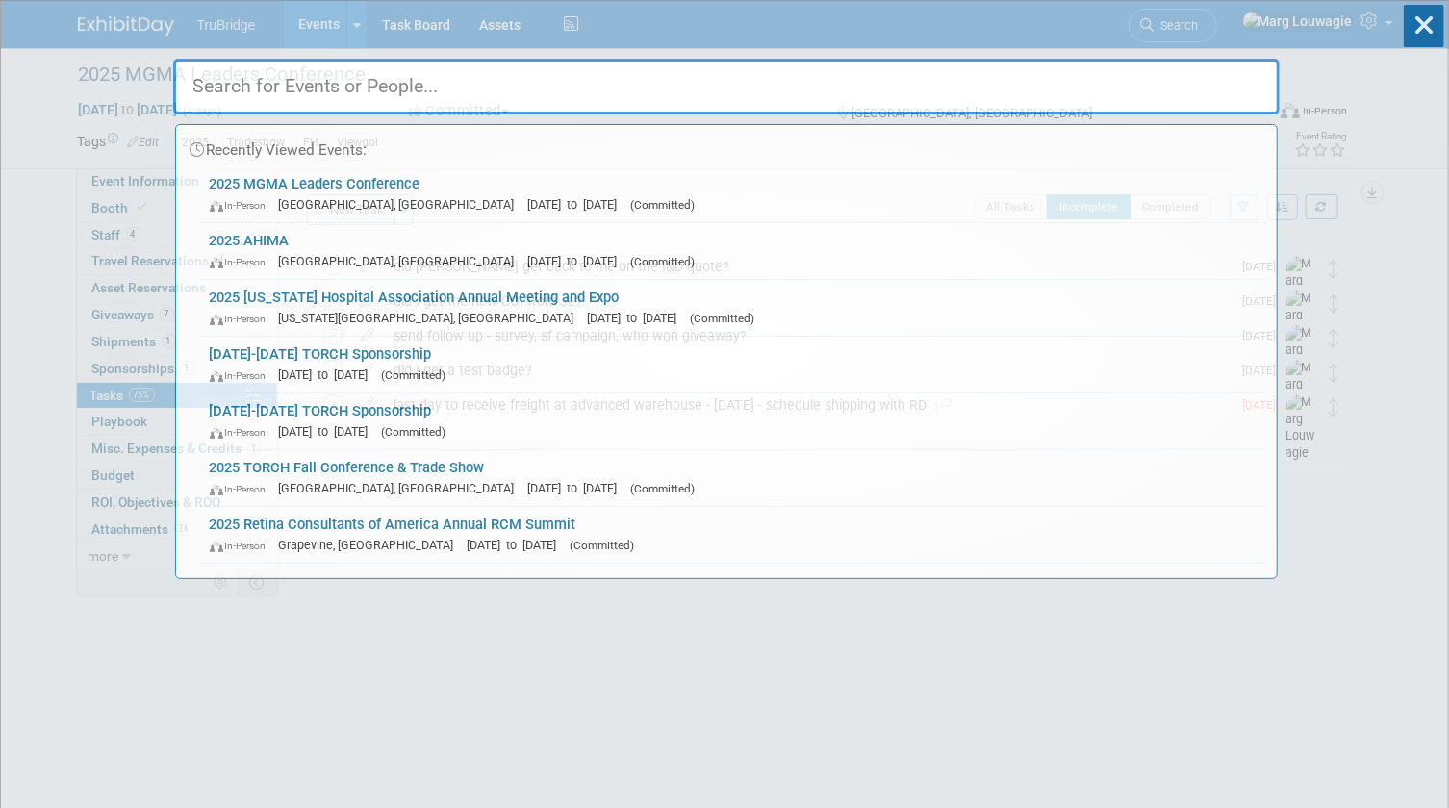
click at [1209, 80] on input "text" at bounding box center [726, 87] width 1106 height 56
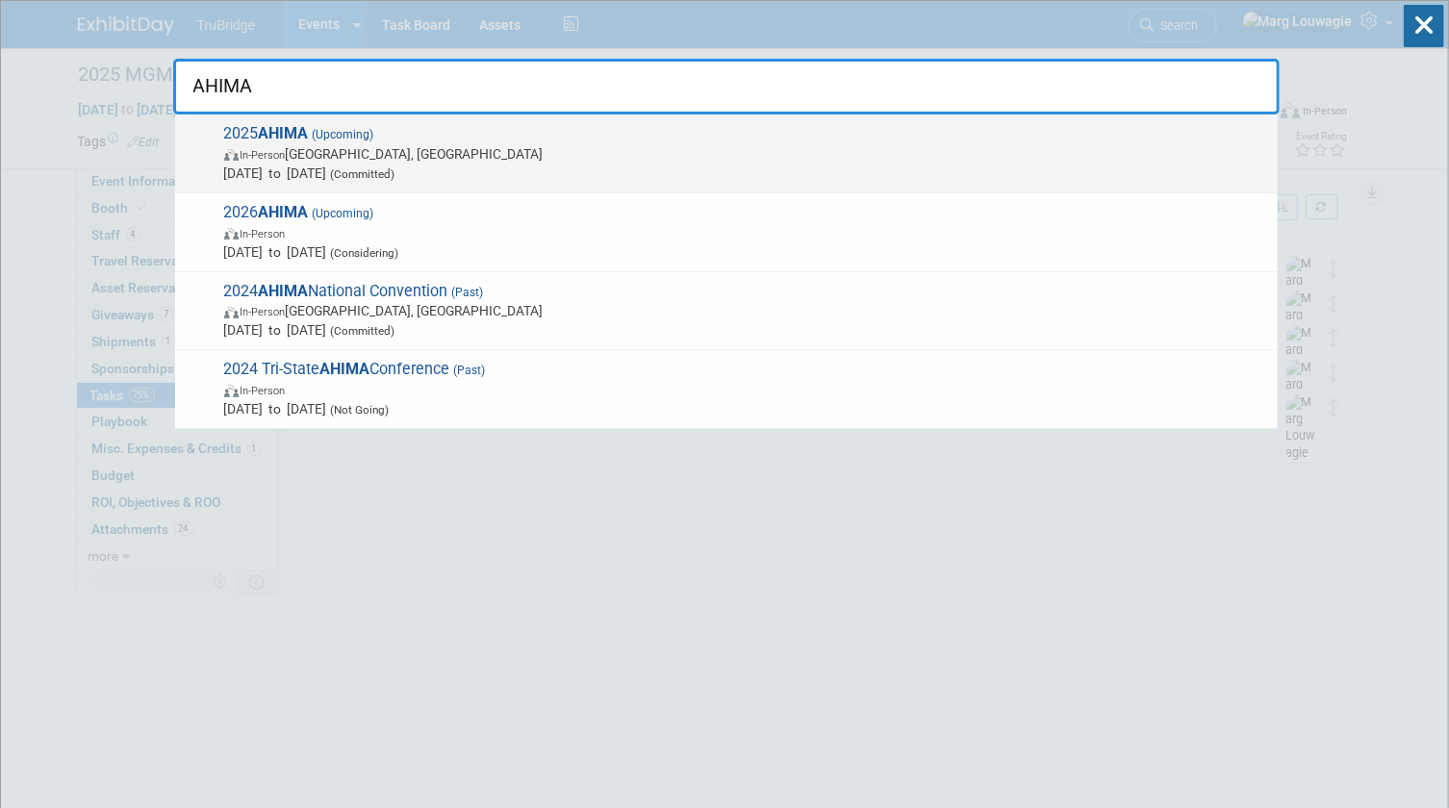
type input "AHIMA"
click at [366, 148] on span "In-Person Minneapolis, MN" at bounding box center [746, 153] width 1044 height 19
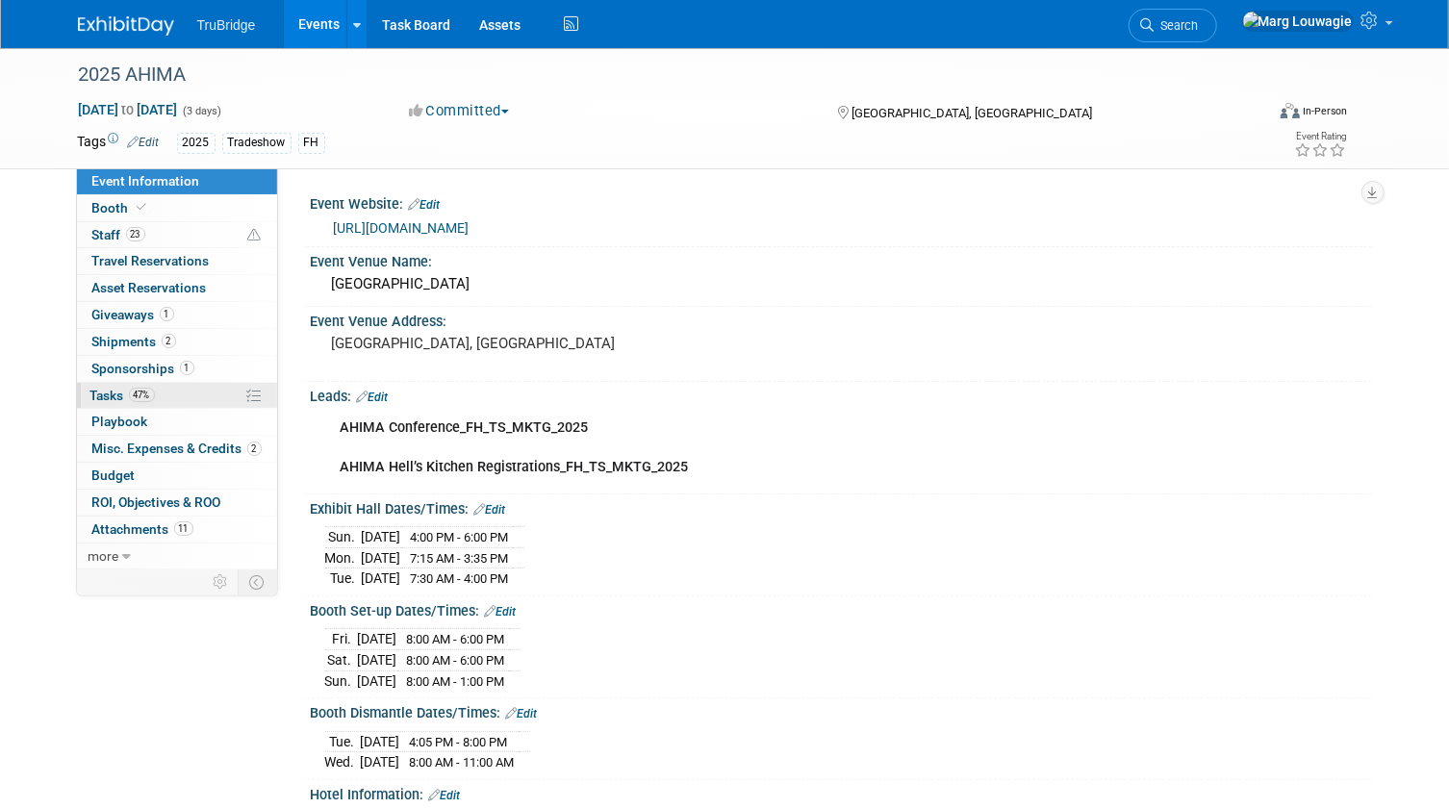
click at [82, 385] on link "47% Tasks 47%" at bounding box center [177, 396] width 200 height 26
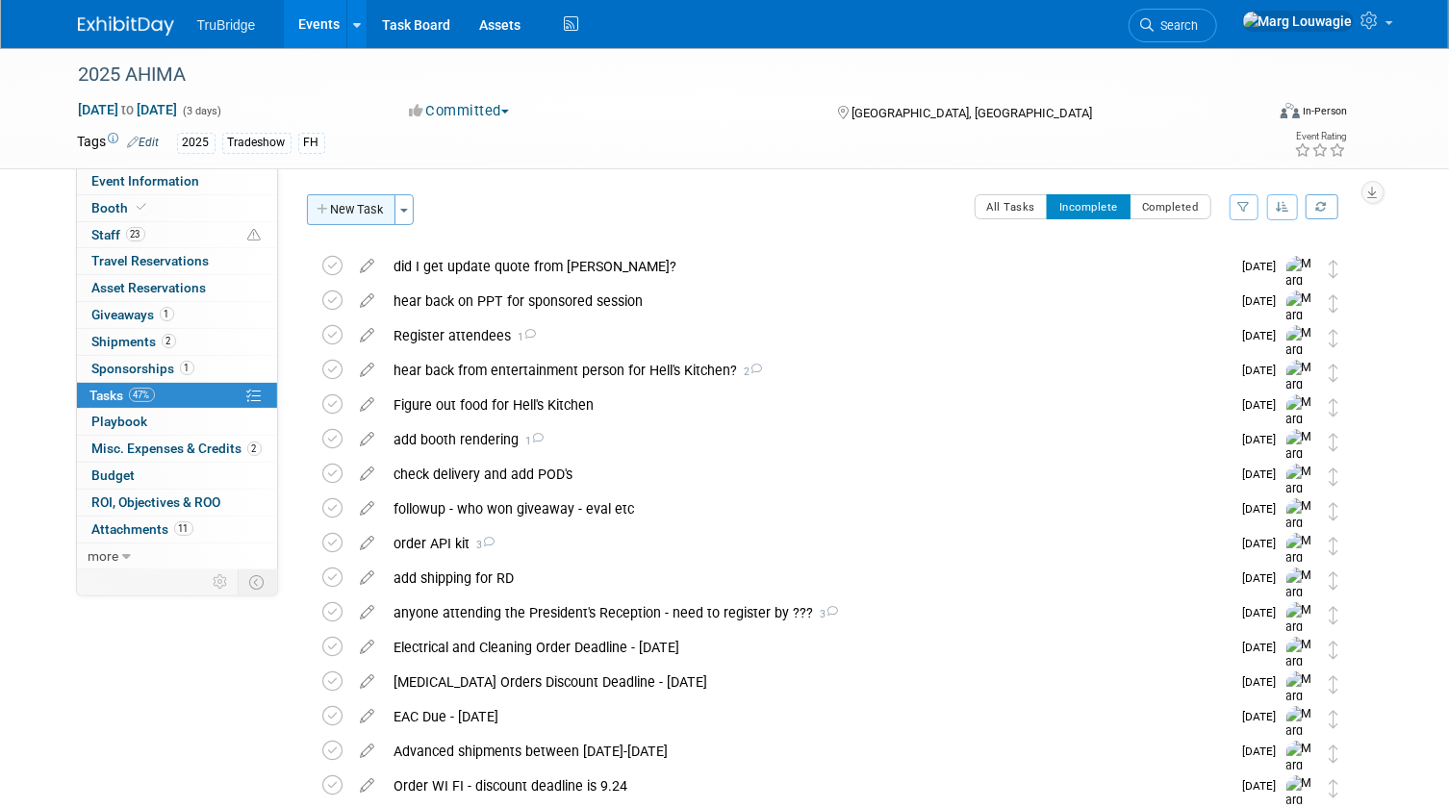
click at [364, 213] on button "New Task" at bounding box center [351, 209] width 88 height 31
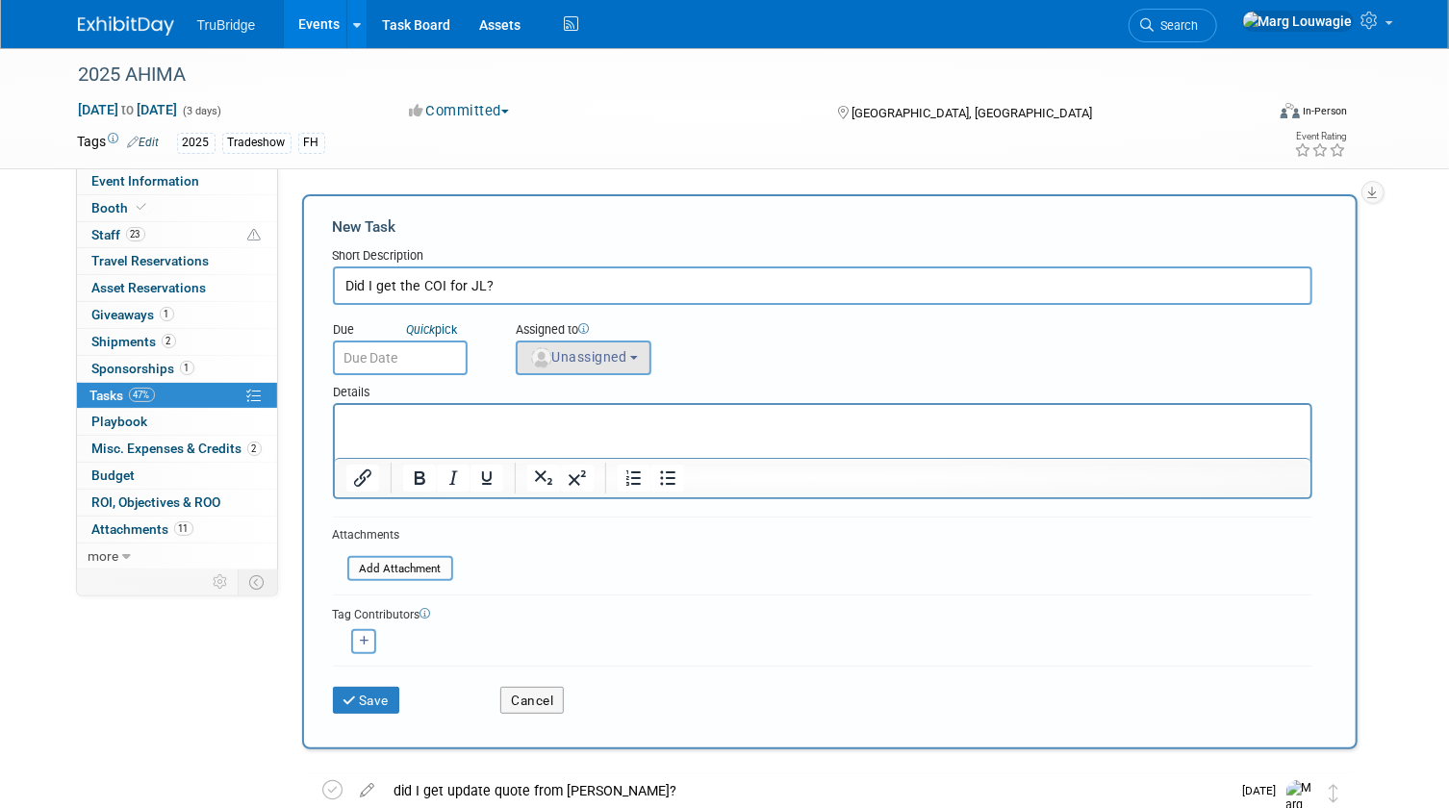
type input "Did I get the COI for JL?"
click at [634, 365] on button "Unassigned" at bounding box center [584, 358] width 137 height 35
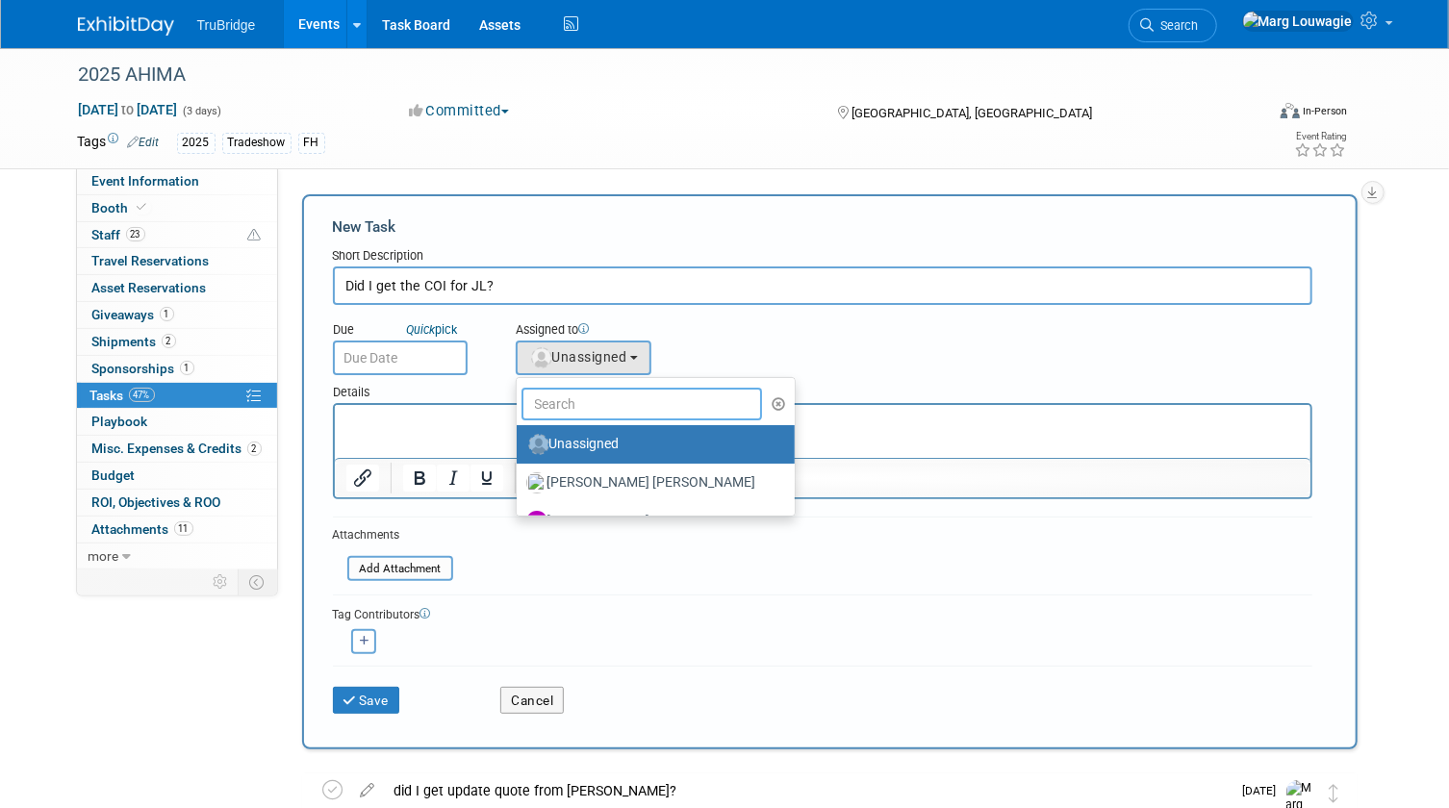
click at [620, 397] on input "text" at bounding box center [641, 404] width 241 height 33
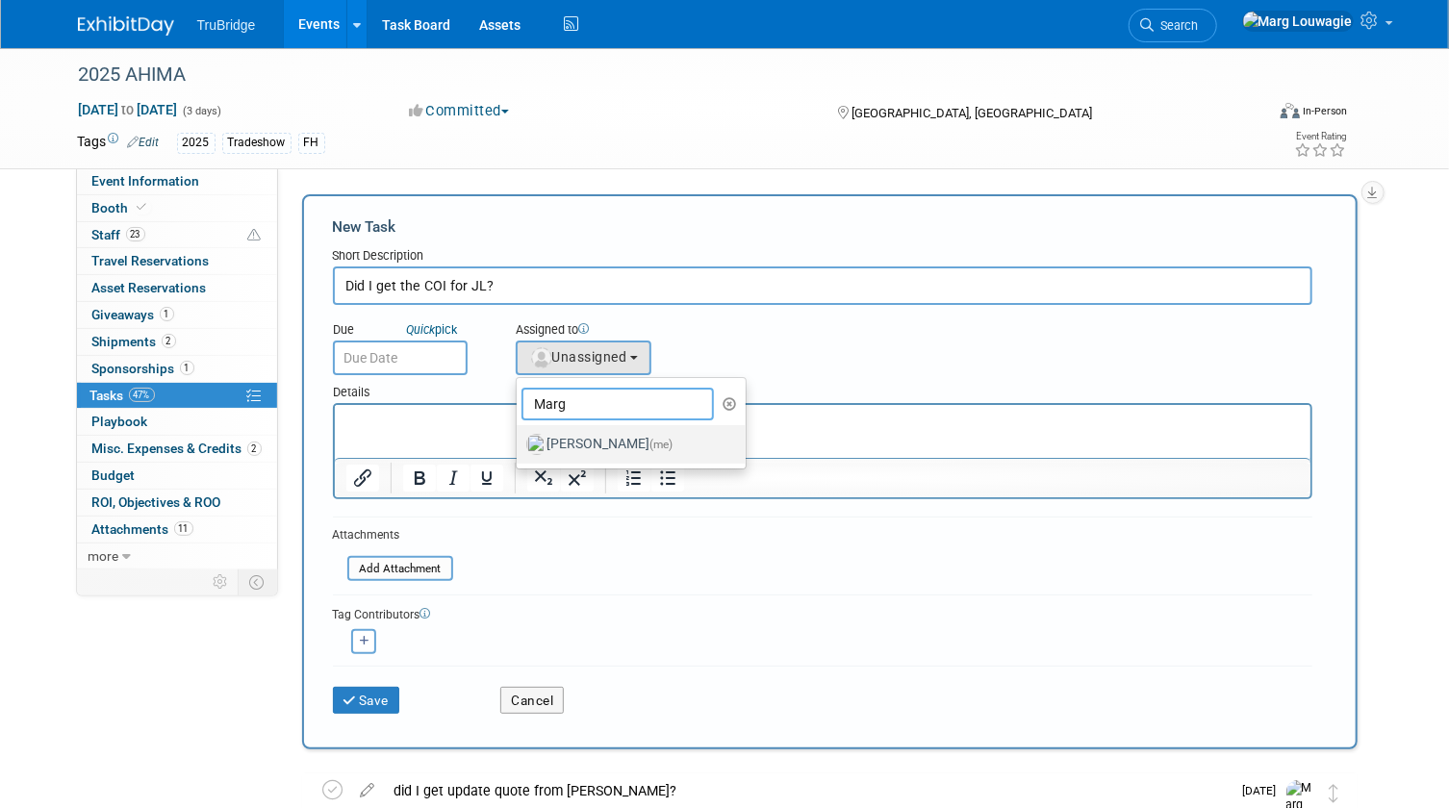
type input "Marg"
click at [600, 435] on label "Marg Louwagie (me)" at bounding box center [626, 444] width 201 height 31
click at [519, 436] on input "Marg Louwagie (me)" at bounding box center [513, 442] width 13 height 13
select select "0abee163-1570-438d-a0ea-e9129f2ffbd7"
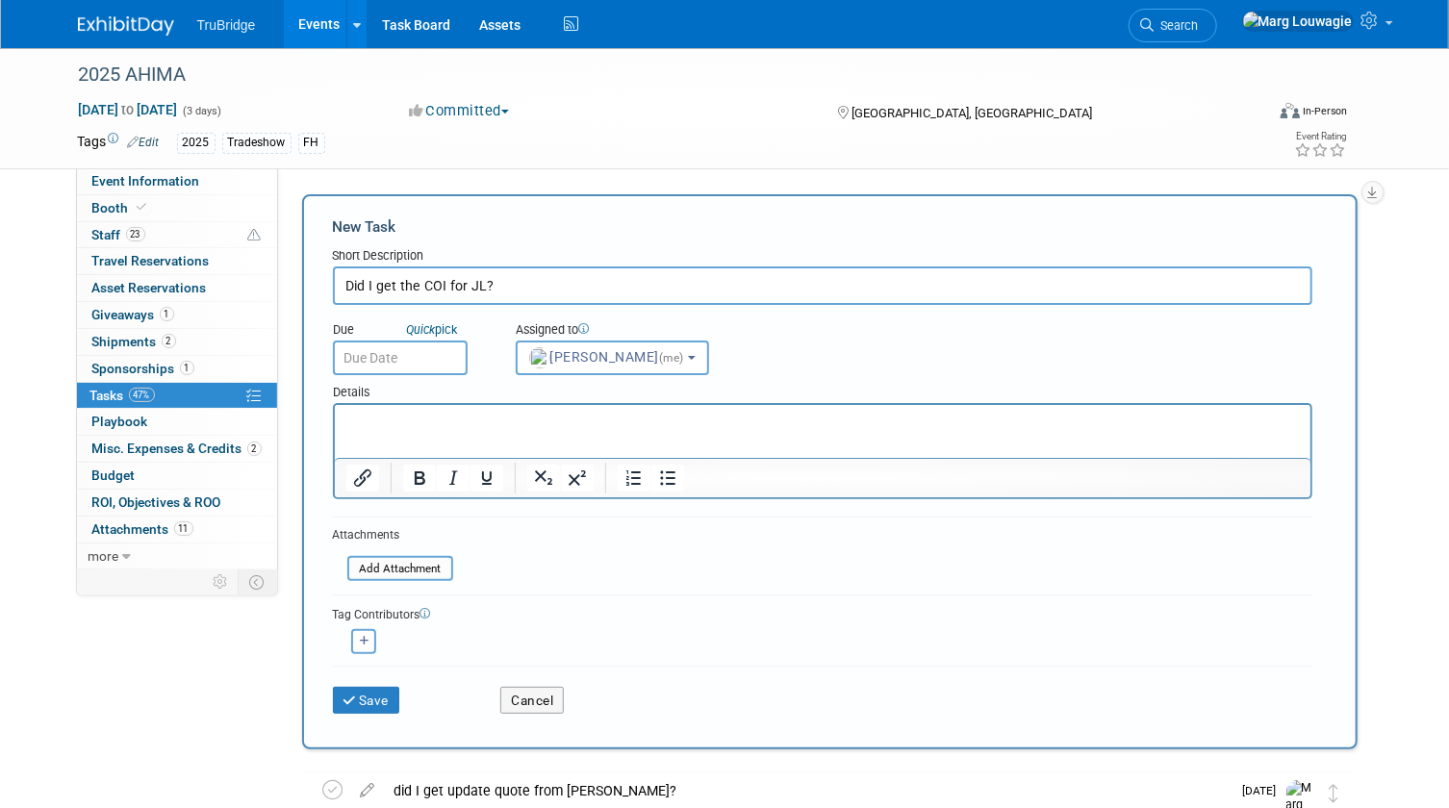
click at [429, 362] on input "text" at bounding box center [400, 358] width 135 height 35
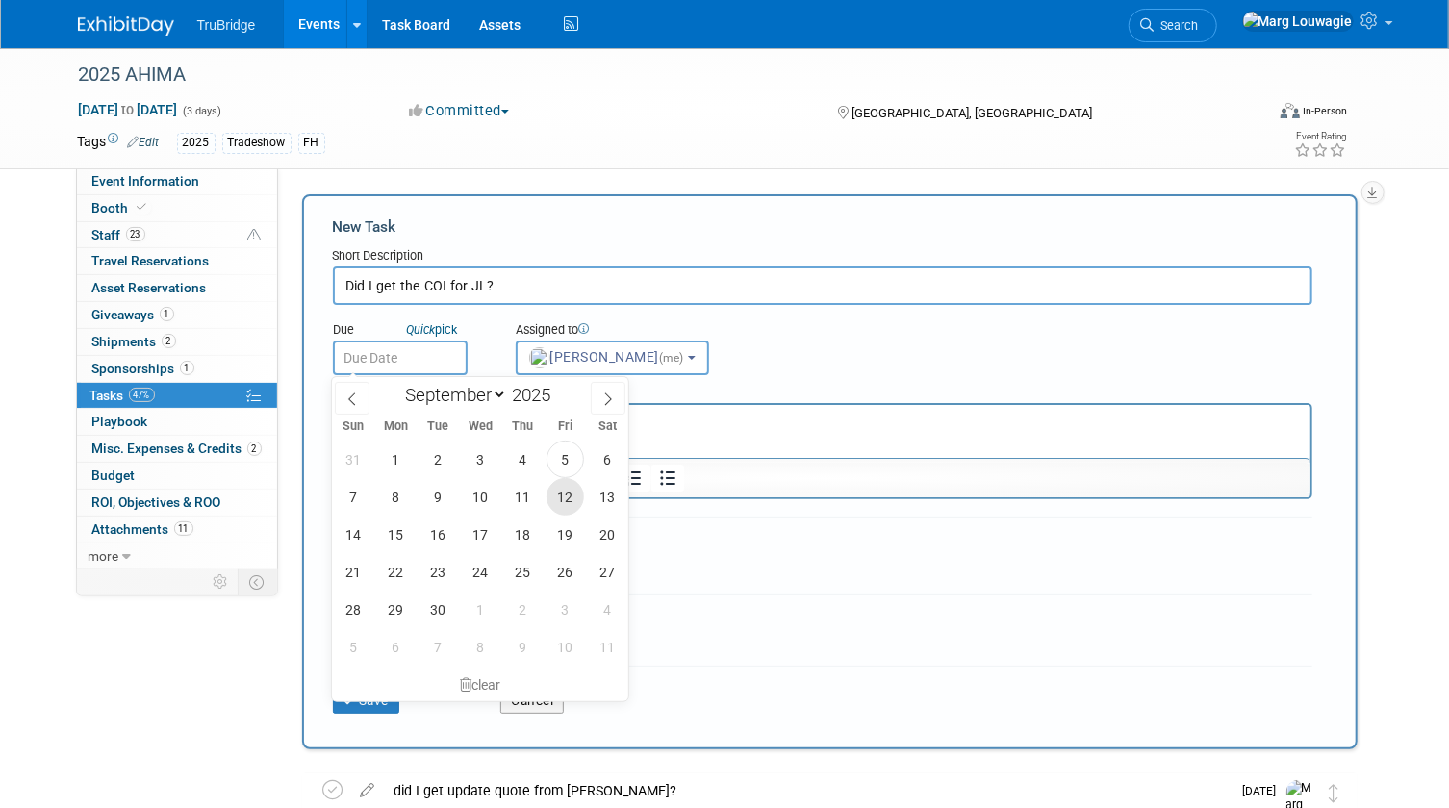
click at [560, 500] on span "12" at bounding box center [565, 497] width 38 height 38
type input "Sep 12, 2025"
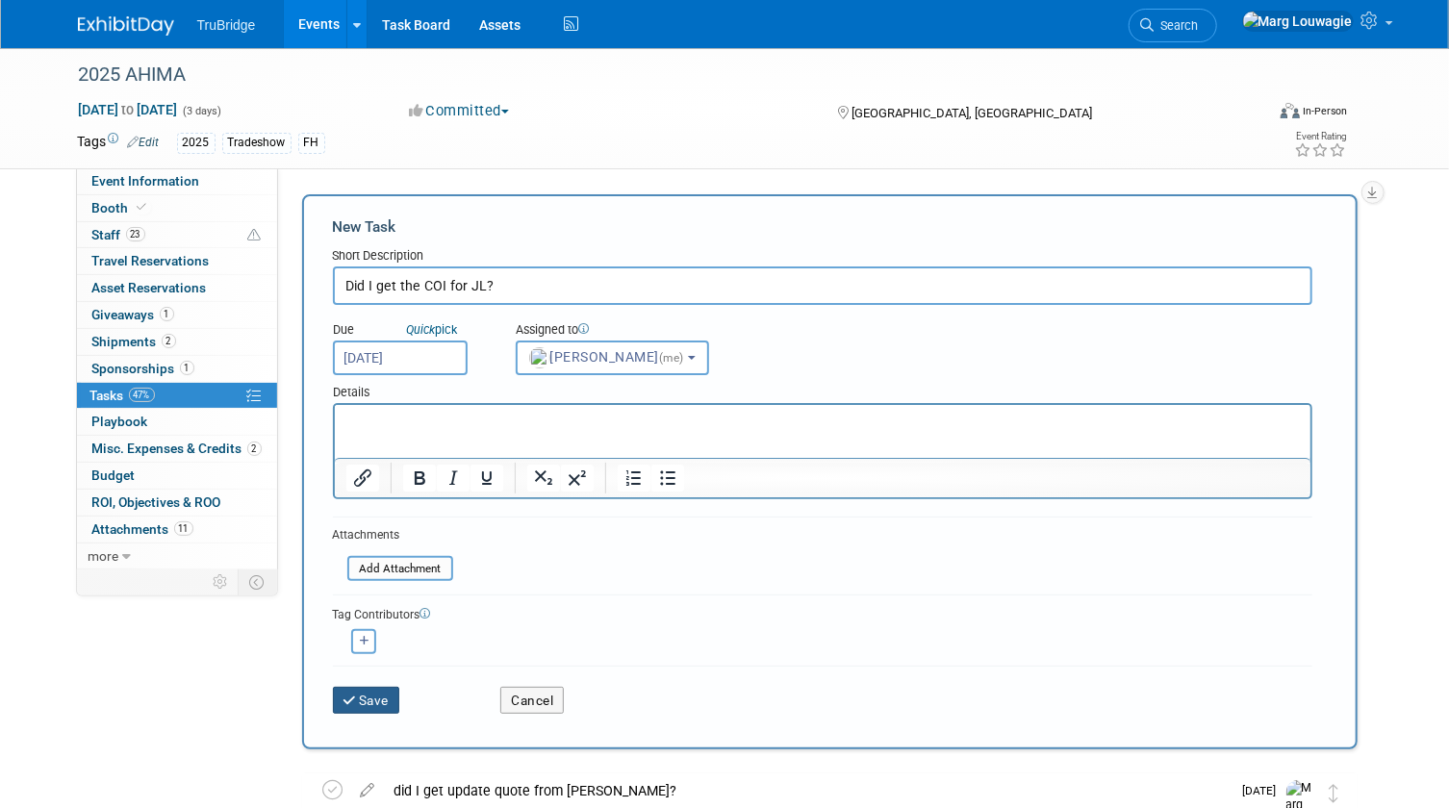
click at [392, 695] on button "Save" at bounding box center [366, 700] width 67 height 27
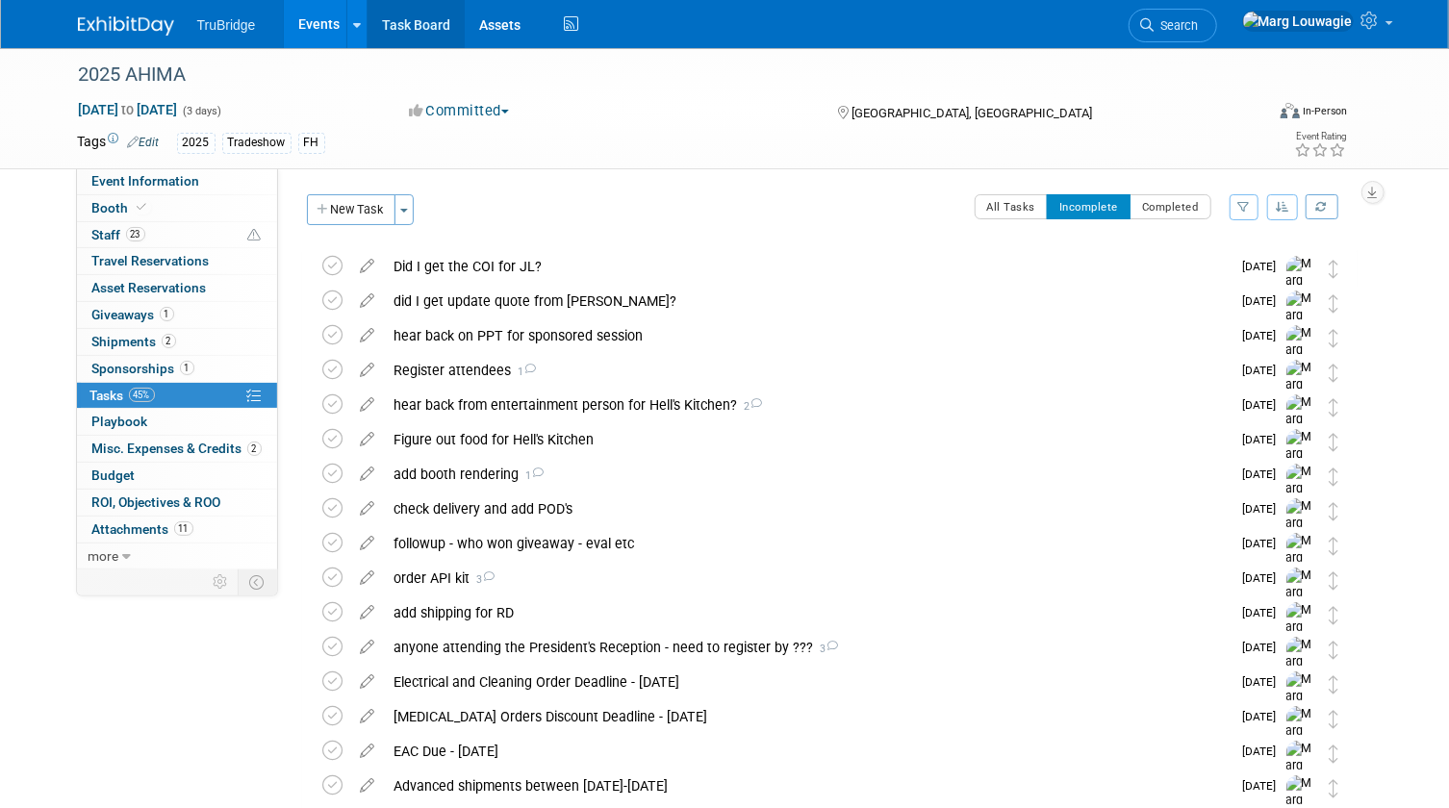
click at [424, 20] on link "Task Board" at bounding box center [415, 24] width 97 height 48
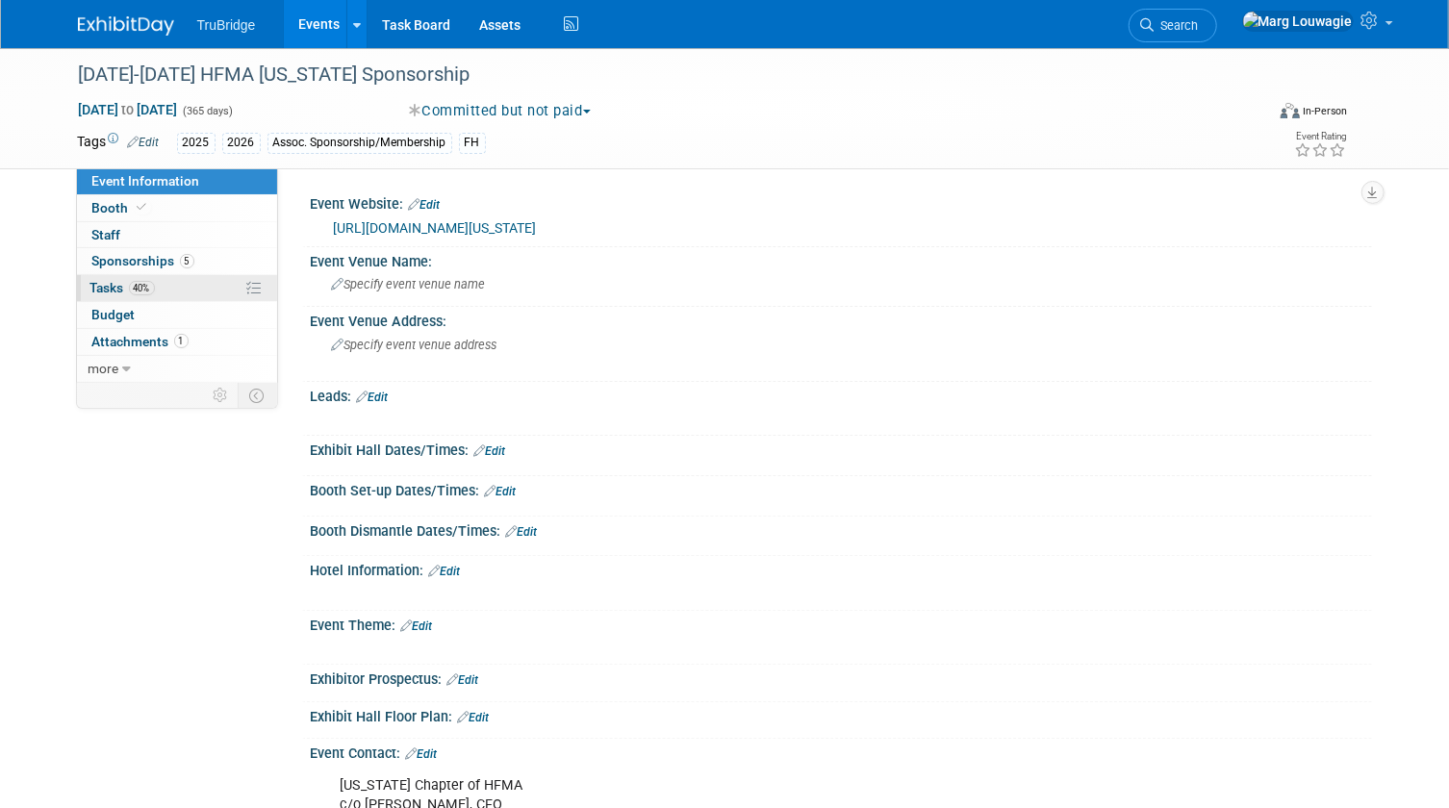
click at [181, 280] on link "40% Tasks 40%" at bounding box center [177, 288] width 200 height 26
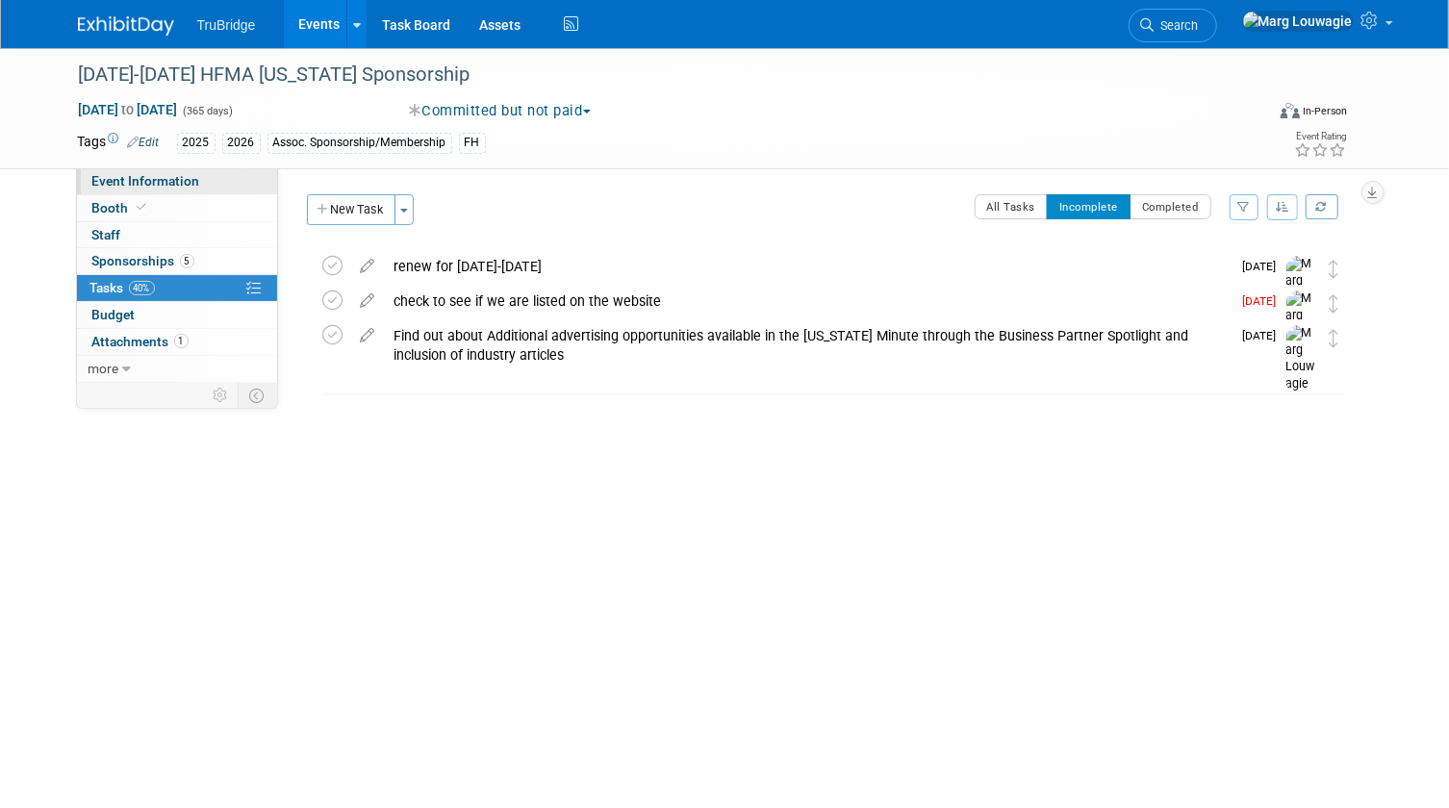
click at [195, 185] on span "Event Information" at bounding box center [146, 180] width 108 height 15
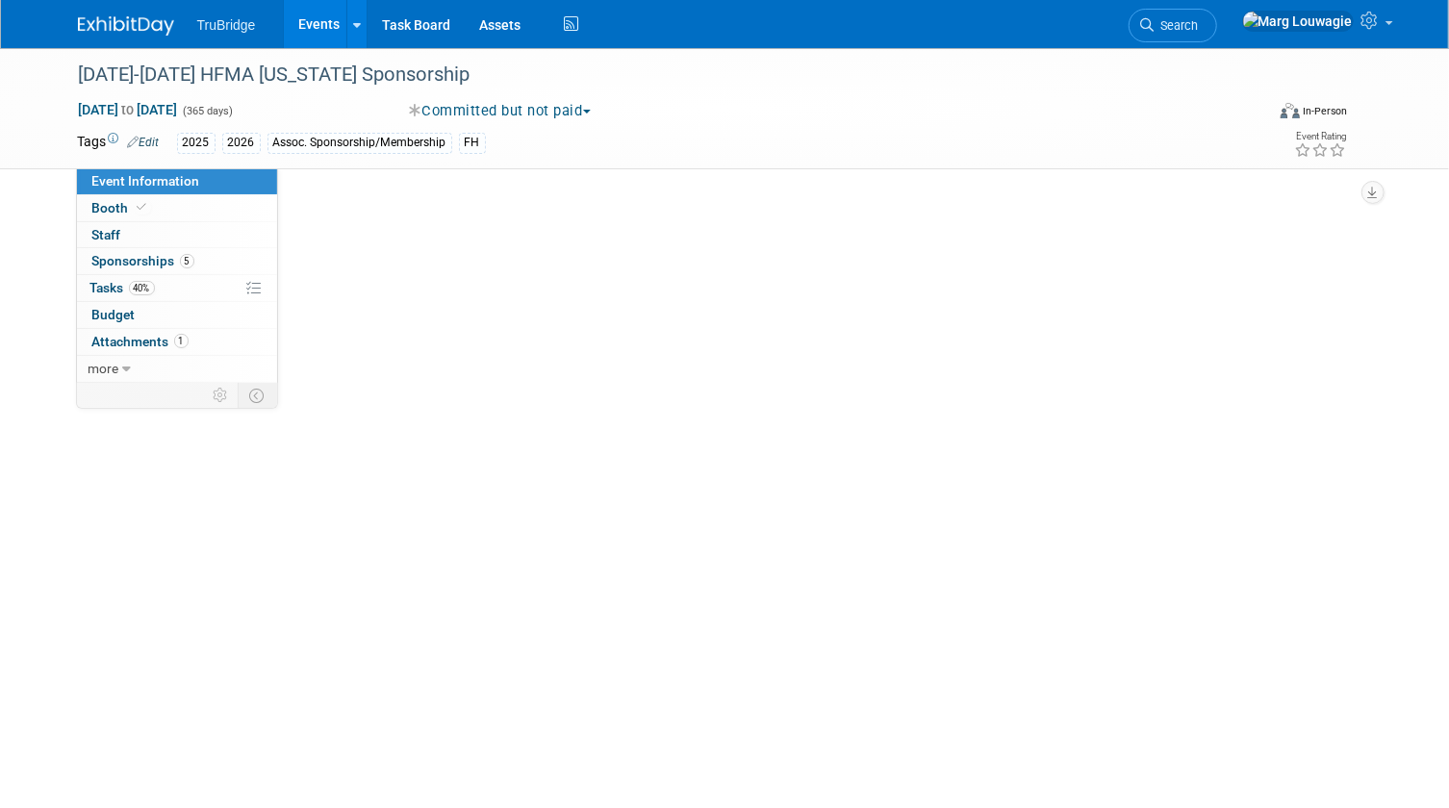
click at [195, 185] on span "Event Information" at bounding box center [146, 180] width 108 height 15
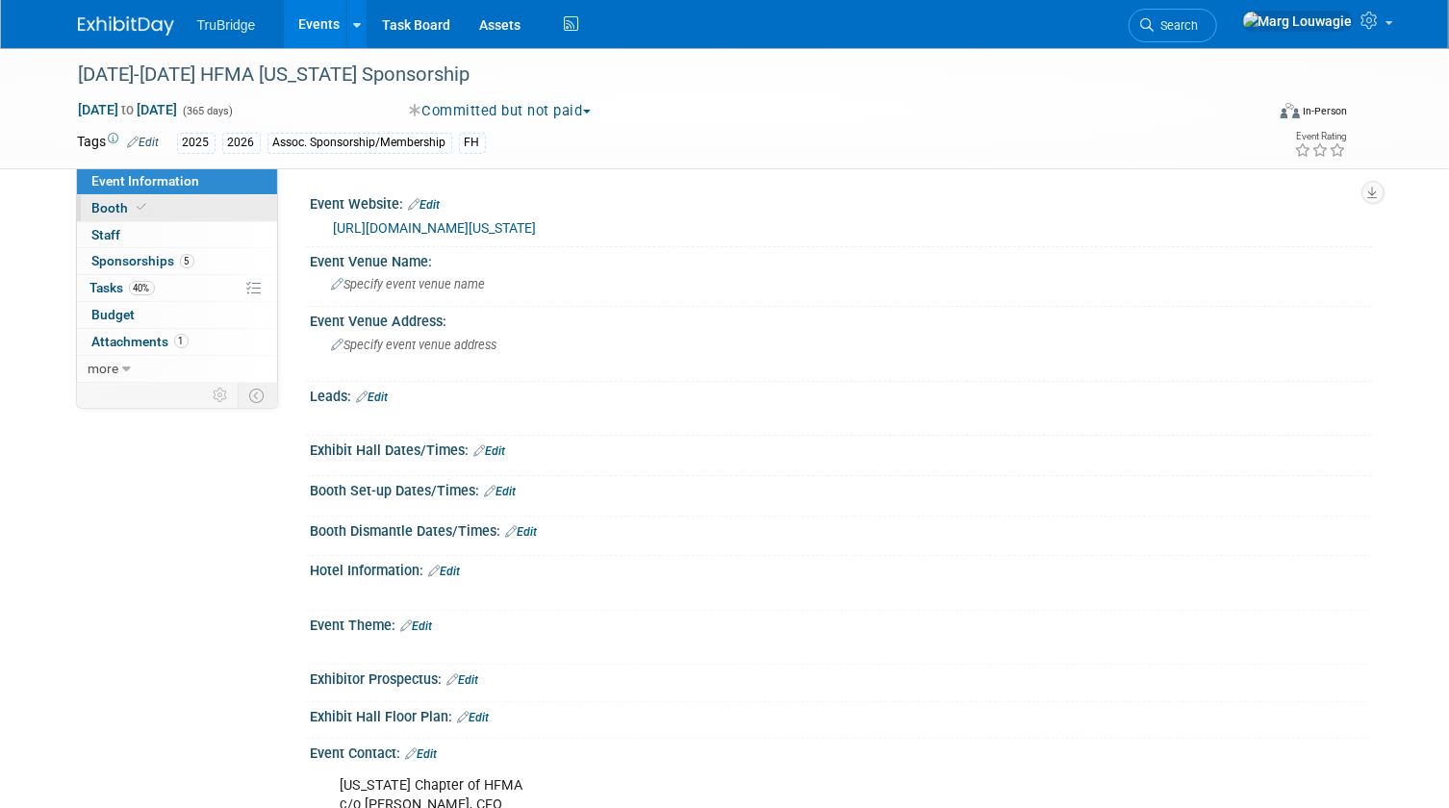
click at [170, 211] on link "Booth" at bounding box center [177, 208] width 200 height 26
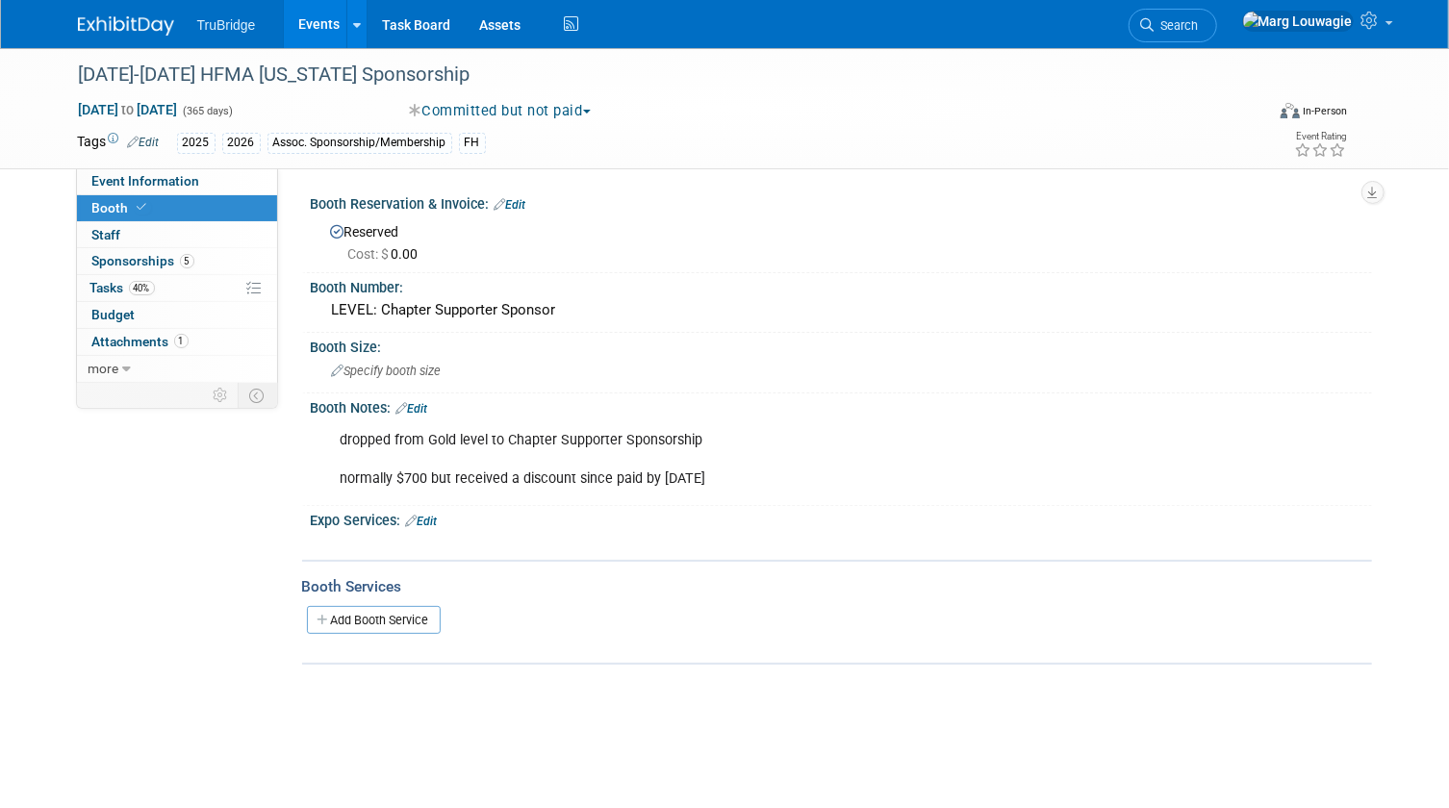
click at [520, 111] on button "Committed but not paid" at bounding box center [500, 111] width 196 height 20
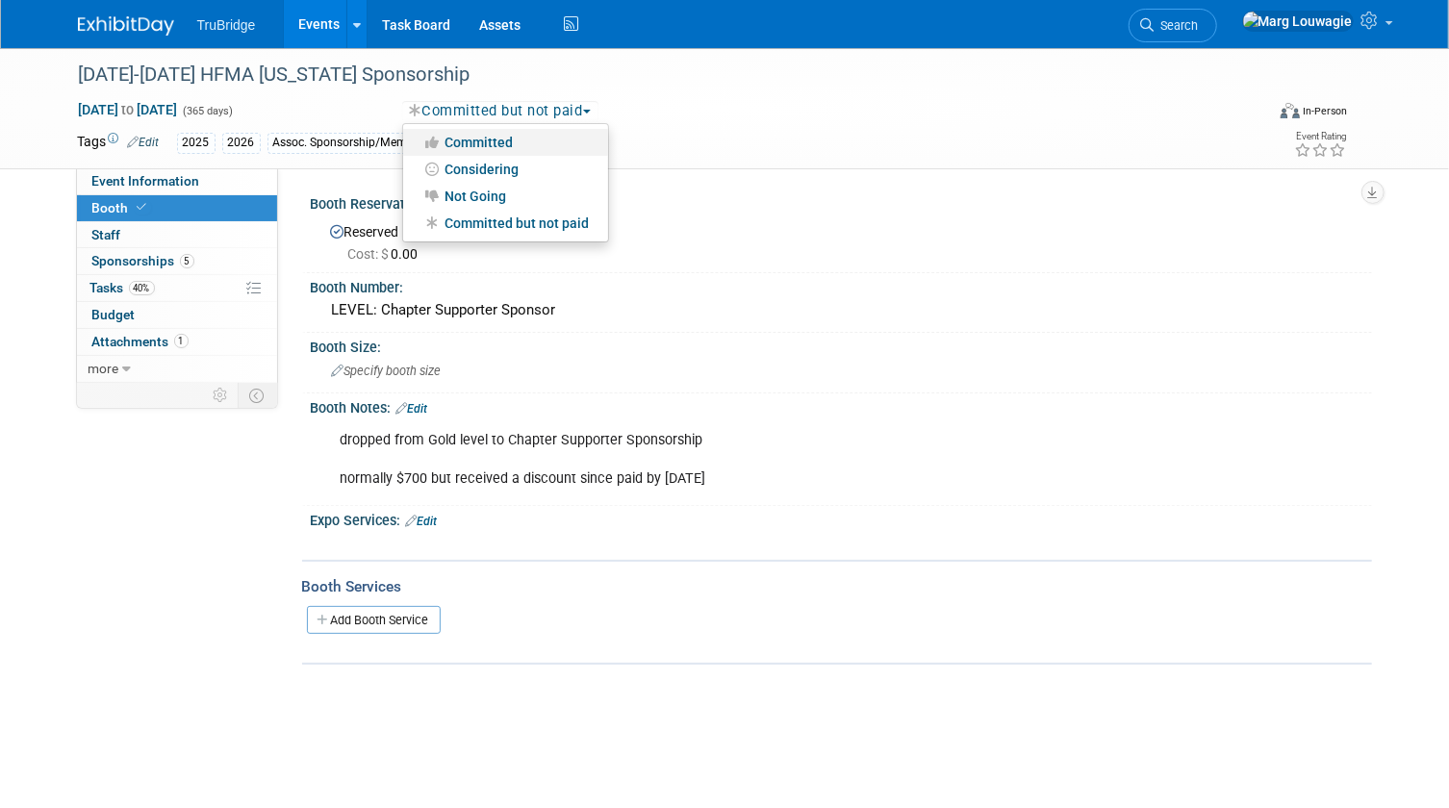
click at [510, 138] on link "Committed" at bounding box center [505, 142] width 205 height 27
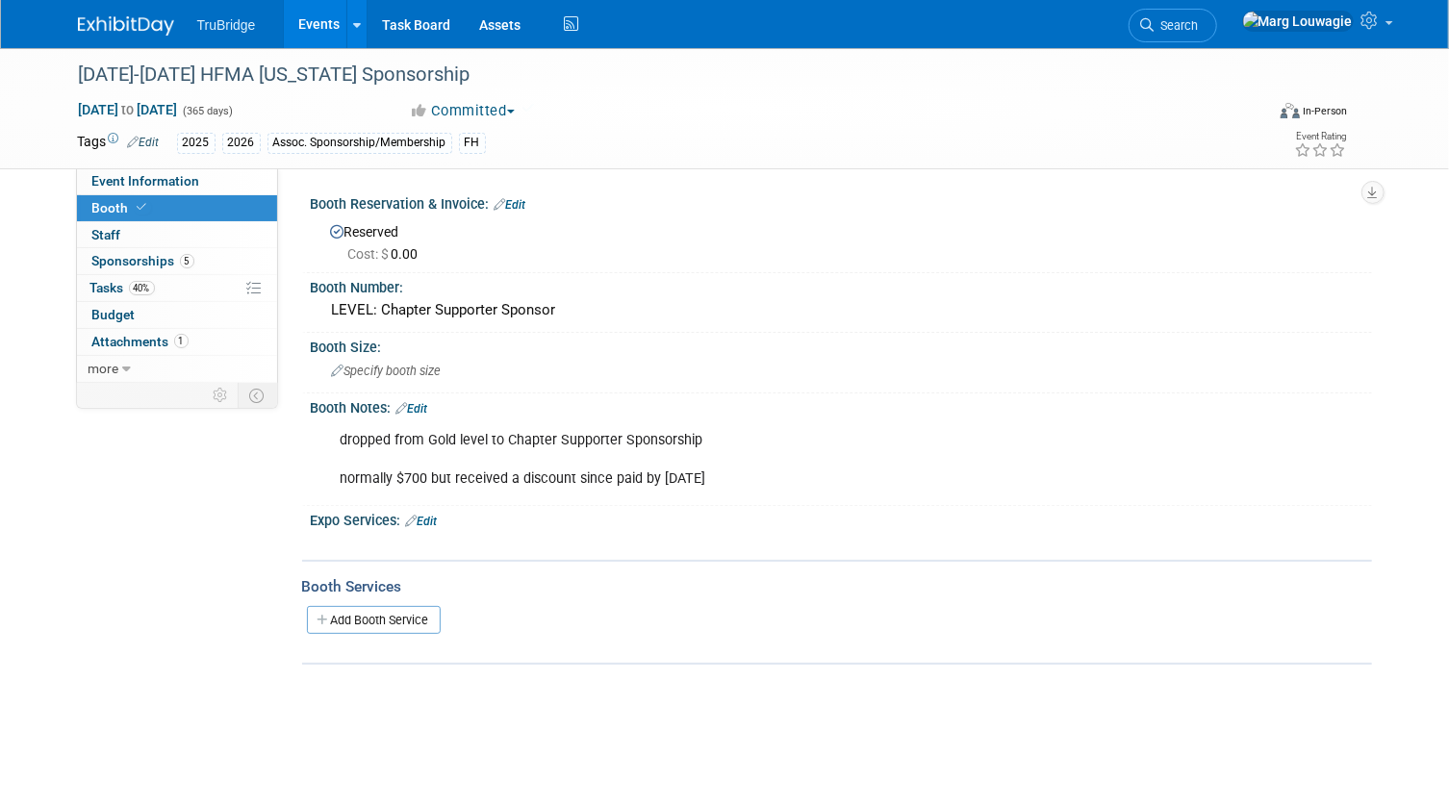
click at [516, 202] on link "Edit" at bounding box center [510, 204] width 32 height 13
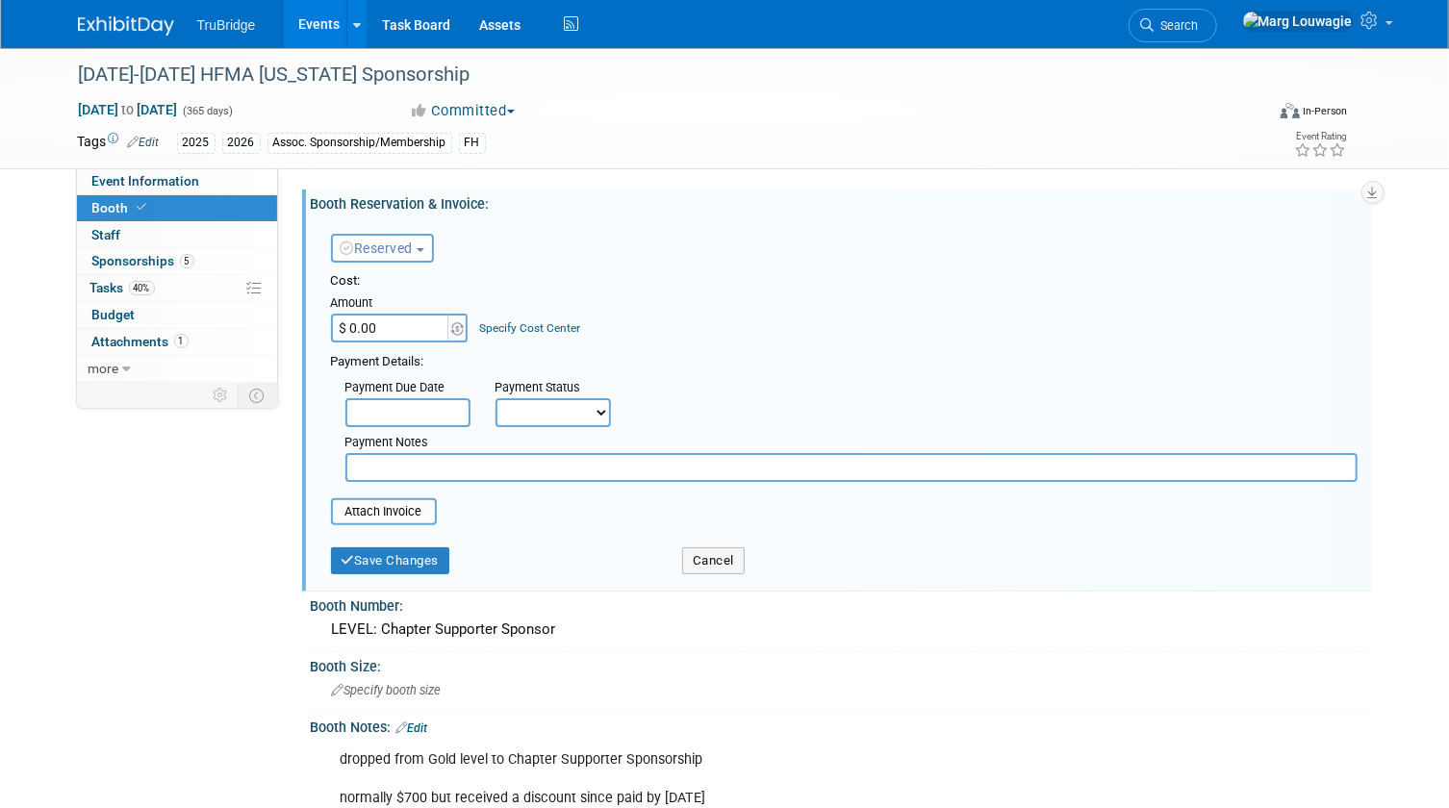
click at [405, 323] on input "$ 0.00" at bounding box center [391, 328] width 120 height 29
type input "$ 700.00"
click at [737, 318] on div "Cost: Amount $ 700.00 Specify Cost Center Cost Center -- Not Specified --" at bounding box center [844, 307] width 1026 height 70
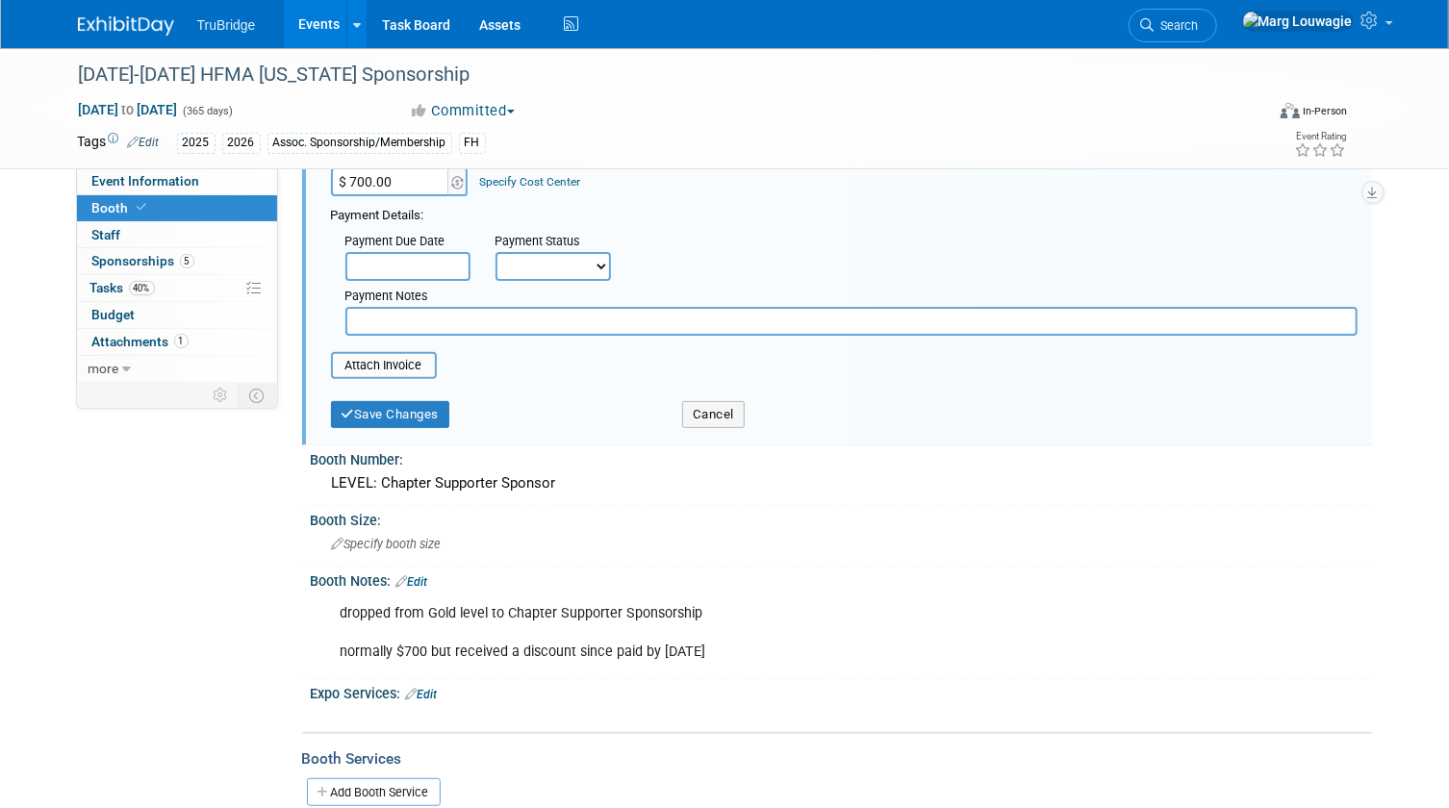
scroll to position [174, 0]
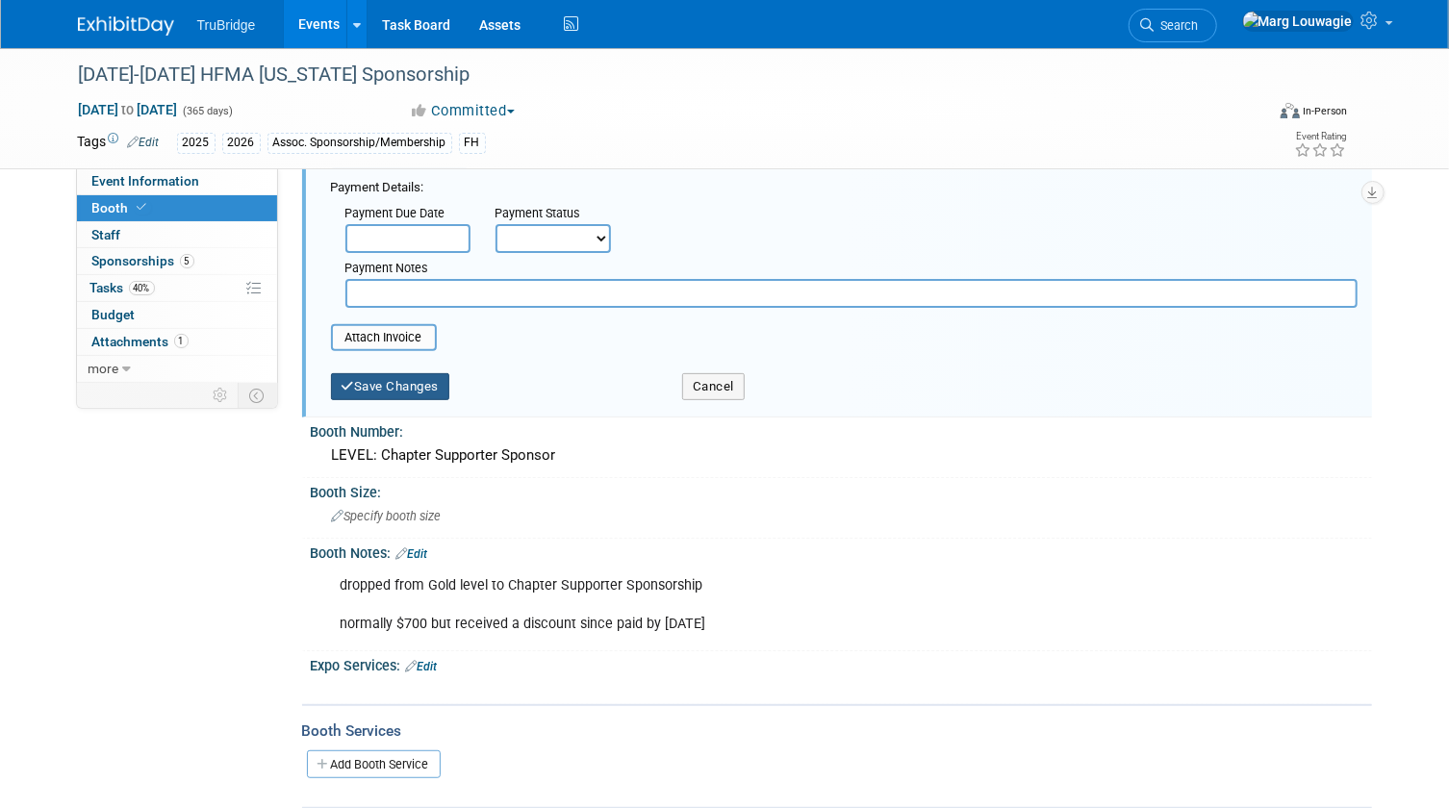
click at [426, 385] on button "Save Changes" at bounding box center [390, 386] width 119 height 27
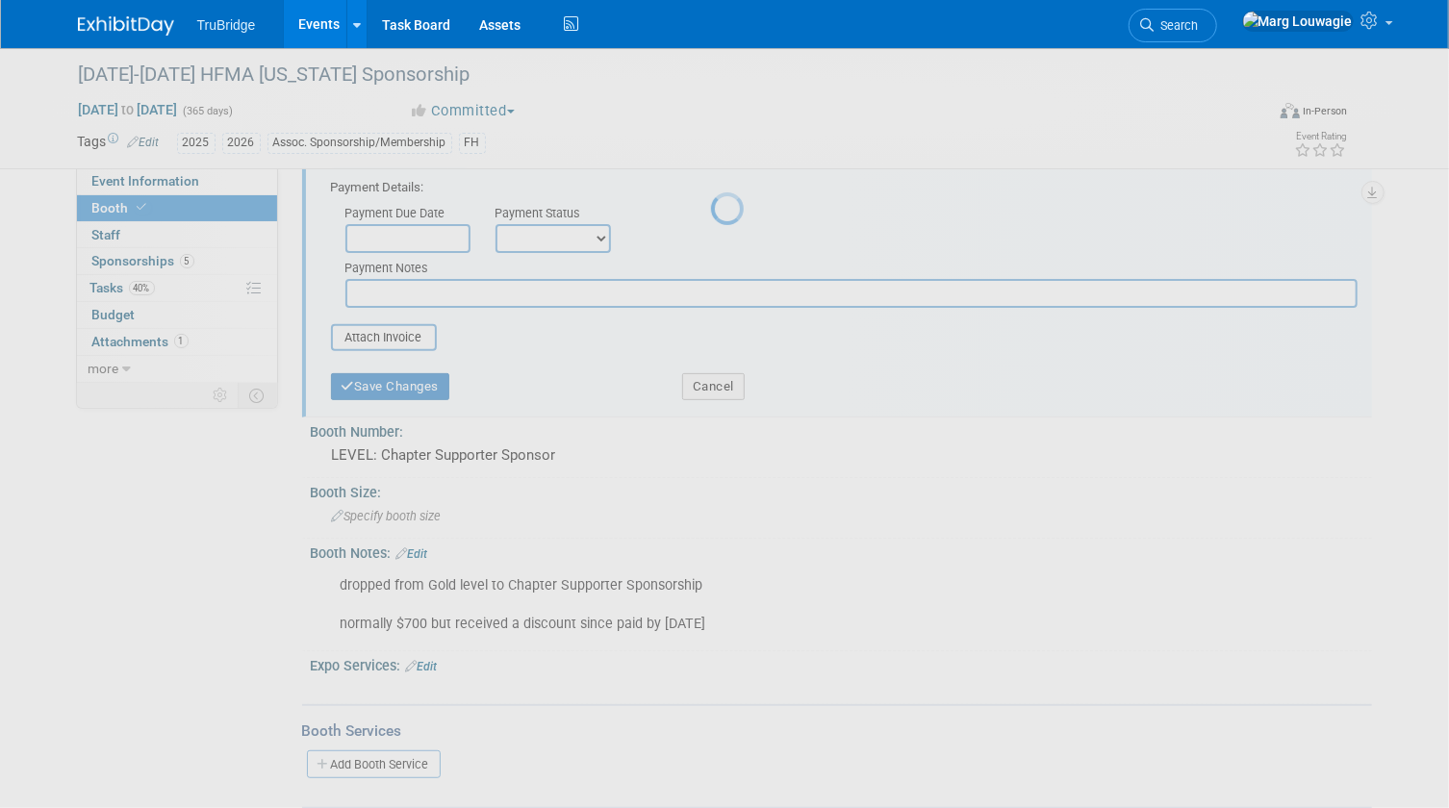
scroll to position [0, 0]
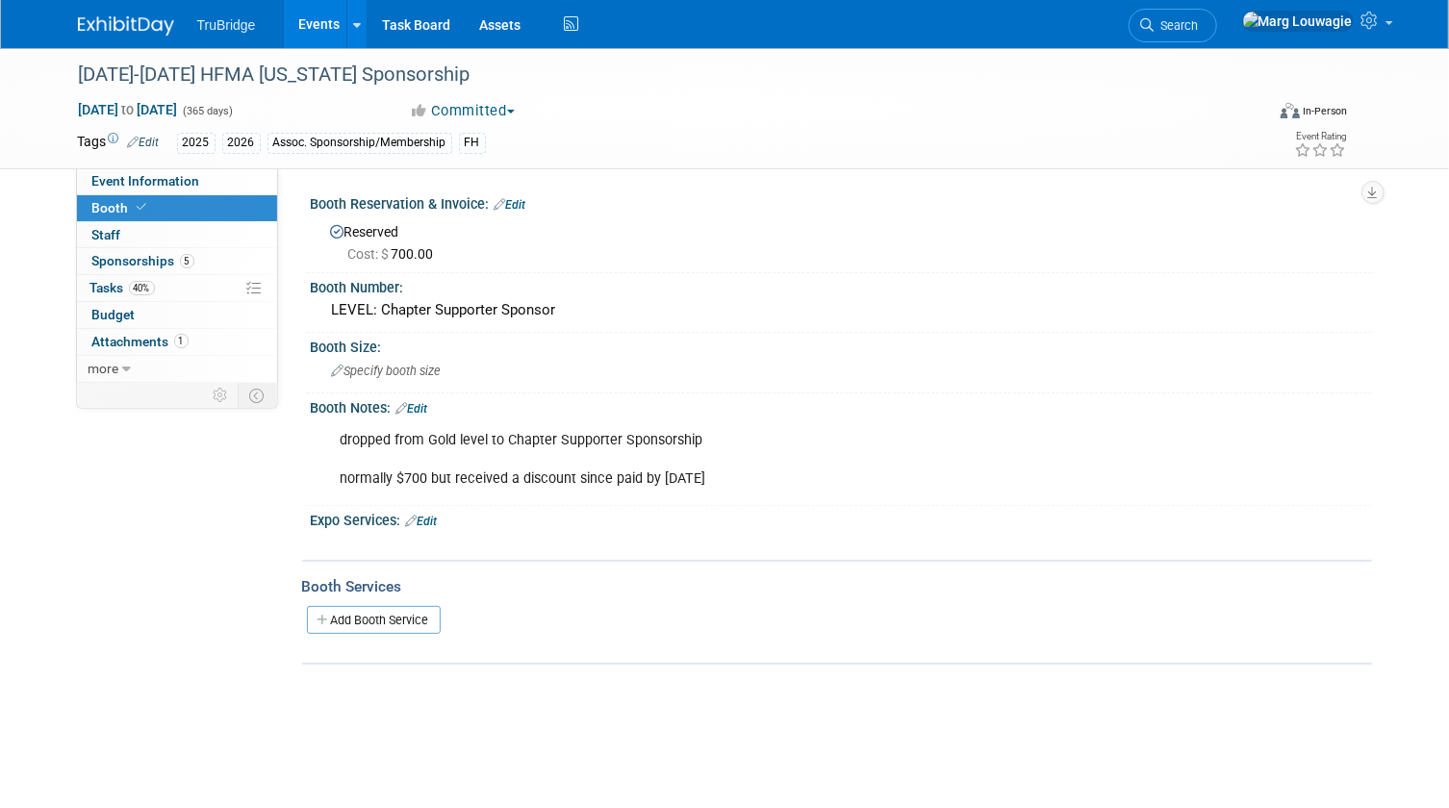
click at [516, 202] on link "Edit" at bounding box center [510, 204] width 32 height 13
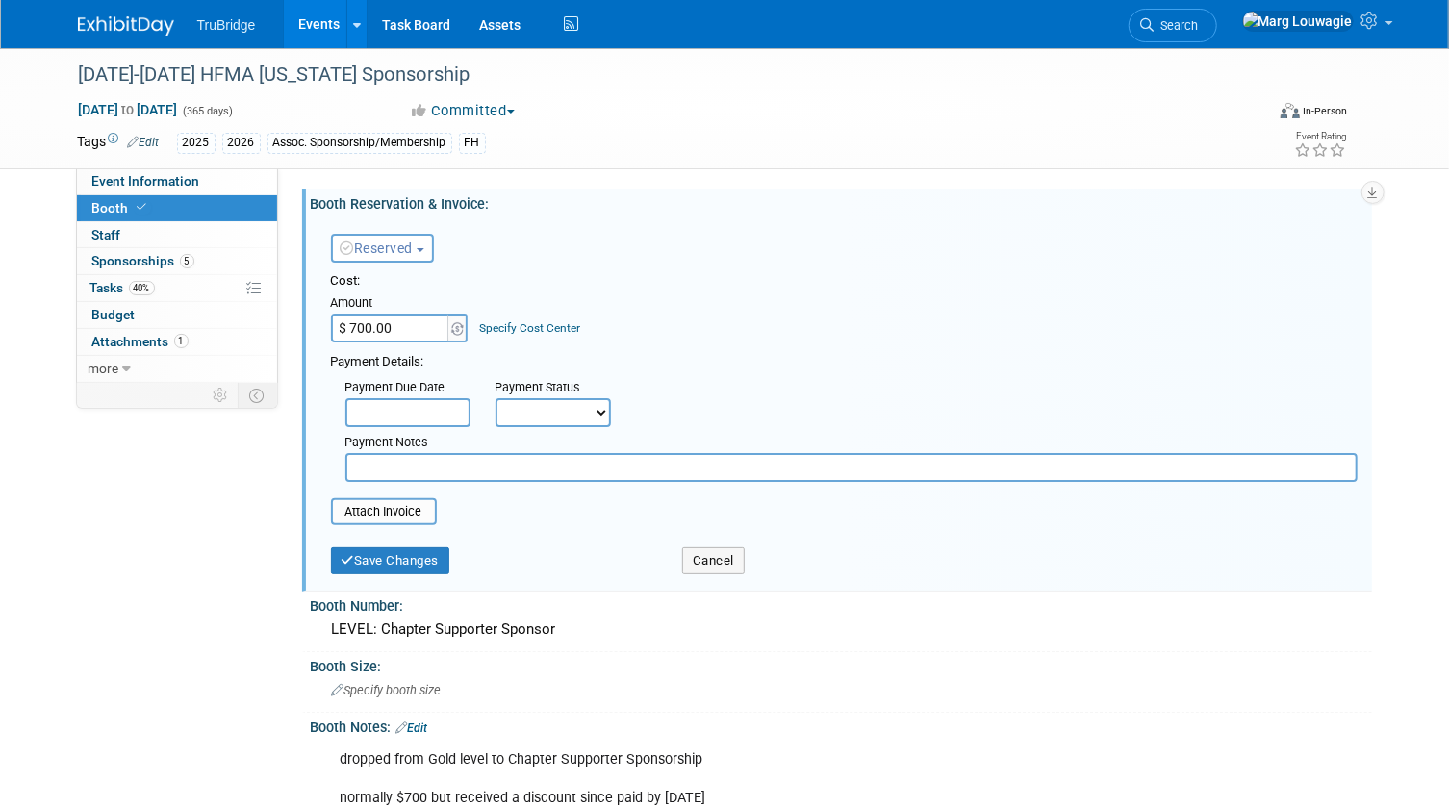
click at [426, 461] on input "text" at bounding box center [851, 467] width 1012 height 29
paste input "MDN3Y9CYXZN"
type input "confirmation number: MDN3Y9CYXZN"
click at [419, 562] on button "Save Changes" at bounding box center [390, 560] width 119 height 27
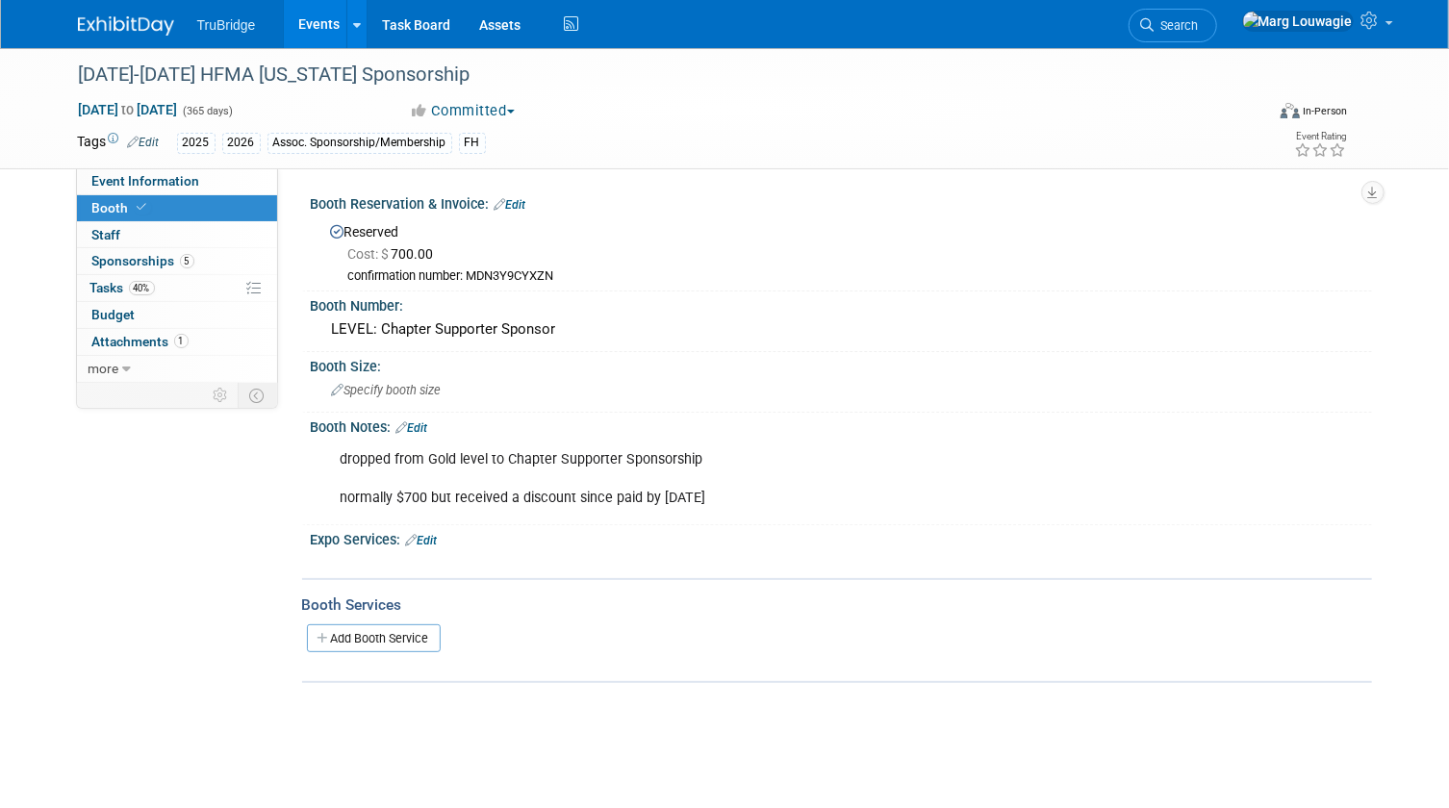
click at [526, 201] on link "Edit" at bounding box center [510, 204] width 32 height 13
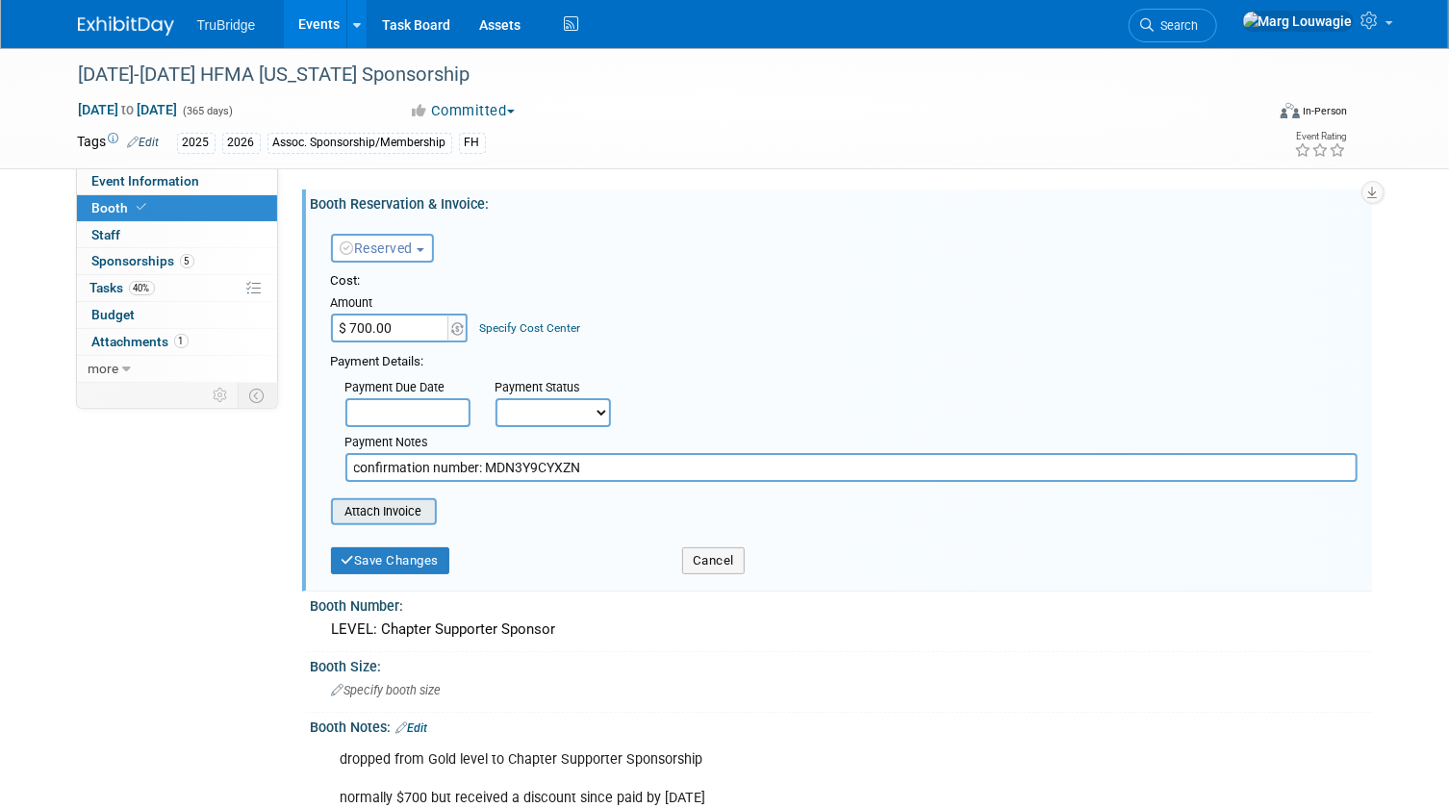
click at [388, 511] on input "file" at bounding box center [320, 511] width 229 height 23
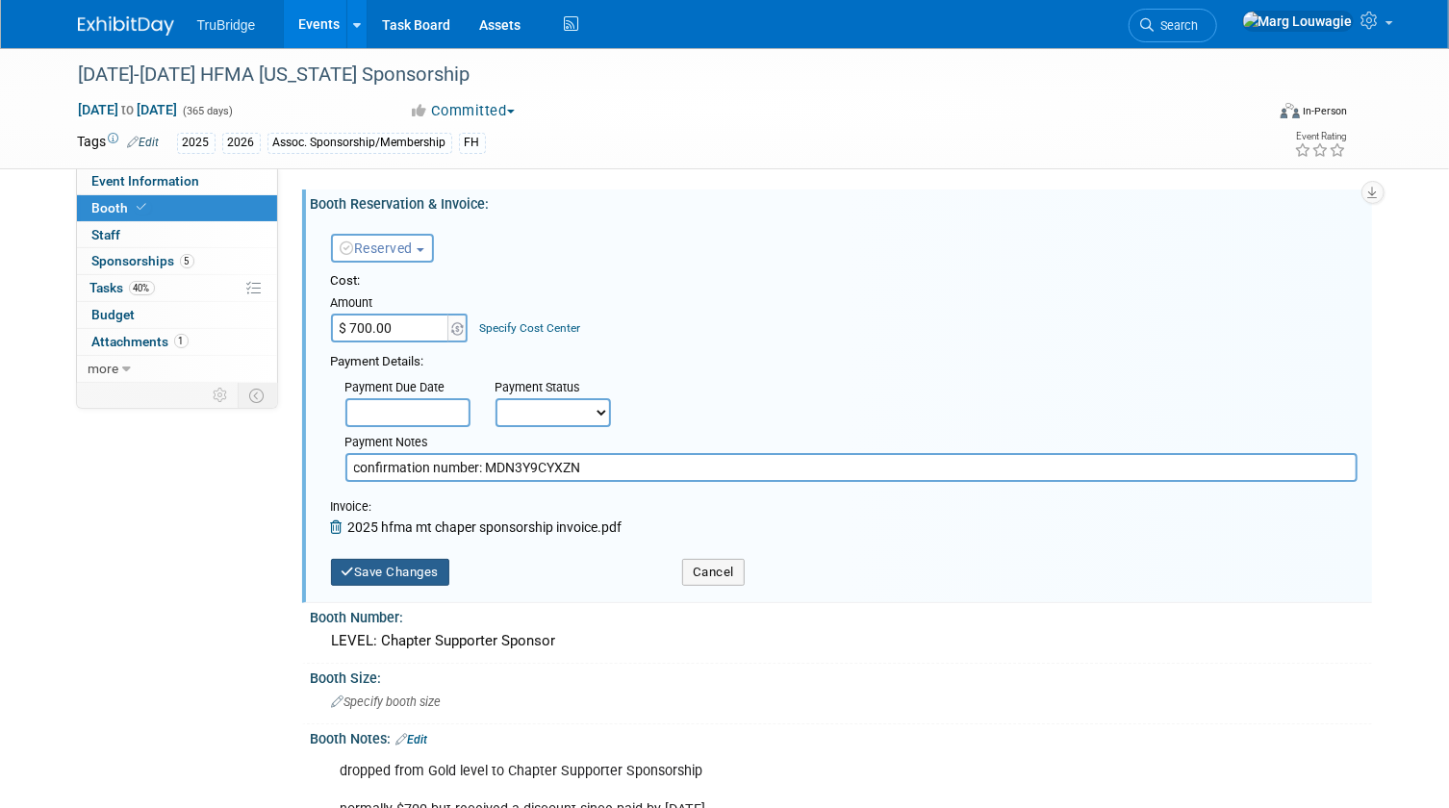
click at [442, 566] on button "Save Changes" at bounding box center [390, 572] width 119 height 27
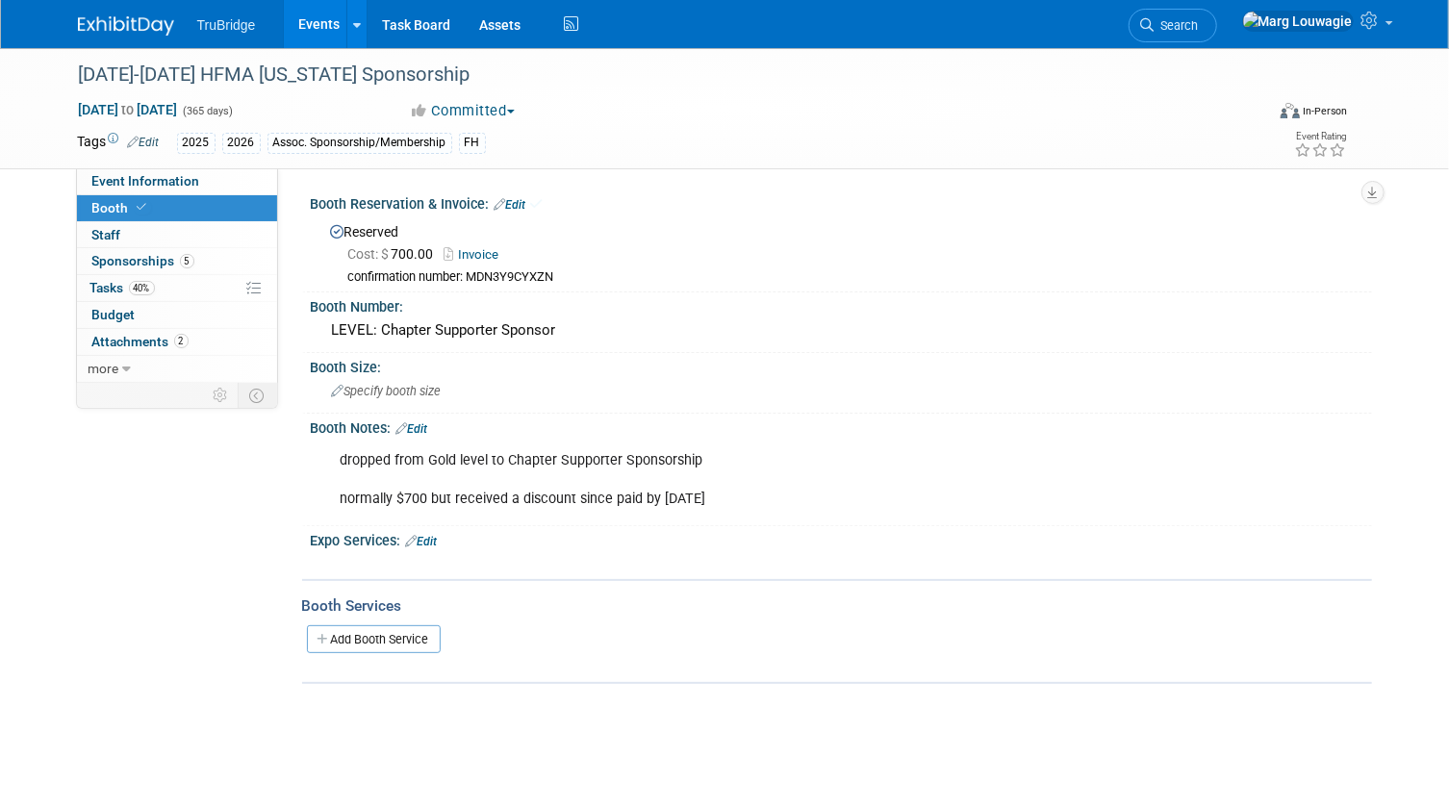
click at [425, 422] on link "Edit" at bounding box center [412, 428] width 32 height 13
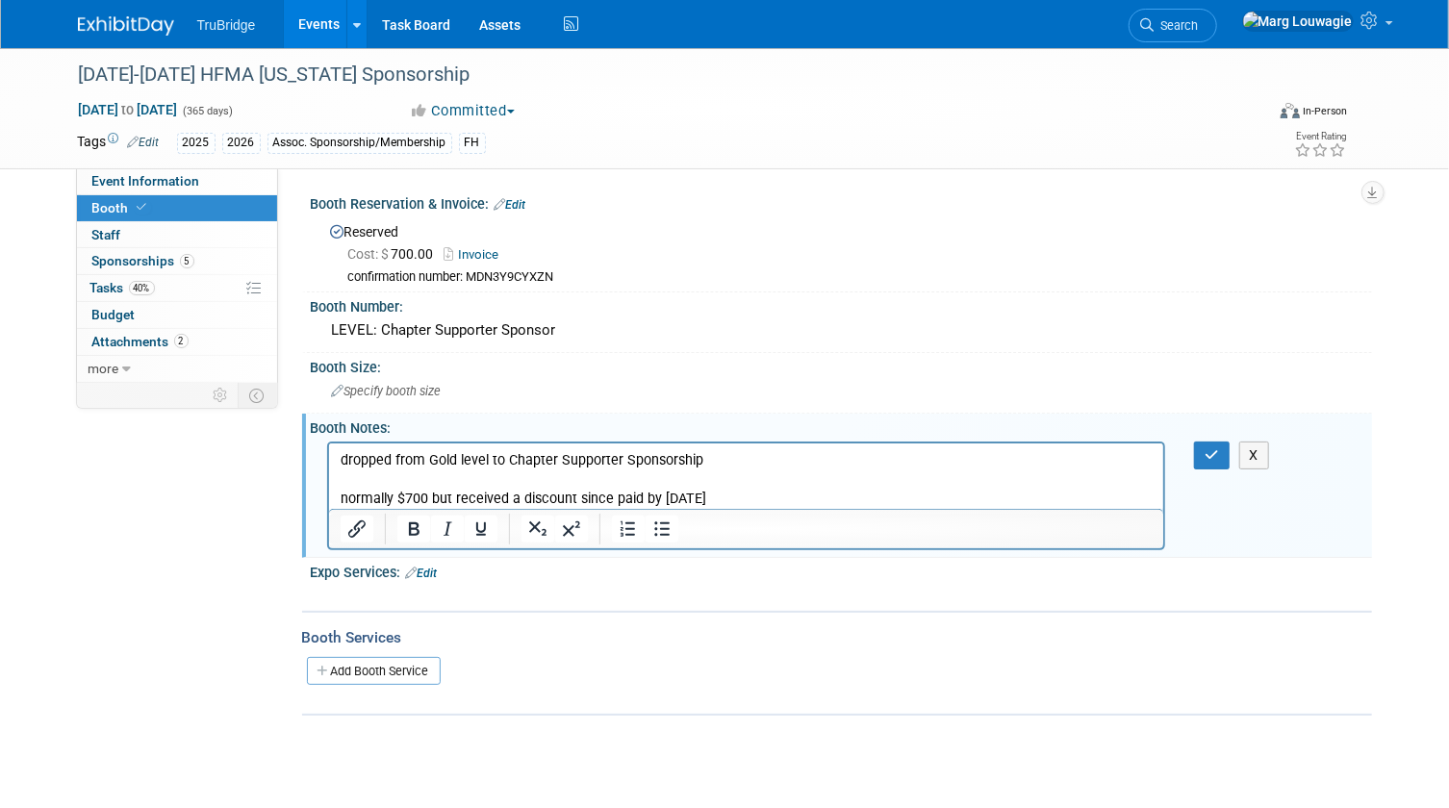
drag, startPoint x: 711, startPoint y: 495, endPoint x: 322, endPoint y: 507, distance: 388.8
click at [328, 507] on html "dropped from Gold level to Chapter Supporter Sponsorship normally $700 but rece…" at bounding box center [745, 474] width 835 height 65
click at [1204, 450] on icon "button" at bounding box center [1211, 454] width 14 height 13
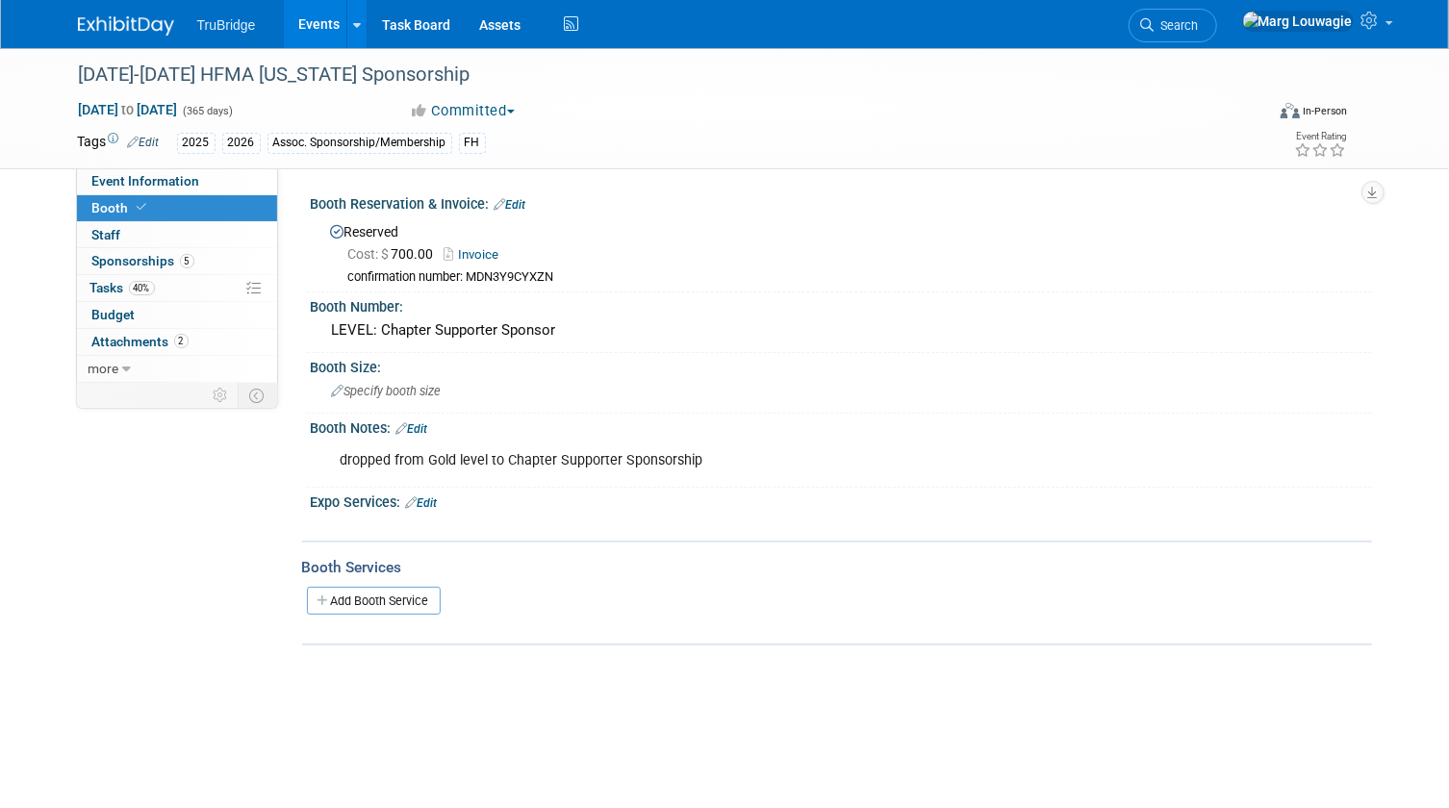
click at [524, 198] on link "Edit" at bounding box center [510, 204] width 32 height 13
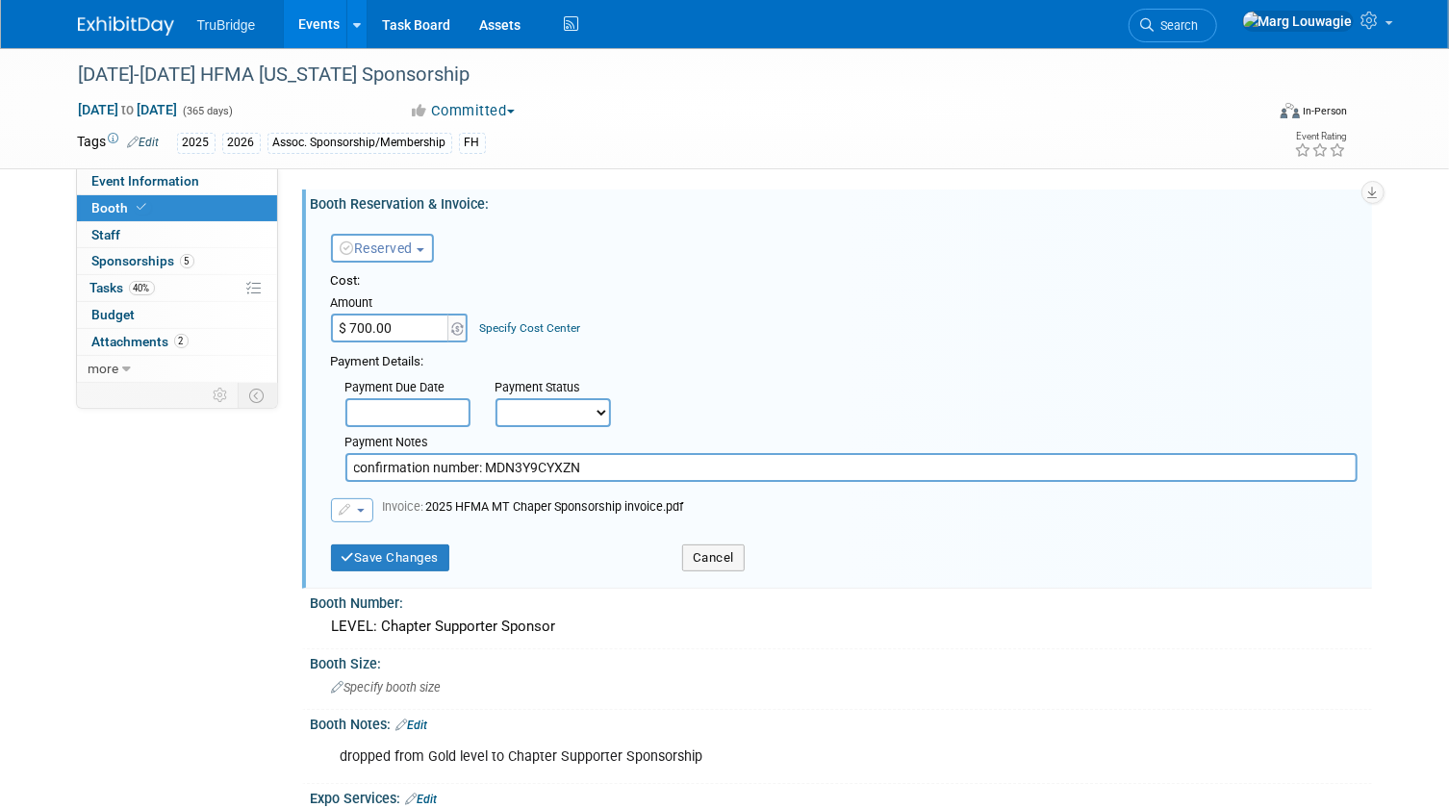
click at [399, 322] on input "$ 700.00" at bounding box center [391, 328] width 120 height 29
type input "$ 717.50"
click at [409, 568] on button "Save Changes" at bounding box center [390, 557] width 119 height 27
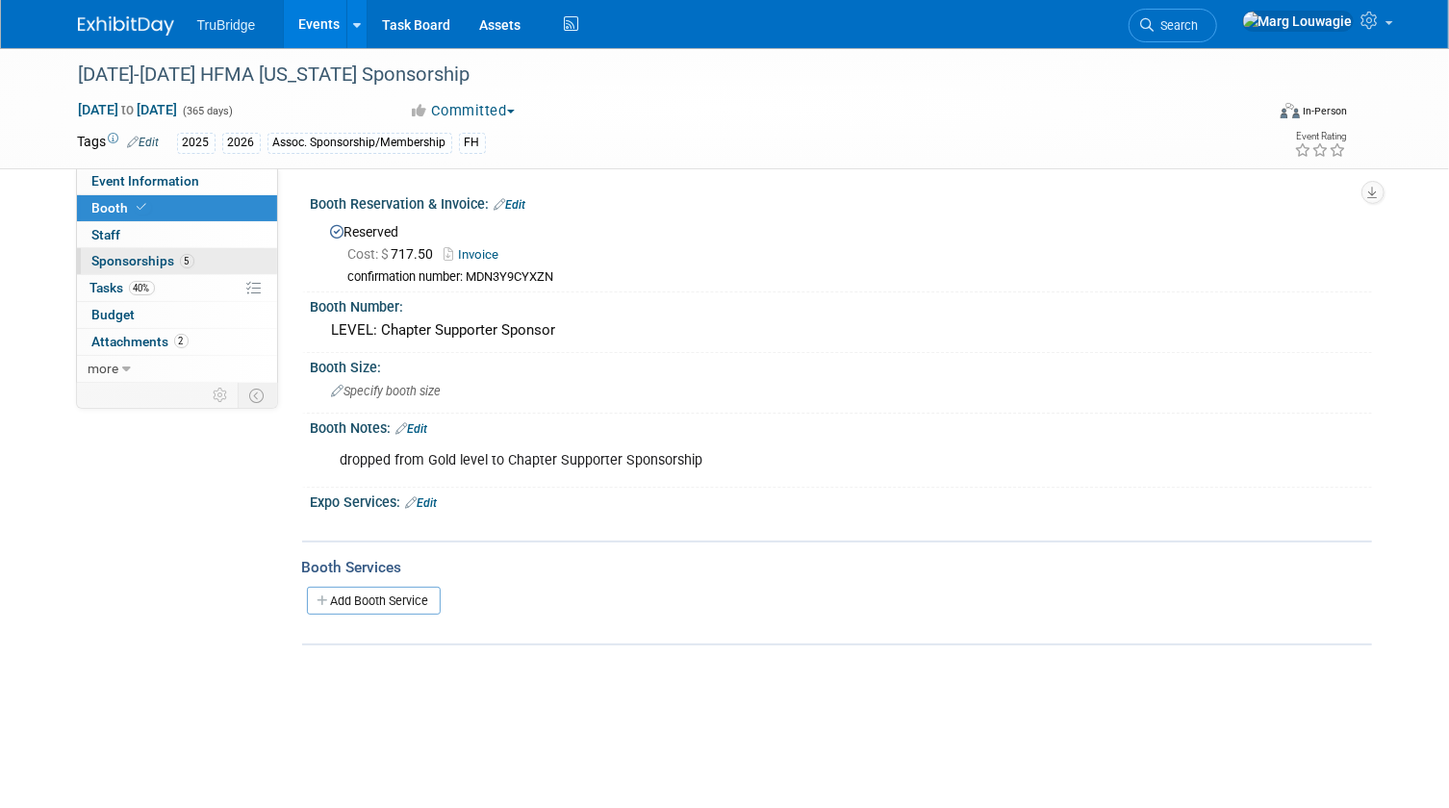
click at [102, 266] on span "Sponsorships 5" at bounding box center [143, 260] width 102 height 15
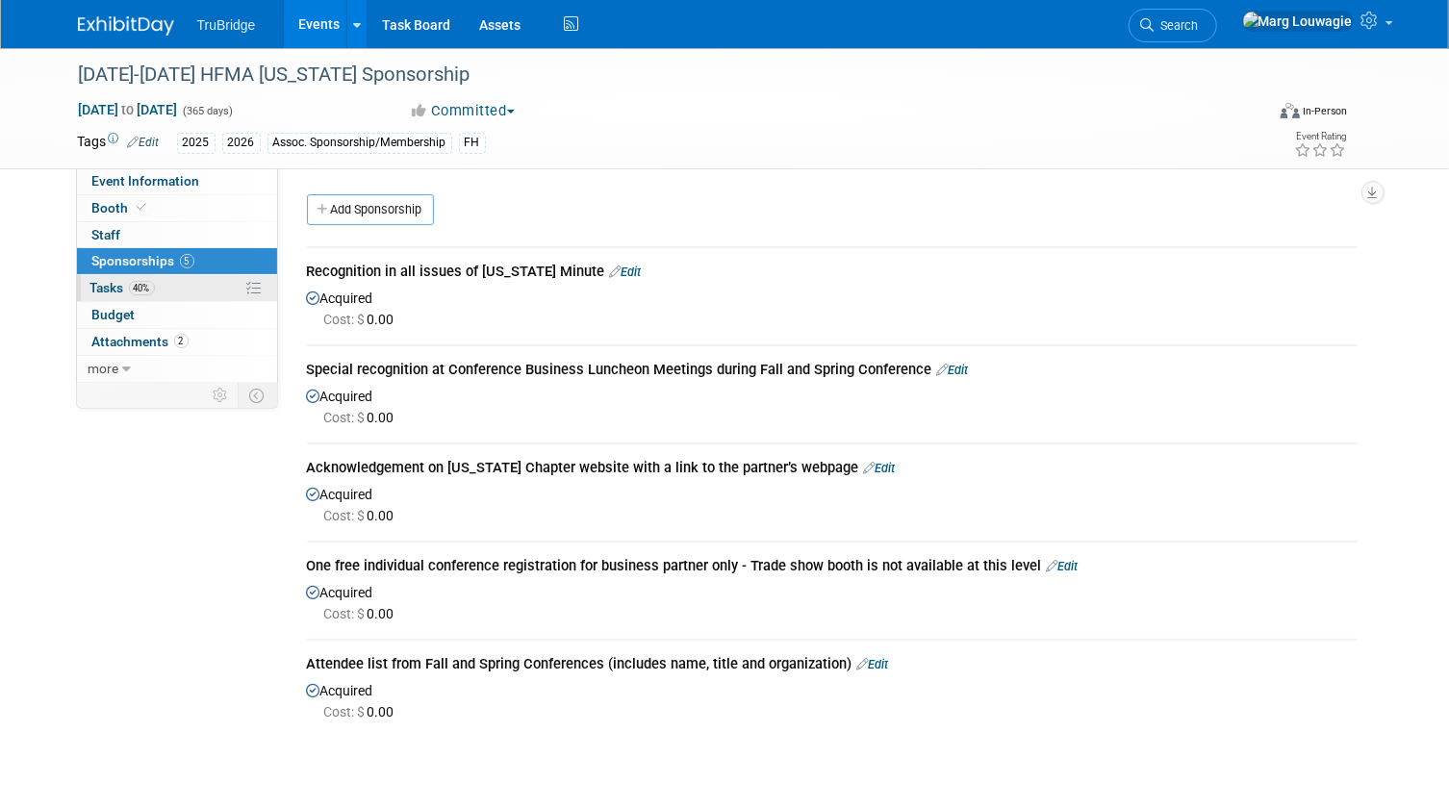
click at [151, 293] on span "40%" at bounding box center [142, 288] width 26 height 14
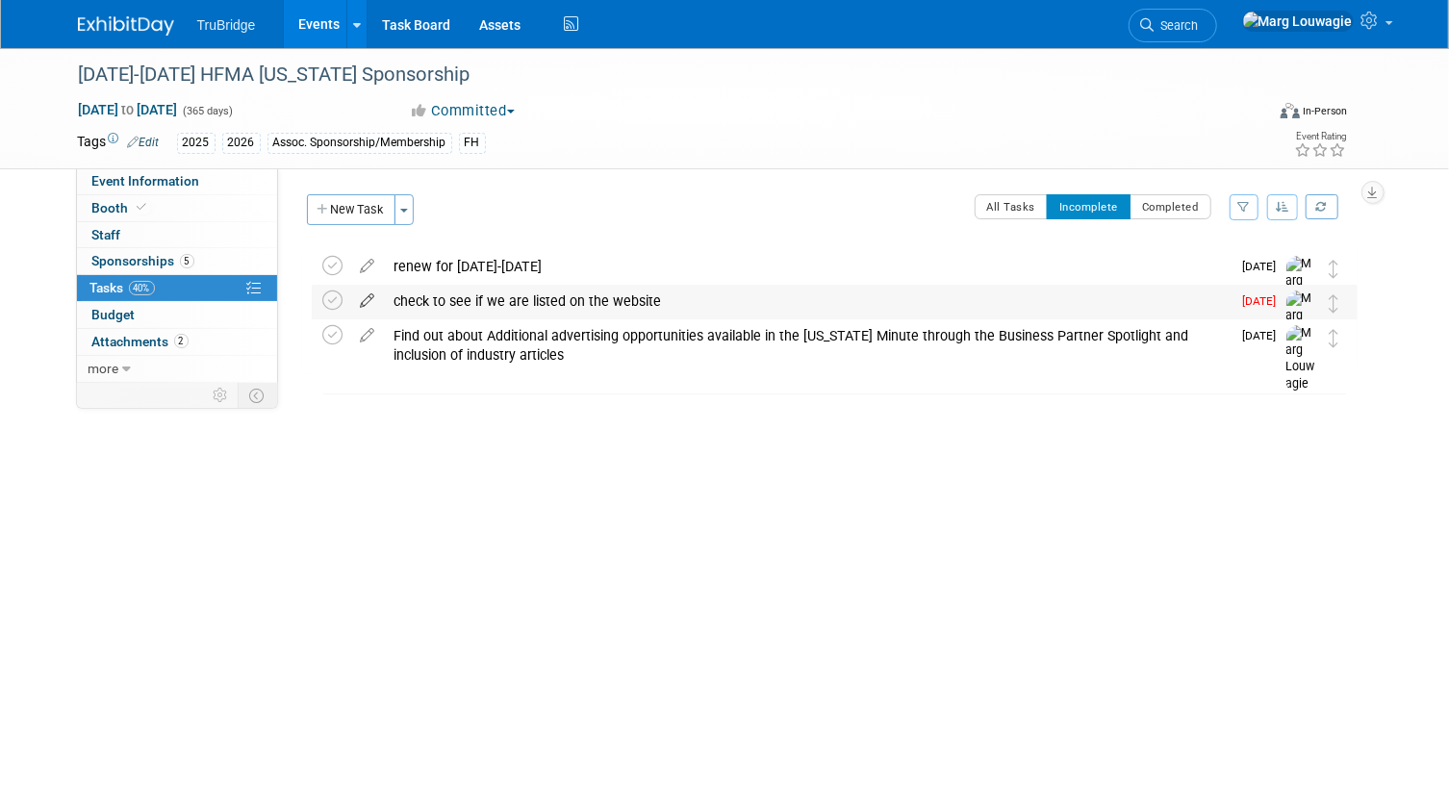
click at [369, 300] on icon at bounding box center [368, 297] width 34 height 24
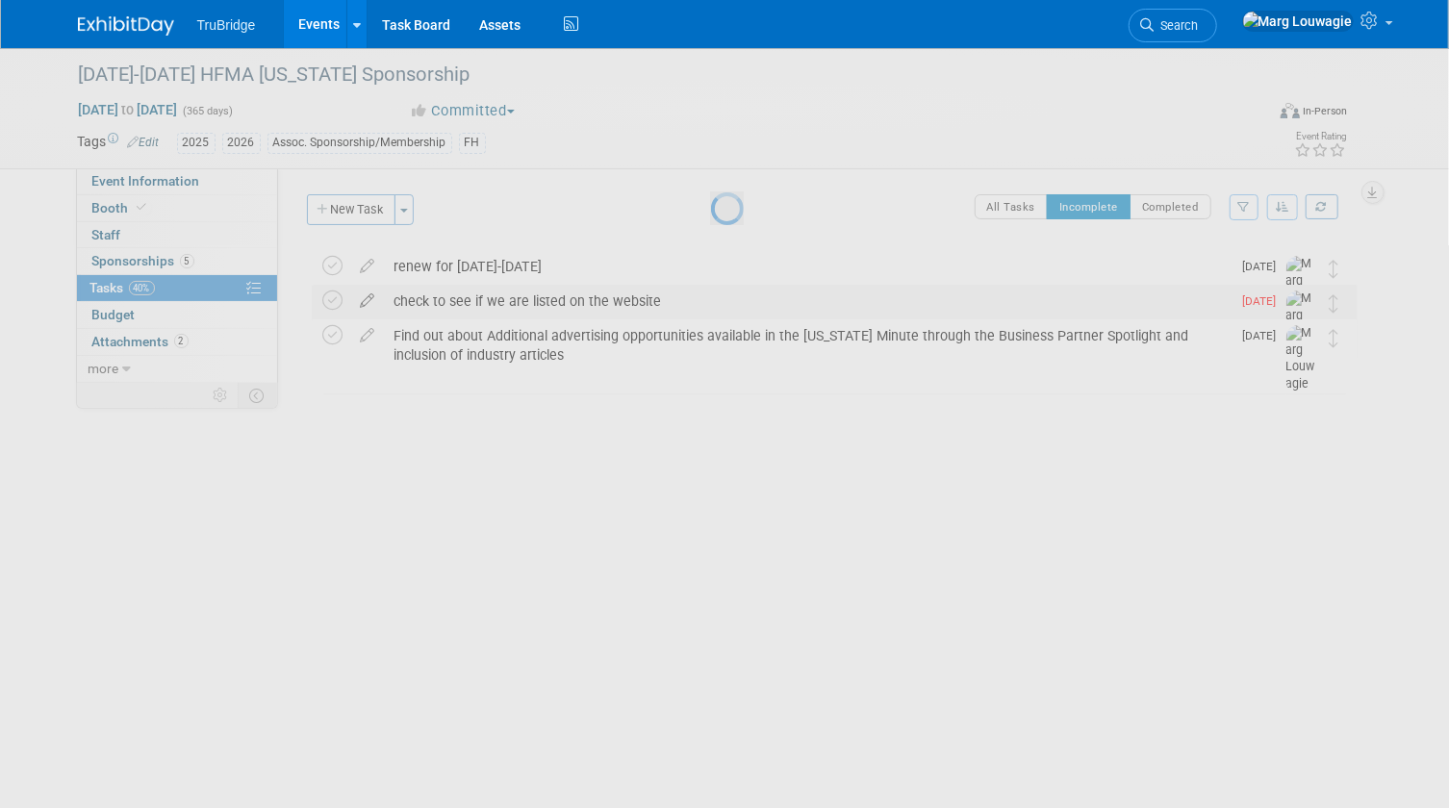
select select "8"
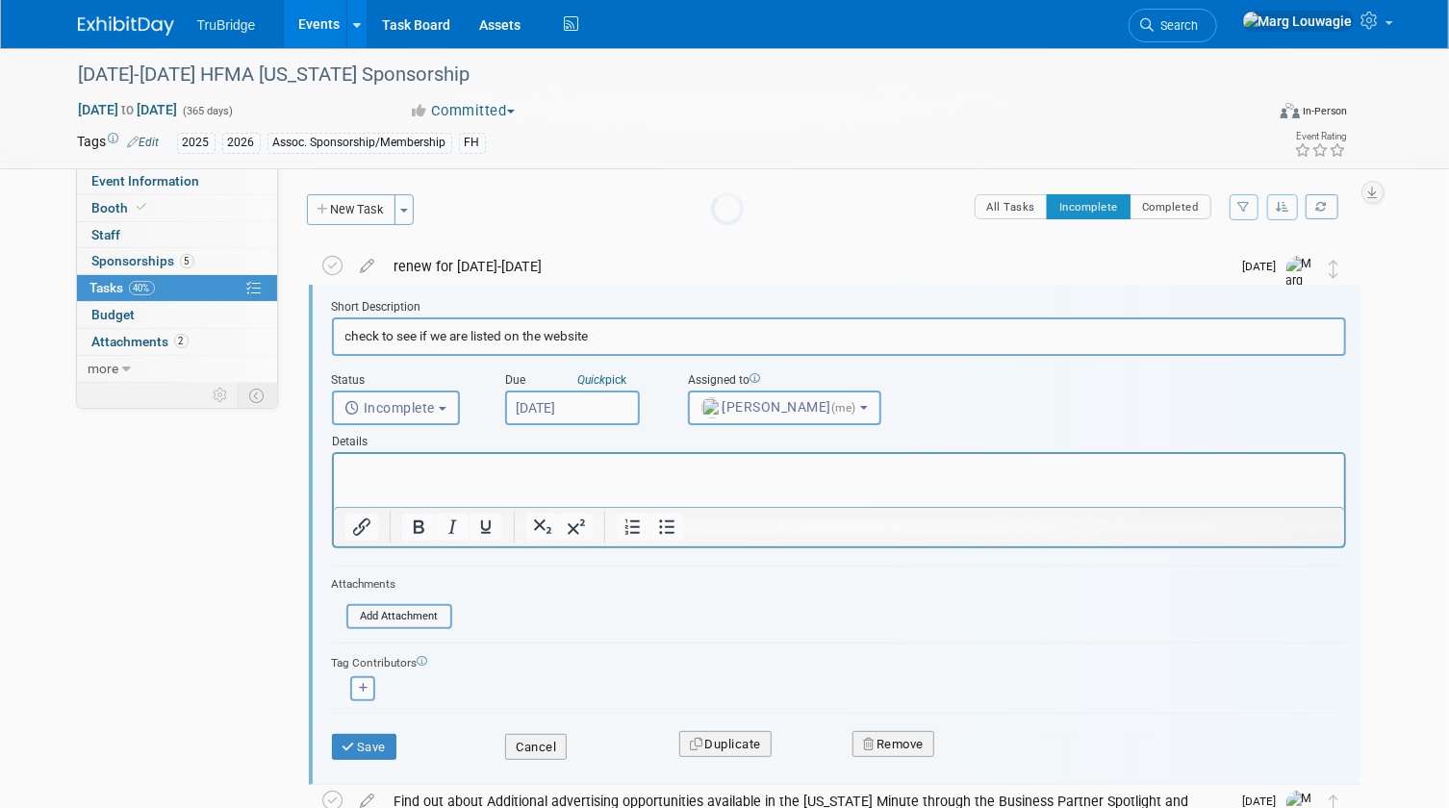
scroll to position [2, 0]
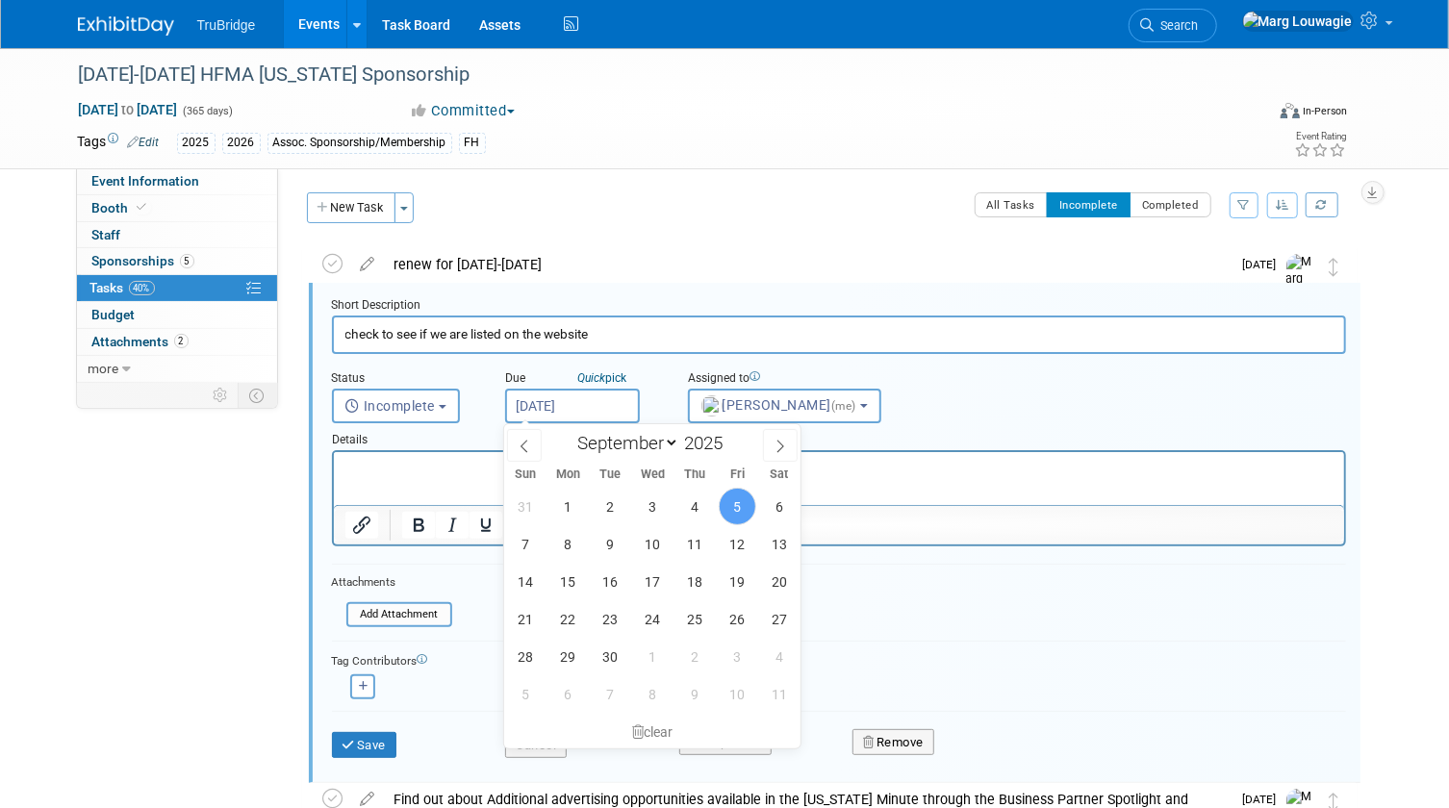
click at [593, 408] on input "Sep 5, 2025" at bounding box center [572, 406] width 135 height 35
click at [724, 647] on span "3" at bounding box center [738, 657] width 38 height 38
type input "Oct 3, 2025"
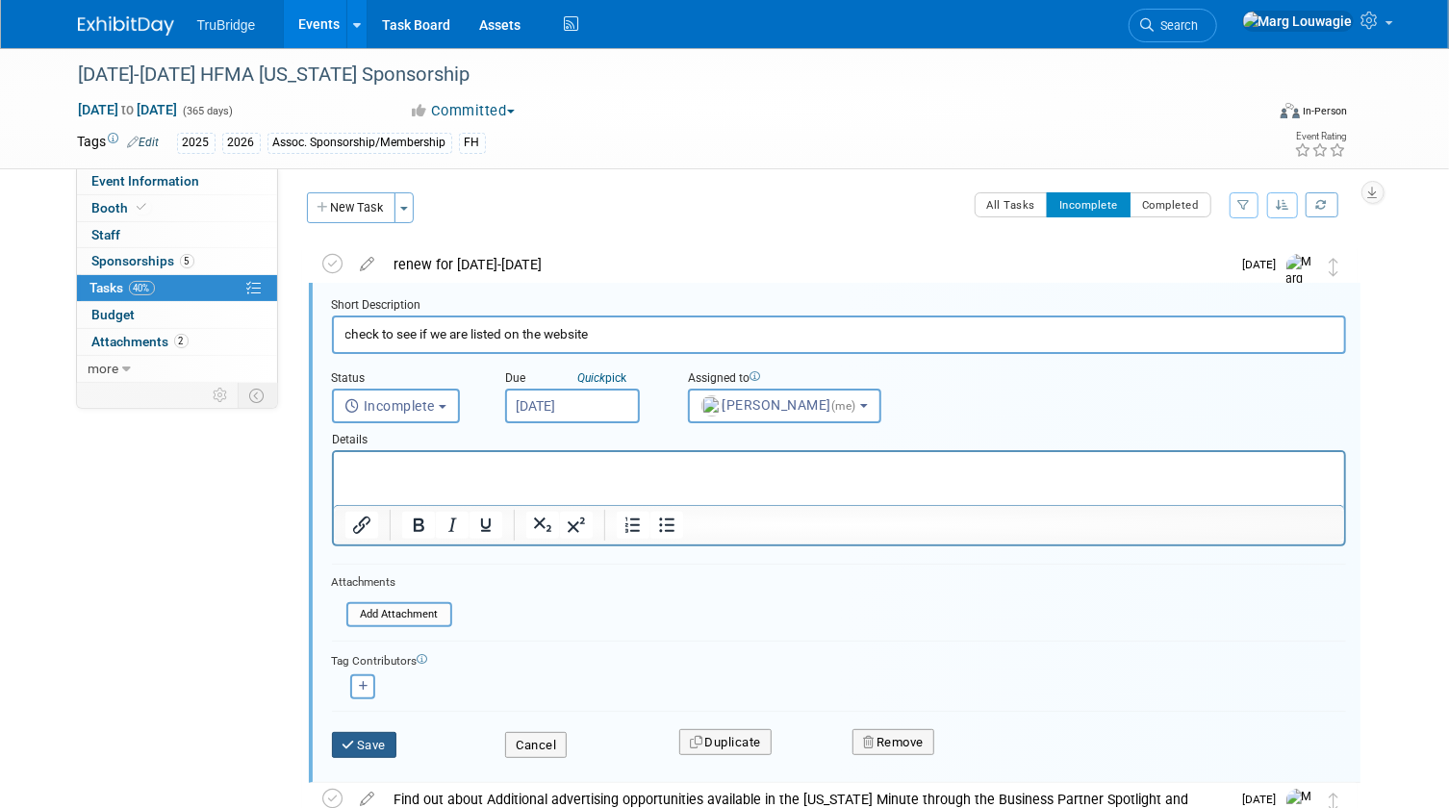
click at [375, 739] on button "Save" at bounding box center [364, 745] width 65 height 27
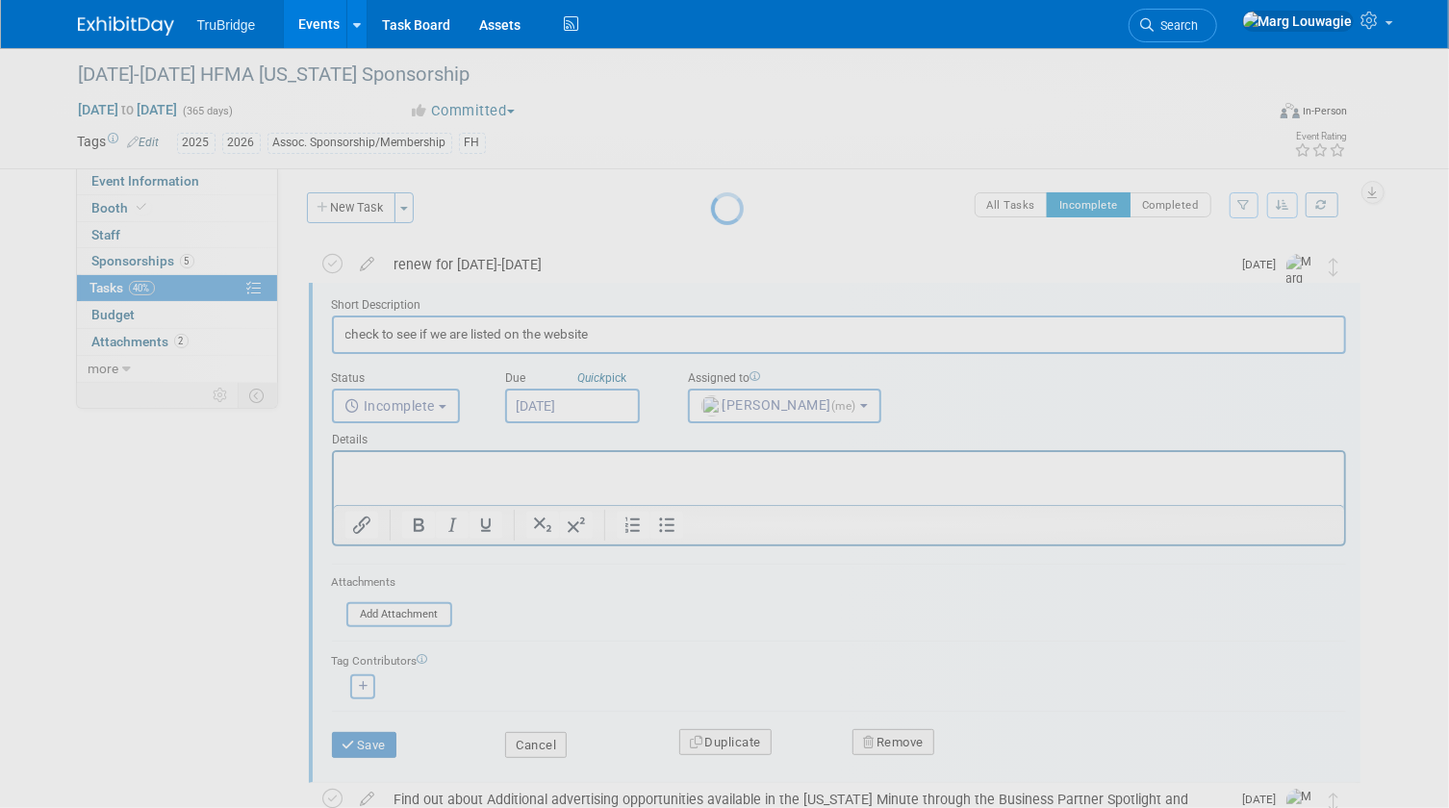
scroll to position [0, 0]
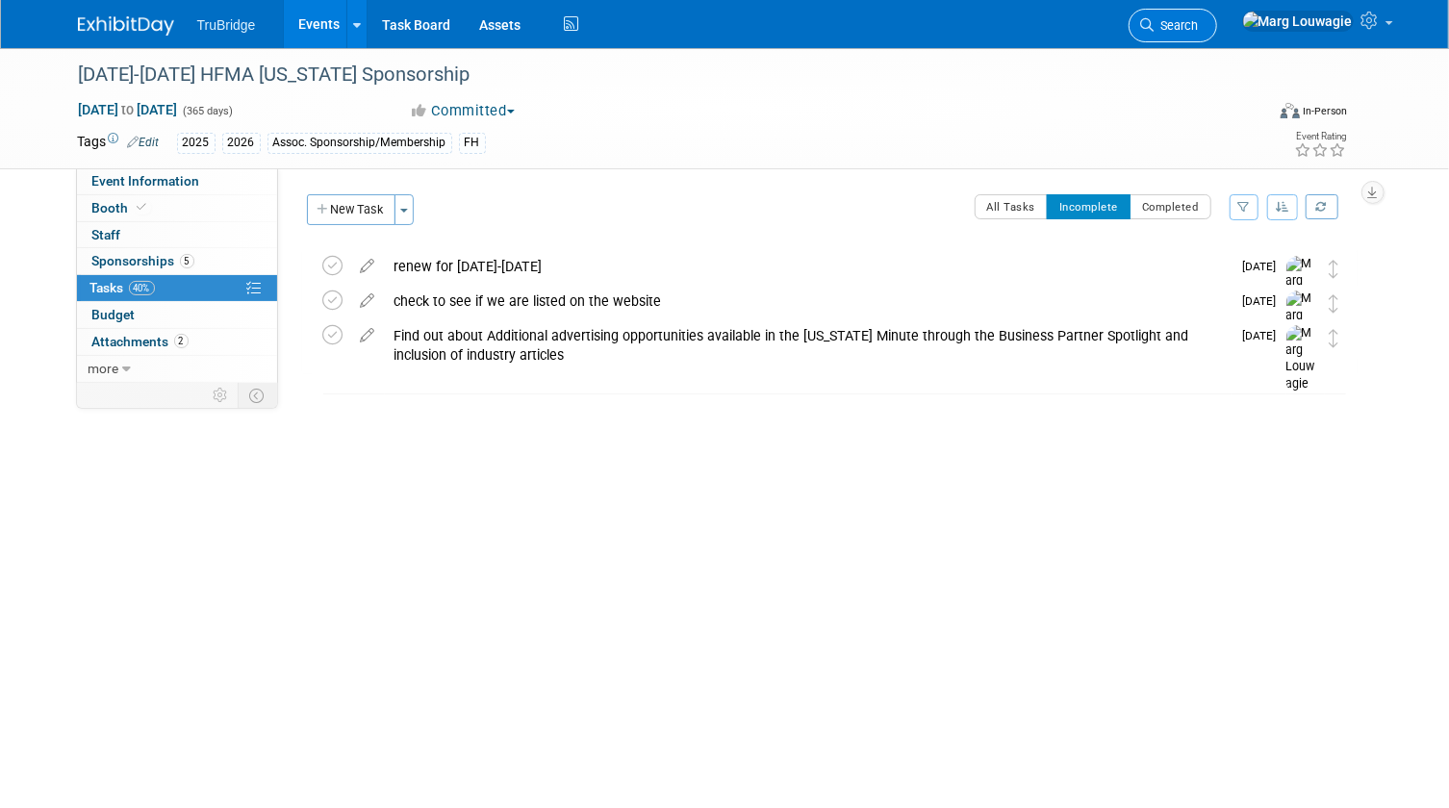
click at [1199, 24] on span "Search" at bounding box center [1176, 25] width 44 height 14
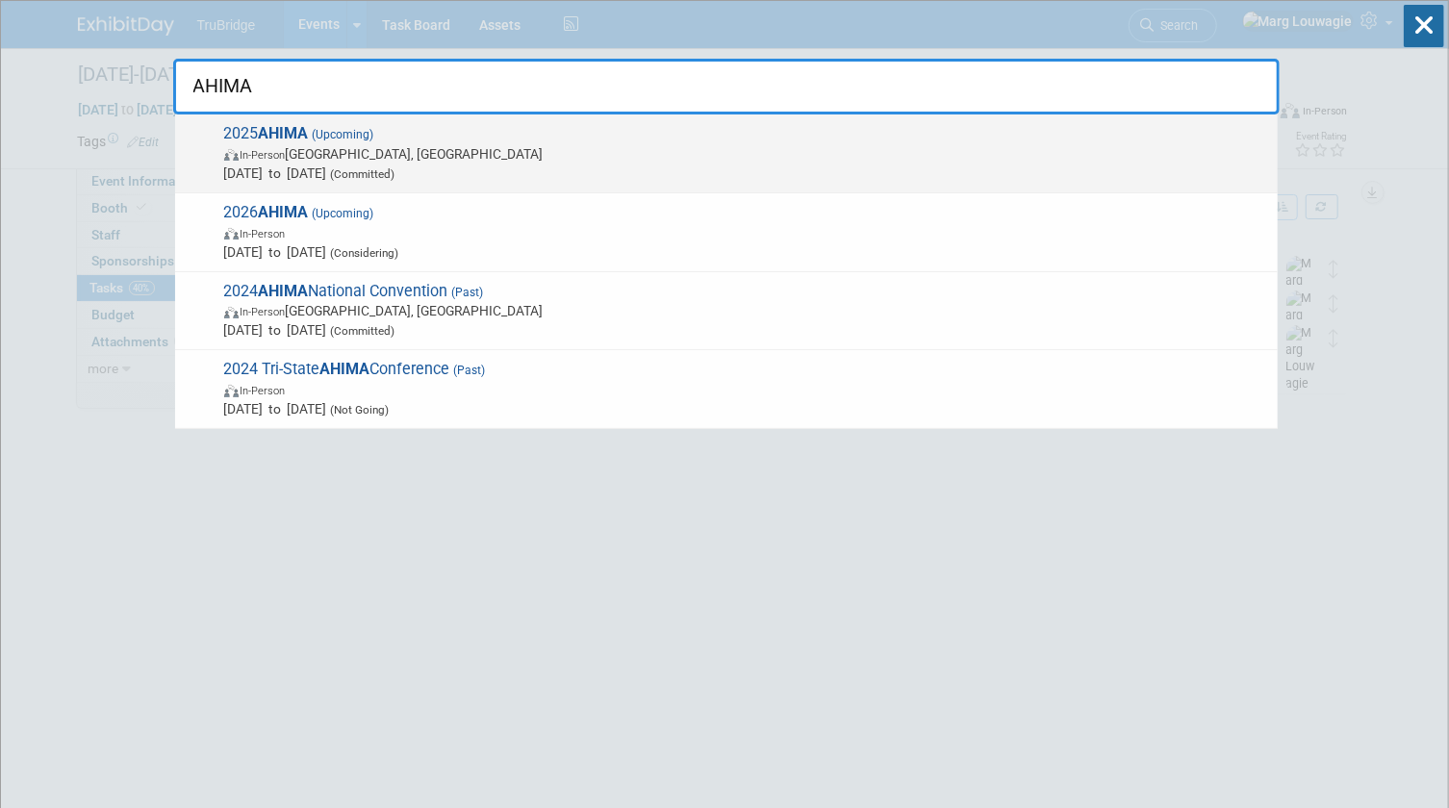
type input "AHIMA"
click at [345, 154] on span "In-Person Minneapolis, MN" at bounding box center [746, 153] width 1044 height 19
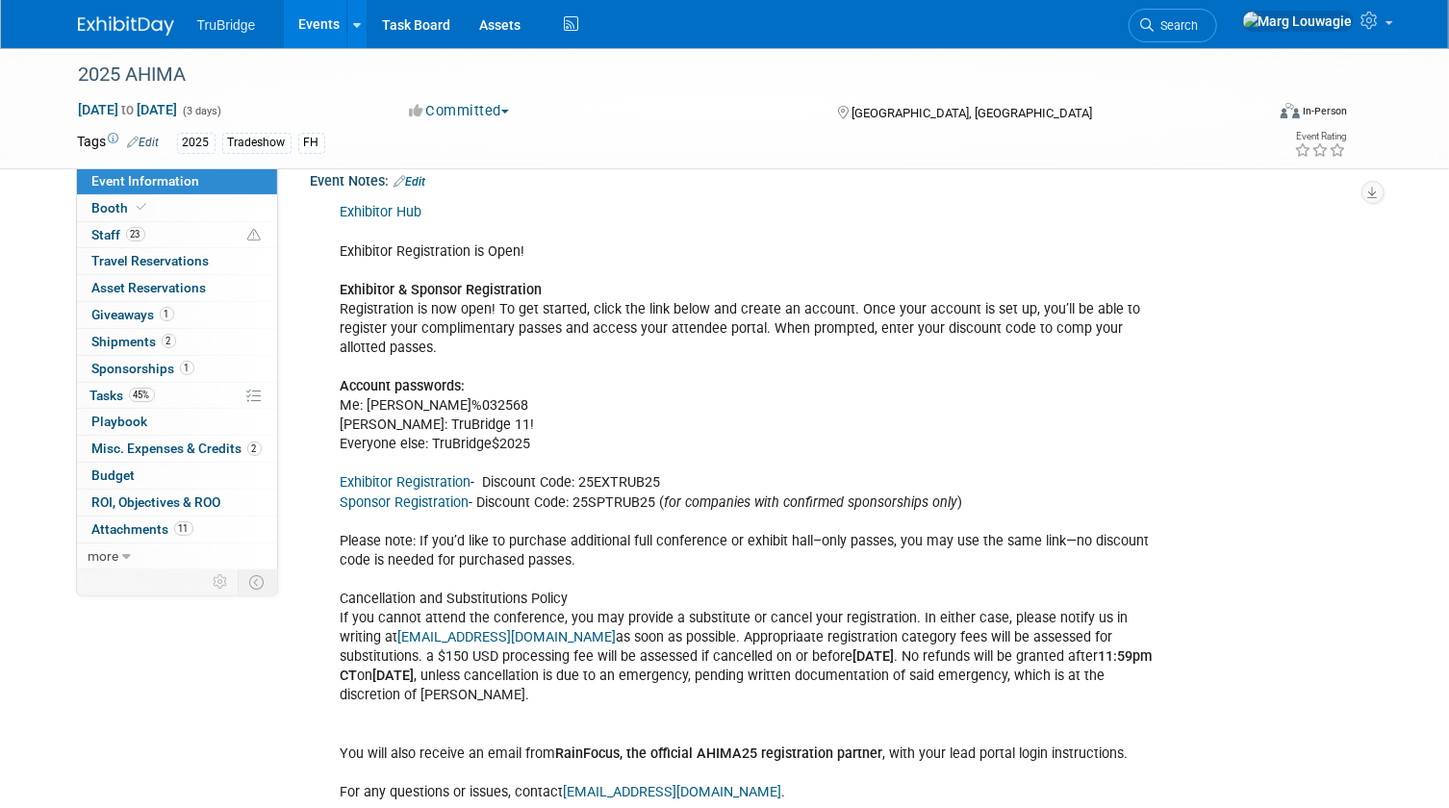
scroll to position [2186, 0]
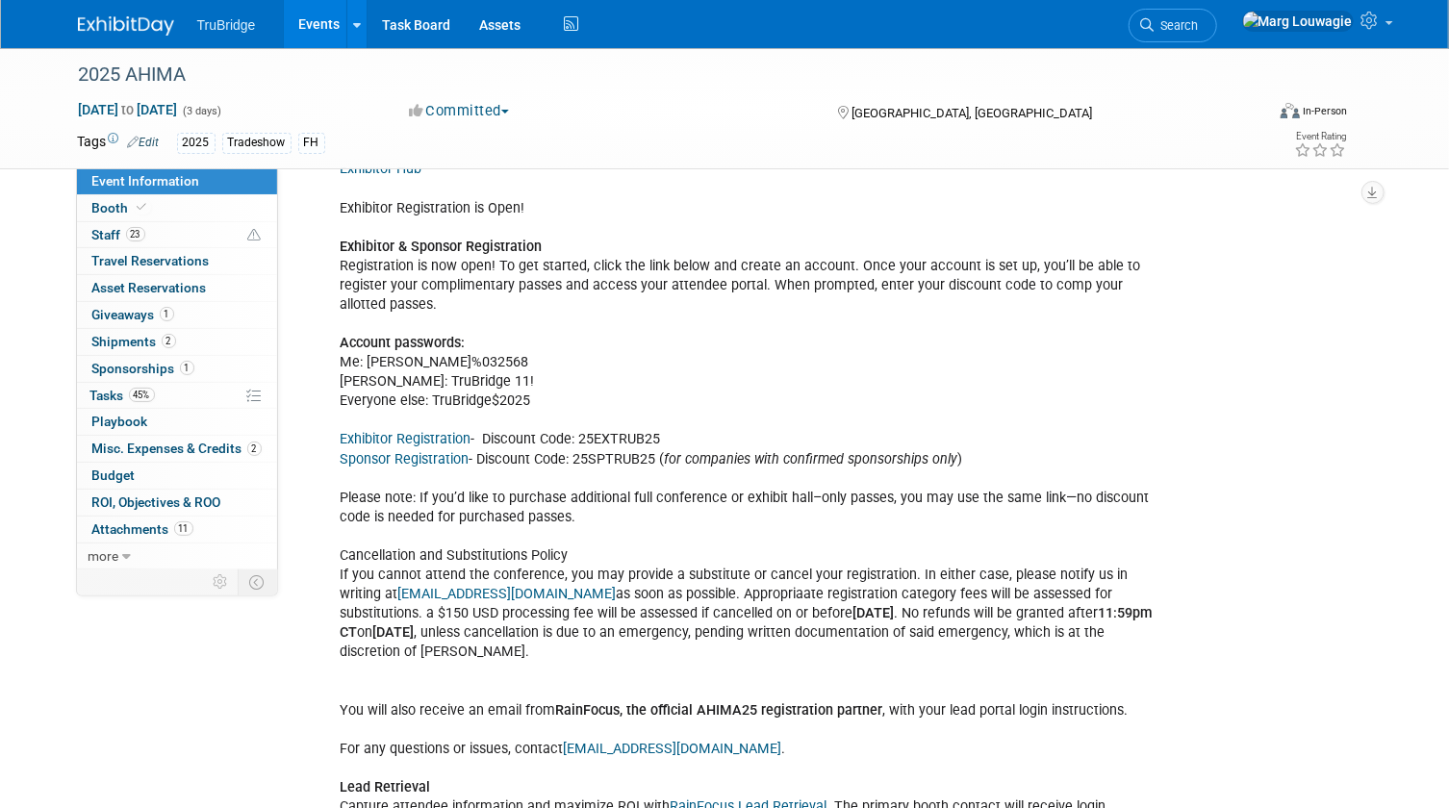
click at [448, 431] on link "Exhibitor Registration" at bounding box center [406, 439] width 131 height 16
click at [436, 431] on link "Exhibitor Registration" at bounding box center [406, 439] width 131 height 16
click at [165, 230] on link "23 Staff 23" at bounding box center [177, 235] width 200 height 26
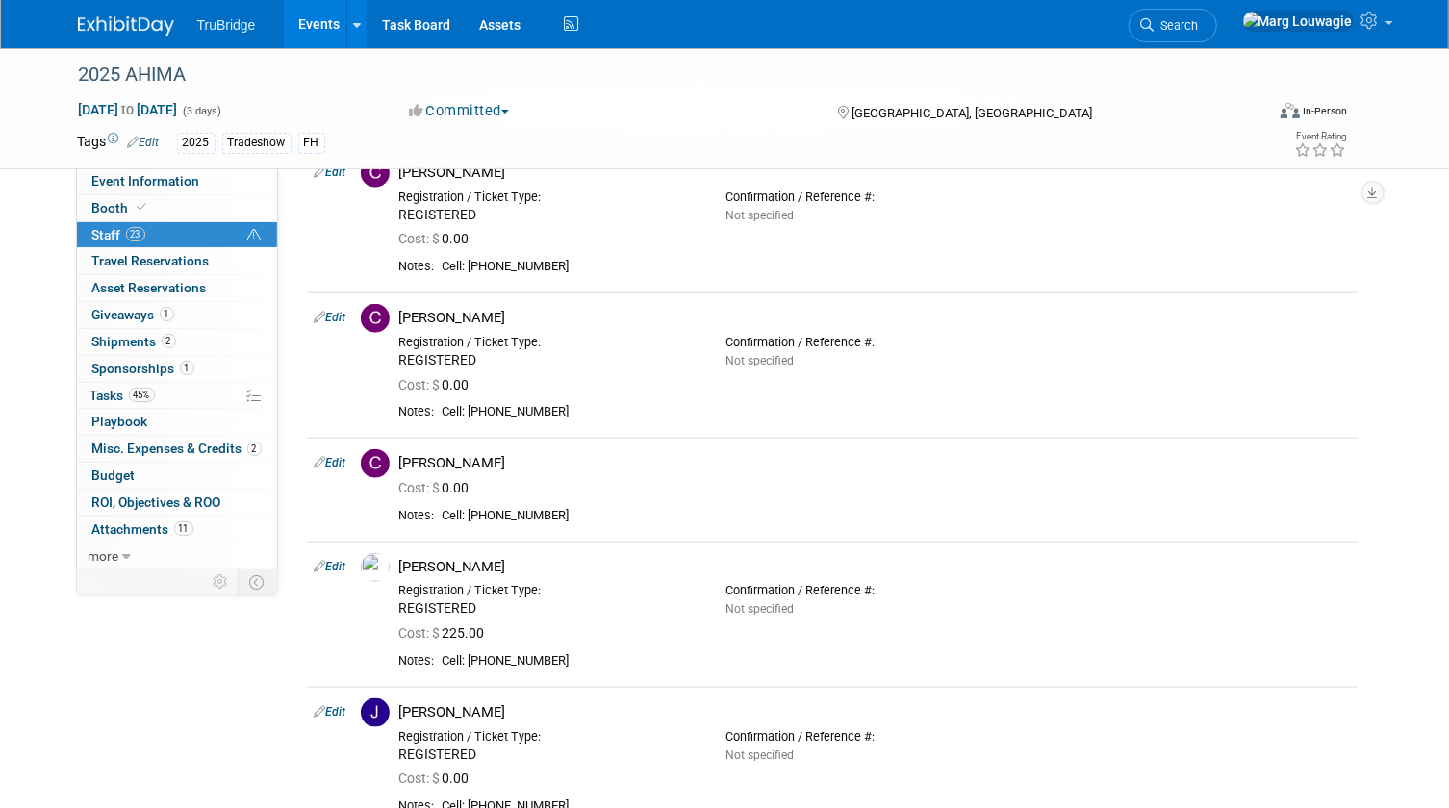
scroll to position [874, 0]
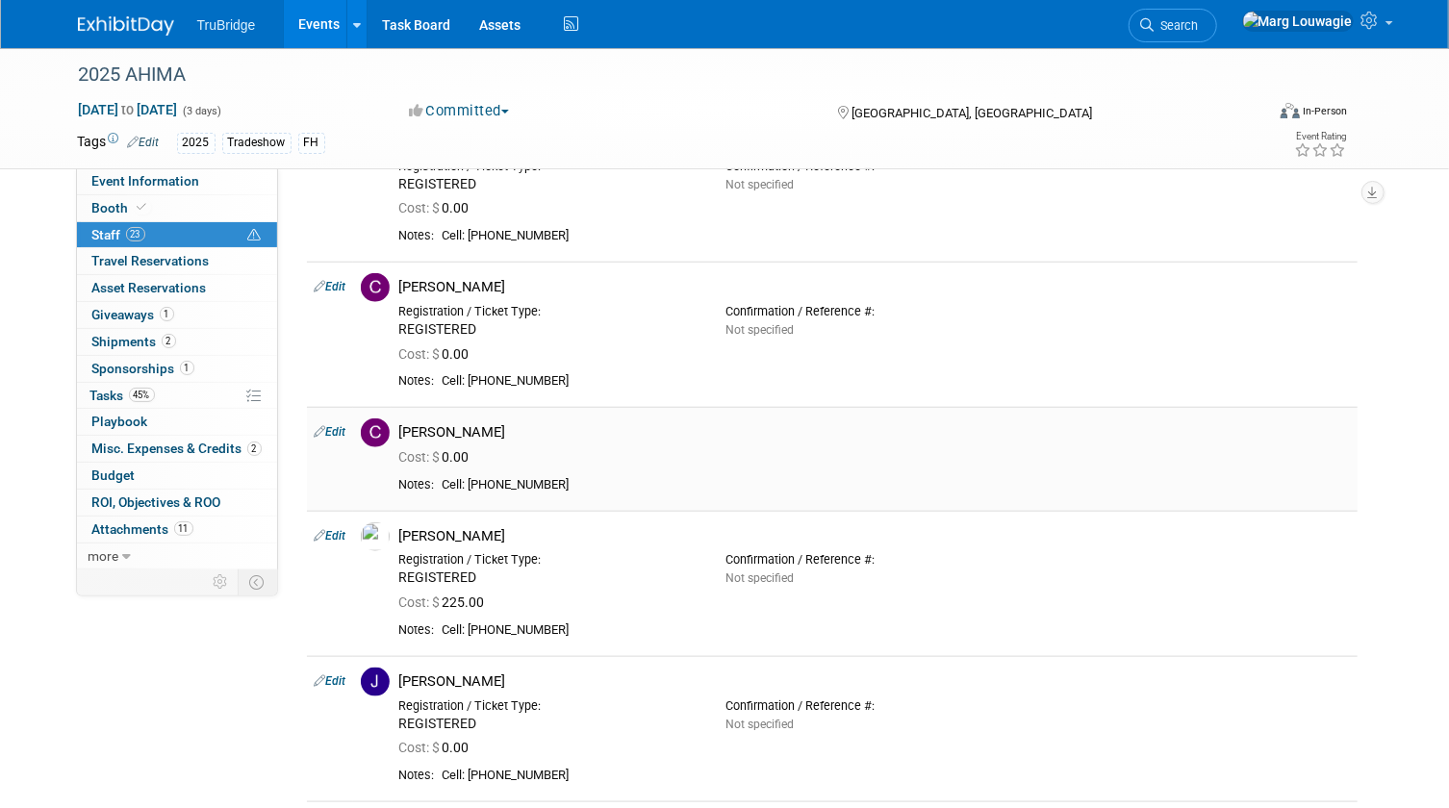
click at [341, 430] on link "Edit" at bounding box center [331, 431] width 32 height 13
select select "68a77a0f-dec6-4b76-b6bc-ef8382750c48"
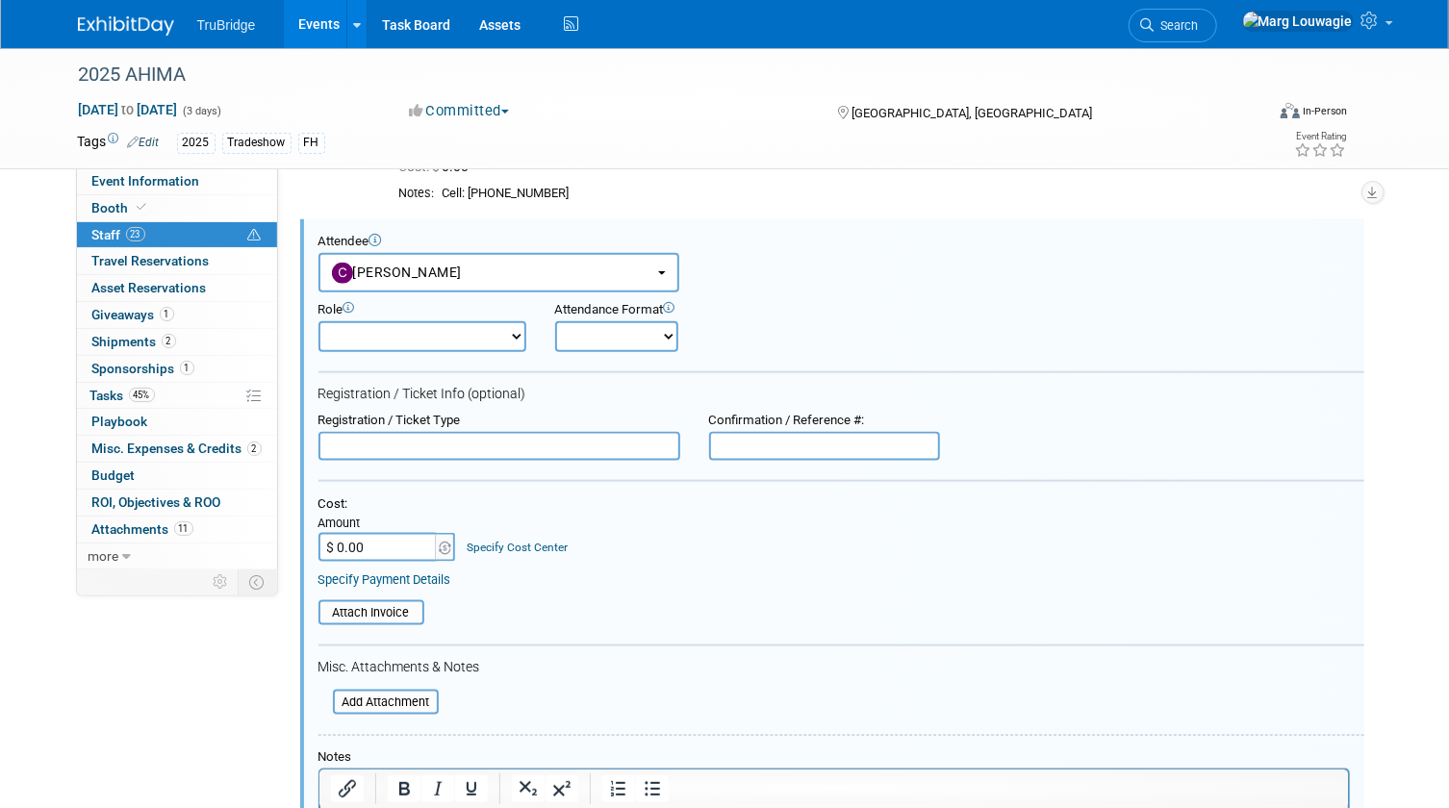
scroll to position [0, 0]
click at [395, 434] on input "text" at bounding box center [499, 446] width 362 height 29
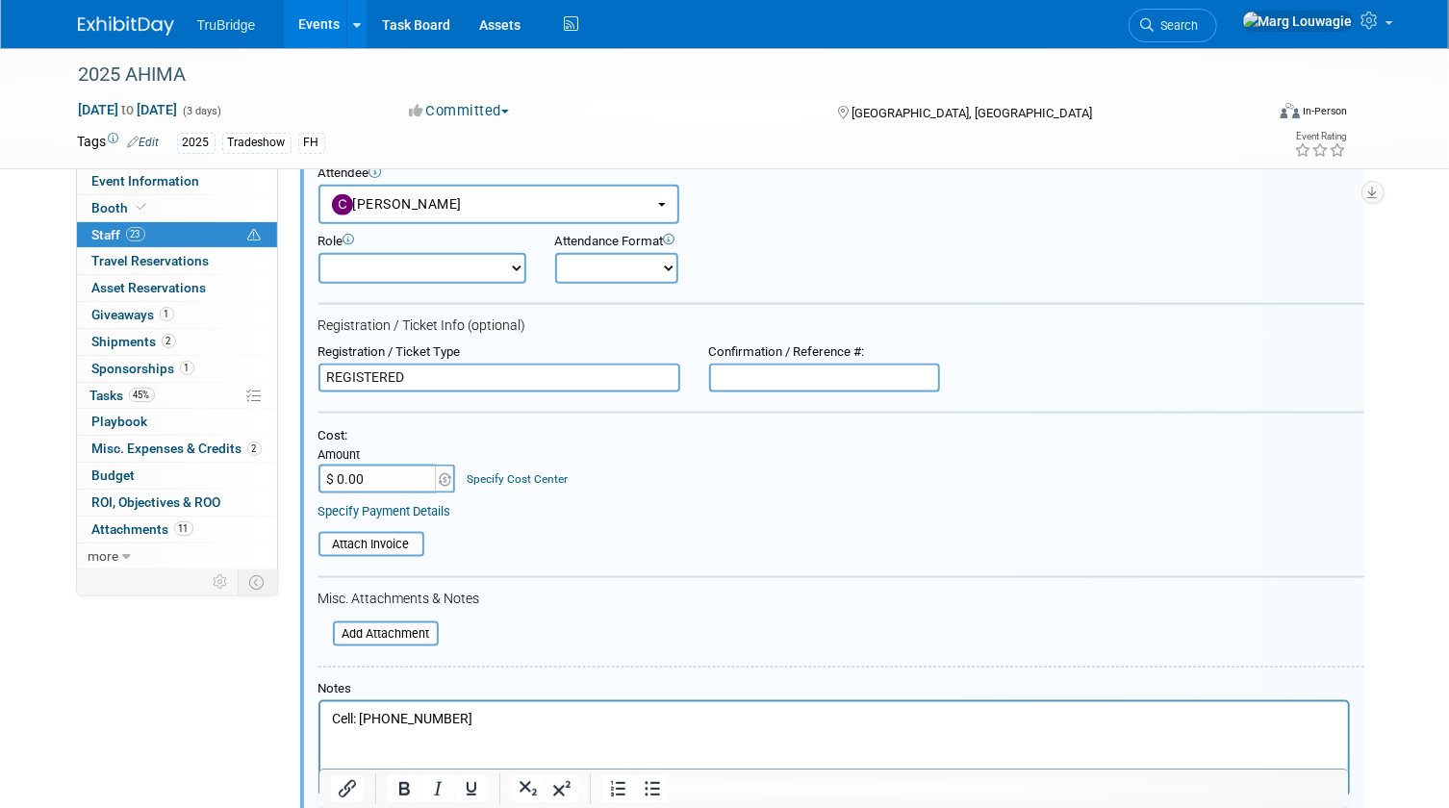
scroll to position [1237, 0]
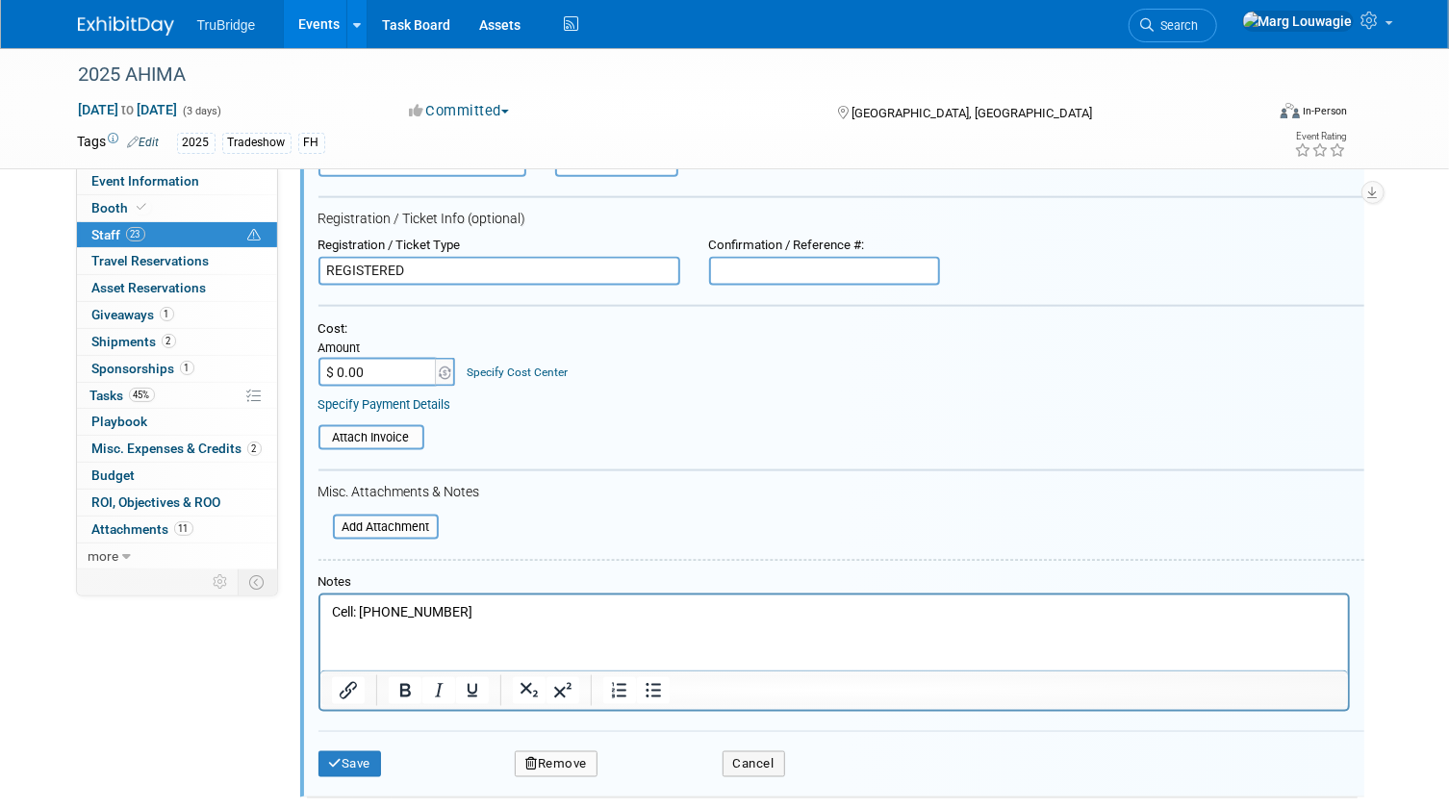
type input "REGISTERED"
click at [369, 372] on input "$ 0.00" at bounding box center [378, 372] width 120 height 29
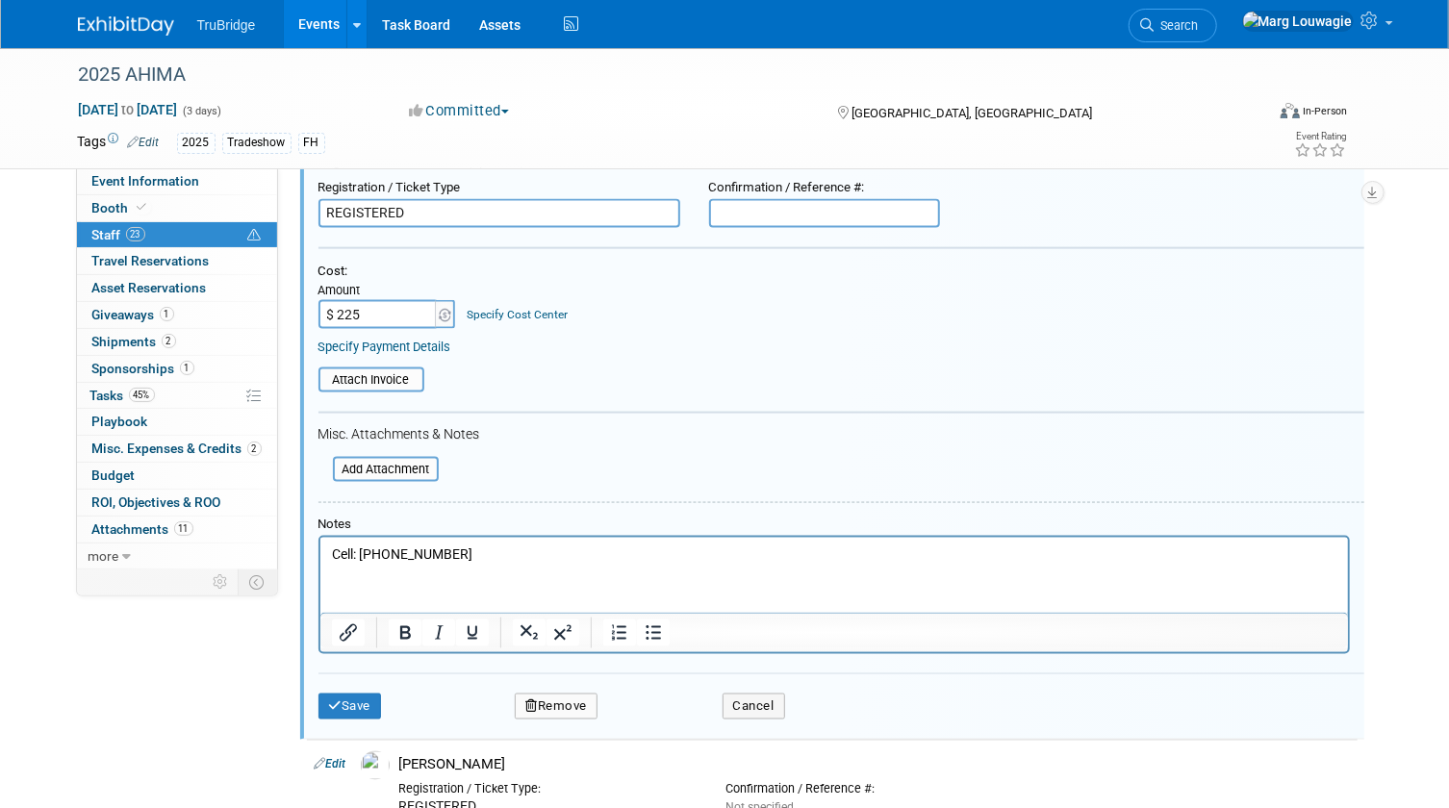
scroll to position [1325, 0]
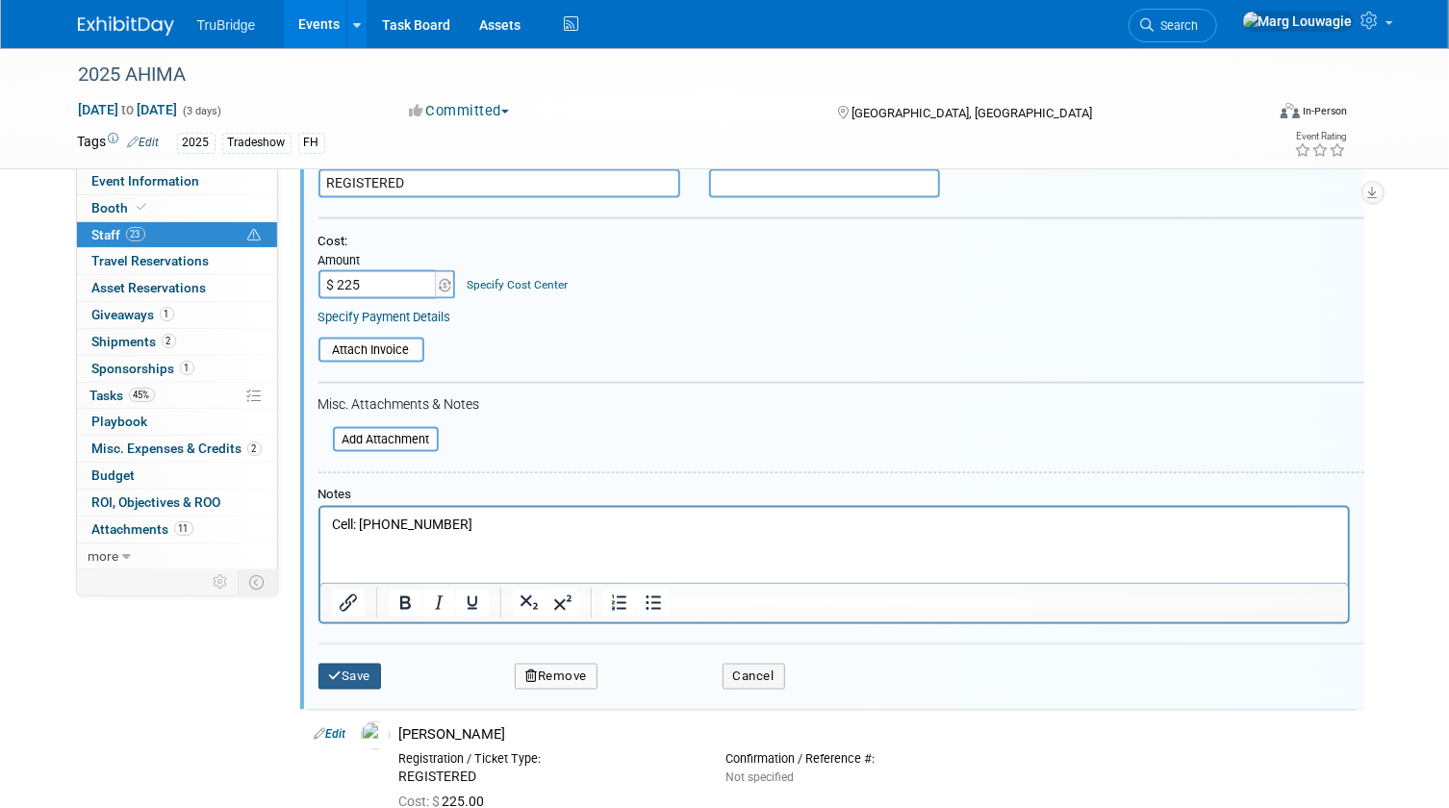
type input "$ 225.00"
click at [368, 672] on button "Save" at bounding box center [349, 677] width 63 height 27
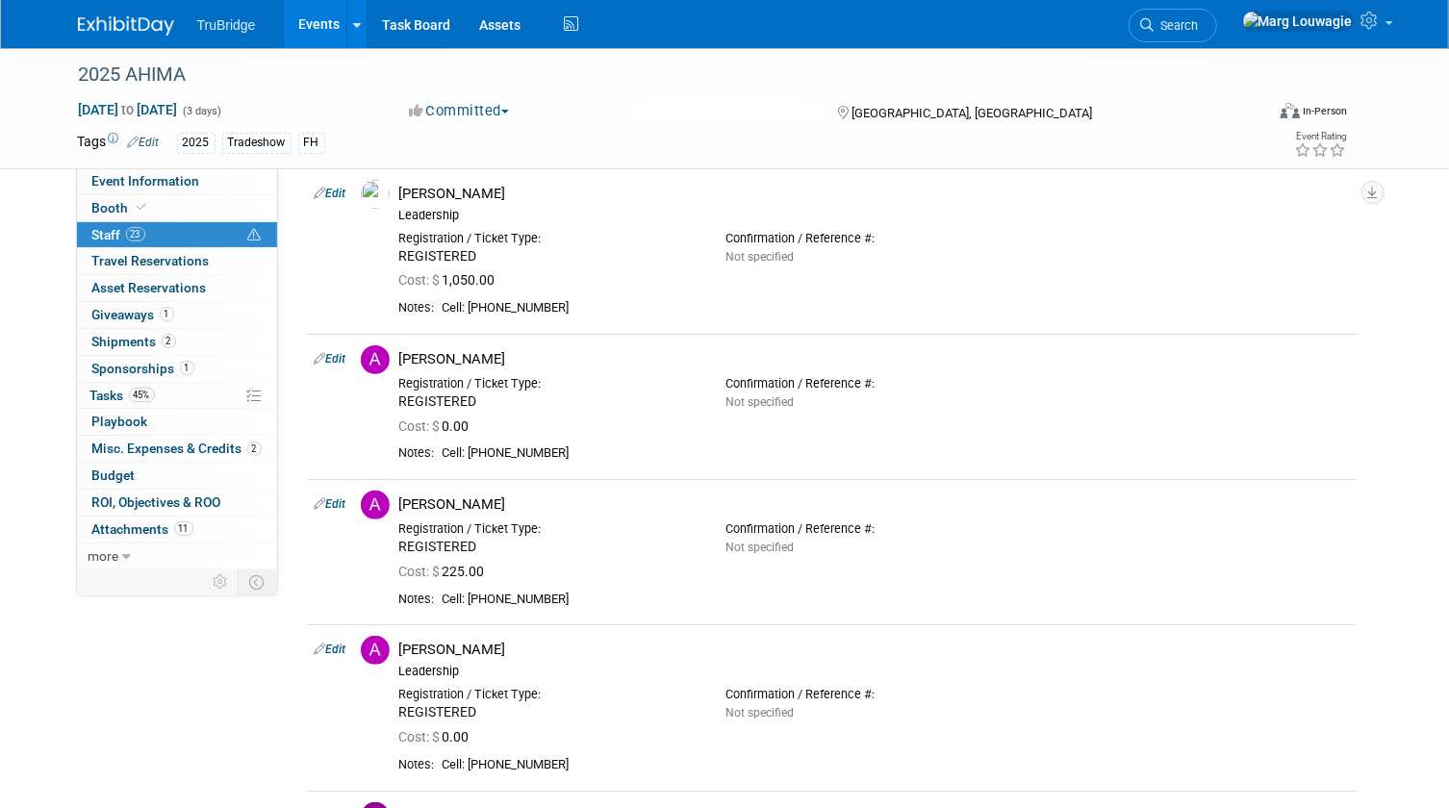
scroll to position [13, 0]
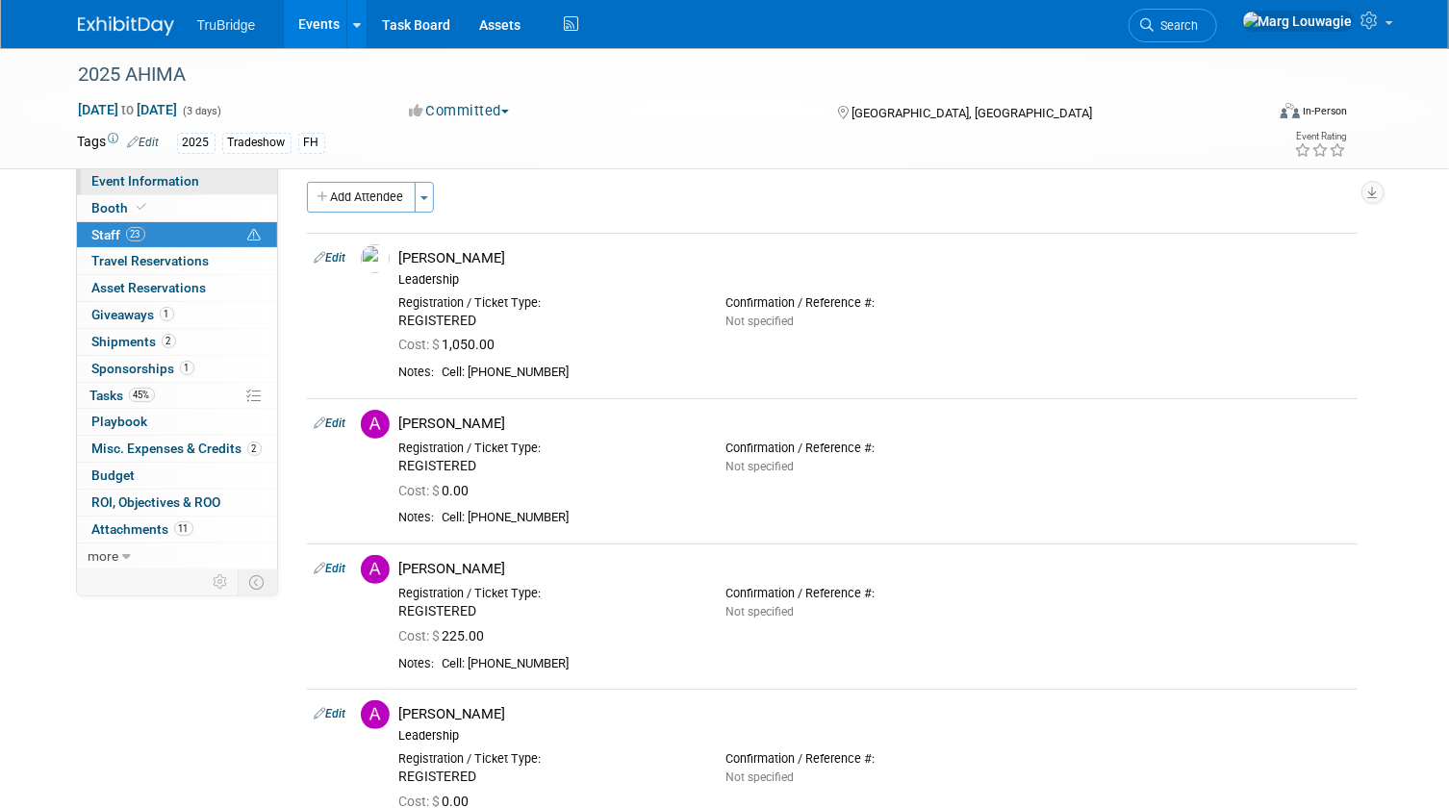
click at [162, 176] on span "Event Information" at bounding box center [146, 180] width 108 height 15
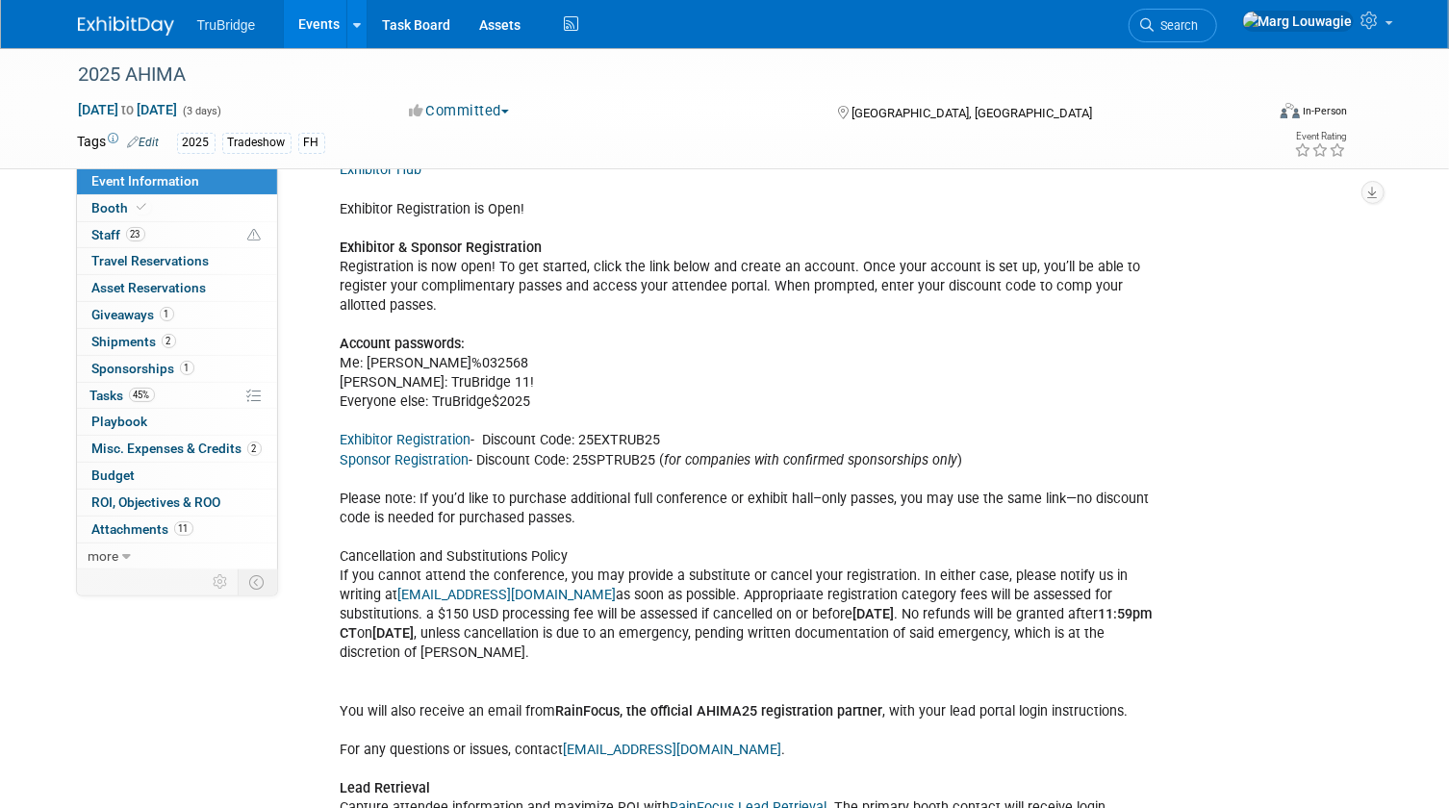
scroll to position [2186, 0]
click at [504, 353] on div "Exhibitor Hub Exhibitor Registration is Open! Exhibitor & Sponsor Registration …" at bounding box center [746, 671] width 839 height 1043
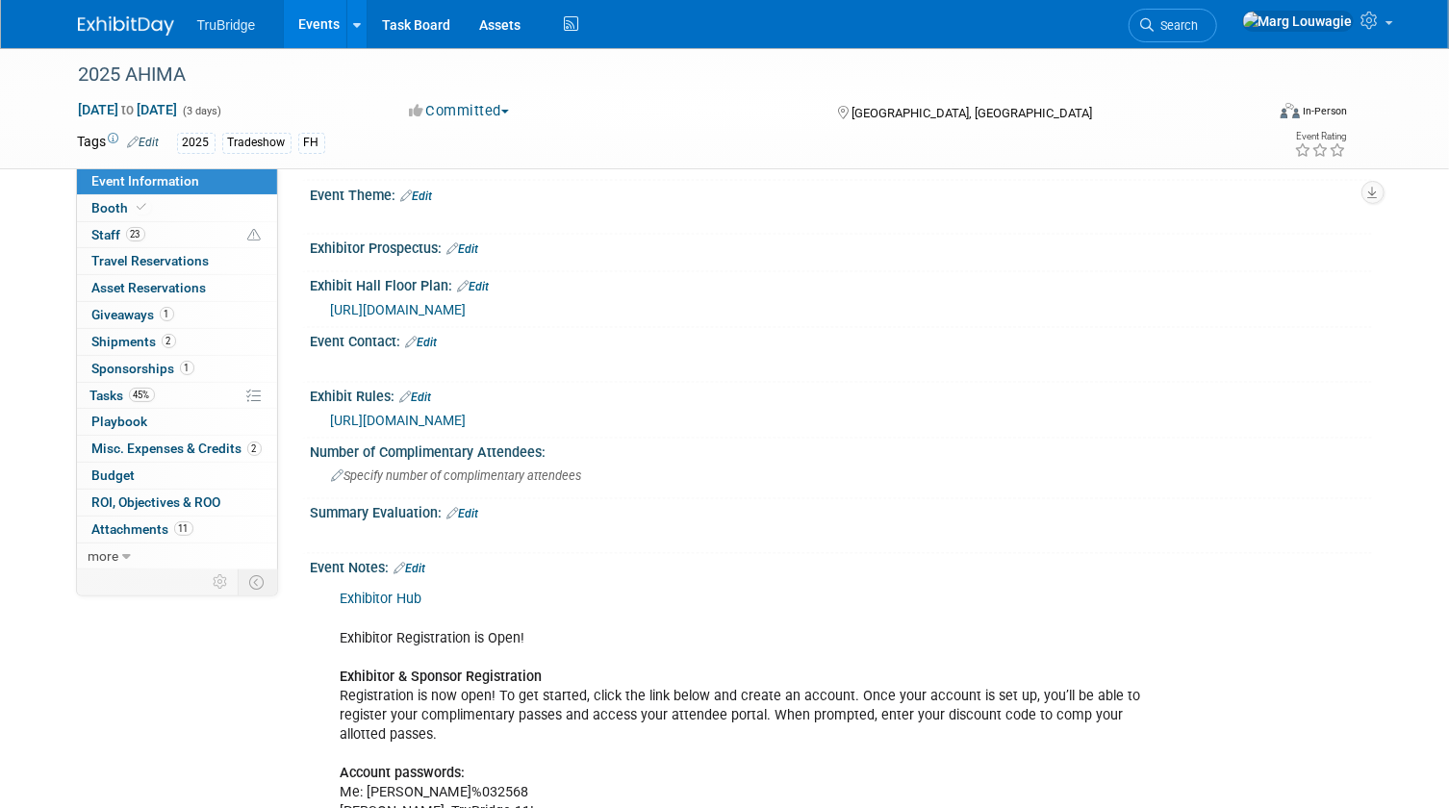
scroll to position [1749, 0]
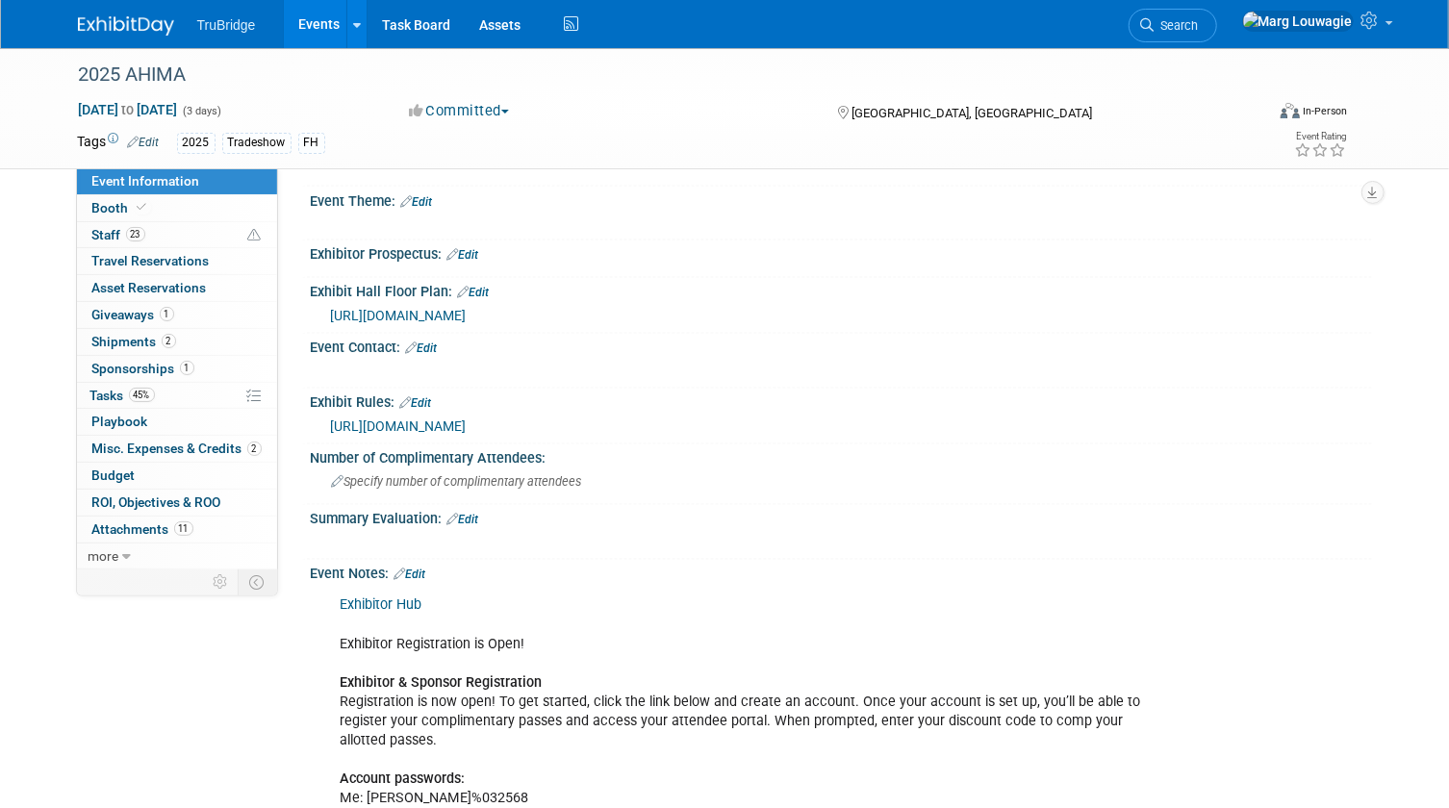
click at [422, 568] on link "Edit" at bounding box center [410, 574] width 32 height 13
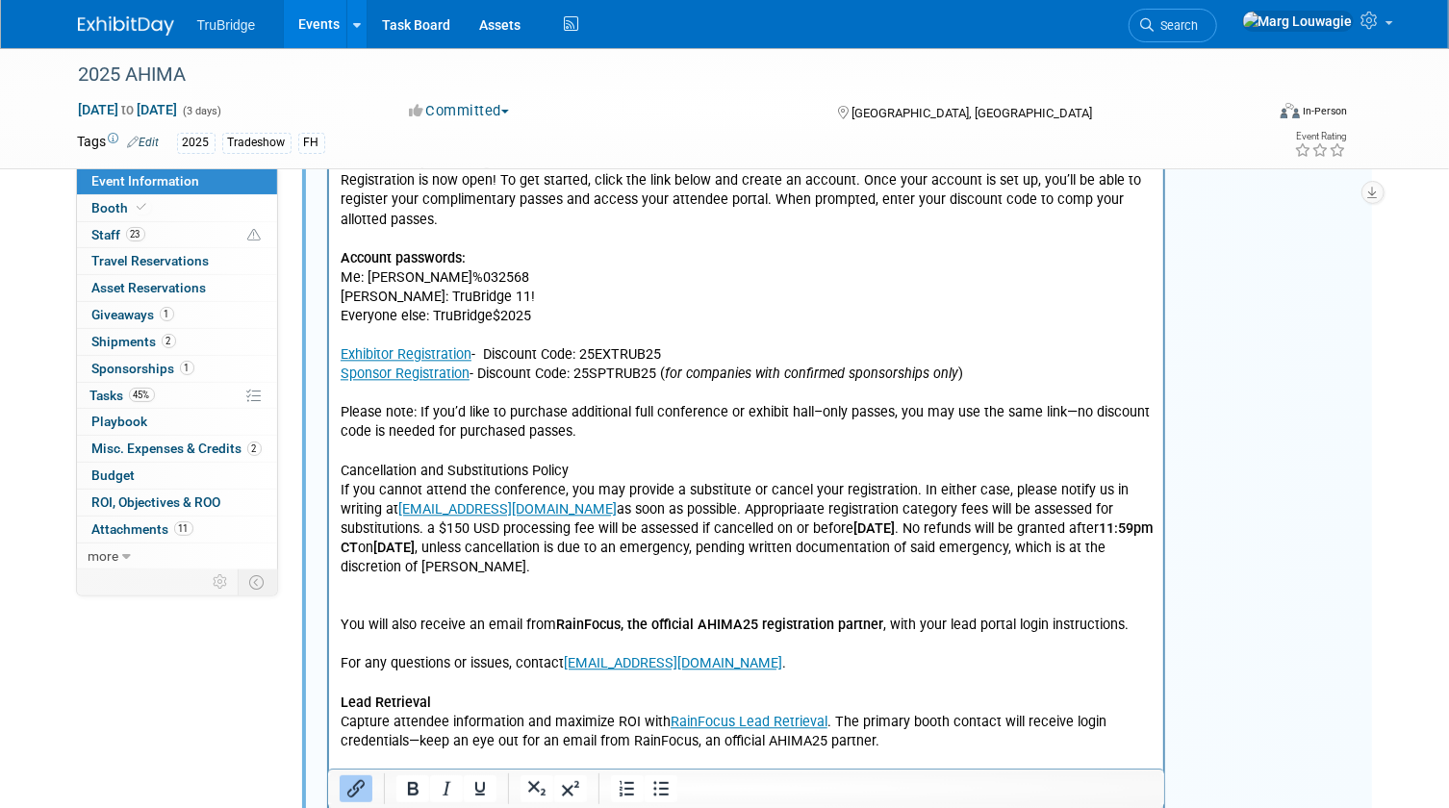
scroll to position [2186, 0]
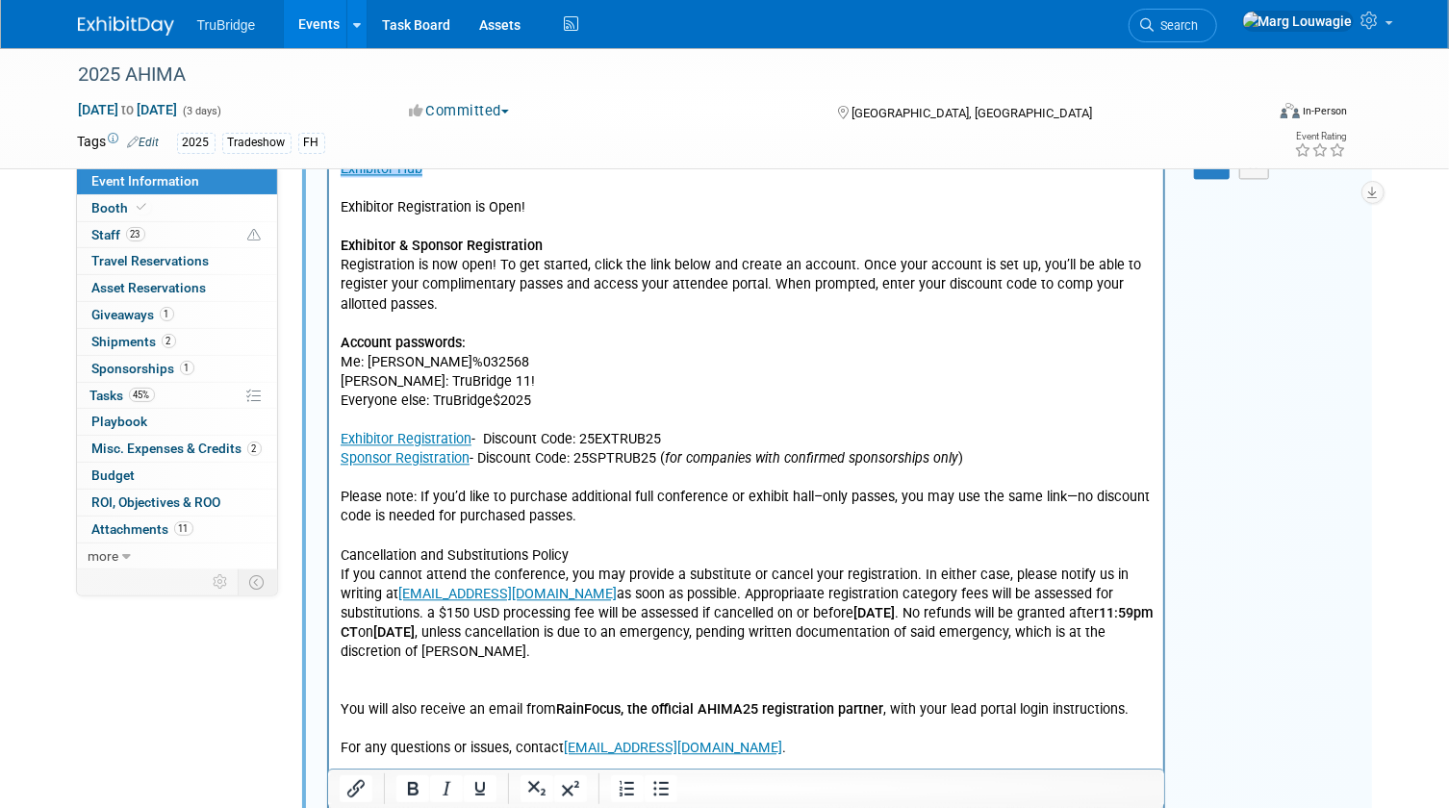
click at [492, 379] on p "﻿Exhibitor Hub Exhibitor Registration is Open! Exhibitor & Sponsor Registration…" at bounding box center [746, 671] width 813 height 1023
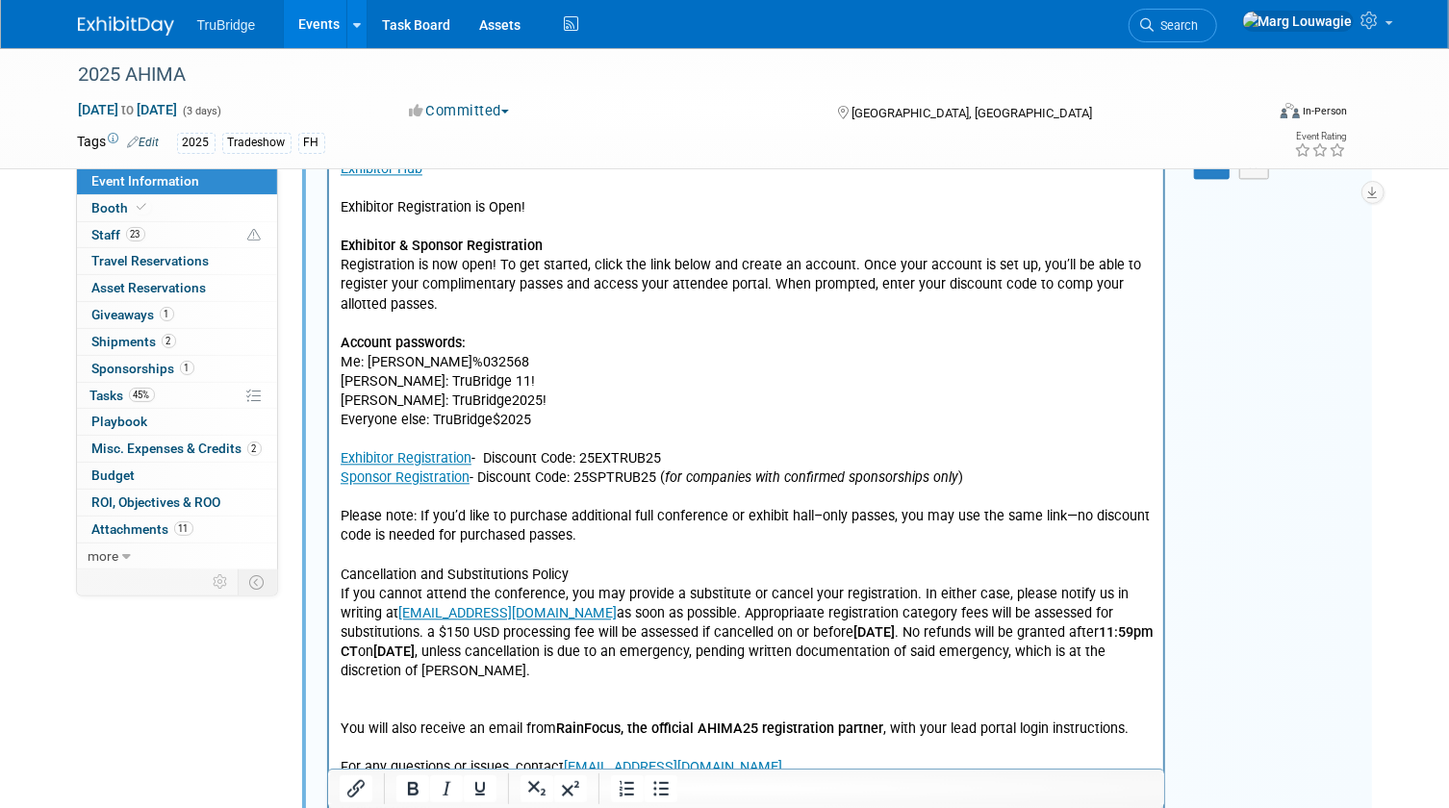
click at [619, 392] on p "Cody: TruBridge2025! Everyone else: TruBridge$2025 Exhibitor Registration - Dis…" at bounding box center [746, 797] width 813 height 811
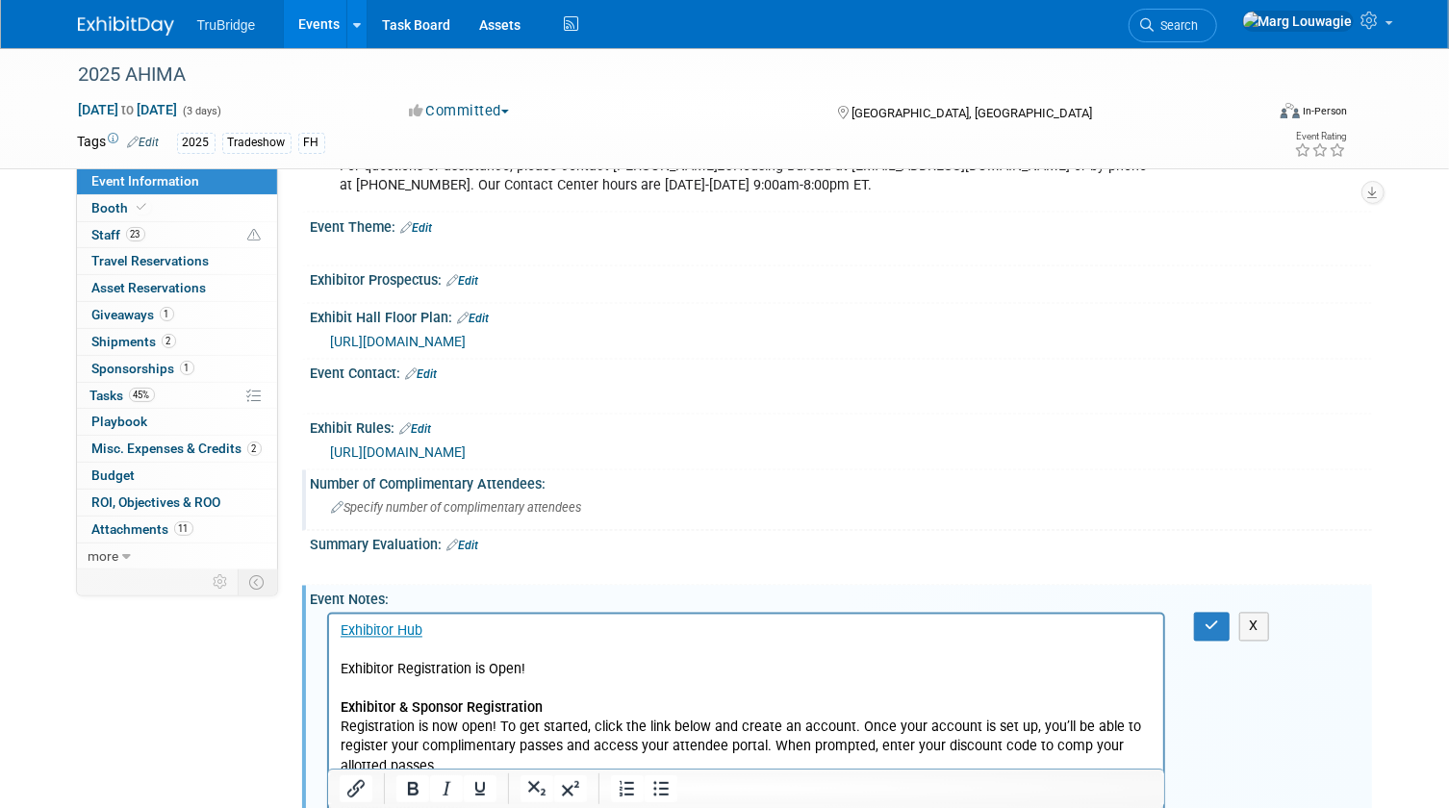
scroll to position [1719, 0]
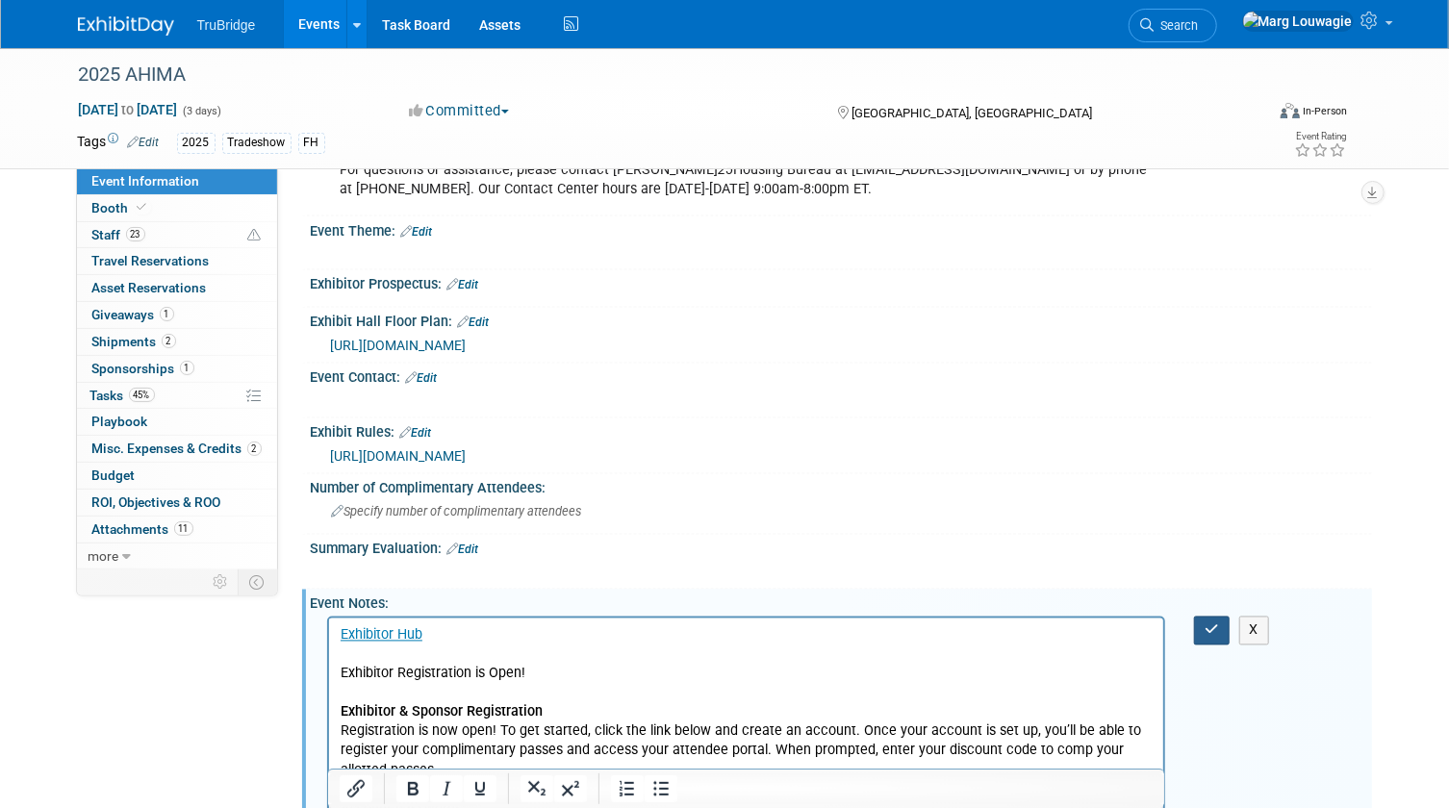
click at [1208, 623] on icon "button" at bounding box center [1211, 629] width 14 height 13
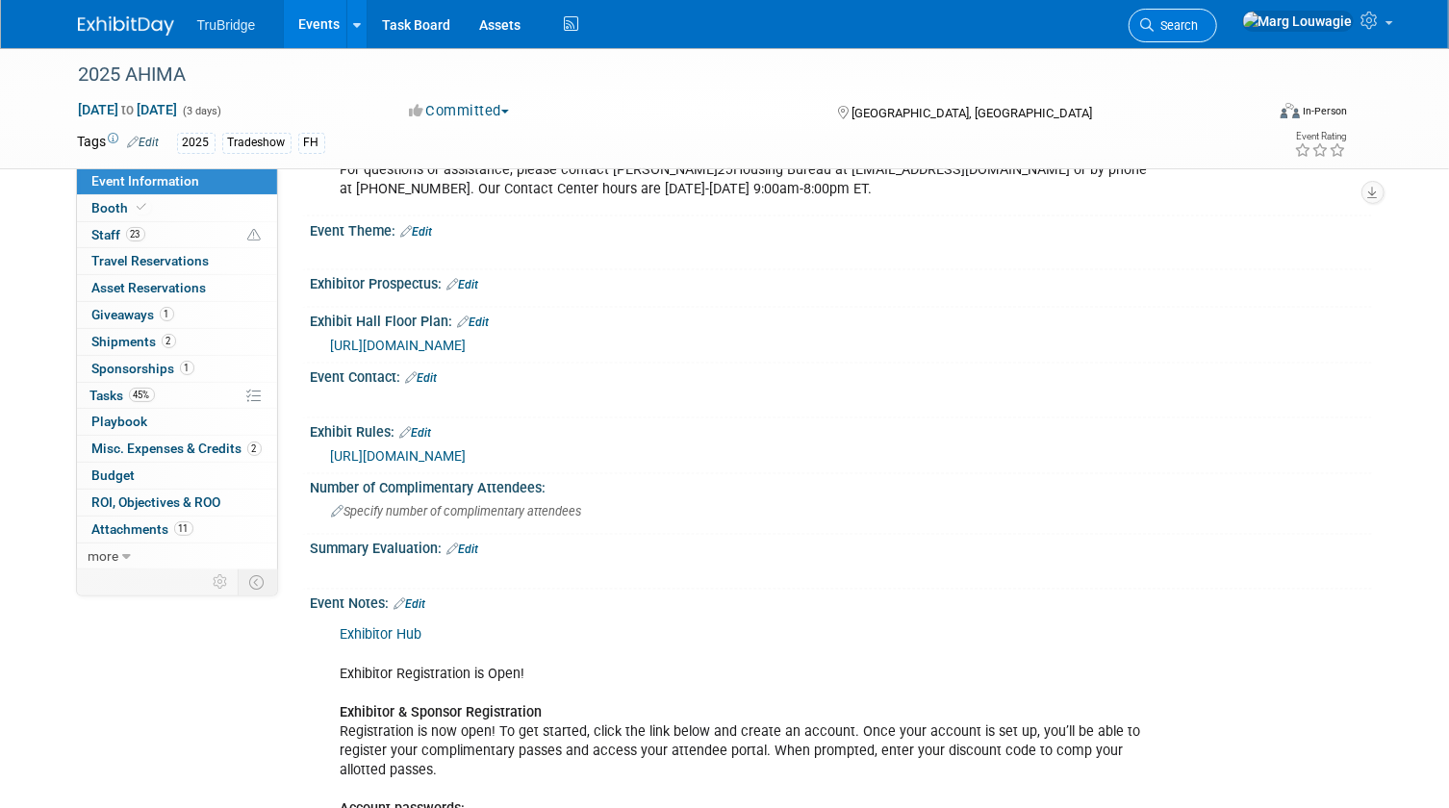
click at [1199, 31] on span "Search" at bounding box center [1176, 25] width 44 height 14
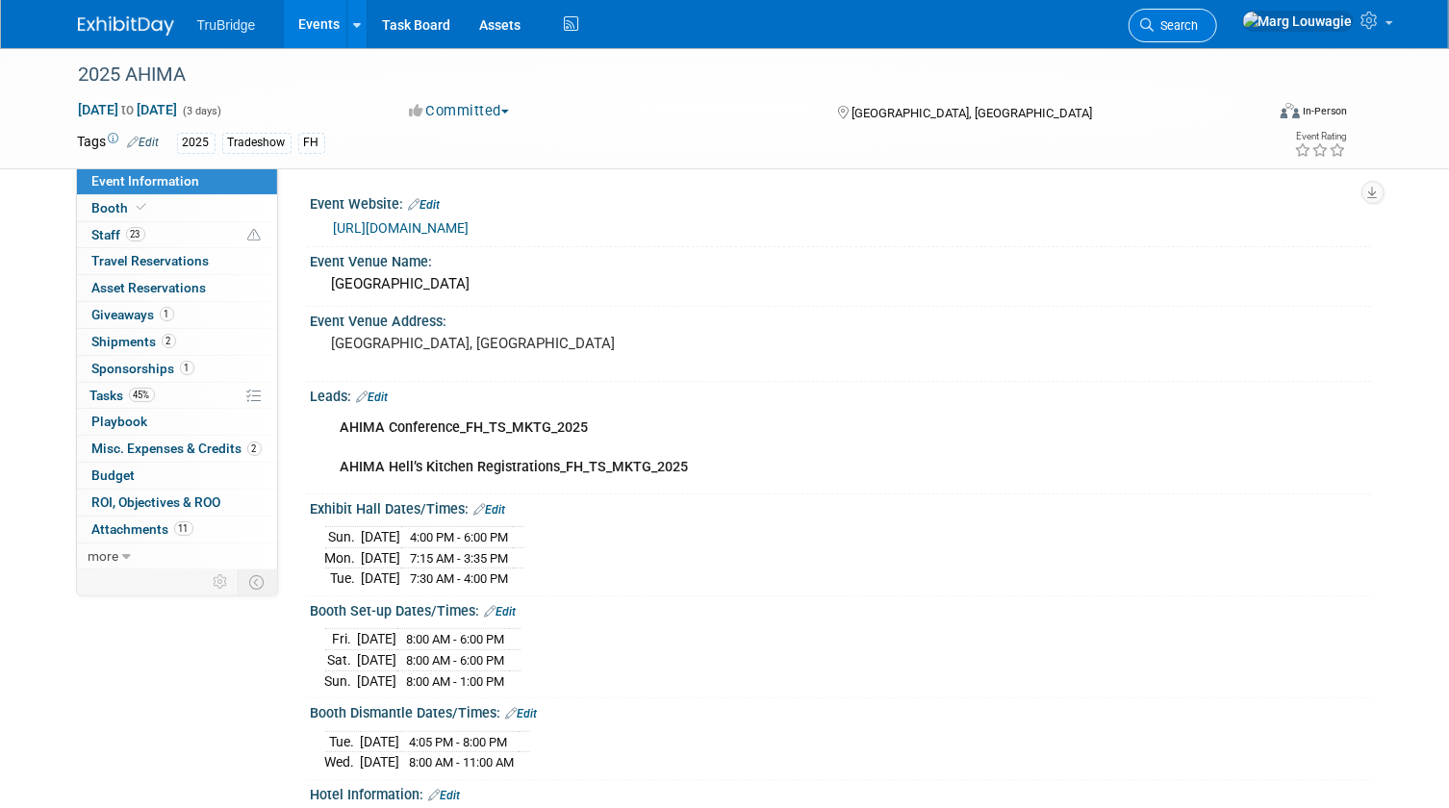
click at [0, 0] on div "Recently Viewed Events: 2025 AHIMA In-Person Minneapolis, MN Oct 12, 2025 to Oc…" at bounding box center [0, 0] width 0 height 0
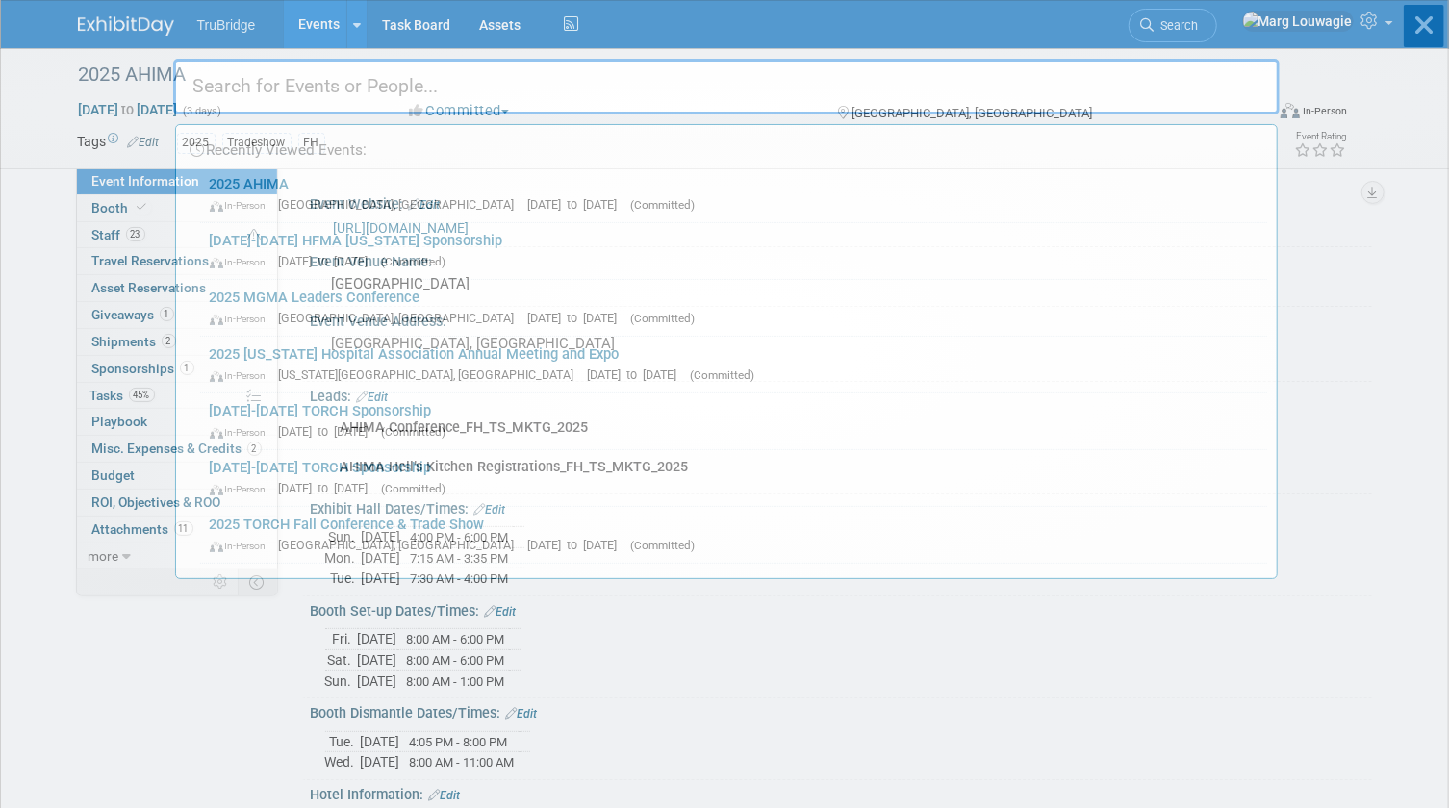
drag, startPoint x: 1263, startPoint y: 31, endPoint x: 1137, endPoint y: 75, distance: 133.6
click at [1137, 75] on input "text" at bounding box center [726, 87] width 1106 height 56
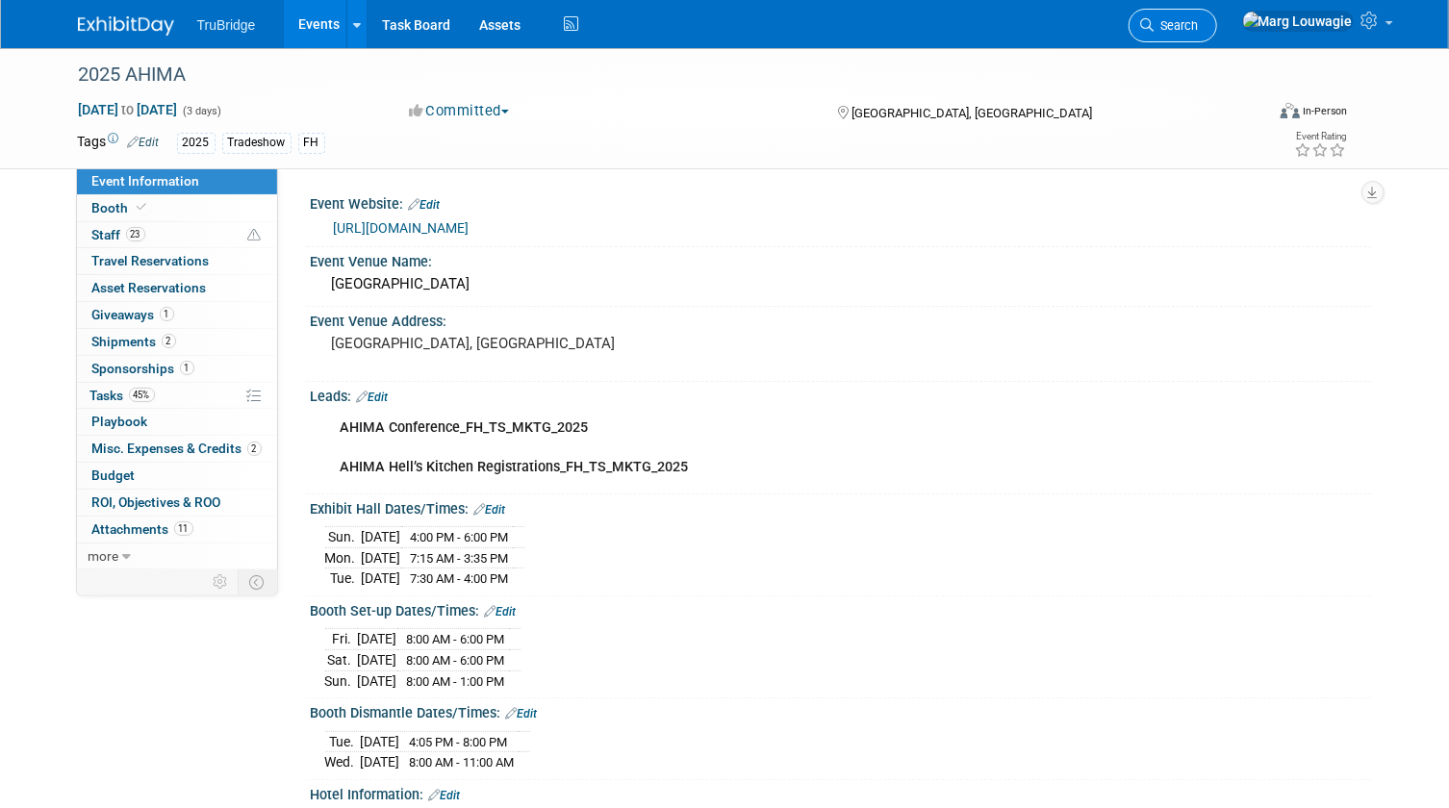
click at [1199, 24] on span "Search" at bounding box center [1176, 25] width 44 height 14
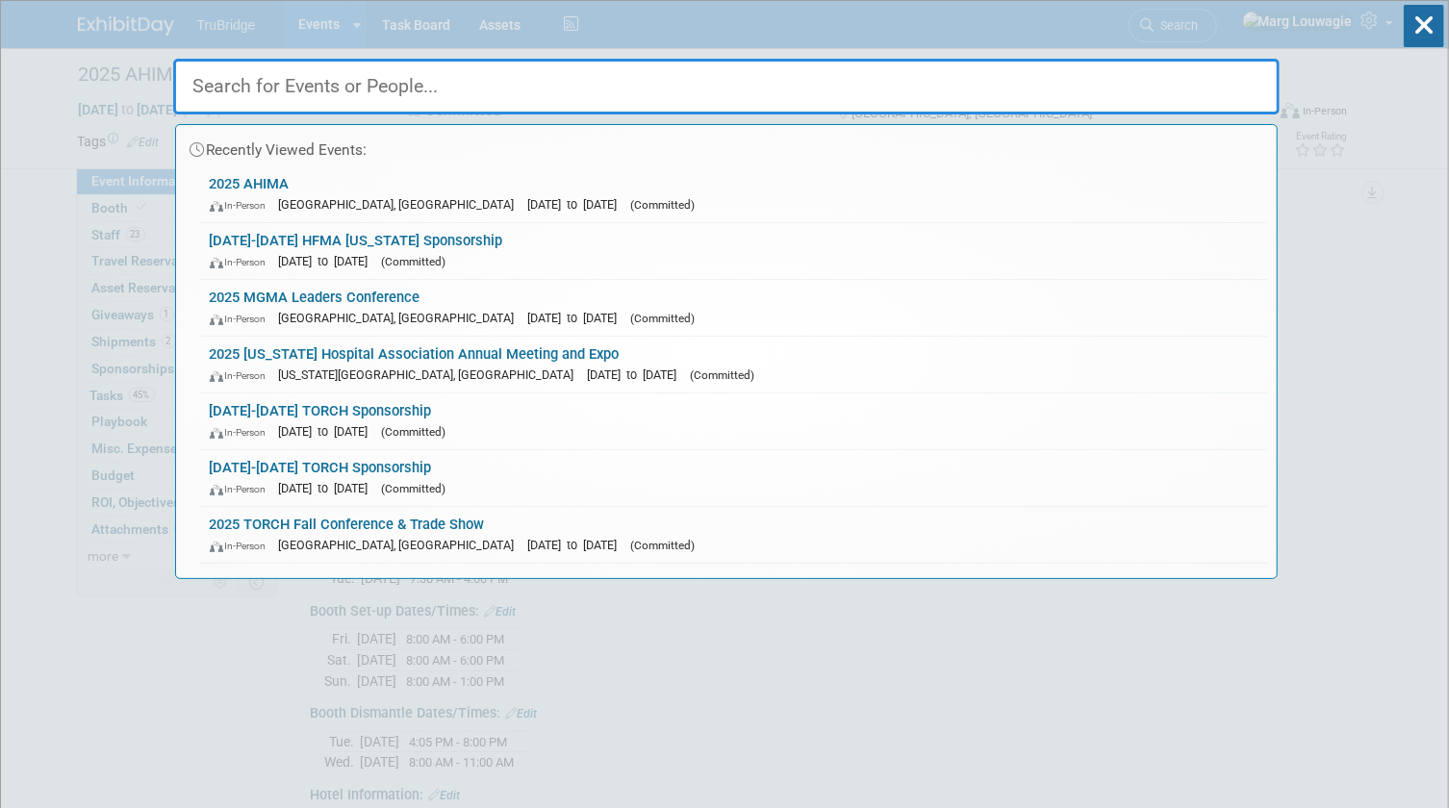
click at [1173, 84] on input "text" at bounding box center [726, 87] width 1106 height 56
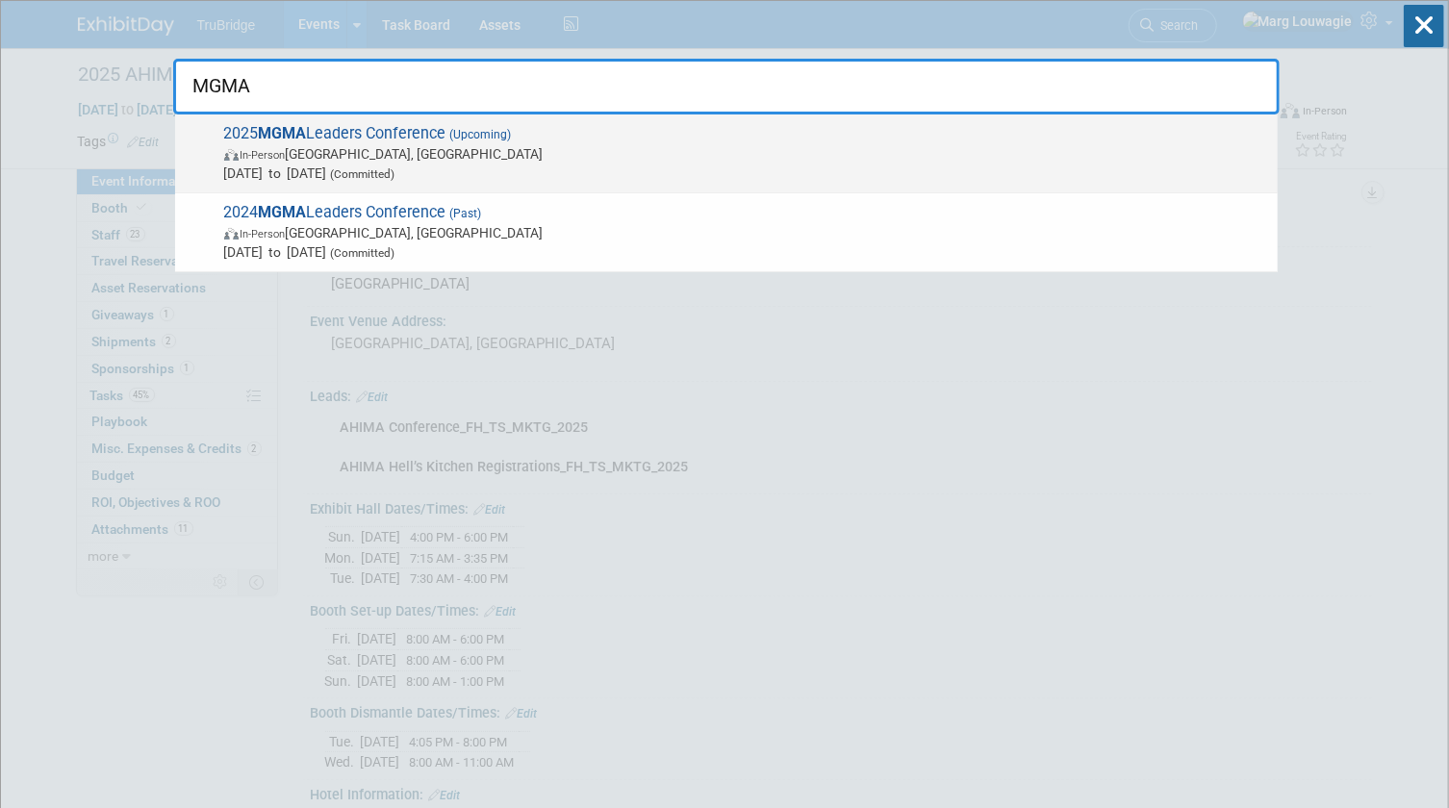
type input "MGMA"
click at [461, 137] on span "(Upcoming)" at bounding box center [478, 134] width 65 height 13
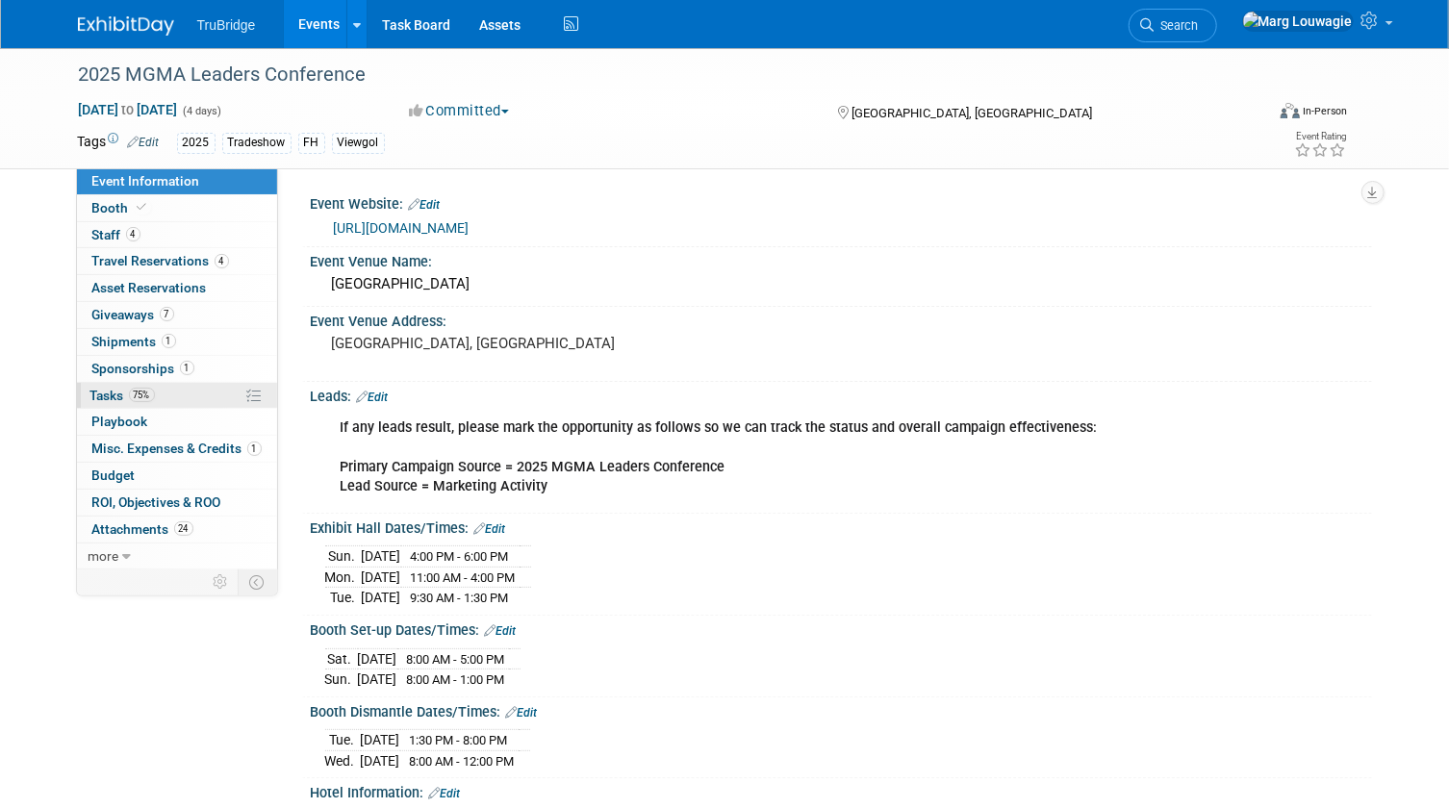
click at [188, 394] on link "75% Tasks 75%" at bounding box center [177, 396] width 200 height 26
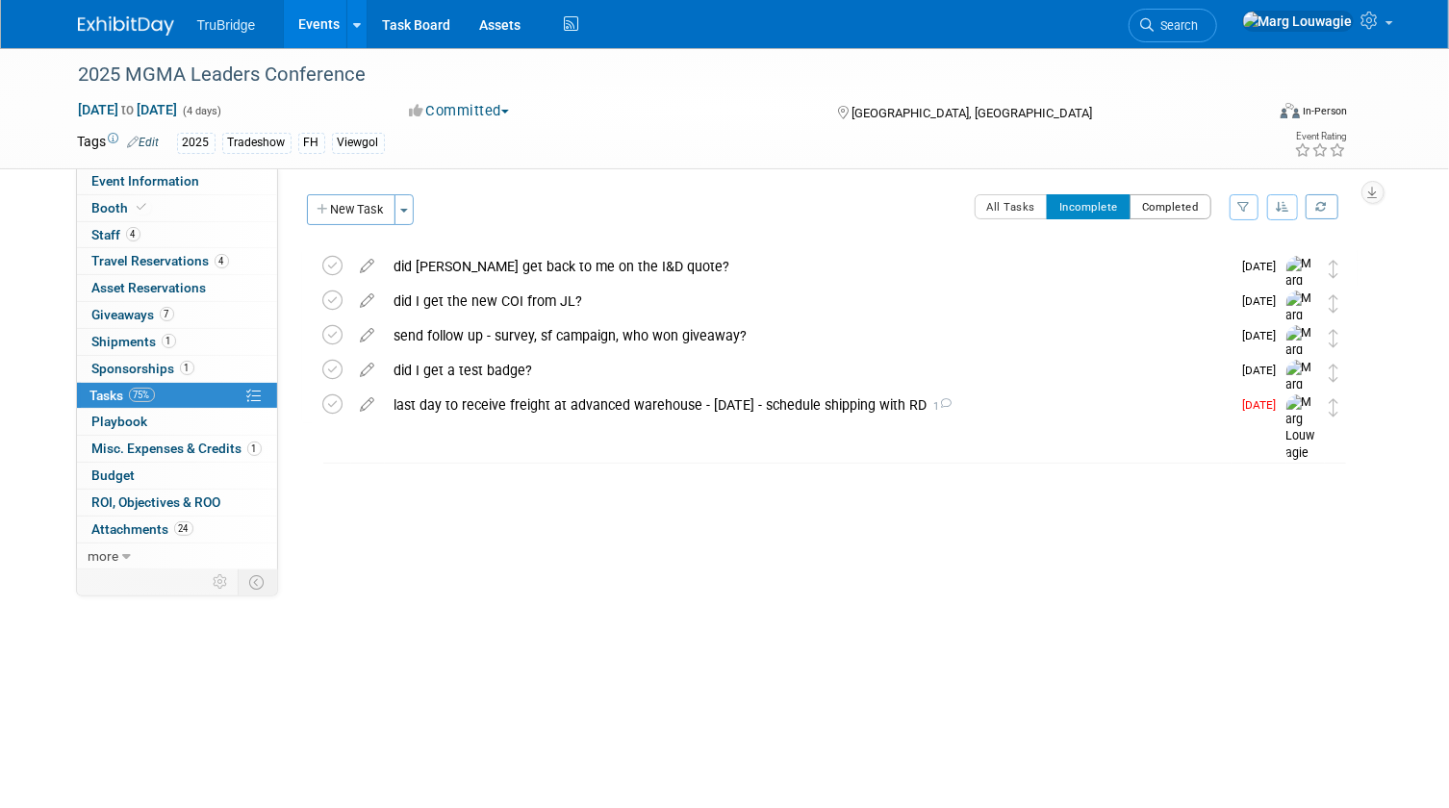
click at [1137, 206] on button "Completed" at bounding box center [1170, 206] width 82 height 25
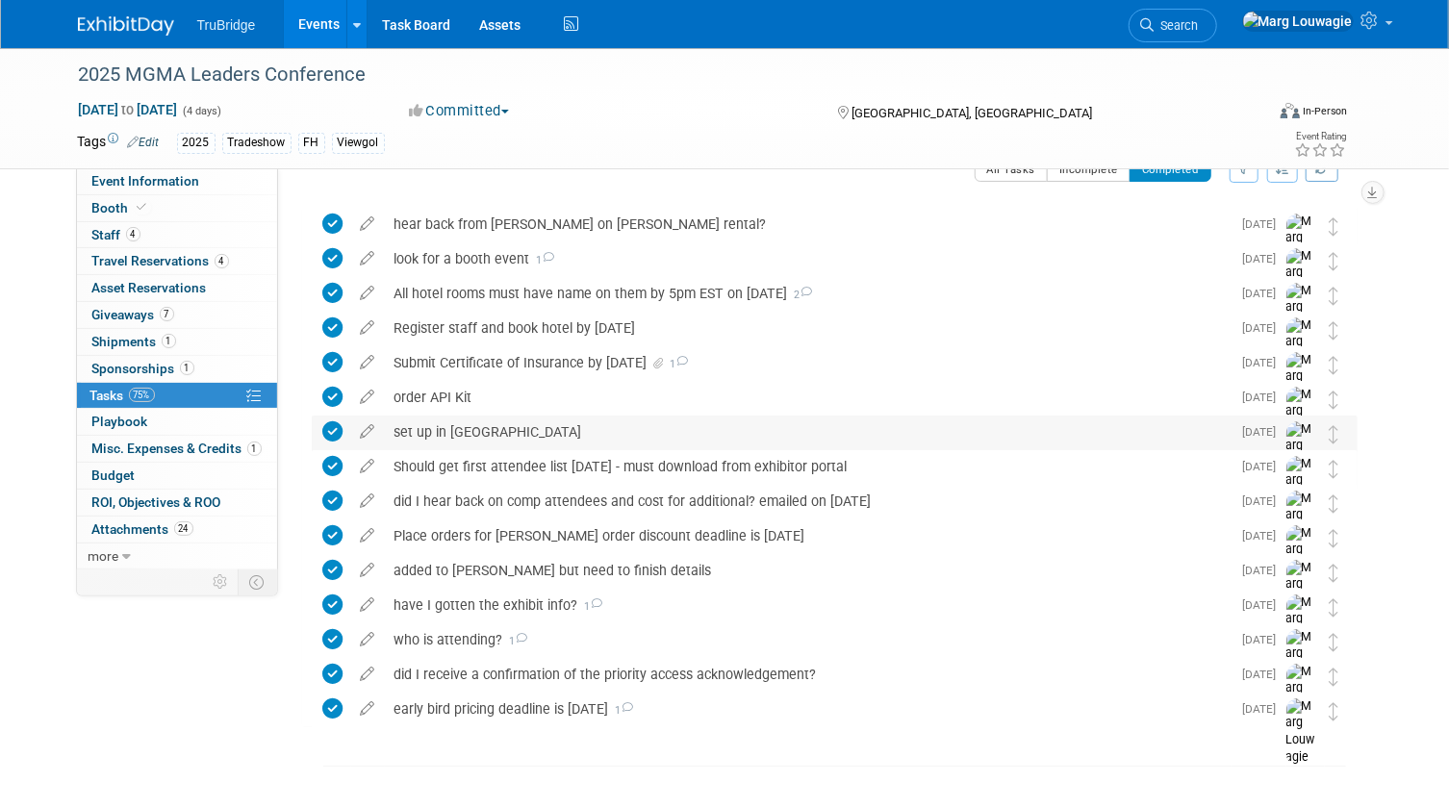
scroll to position [73, 0]
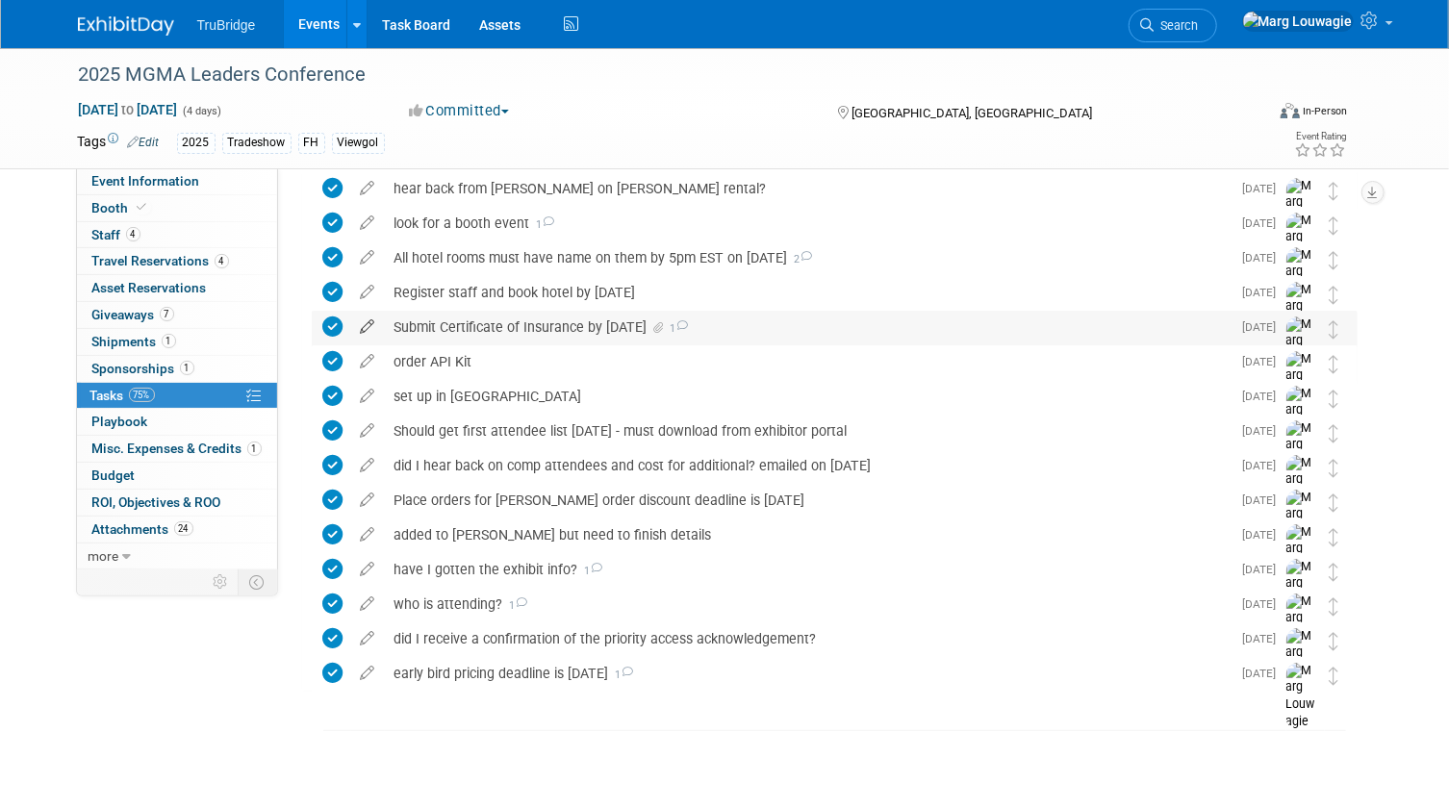
click at [371, 324] on icon at bounding box center [368, 323] width 34 height 24
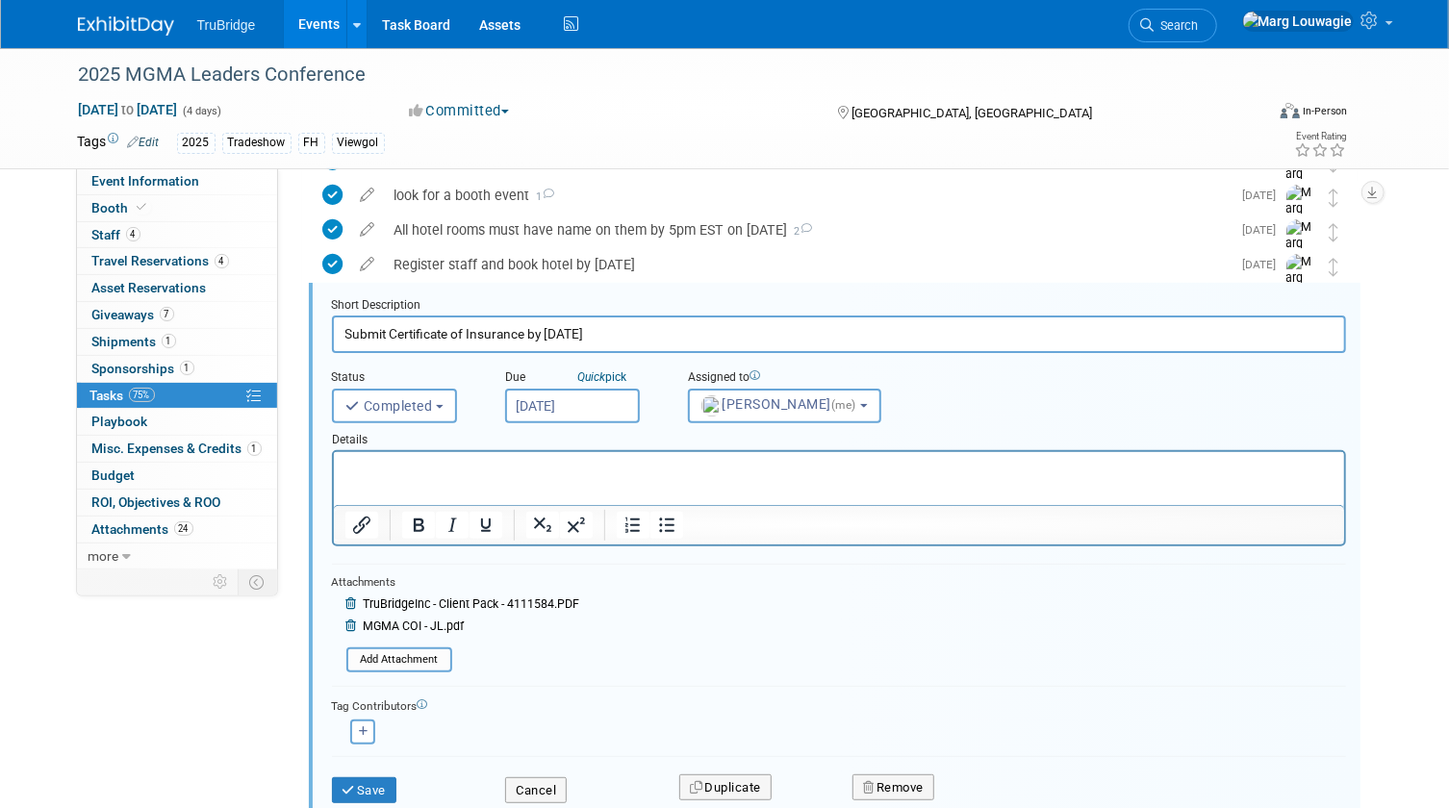
scroll to position [189, 0]
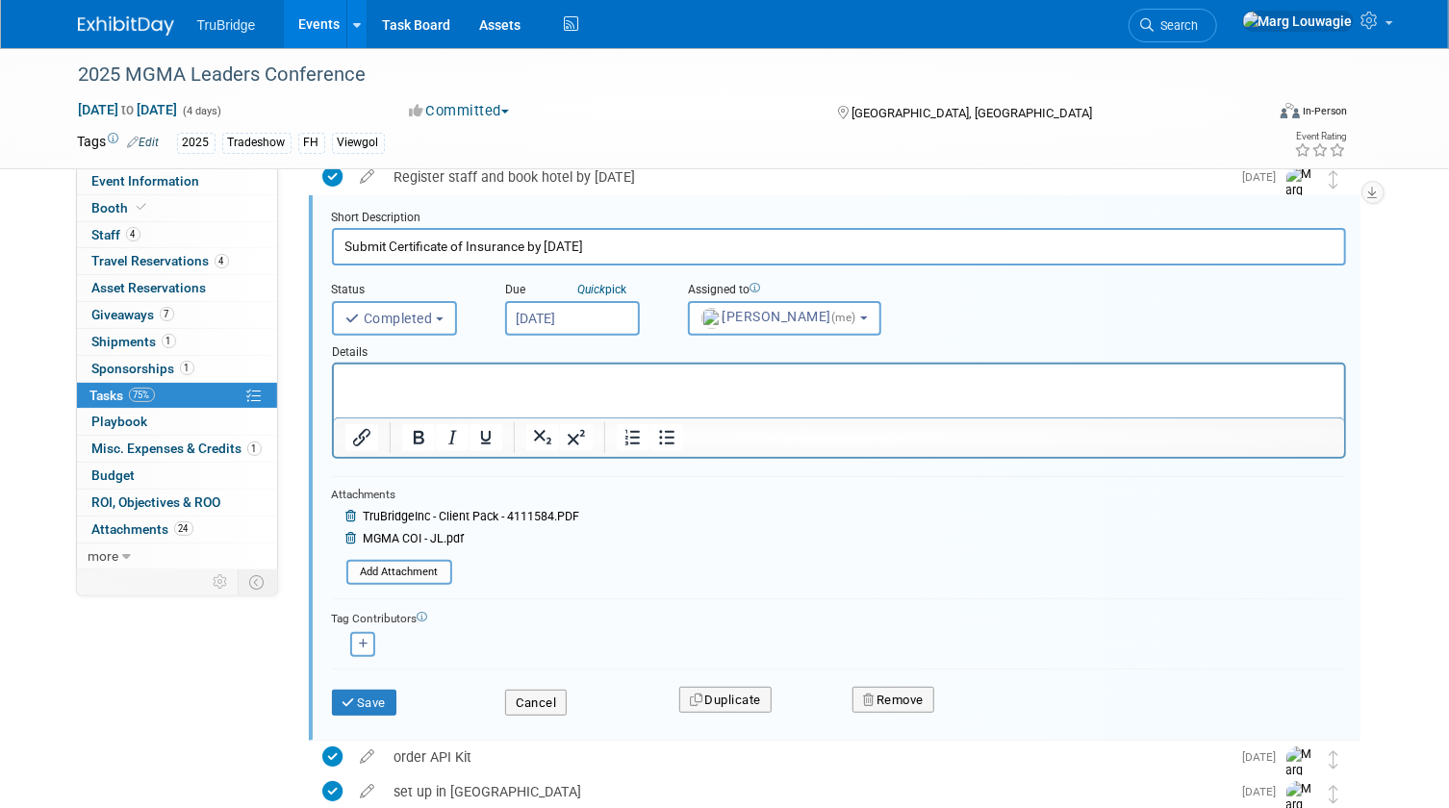
click at [356, 538] on icon at bounding box center [353, 539] width 14 height 12
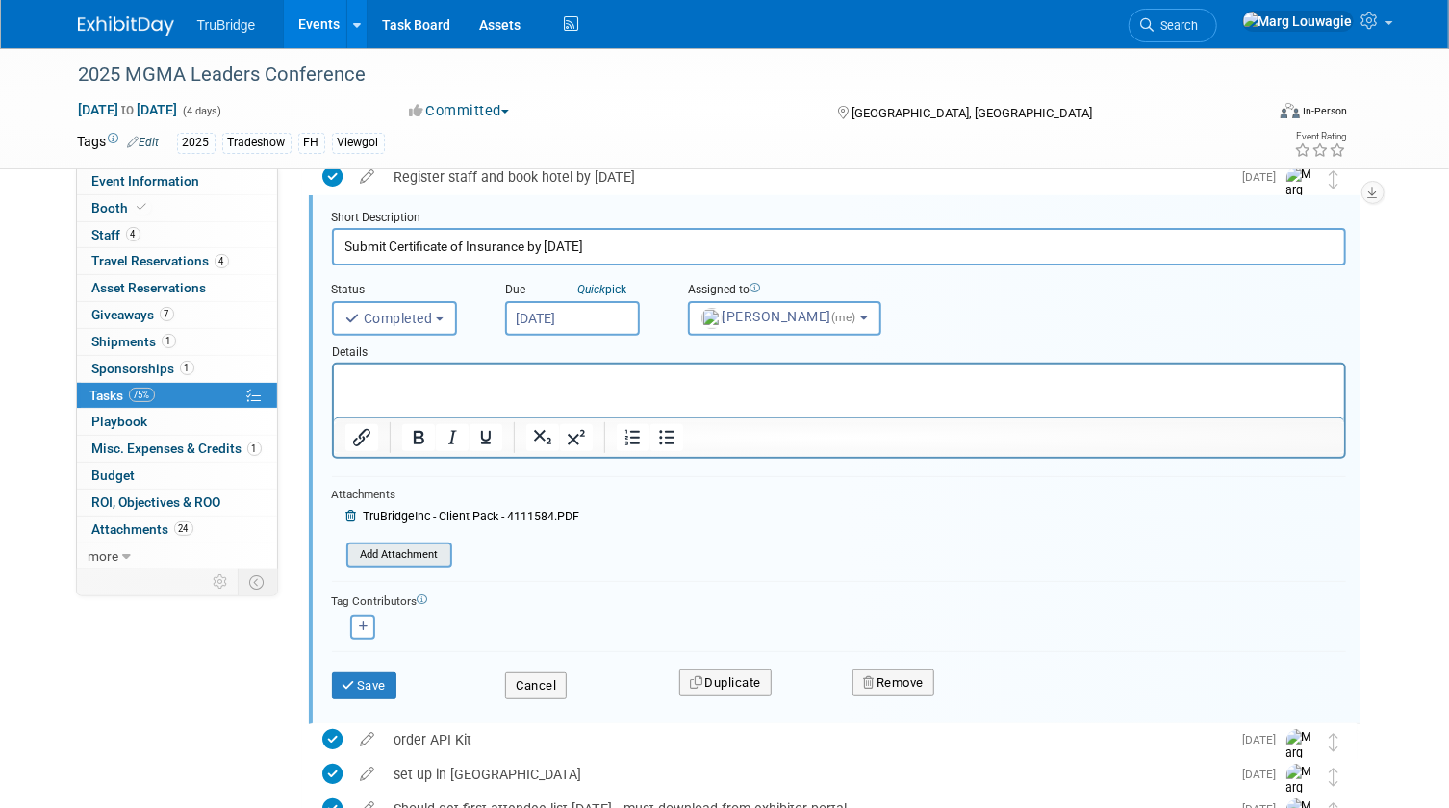
click at [426, 549] on input "file" at bounding box center [352, 554] width 196 height 21
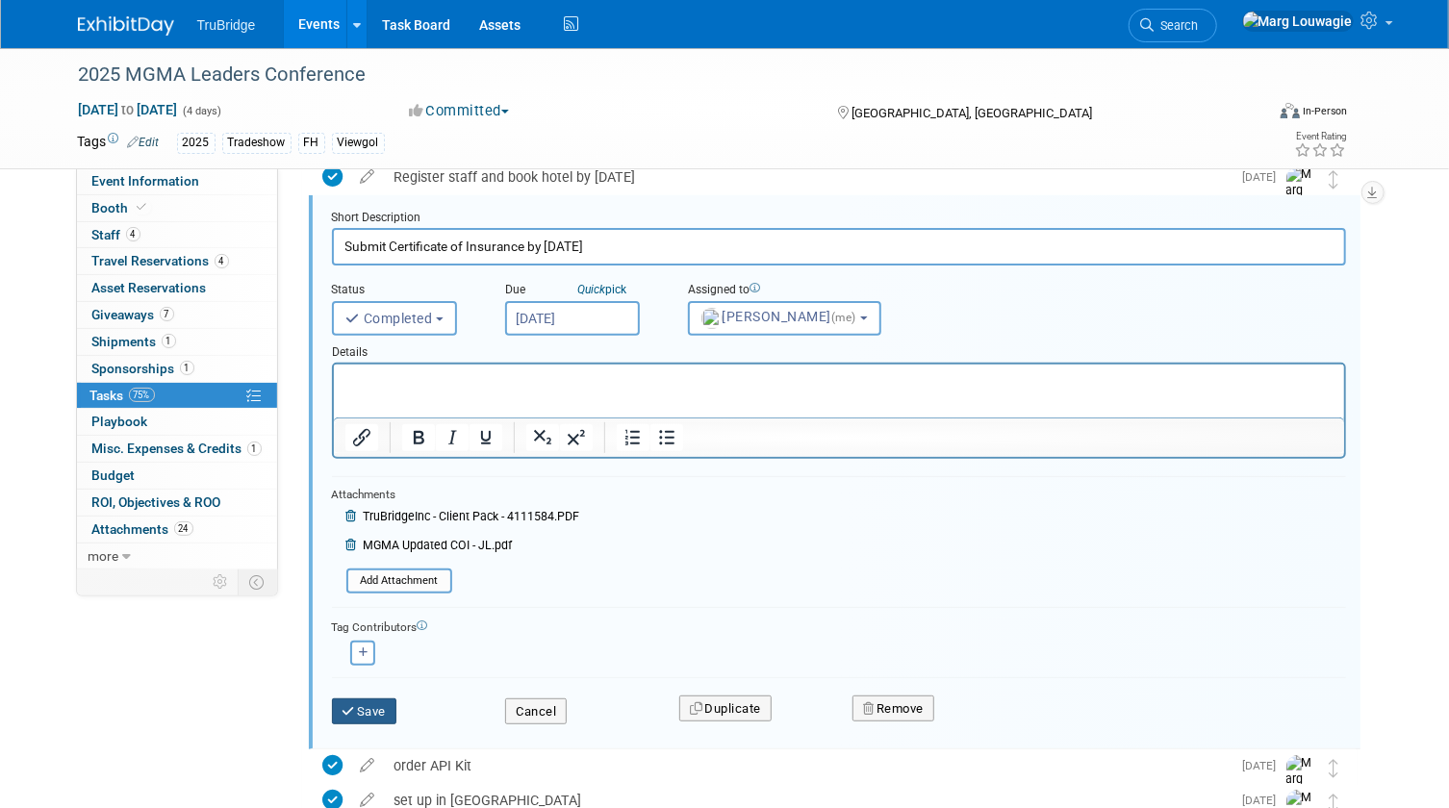
click at [356, 710] on button "Save" at bounding box center [364, 711] width 65 height 27
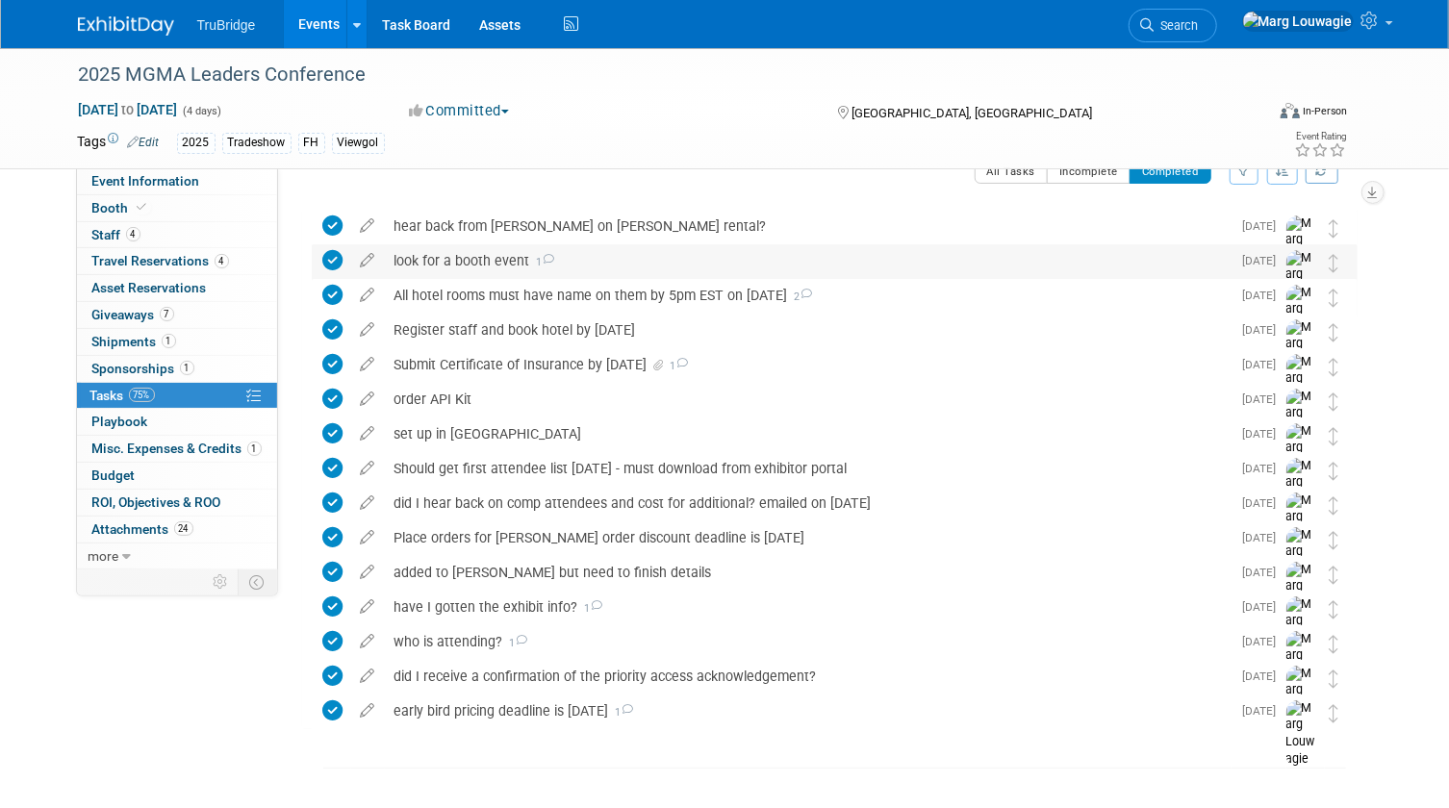
scroll to position [0, 0]
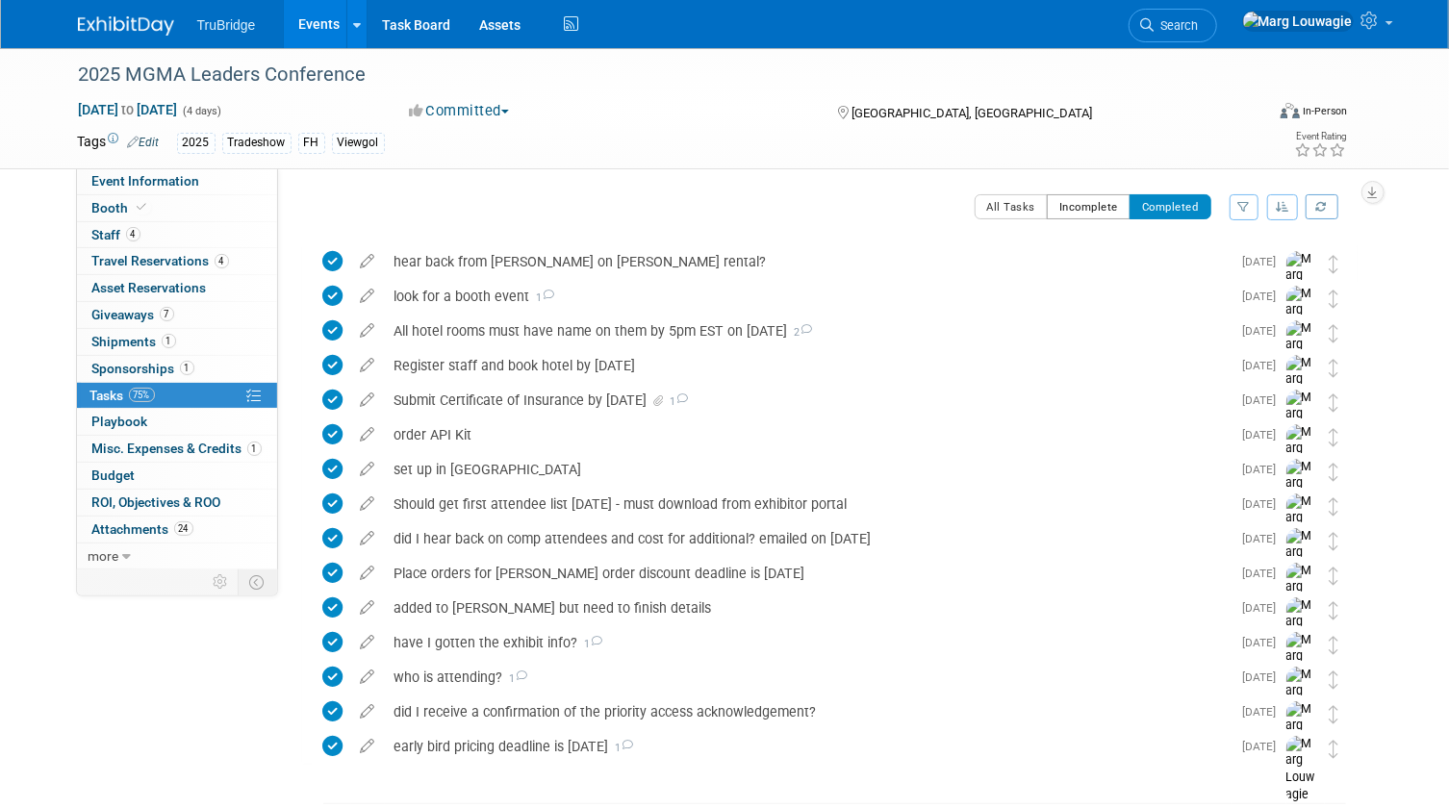
click at [1089, 202] on button "Incomplete" at bounding box center [1089, 206] width 84 height 25
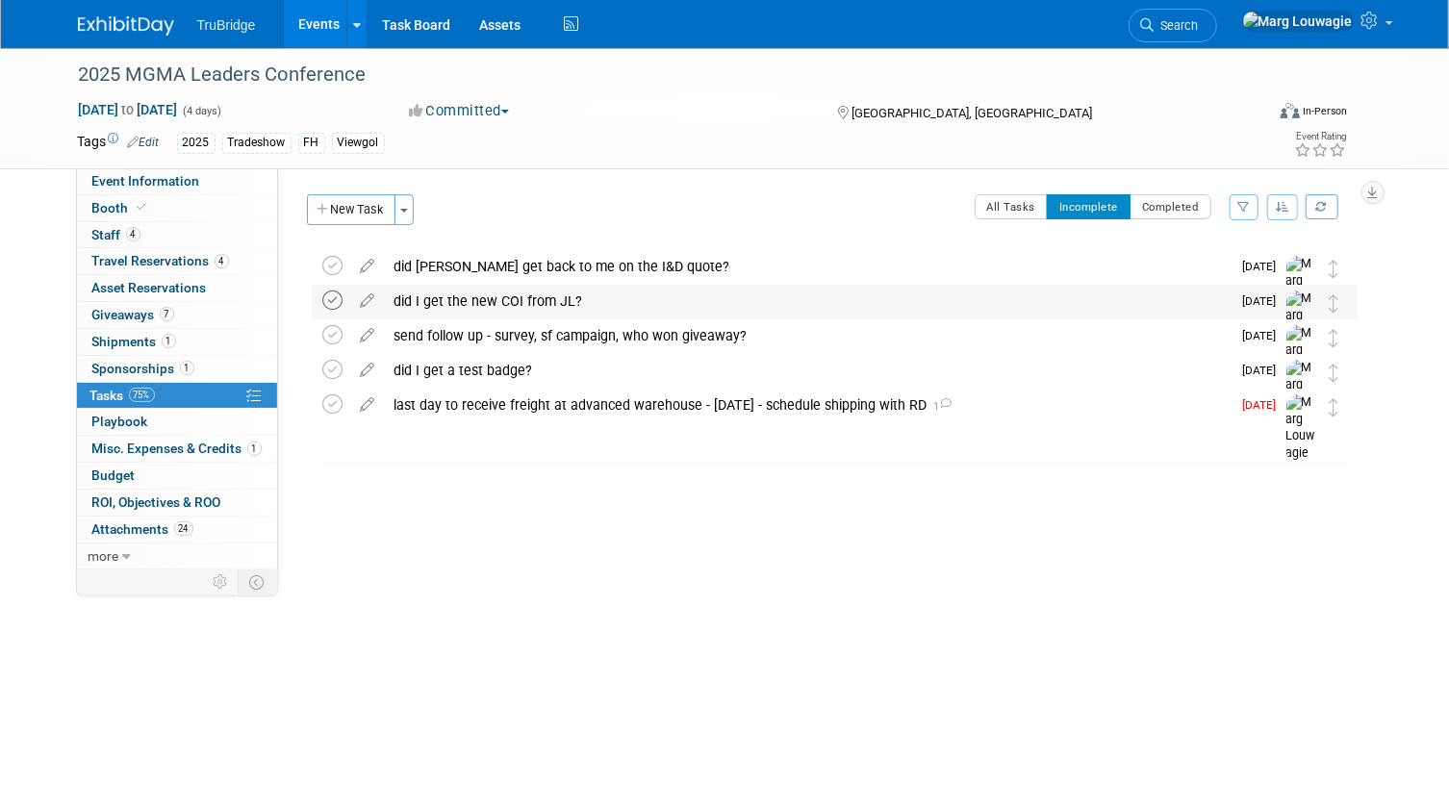
click at [328, 296] on icon at bounding box center [333, 301] width 20 height 20
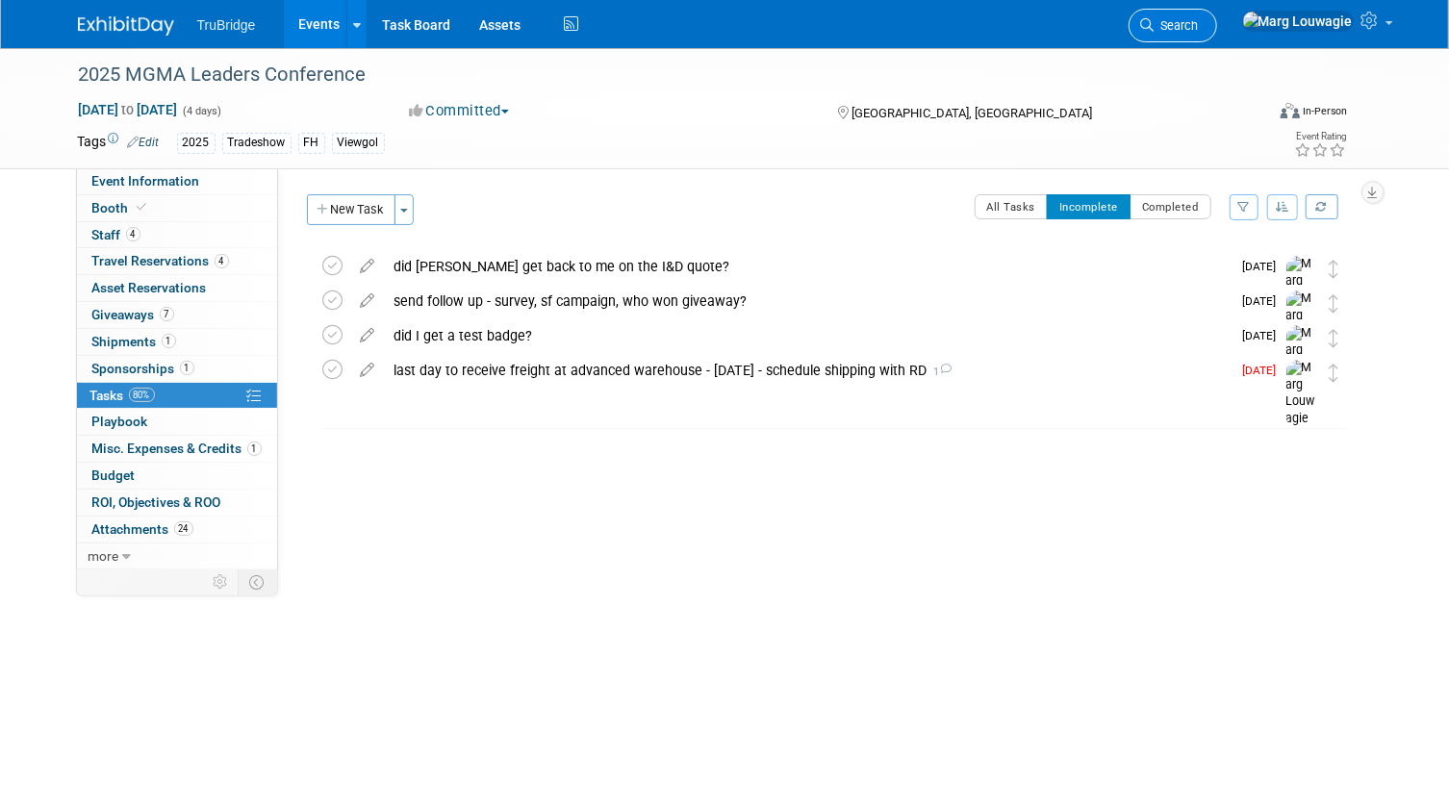
click at [1199, 19] on span "Search" at bounding box center [1176, 25] width 44 height 14
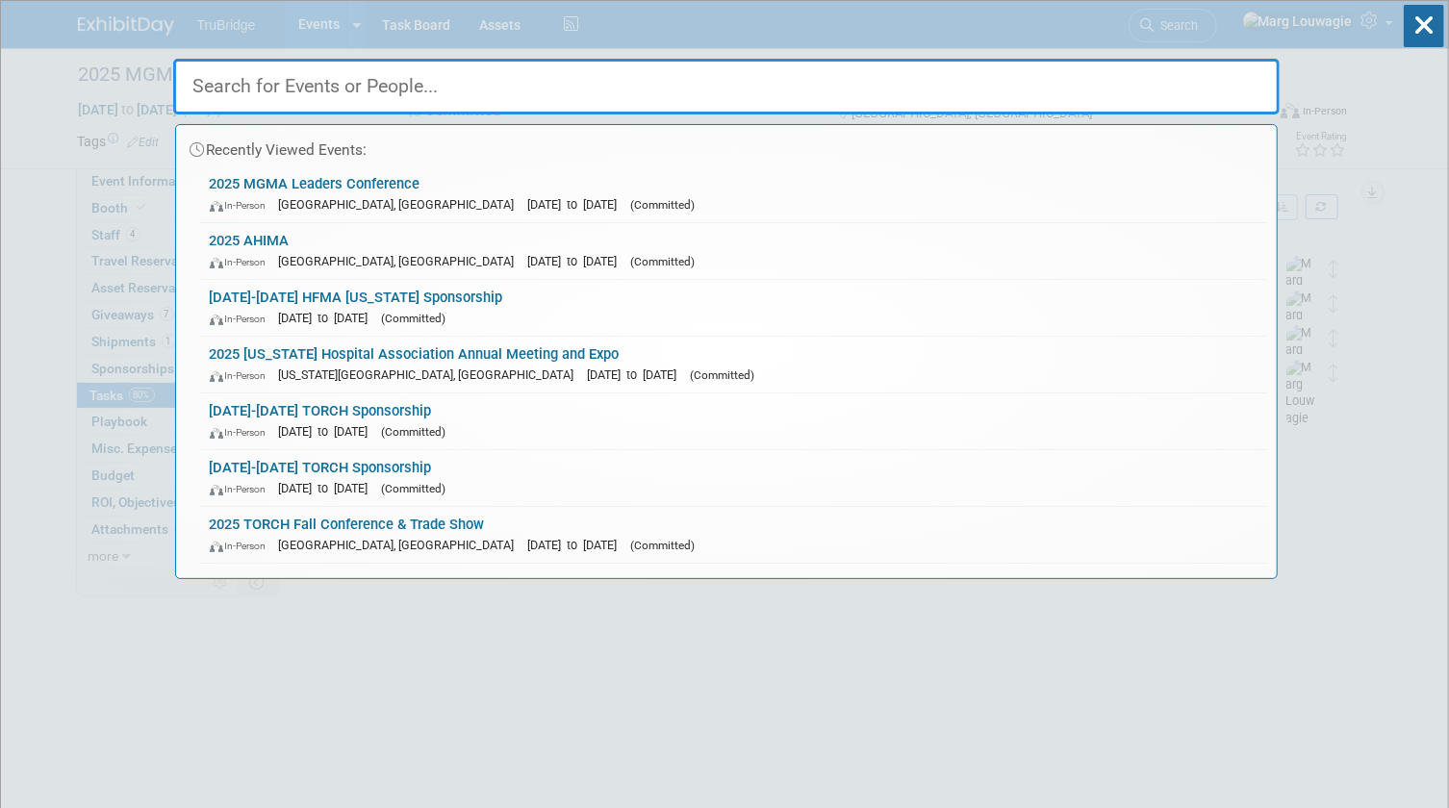
click at [1174, 77] on input "text" at bounding box center [726, 87] width 1106 height 56
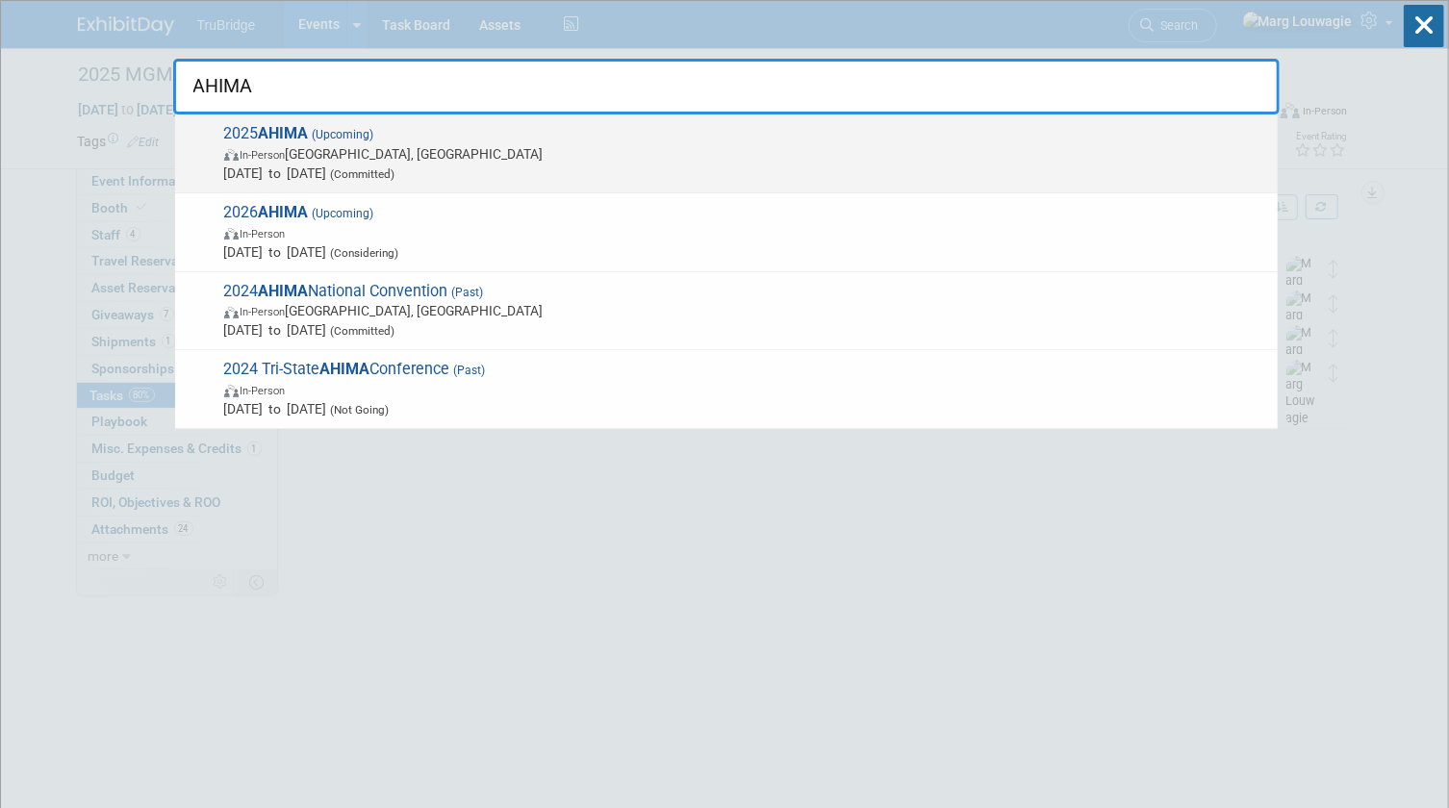
type input "AHIMA"
click at [395, 168] on span "(Committed)" at bounding box center [361, 173] width 68 height 13
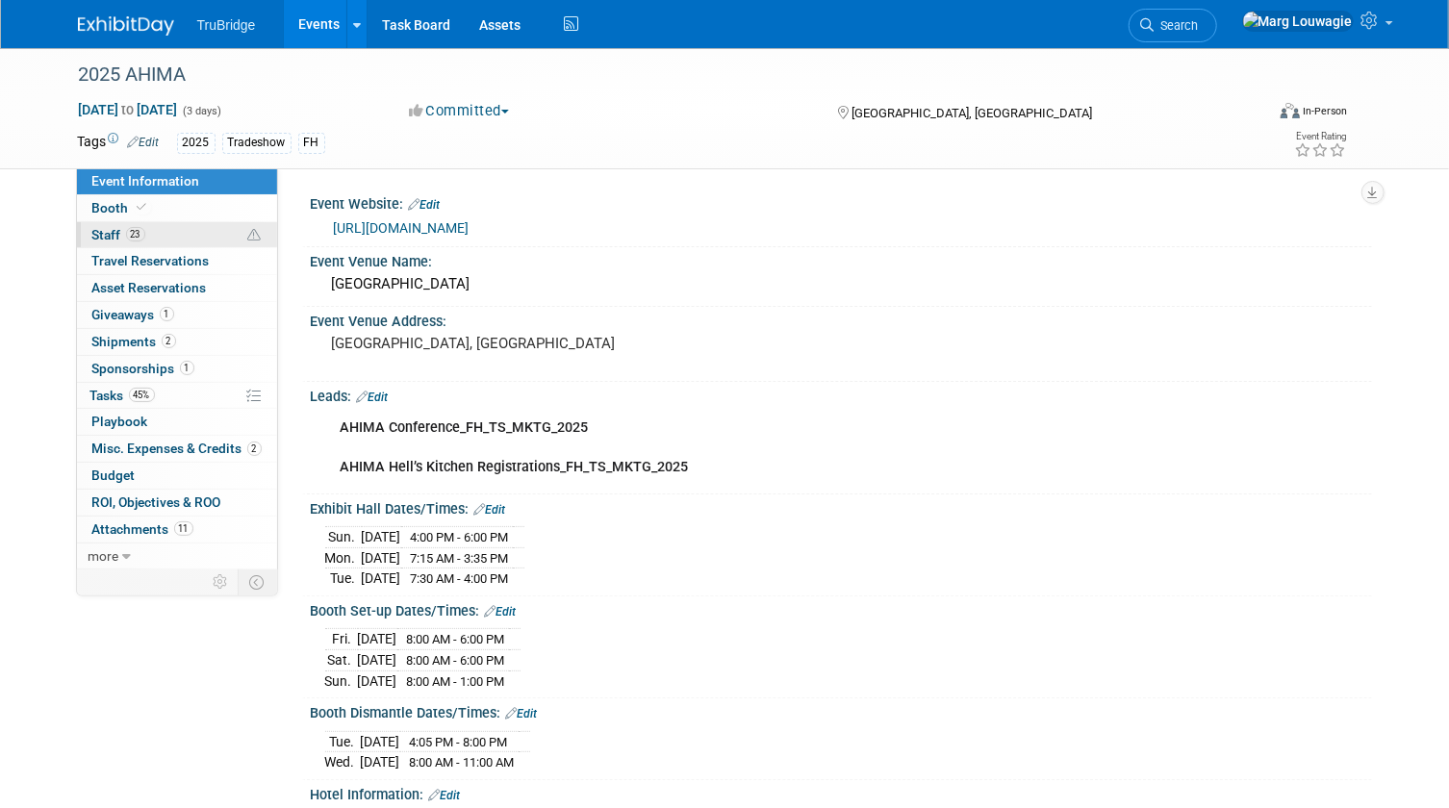
click at [124, 234] on span "Staff 23" at bounding box center [118, 234] width 53 height 15
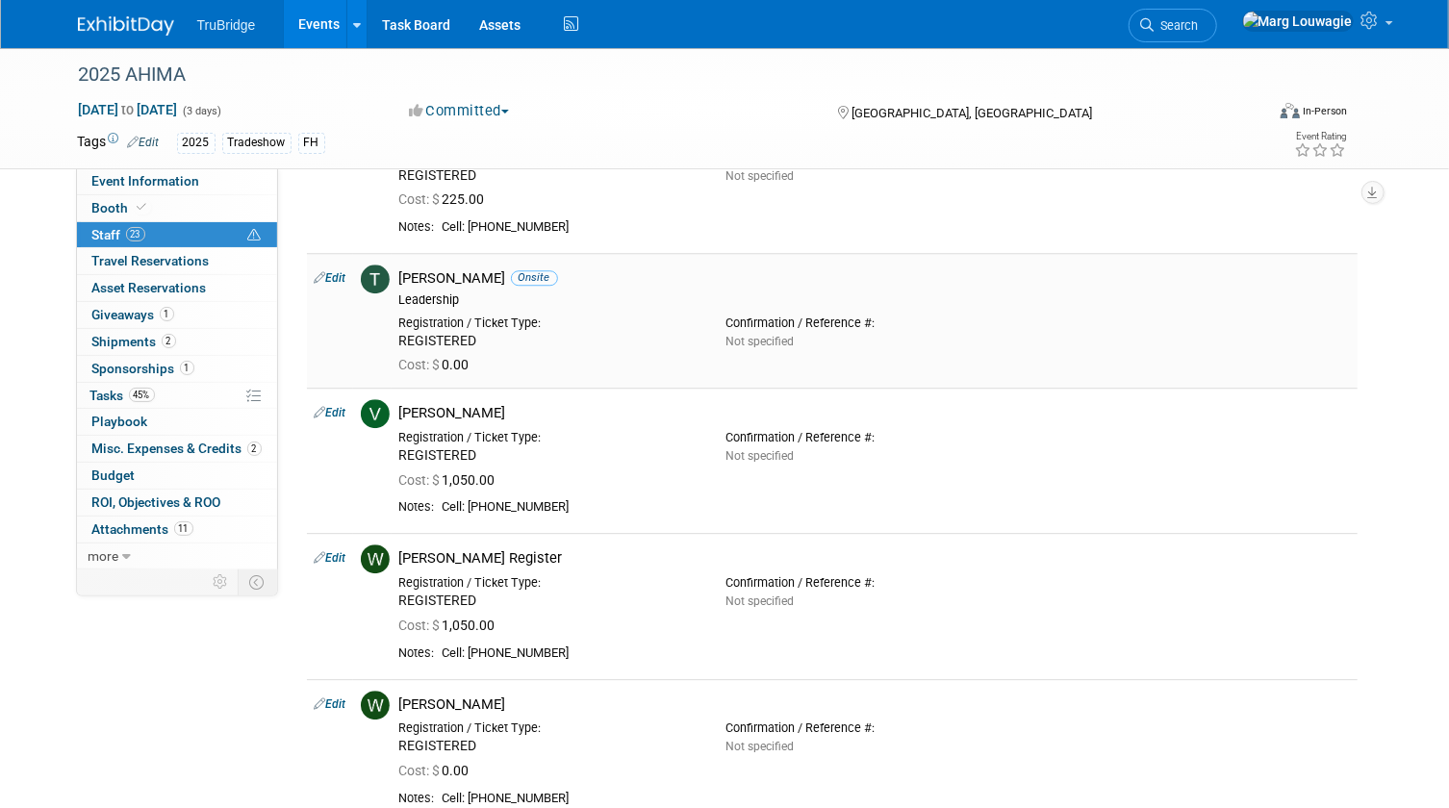
scroll to position [2711, 0]
click at [338, 274] on link "Edit" at bounding box center [331, 276] width 32 height 13
select select "34fe2fd0-16bf-4bdc-868b-39a062ef3530"
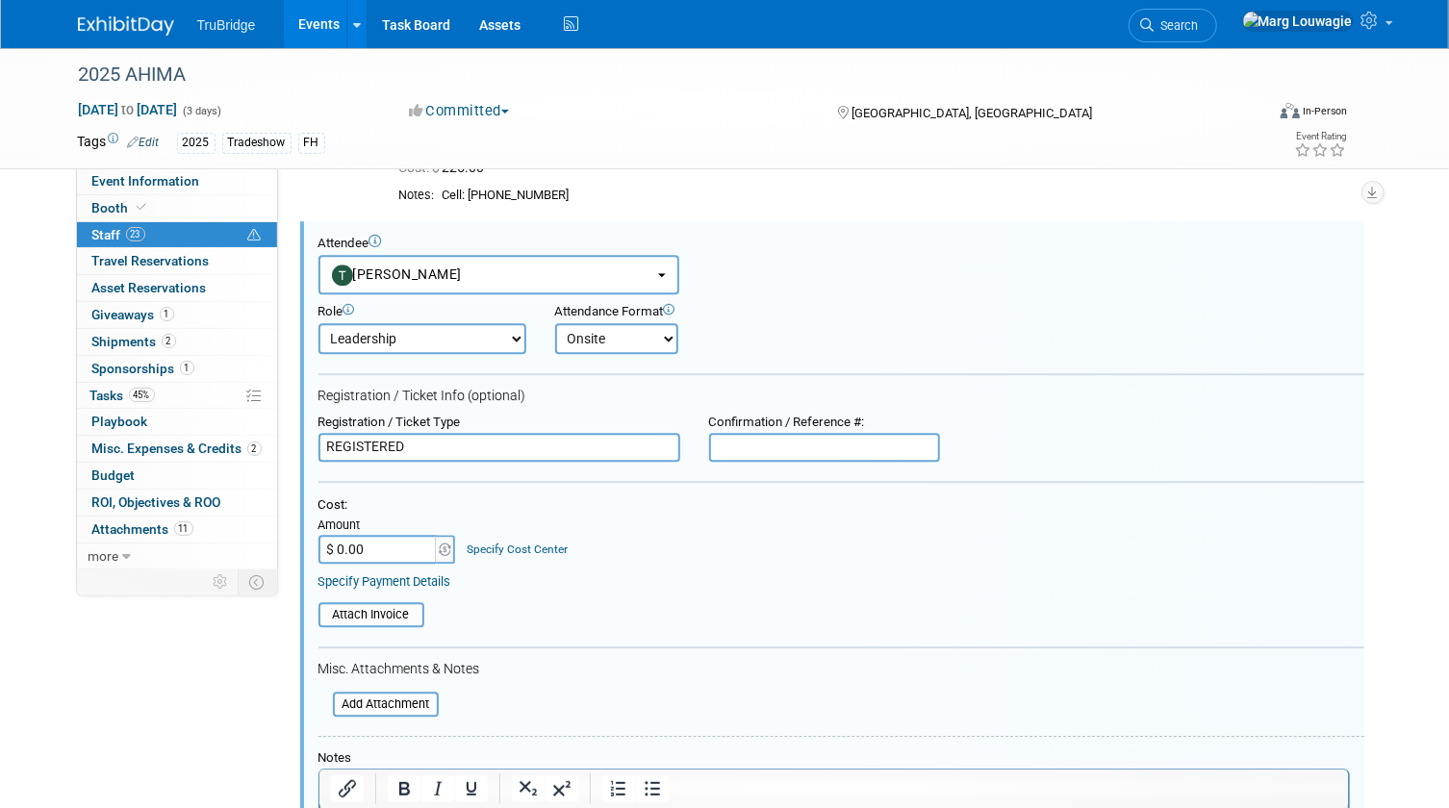
scroll to position [0, 0]
drag, startPoint x: 432, startPoint y: 442, endPoint x: 304, endPoint y: 435, distance: 128.2
click at [304, 435] on div "Registration / Ticket Type REGISTERED" at bounding box center [499, 439] width 391 height 48
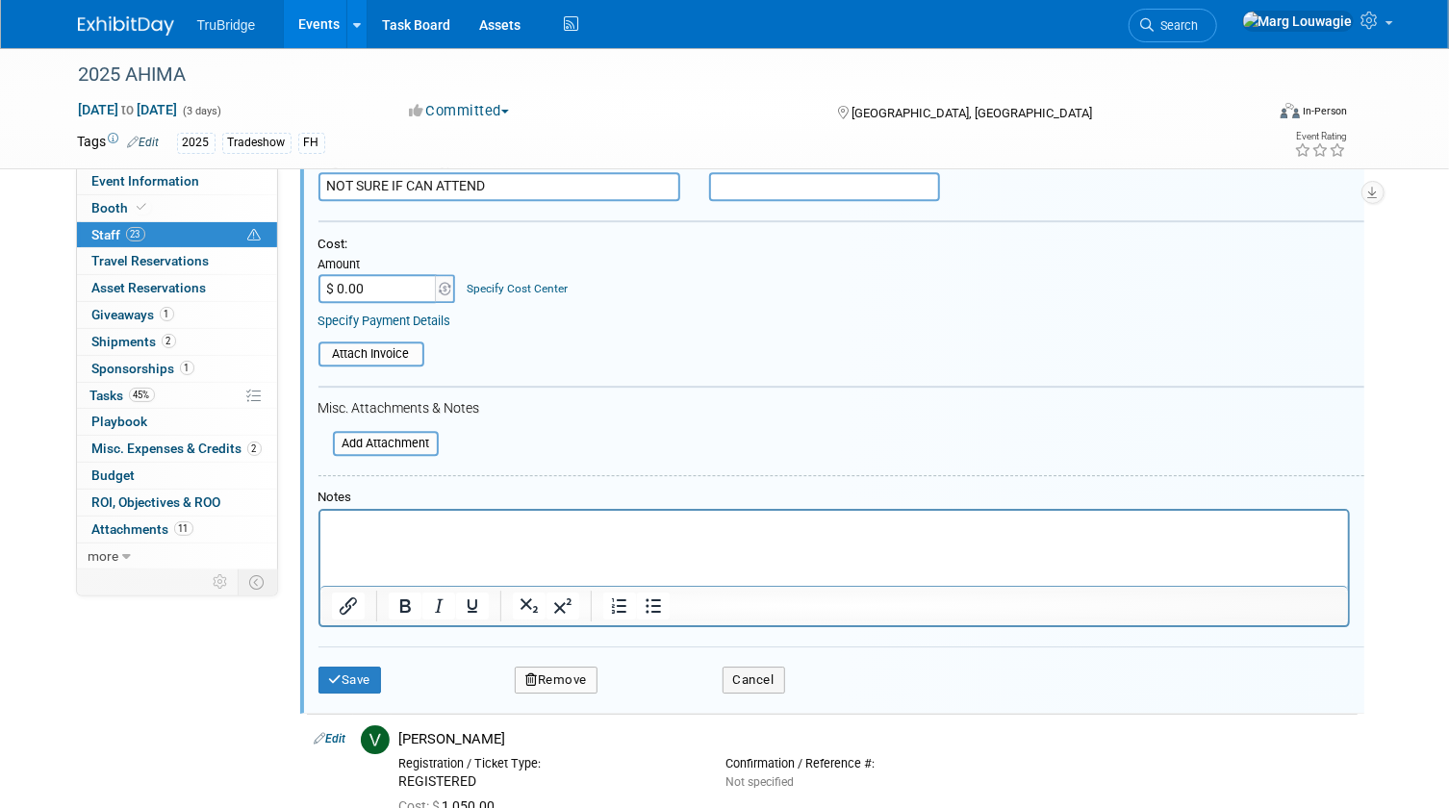
scroll to position [3004, 0]
type input "NOT SURE IF CAN ATTEND"
click at [362, 666] on button "Save" at bounding box center [349, 678] width 63 height 27
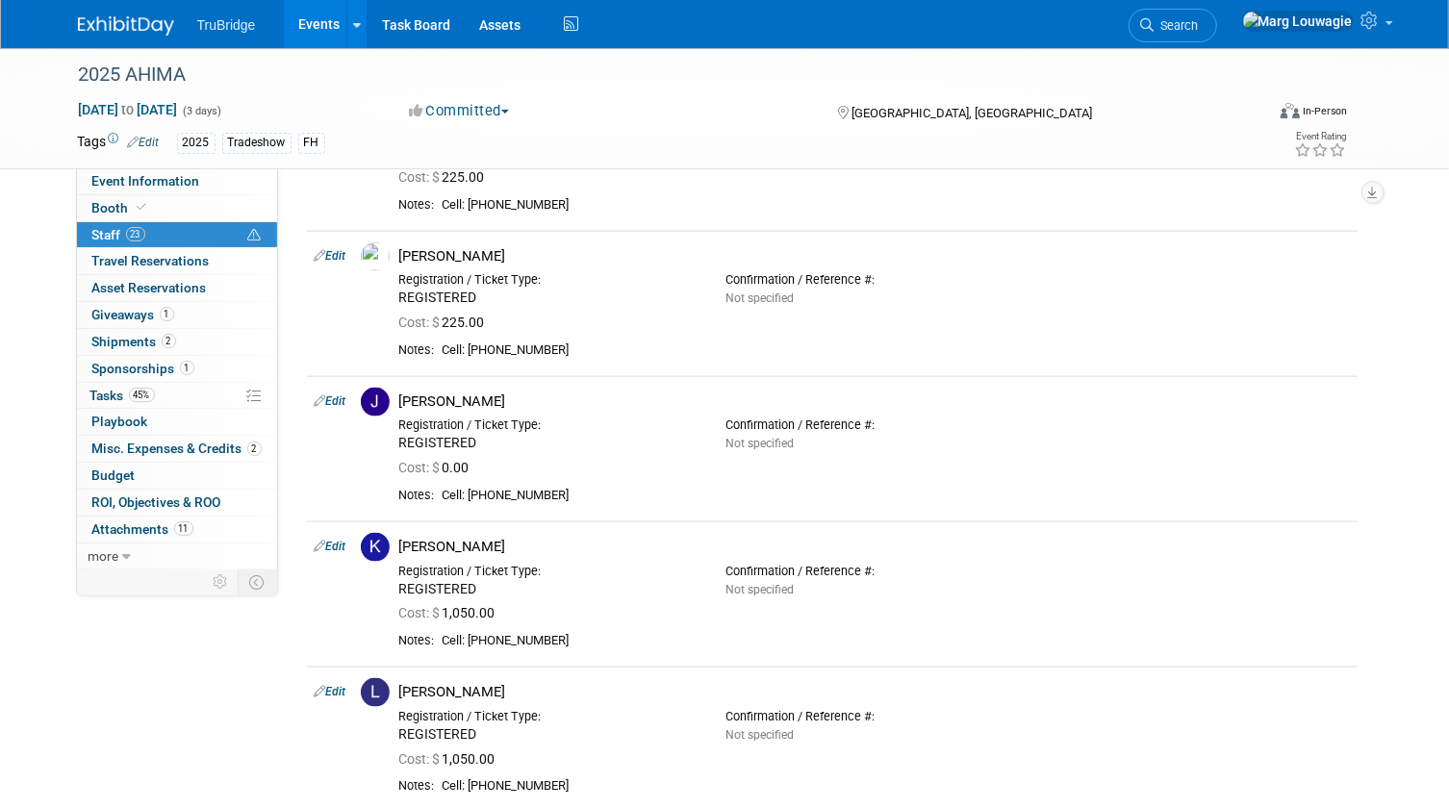
scroll to position [939, 0]
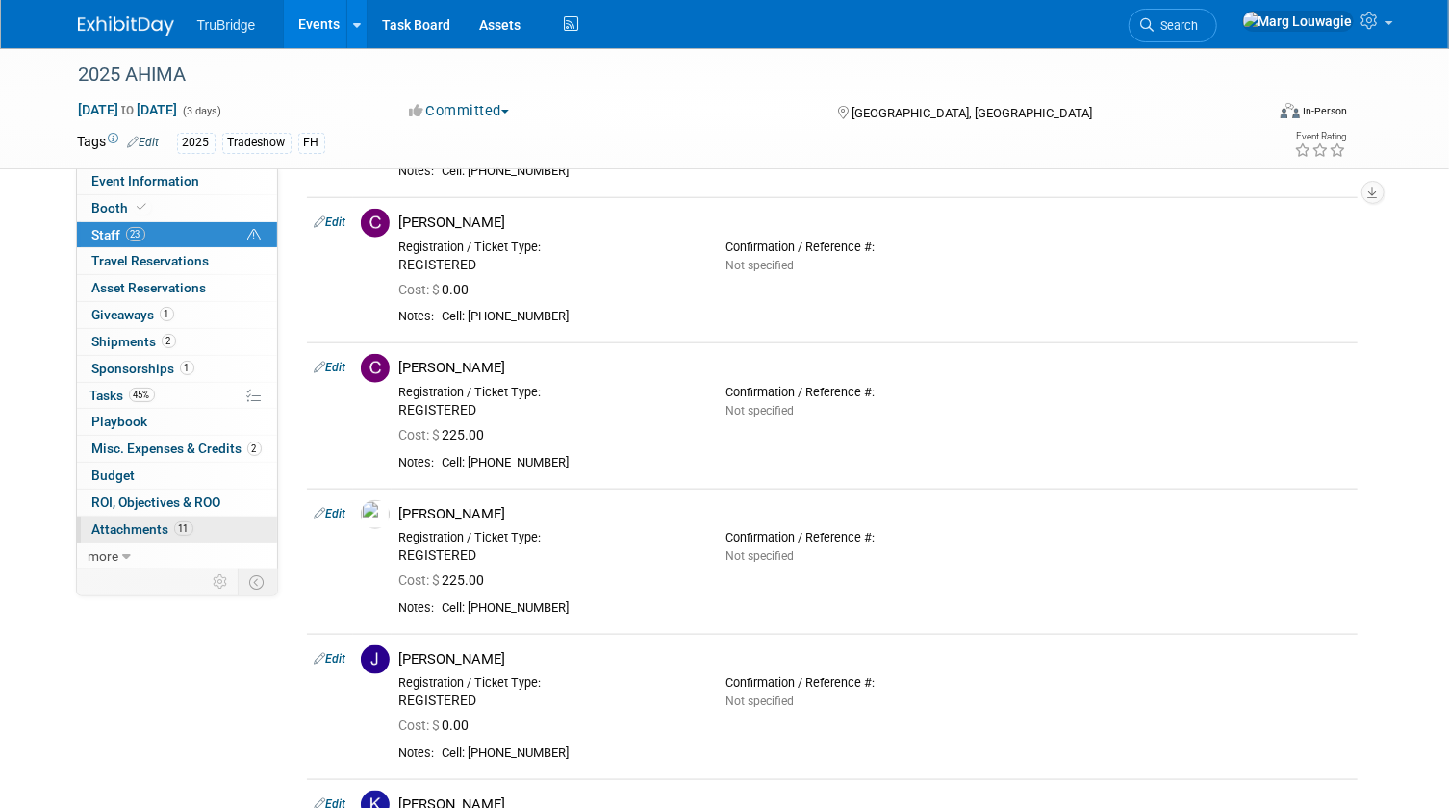
click at [142, 518] on link "11 Attachments 11" at bounding box center [177, 530] width 200 height 26
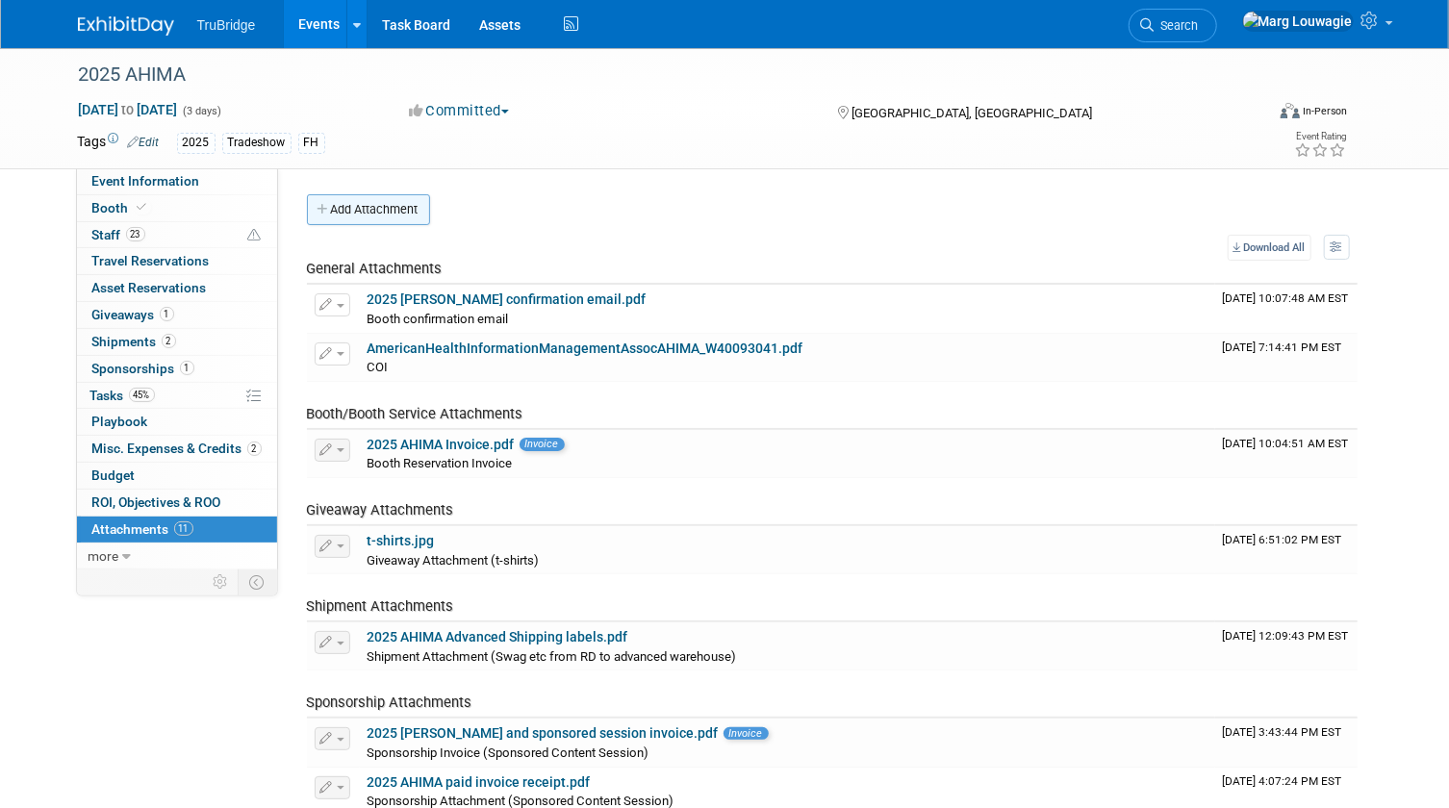
click at [361, 202] on button "Add Attachment" at bounding box center [368, 209] width 123 height 31
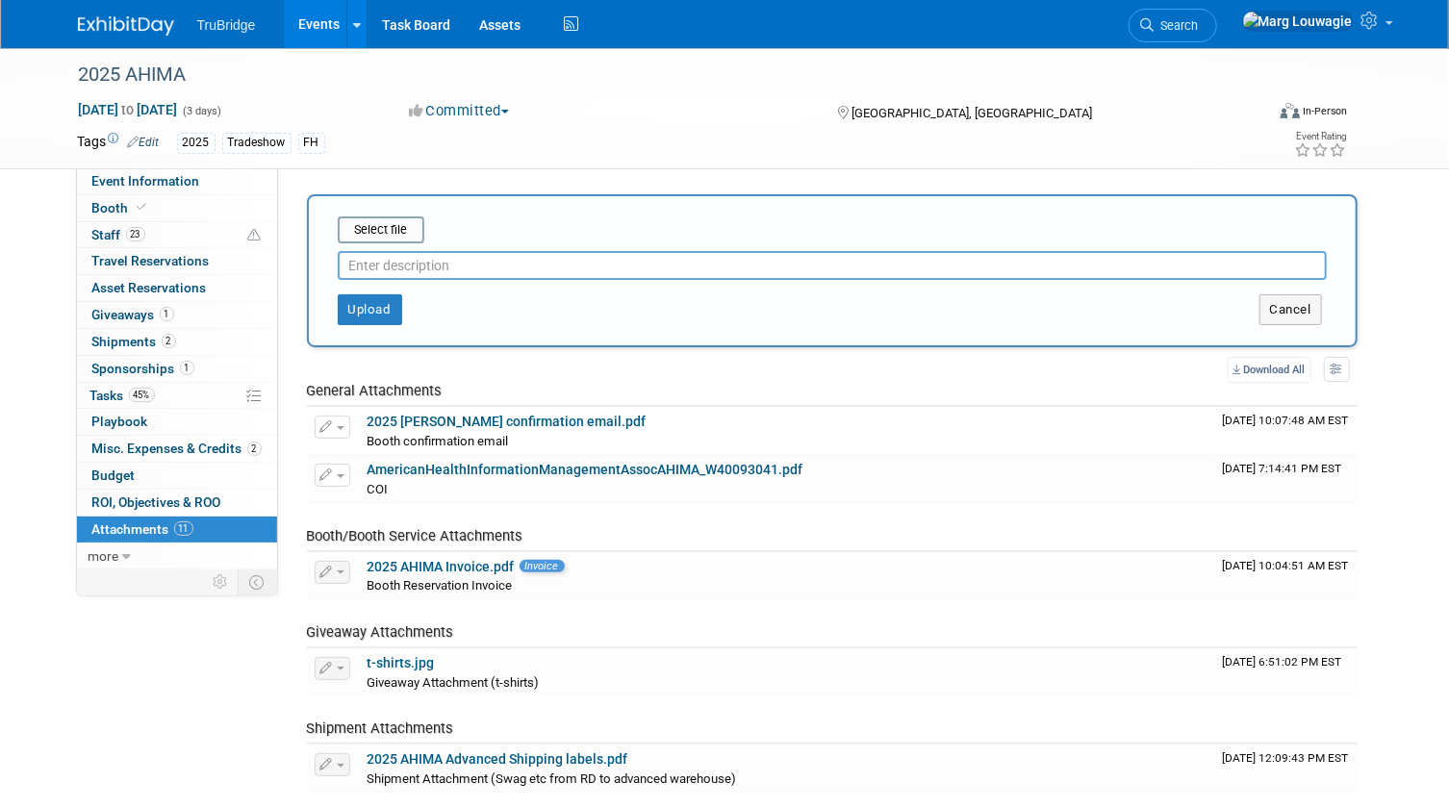
click at [494, 262] on input "text" at bounding box center [832, 265] width 989 height 29
click at [377, 224] on input "file" at bounding box center [307, 229] width 229 height 23
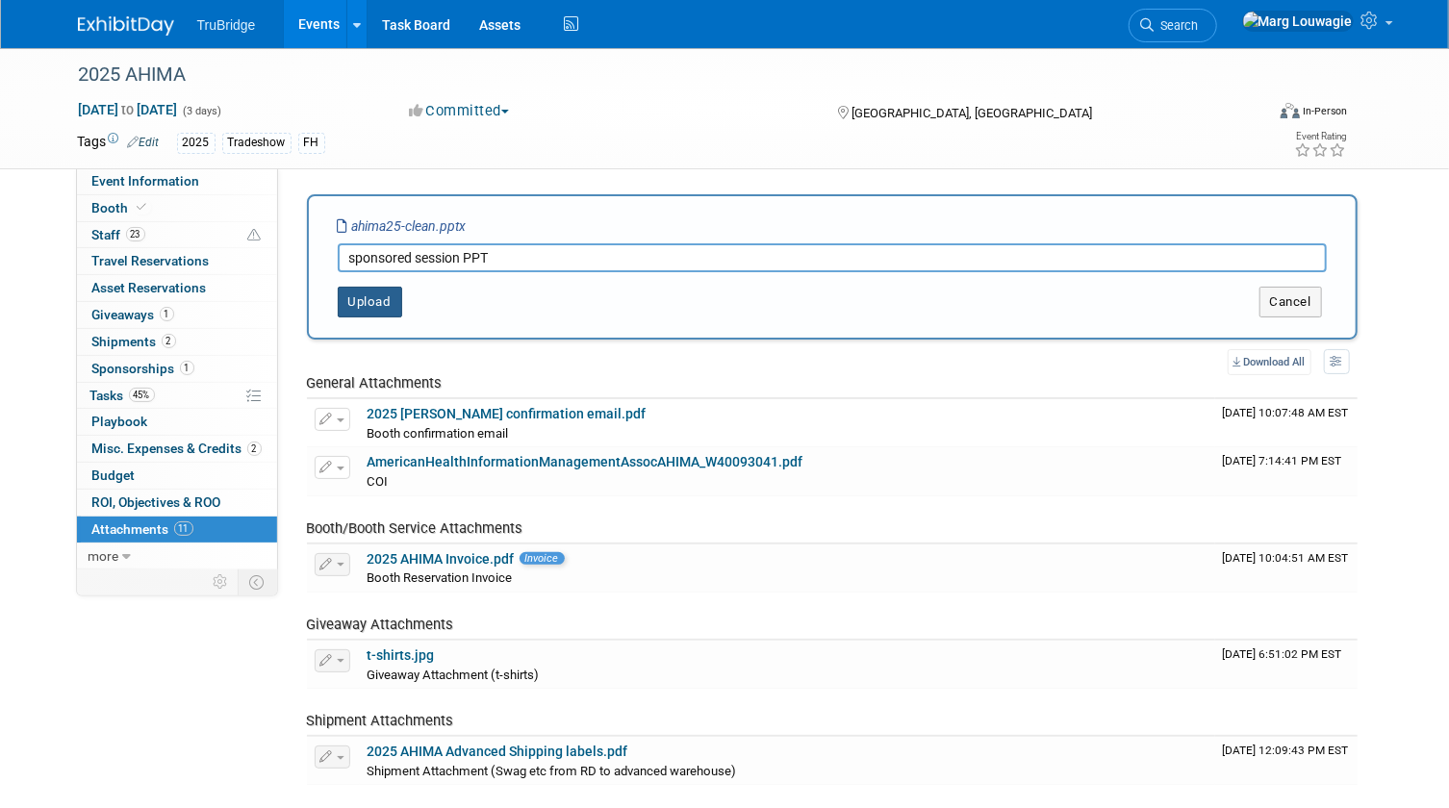
click at [374, 304] on button "Upload" at bounding box center [370, 302] width 64 height 31
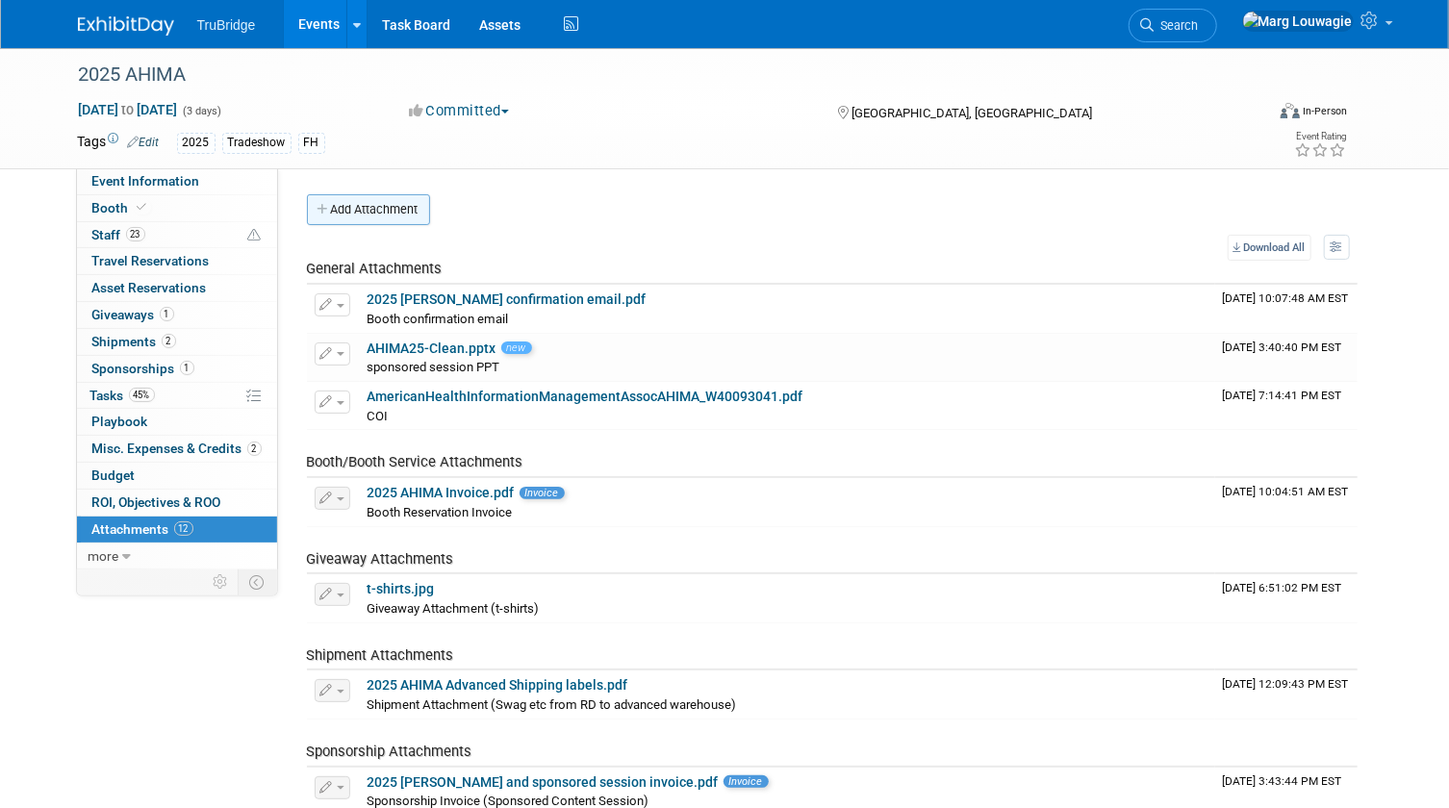
click at [368, 210] on button "Add Attachment" at bounding box center [368, 209] width 123 height 31
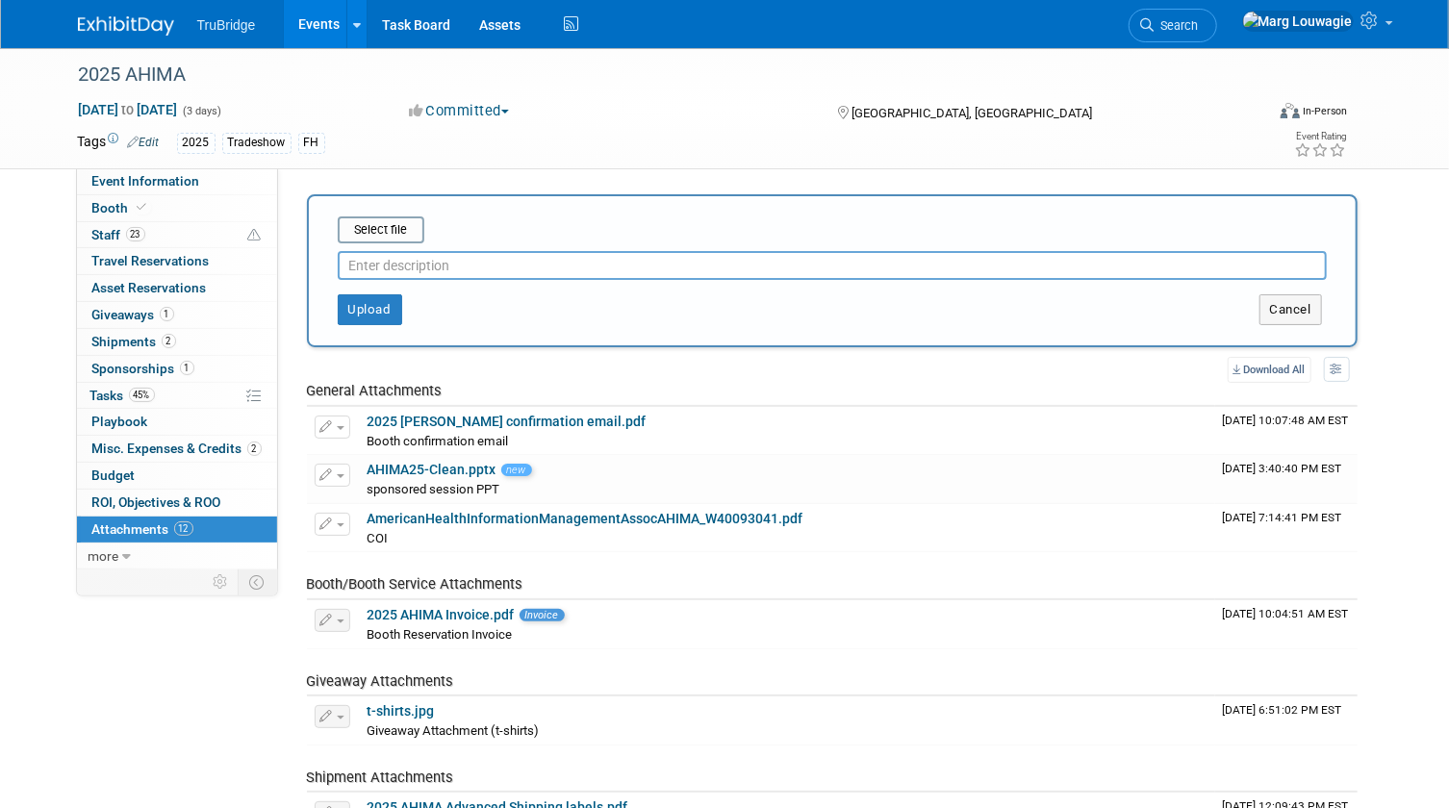
click at [408, 266] on input "text" at bounding box center [832, 265] width 989 height 29
type input "sponsored session PPT with pertinent info"
click at [363, 235] on input "file" at bounding box center [307, 229] width 229 height 23
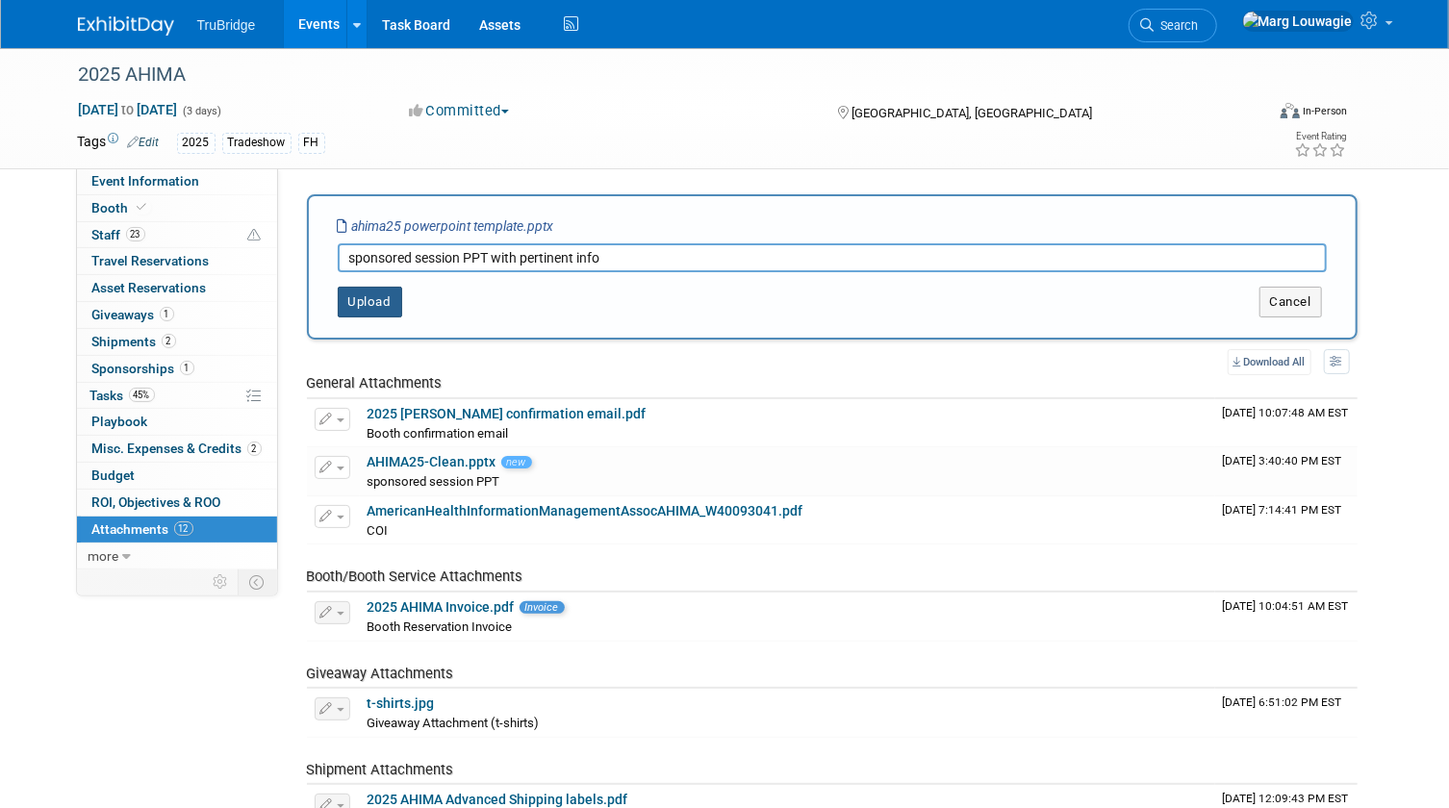
click at [376, 306] on button "Upload" at bounding box center [370, 302] width 64 height 31
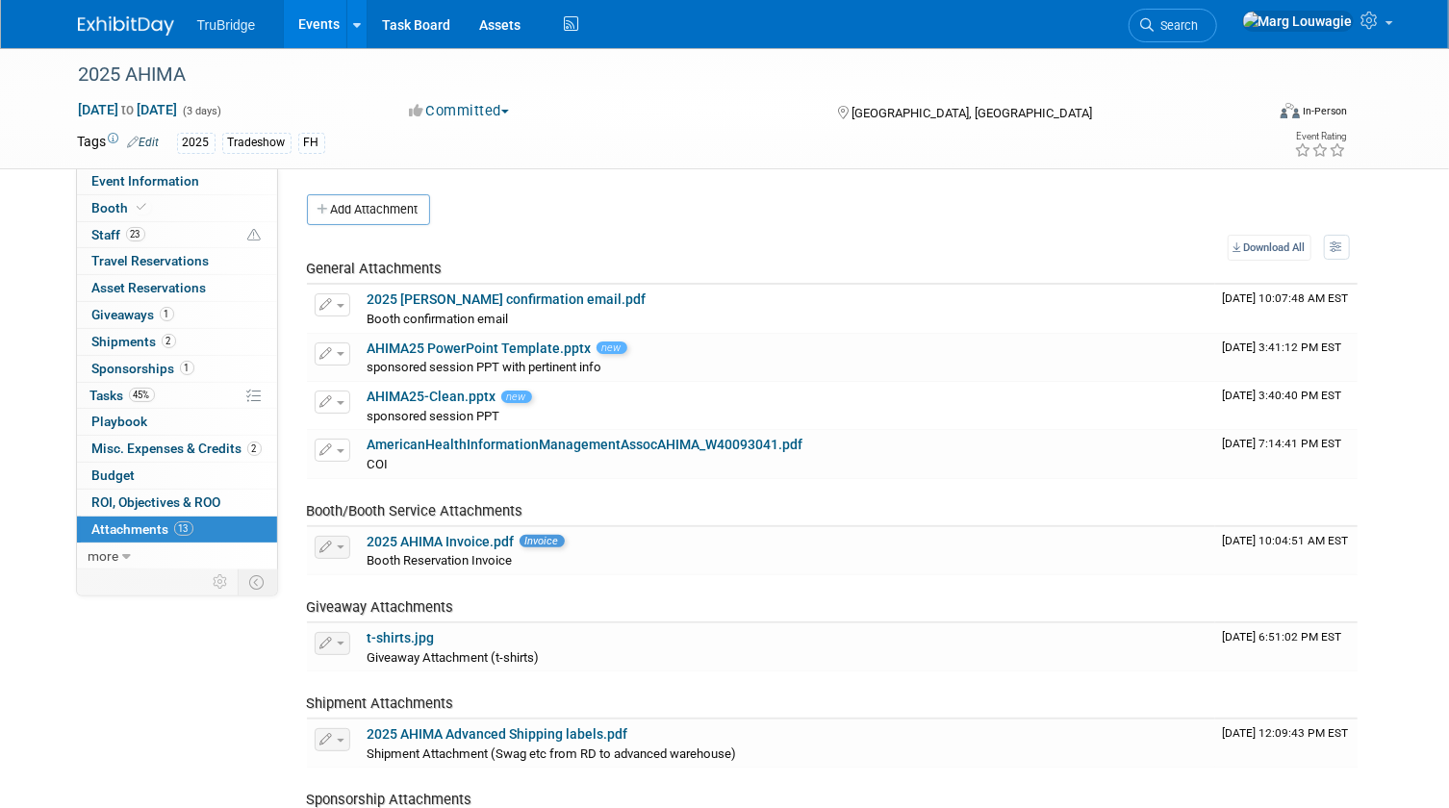
drag, startPoint x: 1233, startPoint y: 29, endPoint x: 1229, endPoint y: 39, distance: 11.3
click at [1199, 29] on span "Search" at bounding box center [1176, 25] width 44 height 14
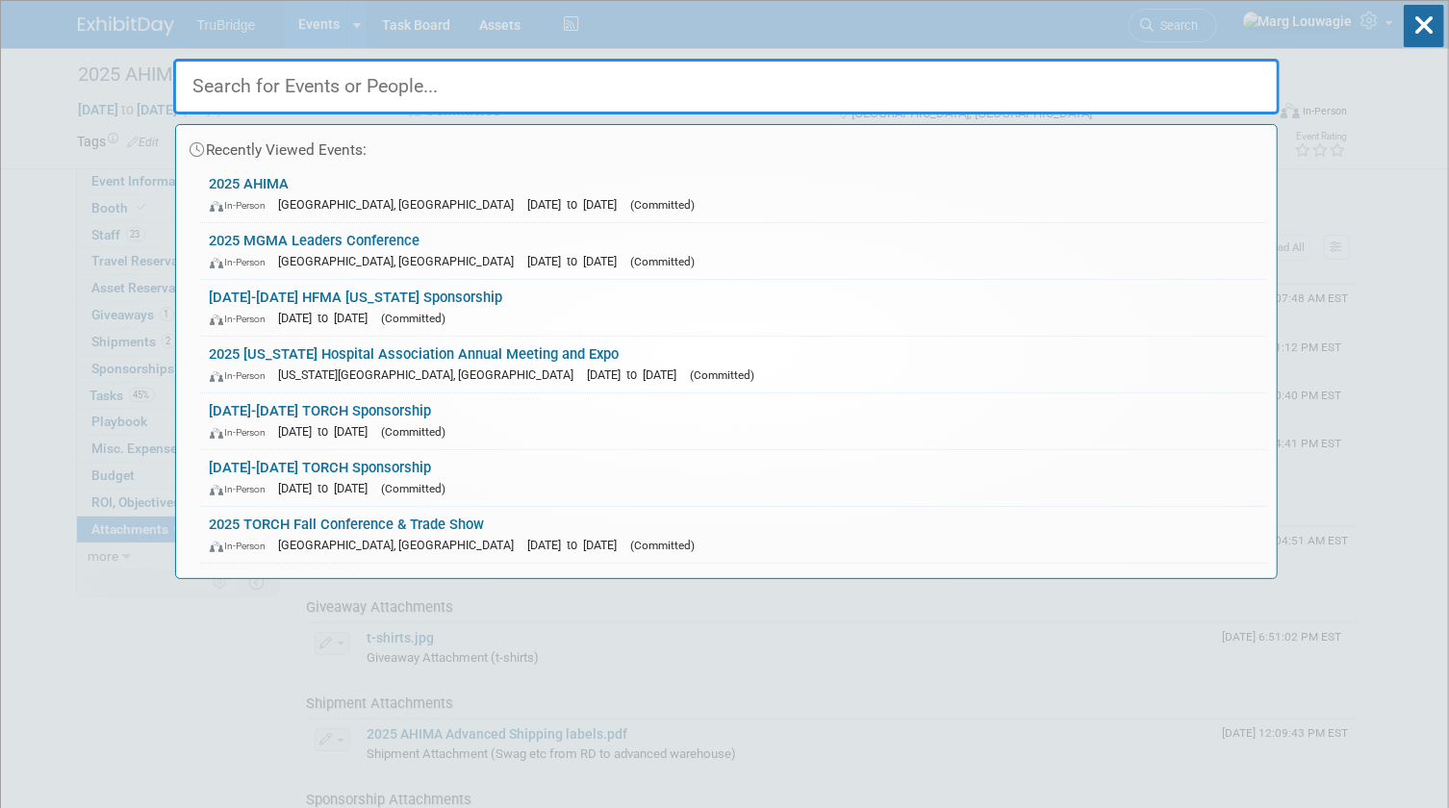
click at [1201, 80] on input "text" at bounding box center [726, 87] width 1106 height 56
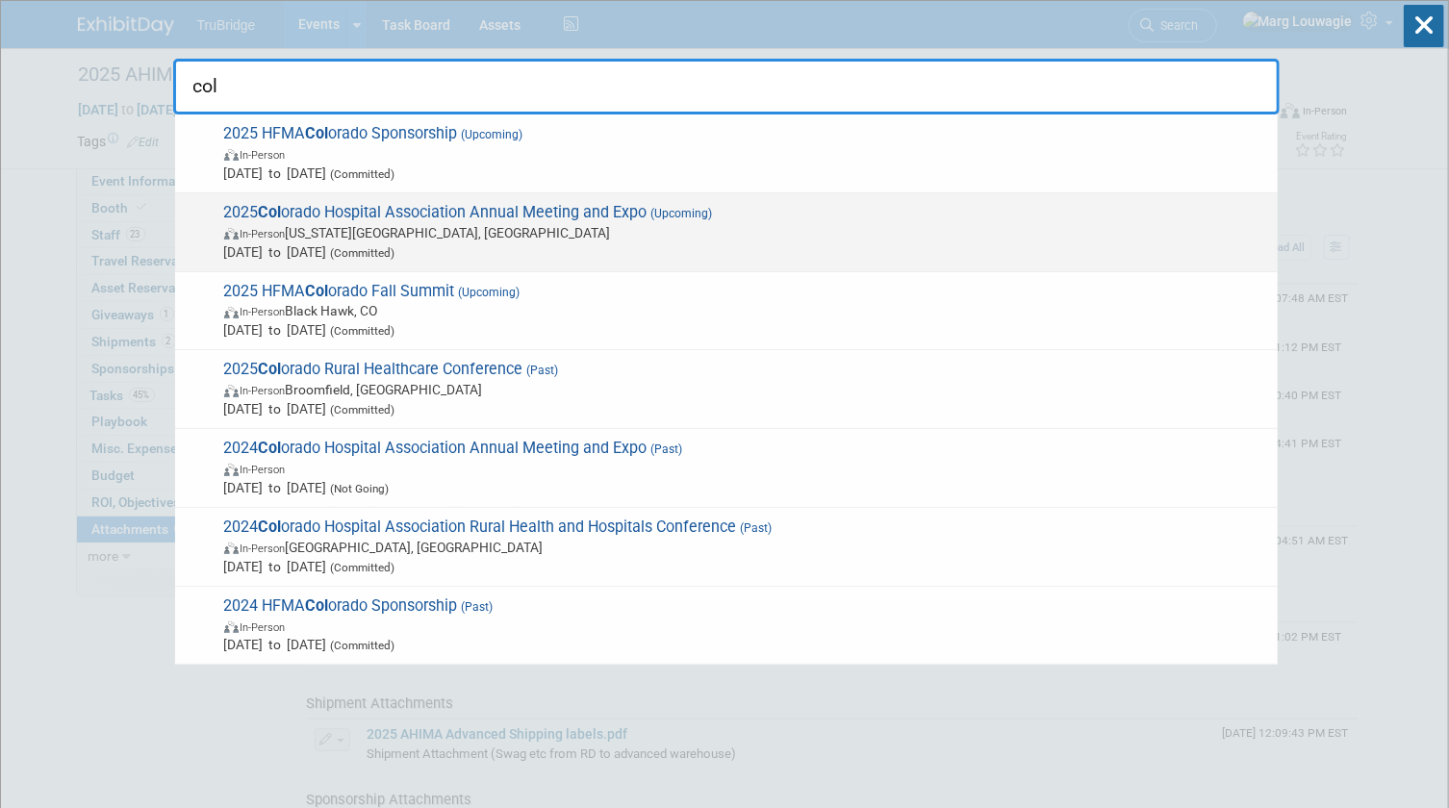
type input "col"
click at [605, 213] on span "2025 Col orado Hospital Association Annual Meeting and Expo (Upcoming) In-Perso…" at bounding box center [742, 232] width 1049 height 59
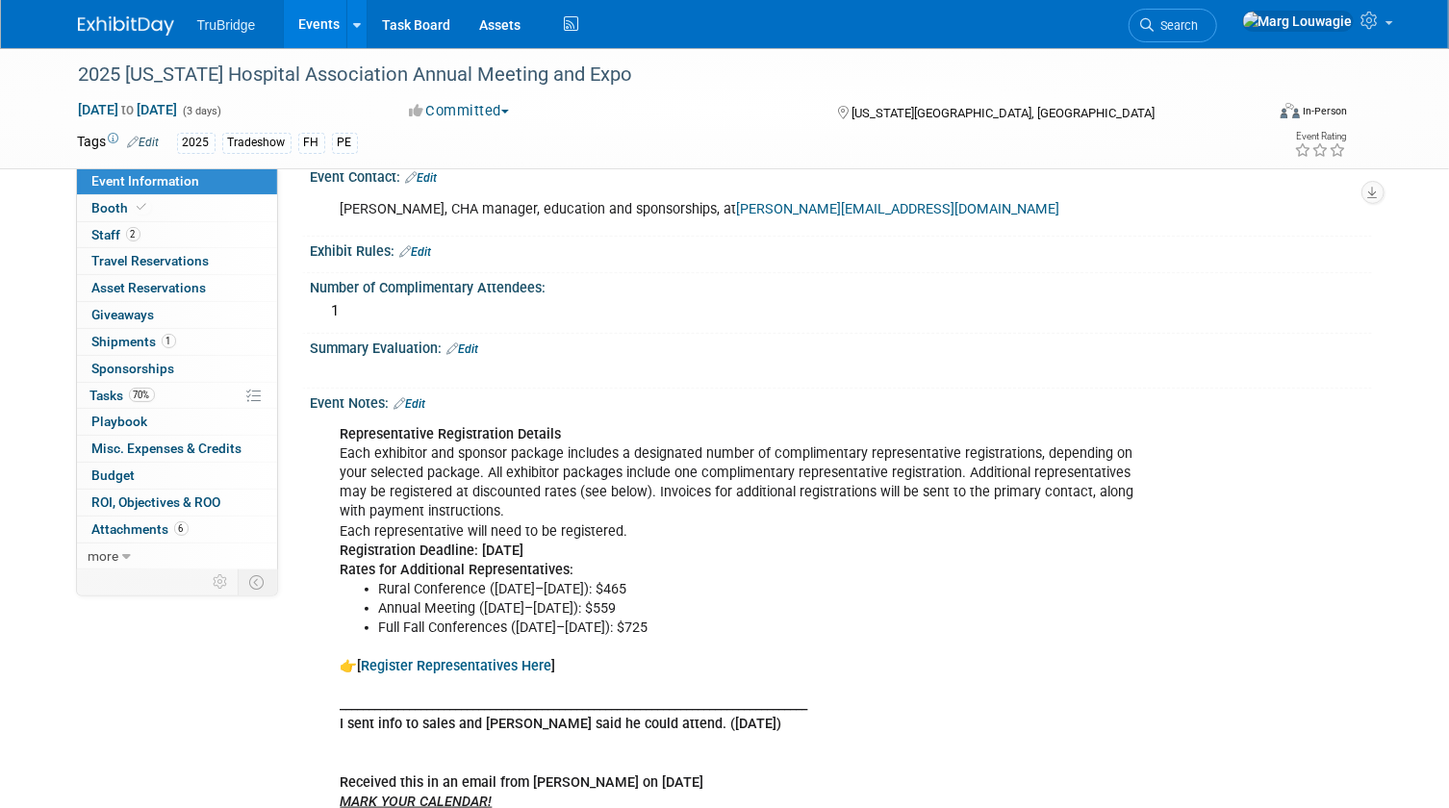
scroll to position [874, 0]
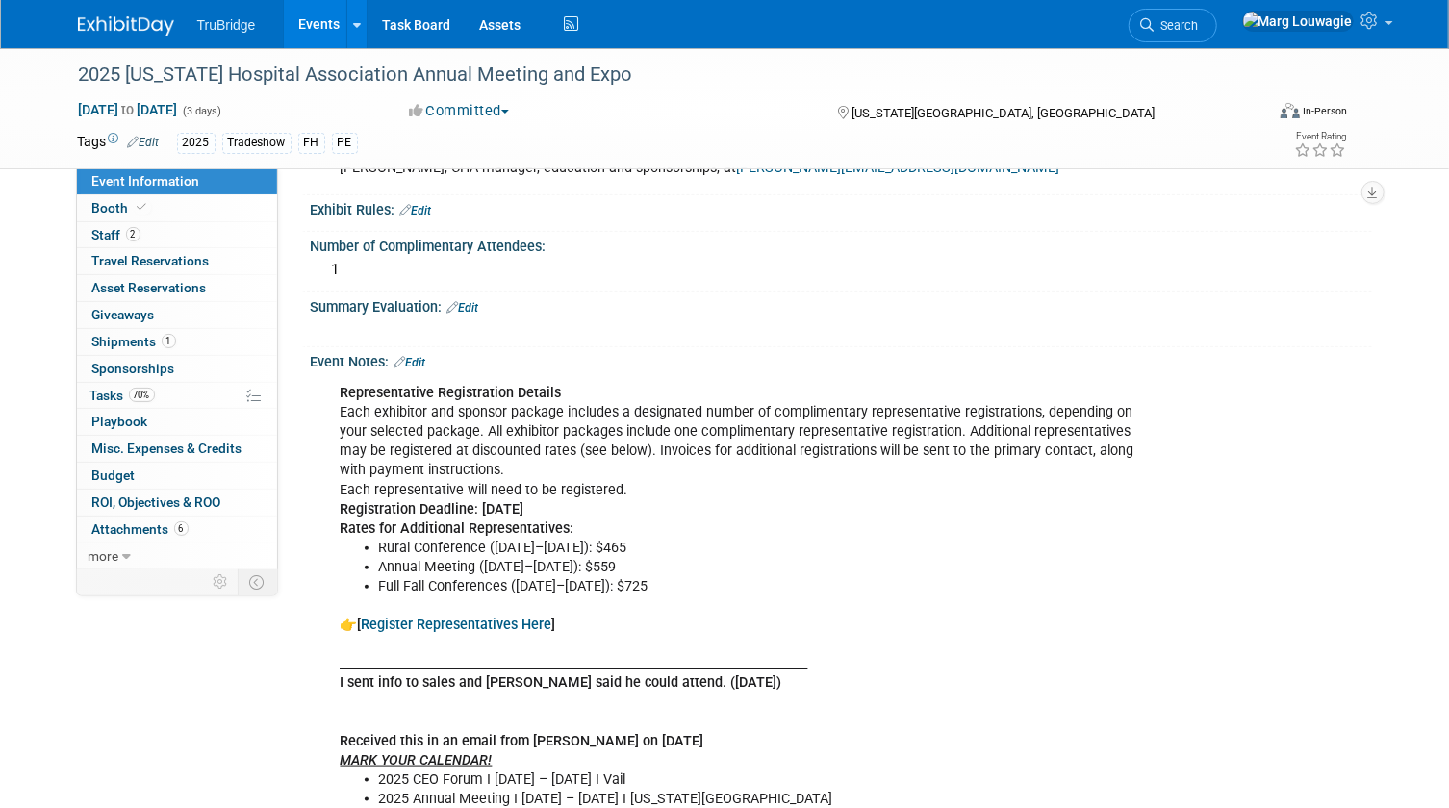
click at [422, 356] on link "Edit" at bounding box center [410, 362] width 32 height 13
click at [422, 353] on div "Event Notes: Edit" at bounding box center [841, 359] width 1061 height 25
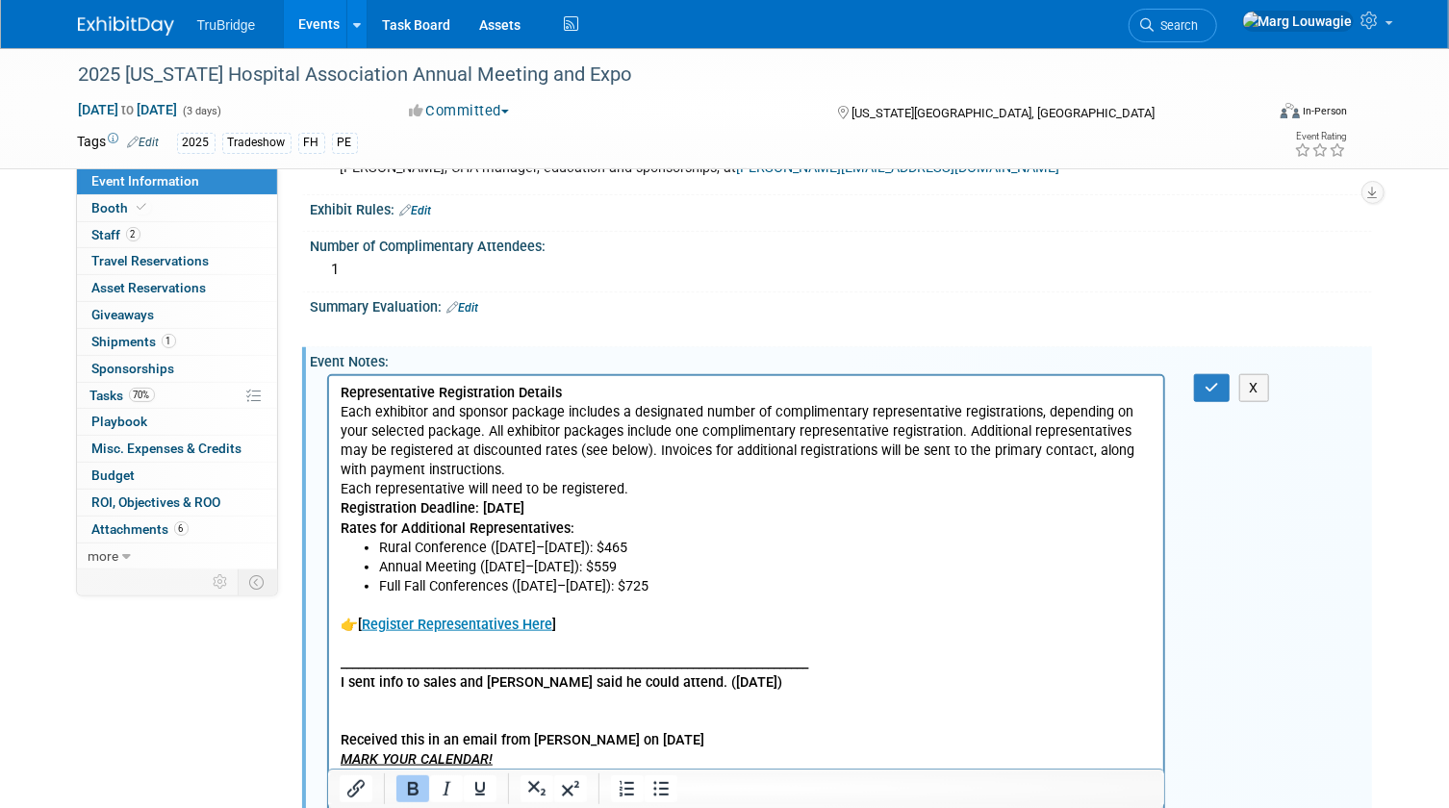
scroll to position [0, 0]
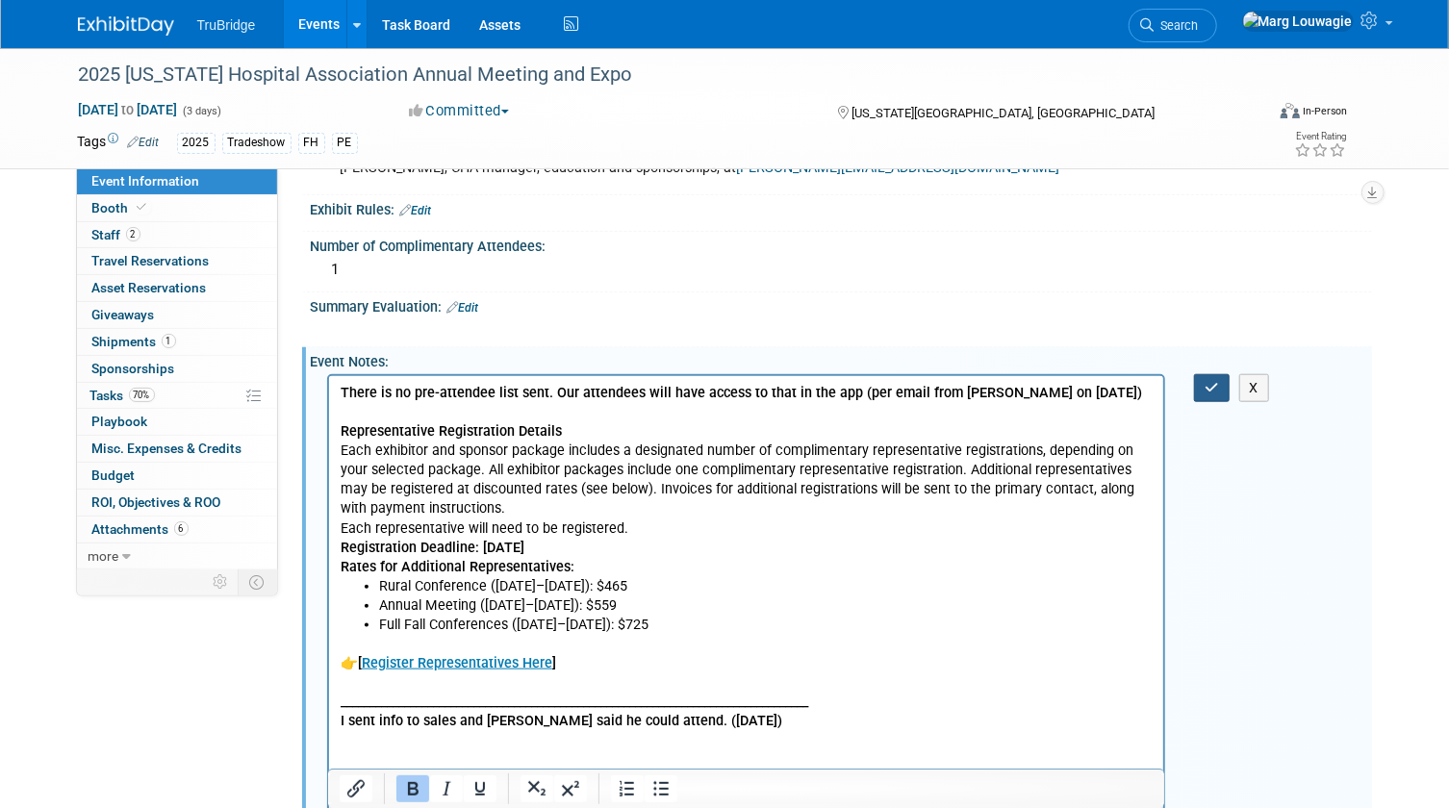
click at [1200, 379] on button "button" at bounding box center [1212, 388] width 36 height 28
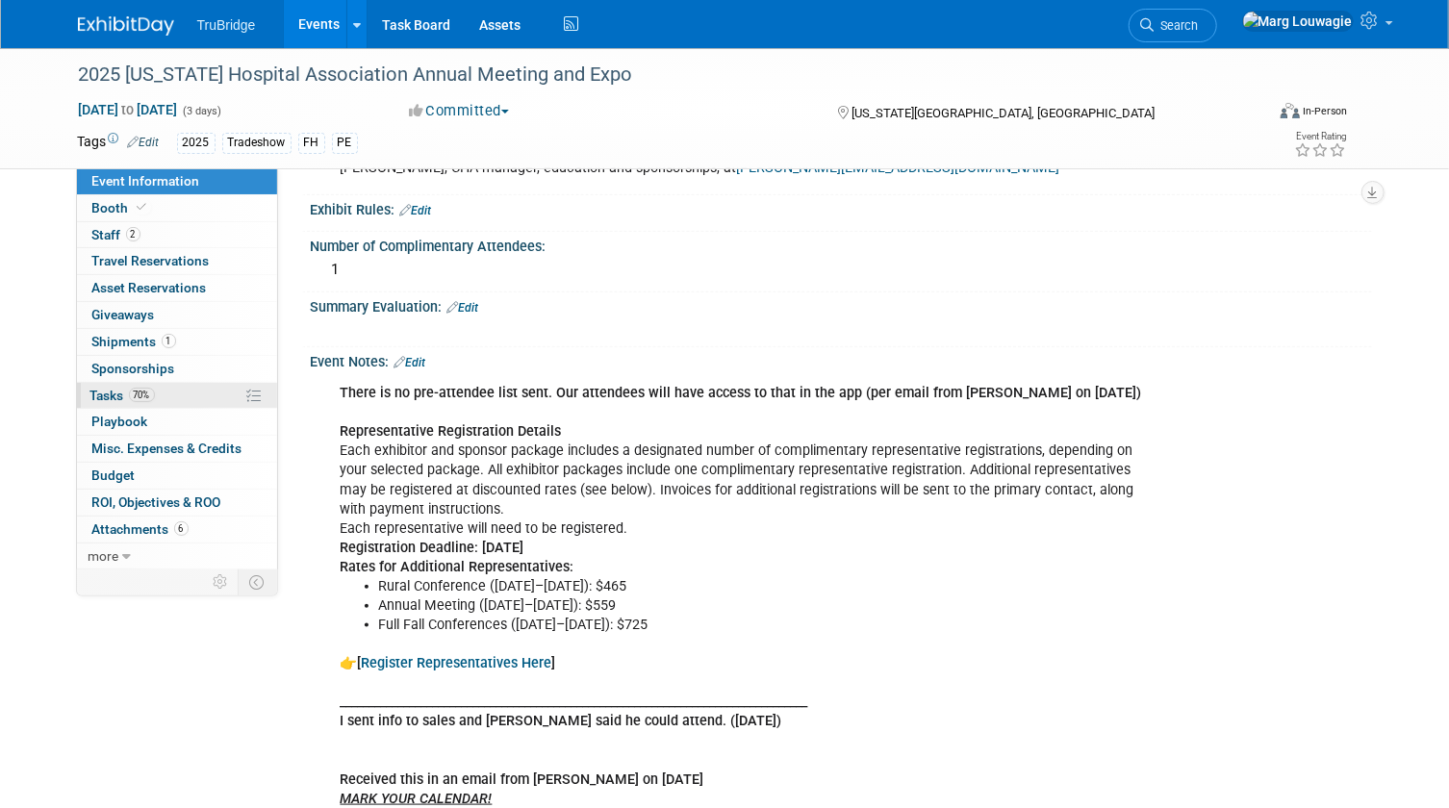
click at [112, 389] on span "Tasks 70%" at bounding box center [122, 395] width 64 height 15
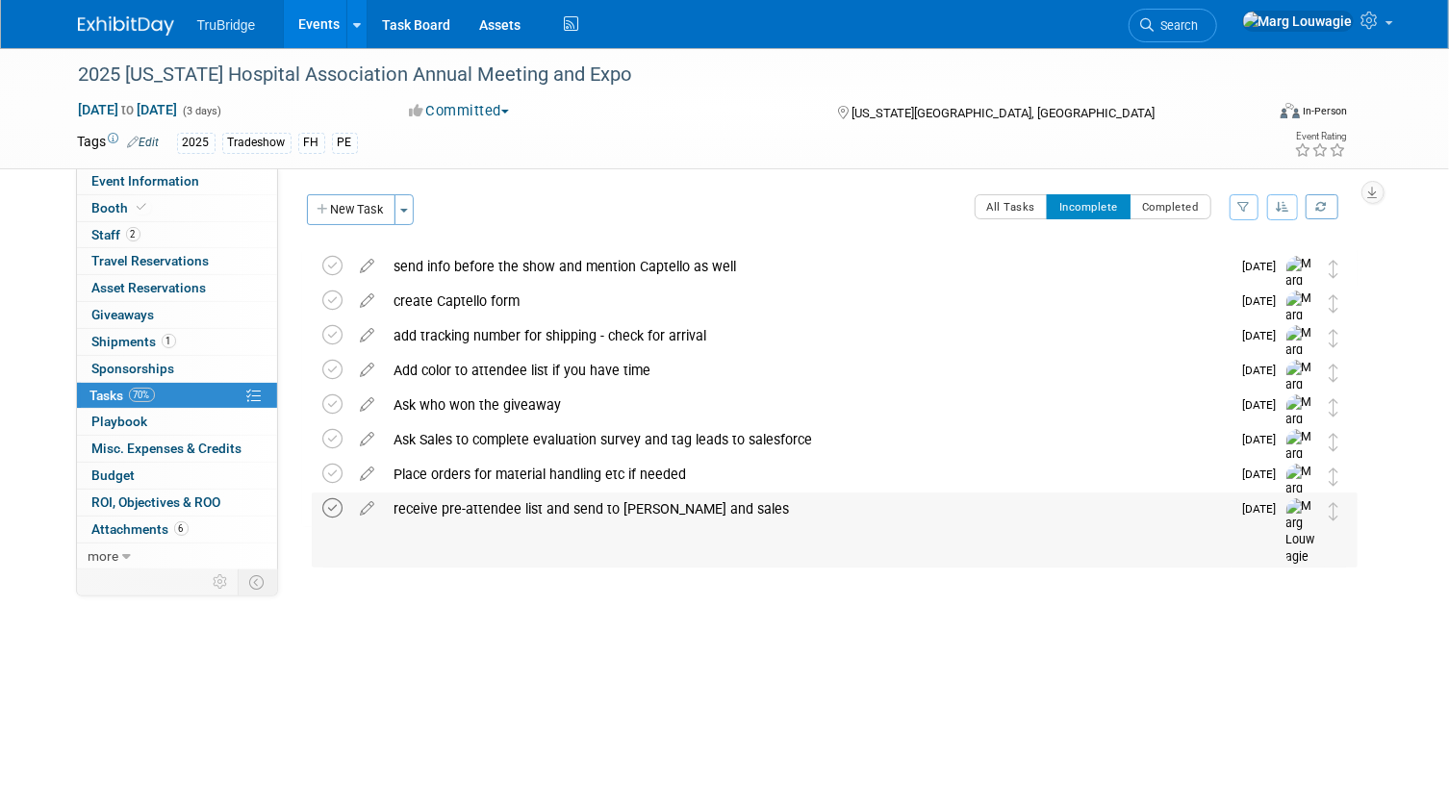
click at [323, 508] on icon at bounding box center [333, 508] width 20 height 20
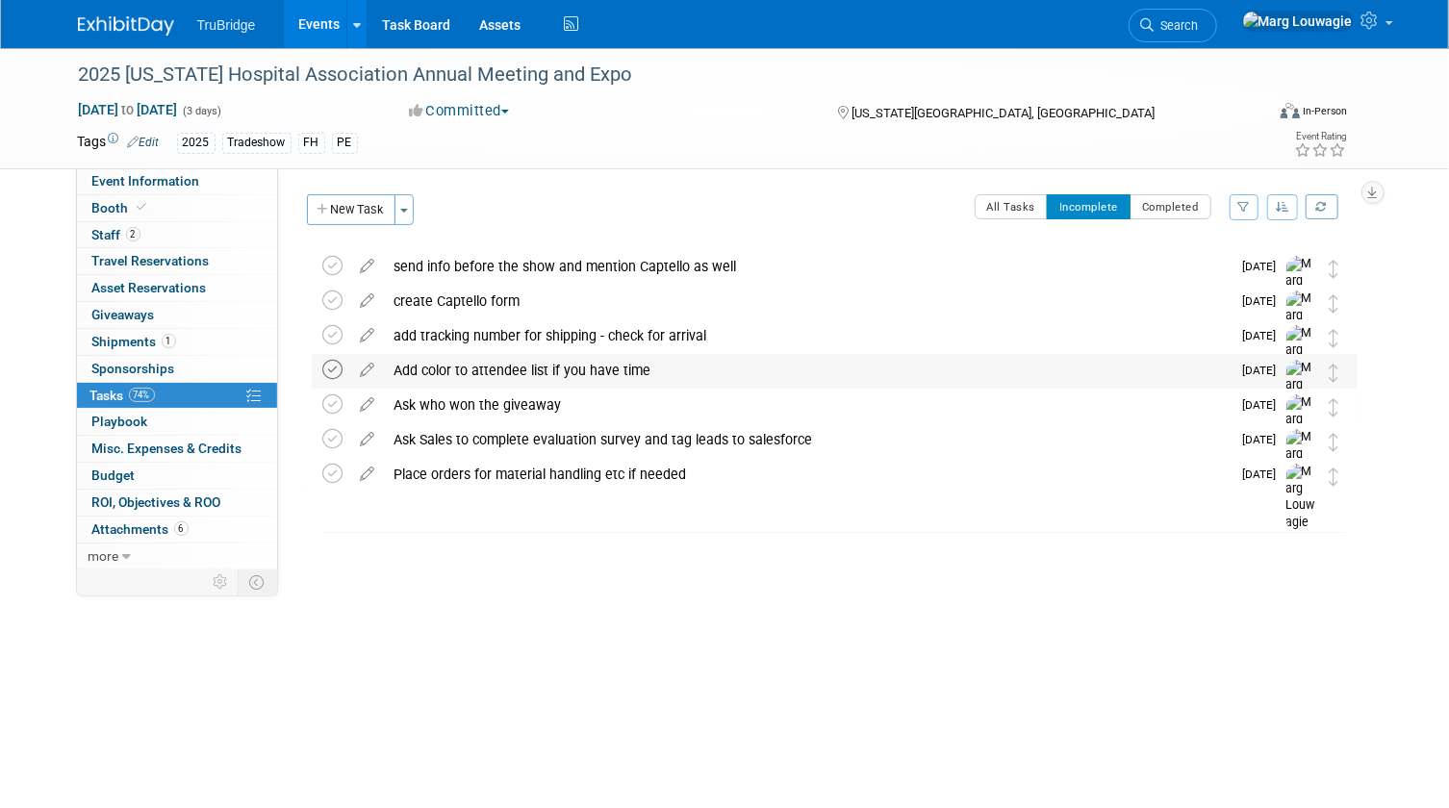
click at [334, 368] on icon at bounding box center [333, 370] width 20 height 20
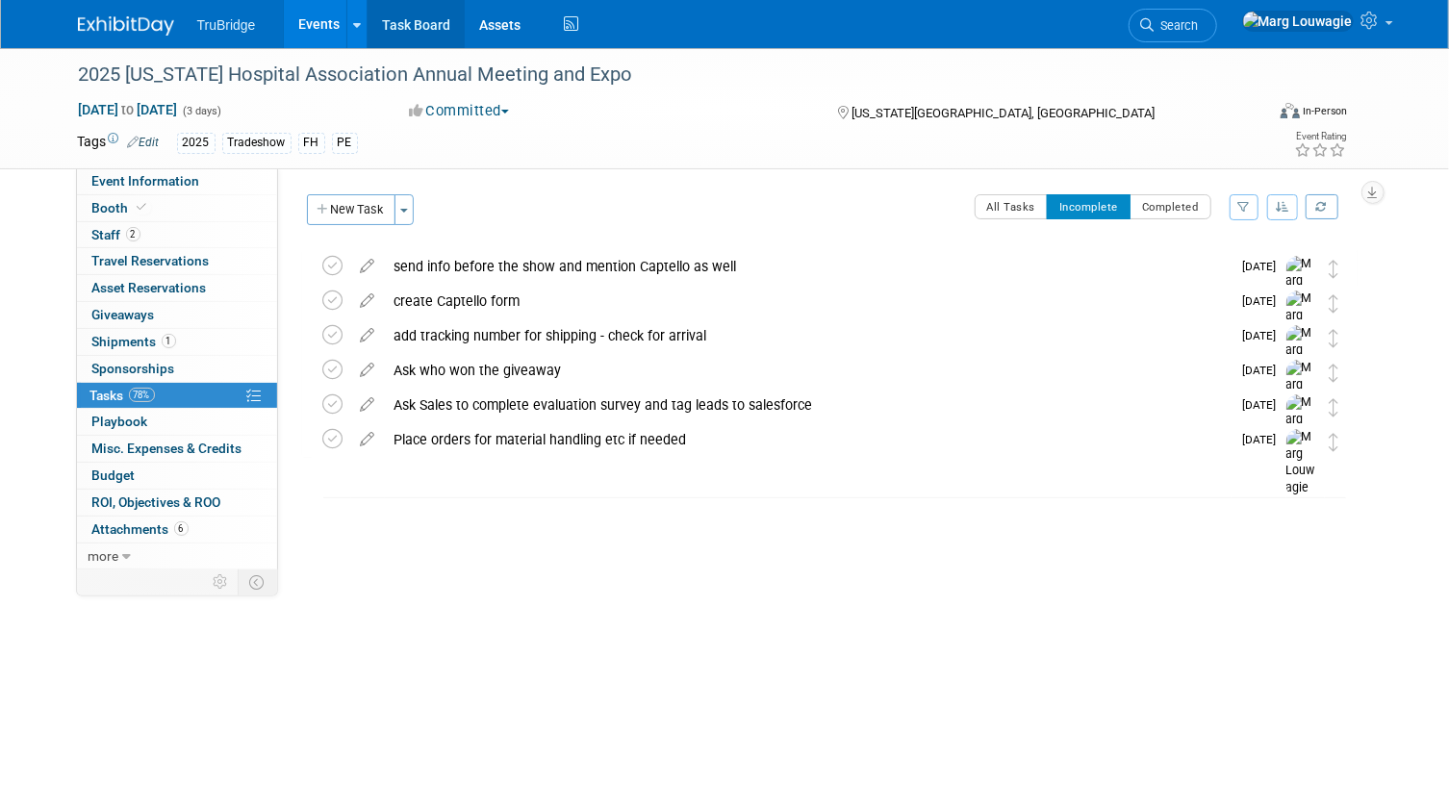
click at [408, 20] on link "Task Board" at bounding box center [415, 24] width 97 height 48
